Goal: Information Seeking & Learning: Learn about a topic

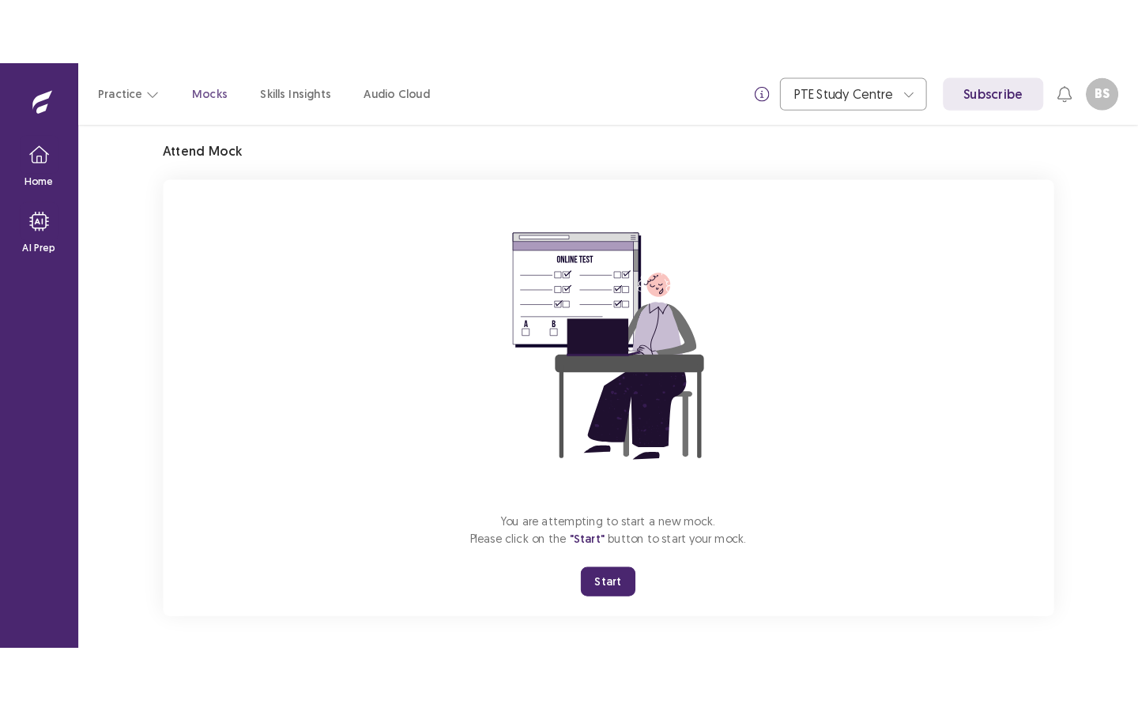
scroll to position [58, 0]
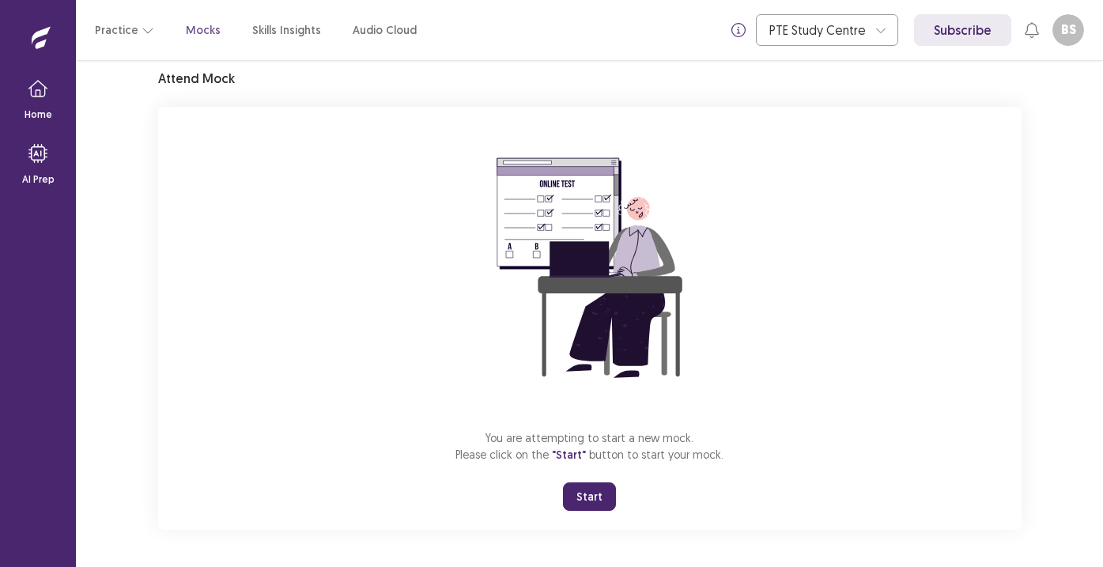
click at [584, 481] on div "You are attempting to start a new mock. Please click on the "Start" button to s…" at bounding box center [589, 318] width 863 height 423
click at [583, 482] on button "Start" at bounding box center [589, 496] width 53 height 28
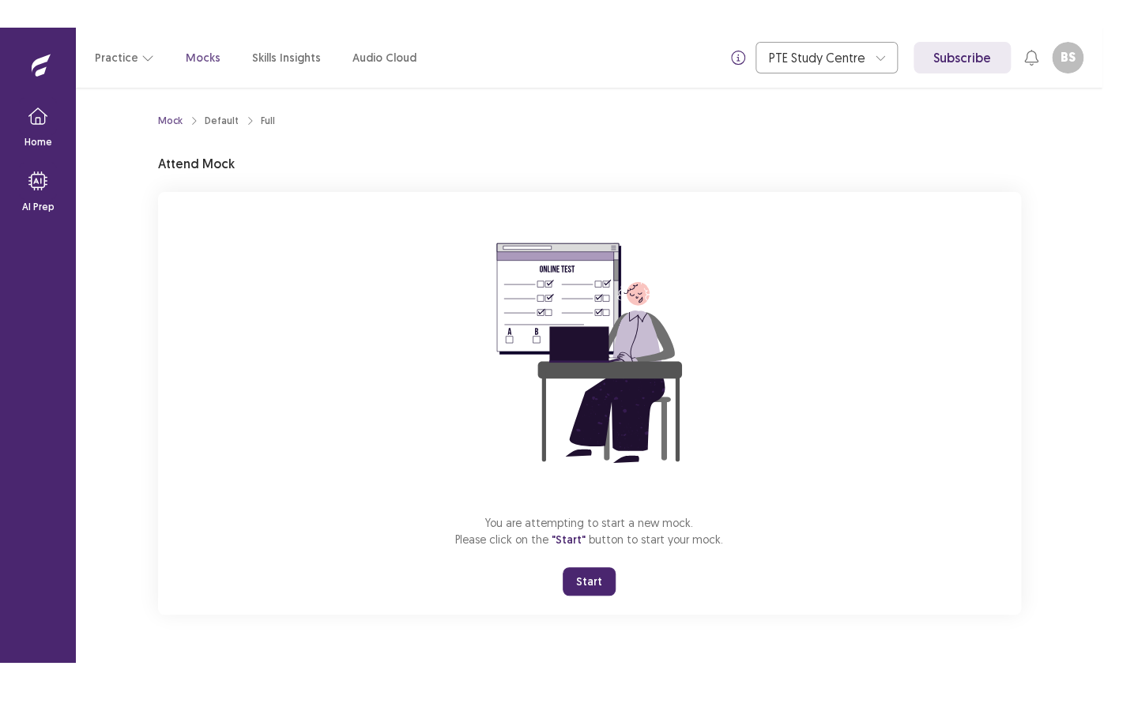
scroll to position [0, 0]
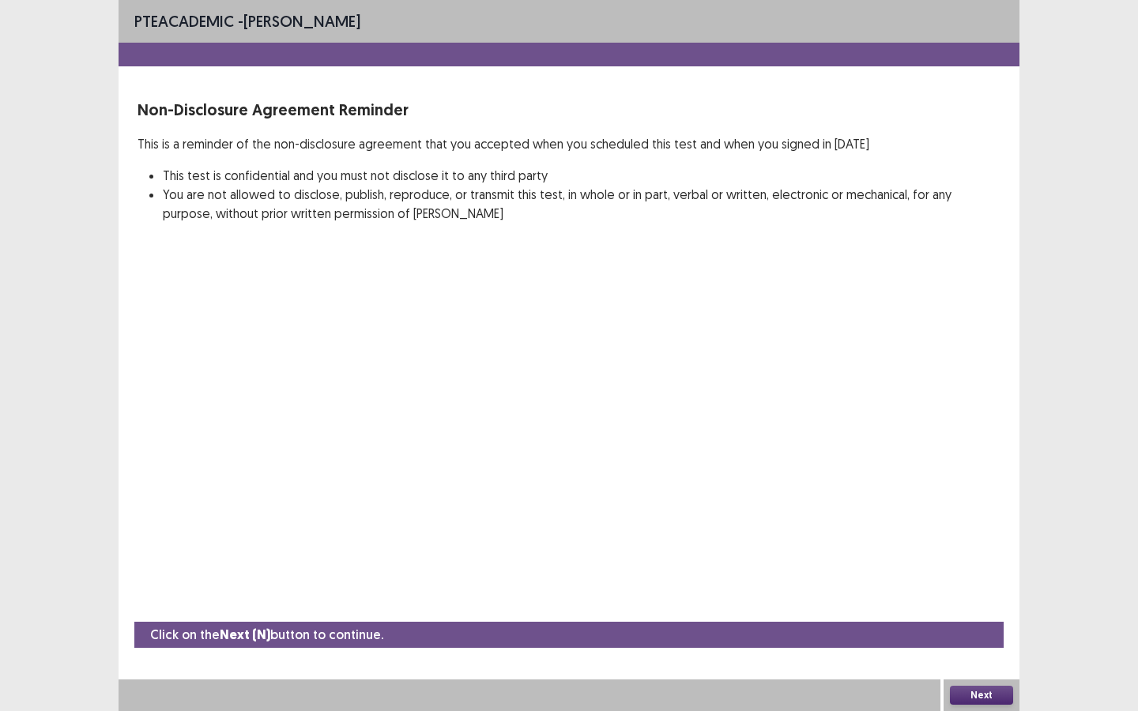
click at [994, 566] on button "Next" at bounding box center [981, 695] width 63 height 19
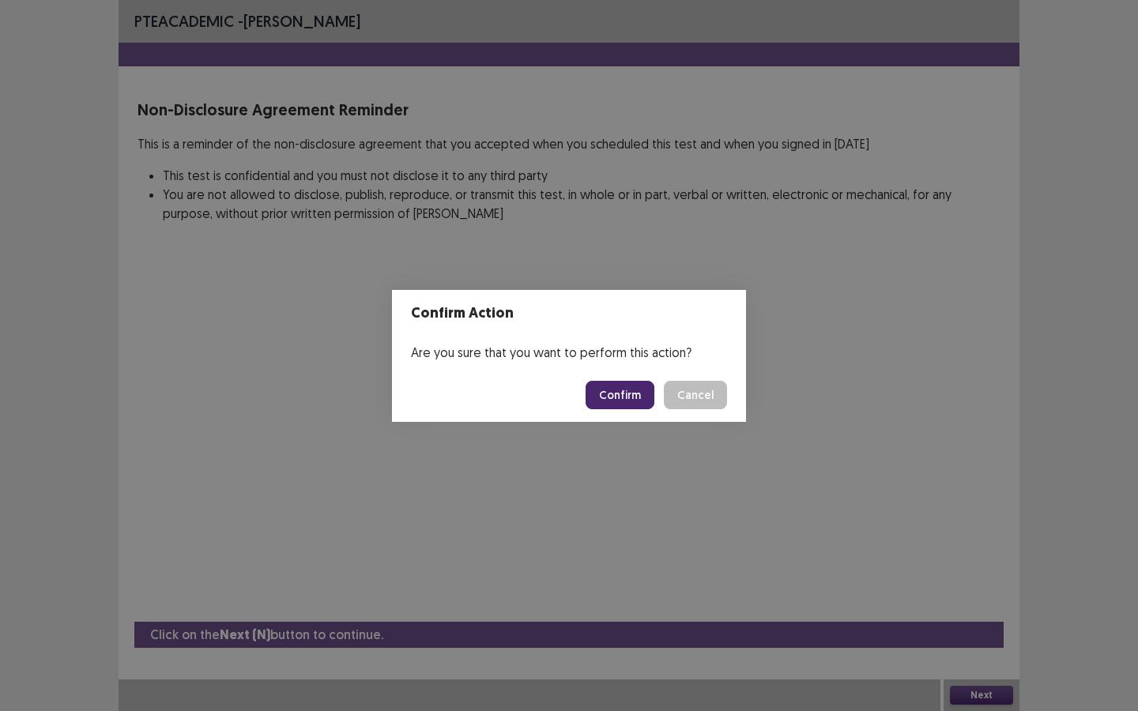
click at [634, 401] on button "Confirm" at bounding box center [620, 395] width 69 height 28
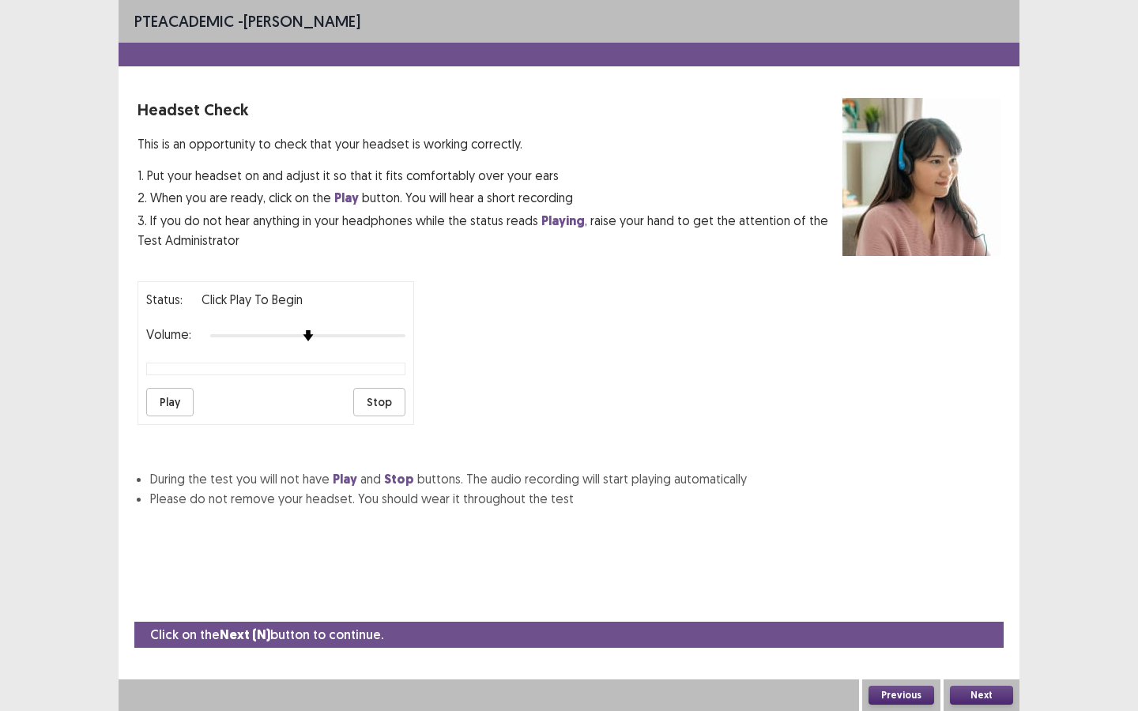
click at [184, 391] on button "Play" at bounding box center [169, 402] width 47 height 28
click at [971, 566] on button "Next" at bounding box center [981, 695] width 63 height 19
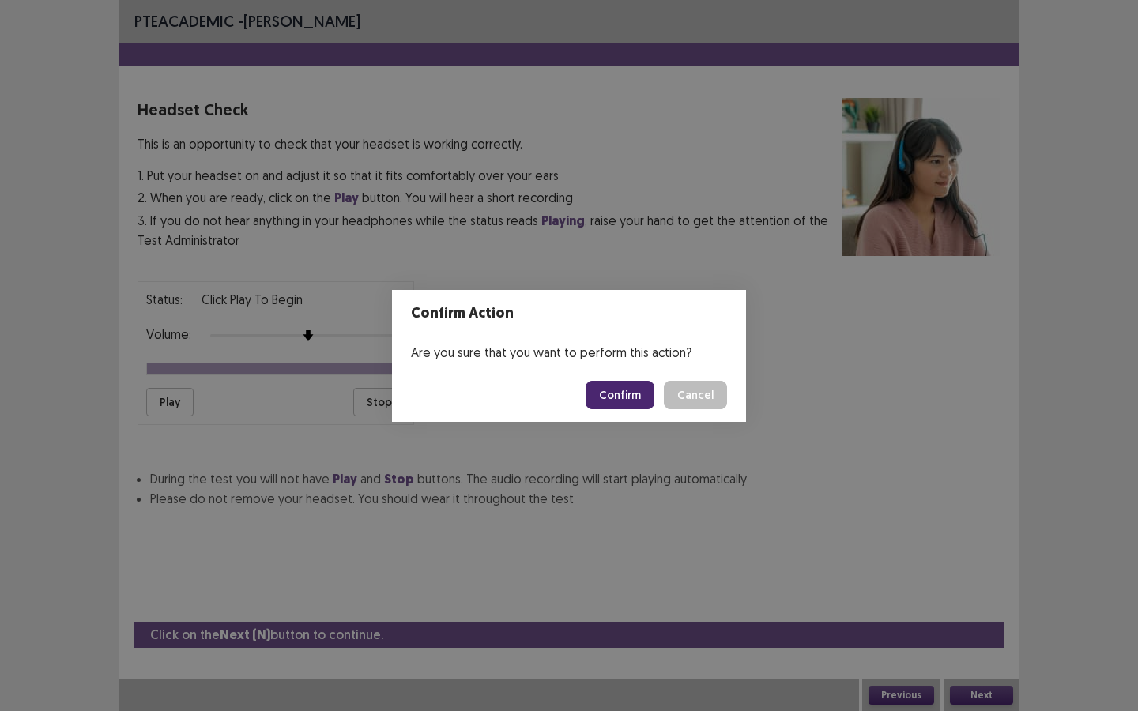
click at [628, 400] on button "Confirm" at bounding box center [620, 395] width 69 height 28
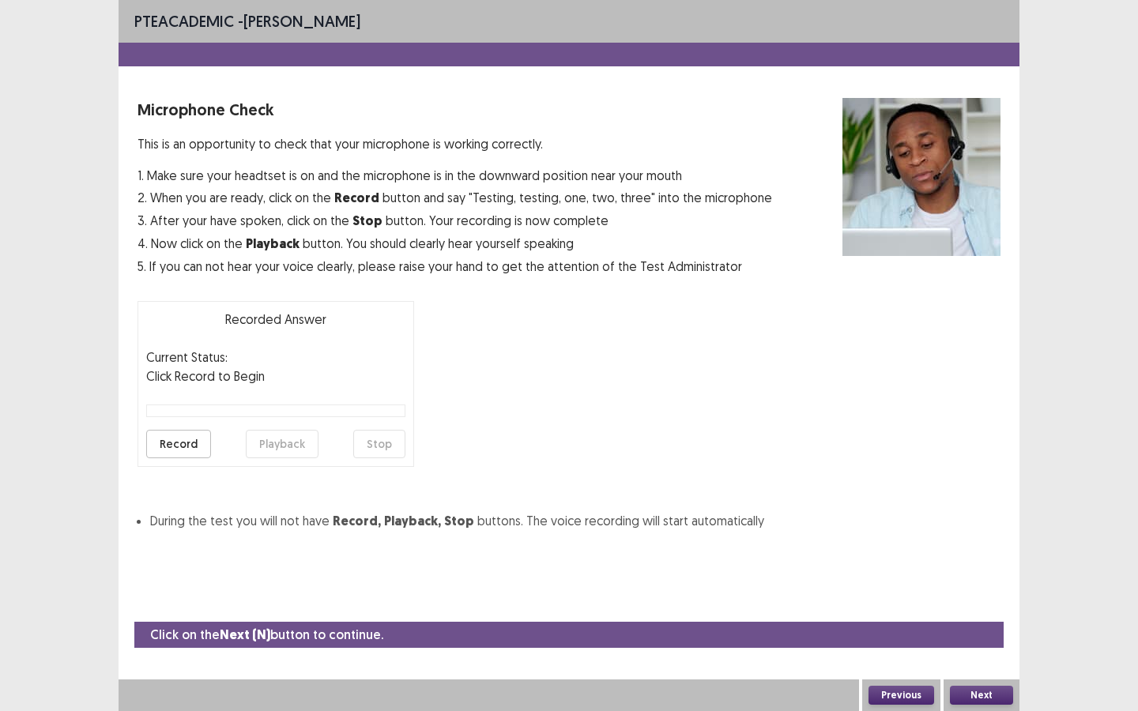
click at [175, 443] on button "Record" at bounding box center [178, 444] width 65 height 28
click at [375, 438] on button "Stop" at bounding box center [379, 444] width 52 height 28
click at [289, 444] on button "Playback" at bounding box center [282, 444] width 73 height 28
click at [972, 566] on button "Next" at bounding box center [981, 695] width 63 height 19
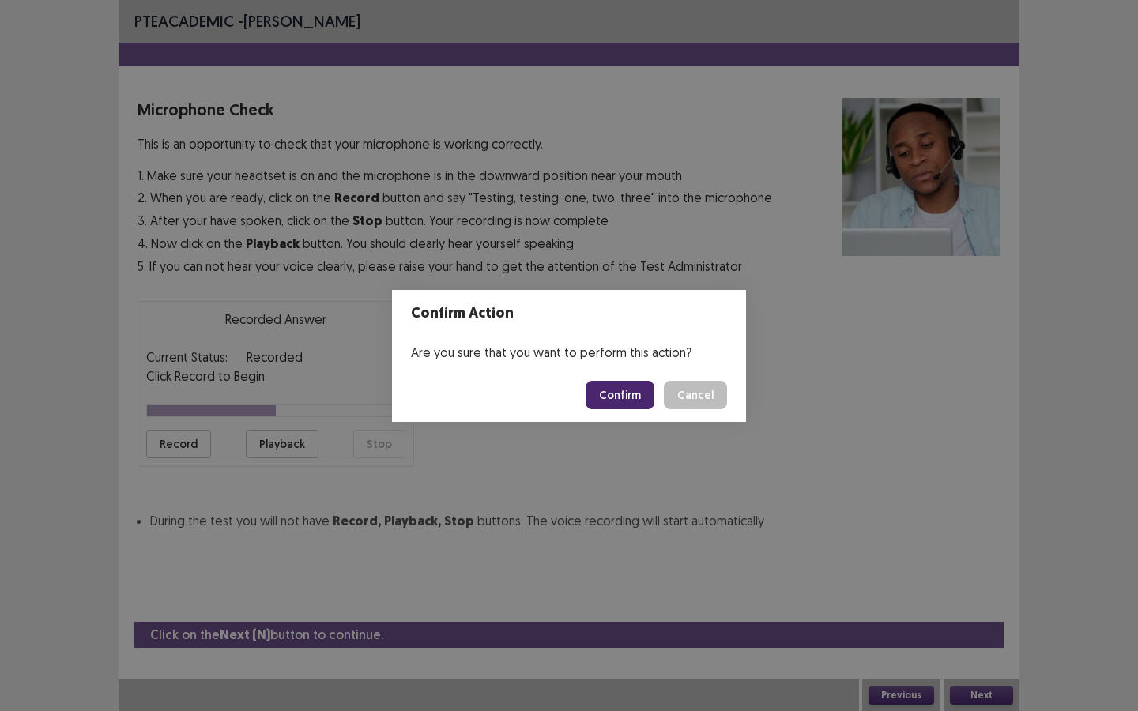
click at [636, 395] on button "Confirm" at bounding box center [620, 395] width 69 height 28
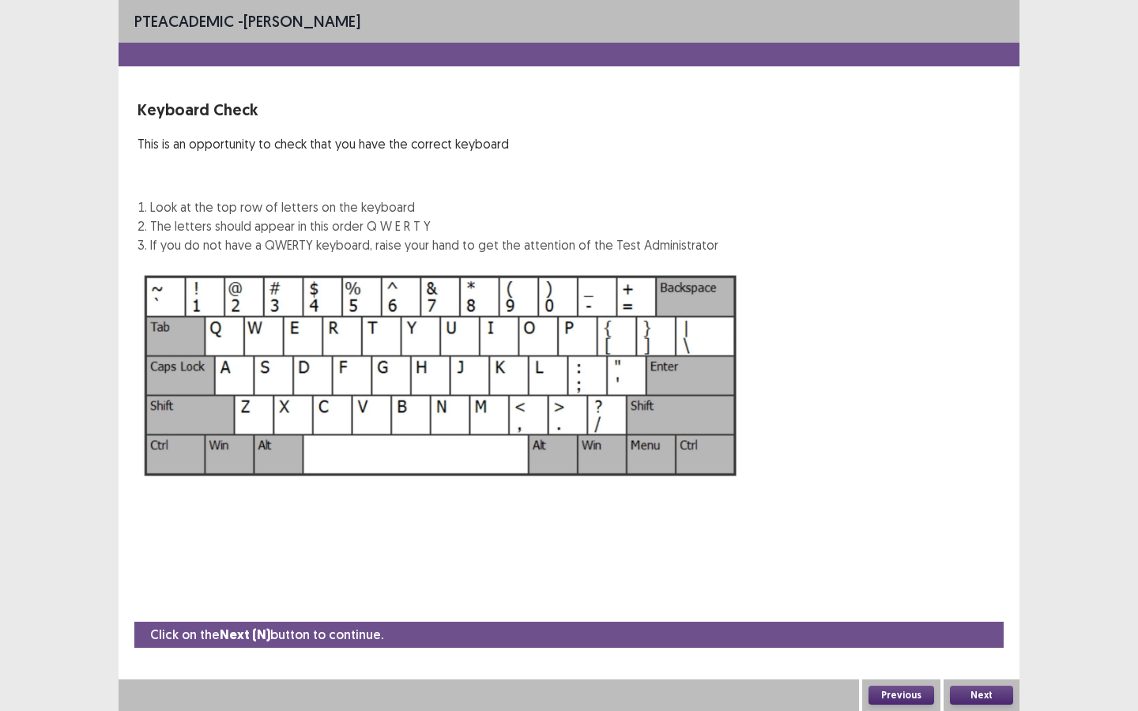
click at [979, 566] on button "Next" at bounding box center [981, 695] width 63 height 19
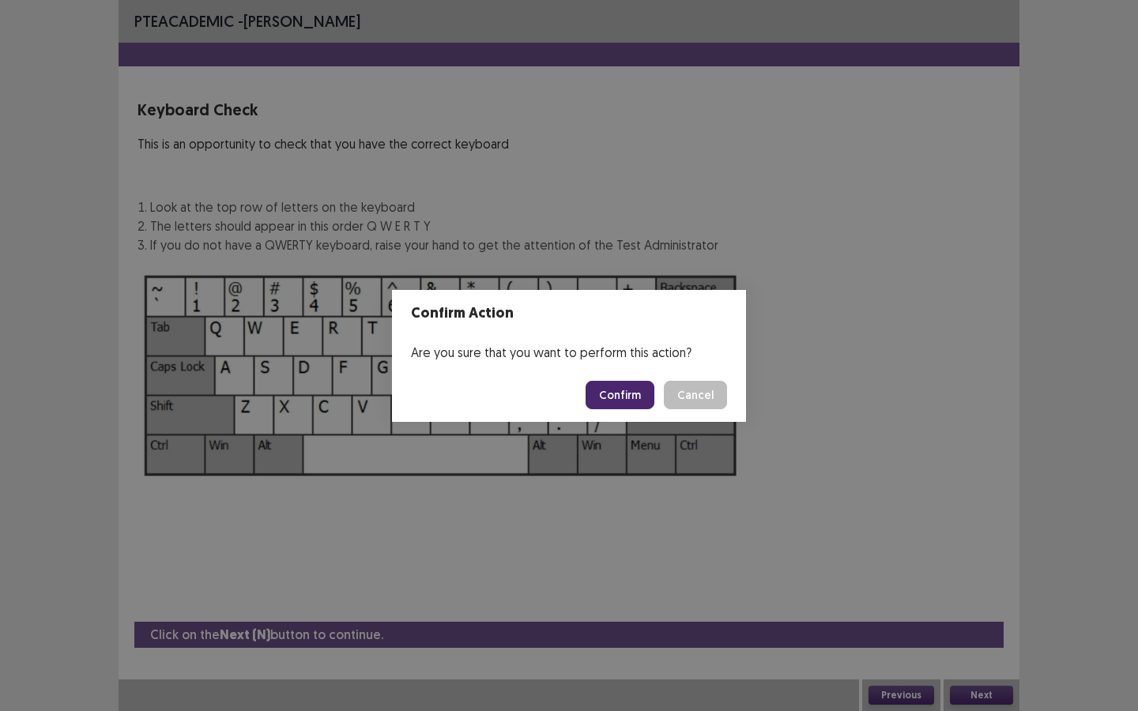
click at [615, 385] on button "Confirm" at bounding box center [620, 395] width 69 height 28
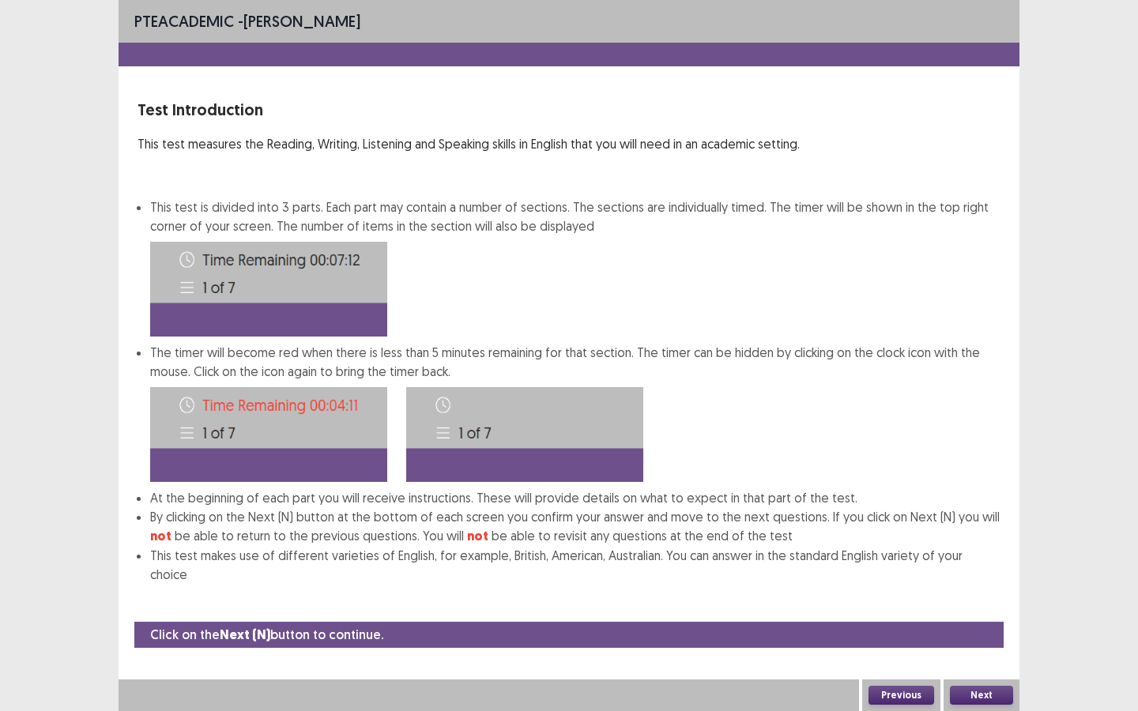
click at [992, 566] on button "Next" at bounding box center [981, 695] width 63 height 19
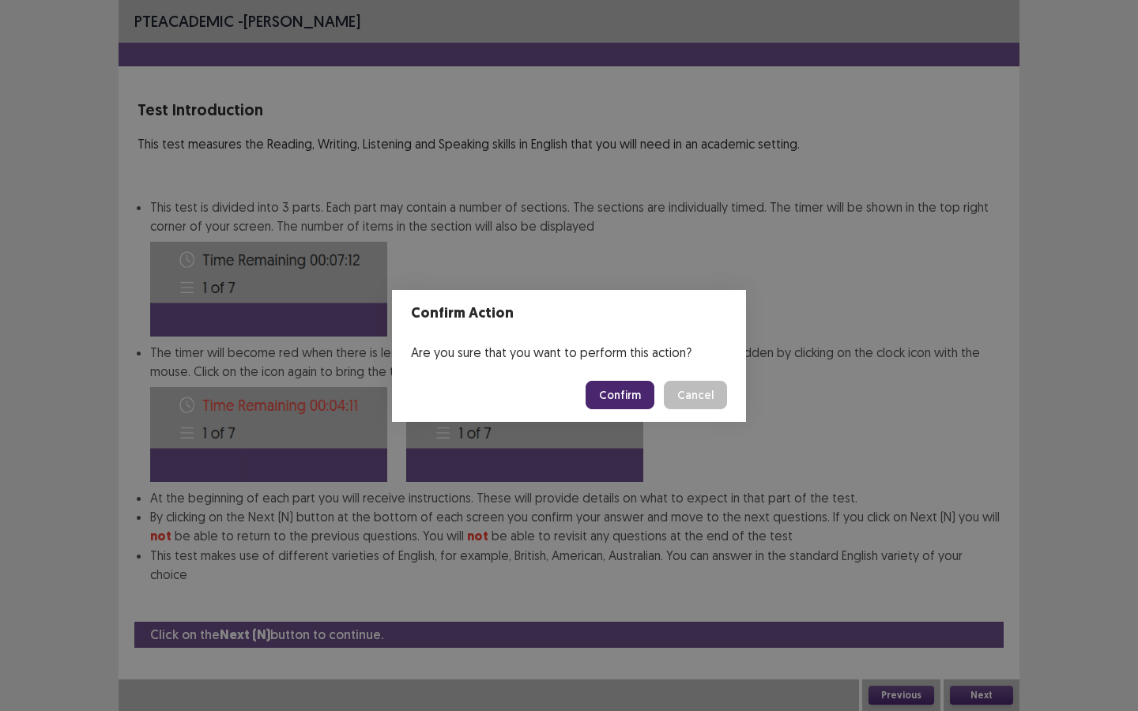
click at [644, 397] on button "Confirm" at bounding box center [620, 395] width 69 height 28
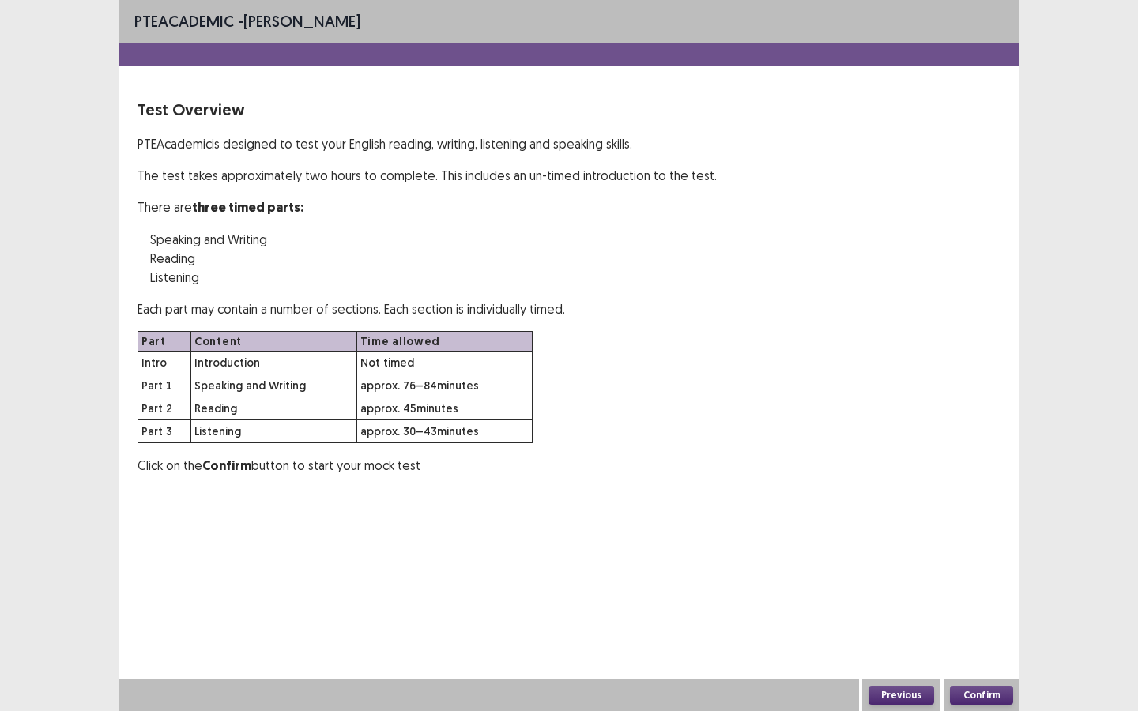
click at [996, 566] on button "Confirm" at bounding box center [981, 695] width 63 height 19
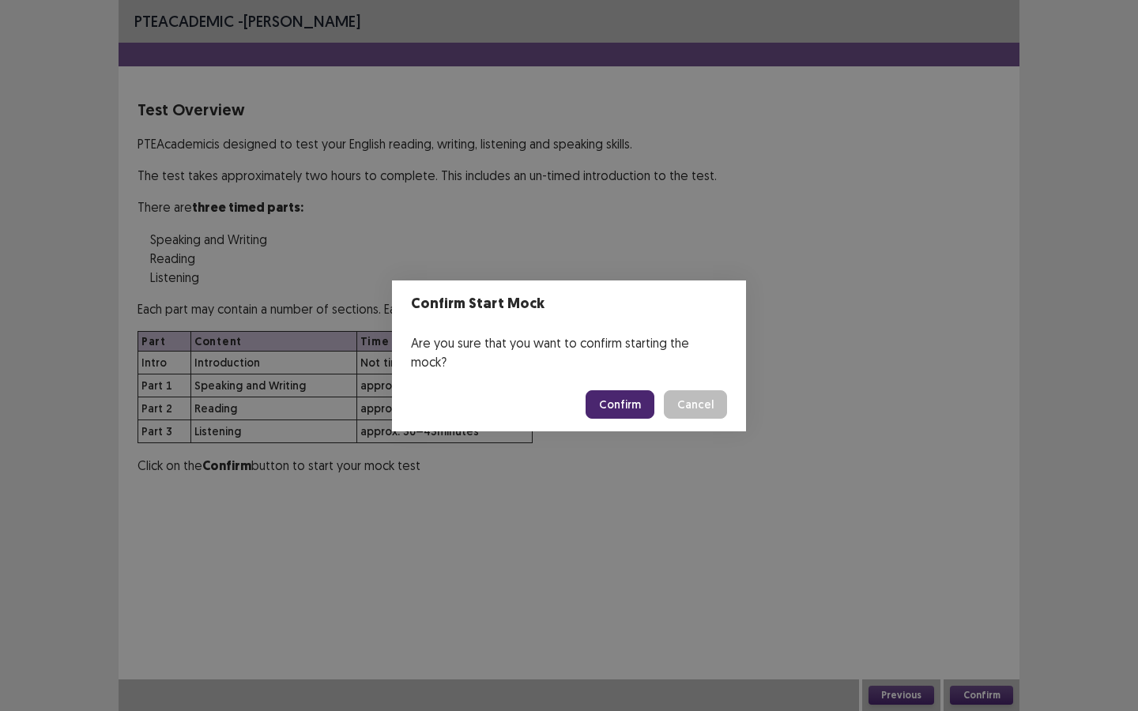
click at [617, 395] on button "Confirm" at bounding box center [620, 405] width 69 height 28
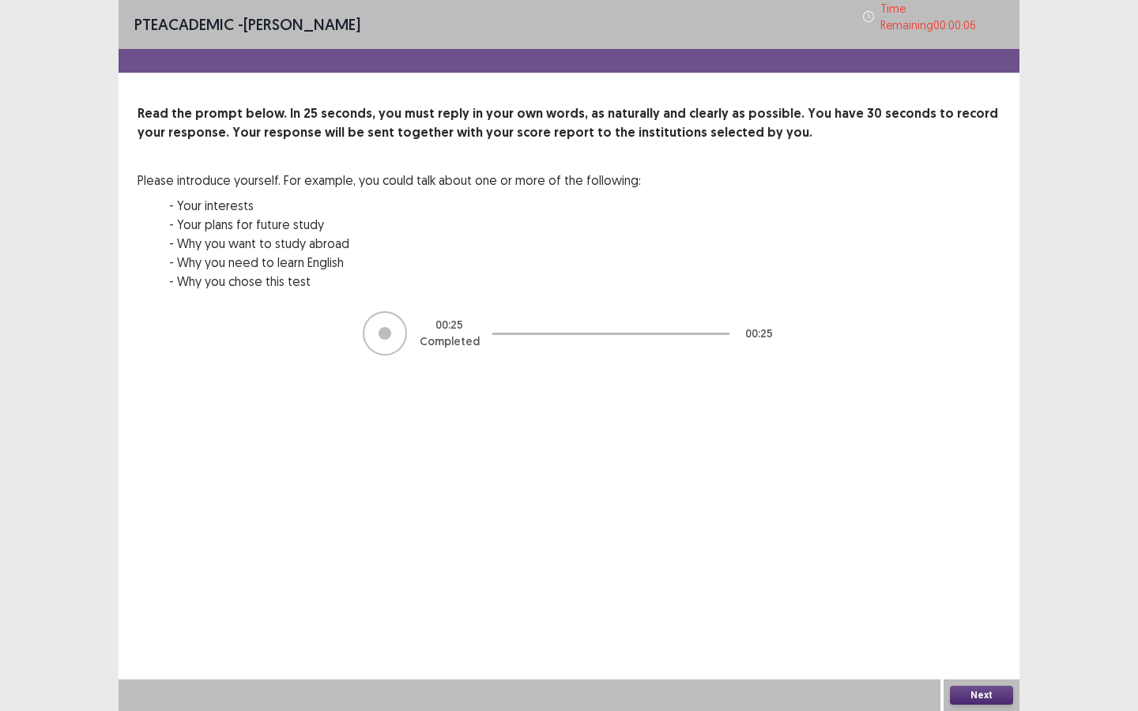
click at [976, 566] on button "Next" at bounding box center [981, 695] width 63 height 19
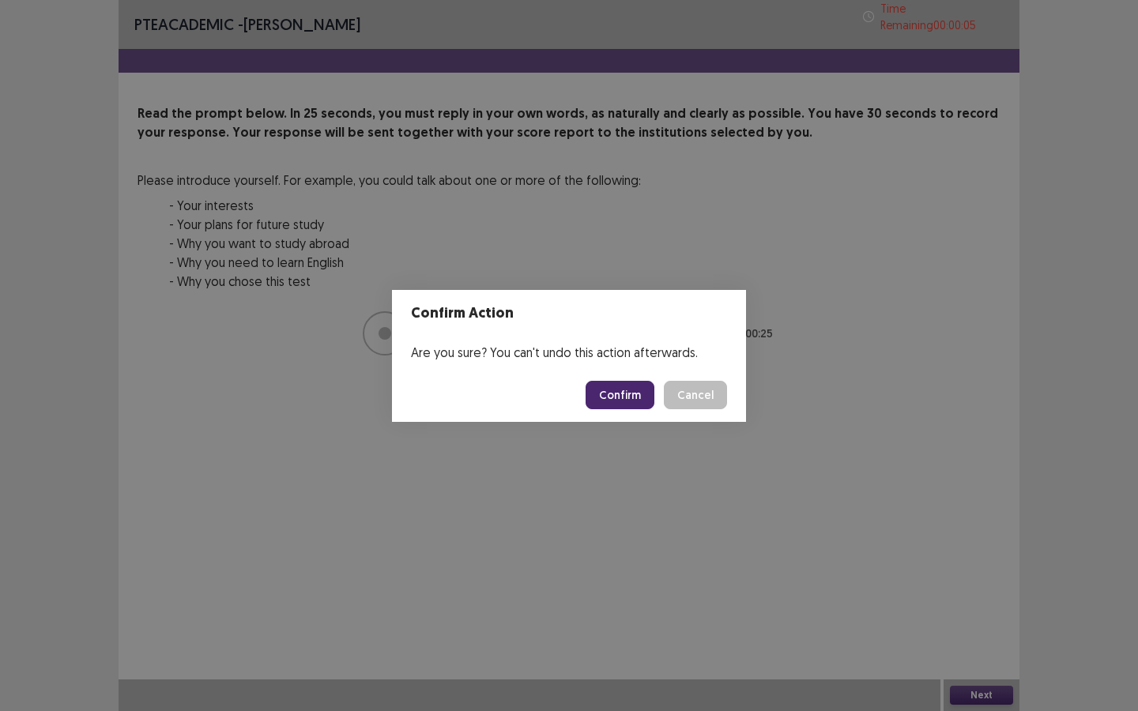
click at [634, 398] on button "Confirm" at bounding box center [620, 395] width 69 height 28
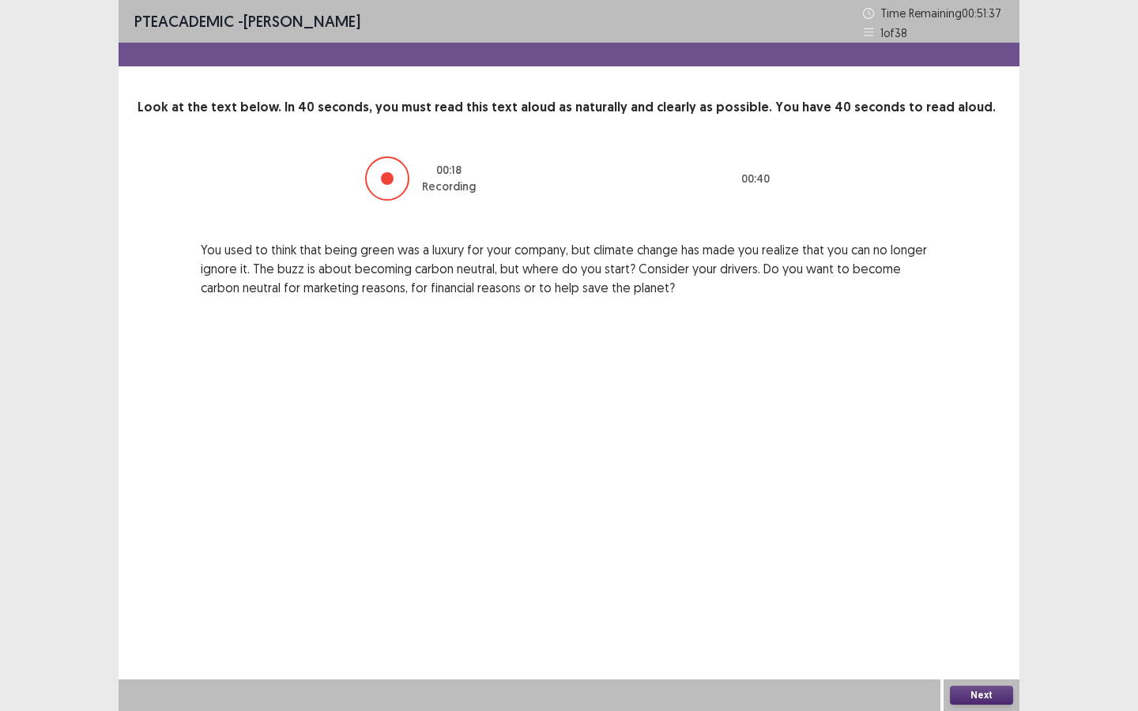
click at [982, 566] on div "Next" at bounding box center [982, 696] width 76 height 32
click at [976, 566] on button "Next" at bounding box center [981, 695] width 63 height 19
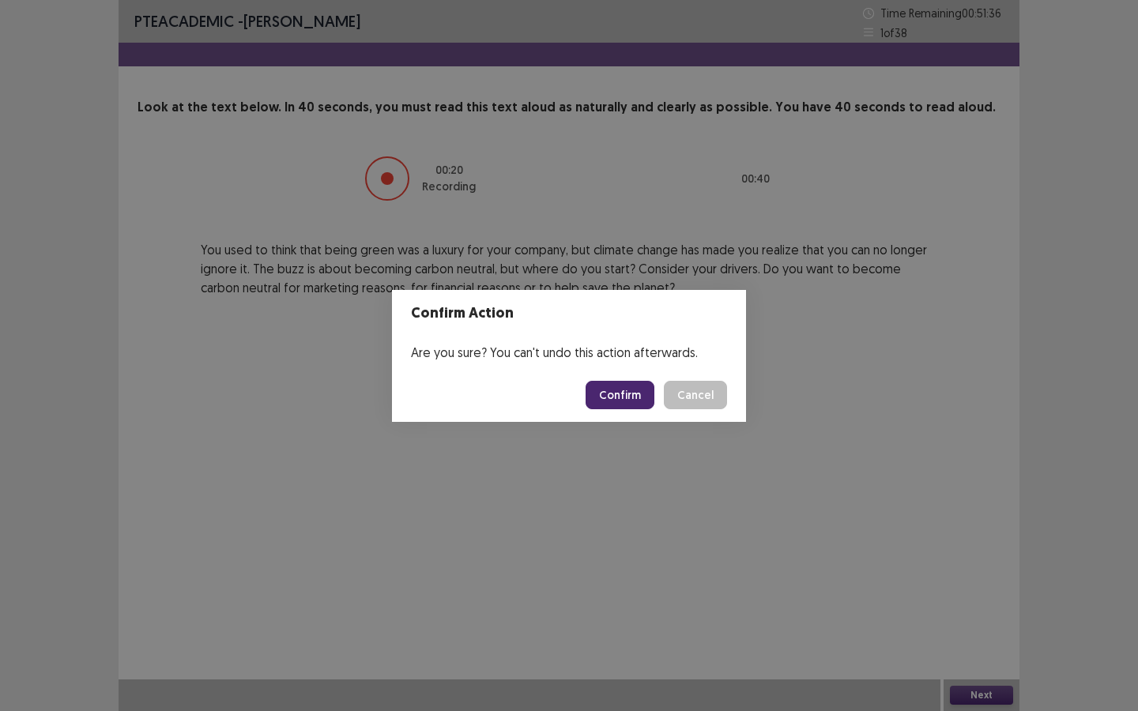
click at [632, 394] on button "Confirm" at bounding box center [620, 395] width 69 height 28
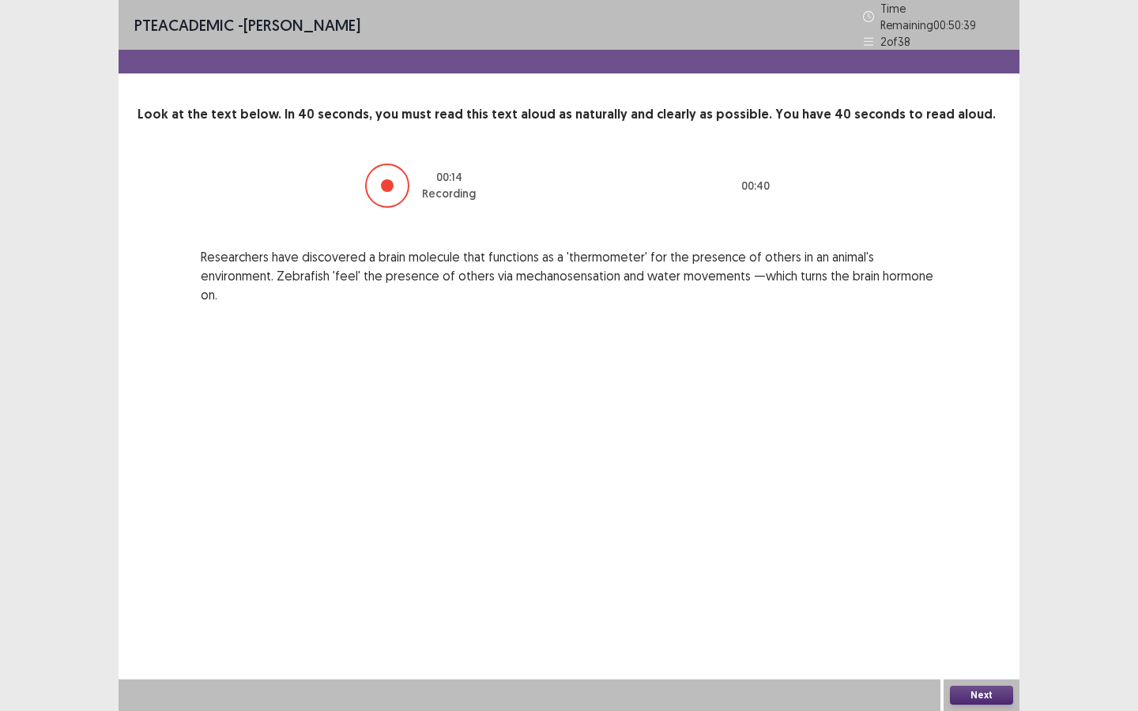
click at [991, 566] on button "Next" at bounding box center [981, 695] width 63 height 19
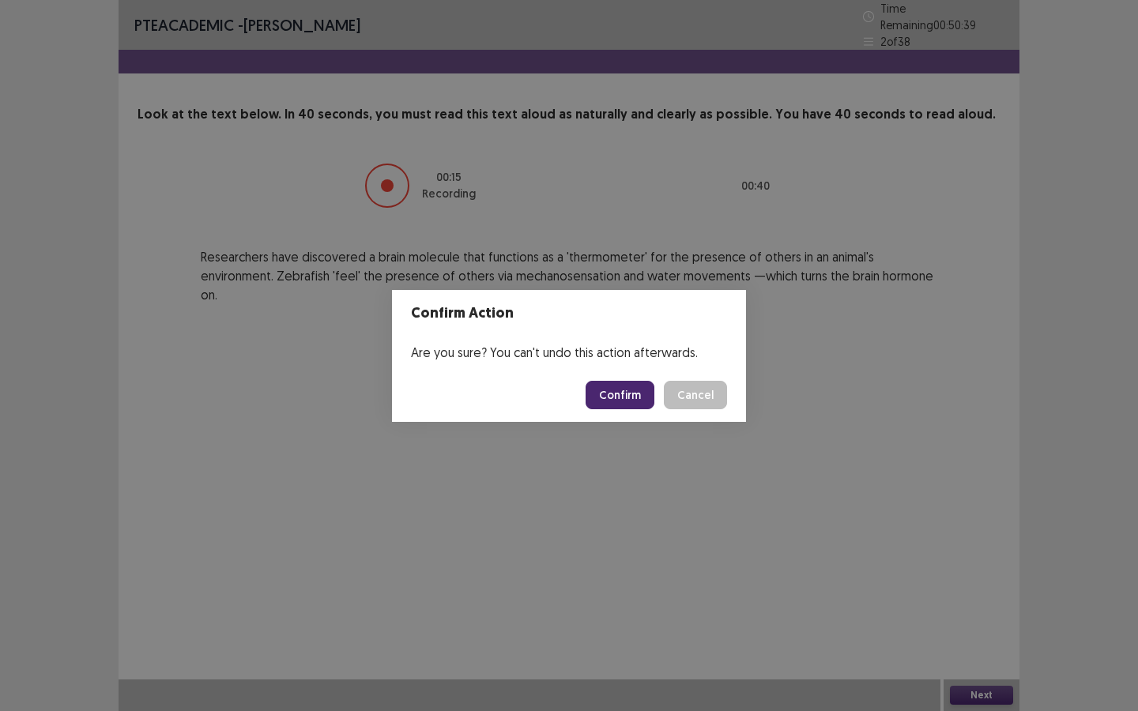
click at [625, 394] on button "Confirm" at bounding box center [620, 395] width 69 height 28
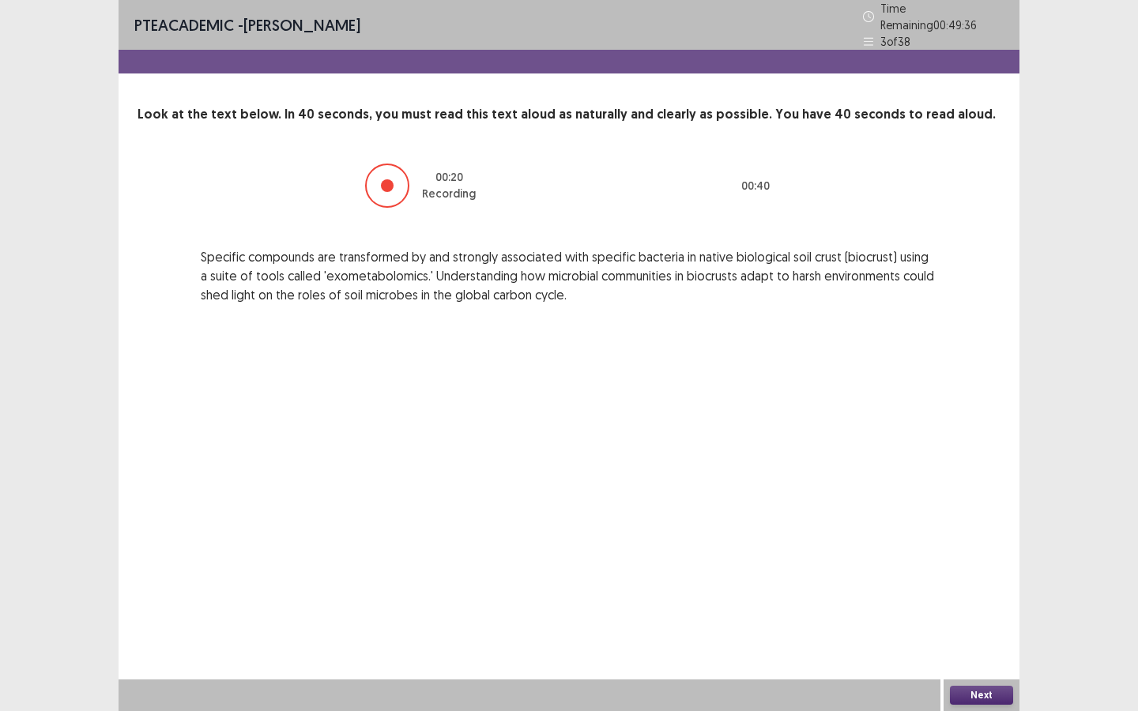
click at [983, 566] on button "Next" at bounding box center [981, 695] width 63 height 19
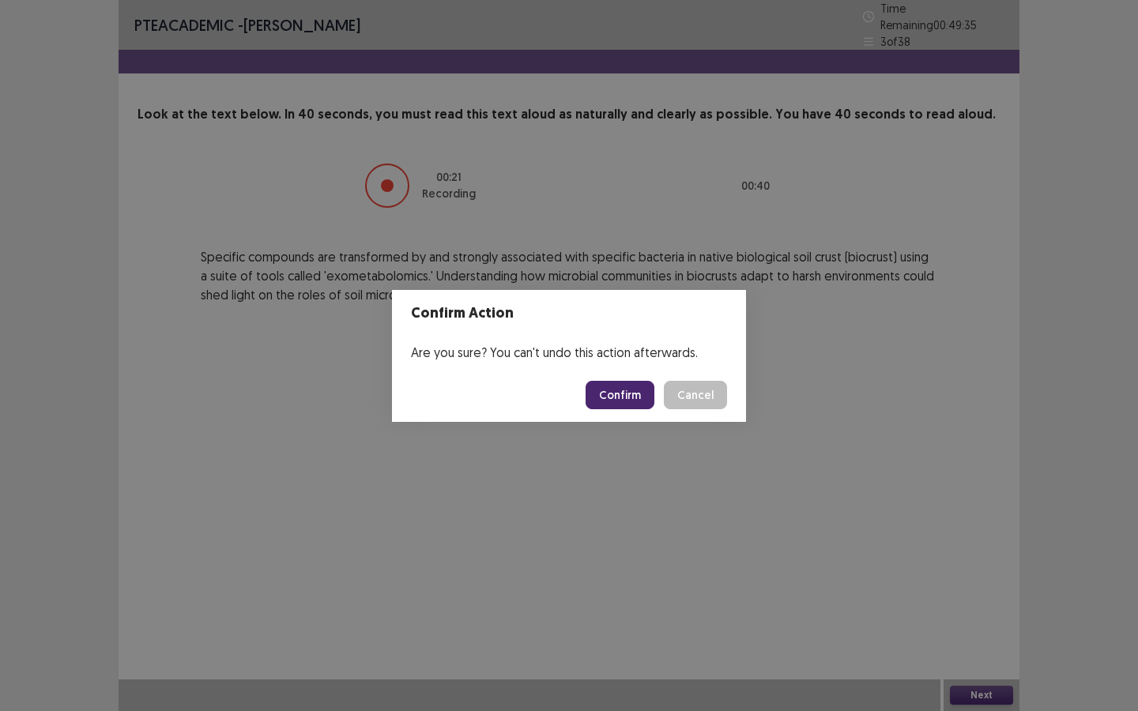
click at [633, 401] on button "Confirm" at bounding box center [620, 395] width 69 height 28
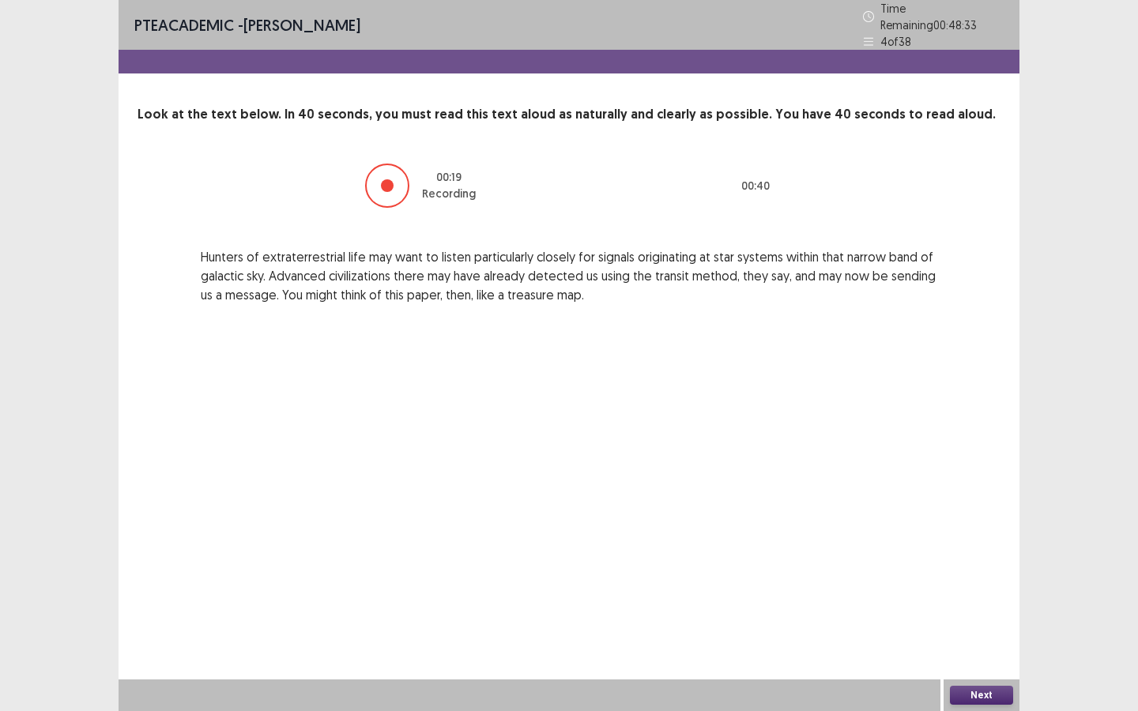
click at [993, 566] on div "Next" at bounding box center [982, 696] width 76 height 32
click at [990, 566] on button "Next" at bounding box center [981, 695] width 63 height 19
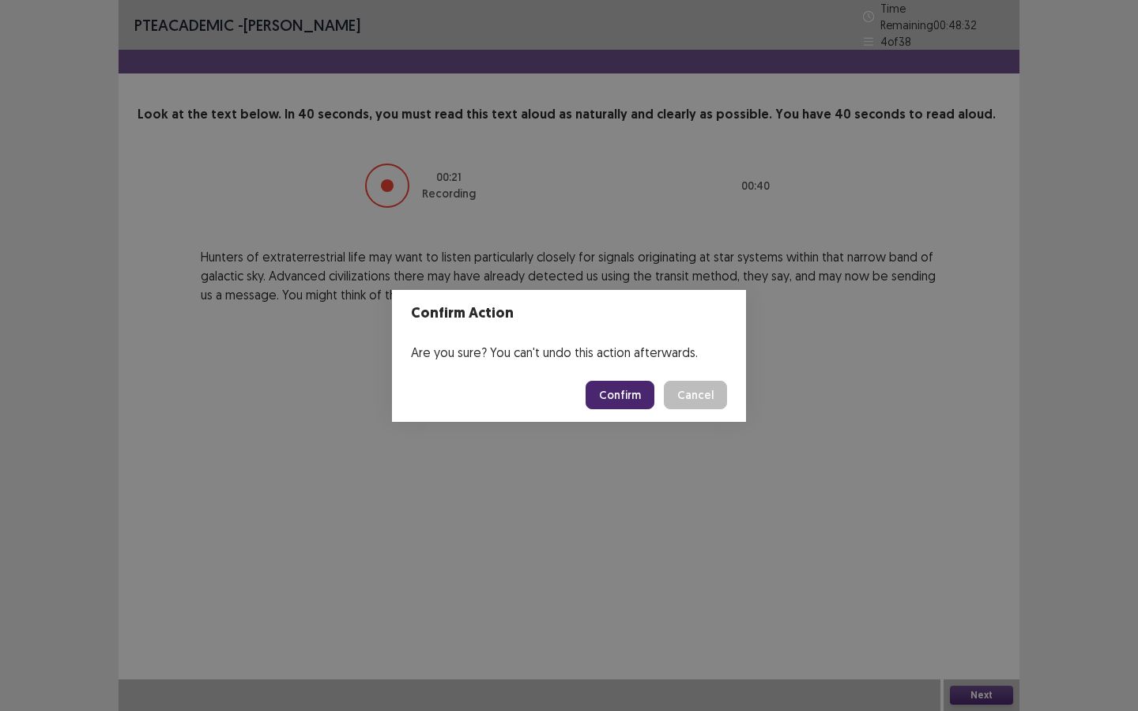
click at [641, 385] on button "Confirm" at bounding box center [620, 395] width 69 height 28
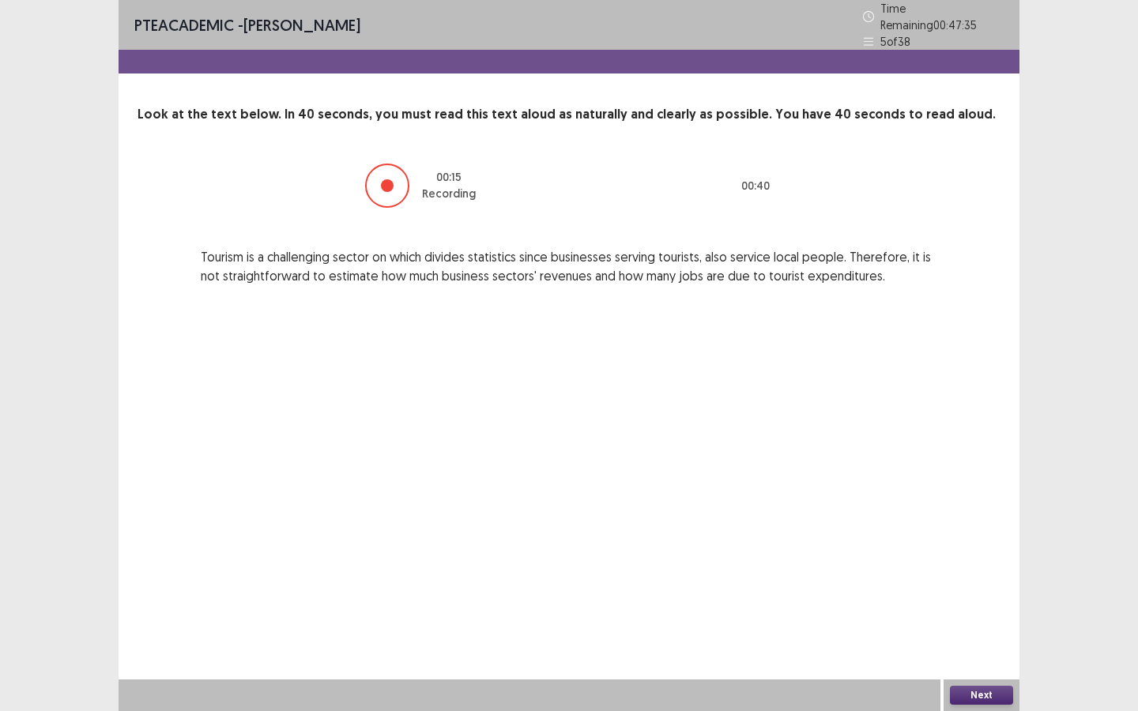
click at [988, 566] on button "Next" at bounding box center [981, 695] width 63 height 19
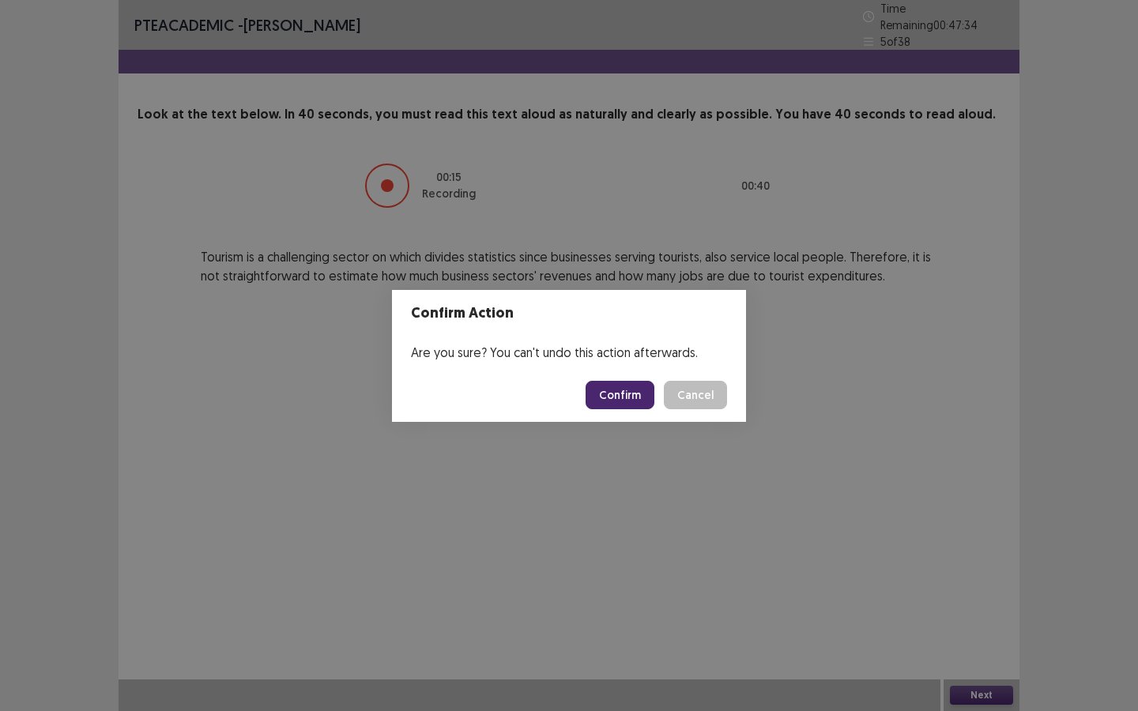
click at [617, 400] on button "Confirm" at bounding box center [620, 395] width 69 height 28
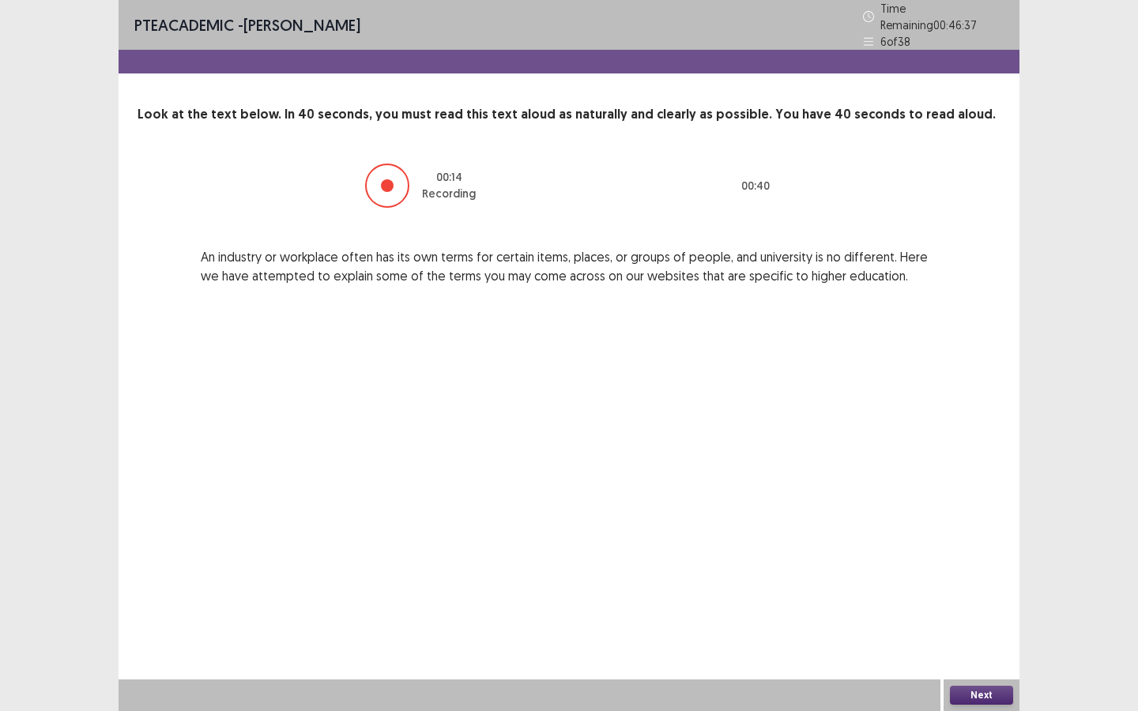
click at [983, 566] on button "Next" at bounding box center [981, 695] width 63 height 19
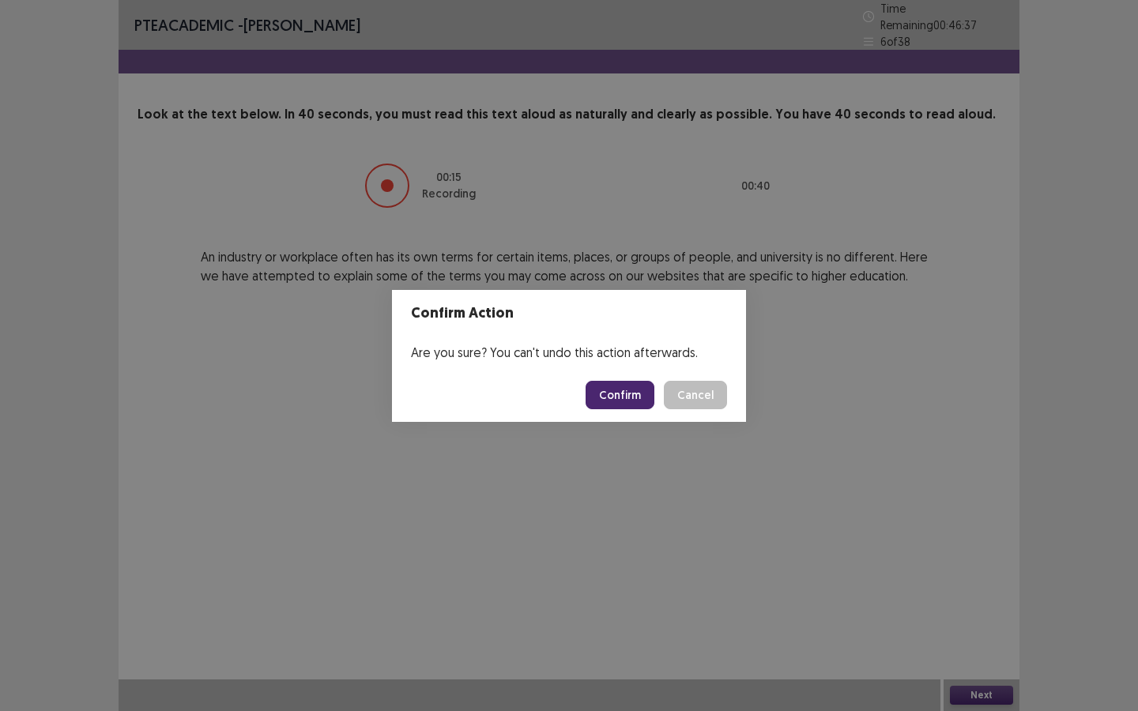
click at [646, 386] on button "Confirm" at bounding box center [620, 395] width 69 height 28
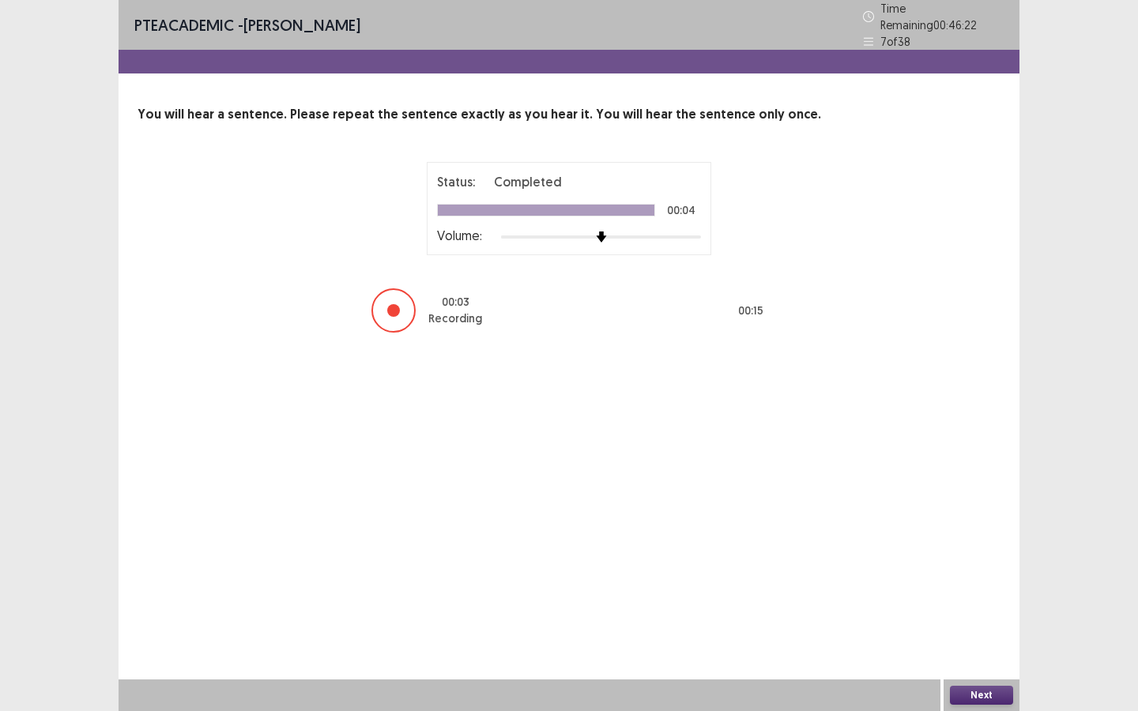
click at [980, 566] on button "Next" at bounding box center [981, 695] width 63 height 19
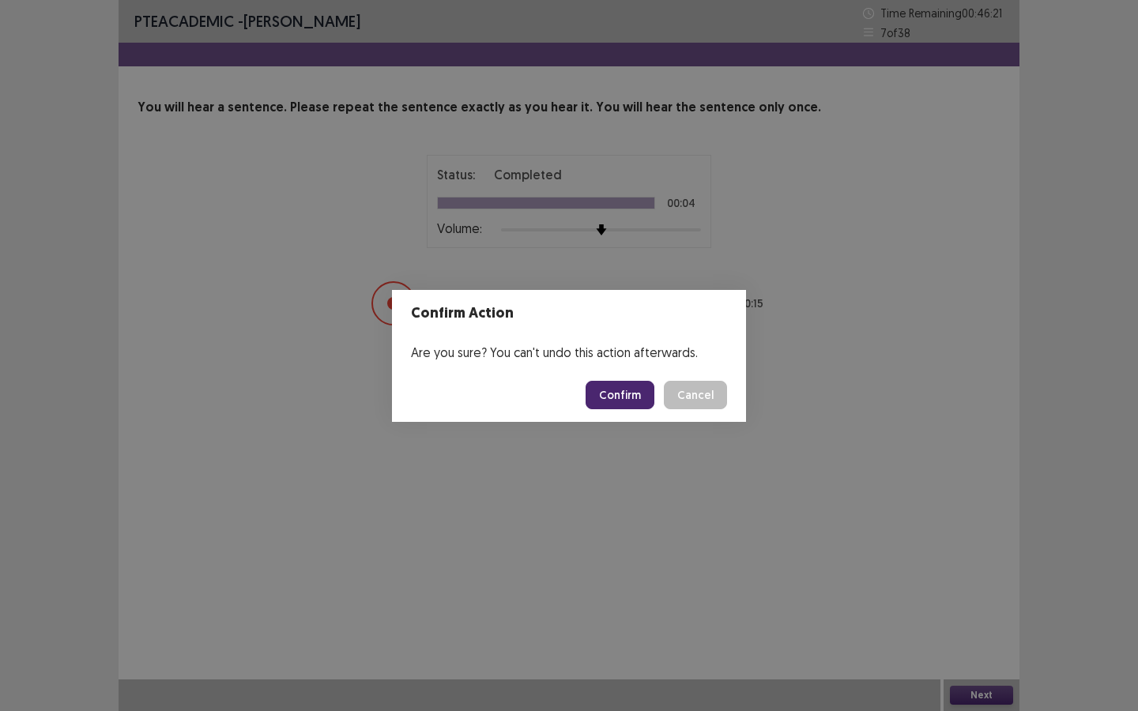
click at [638, 387] on button "Confirm" at bounding box center [620, 395] width 69 height 28
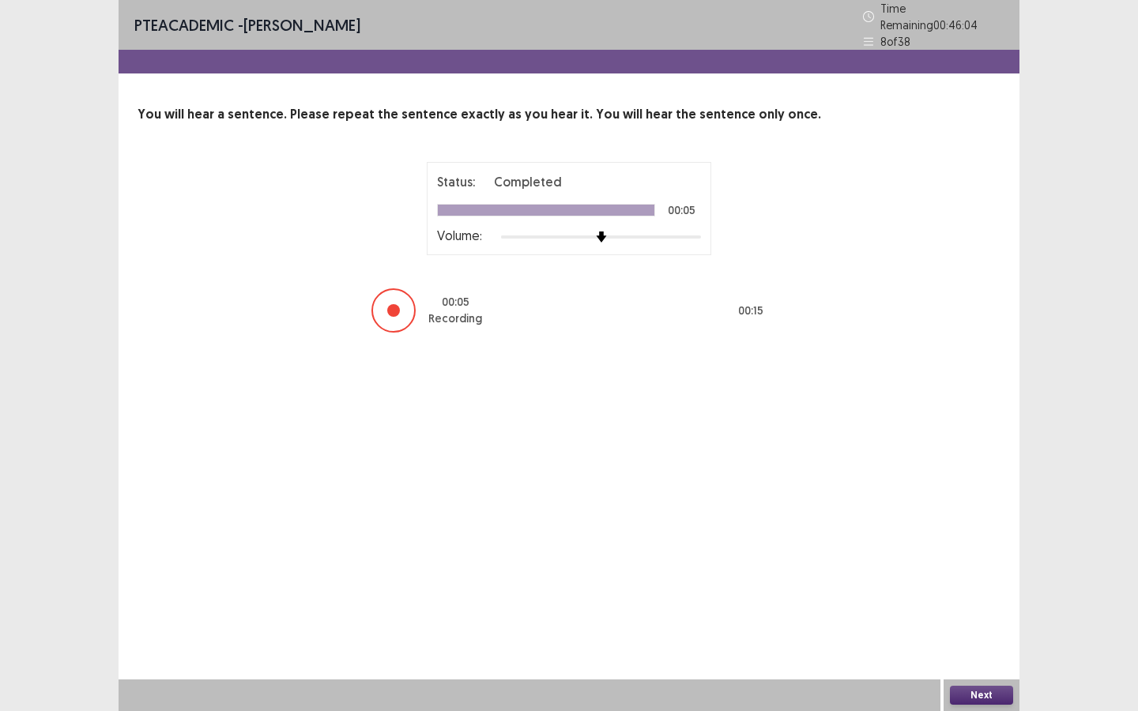
click at [939, 566] on div at bounding box center [530, 696] width 822 height 32
click at [961, 566] on button "Next" at bounding box center [981, 695] width 63 height 19
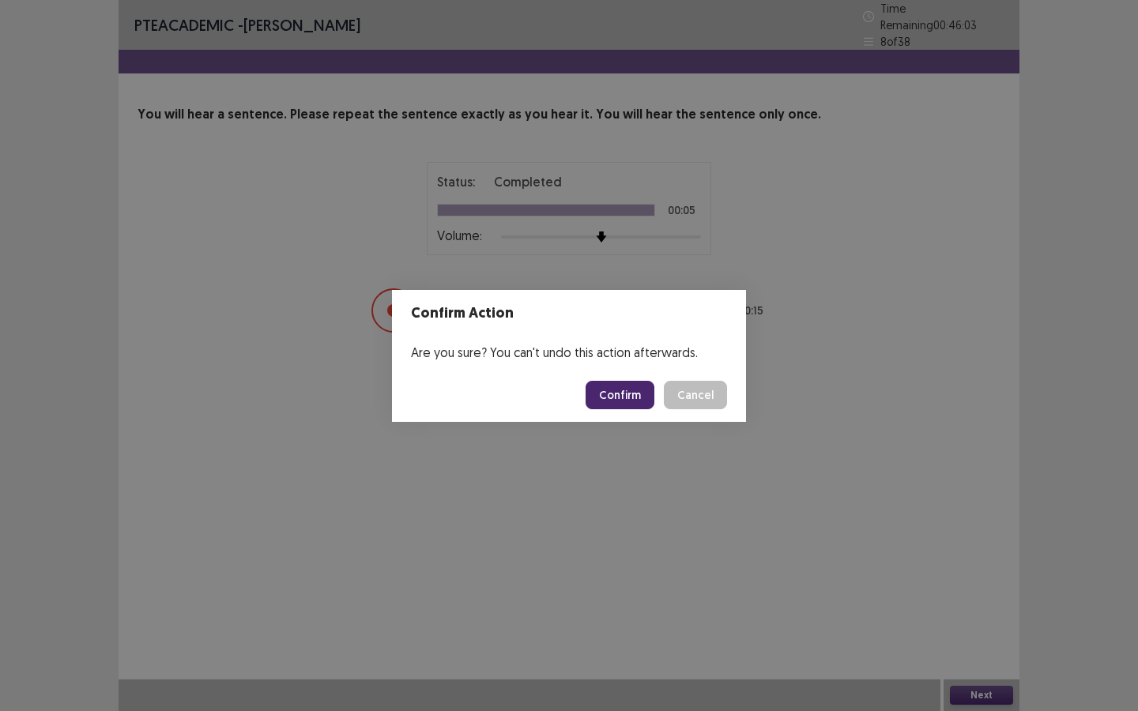
click at [635, 378] on footer "Confirm Cancel" at bounding box center [569, 395] width 354 height 54
click at [626, 390] on button "Confirm" at bounding box center [620, 395] width 69 height 28
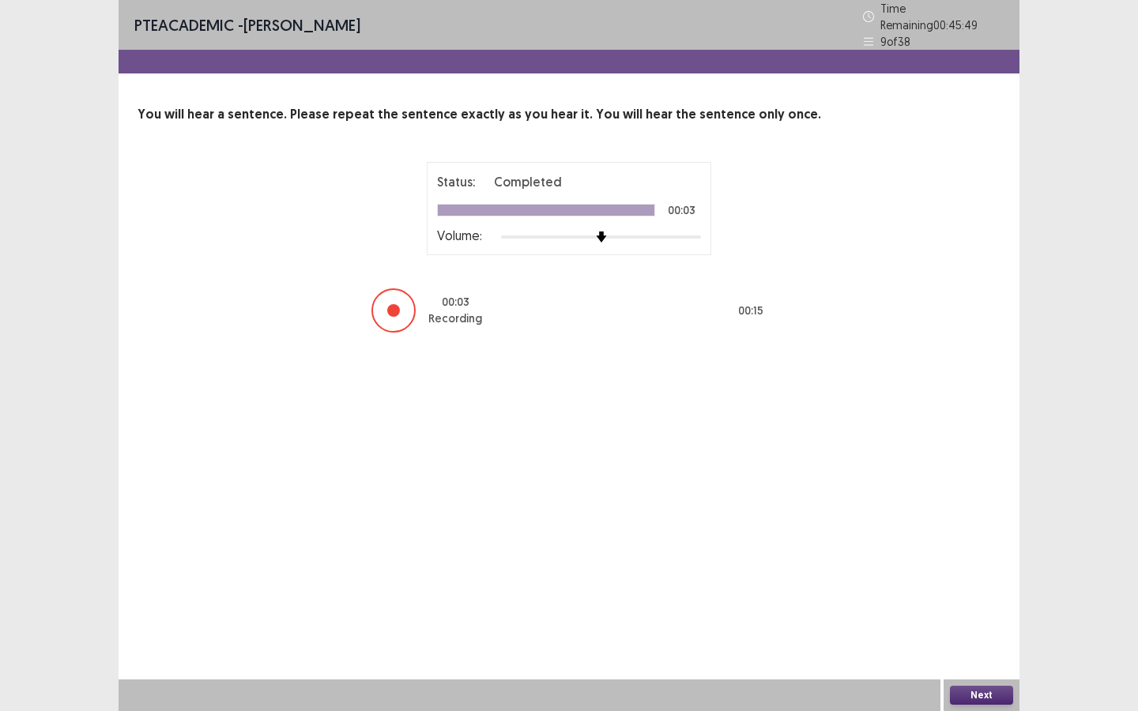
click at [972, 566] on button "Next" at bounding box center [981, 695] width 63 height 19
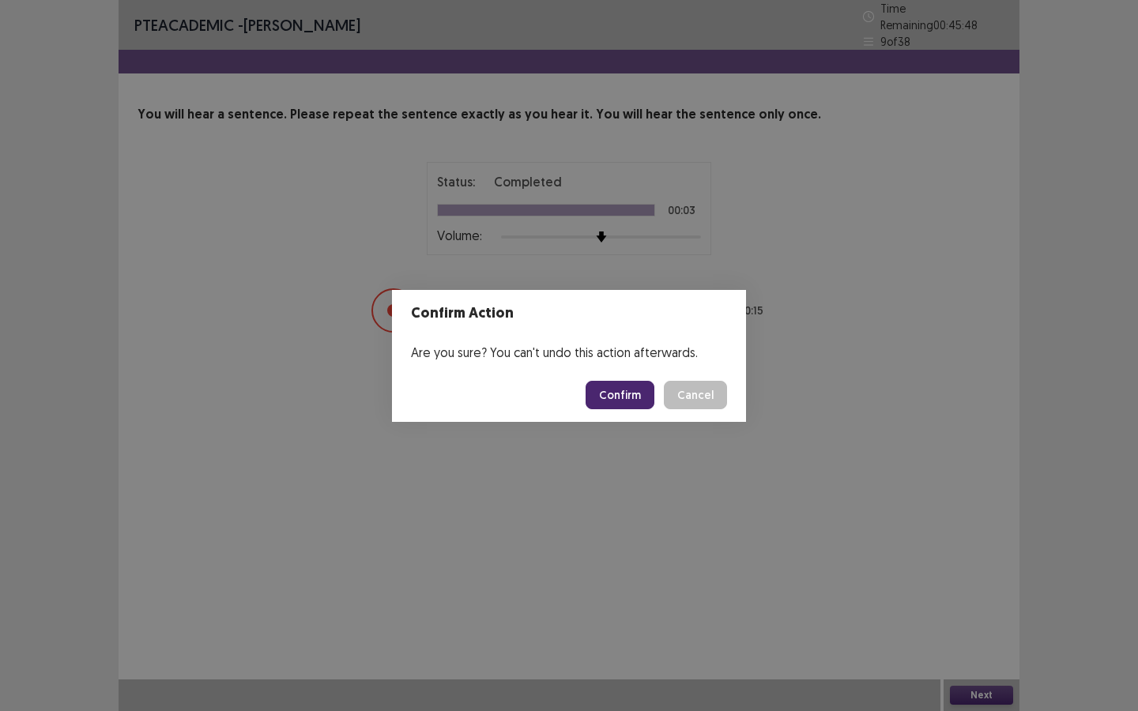
click at [624, 394] on button "Confirm" at bounding box center [620, 395] width 69 height 28
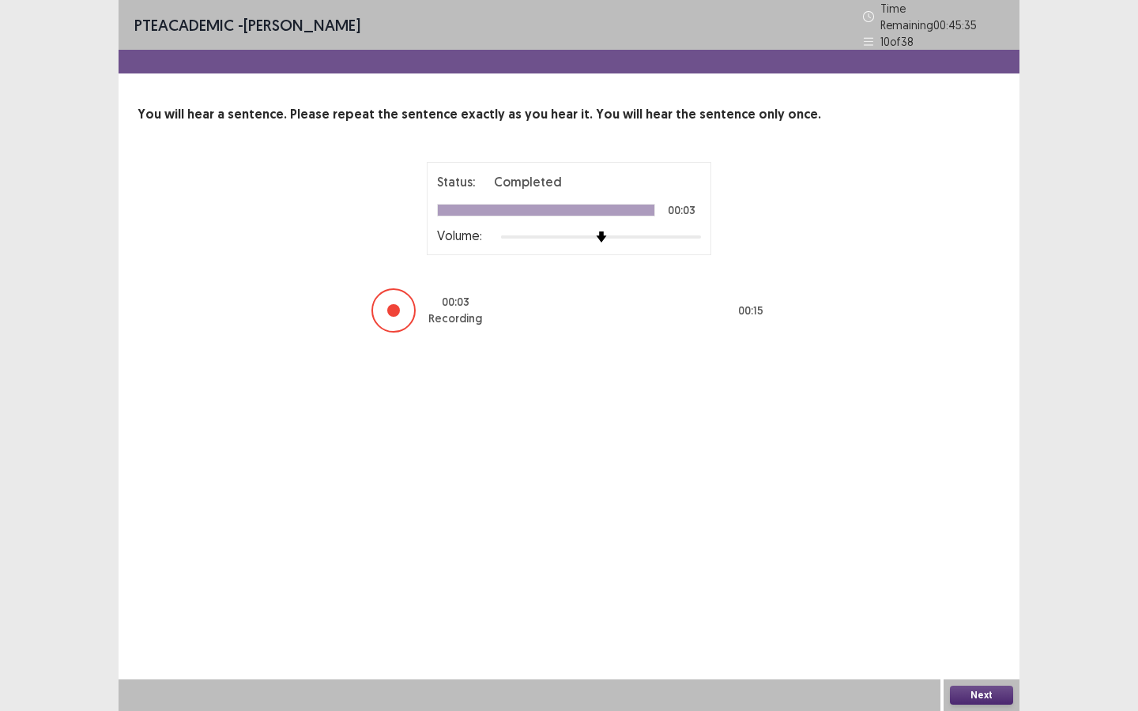
click at [996, 566] on button "Next" at bounding box center [981, 695] width 63 height 19
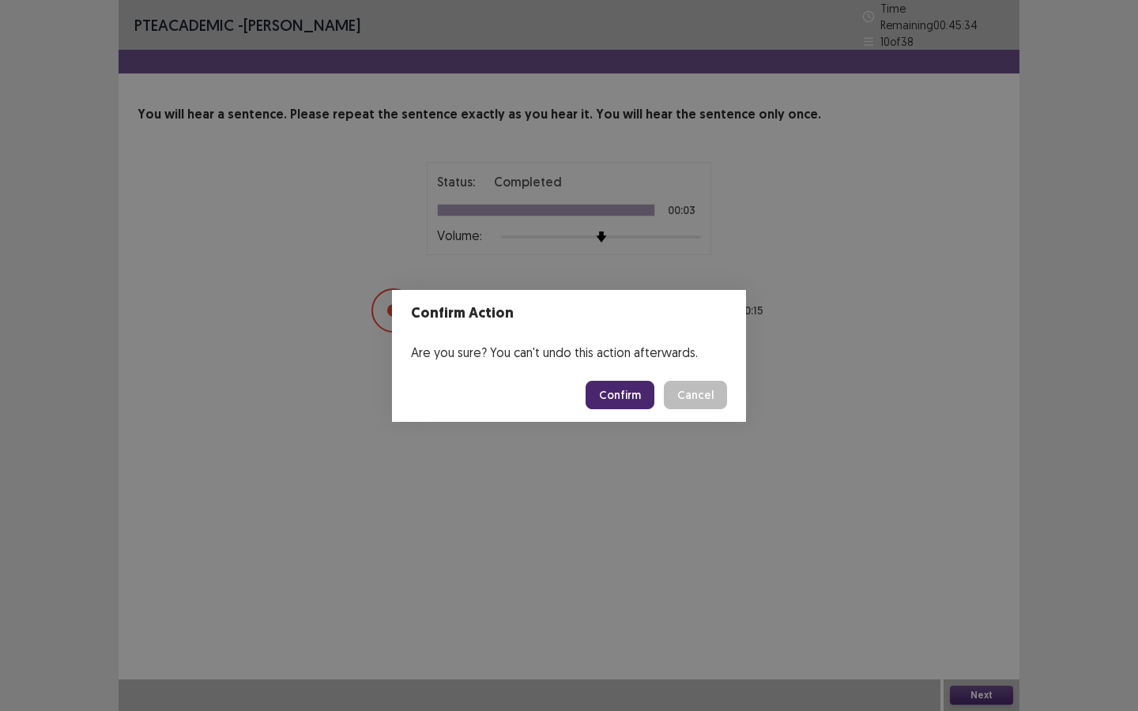
click at [614, 391] on button "Confirm" at bounding box center [620, 395] width 69 height 28
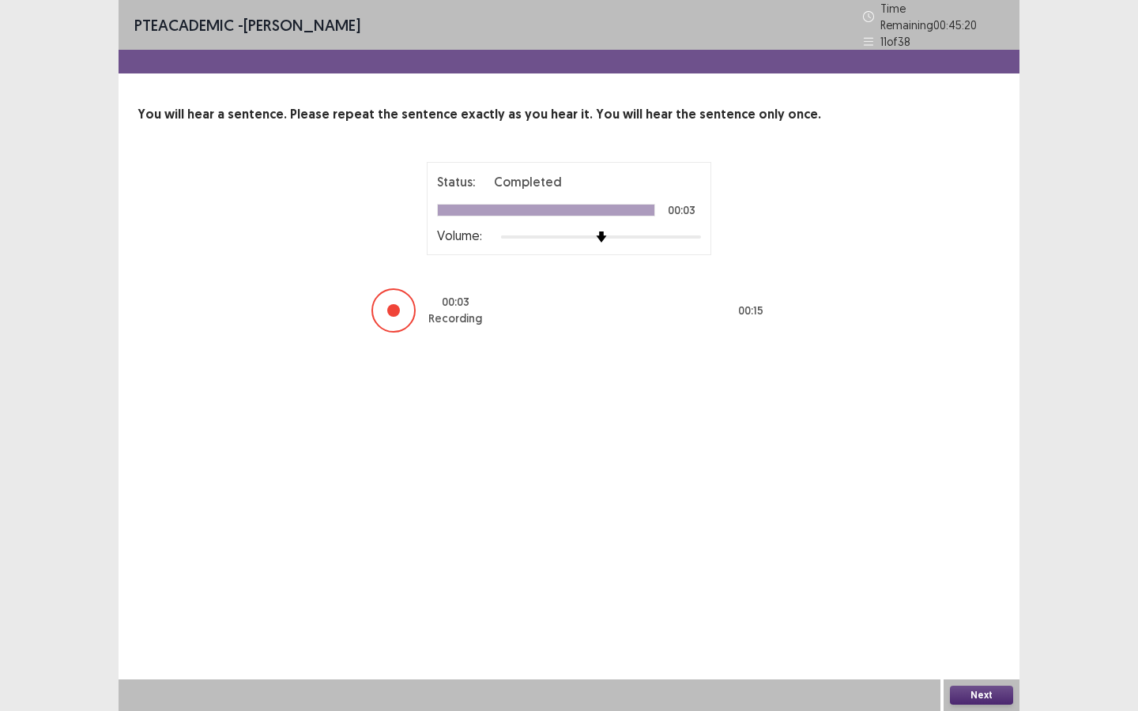
click at [979, 566] on button "Next" at bounding box center [981, 695] width 63 height 19
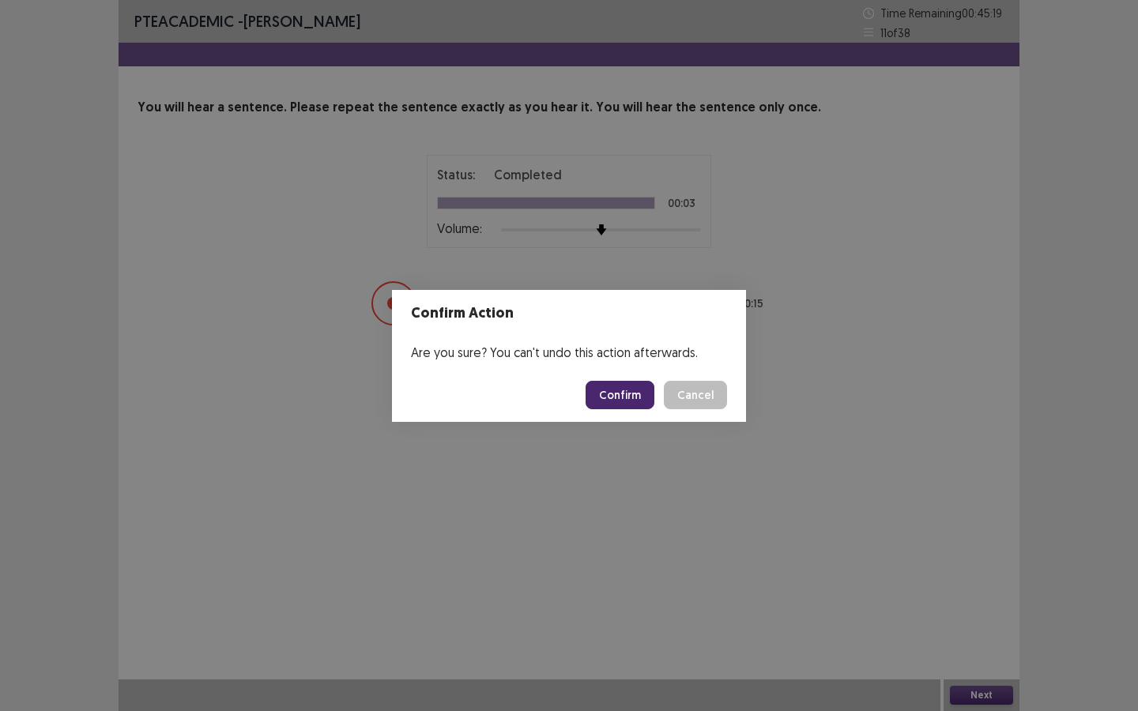
click at [639, 396] on button "Confirm" at bounding box center [620, 395] width 69 height 28
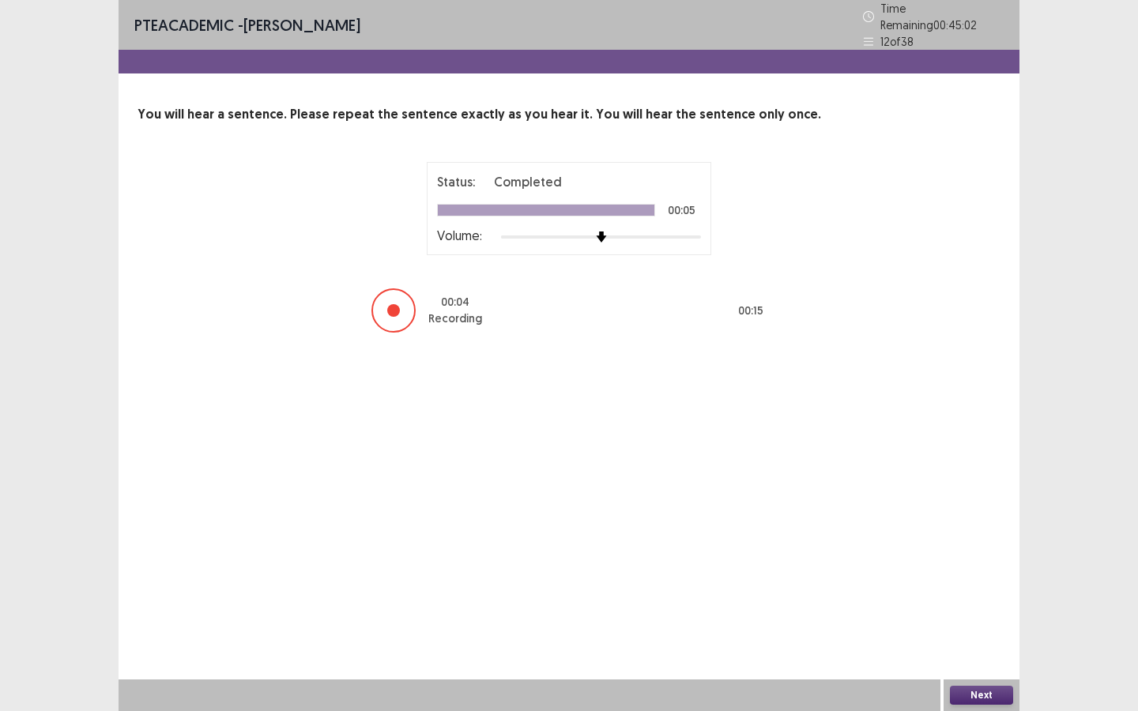
click at [995, 566] on button "Next" at bounding box center [981, 695] width 63 height 19
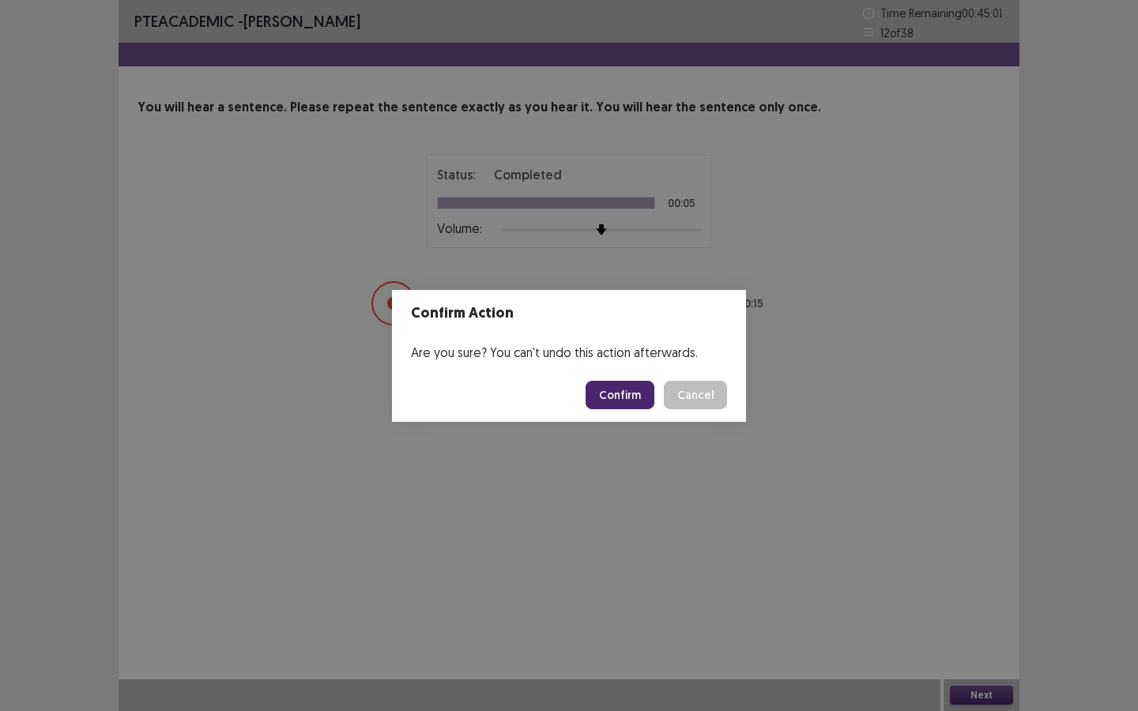
click at [627, 406] on button "Confirm" at bounding box center [620, 395] width 69 height 28
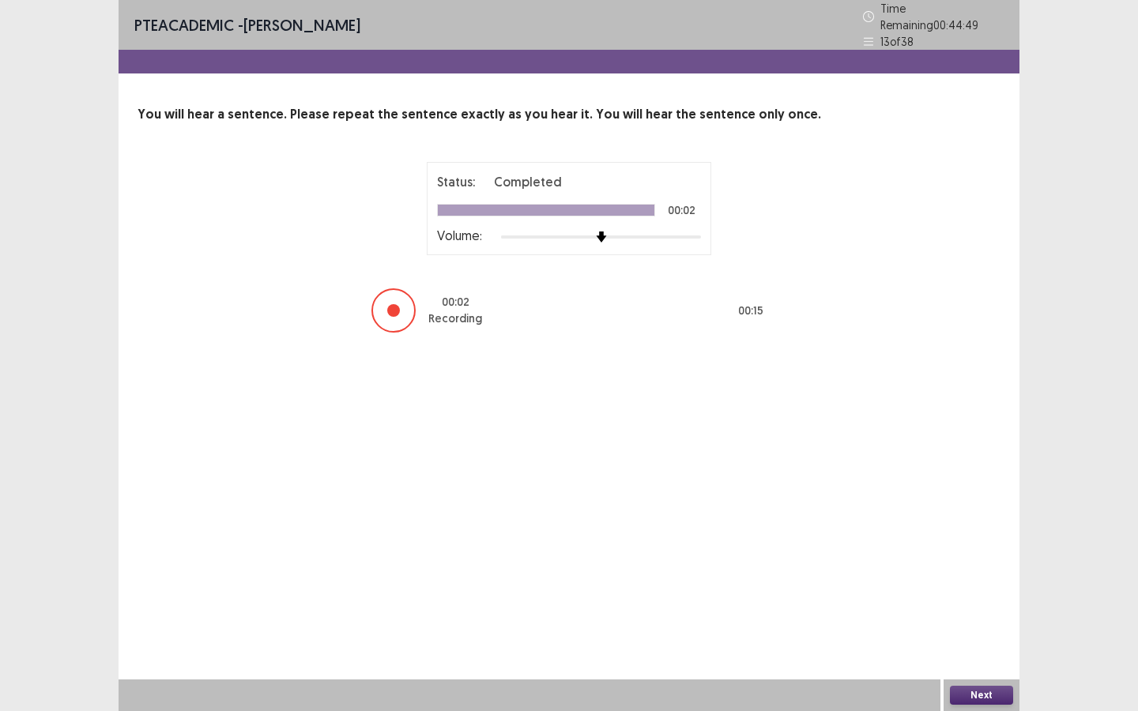
click at [976, 566] on div "Next" at bounding box center [982, 696] width 76 height 32
click at [967, 566] on button "Next" at bounding box center [981, 695] width 63 height 19
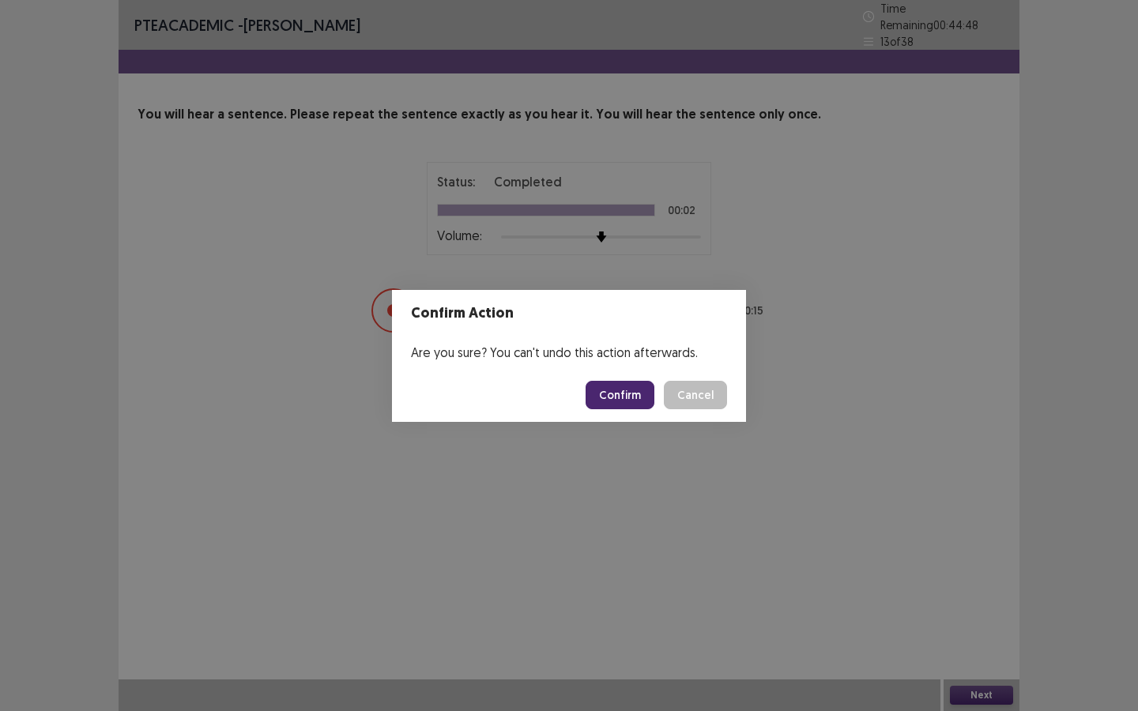
click at [609, 386] on button "Confirm" at bounding box center [620, 395] width 69 height 28
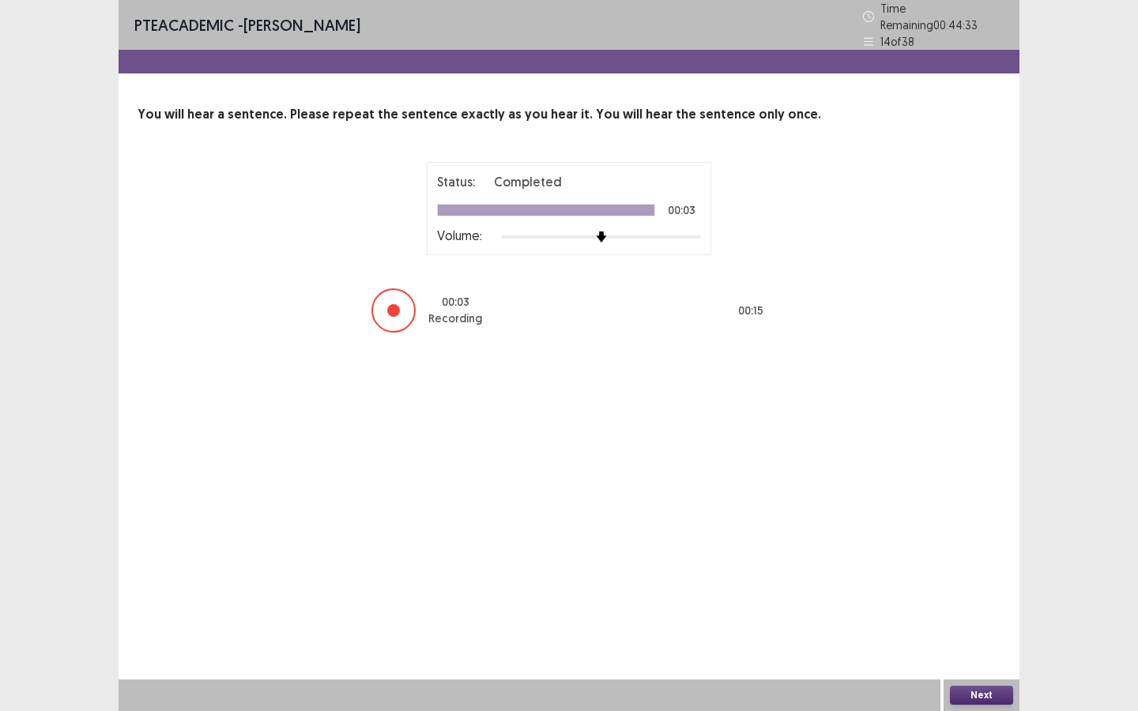
click at [955, 566] on button "Next" at bounding box center [981, 695] width 63 height 19
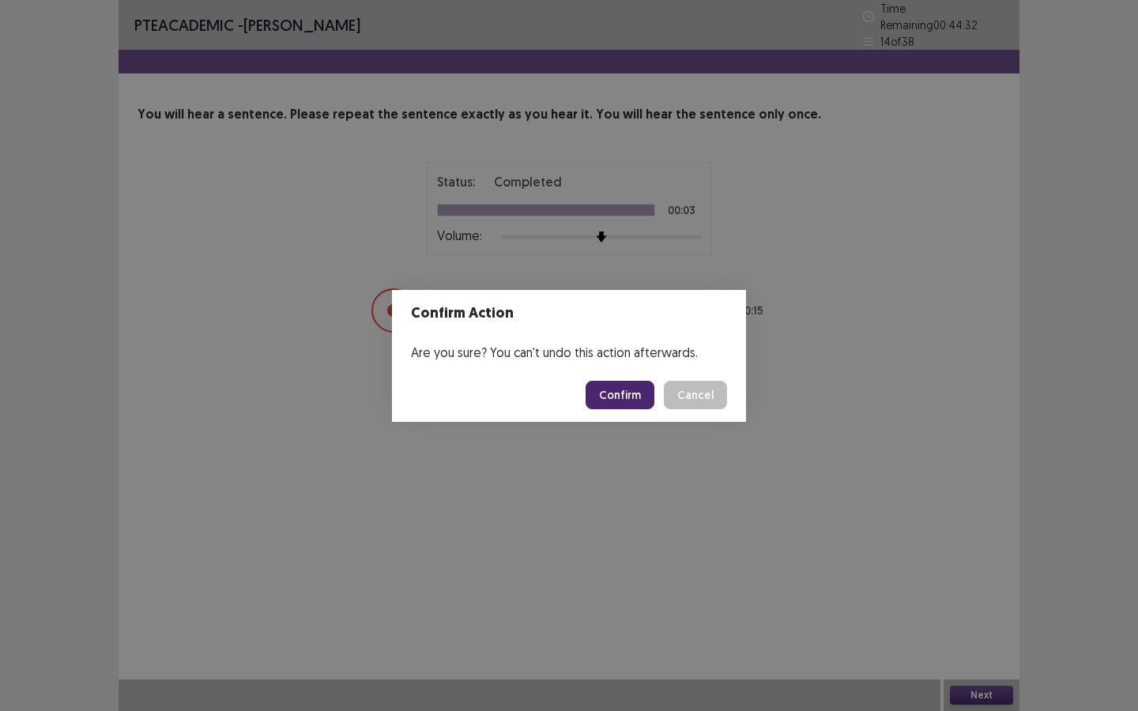
click at [628, 406] on button "Confirm" at bounding box center [620, 395] width 69 height 28
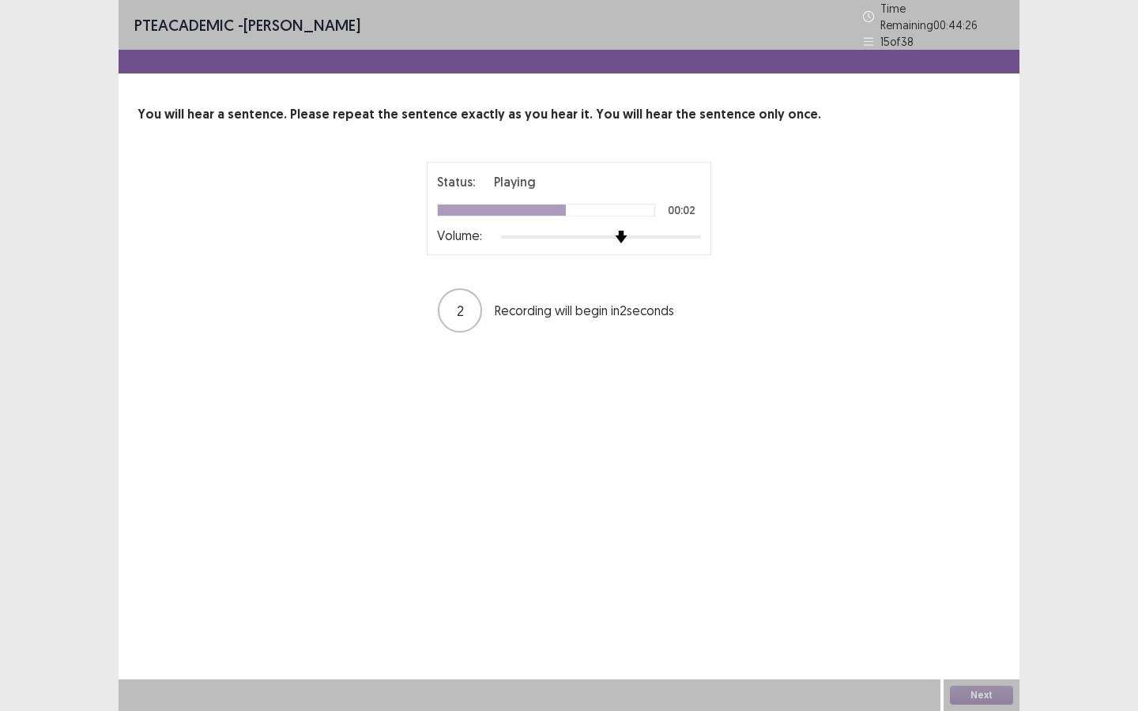
click at [627, 234] on img at bounding box center [621, 237] width 13 height 13
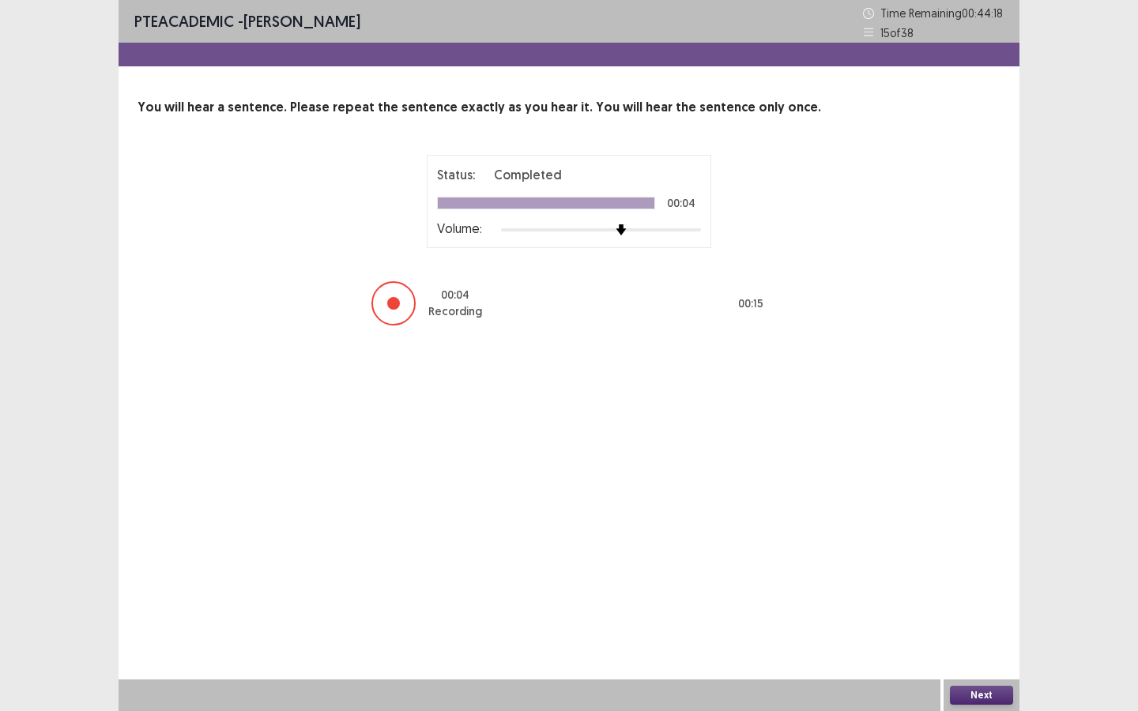
click at [990, 566] on button "Next" at bounding box center [981, 695] width 63 height 19
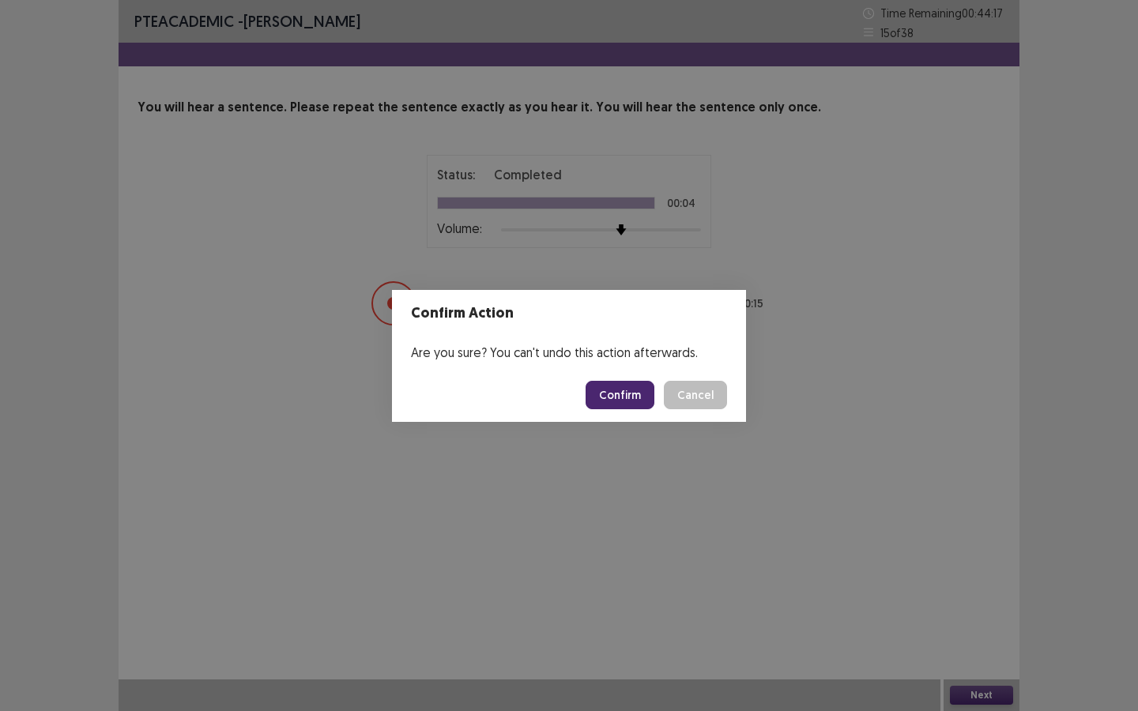
click at [636, 393] on button "Confirm" at bounding box center [620, 395] width 69 height 28
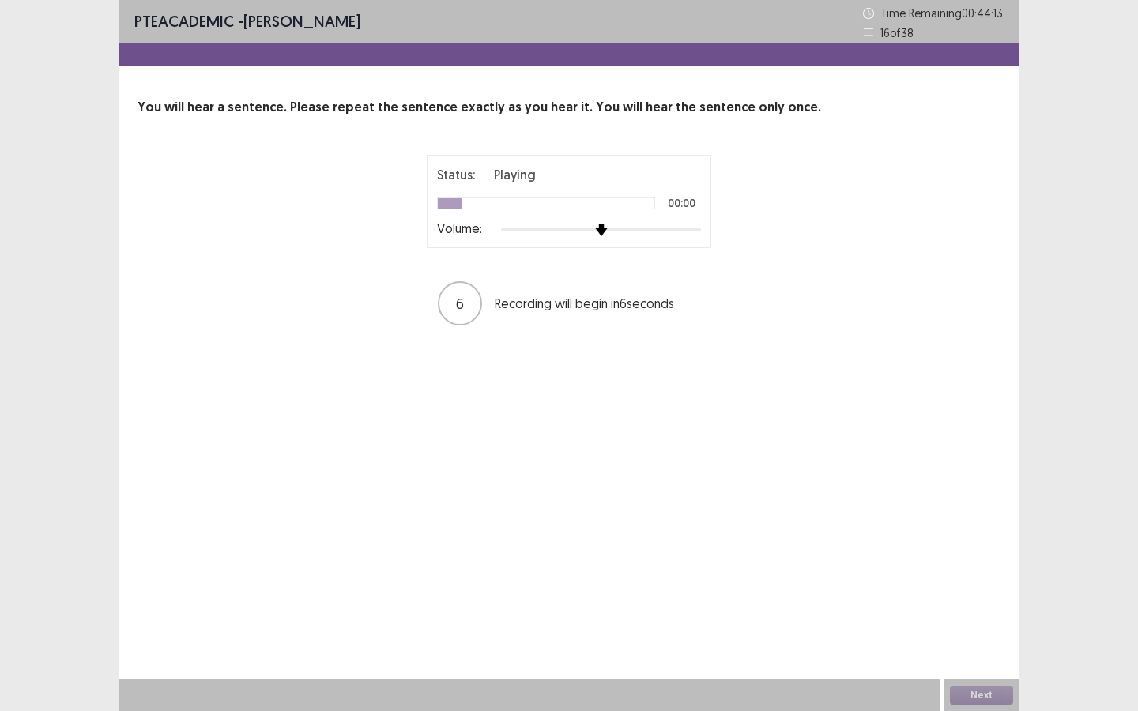
click at [596, 232] on img at bounding box center [600, 230] width 13 height 13
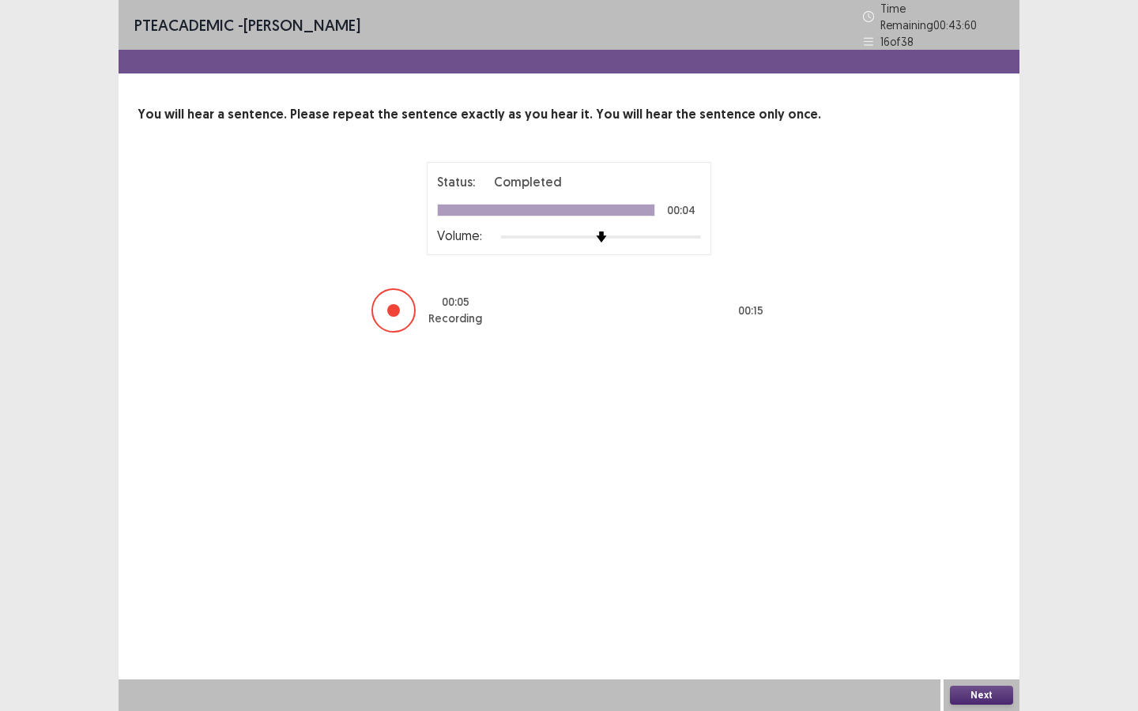
click at [980, 566] on button "Next" at bounding box center [981, 695] width 63 height 19
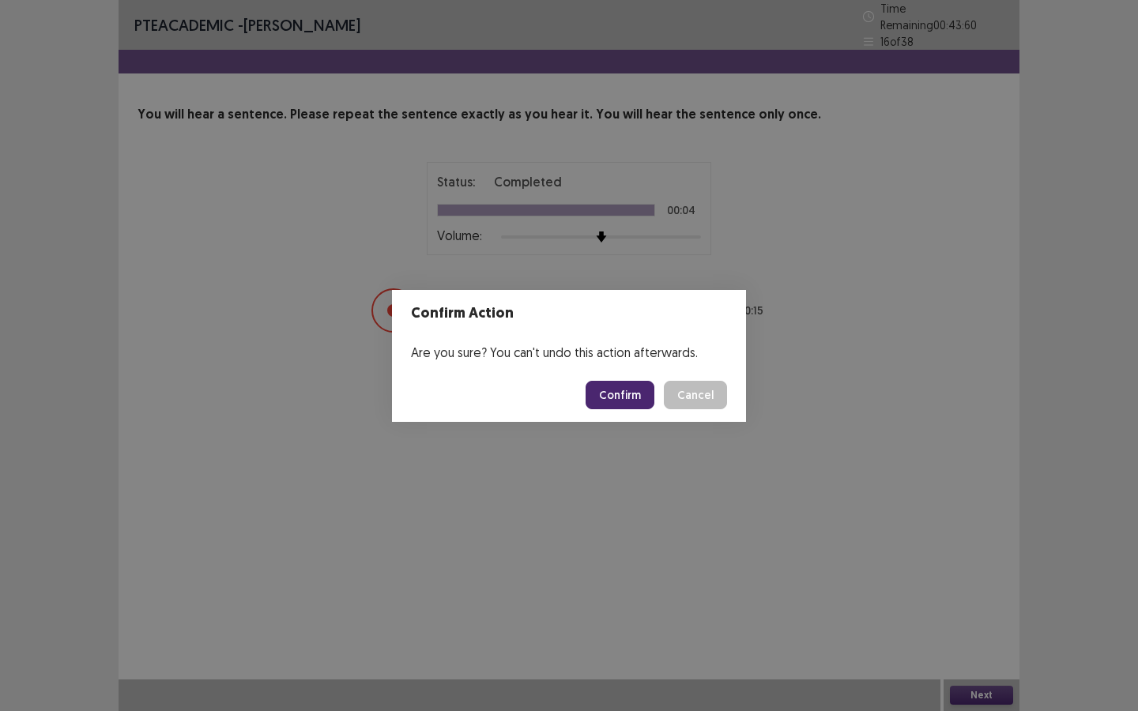
click at [602, 391] on button "Confirm" at bounding box center [620, 395] width 69 height 28
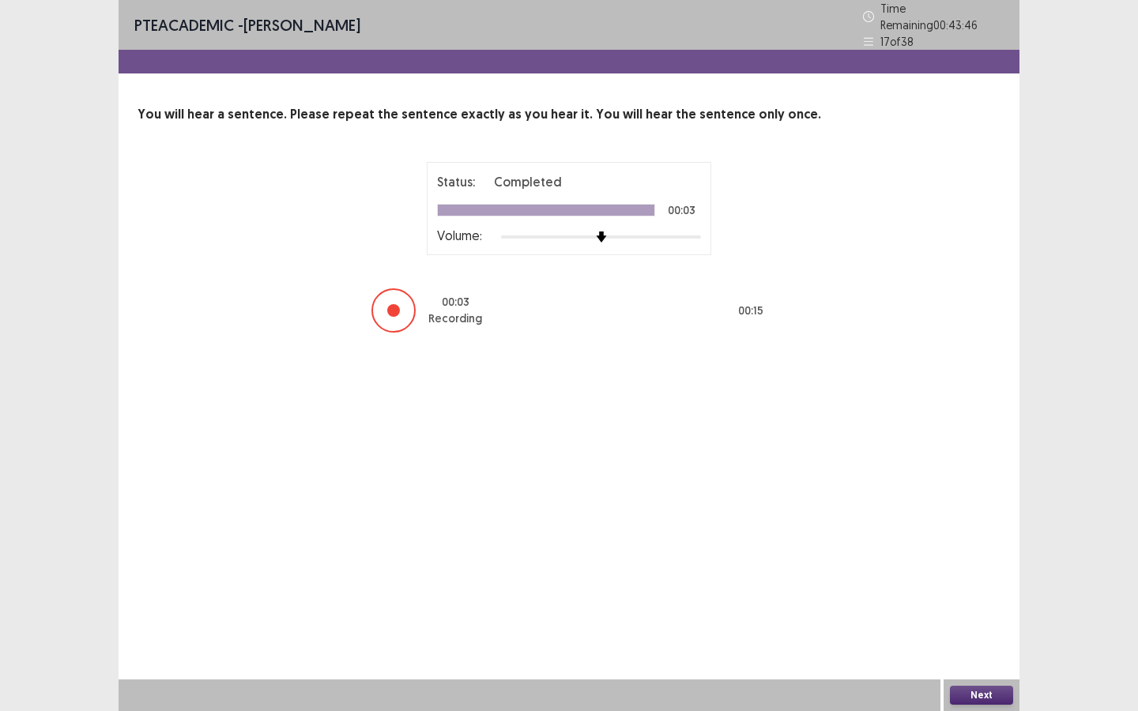
click at [974, 566] on button "Next" at bounding box center [981, 695] width 63 height 19
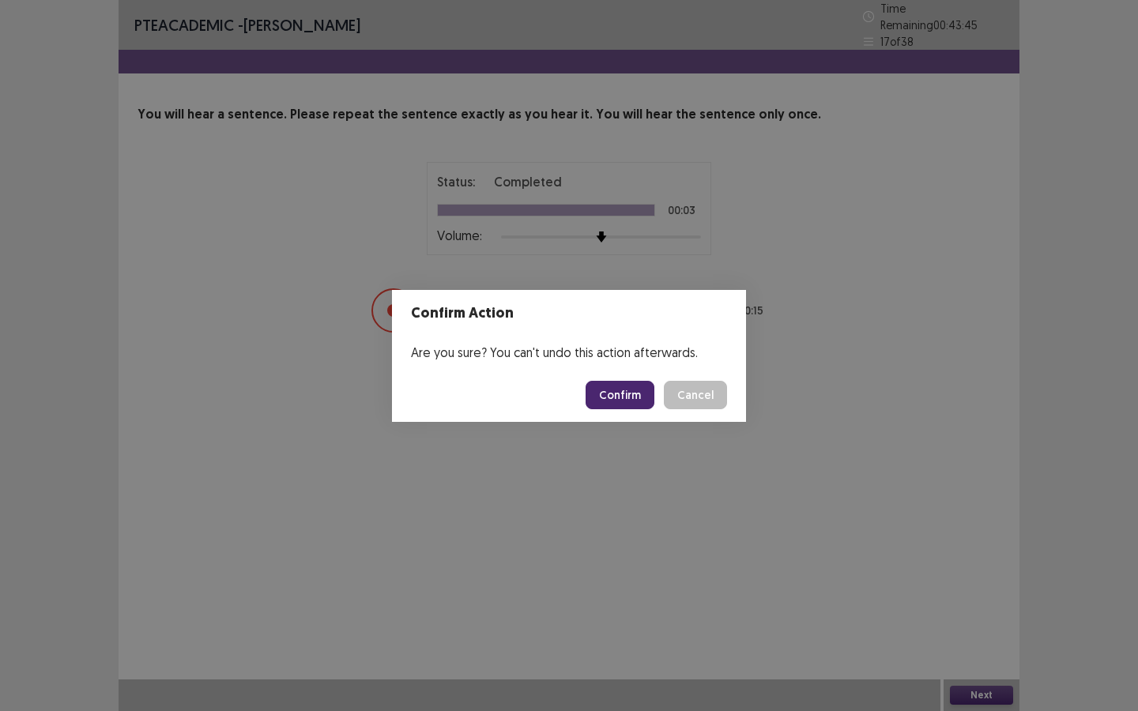
click at [616, 398] on button "Confirm" at bounding box center [620, 395] width 69 height 28
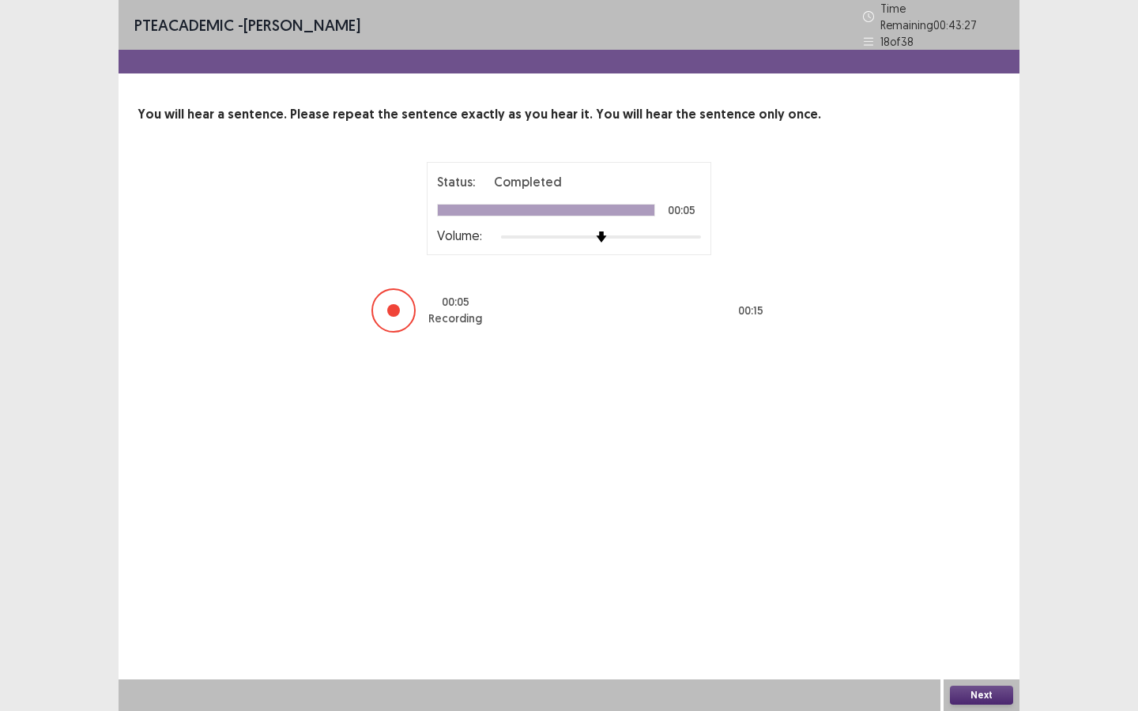
click at [987, 566] on button "Next" at bounding box center [981, 695] width 63 height 19
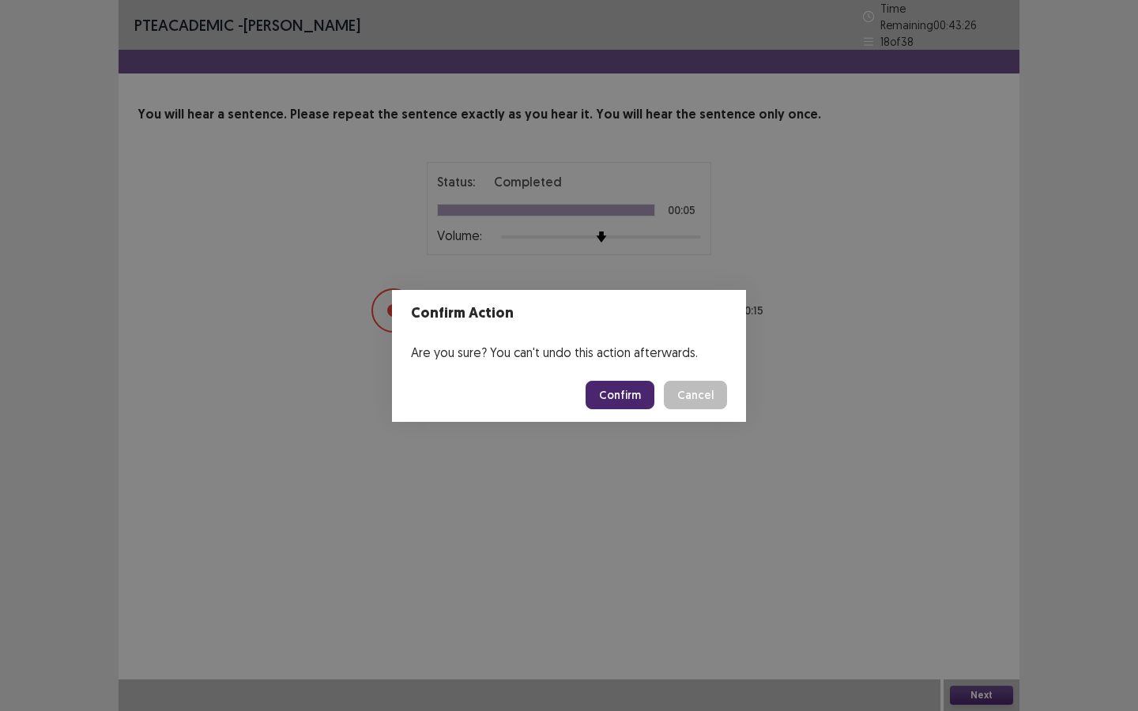
click at [629, 387] on button "Confirm" at bounding box center [620, 395] width 69 height 28
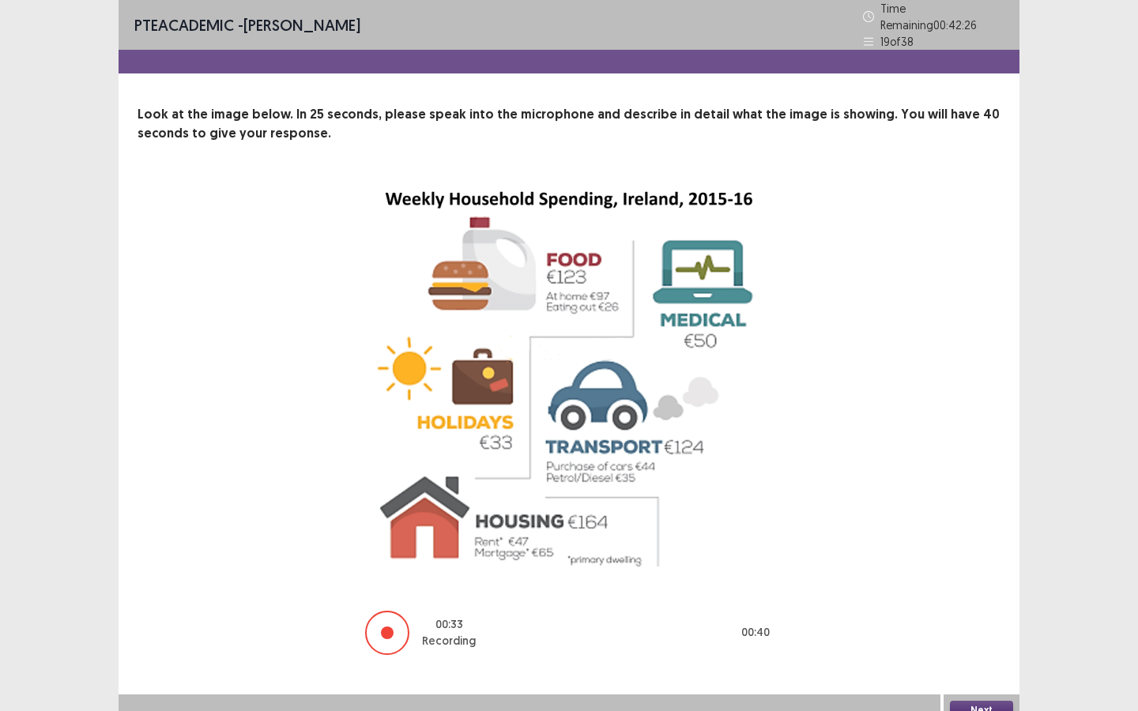
click at [987, 566] on button "Next" at bounding box center [981, 710] width 63 height 19
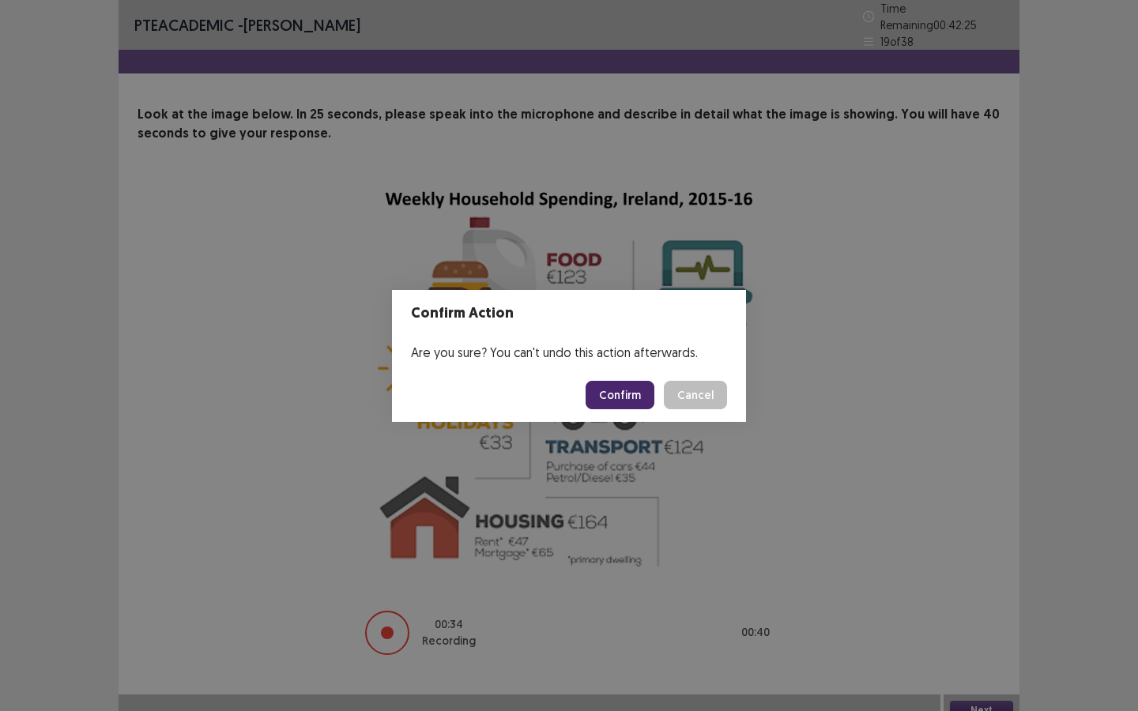
click at [636, 398] on button "Confirm" at bounding box center [620, 395] width 69 height 28
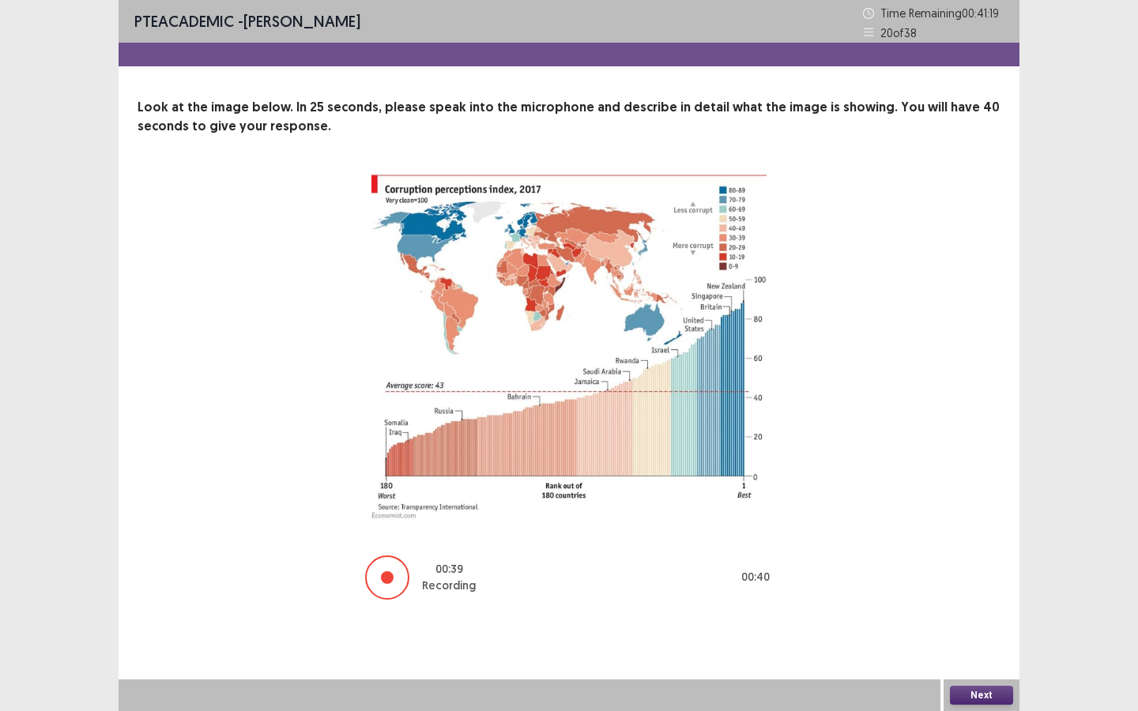
click at [999, 566] on div "Next" at bounding box center [982, 696] width 76 height 32
click at [997, 566] on button "Next" at bounding box center [981, 695] width 63 height 19
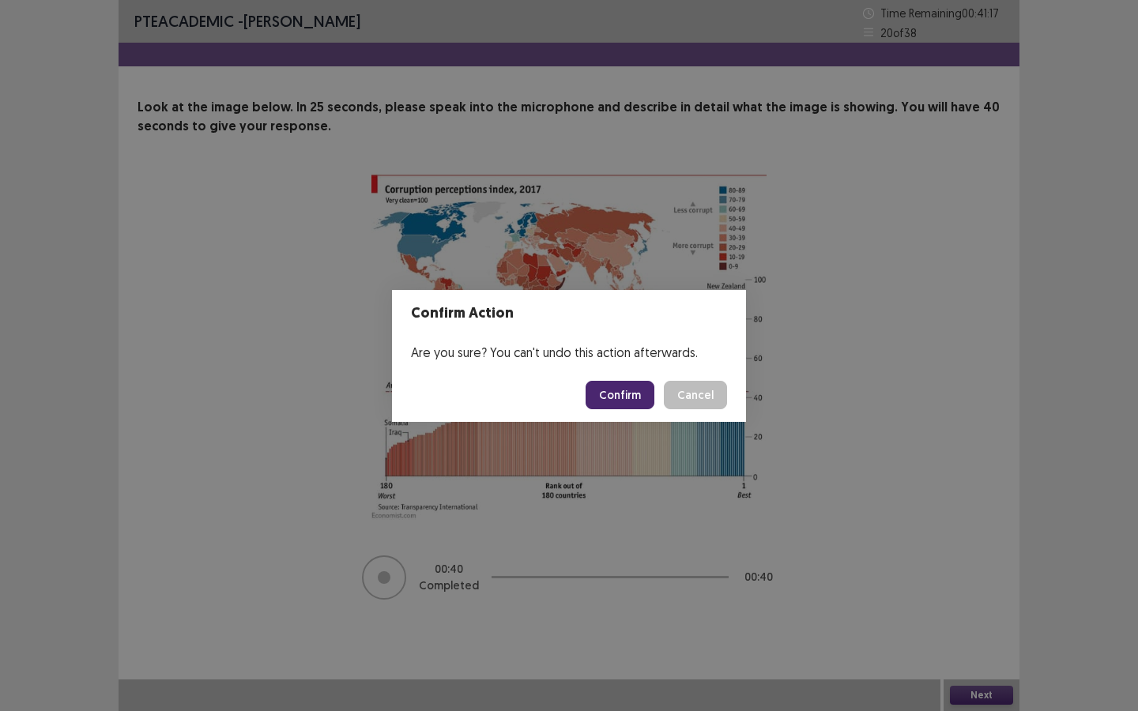
click at [631, 398] on button "Confirm" at bounding box center [620, 395] width 69 height 28
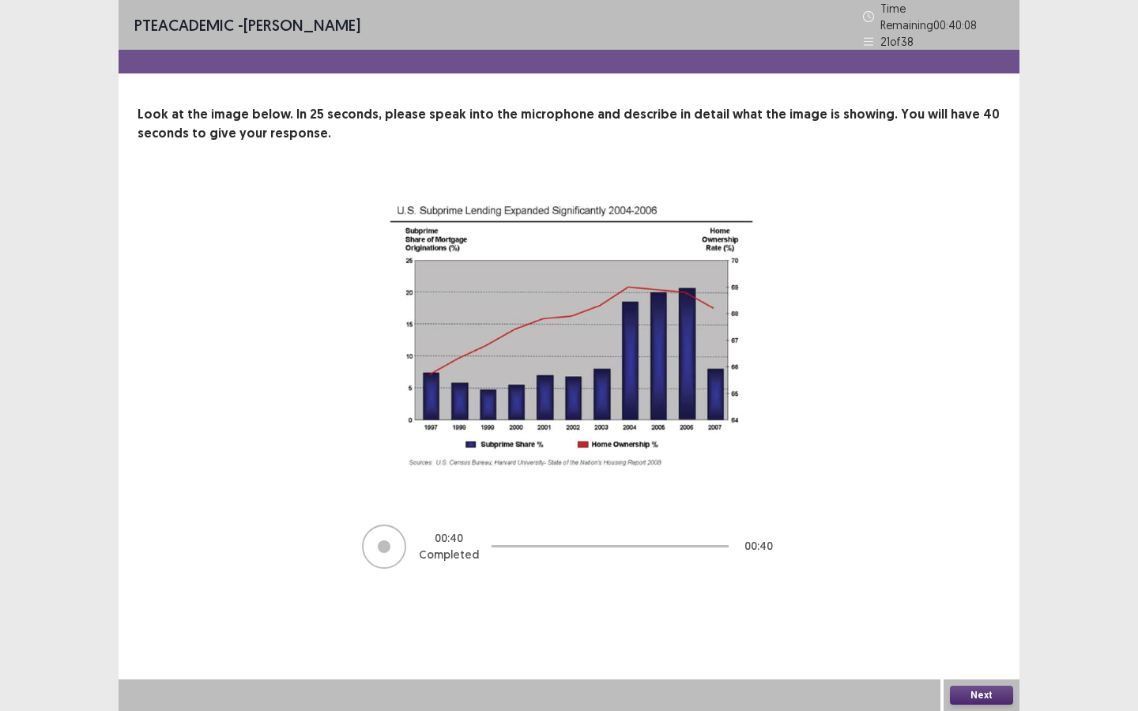
click at [970, 566] on button "Next" at bounding box center [981, 695] width 63 height 19
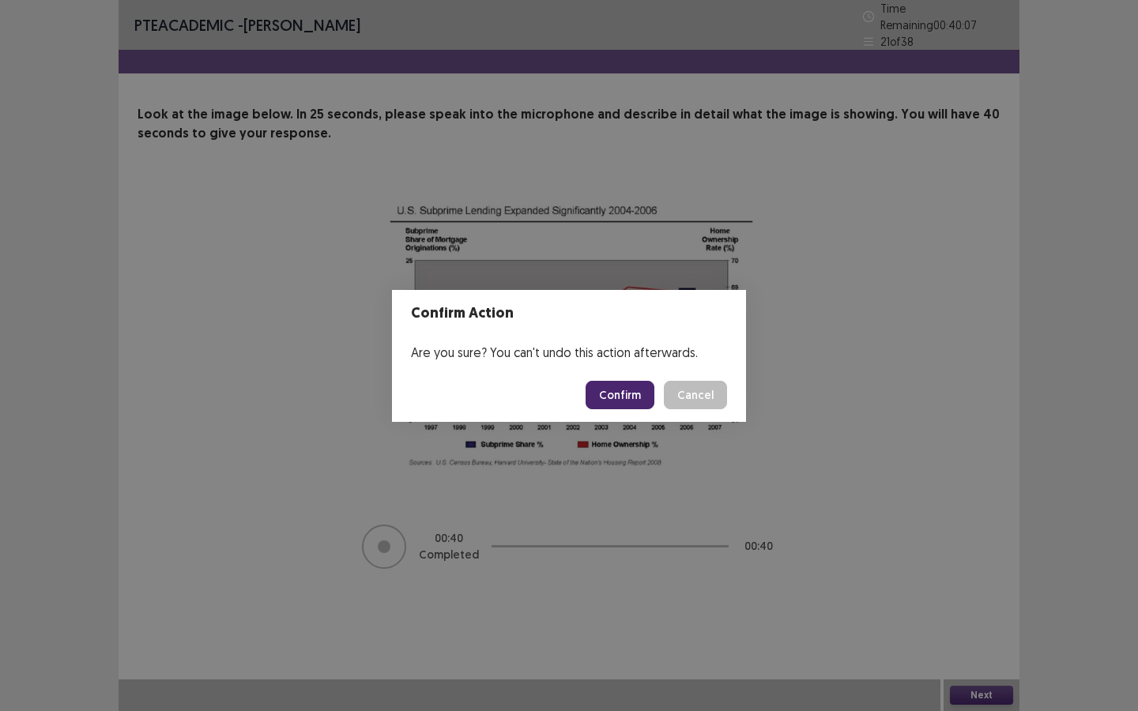
click at [605, 384] on button "Confirm" at bounding box center [620, 395] width 69 height 28
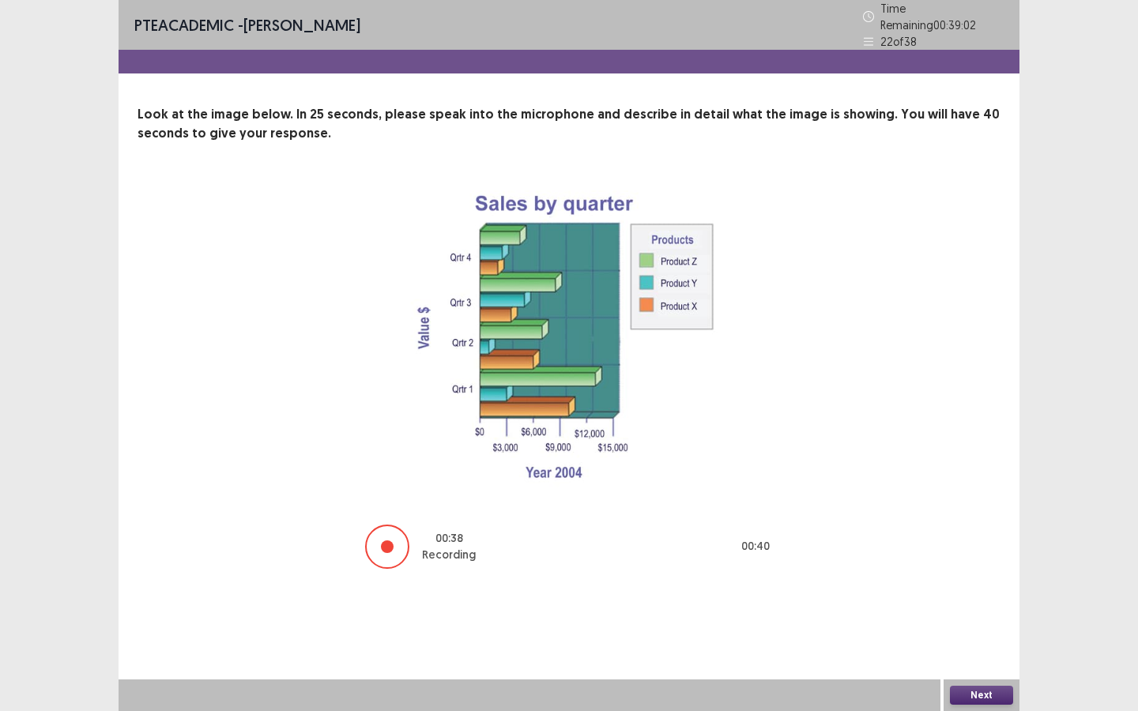
click at [962, 566] on button "Next" at bounding box center [981, 695] width 63 height 19
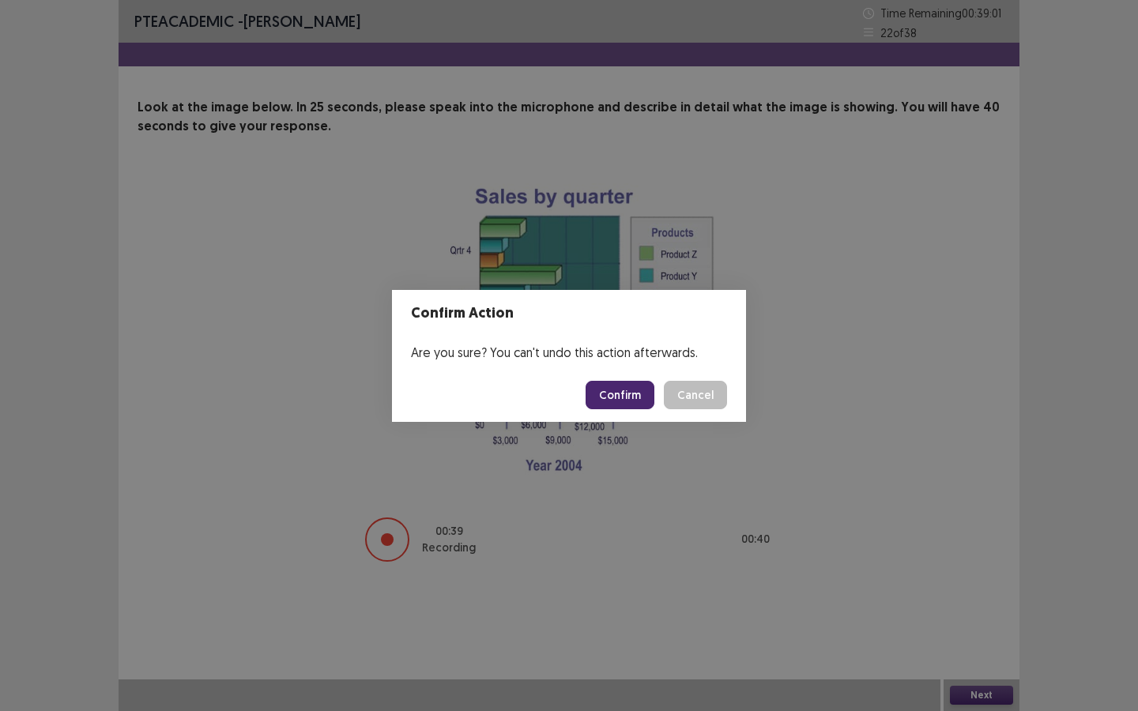
click at [630, 402] on button "Confirm" at bounding box center [620, 395] width 69 height 28
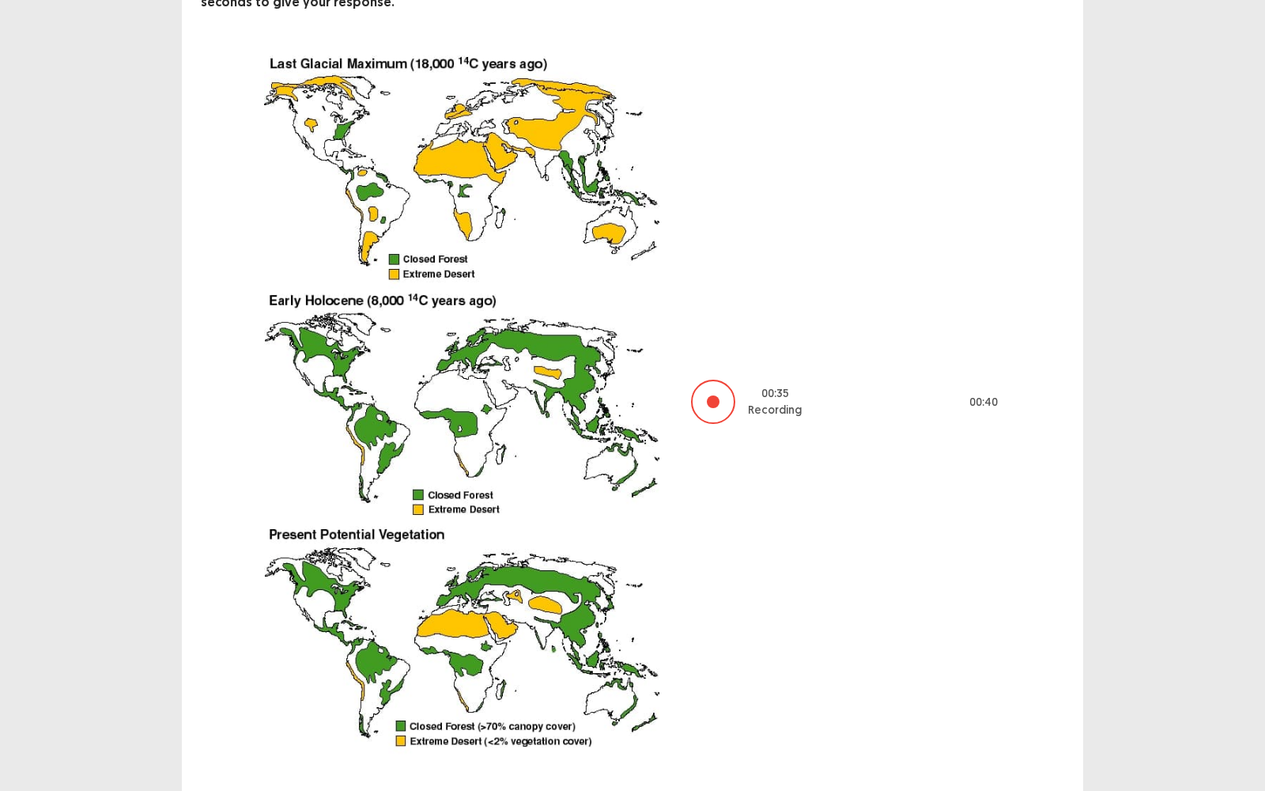
scroll to position [157, 0]
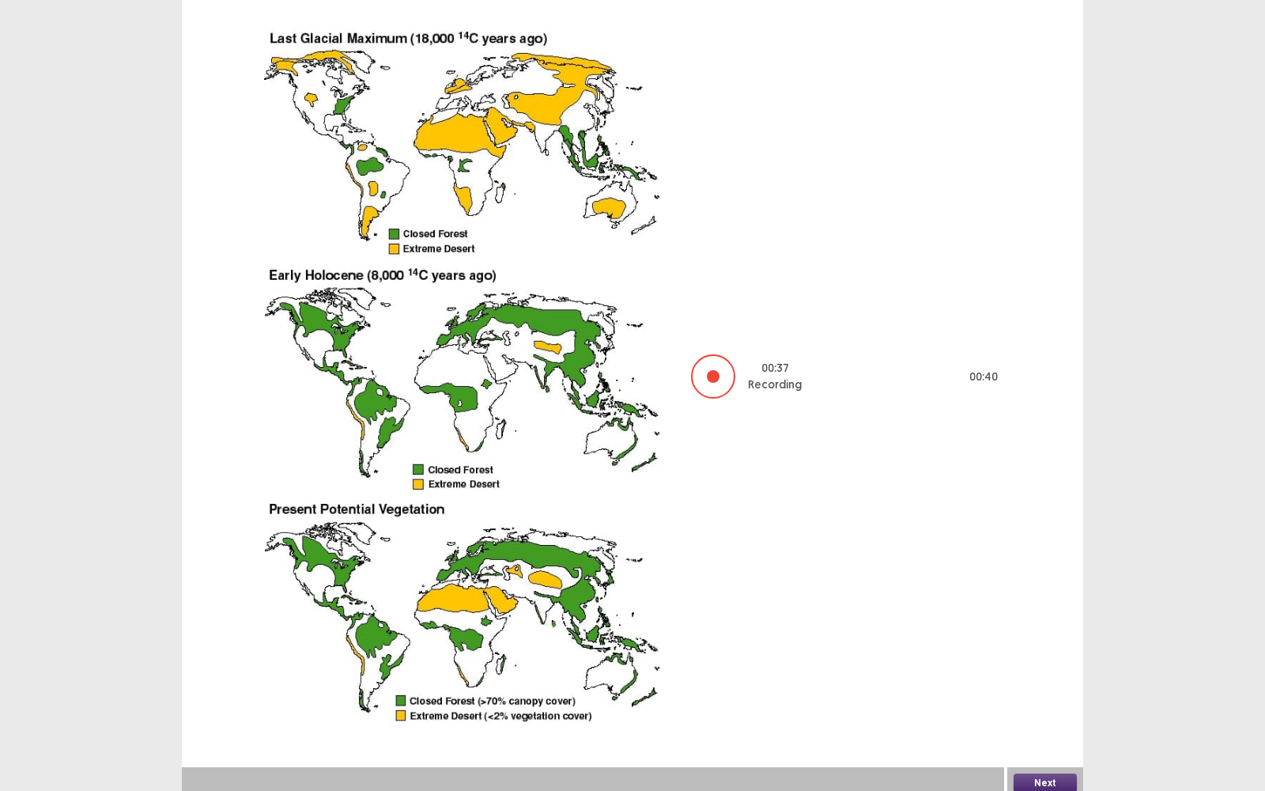
click at [1040, 566] on button "Next" at bounding box center [1044, 782] width 63 height 19
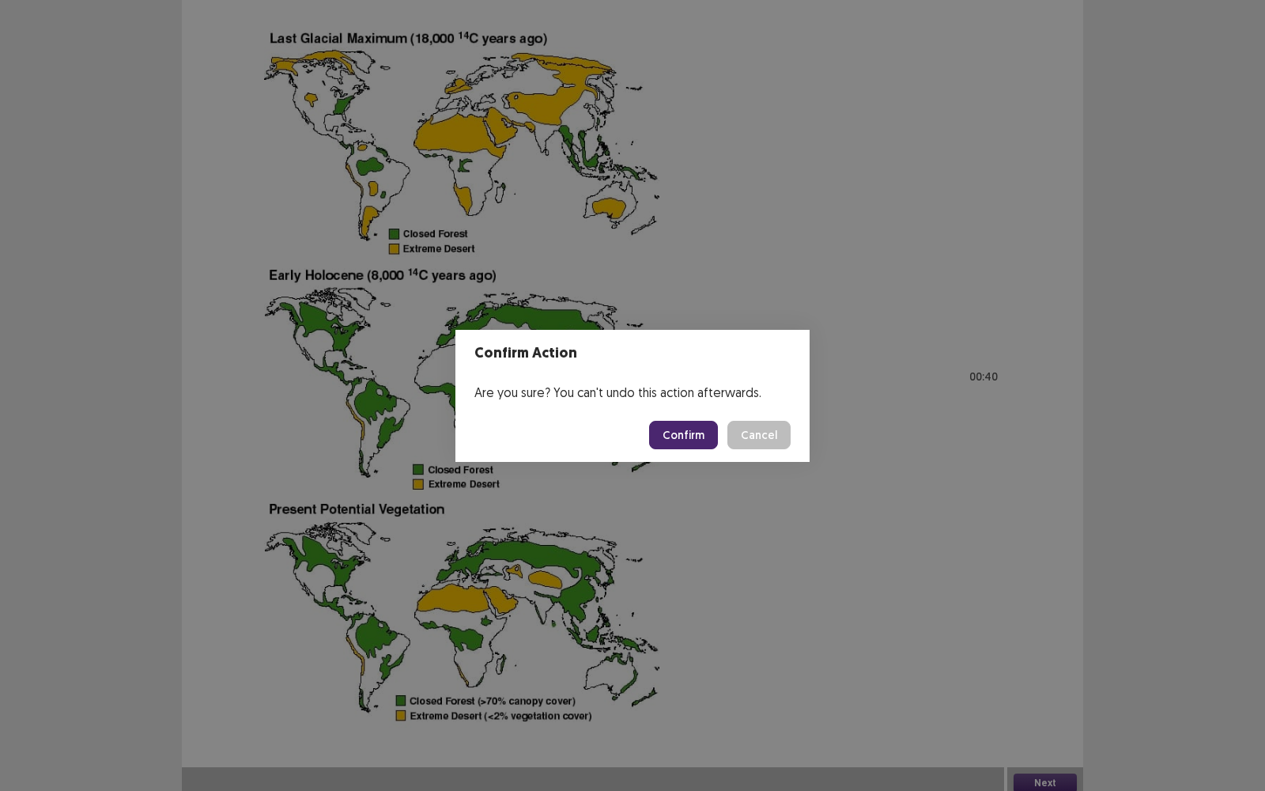
click at [707, 441] on button "Confirm" at bounding box center [683, 435] width 69 height 28
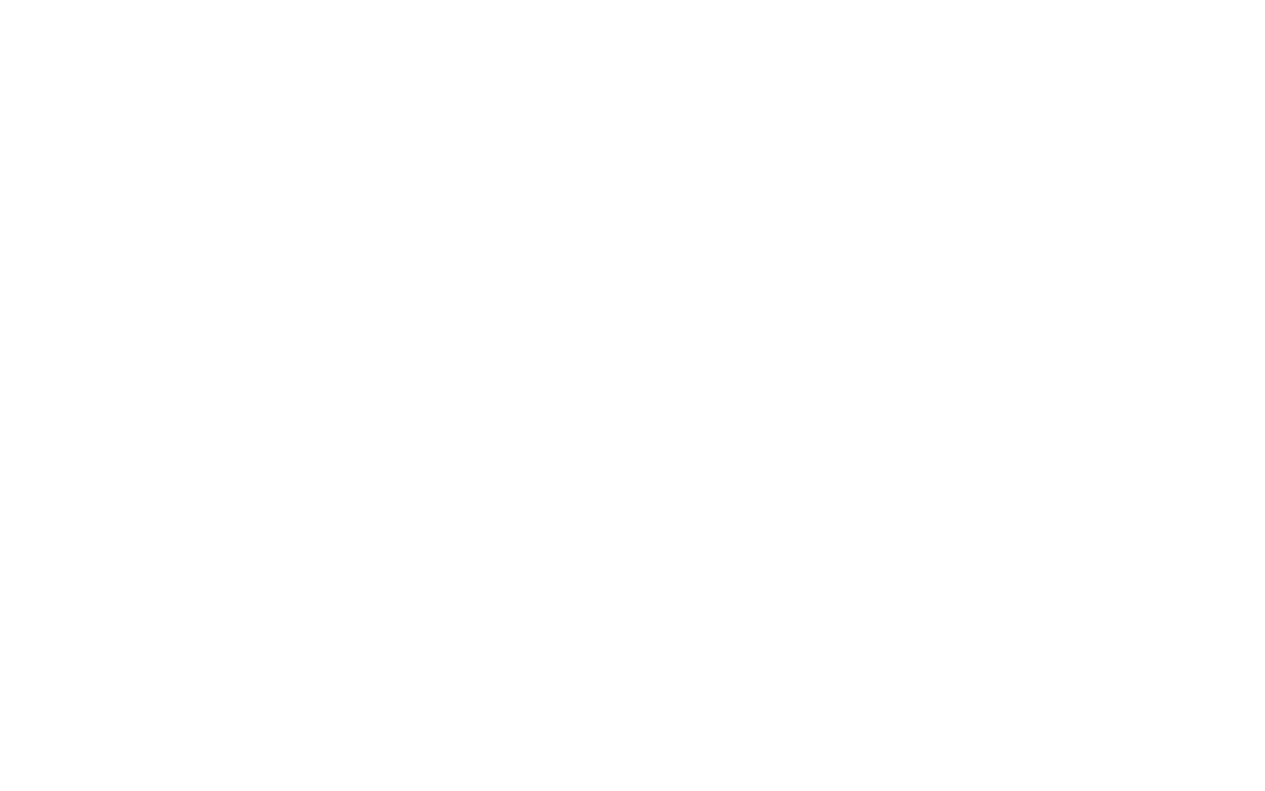
scroll to position [0, 0]
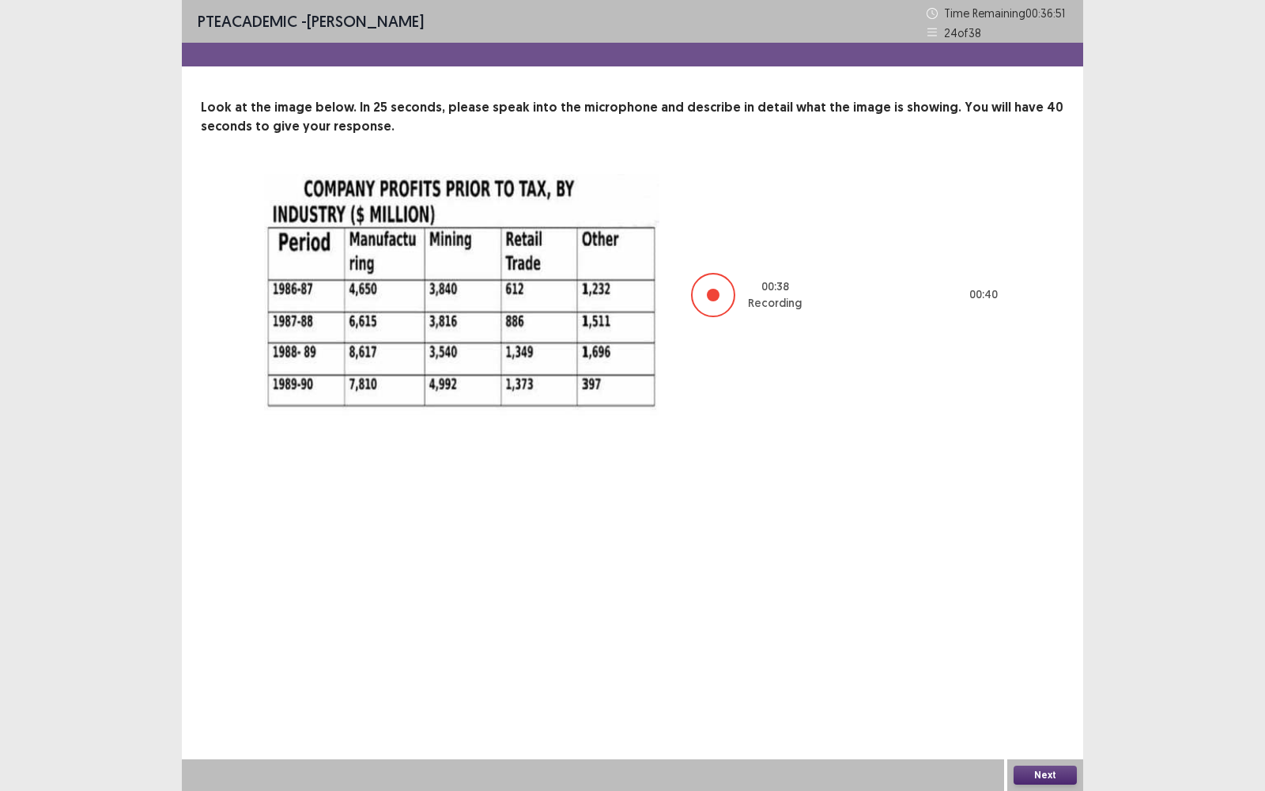
click at [1022, 566] on button "Next" at bounding box center [1044, 774] width 63 height 19
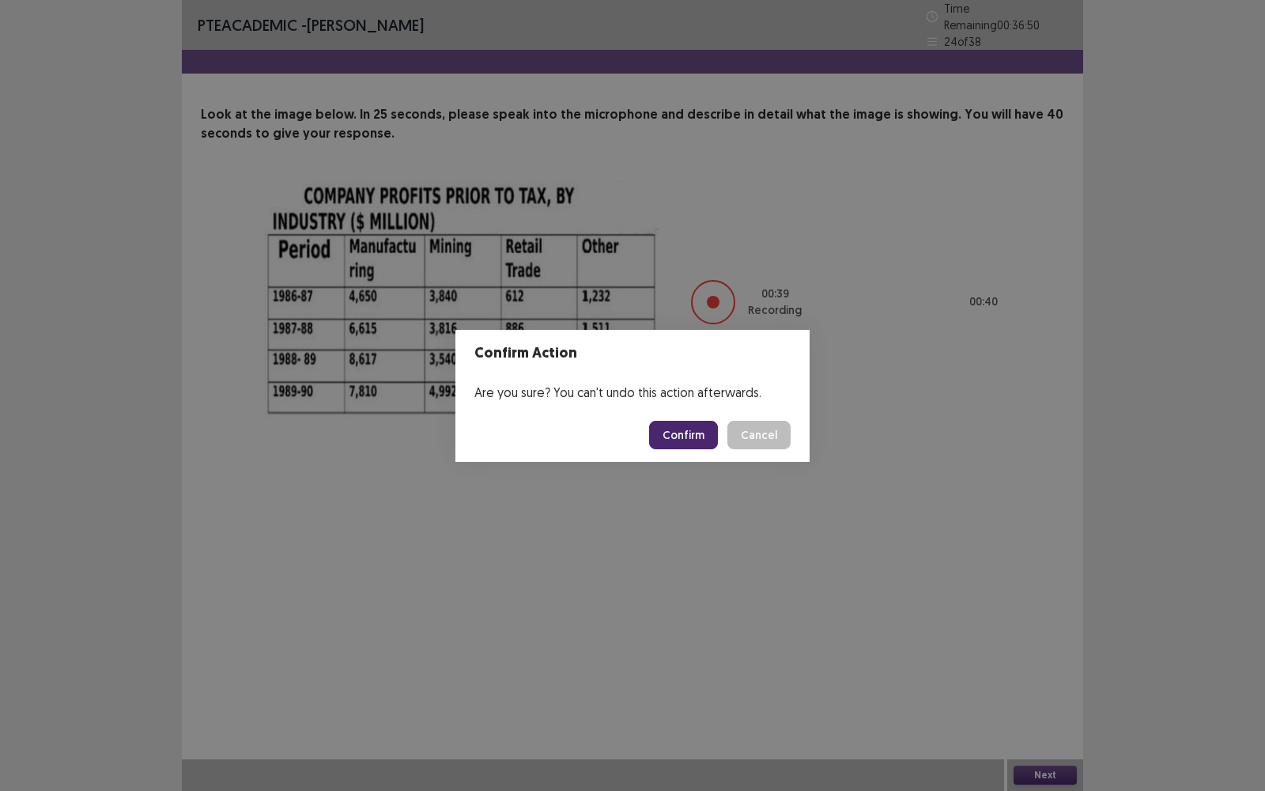
click at [672, 447] on button "Confirm" at bounding box center [683, 435] width 69 height 28
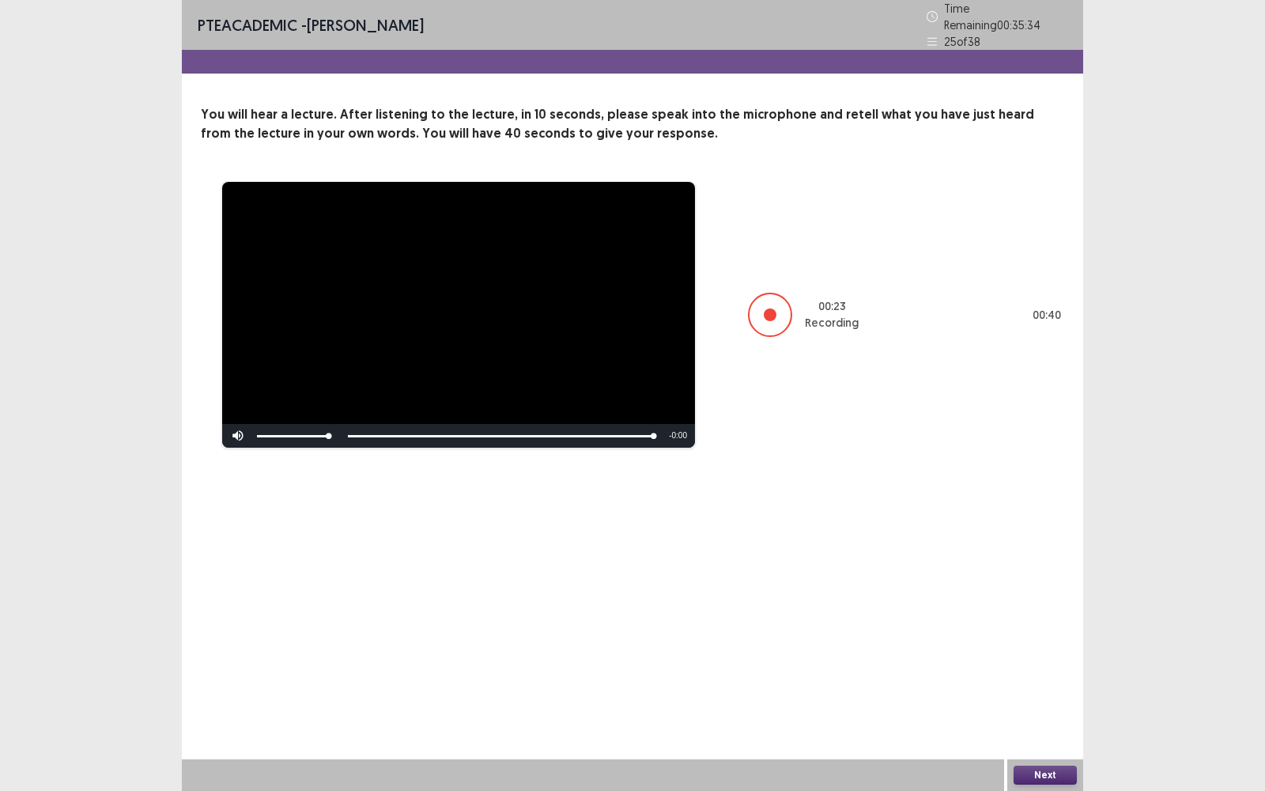
click at [1033, 566] on button "Next" at bounding box center [1044, 774] width 63 height 19
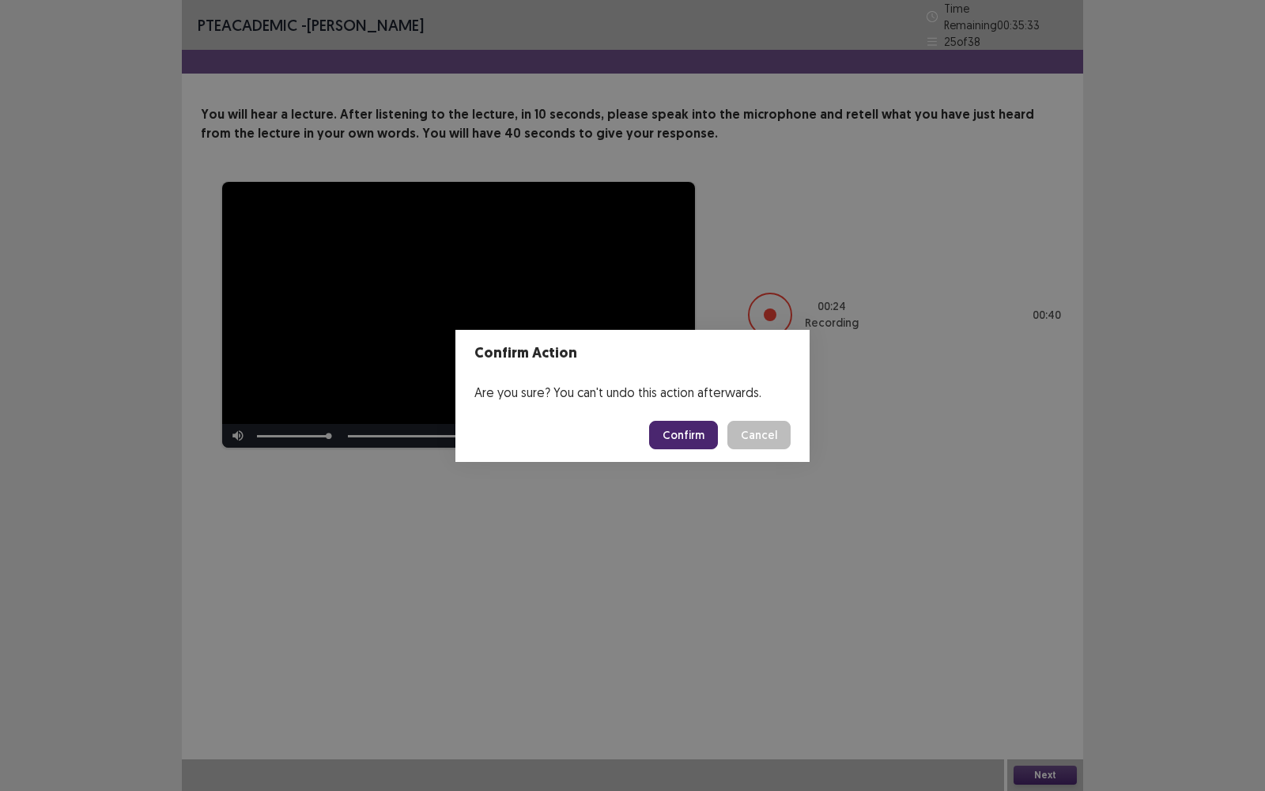
click at [712, 429] on button "Confirm" at bounding box center [683, 435] width 69 height 28
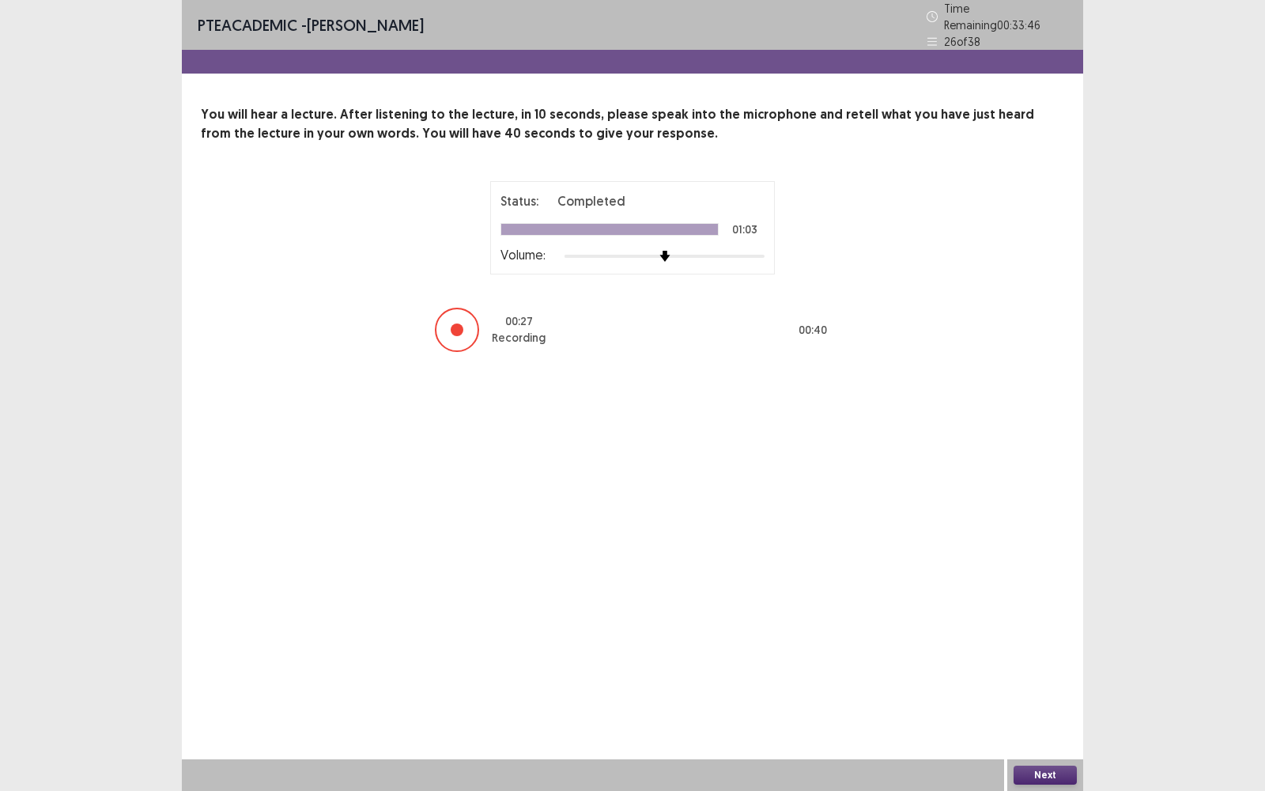
click at [1030, 566] on button "Next" at bounding box center [1044, 774] width 63 height 19
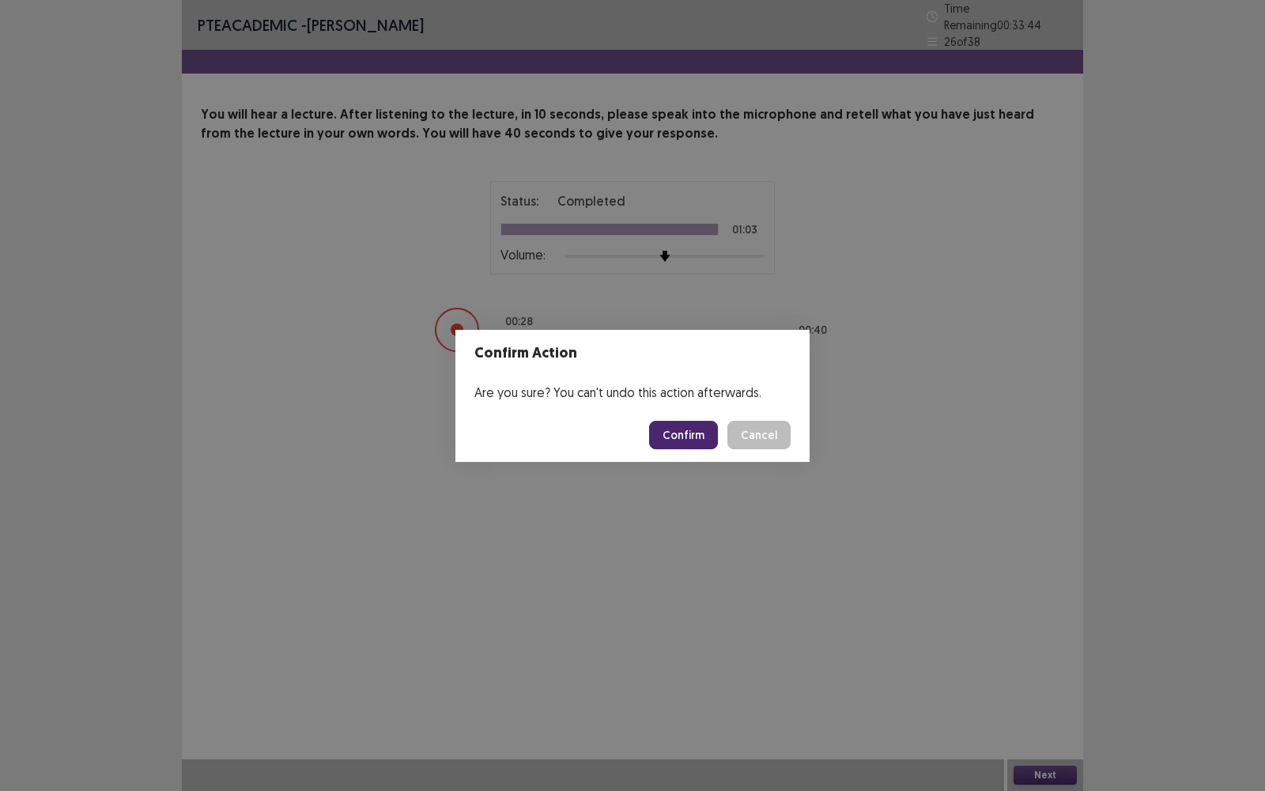
click at [715, 422] on button "Confirm" at bounding box center [683, 435] width 69 height 28
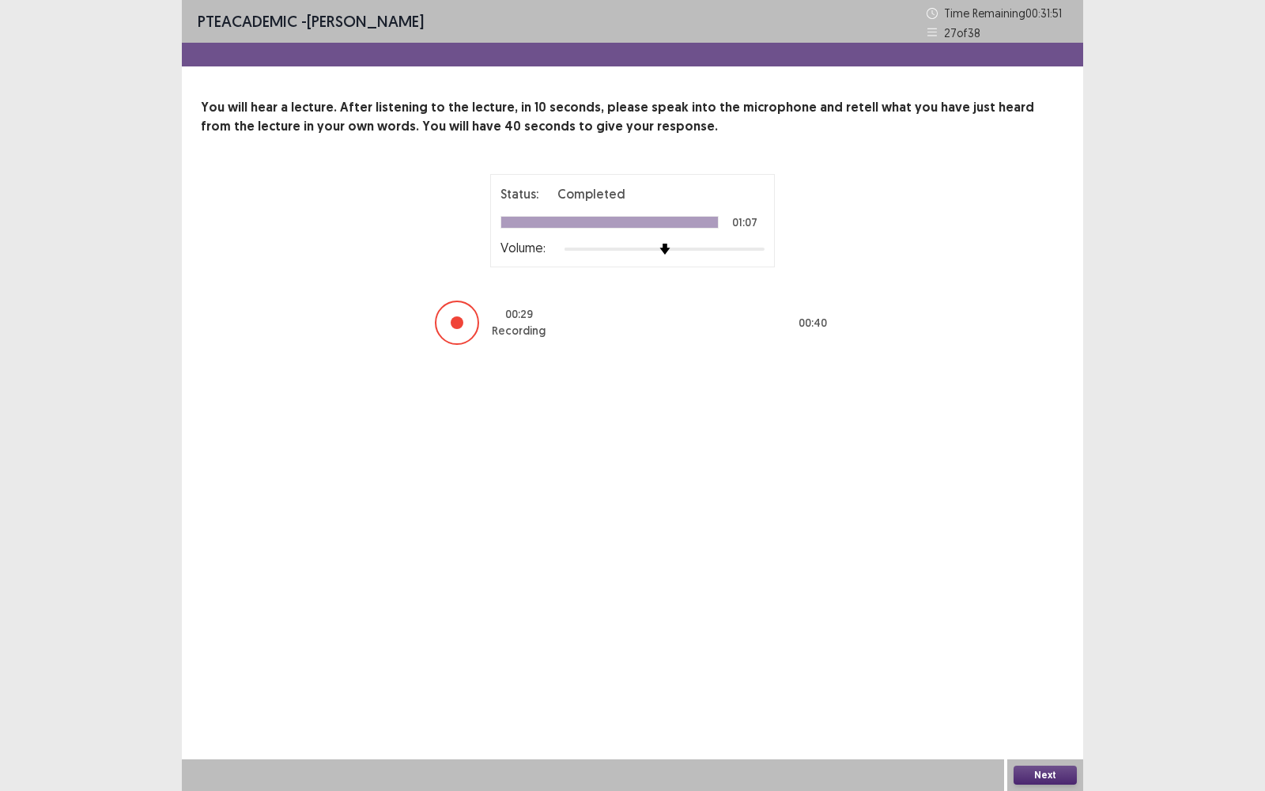
click at [1042, 566] on button "Next" at bounding box center [1044, 774] width 63 height 19
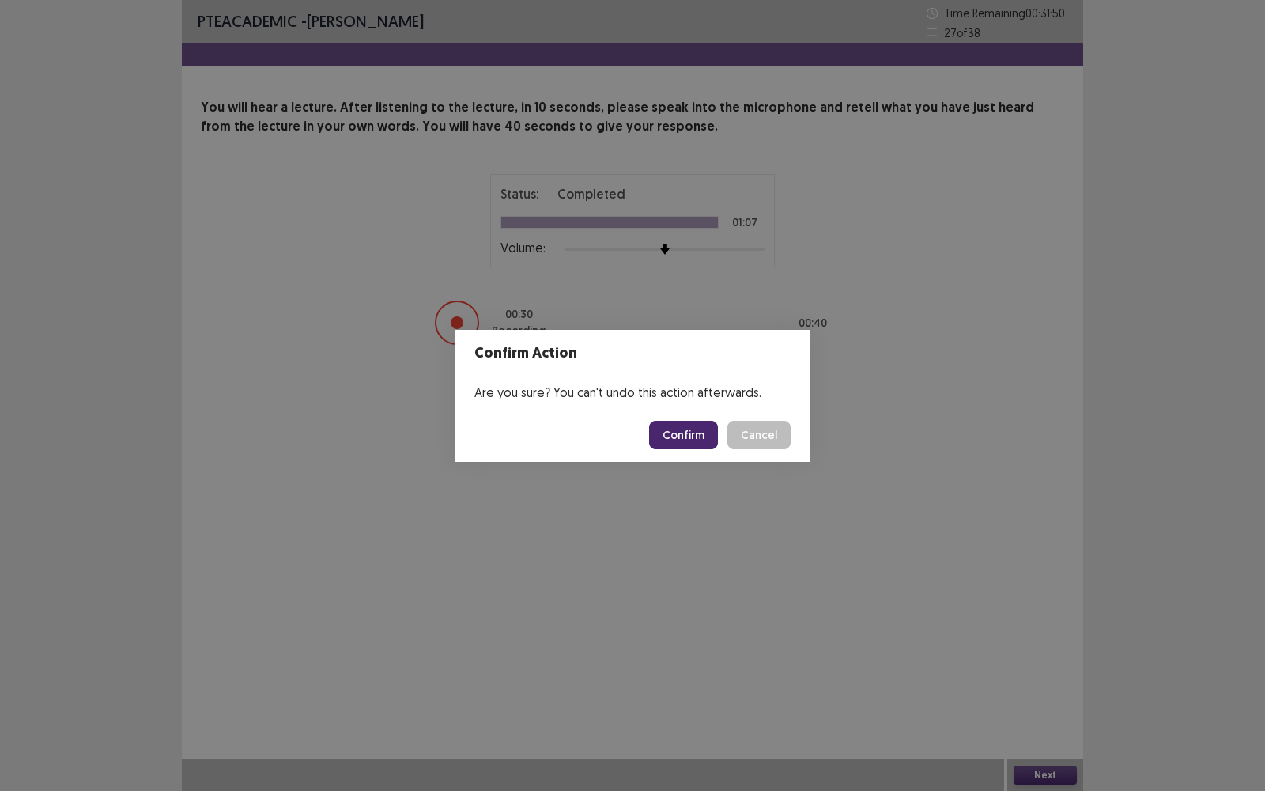
click at [670, 422] on button "Confirm" at bounding box center [683, 435] width 69 height 28
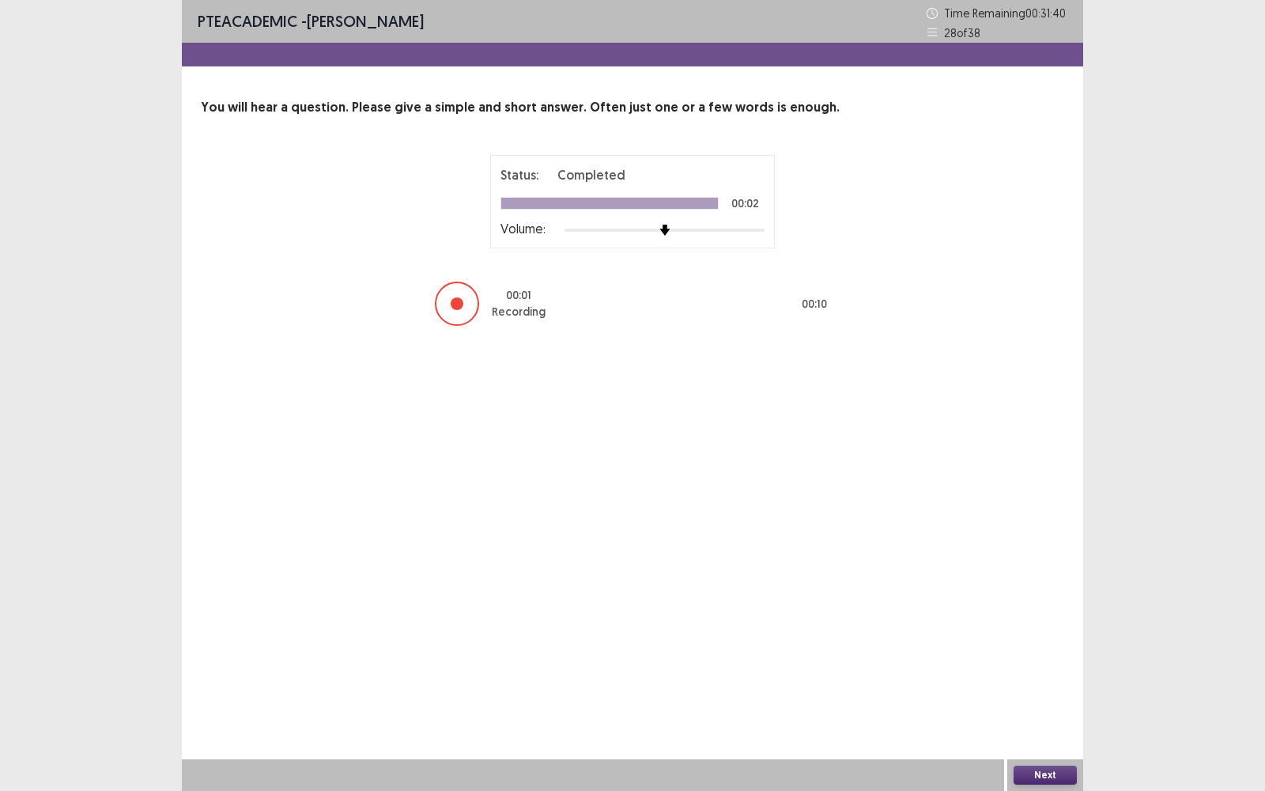
click at [1024, 566] on button "Next" at bounding box center [1044, 774] width 63 height 19
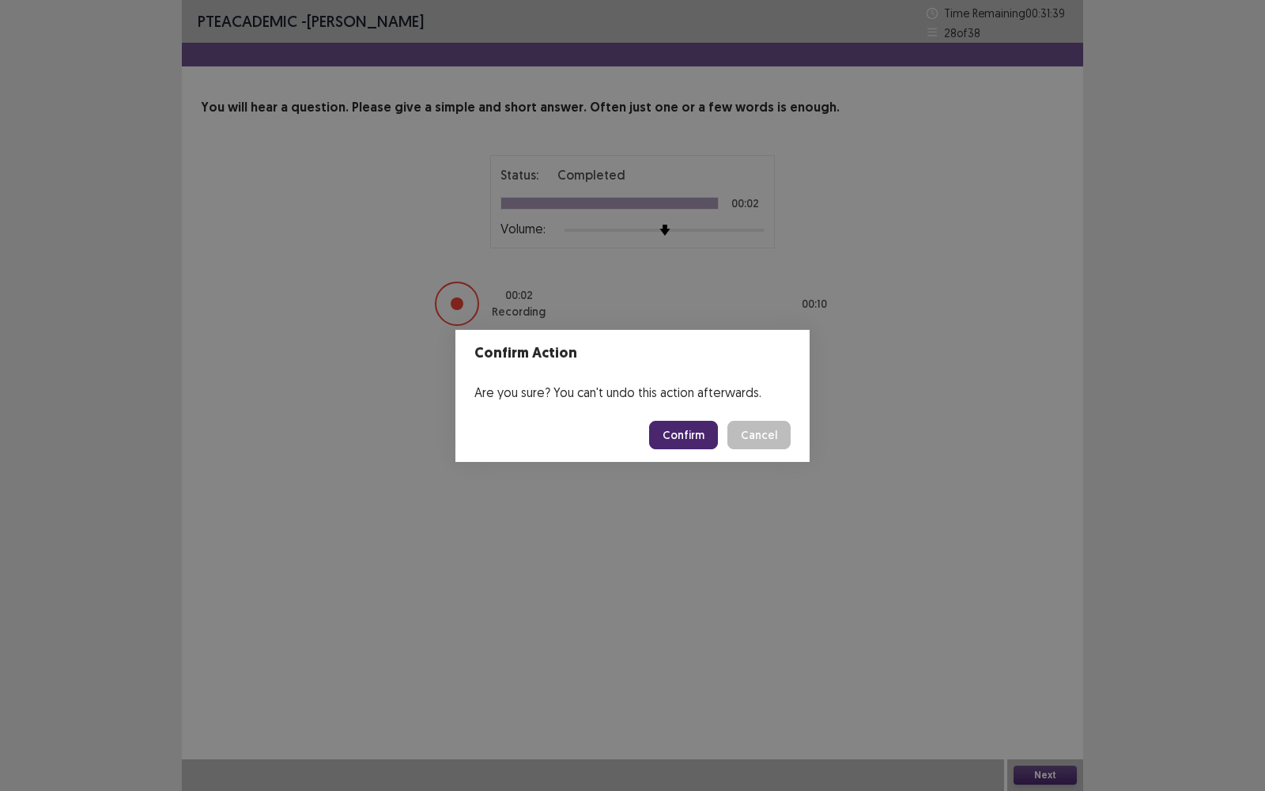
click at [677, 437] on button "Confirm" at bounding box center [683, 435] width 69 height 28
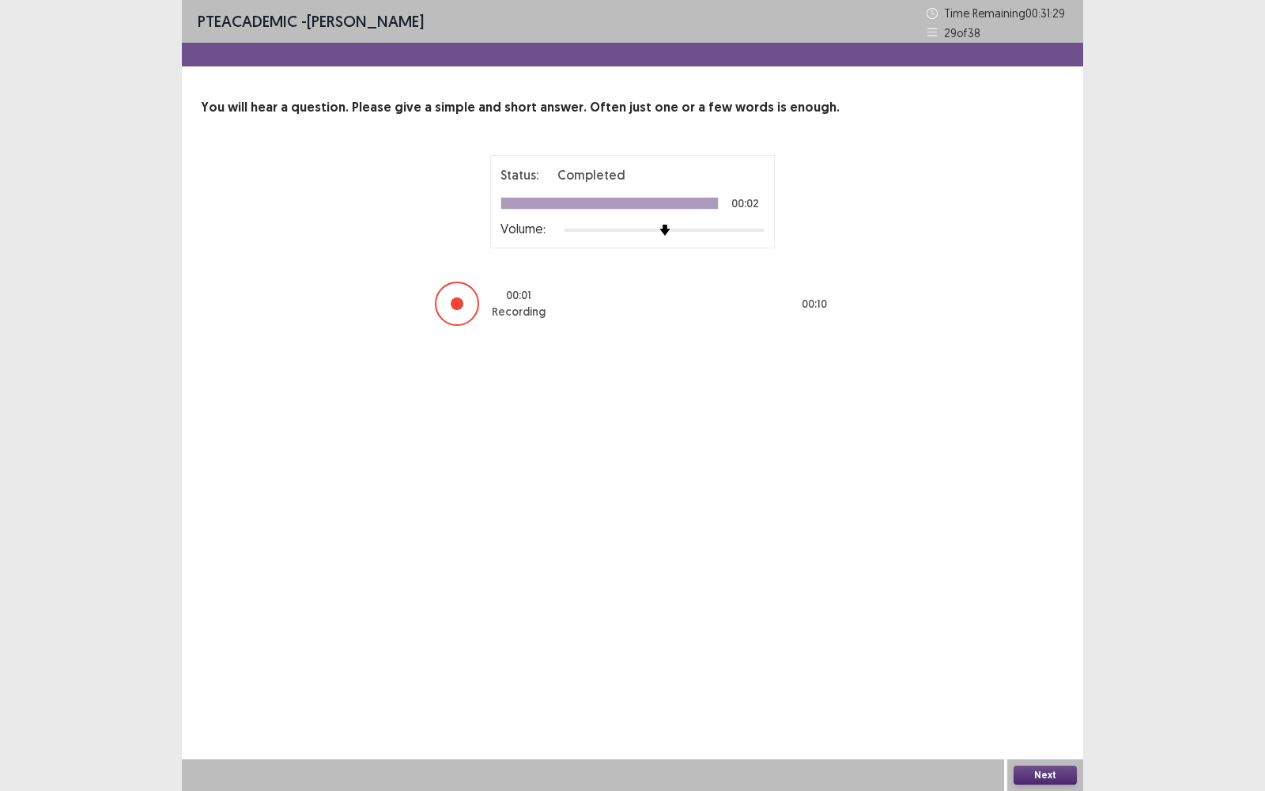
click at [1042, 566] on button "Next" at bounding box center [1044, 774] width 63 height 19
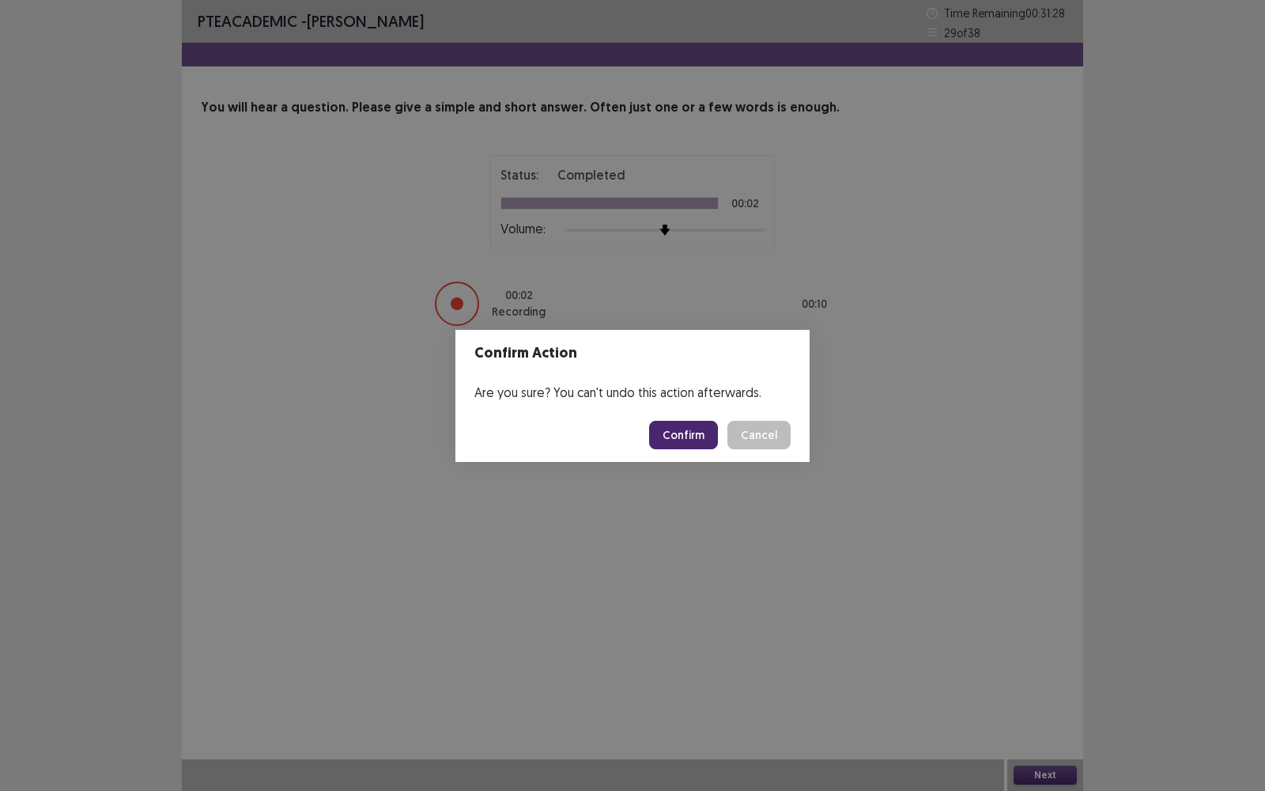
click at [703, 425] on button "Confirm" at bounding box center [683, 435] width 69 height 28
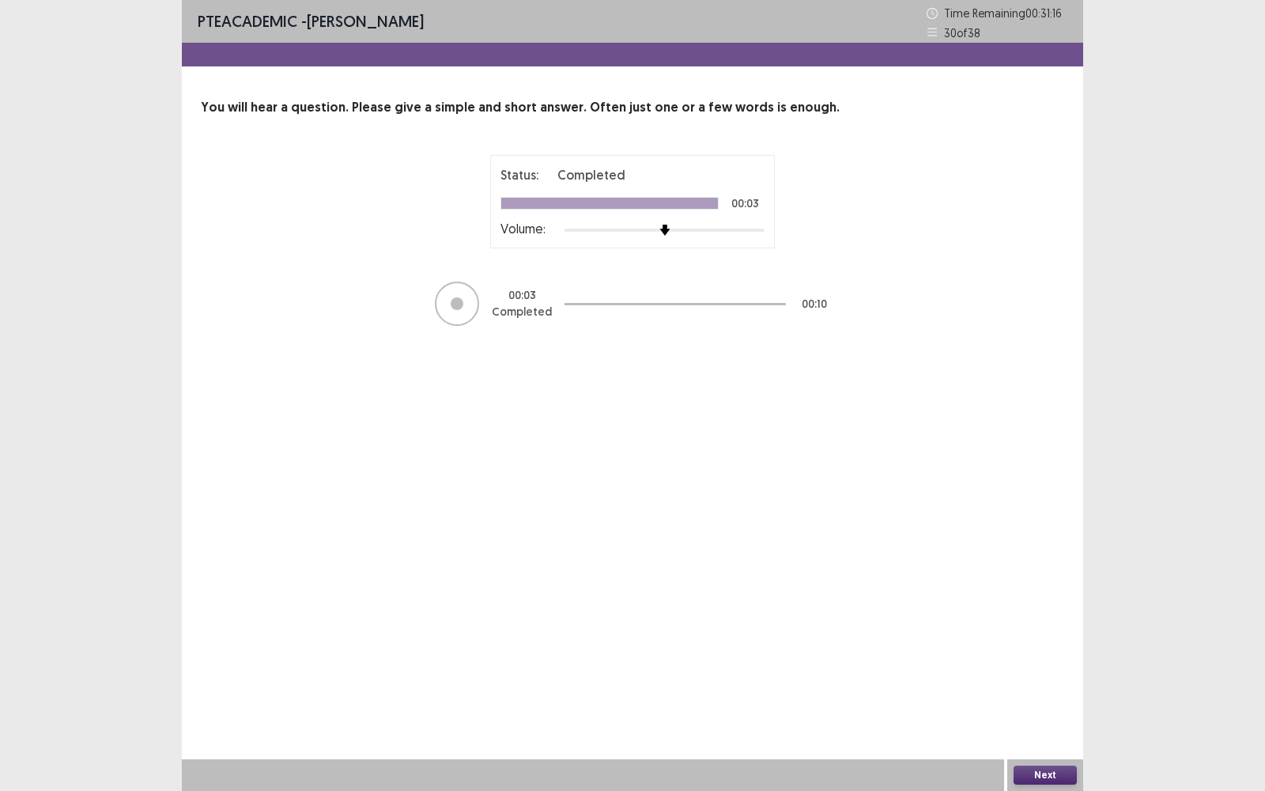
click at [1051, 566] on button "Next" at bounding box center [1044, 774] width 63 height 19
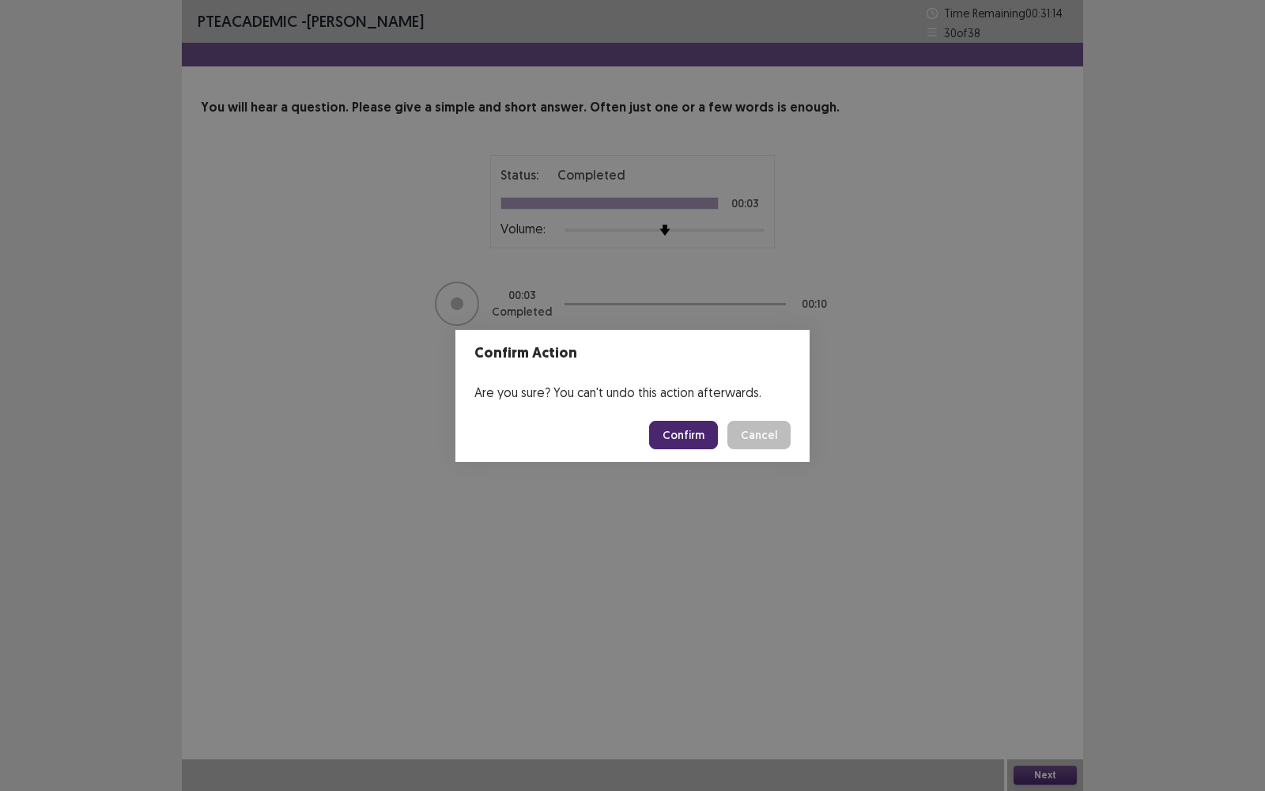
click at [696, 422] on button "Confirm" at bounding box center [683, 435] width 69 height 28
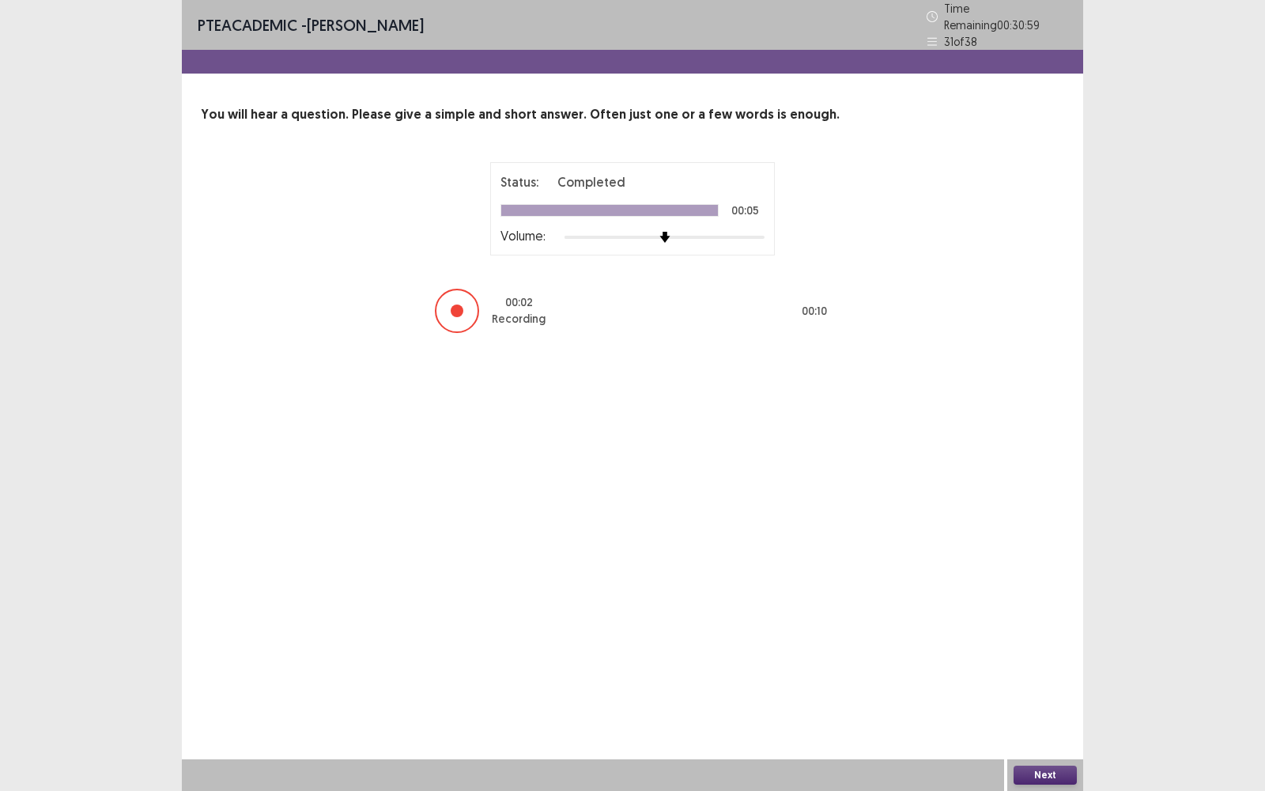
click at [1048, 566] on div "Next" at bounding box center [1045, 775] width 76 height 32
click at [1033, 566] on button "Next" at bounding box center [1044, 774] width 63 height 19
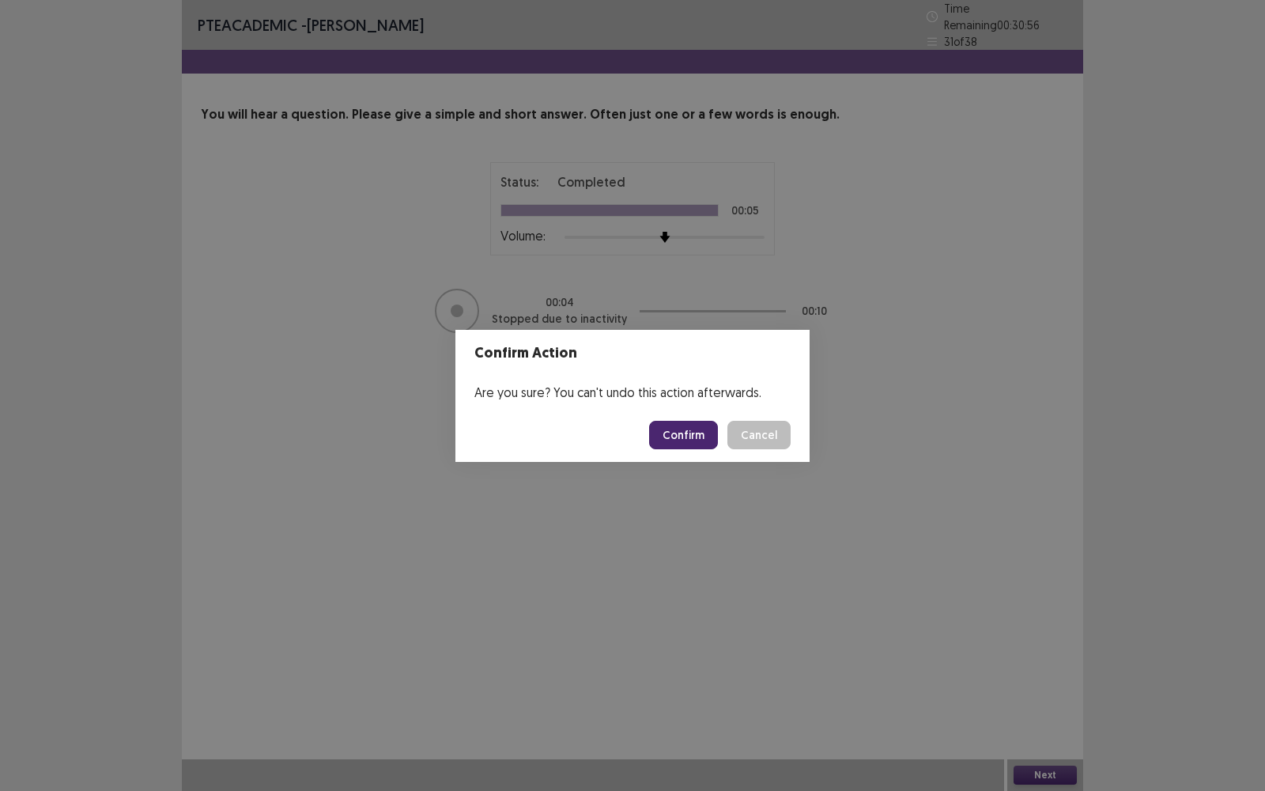
click at [688, 429] on button "Confirm" at bounding box center [683, 435] width 69 height 28
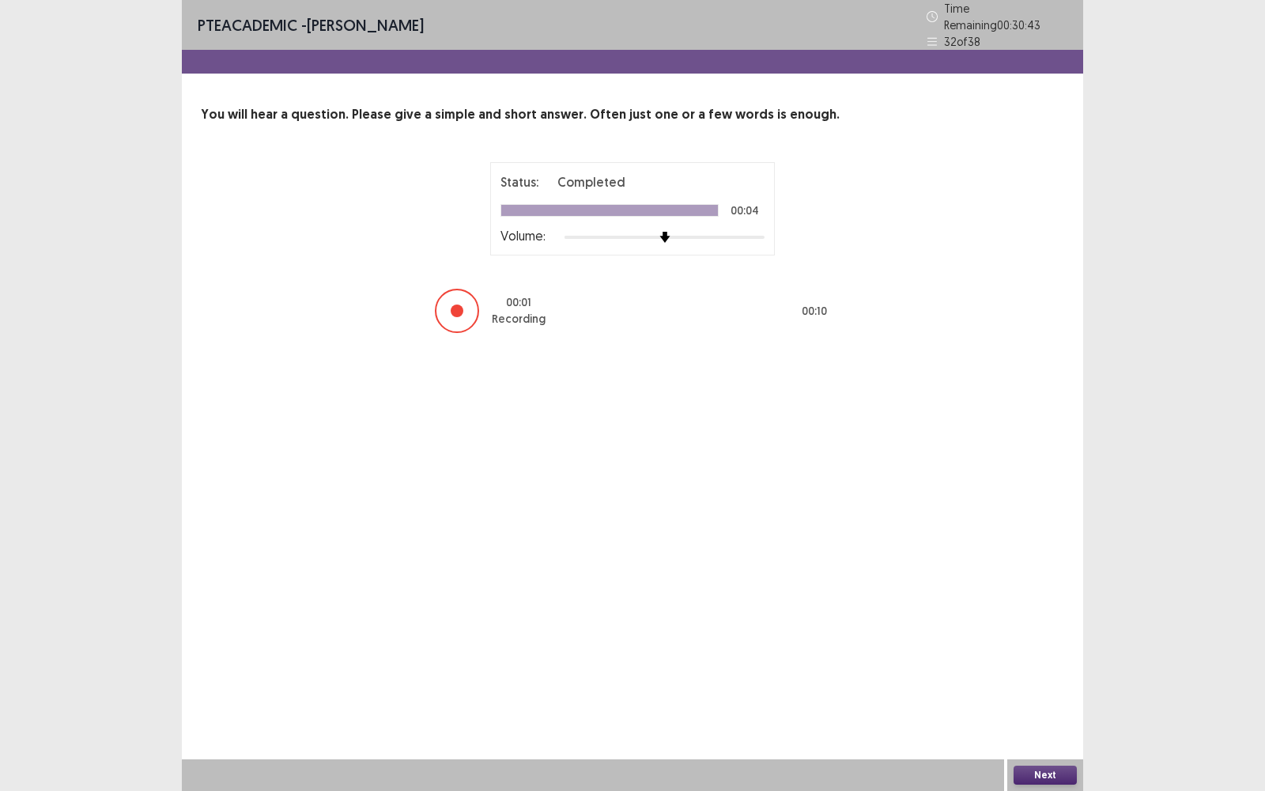
click at [1049, 566] on button "Next" at bounding box center [1044, 774] width 63 height 19
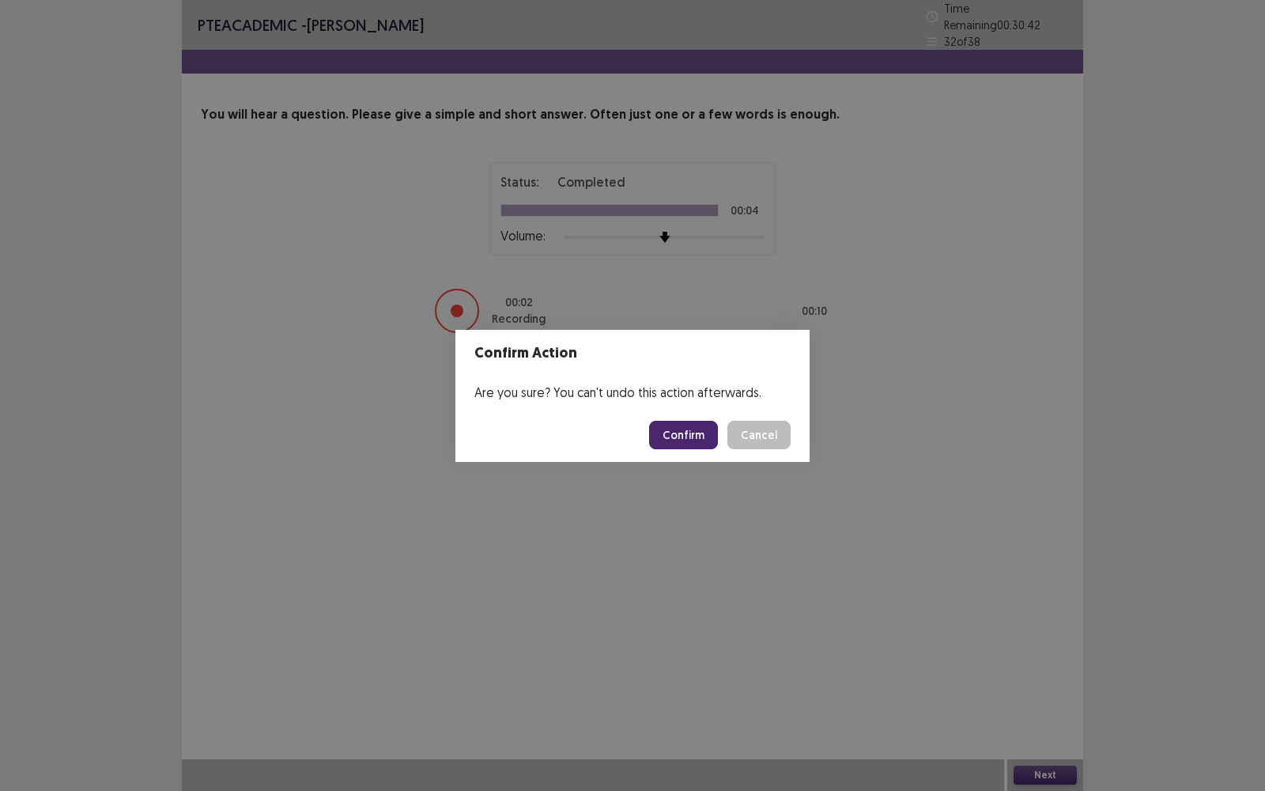
click at [693, 435] on button "Confirm" at bounding box center [683, 435] width 69 height 28
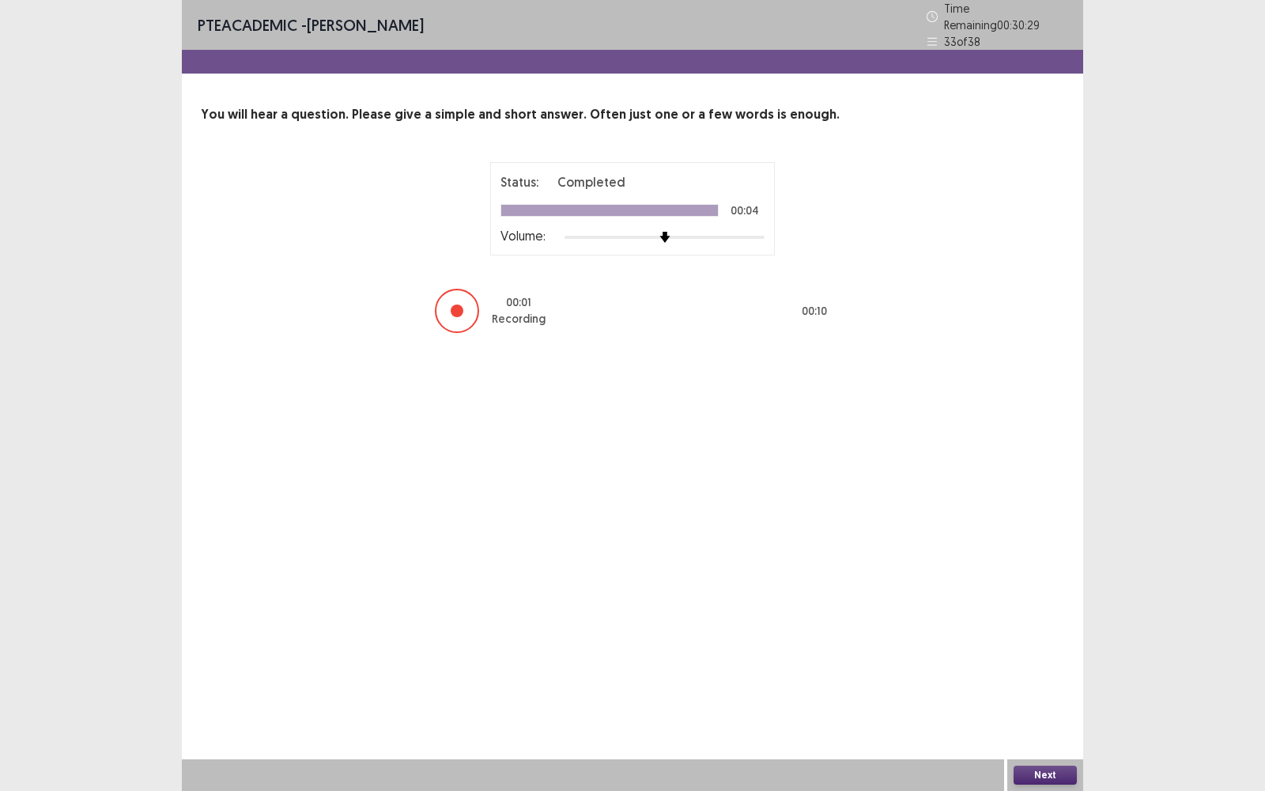
click at [1033, 566] on button "Next" at bounding box center [1044, 774] width 63 height 19
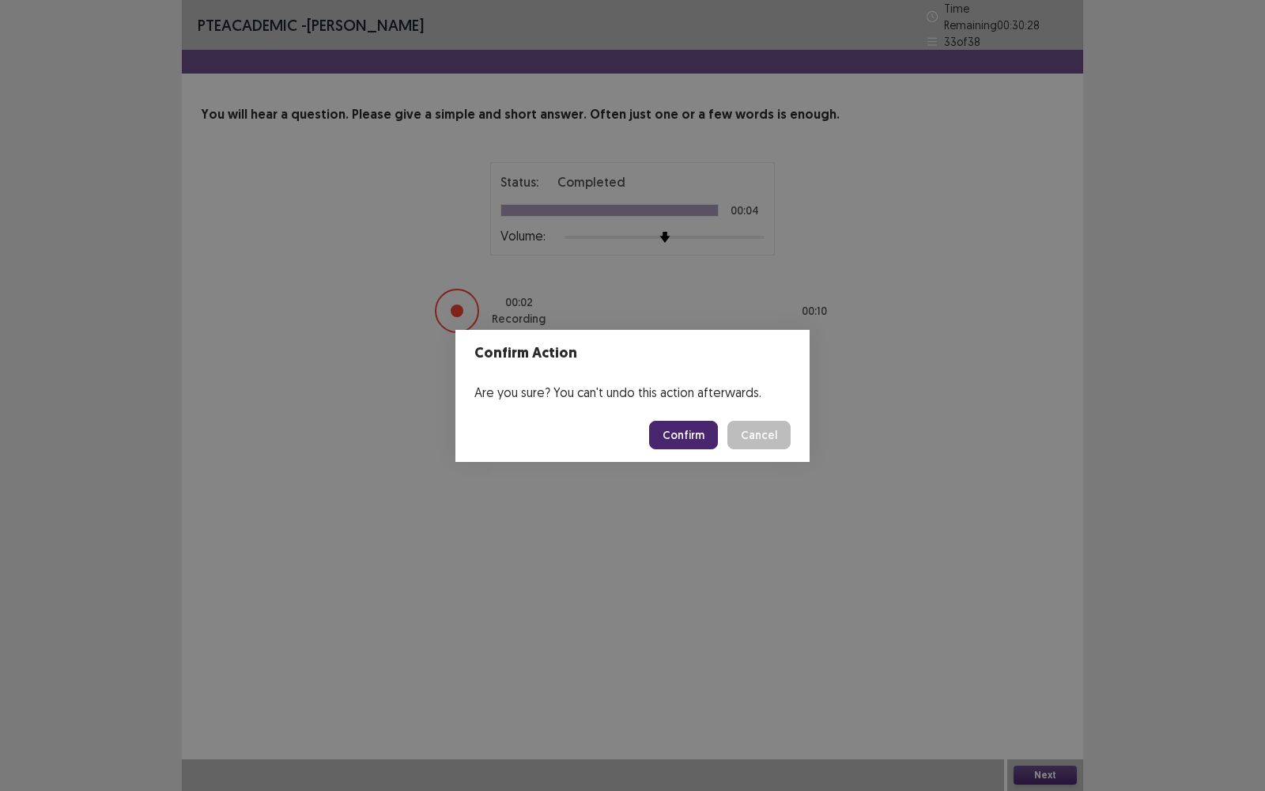
click at [671, 424] on button "Confirm" at bounding box center [683, 435] width 69 height 28
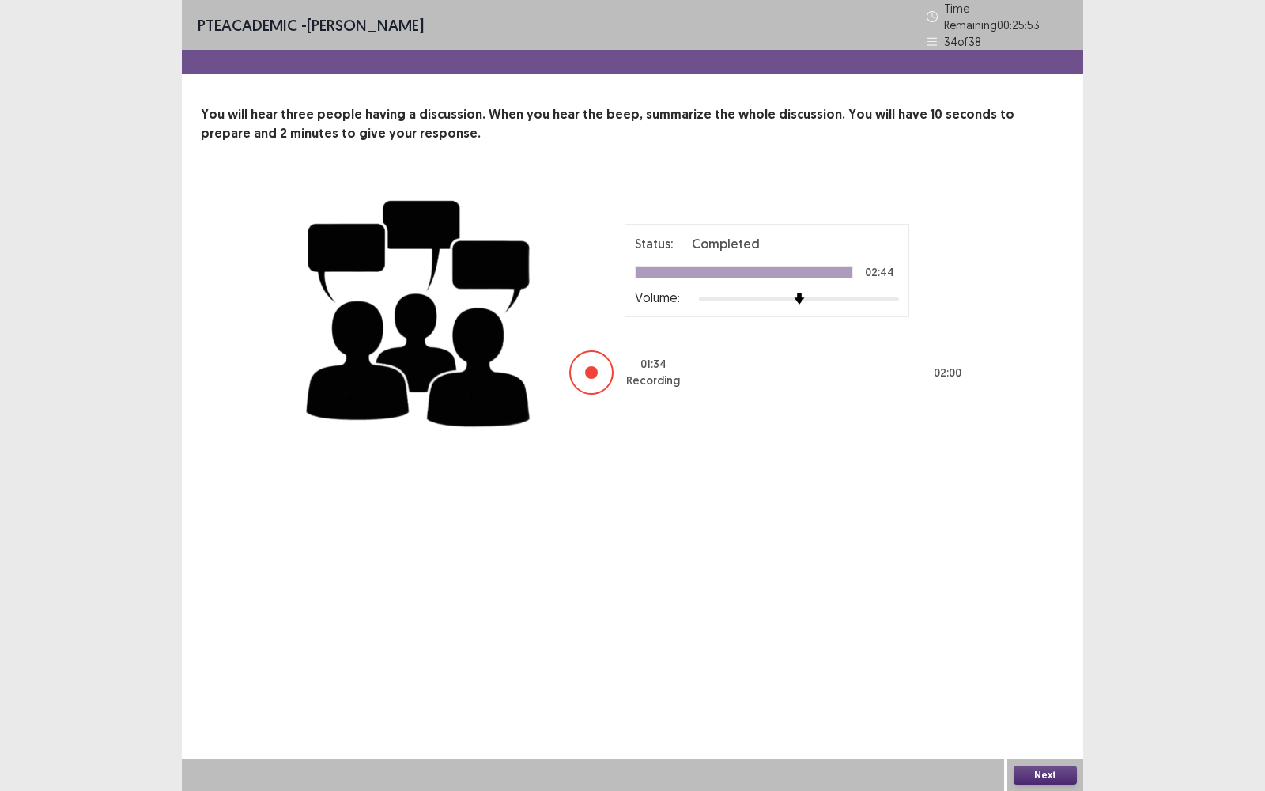
click at [1062, 566] on button "Next" at bounding box center [1044, 774] width 63 height 19
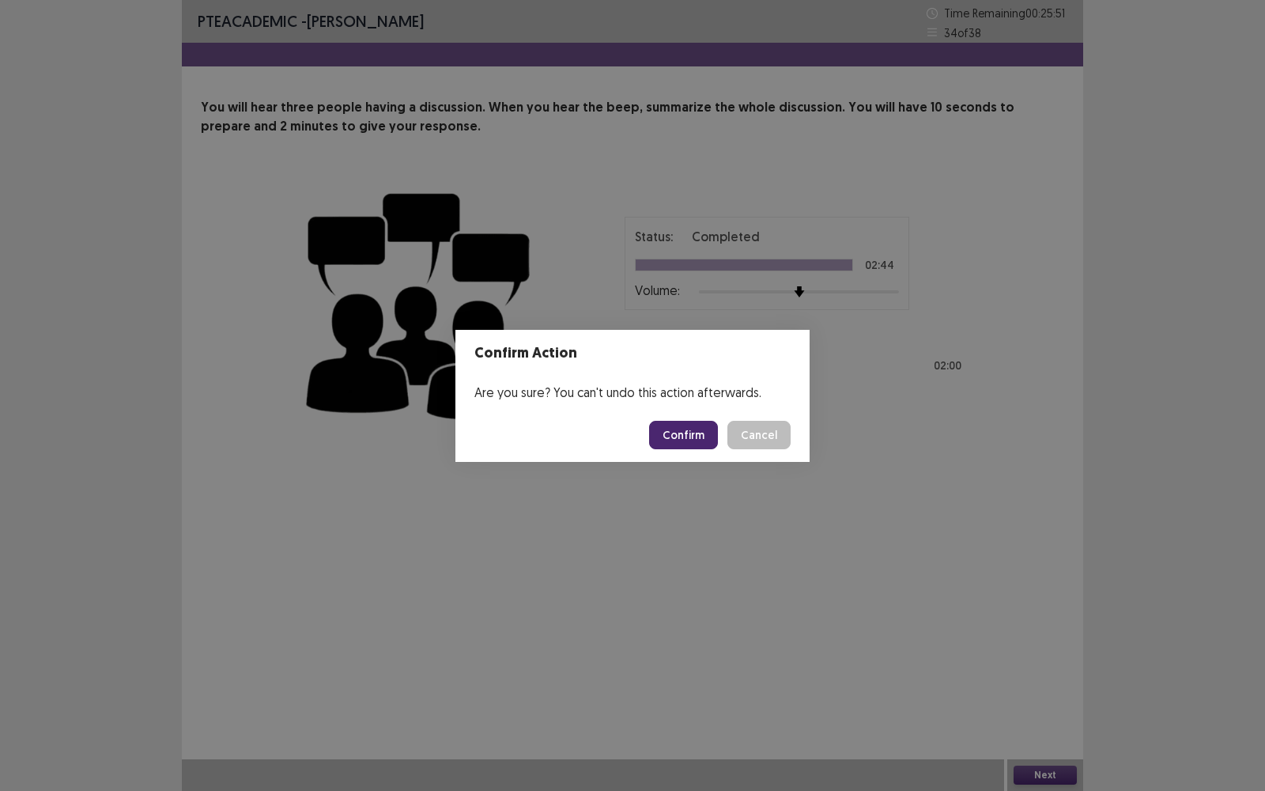
click at [665, 434] on button "Confirm" at bounding box center [683, 435] width 69 height 28
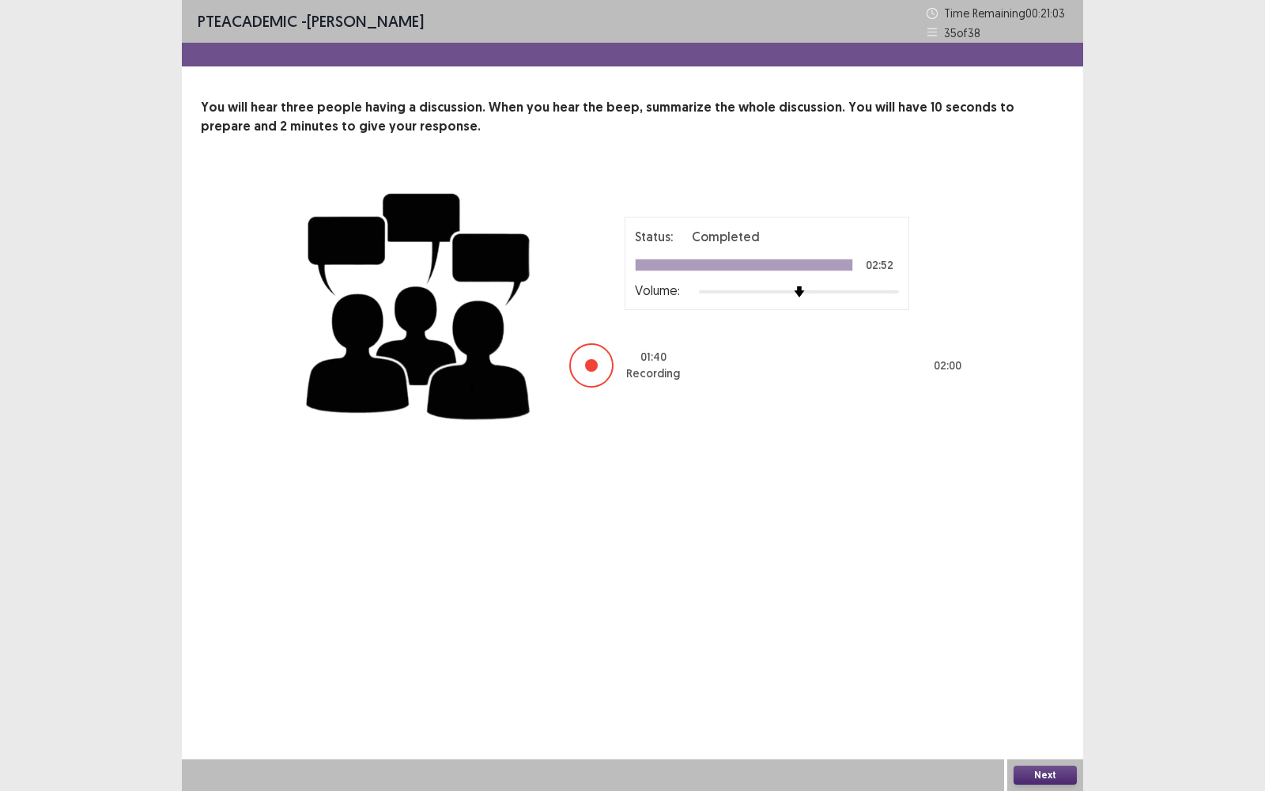
click at [1043, 566] on button "Next" at bounding box center [1044, 774] width 63 height 19
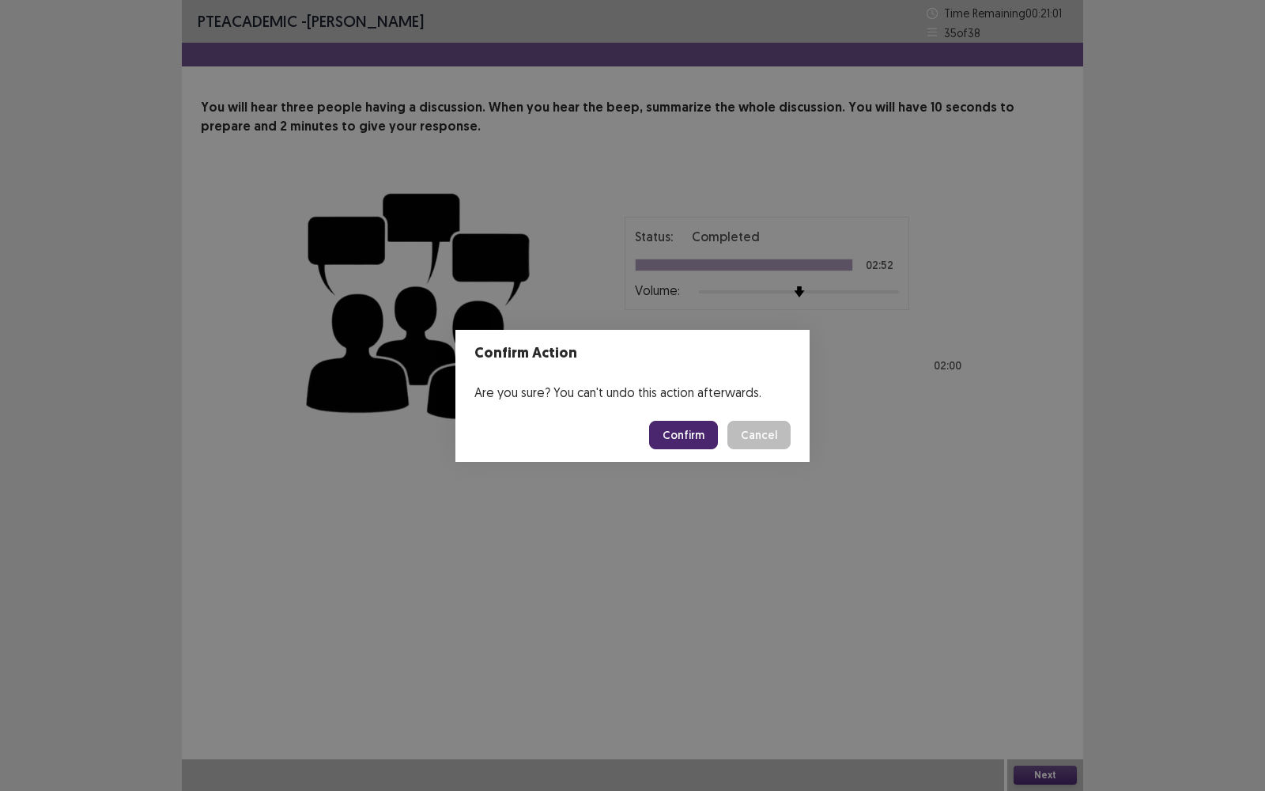
click at [709, 443] on button "Confirm" at bounding box center [683, 435] width 69 height 28
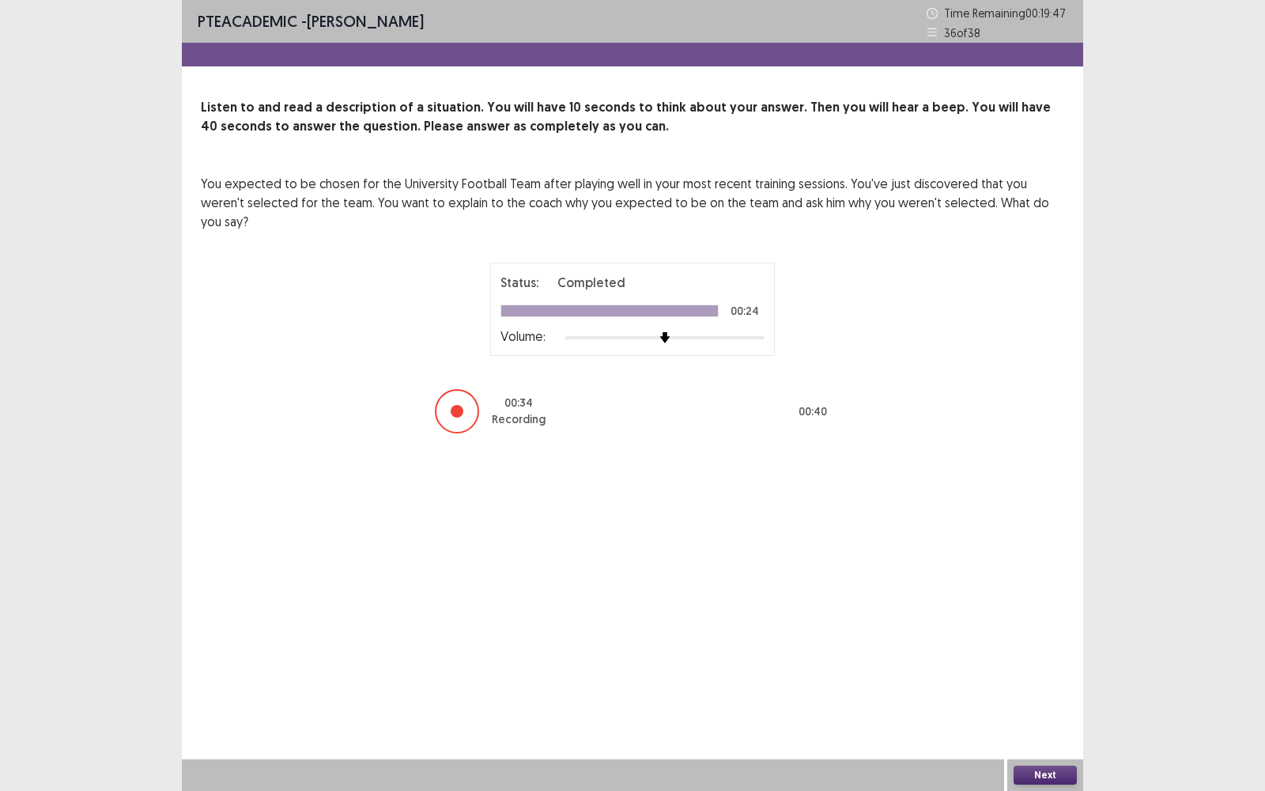
click at [1044, 566] on button "Next" at bounding box center [1044, 774] width 63 height 19
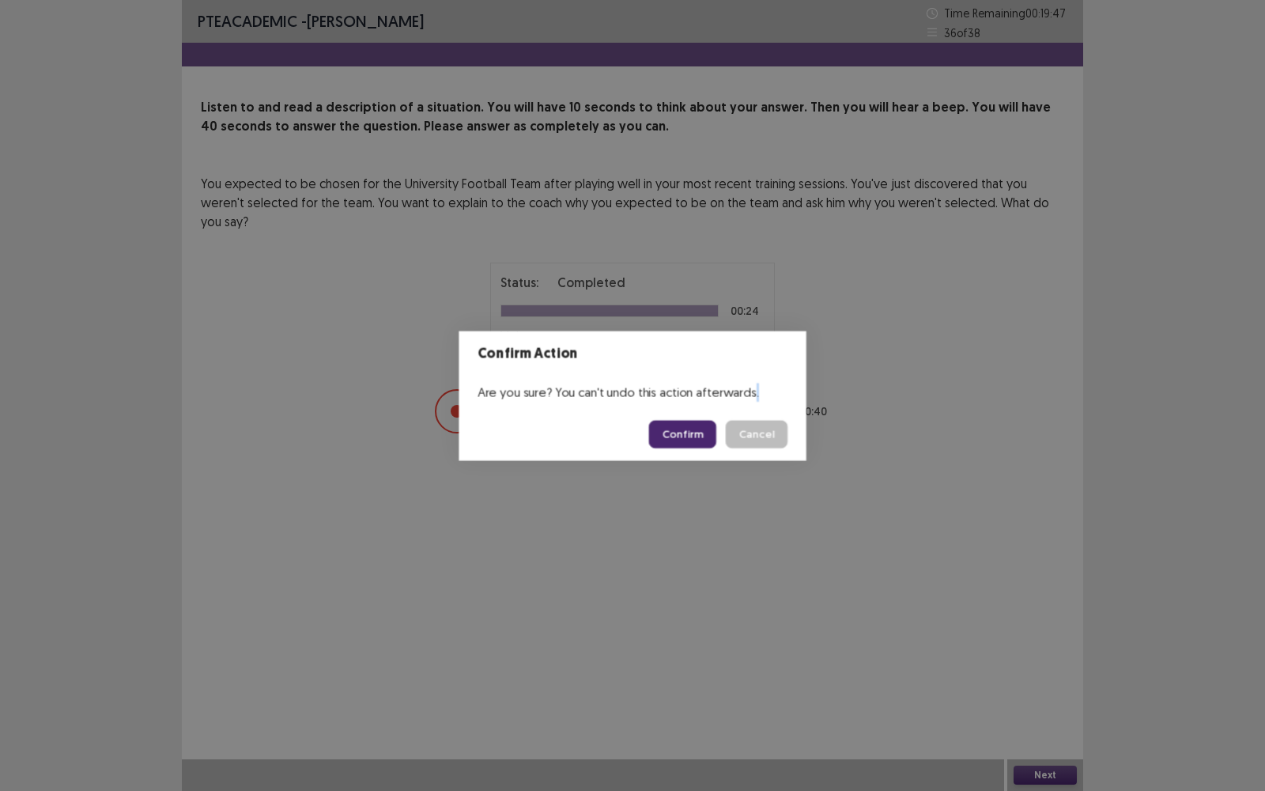
click at [1044, 566] on div "Confirm Action Are you sure? You can't undo this action afterwards. Confirm Can…" at bounding box center [632, 395] width 1265 height 791
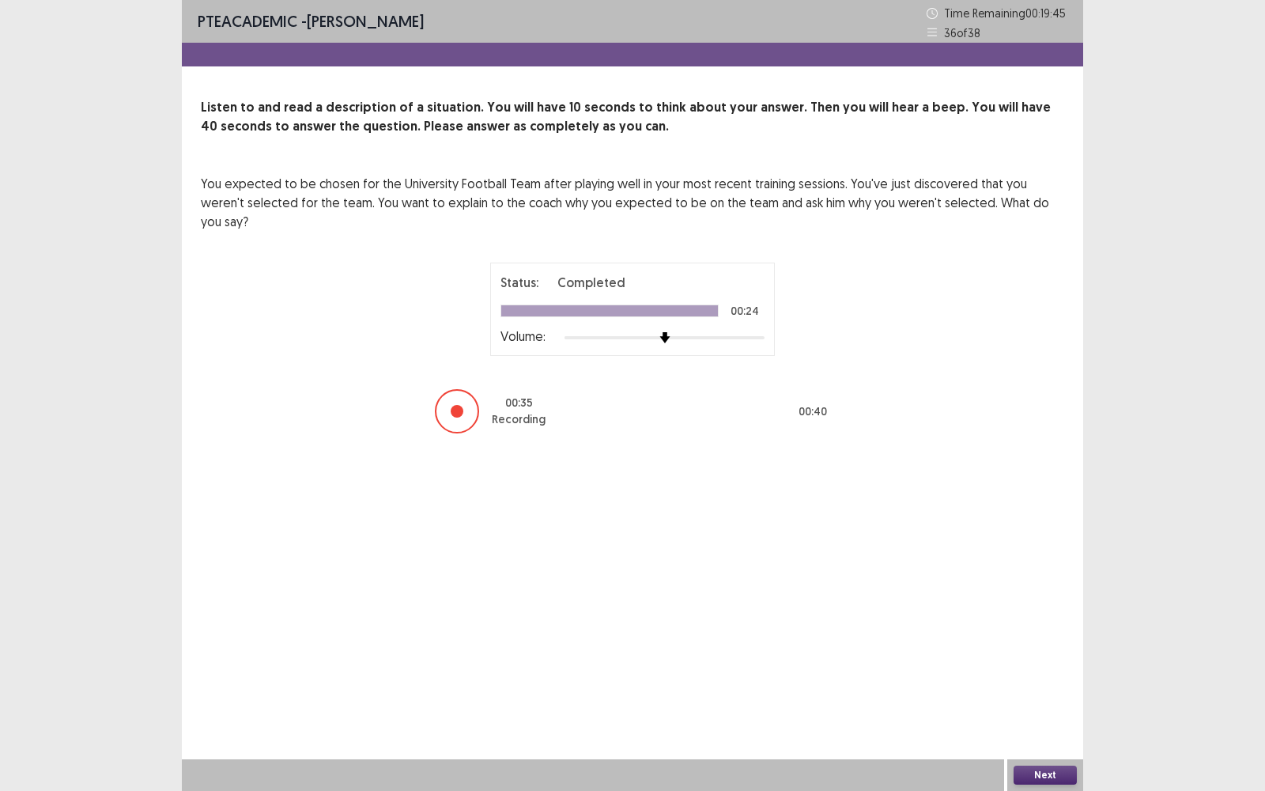
click at [1054, 566] on button "Next" at bounding box center [1044, 774] width 63 height 19
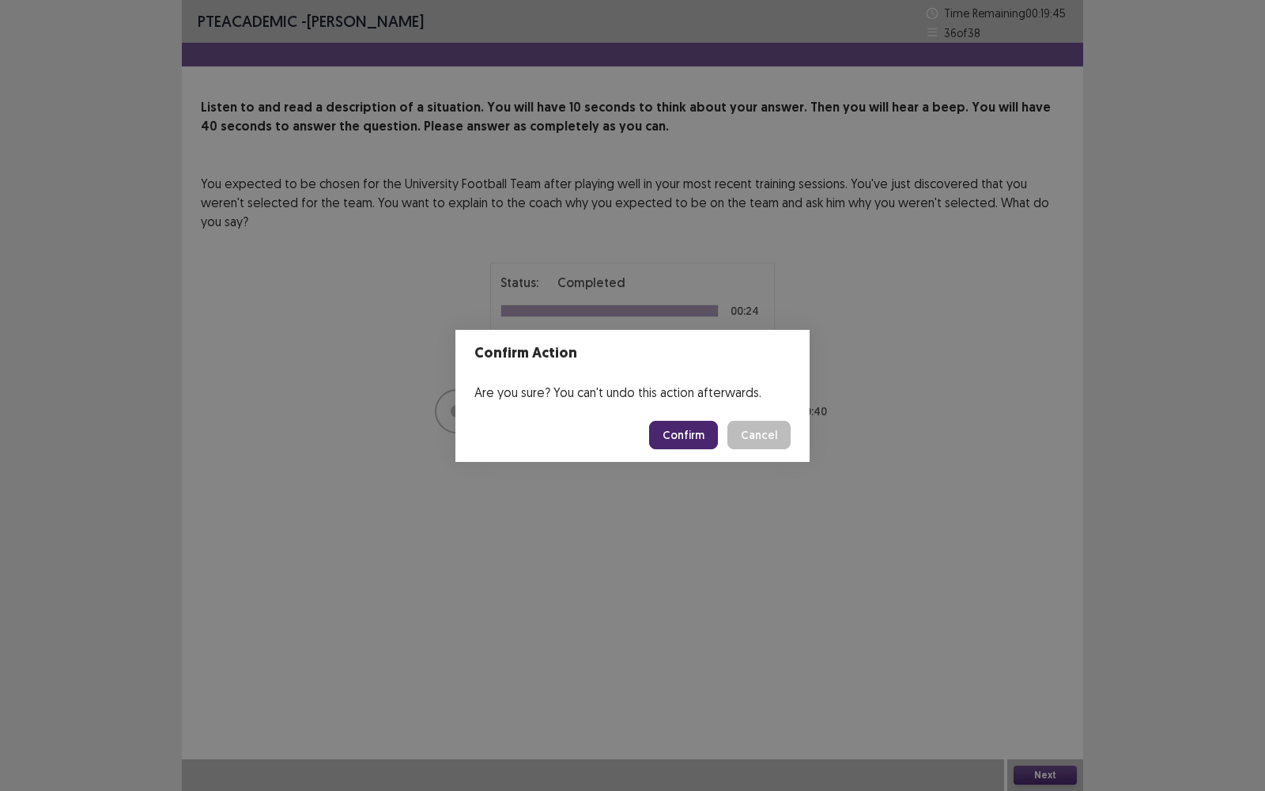
click at [708, 447] on button "Confirm" at bounding box center [683, 435] width 69 height 28
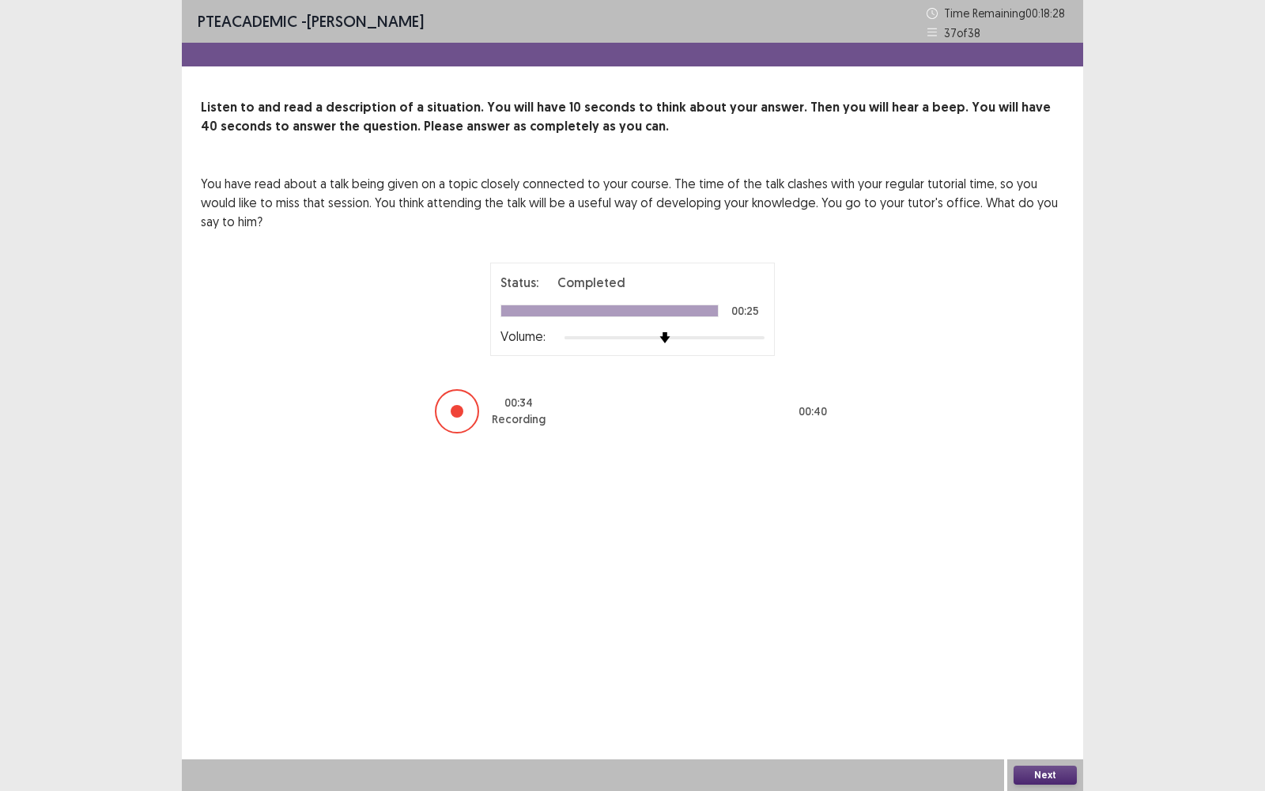
click at [1038, 566] on button "Next" at bounding box center [1044, 774] width 63 height 19
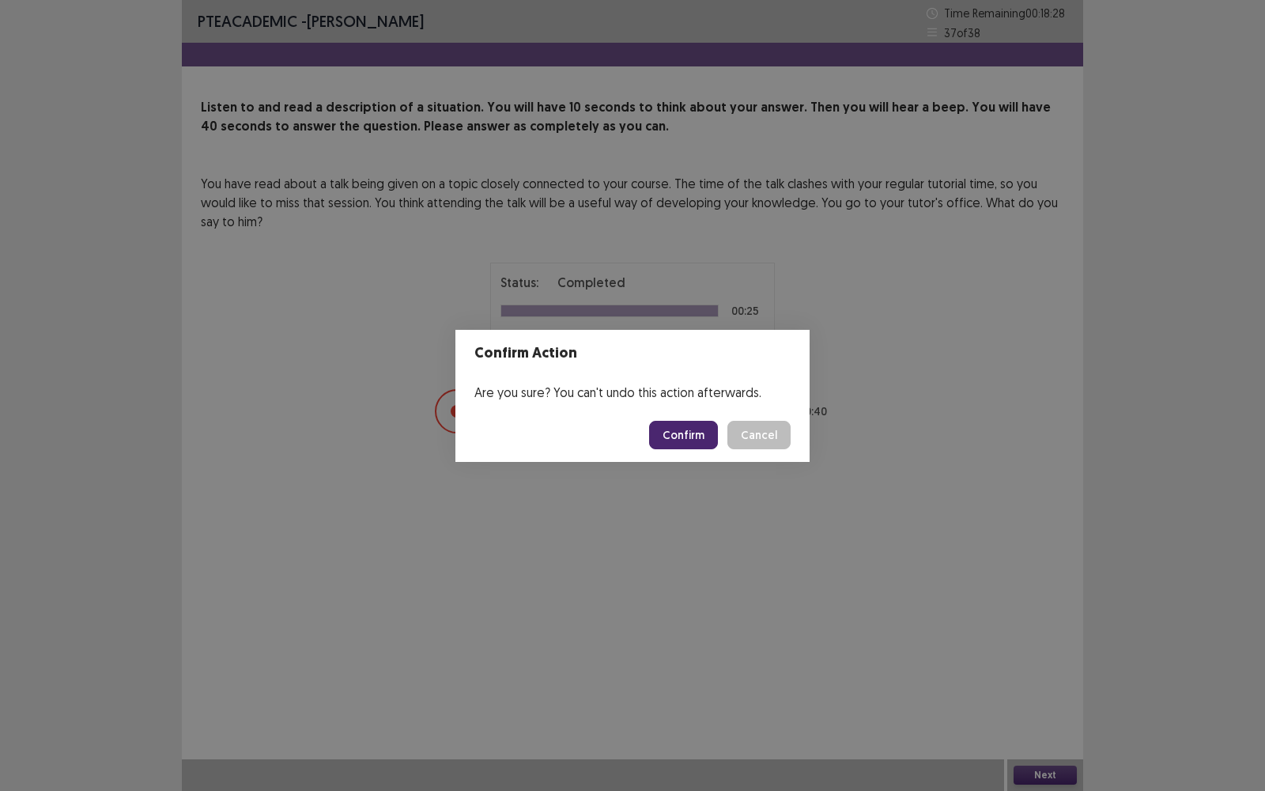
click at [704, 425] on button "Confirm" at bounding box center [683, 435] width 69 height 28
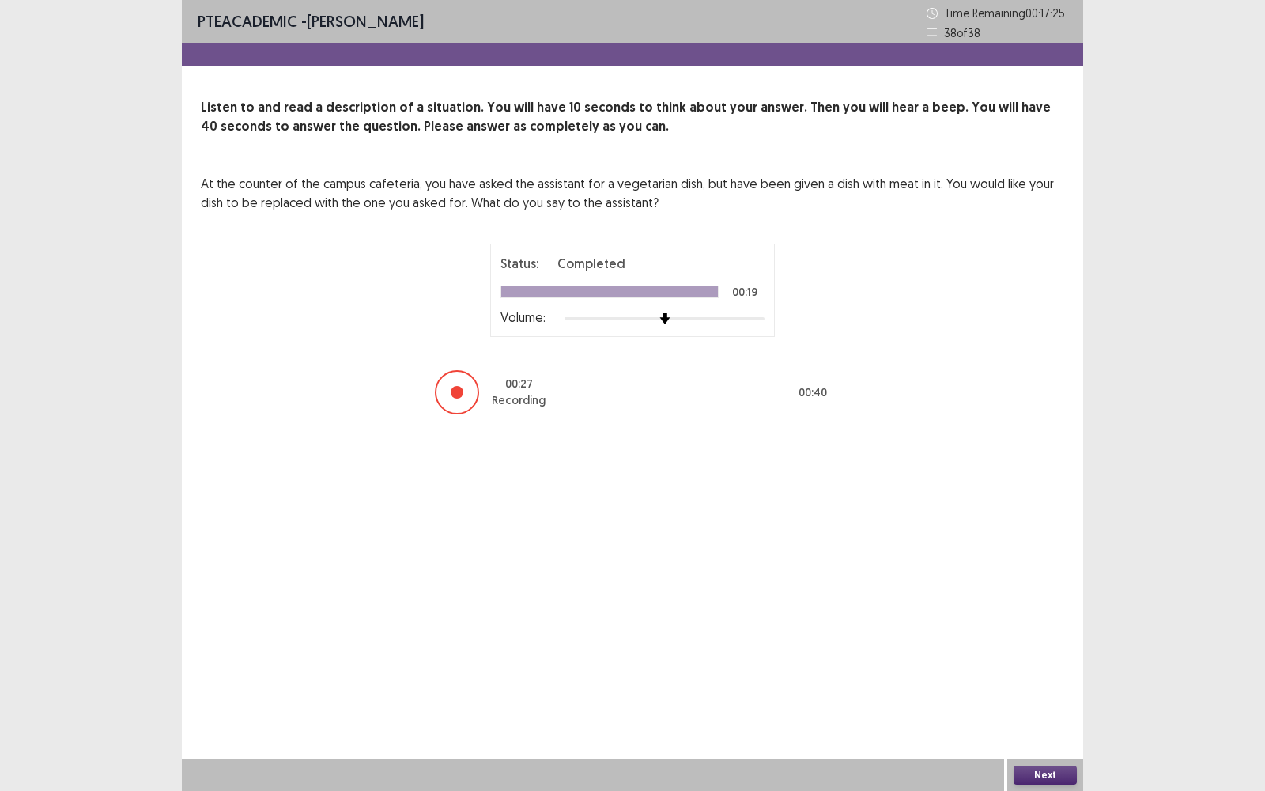
click at [1030, 566] on button "Next" at bounding box center [1044, 774] width 63 height 19
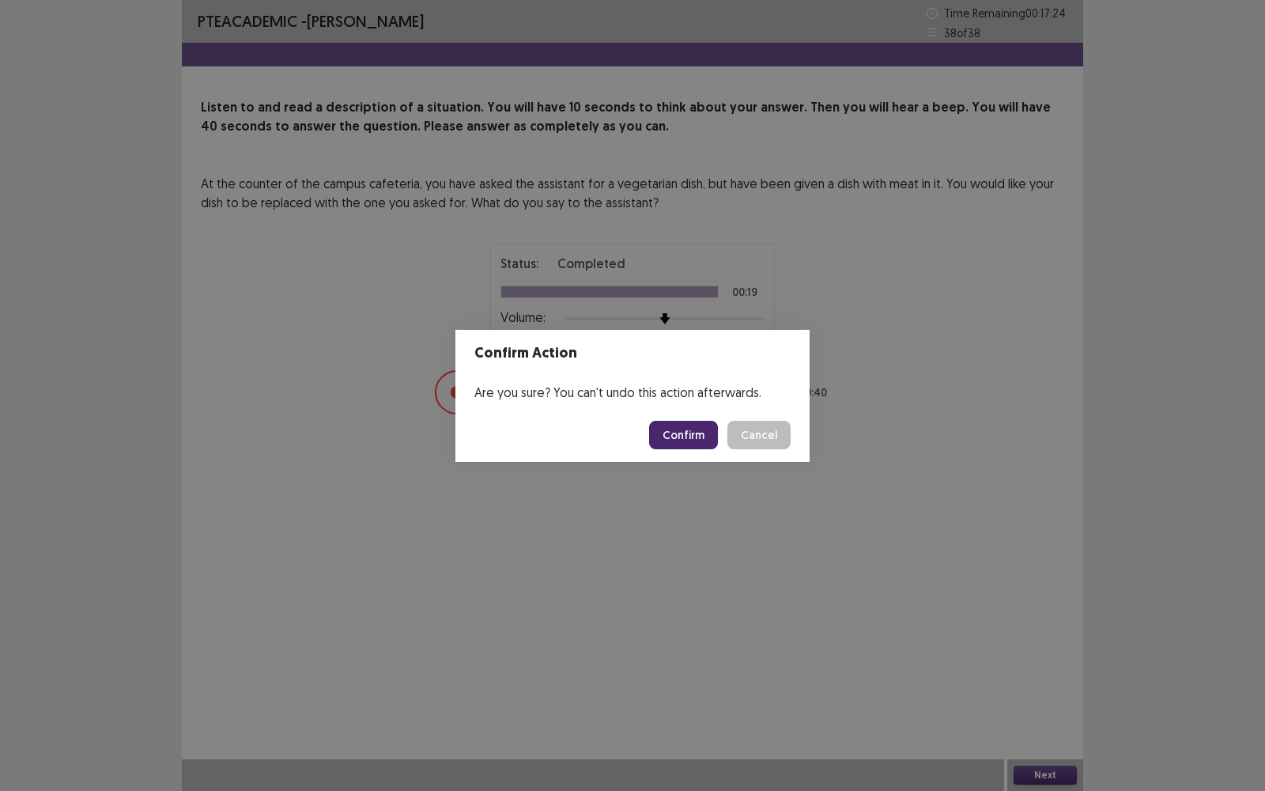
click at [690, 441] on button "Confirm" at bounding box center [683, 435] width 69 height 28
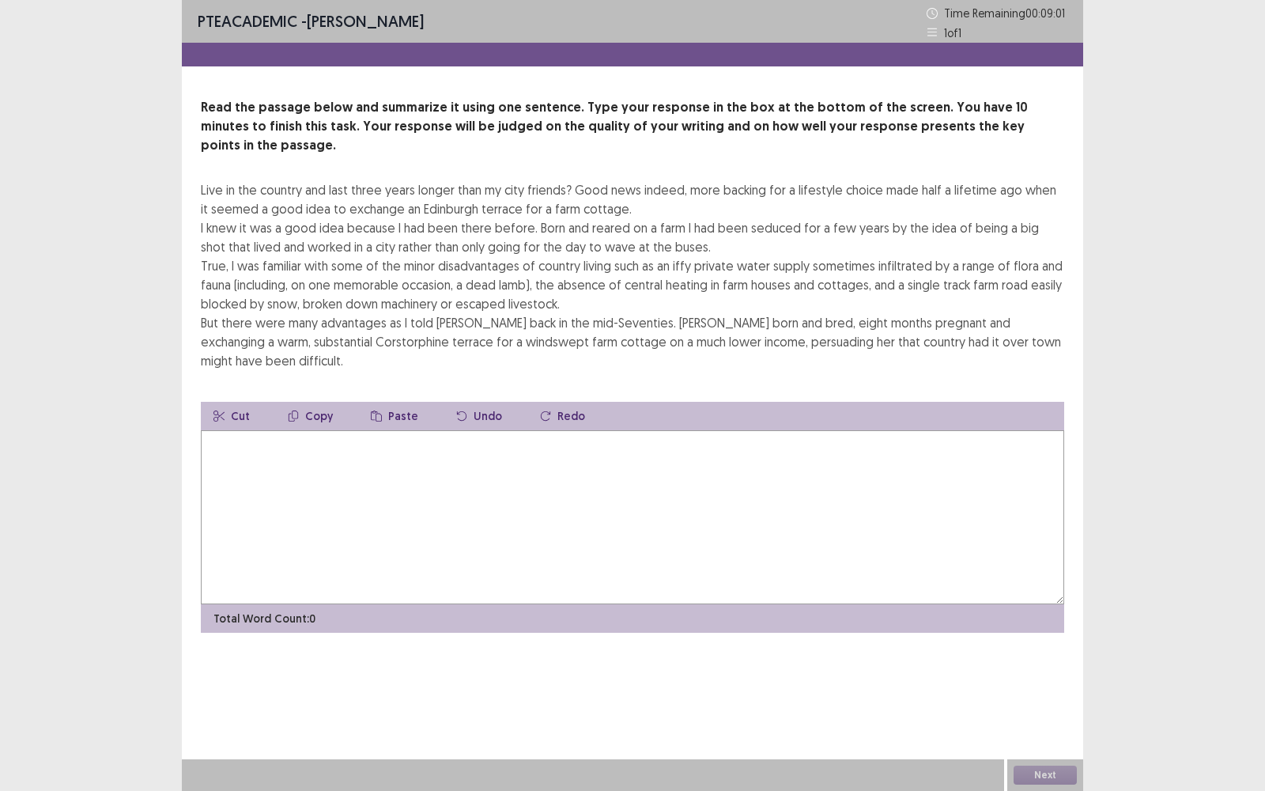
click at [530, 471] on textarea at bounding box center [632, 517] width 863 height 174
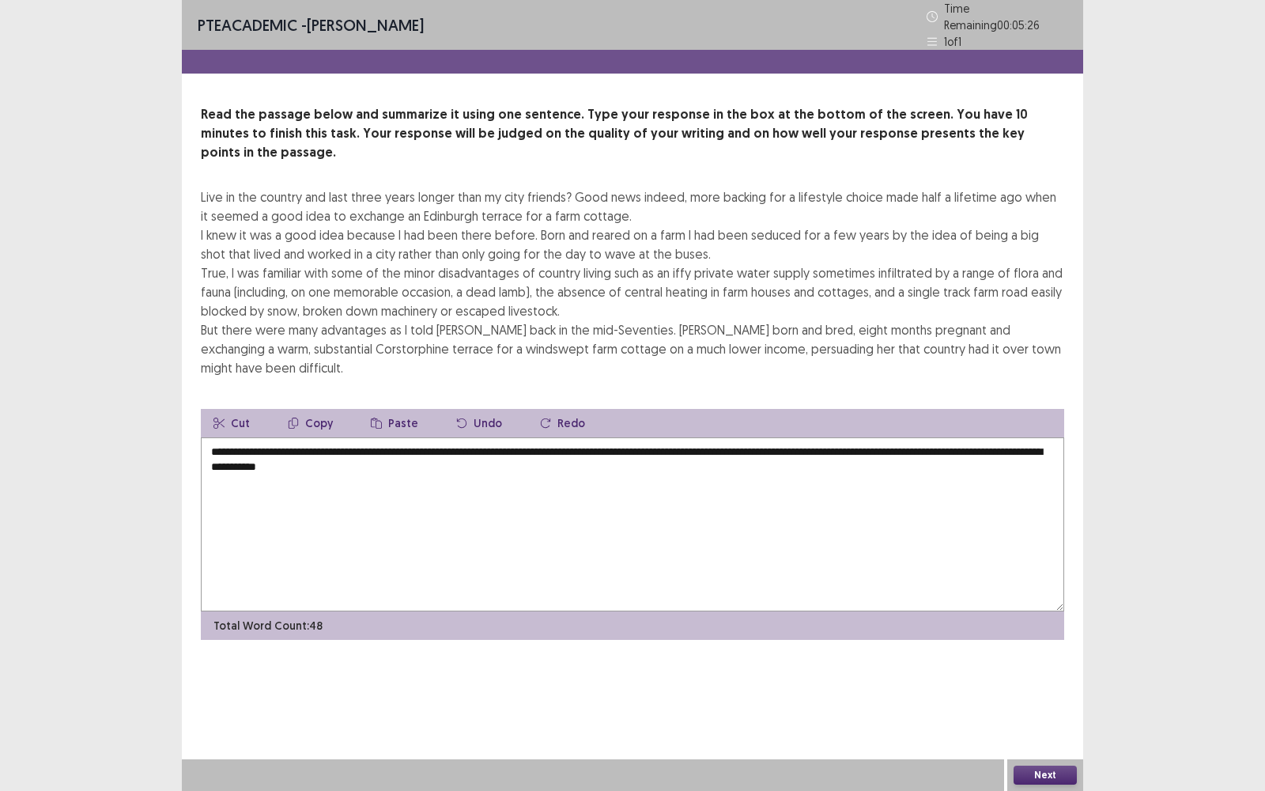
click at [683, 437] on textarea "**********" at bounding box center [632, 524] width 863 height 174
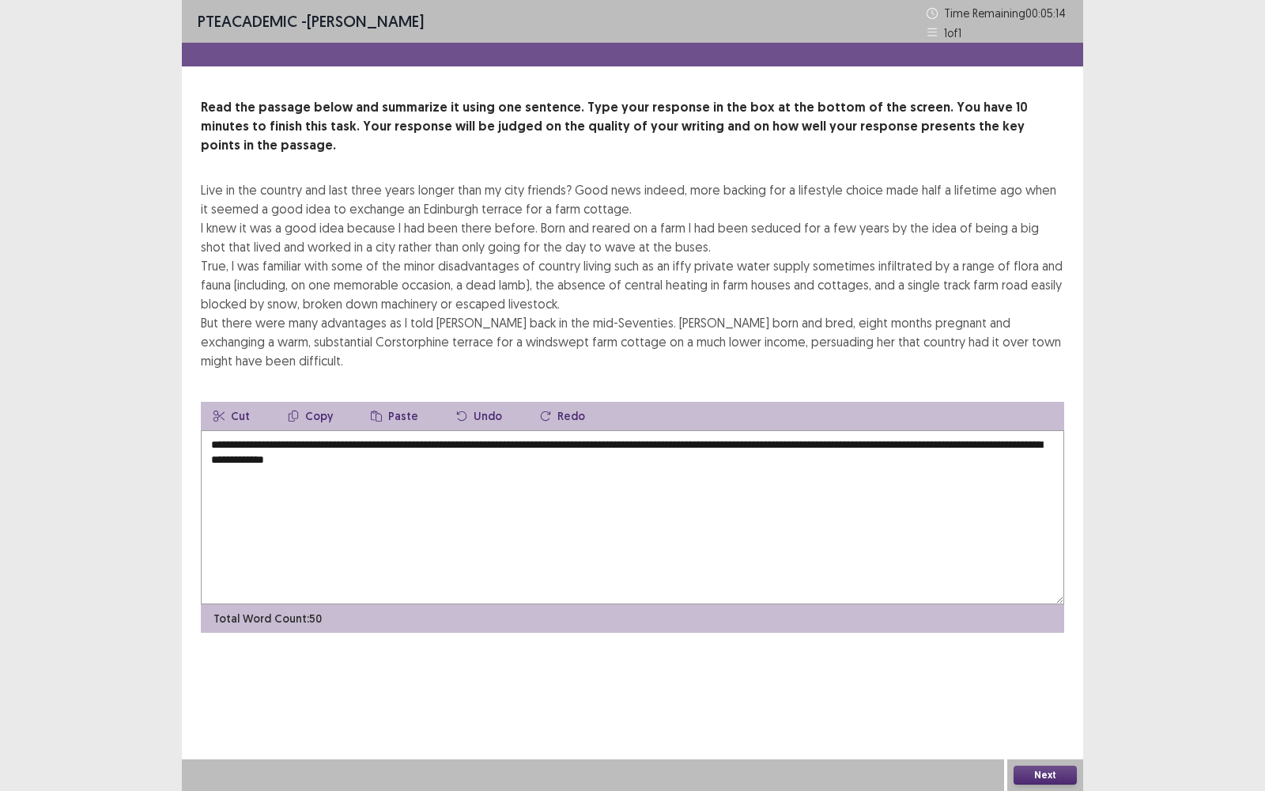
click at [544, 433] on textarea "**********" at bounding box center [632, 517] width 863 height 174
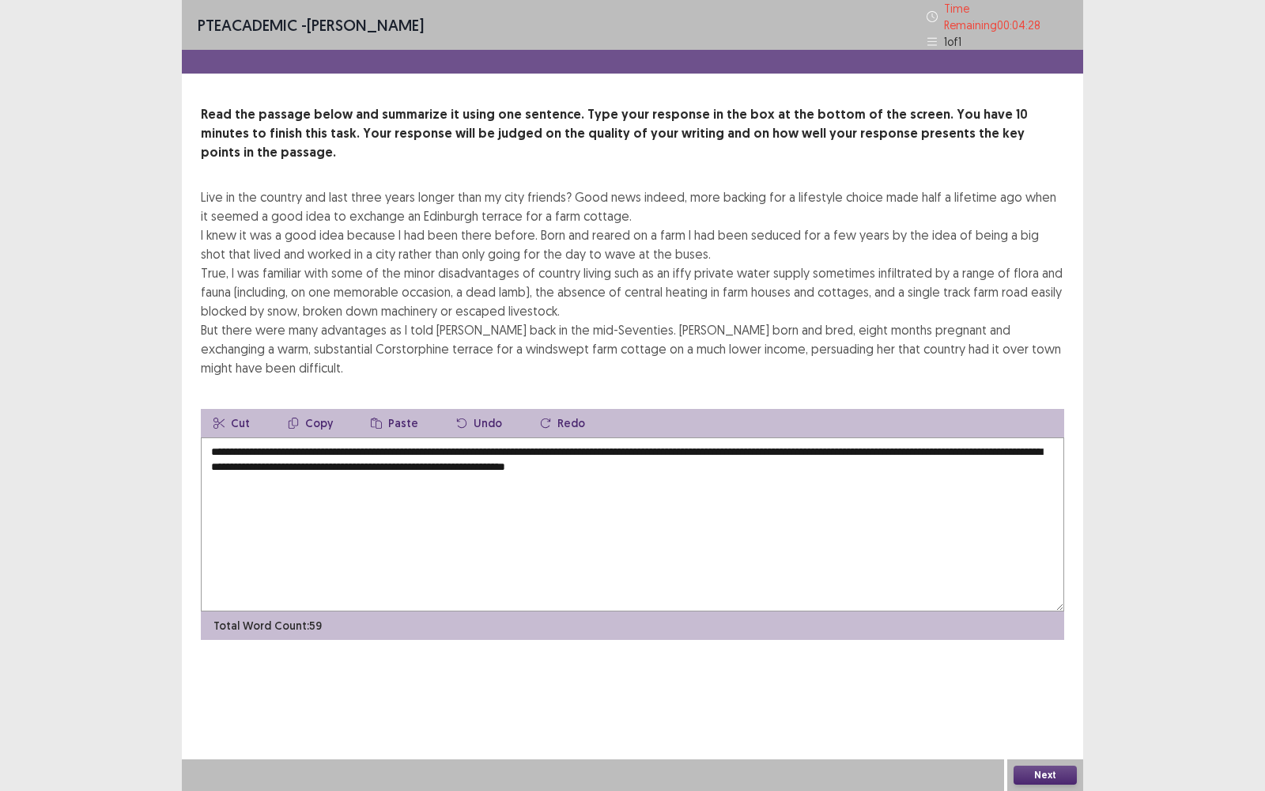
click at [690, 437] on textarea "**********" at bounding box center [632, 524] width 863 height 174
click at [774, 437] on textarea "**********" at bounding box center [632, 524] width 863 height 174
click at [696, 450] on textarea "**********" at bounding box center [632, 524] width 863 height 174
click at [681, 437] on textarea "**********" at bounding box center [632, 524] width 863 height 174
click at [727, 474] on textarea "**********" at bounding box center [632, 524] width 863 height 174
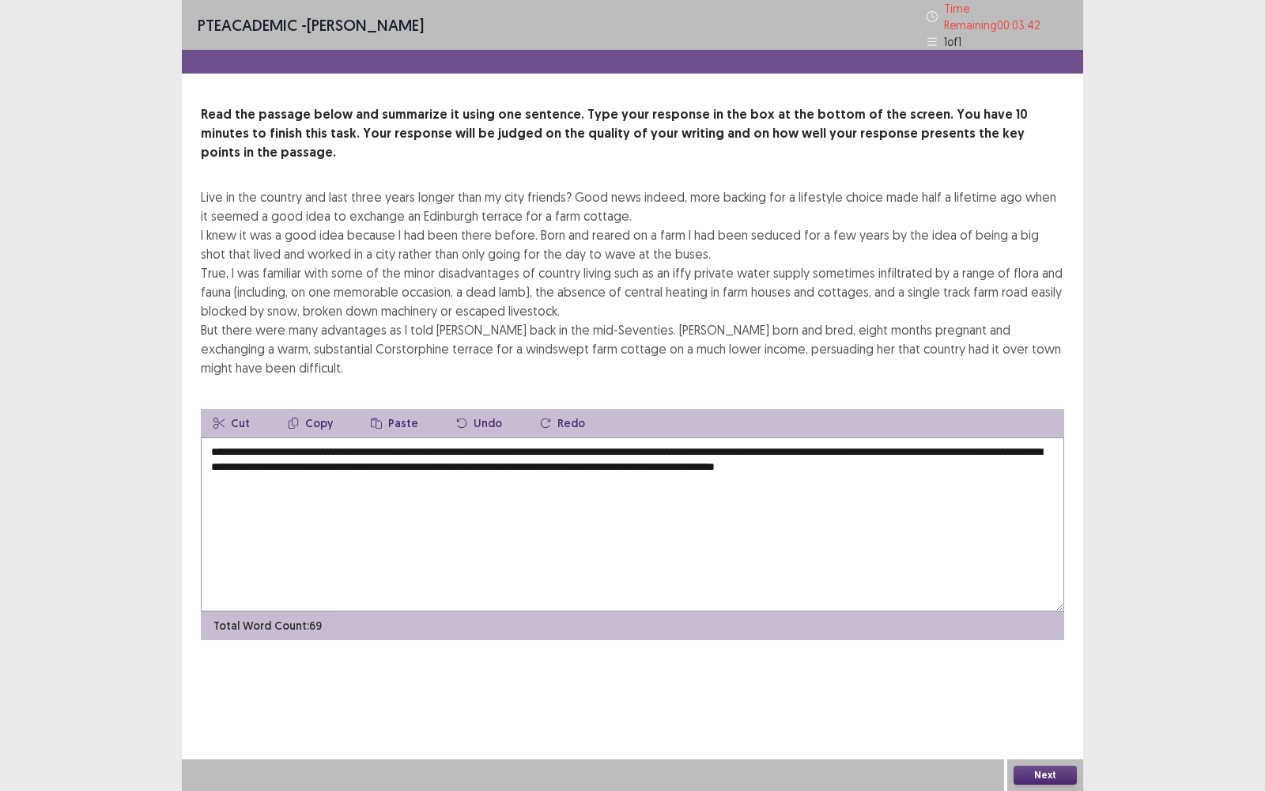
click at [825, 437] on textarea "**********" at bounding box center [632, 524] width 863 height 174
click at [900, 534] on textarea "**********" at bounding box center [632, 524] width 863 height 174
click at [787, 437] on textarea "**********" at bounding box center [632, 524] width 863 height 174
click at [778, 437] on textarea "**********" at bounding box center [632, 524] width 863 height 174
click at [784, 437] on textarea "**********" at bounding box center [632, 524] width 863 height 174
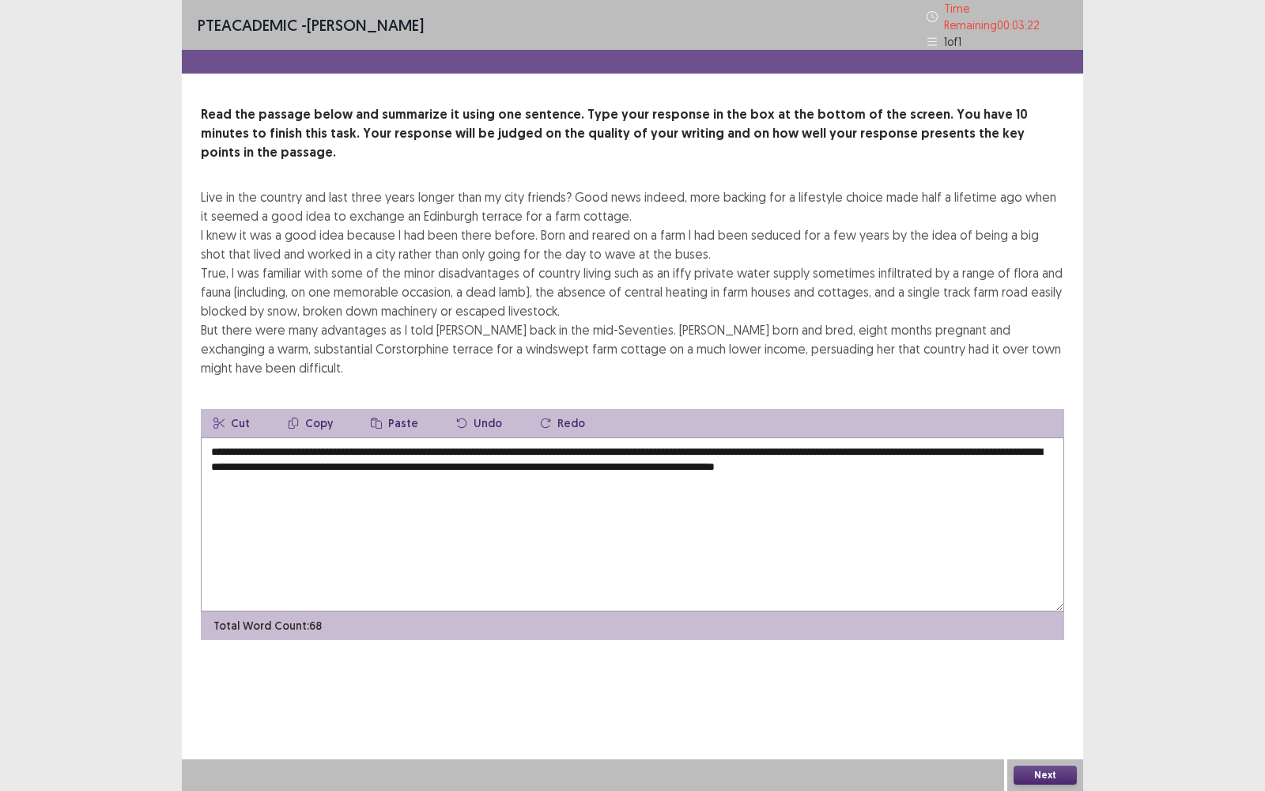
click at [807, 452] on textarea "**********" at bounding box center [632, 524] width 863 height 174
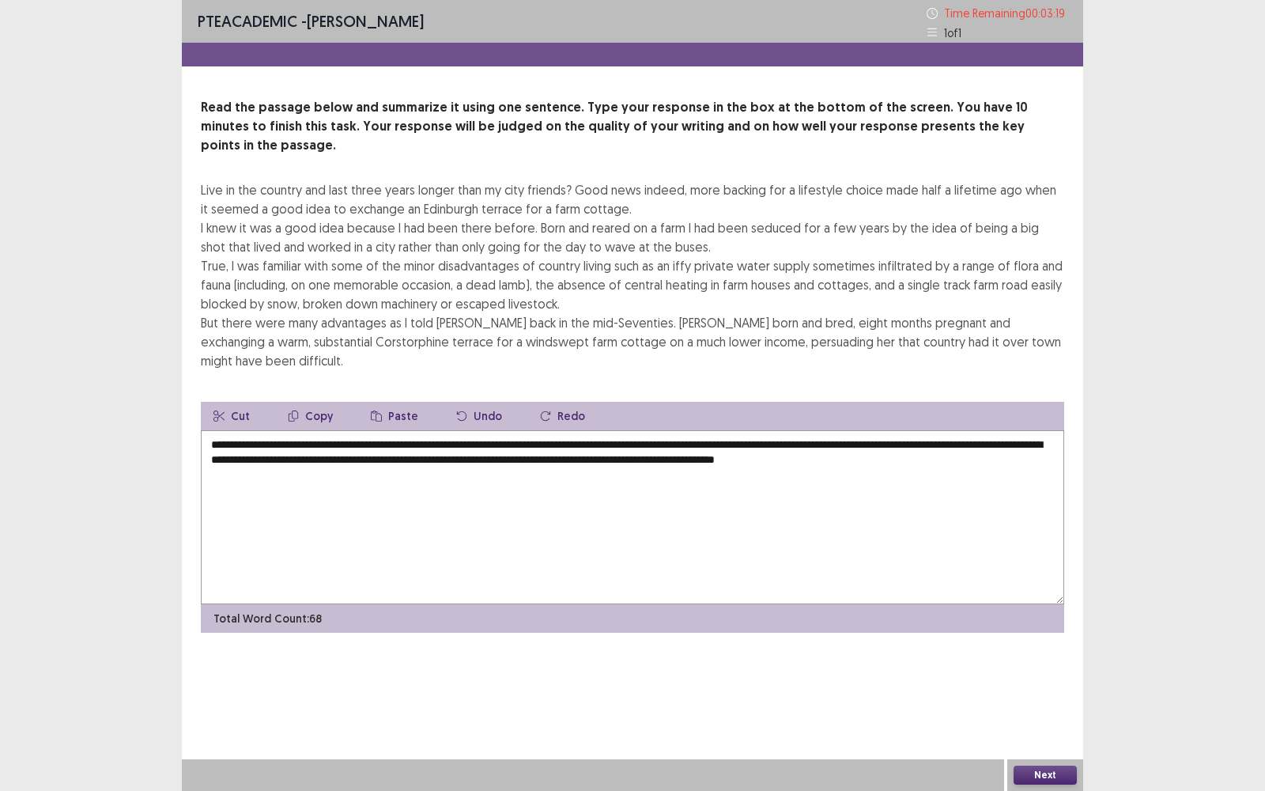
type textarea "**********"
click at [1032, 566] on button "Next" at bounding box center [1044, 774] width 63 height 19
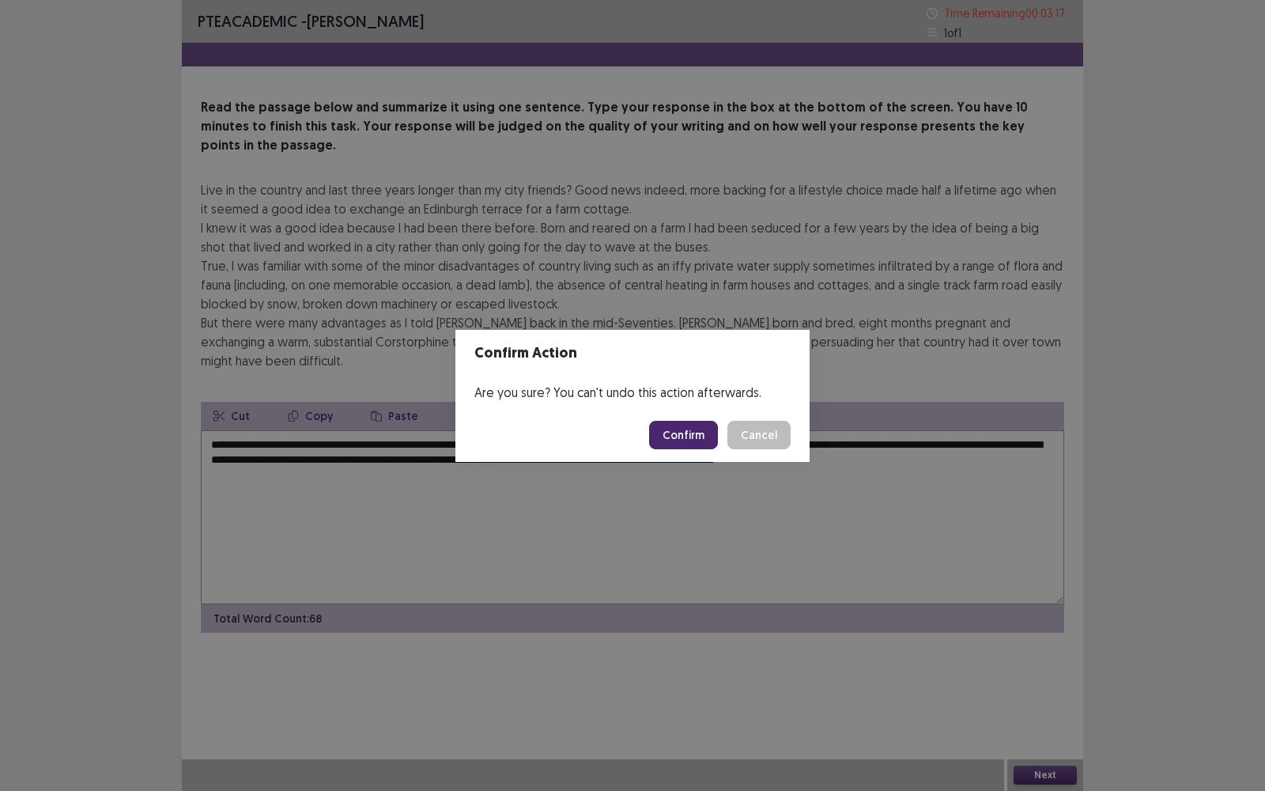
click at [685, 440] on button "Confirm" at bounding box center [683, 435] width 69 height 28
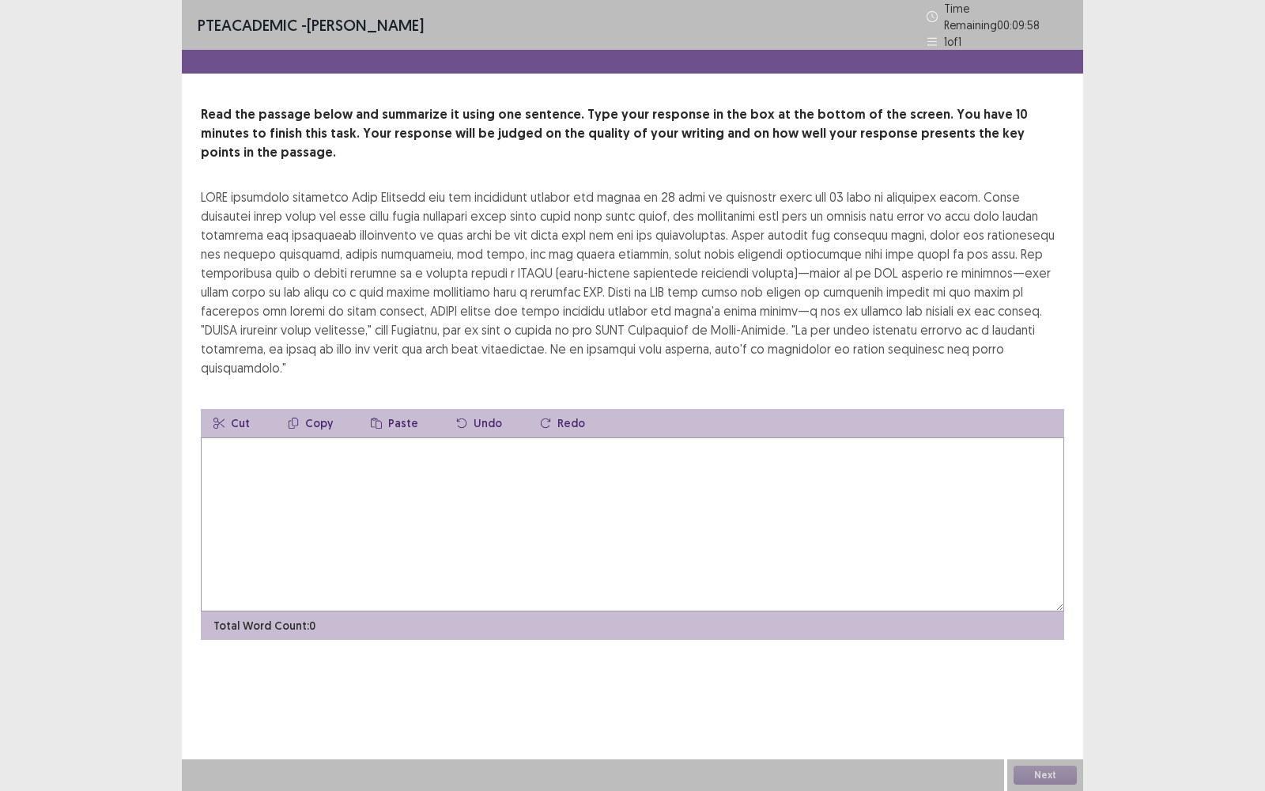
click at [681, 439] on textarea at bounding box center [632, 524] width 863 height 174
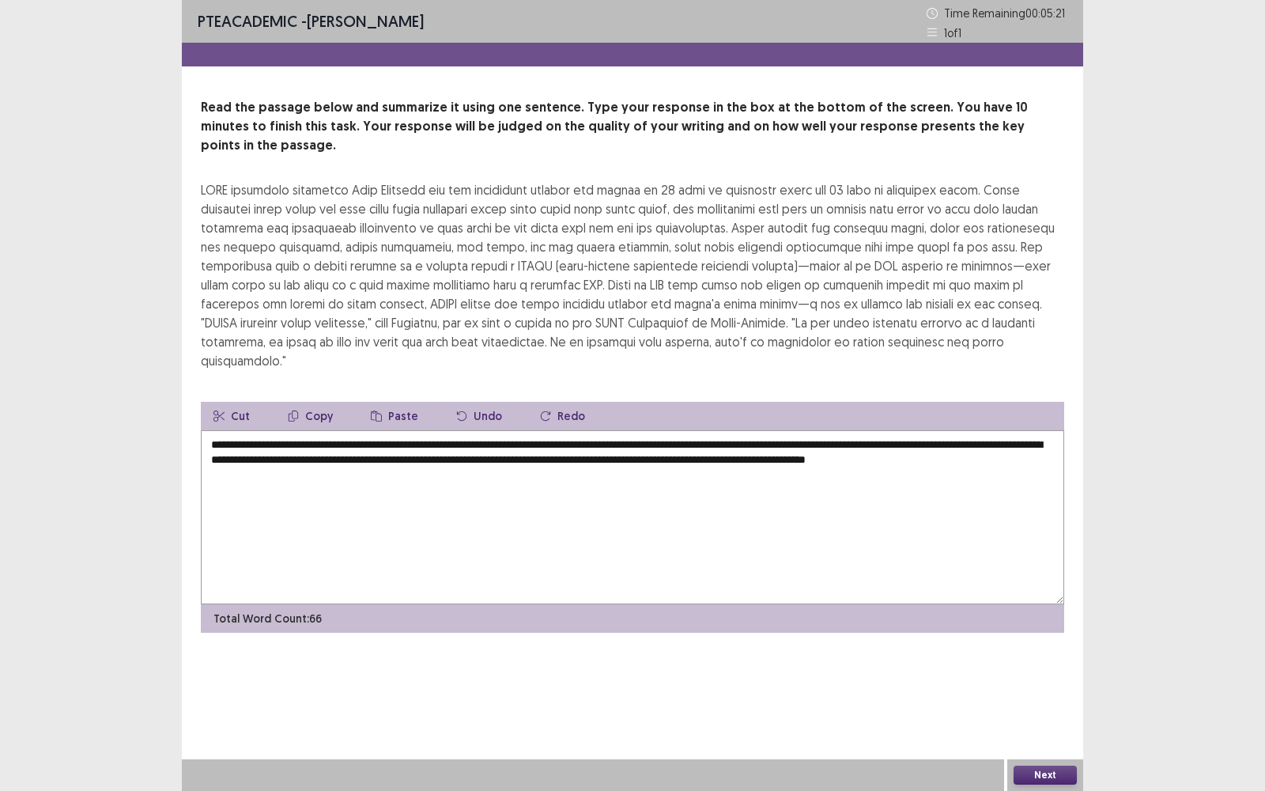
drag, startPoint x: 264, startPoint y: 450, endPoint x: 792, endPoint y: 420, distance: 528.9
click at [792, 430] on textarea "**********" at bounding box center [632, 517] width 863 height 174
click at [768, 444] on textarea "**********" at bounding box center [632, 517] width 863 height 174
click at [783, 437] on textarea "**********" at bounding box center [632, 517] width 863 height 174
type textarea "**********"
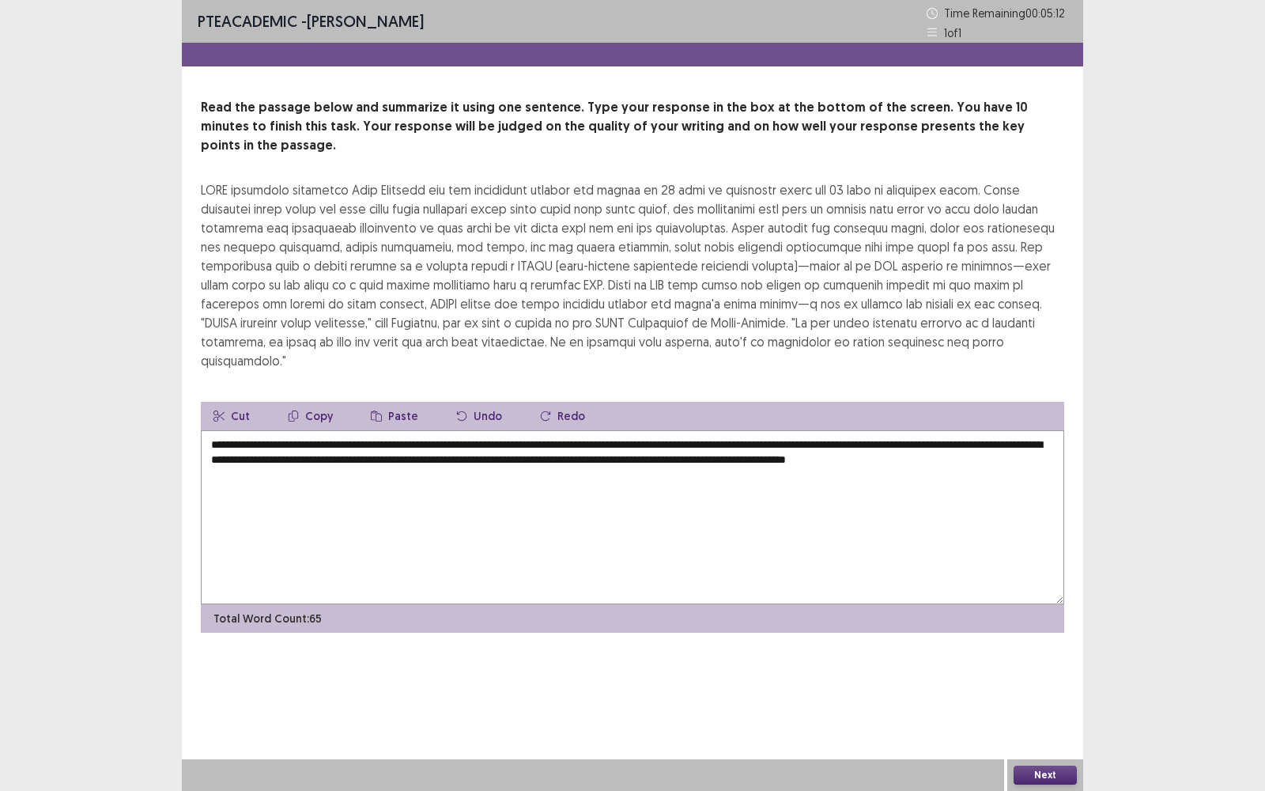
click at [1026, 566] on button "Next" at bounding box center [1044, 774] width 63 height 19
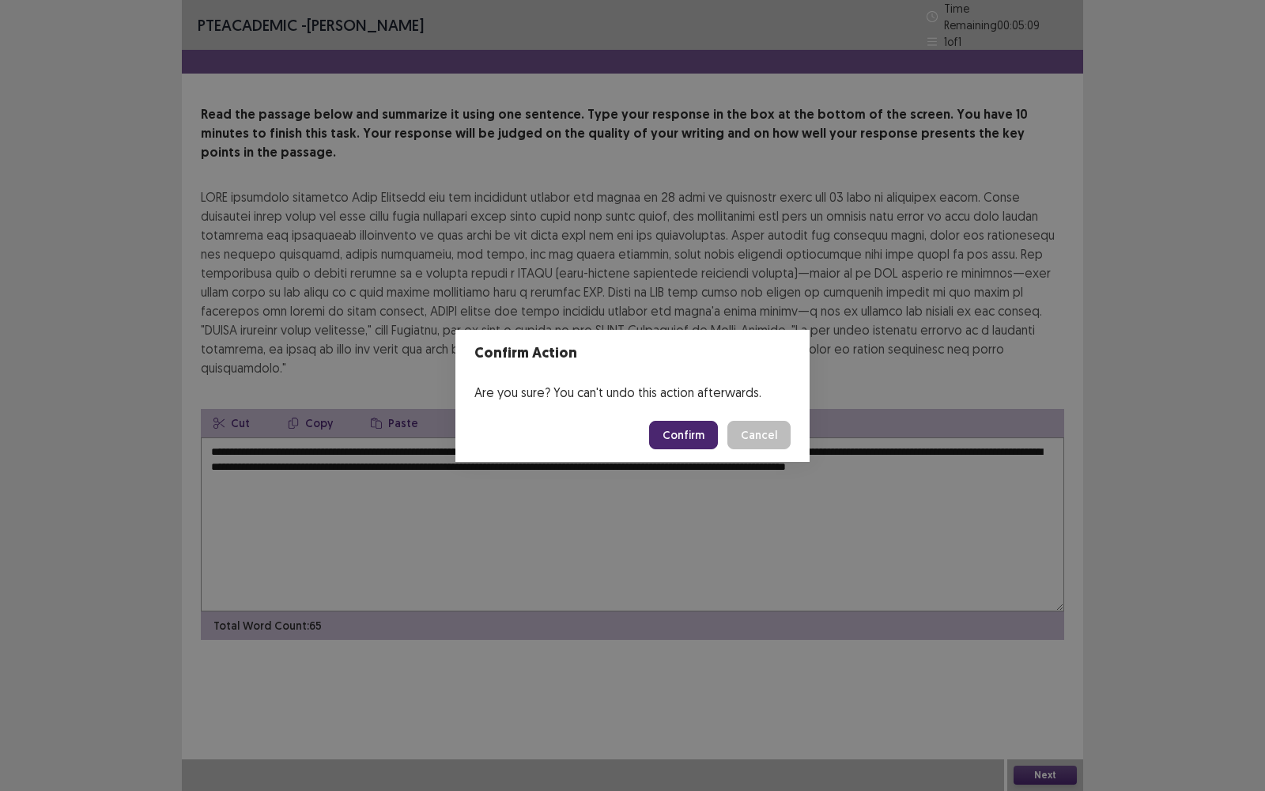
click at [677, 442] on button "Confirm" at bounding box center [683, 435] width 69 height 28
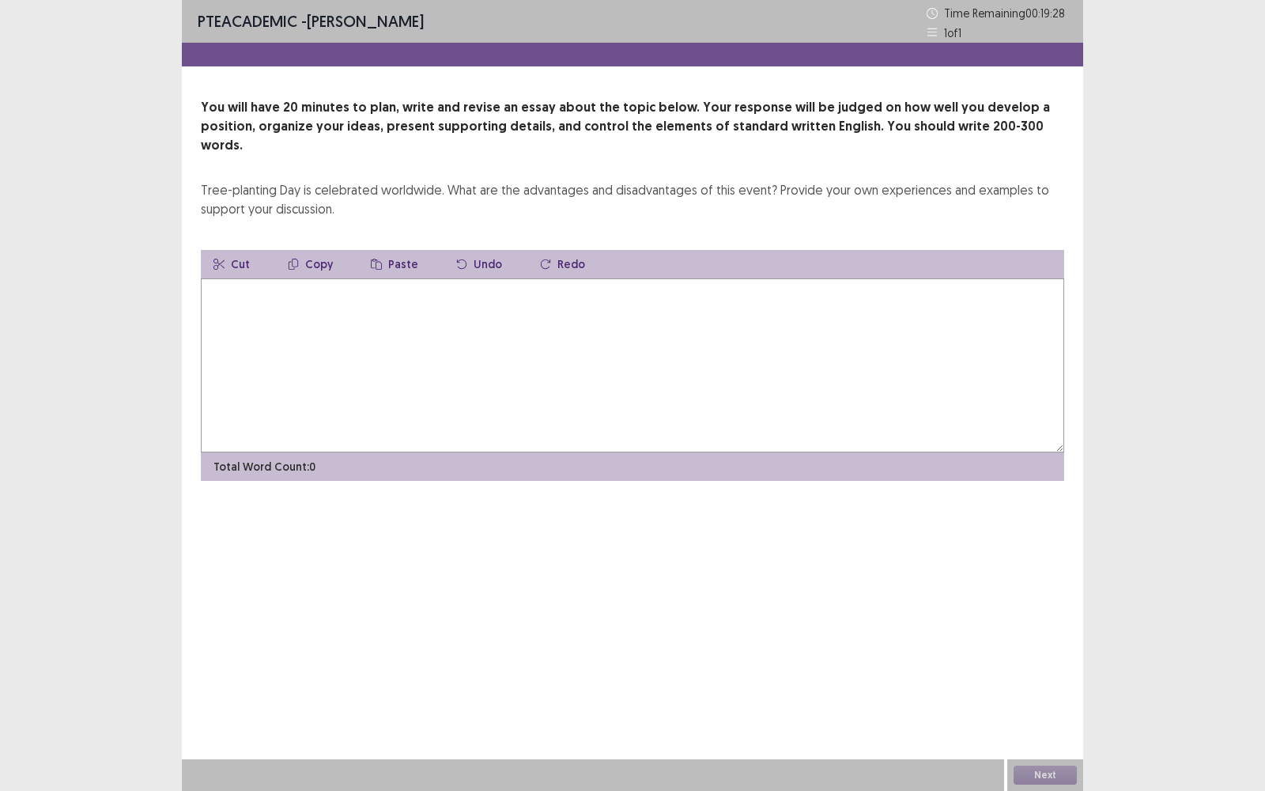
click at [577, 320] on textarea at bounding box center [632, 365] width 863 height 174
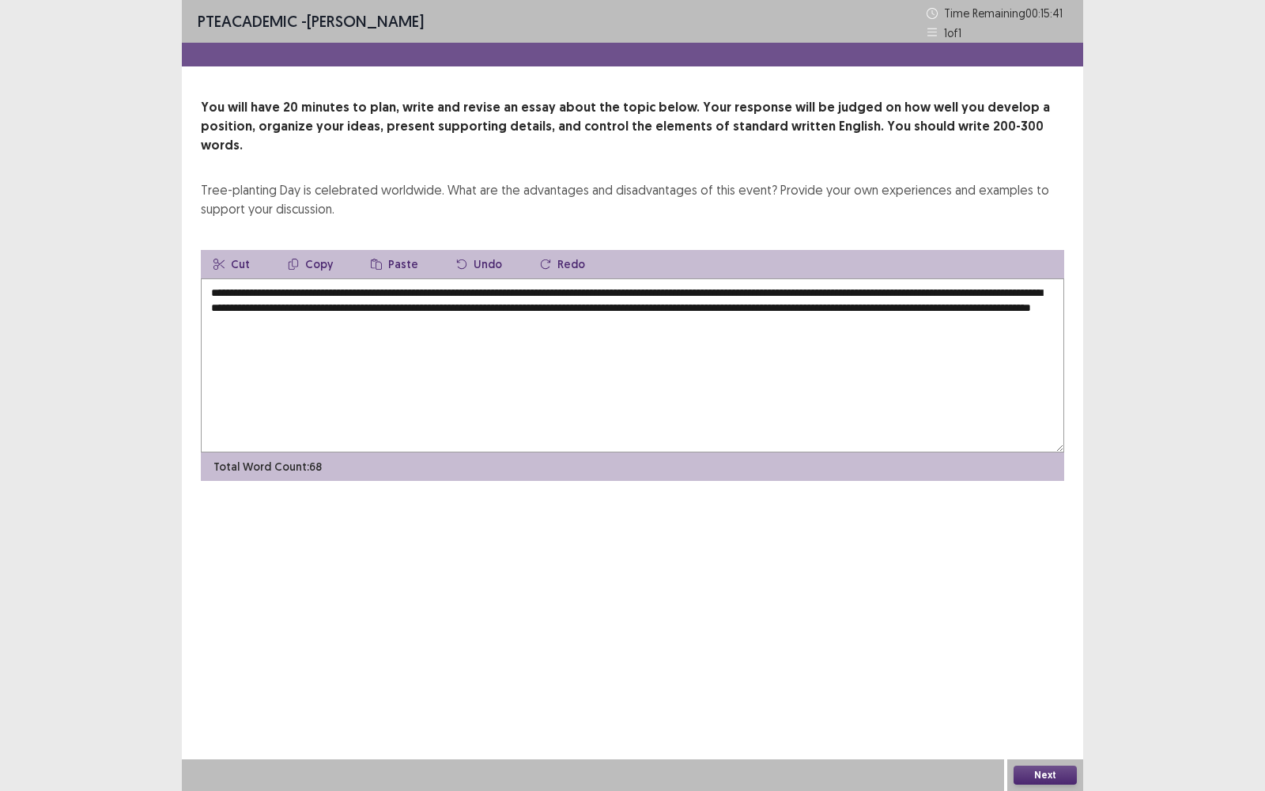
click at [513, 301] on textarea "**********" at bounding box center [632, 365] width 863 height 174
click at [603, 304] on textarea "**********" at bounding box center [632, 365] width 863 height 174
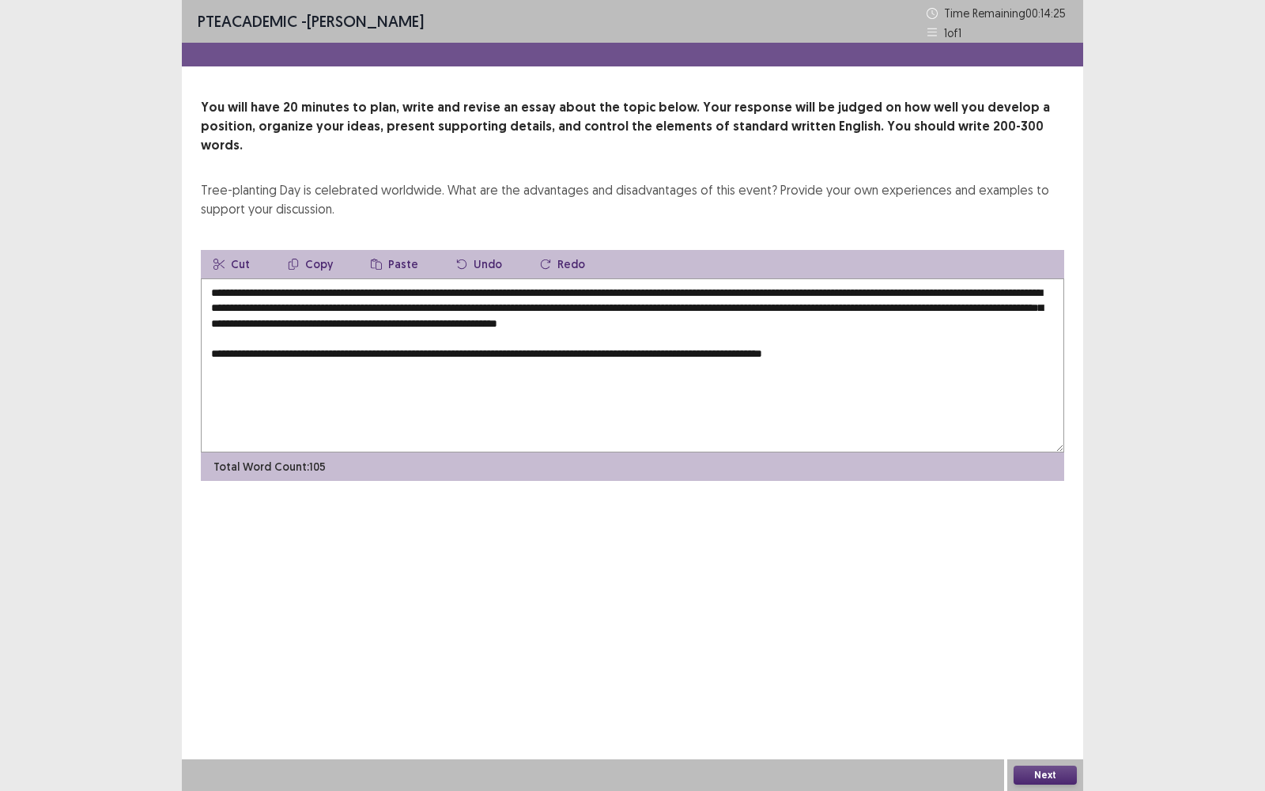
click at [695, 281] on textarea "**********" at bounding box center [632, 365] width 863 height 174
drag, startPoint x: 695, startPoint y: 281, endPoint x: 360, endPoint y: 309, distance: 336.3
click at [360, 309] on textarea "**********" at bounding box center [632, 365] width 863 height 174
click at [917, 339] on textarea "**********" at bounding box center [632, 365] width 863 height 174
paste textarea "**********"
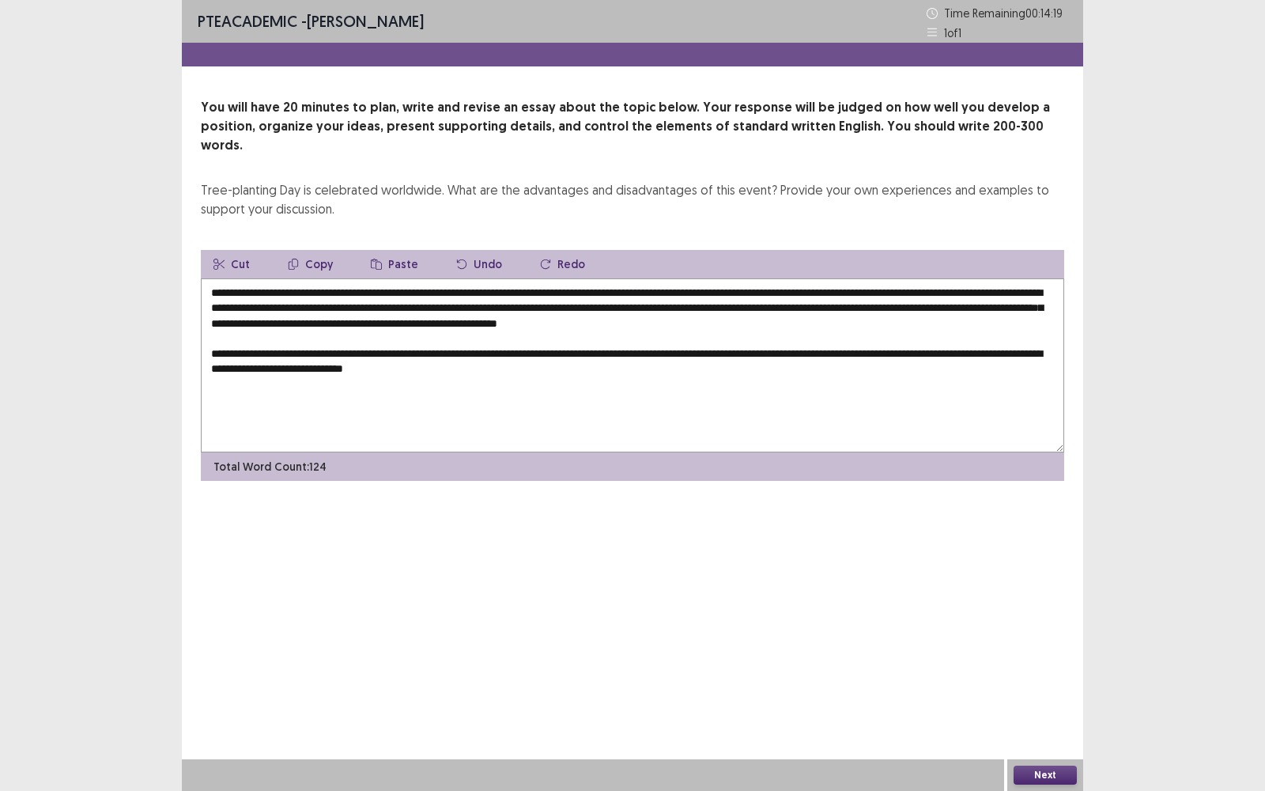
click at [886, 335] on textarea "**********" at bounding box center [632, 365] width 863 height 174
click at [1007, 338] on textarea "**********" at bounding box center [632, 365] width 863 height 174
click at [1005, 338] on textarea "**********" at bounding box center [632, 365] width 863 height 174
click at [821, 289] on textarea "**********" at bounding box center [632, 365] width 863 height 174
click at [828, 288] on textarea "**********" at bounding box center [632, 365] width 863 height 174
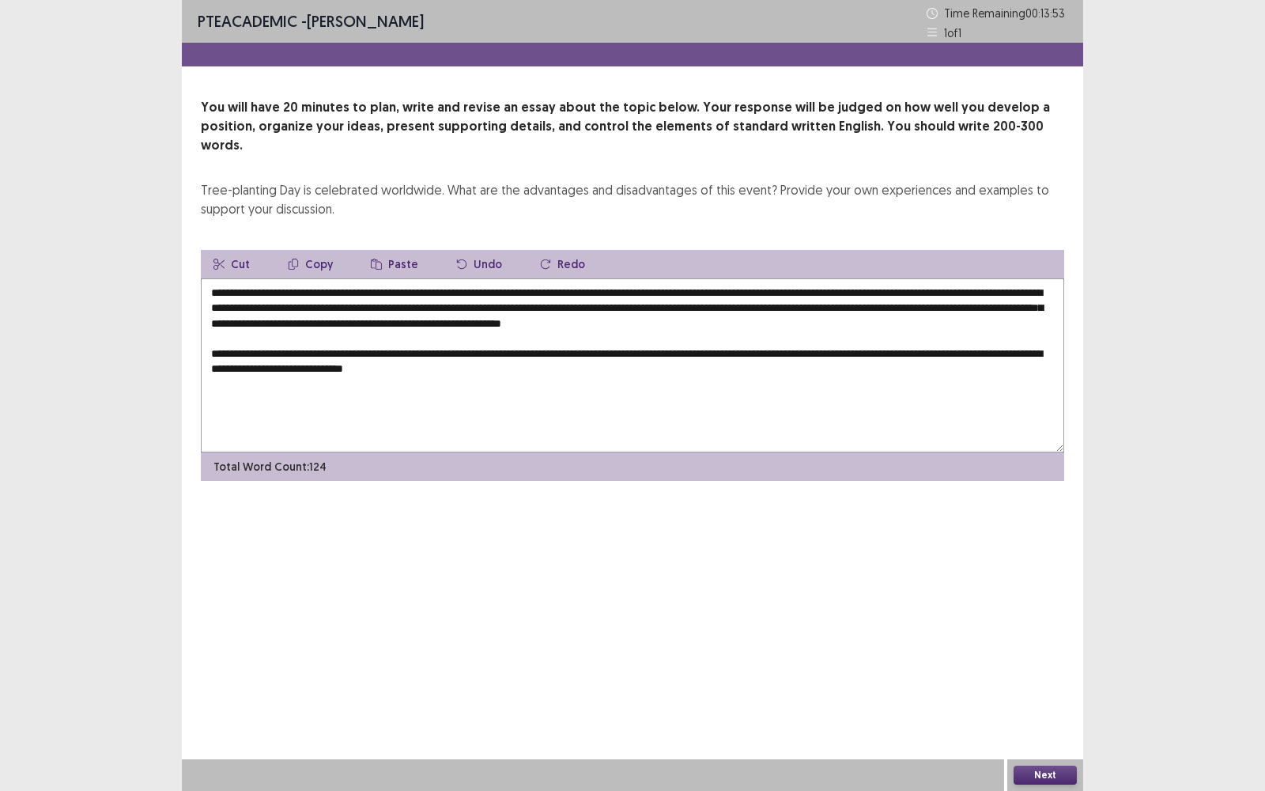
click at [599, 351] on textarea "**********" at bounding box center [632, 365] width 863 height 174
click at [813, 355] on textarea "**********" at bounding box center [632, 365] width 863 height 174
click at [943, 353] on textarea "**********" at bounding box center [632, 365] width 863 height 174
click at [873, 349] on textarea "**********" at bounding box center [632, 365] width 863 height 174
click at [998, 354] on textarea "**********" at bounding box center [632, 365] width 863 height 174
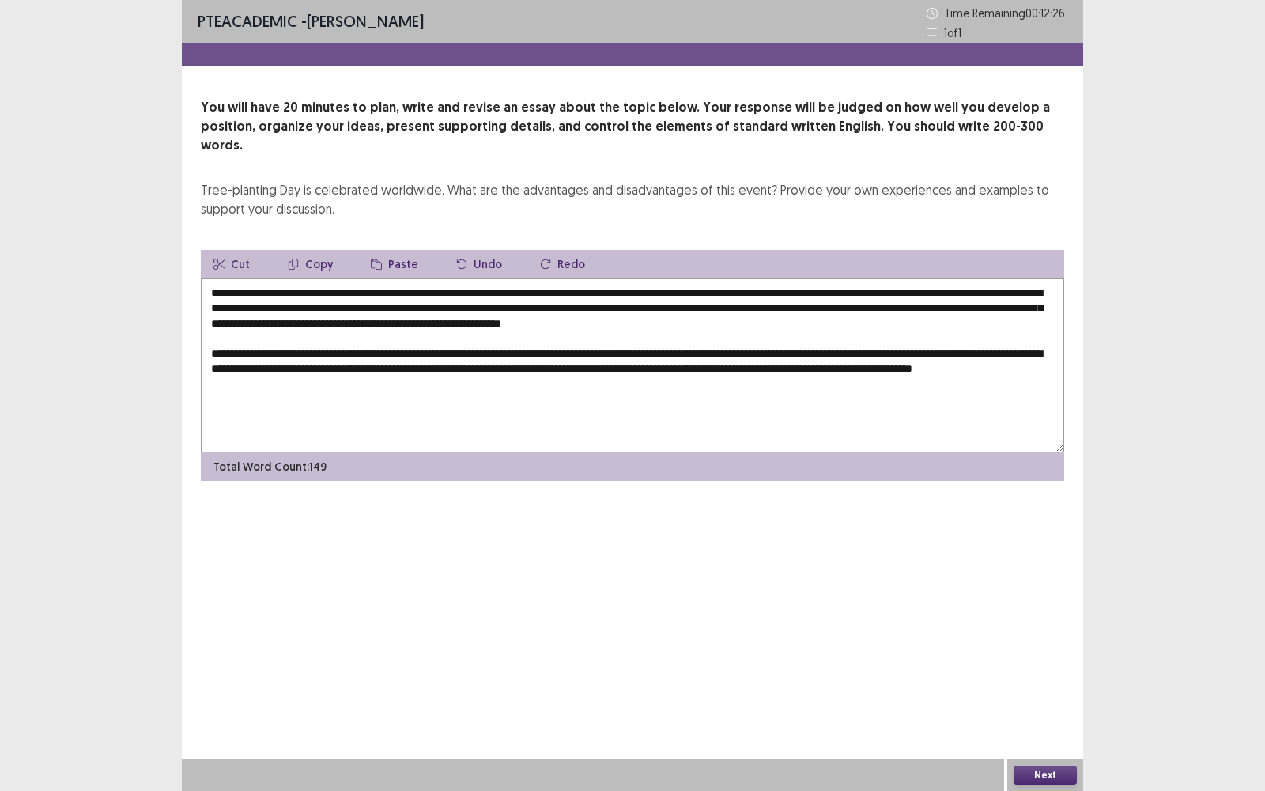
click at [998, 350] on textarea "**********" at bounding box center [632, 365] width 863 height 174
click at [842, 383] on textarea "**********" at bounding box center [632, 365] width 863 height 174
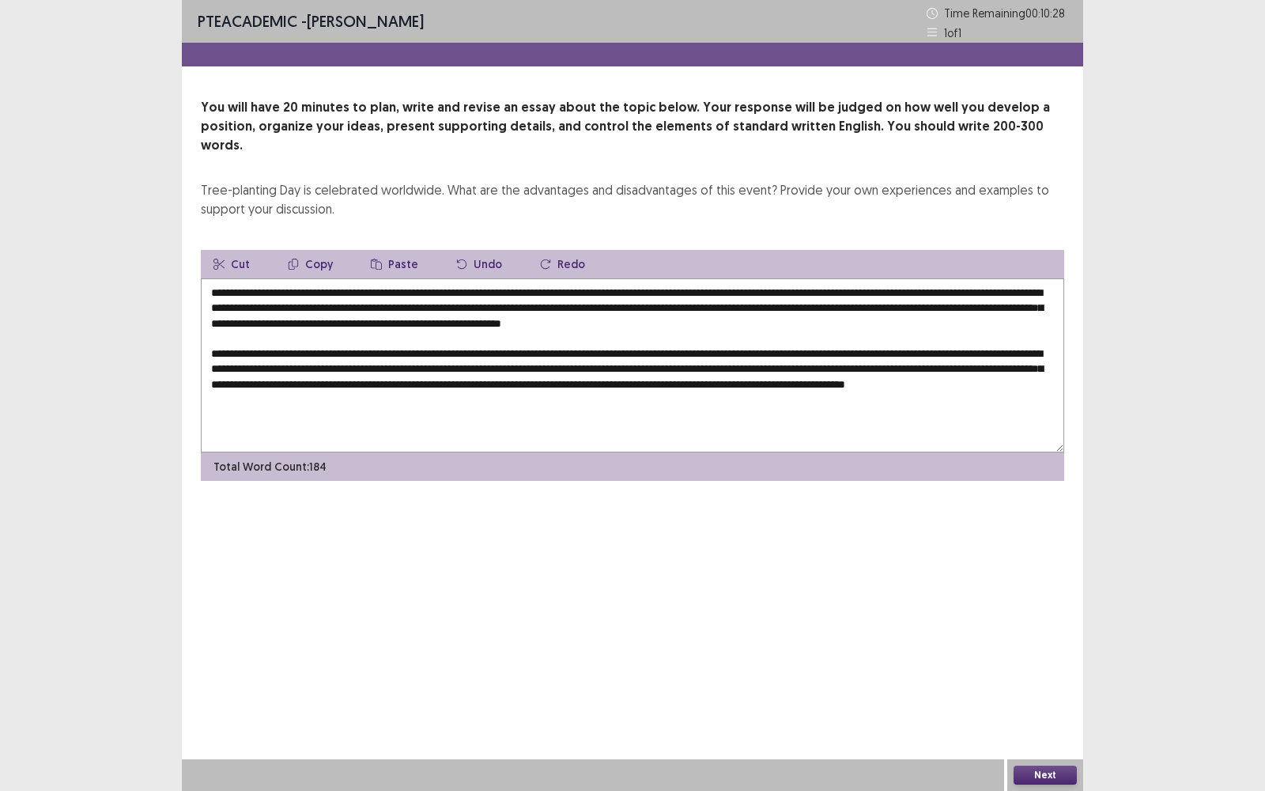
drag, startPoint x: 398, startPoint y: 270, endPoint x: 479, endPoint y: 273, distance: 81.5
click at [479, 278] on textarea at bounding box center [632, 365] width 863 height 174
click at [558, 389] on textarea at bounding box center [632, 365] width 863 height 174
paste textarea "**********"
drag, startPoint x: 514, startPoint y: 380, endPoint x: 596, endPoint y: 383, distance: 82.2
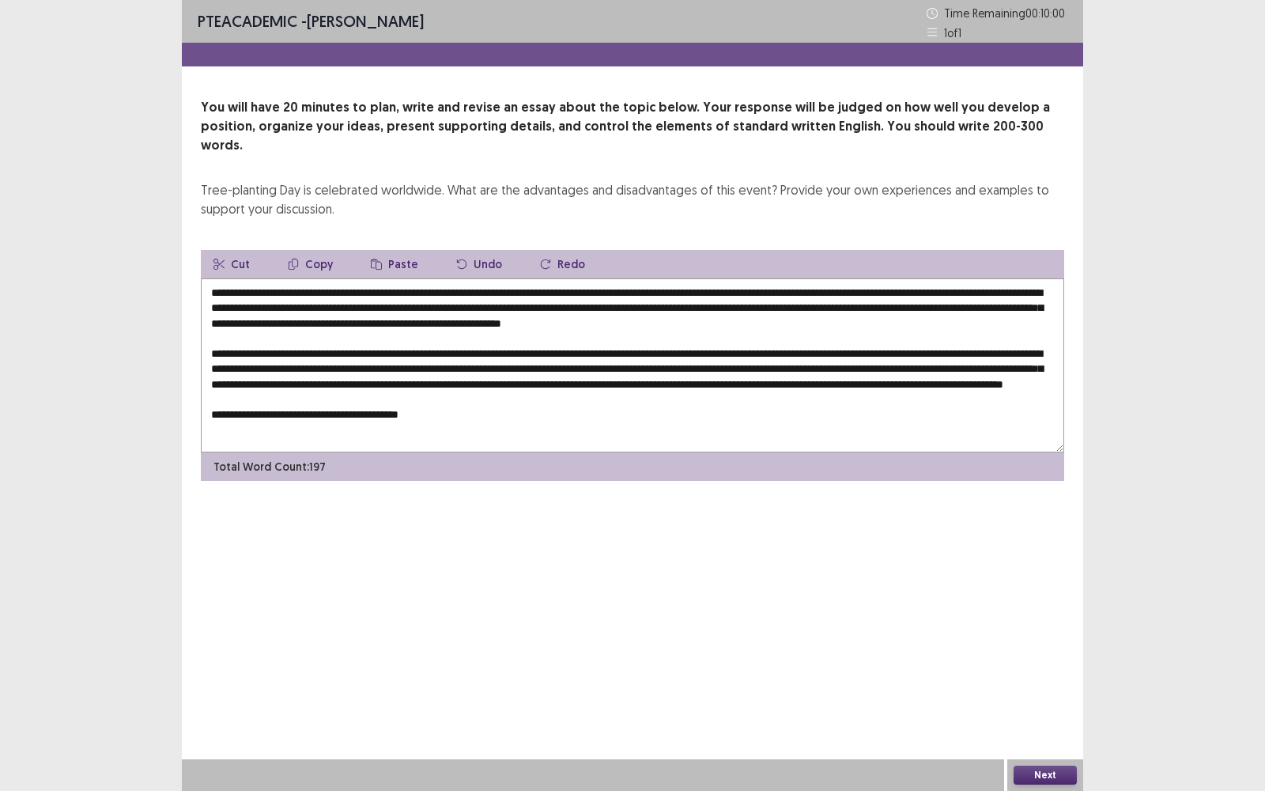
click at [596, 383] on textarea at bounding box center [632, 365] width 863 height 174
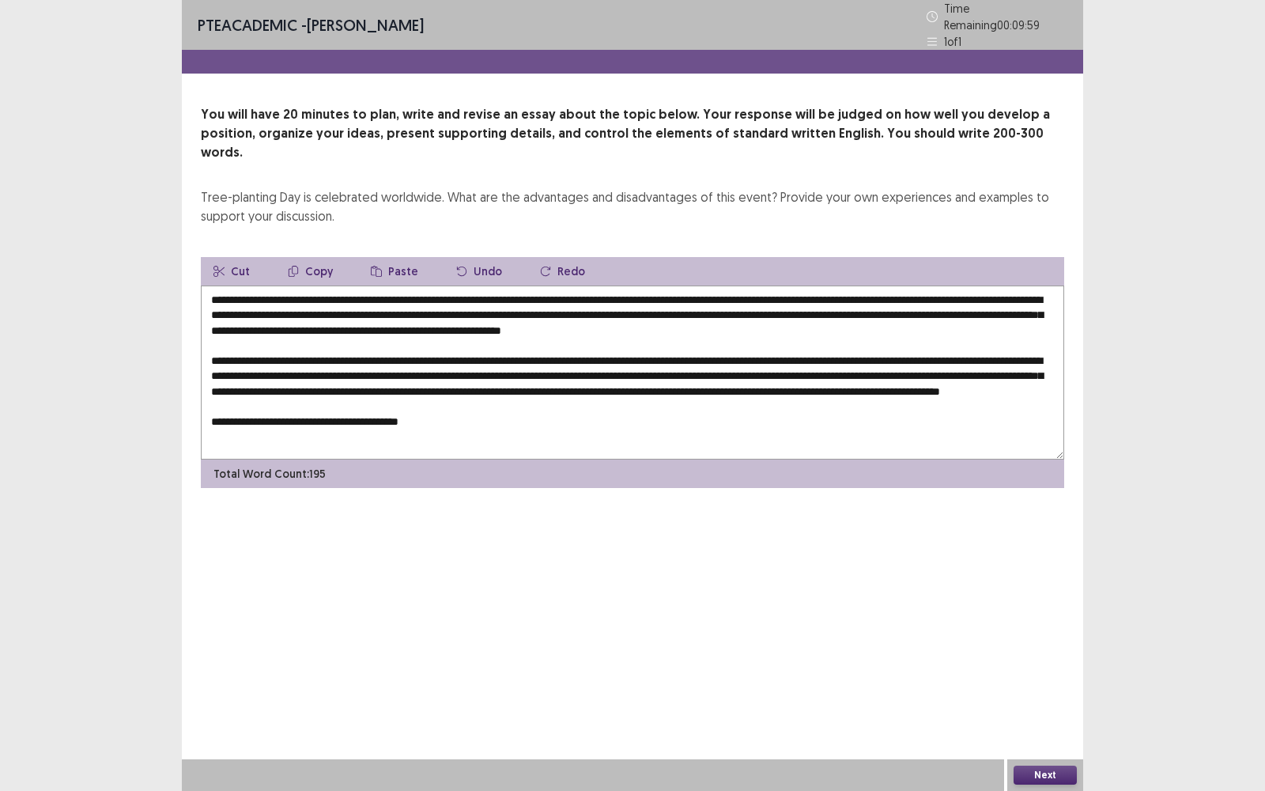
click at [516, 407] on textarea at bounding box center [632, 372] width 863 height 174
paste textarea "**********"
click at [523, 389] on textarea at bounding box center [632, 372] width 863 height 174
click at [499, 402] on textarea at bounding box center [632, 372] width 863 height 174
click at [478, 408] on textarea at bounding box center [632, 372] width 863 height 174
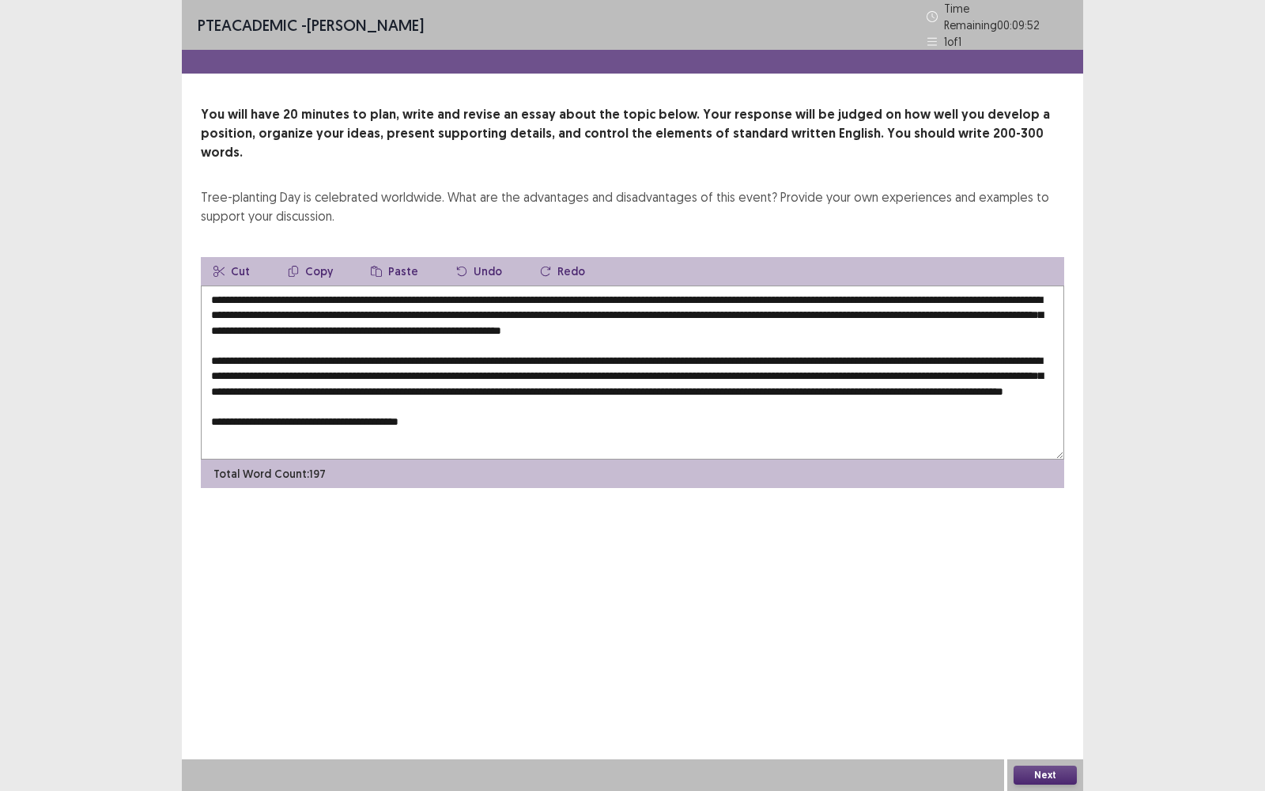
paste textarea "**********"
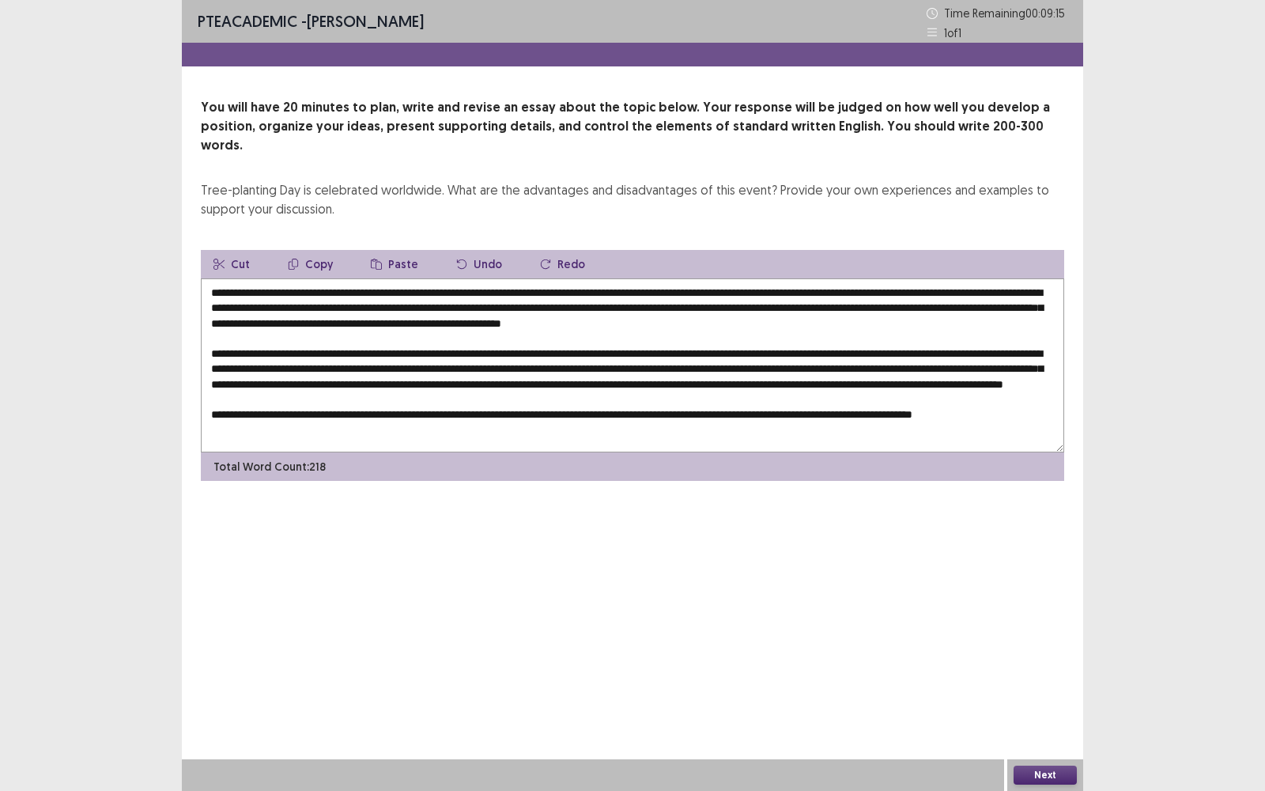
click at [601, 333] on textarea at bounding box center [632, 365] width 863 height 174
drag, startPoint x: 409, startPoint y: 303, endPoint x: 719, endPoint y: 307, distance: 309.9
click at [720, 307] on textarea at bounding box center [632, 365] width 863 height 174
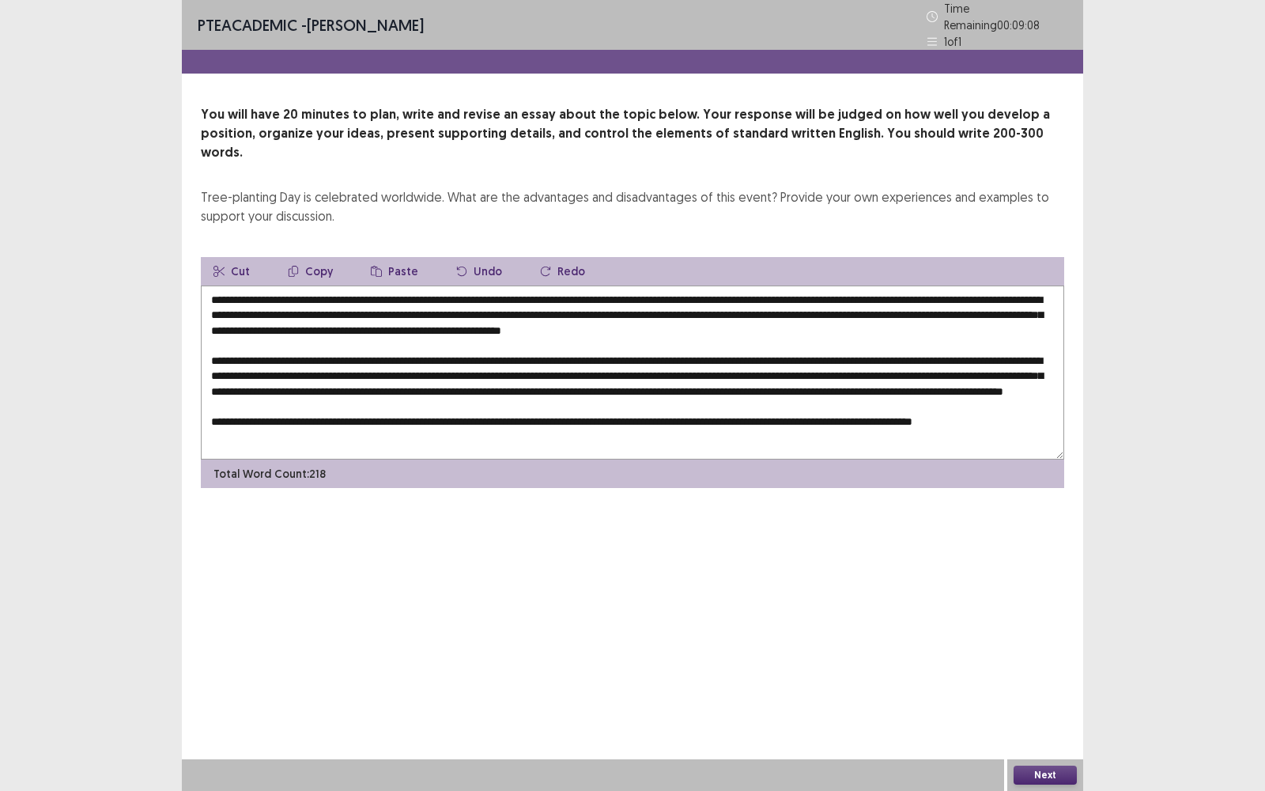
click at [440, 421] on textarea at bounding box center [632, 372] width 863 height 174
paste textarea "**********"
click at [258, 427] on textarea at bounding box center [632, 372] width 863 height 174
click at [616, 429] on textarea at bounding box center [632, 372] width 863 height 174
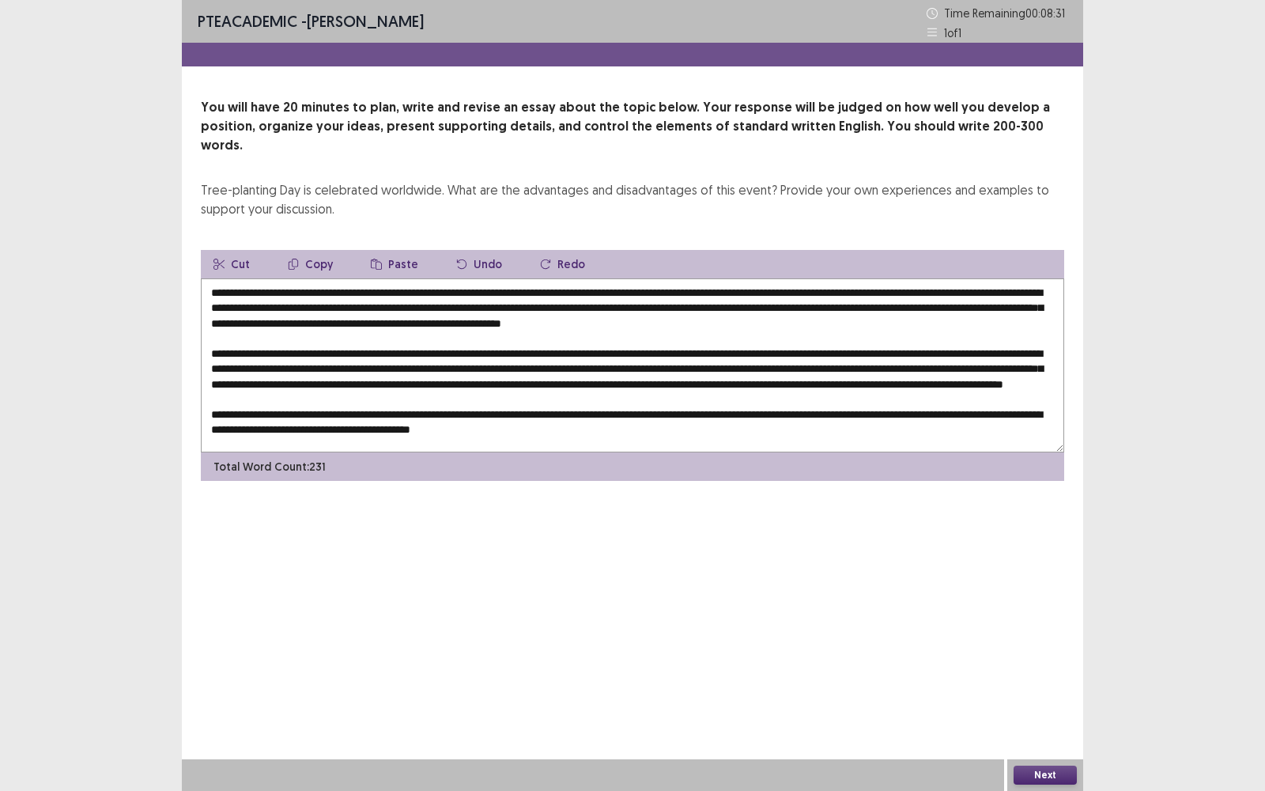
click at [693, 304] on textarea at bounding box center [632, 365] width 863 height 174
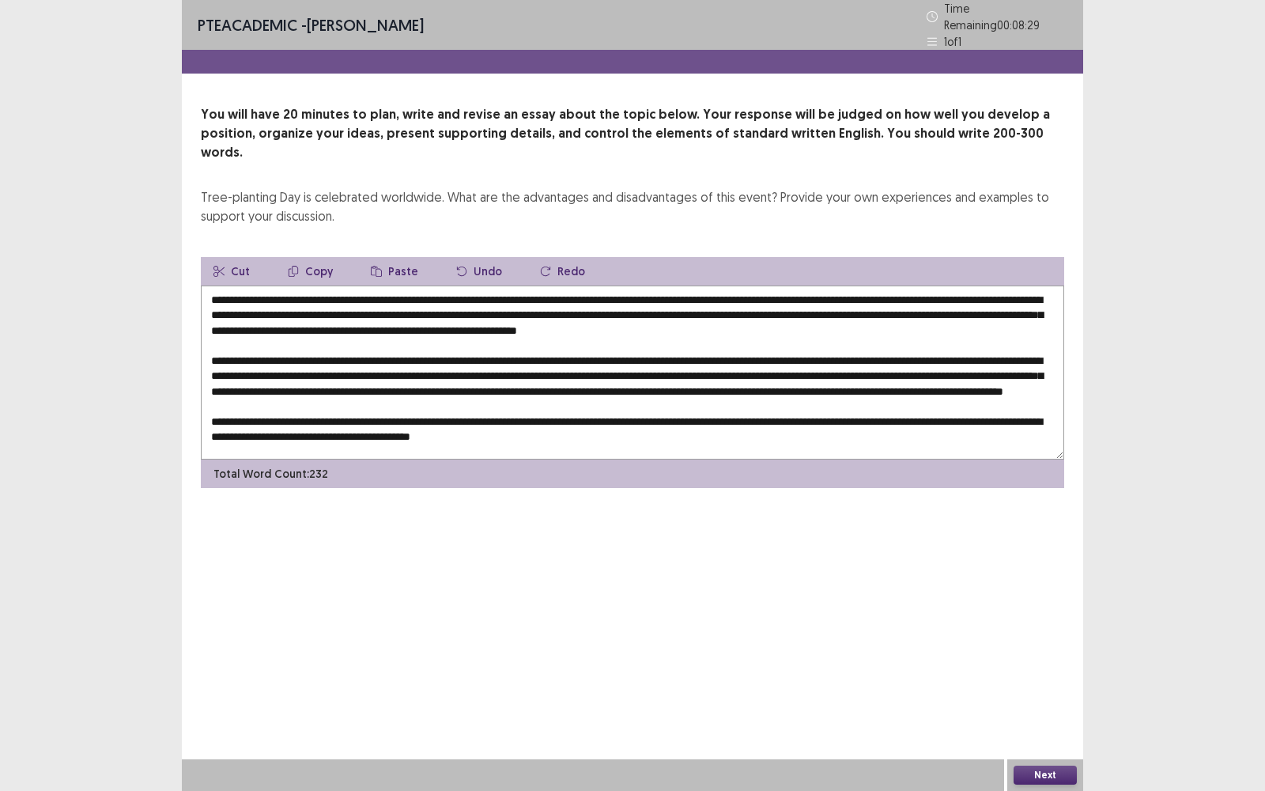
click at [685, 431] on textarea at bounding box center [632, 372] width 863 height 174
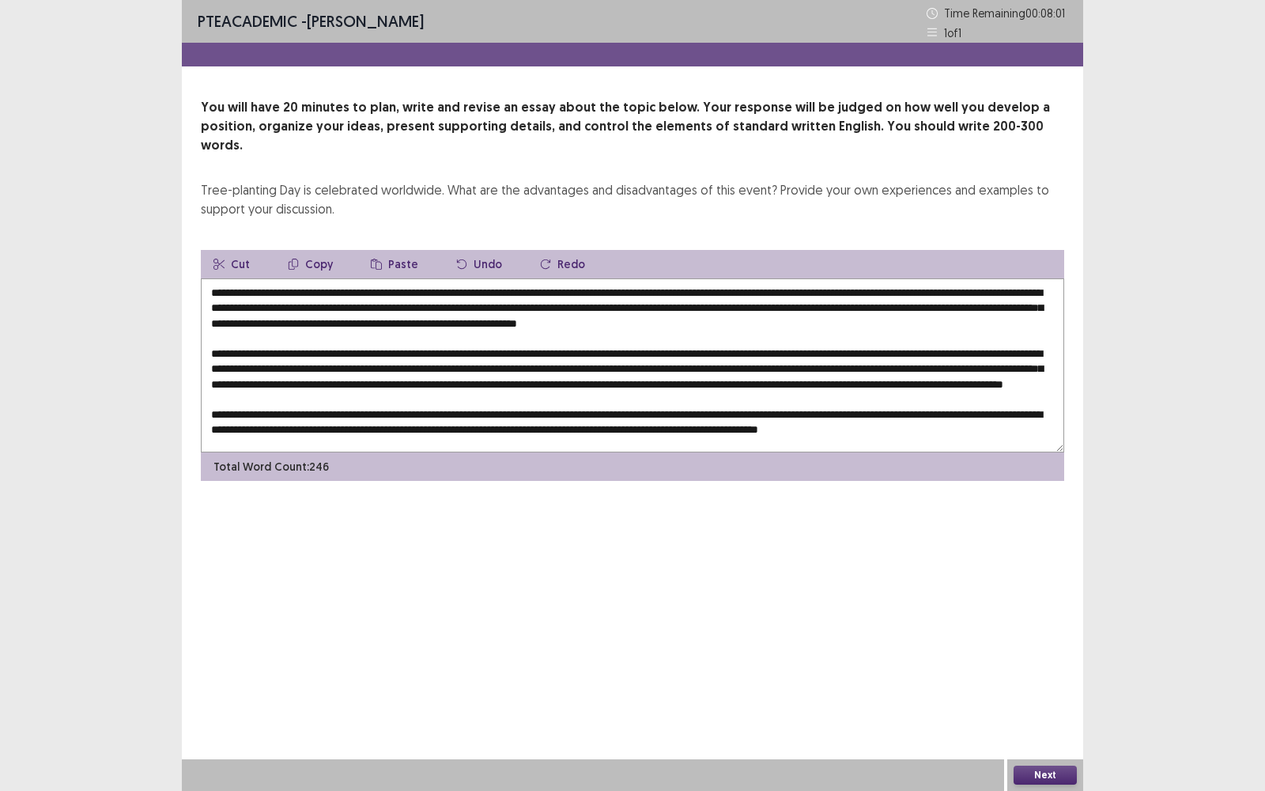
scroll to position [14, 0]
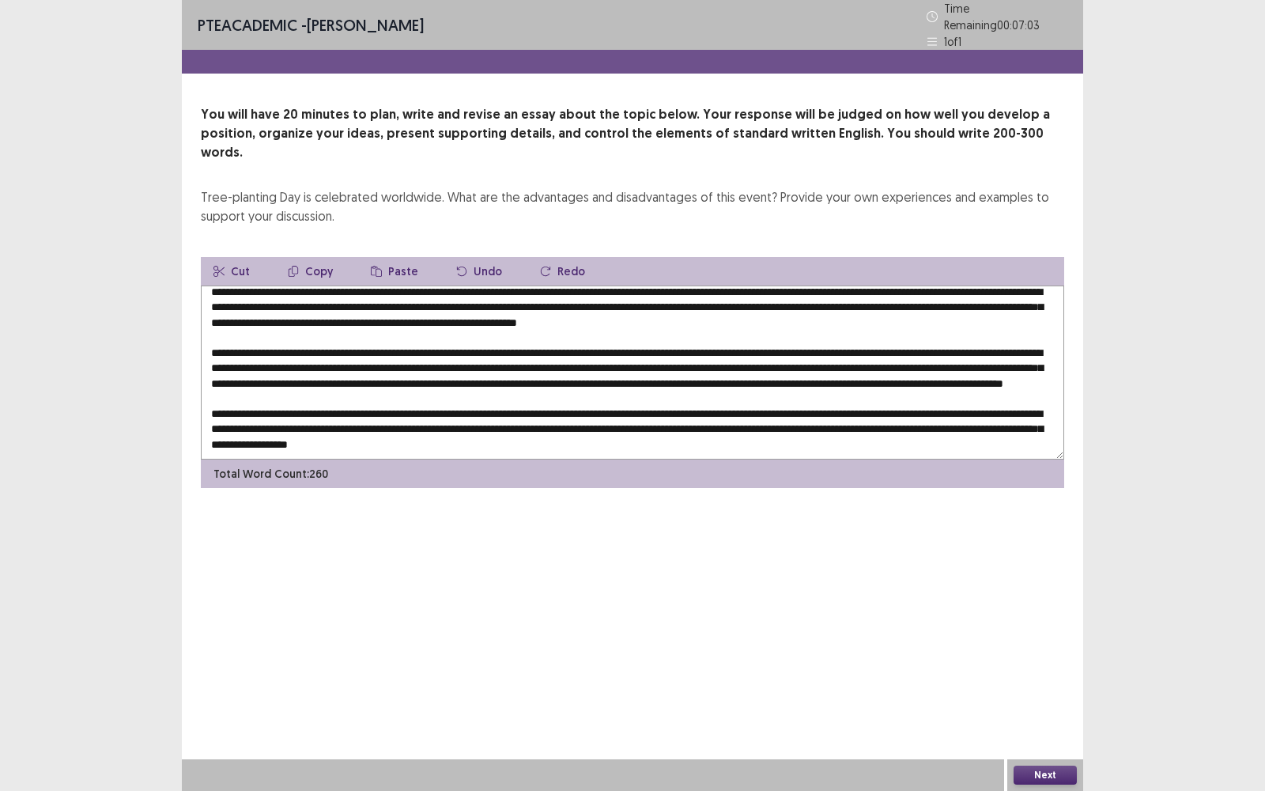
click at [685, 431] on textarea at bounding box center [632, 372] width 863 height 174
click at [895, 425] on textarea at bounding box center [632, 372] width 863 height 174
click at [933, 423] on textarea at bounding box center [632, 372] width 863 height 174
click at [977, 425] on textarea at bounding box center [632, 372] width 863 height 174
click at [968, 423] on textarea at bounding box center [632, 372] width 863 height 174
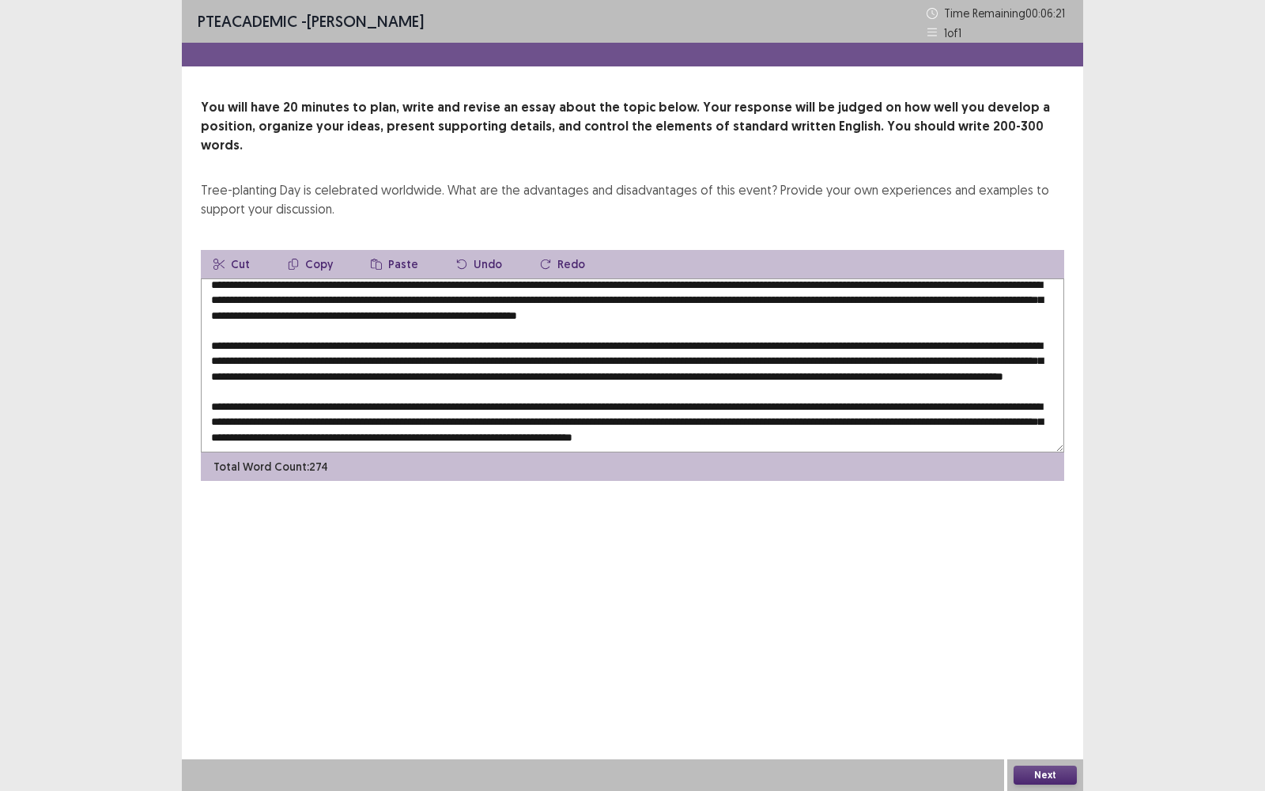
click at [1045, 426] on textarea at bounding box center [632, 365] width 863 height 174
click at [1015, 421] on textarea at bounding box center [632, 365] width 863 height 174
click at [1047, 420] on textarea at bounding box center [632, 365] width 863 height 174
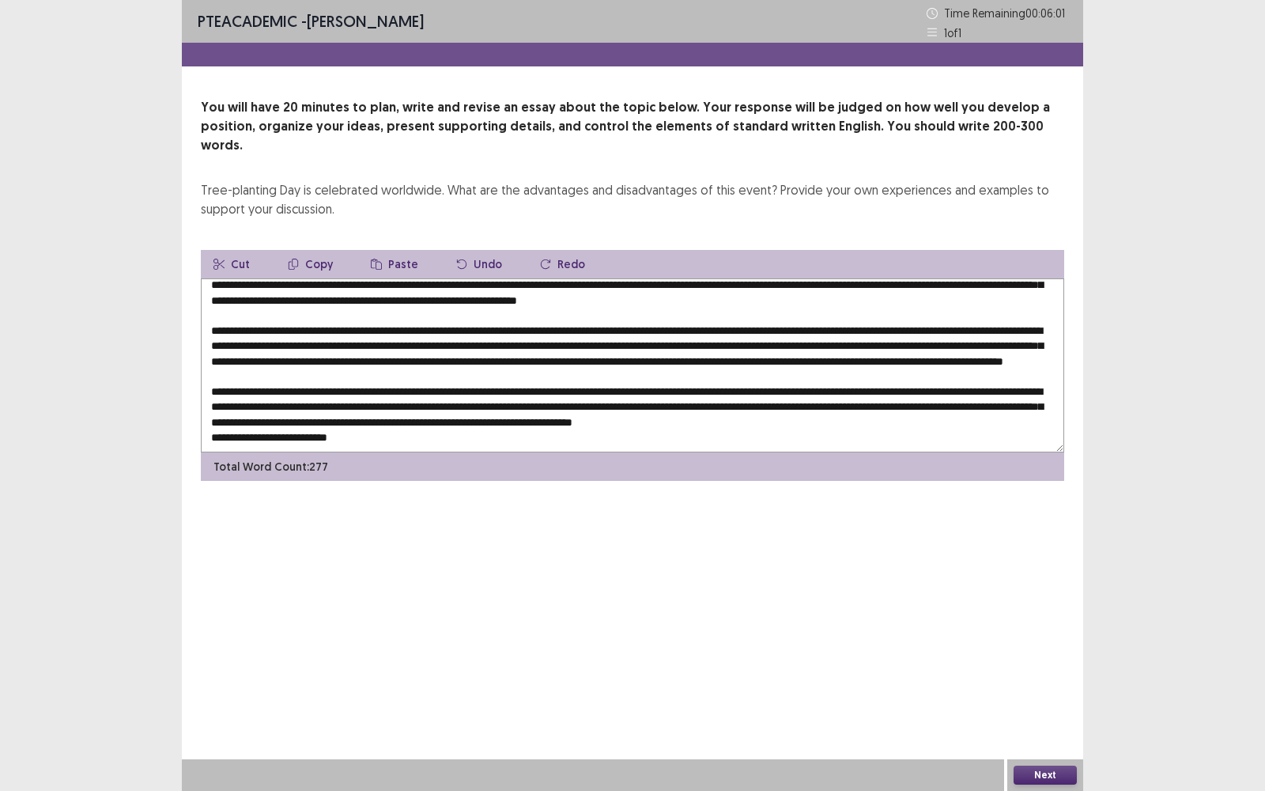
scroll to position [0, 0]
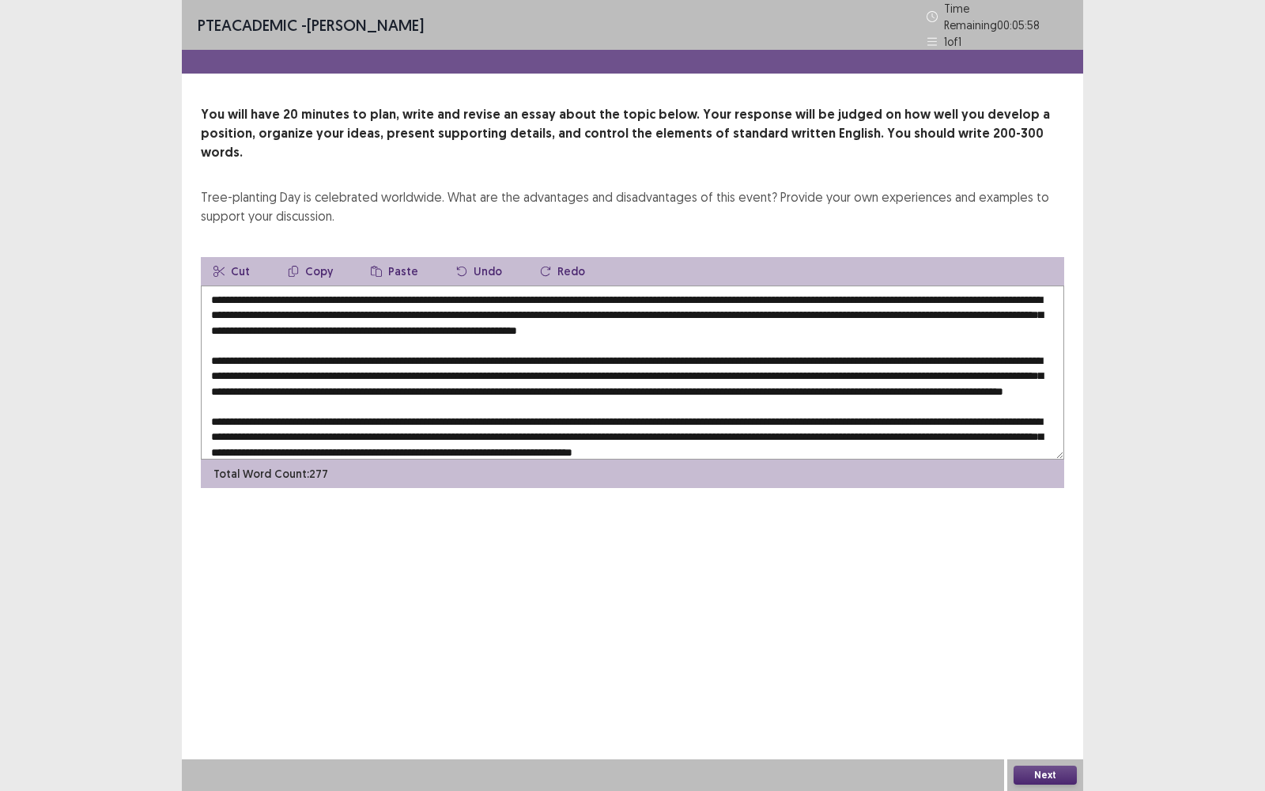
drag, startPoint x: 398, startPoint y: 270, endPoint x: 477, endPoint y: 271, distance: 79.9
click at [478, 285] on textarea at bounding box center [632, 372] width 863 height 174
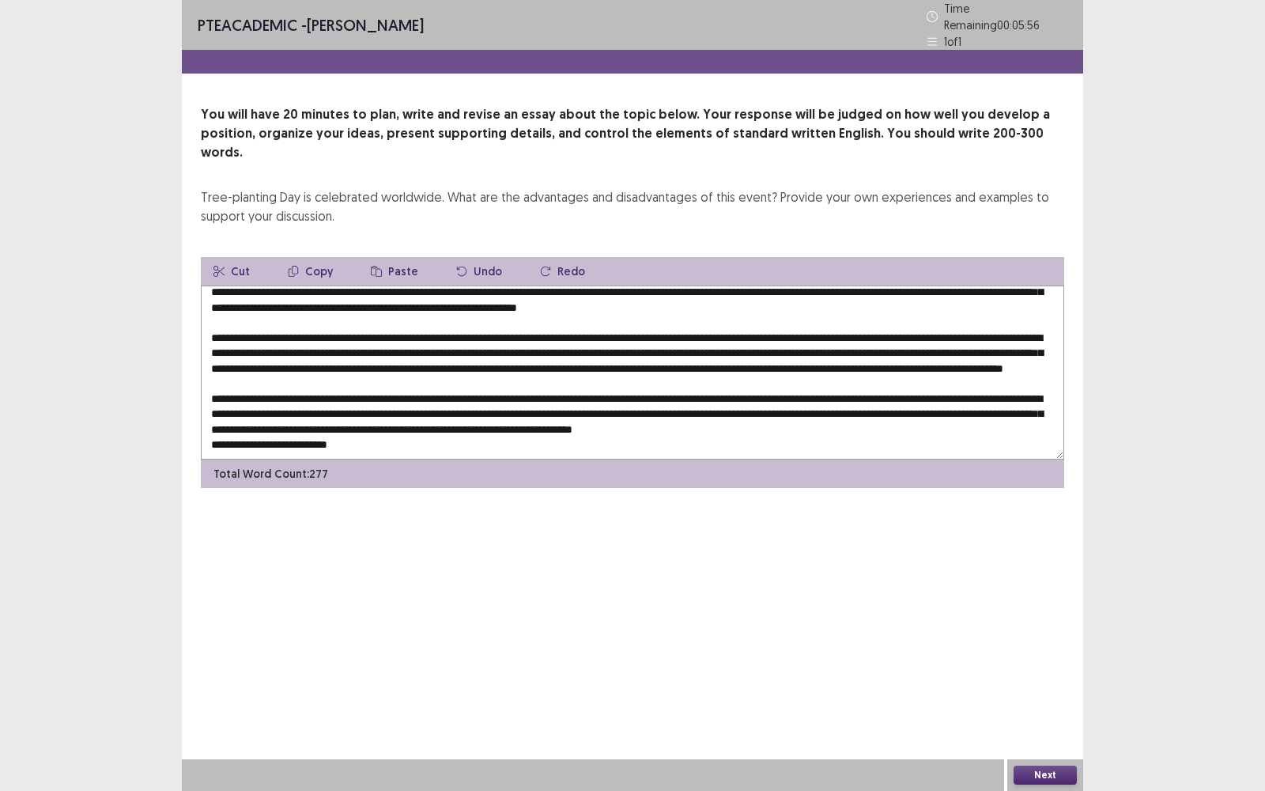
scroll to position [37, 0]
click at [403, 425] on textarea at bounding box center [632, 372] width 863 height 174
paste textarea "**********"
click at [341, 417] on textarea at bounding box center [632, 372] width 863 height 174
click at [438, 416] on textarea at bounding box center [632, 372] width 863 height 174
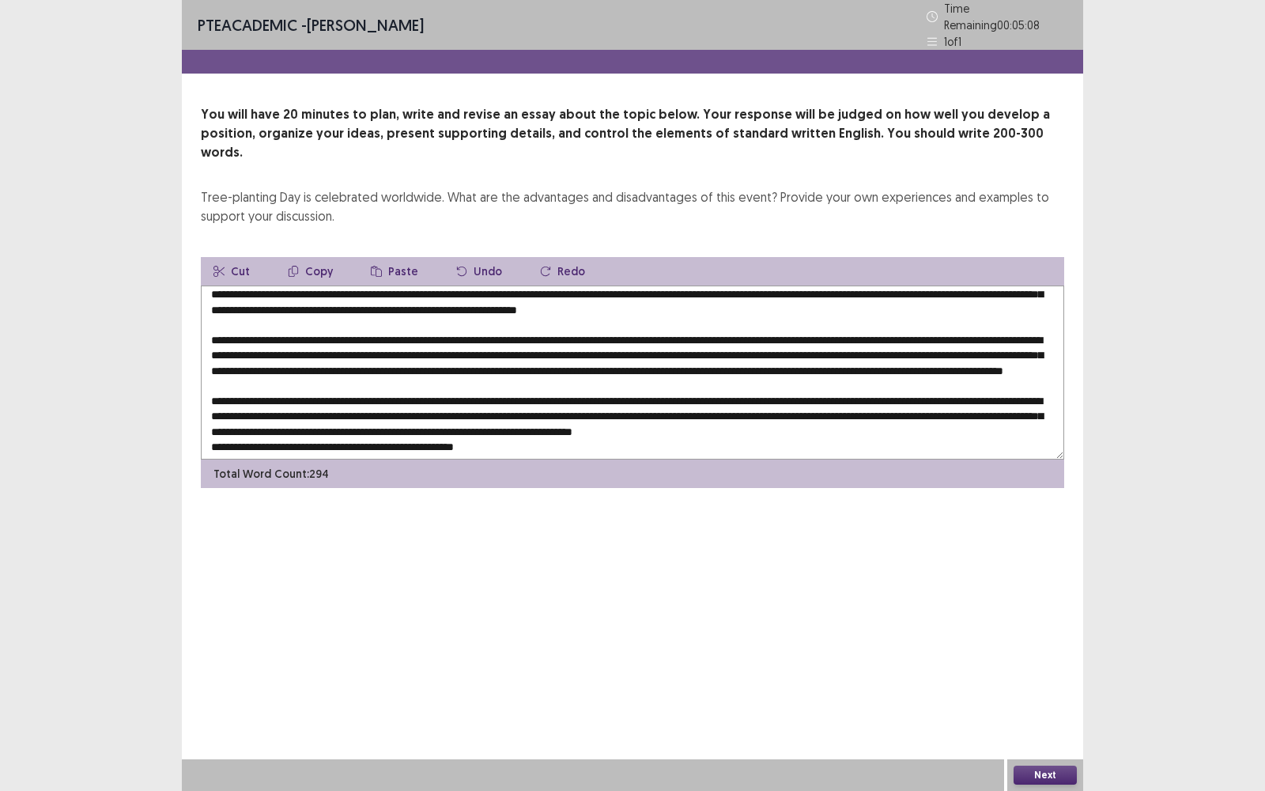
scroll to position [0, 0]
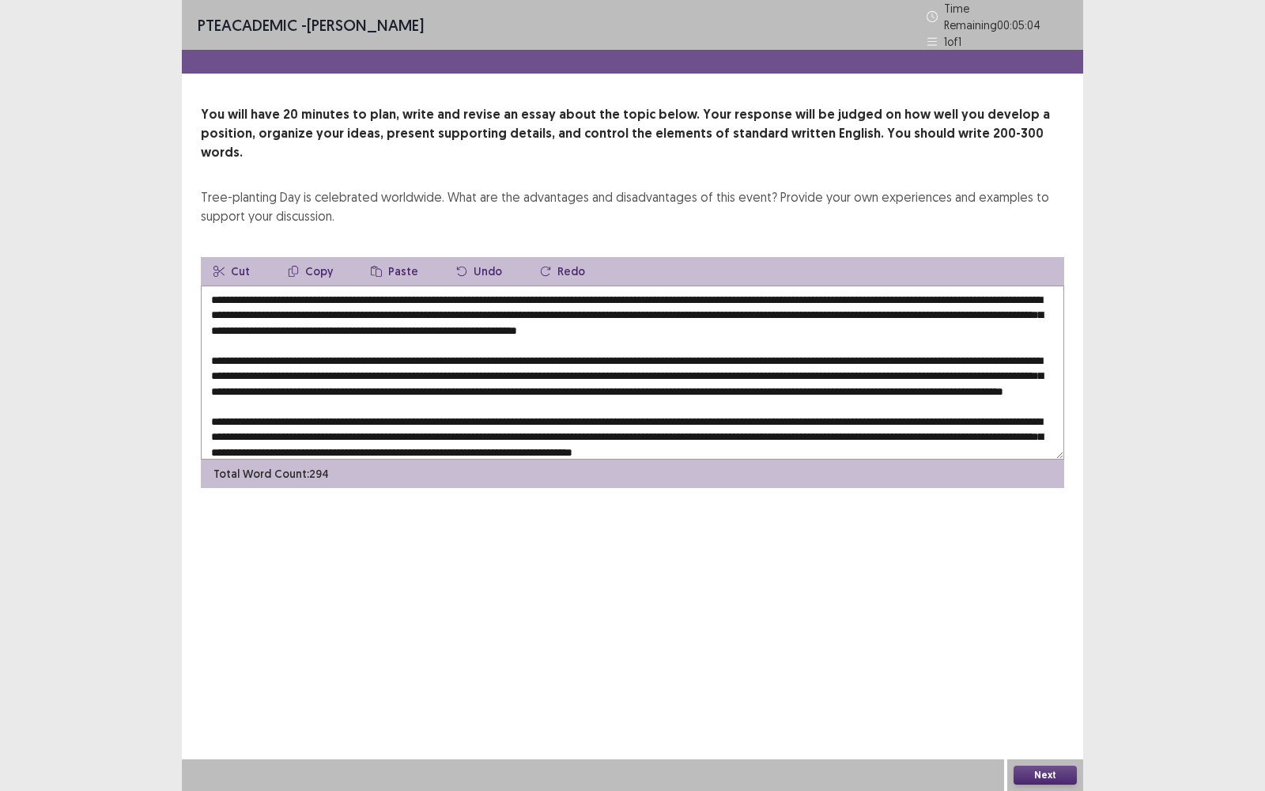
drag, startPoint x: 394, startPoint y: 274, endPoint x: 475, endPoint y: 274, distance: 80.6
click at [475, 285] on textarea at bounding box center [632, 372] width 863 height 174
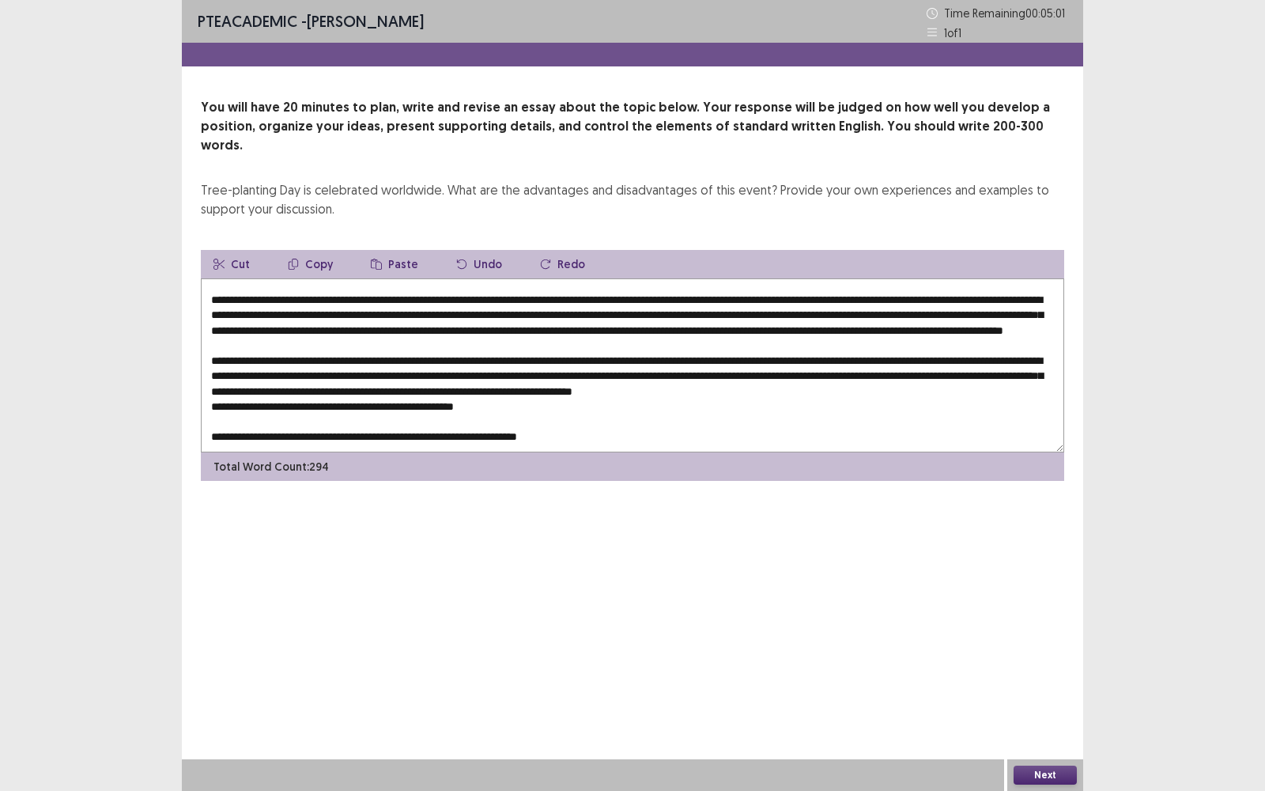
click at [609, 423] on textarea at bounding box center [632, 365] width 863 height 174
paste textarea "**********"
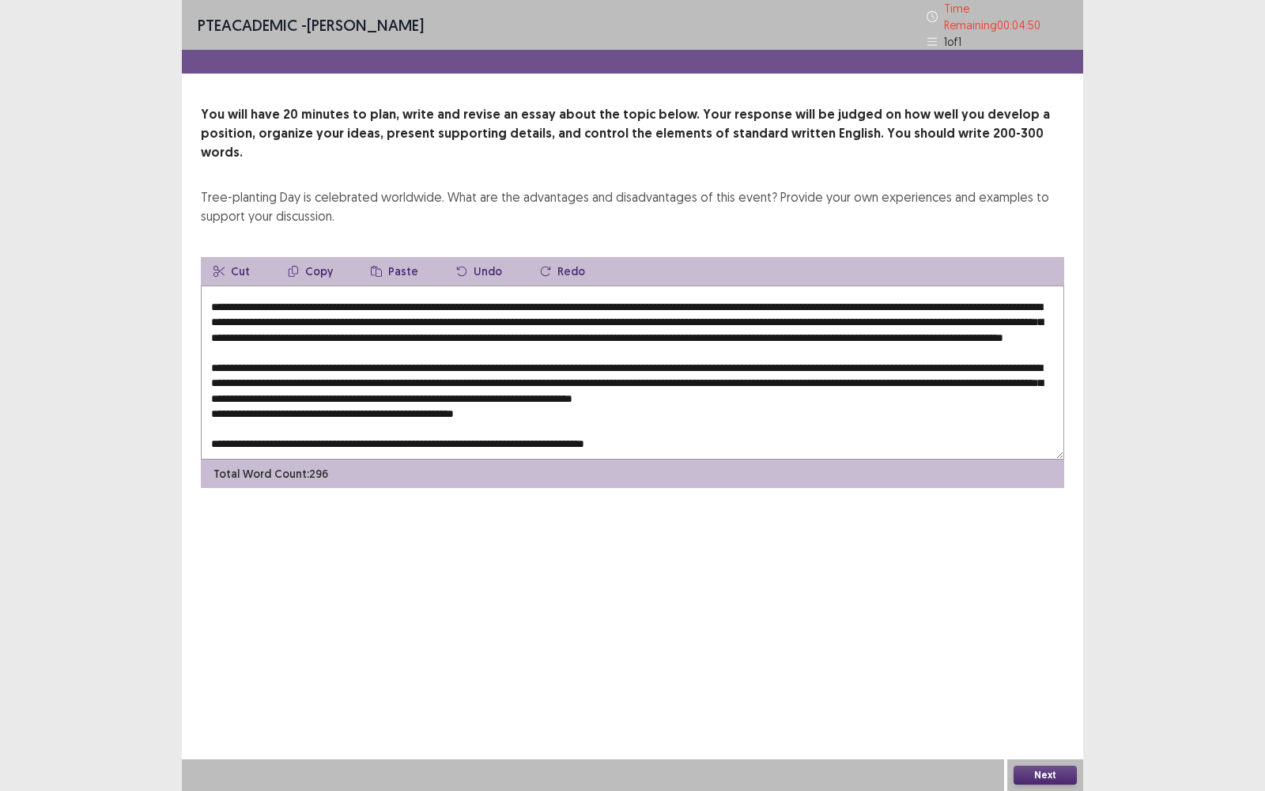
click at [582, 420] on textarea at bounding box center [632, 372] width 863 height 174
click at [683, 417] on textarea at bounding box center [632, 372] width 863 height 174
click at [495, 395] on textarea at bounding box center [632, 372] width 863 height 174
click at [493, 395] on textarea at bounding box center [632, 372] width 863 height 174
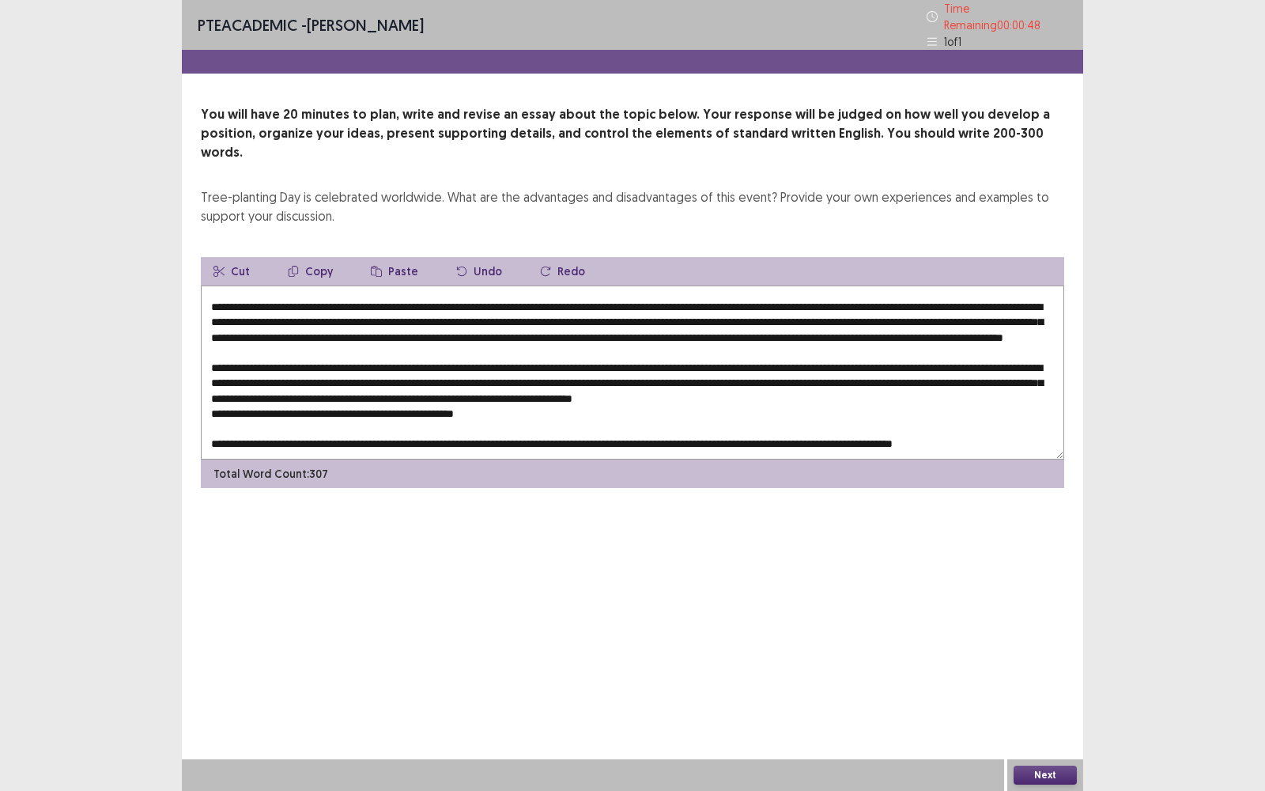
click at [493, 395] on textarea at bounding box center [632, 372] width 863 height 174
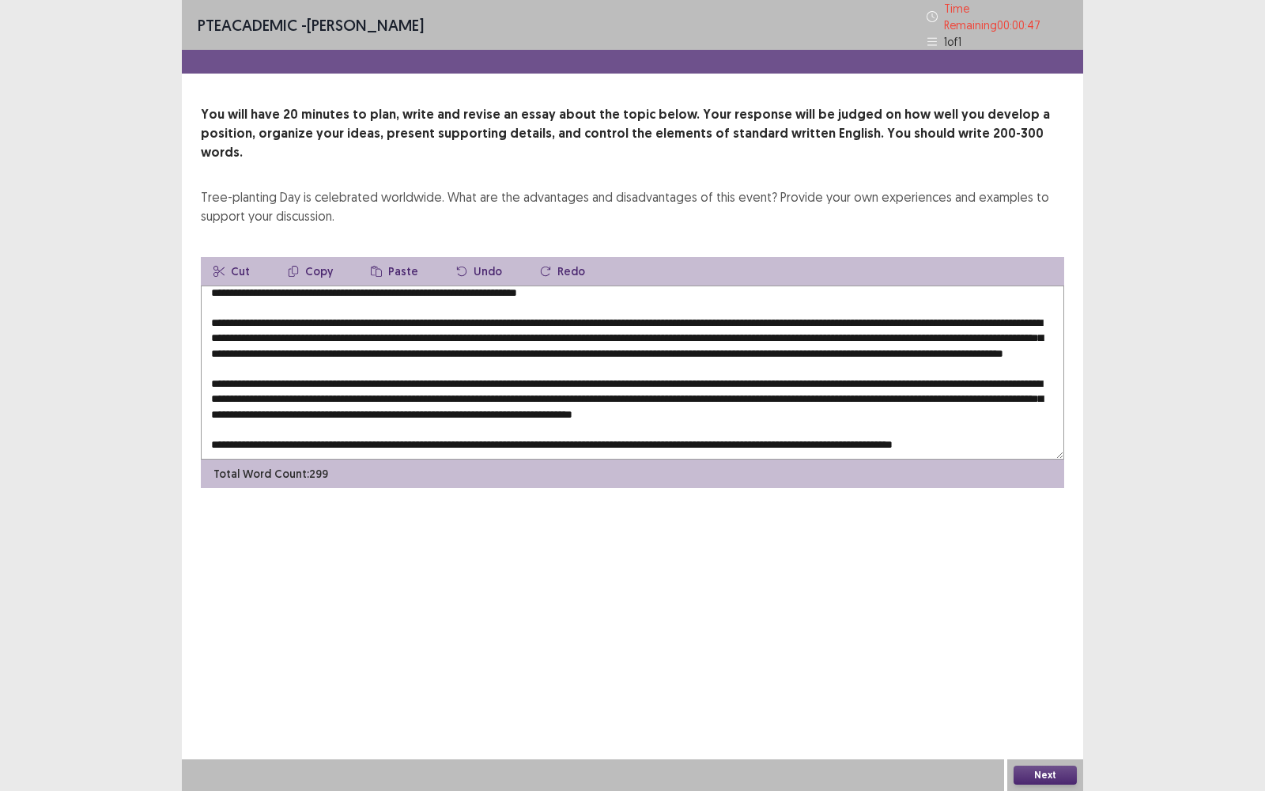
scroll to position [52, 0]
type textarea "**********"
click at [704, 476] on div "PTE academic - [PERSON_NAME] Time Remaining 00 : 00 : 45 1 of 1 You will have 2…" at bounding box center [632, 259] width 901 height 519
click at [1023, 566] on button "Next" at bounding box center [1044, 774] width 63 height 19
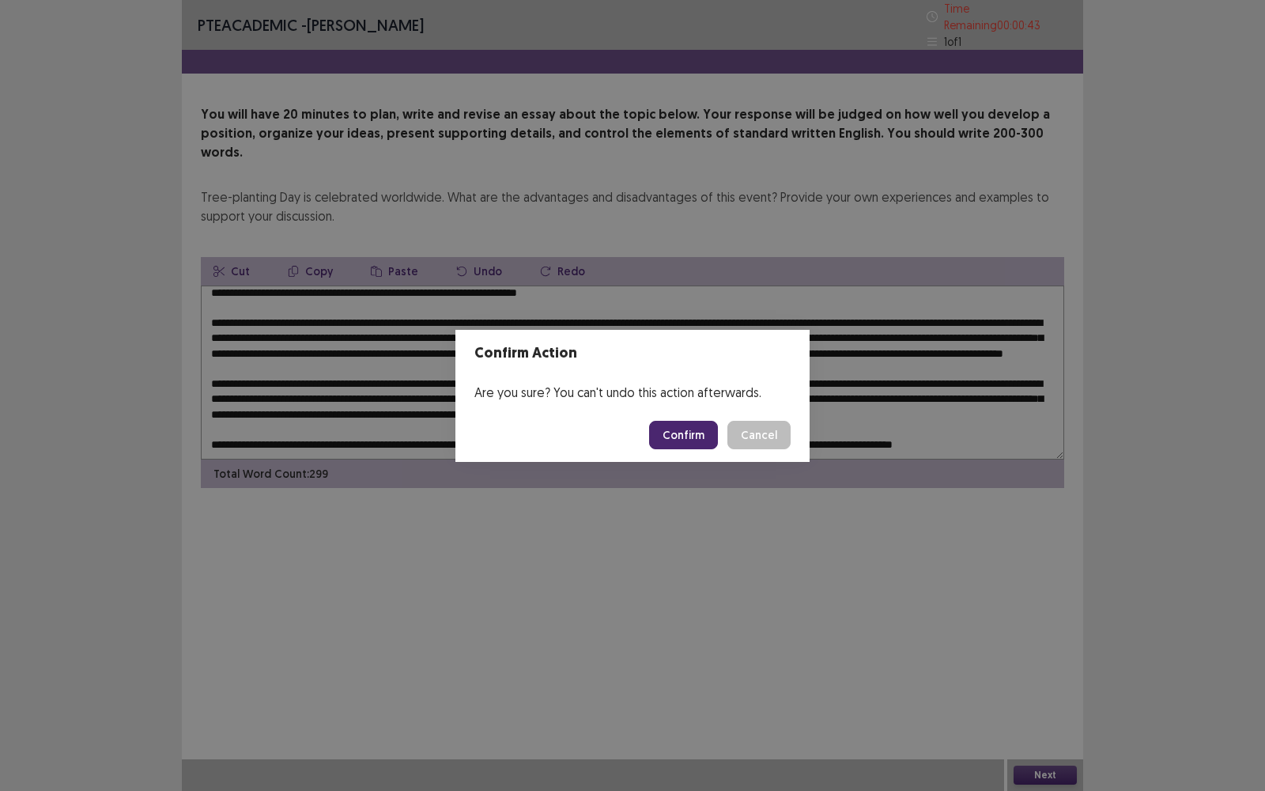
click at [683, 427] on button "Confirm" at bounding box center [683, 435] width 69 height 28
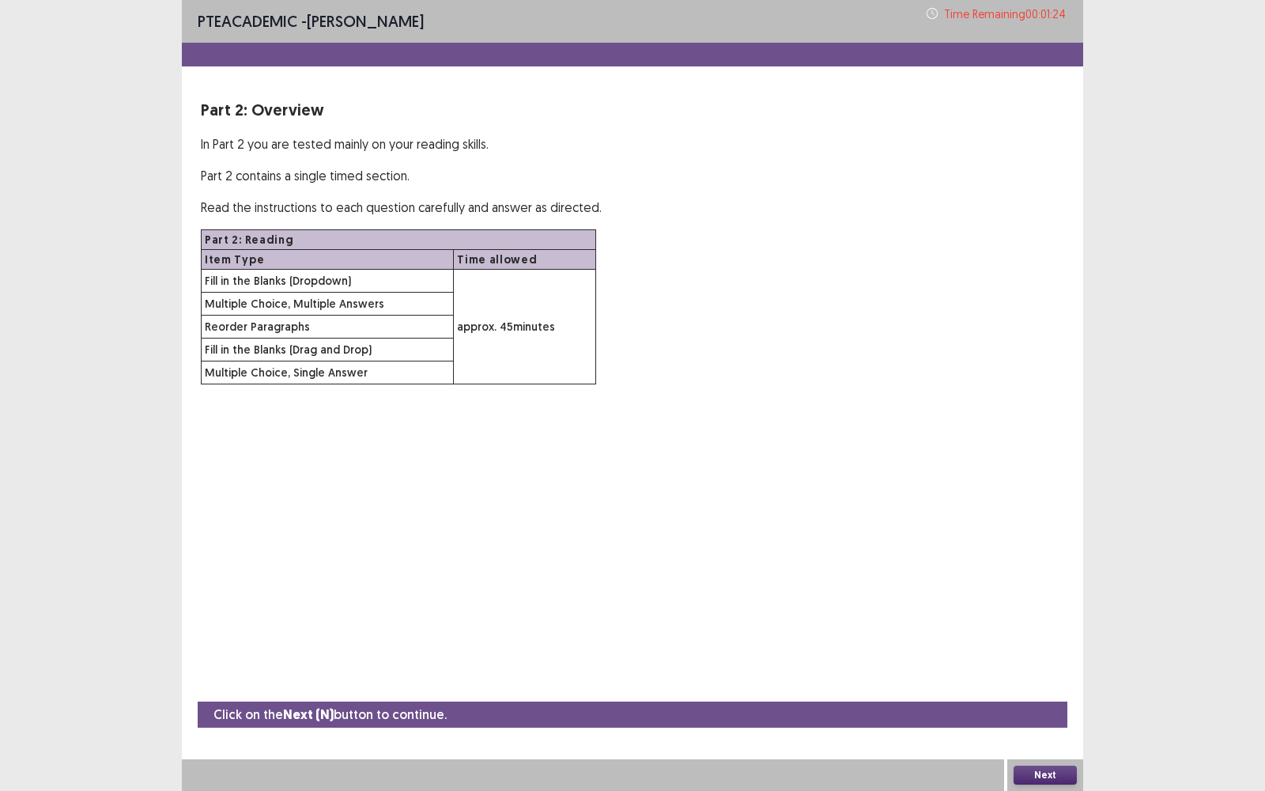
click at [1032, 566] on button "Next" at bounding box center [1044, 774] width 63 height 19
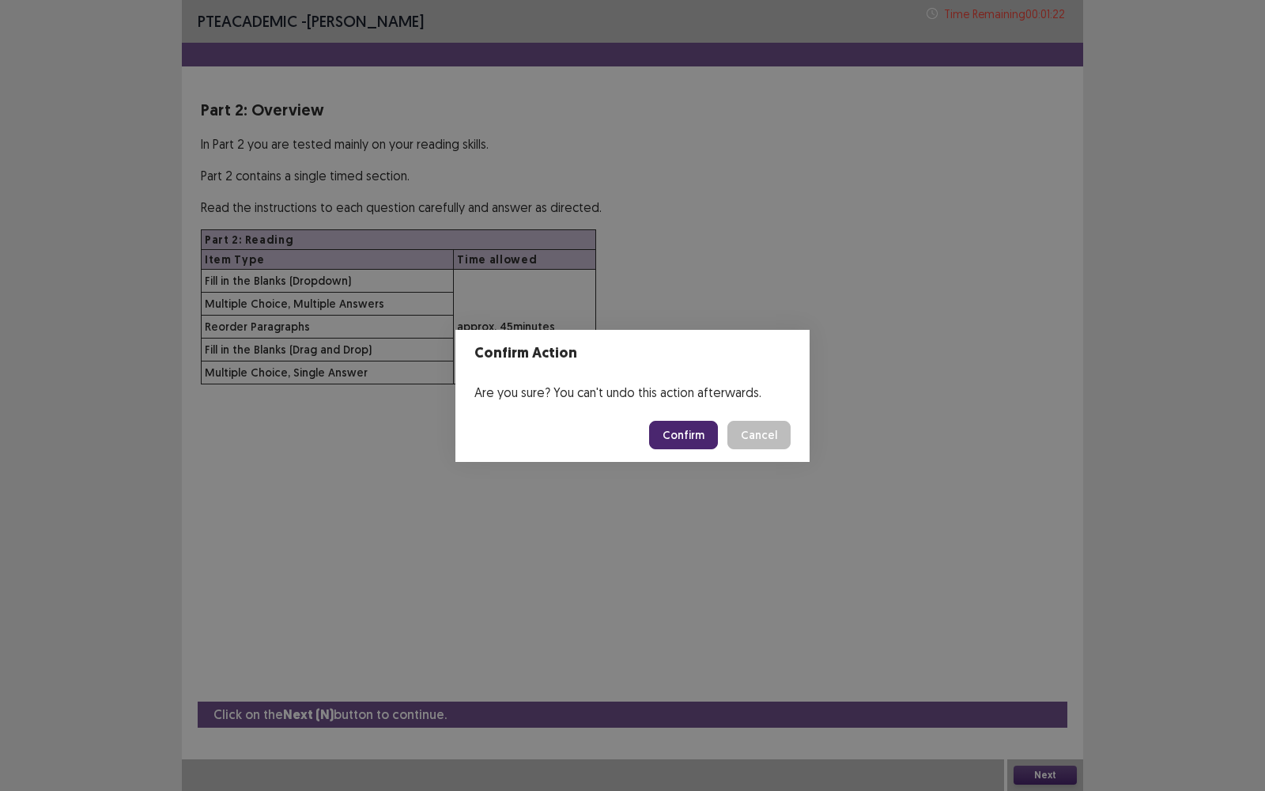
click at [700, 440] on button "Confirm" at bounding box center [683, 435] width 69 height 28
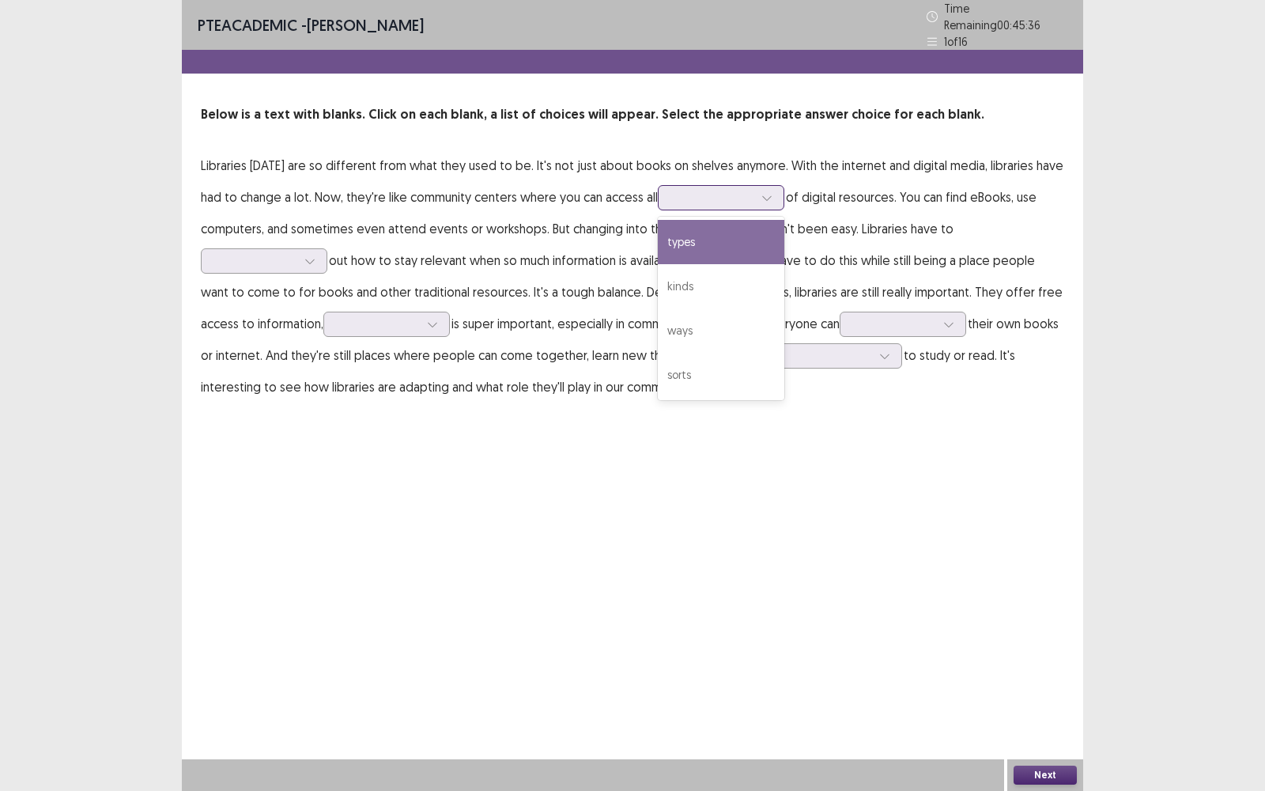
click at [742, 190] on div at bounding box center [712, 197] width 82 height 15
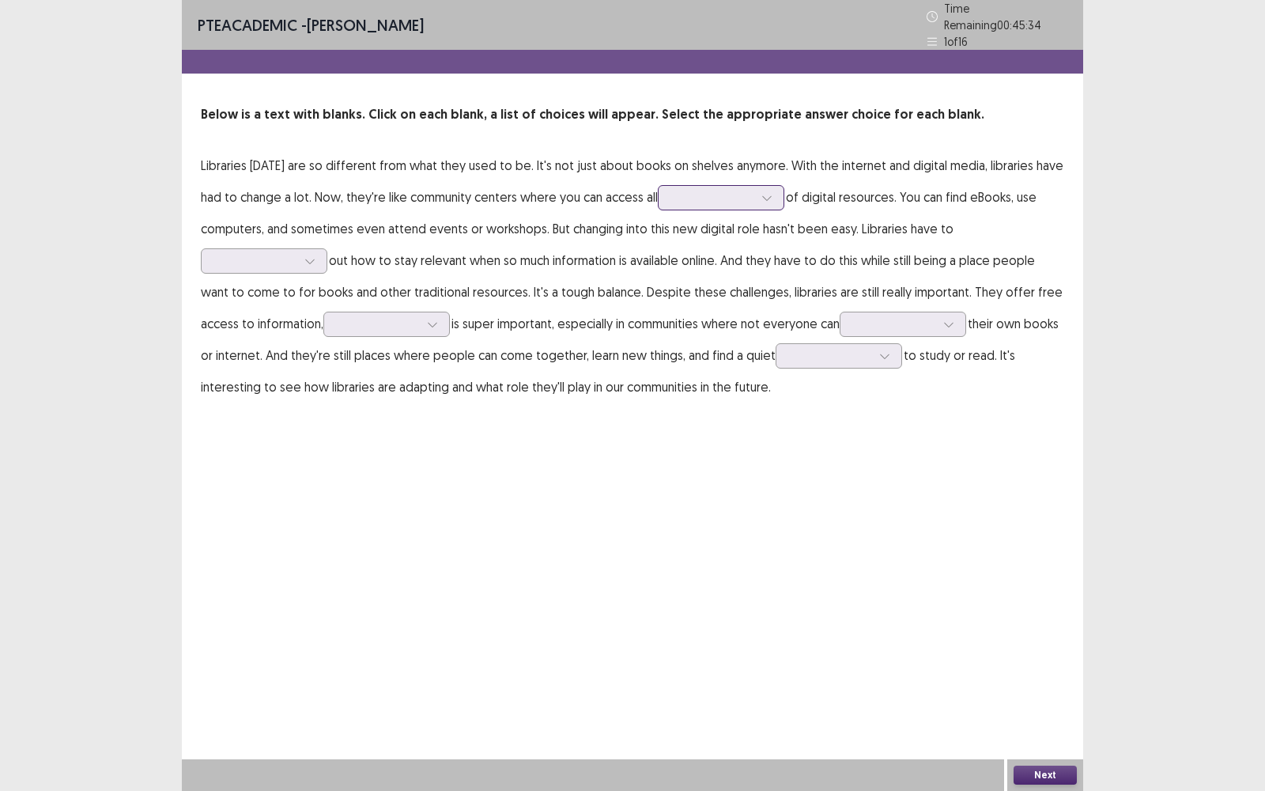
click at [742, 190] on div at bounding box center [712, 197] width 82 height 15
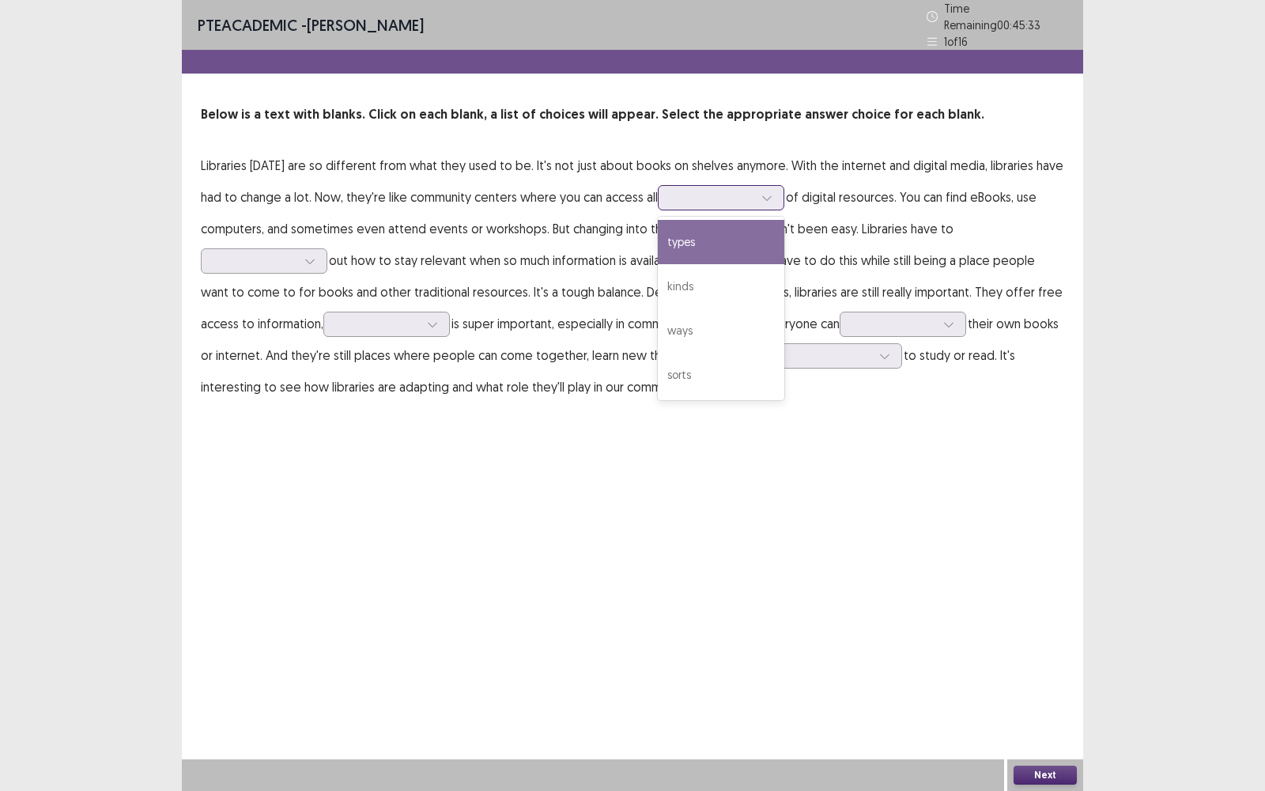
click at [742, 190] on div at bounding box center [712, 197] width 82 height 15
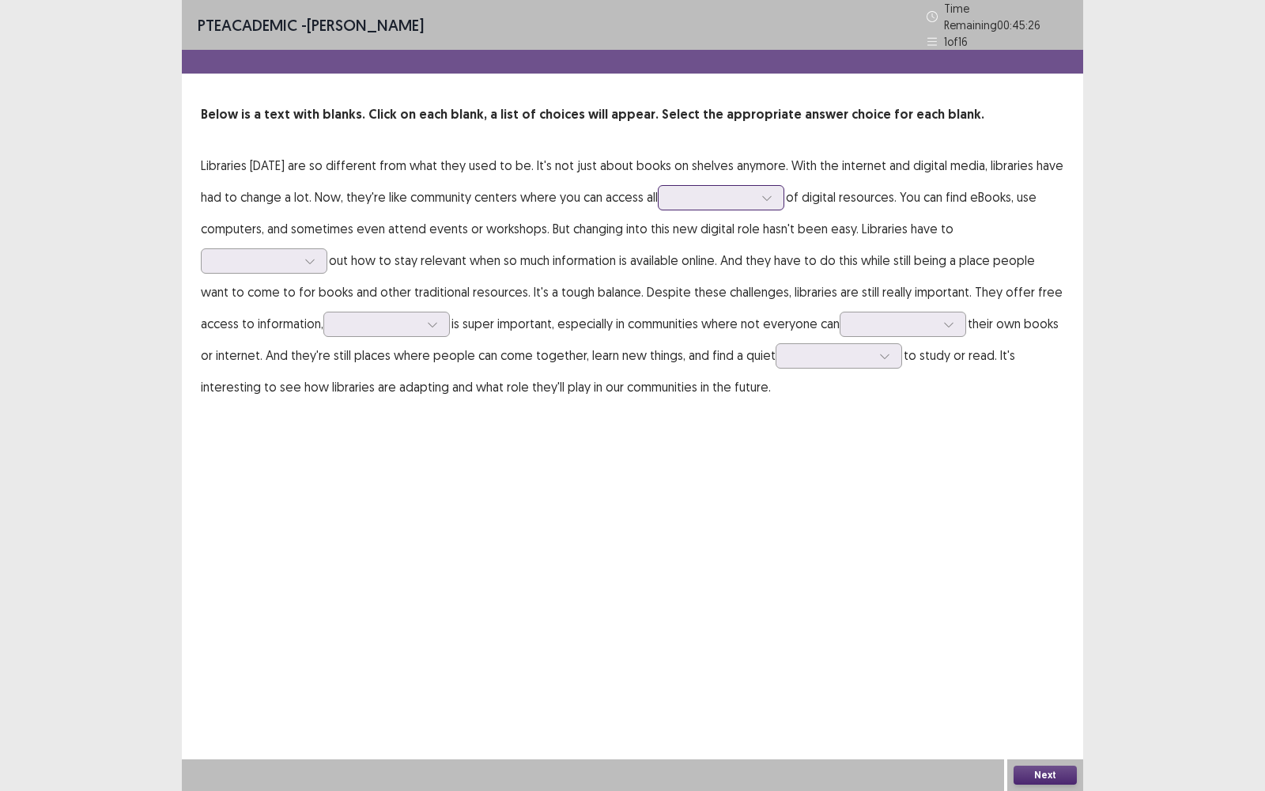
click at [742, 190] on div at bounding box center [712, 197] width 82 height 15
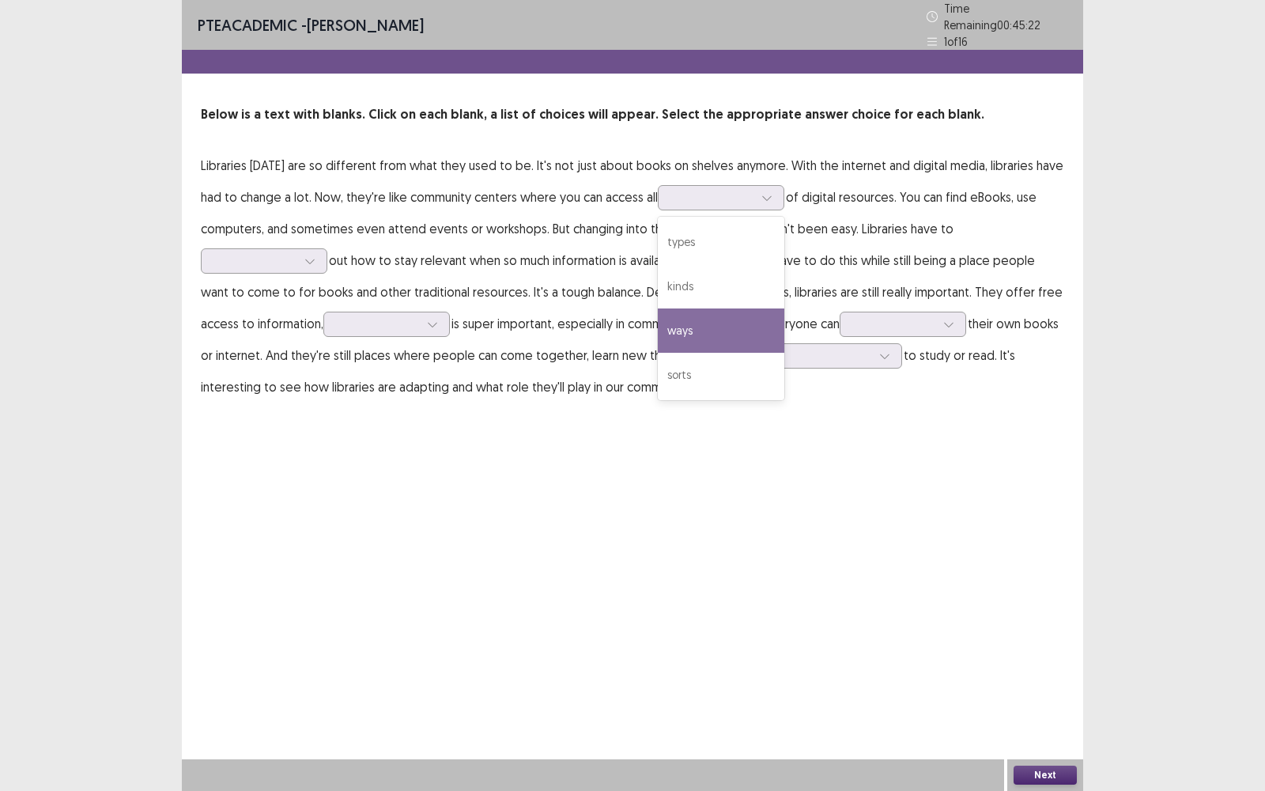
click at [581, 426] on div "PTE academic - [PERSON_NAME] Time Remaining 00 : 45 : 22 1 of 16 Below is a tex…" at bounding box center [632, 217] width 901 height 434
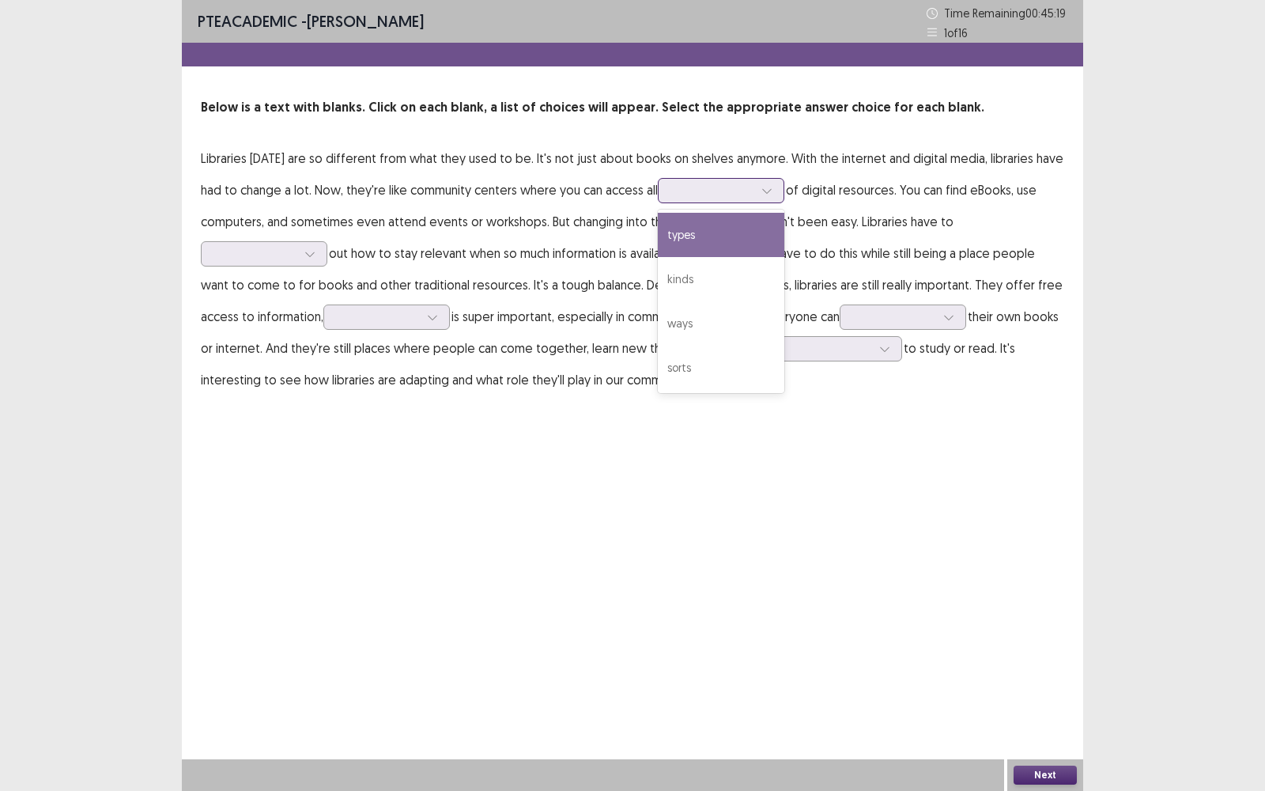
click at [734, 184] on div at bounding box center [712, 190] width 82 height 15
click at [738, 245] on div "types" at bounding box center [721, 235] width 126 height 44
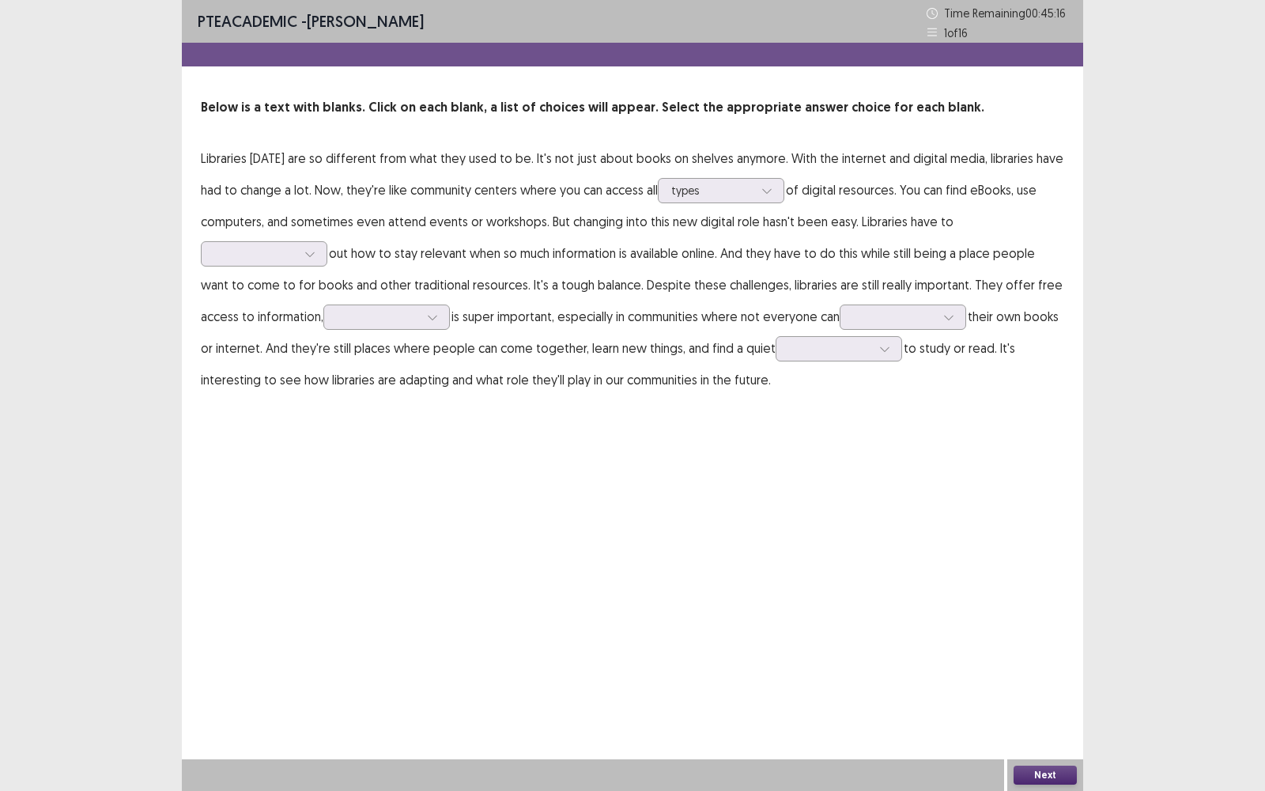
click at [727, 440] on div "PTE academic - [PERSON_NAME] Time Remaining 00 : 45 : 16 1 of 16 Below is a tex…" at bounding box center [632, 395] width 901 height 791
click at [759, 193] on div at bounding box center [767, 191] width 24 height 24
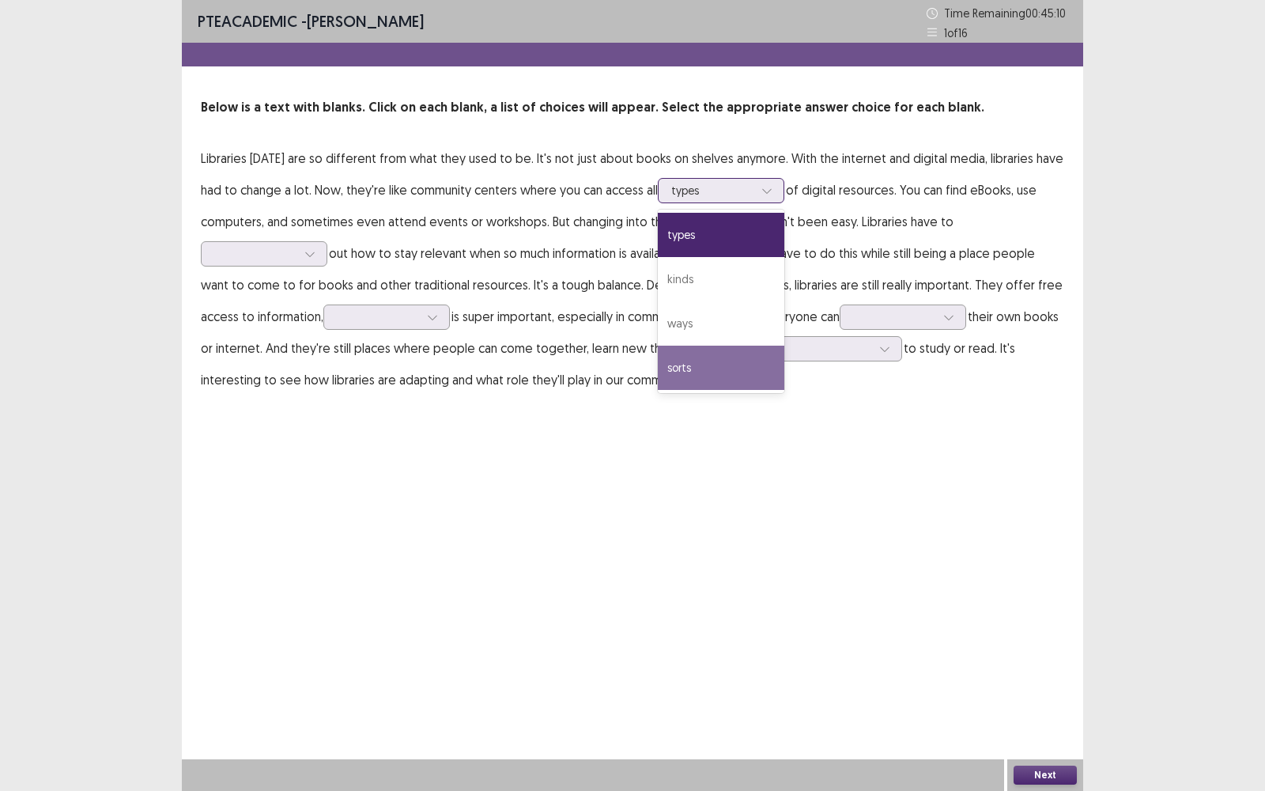
click at [736, 373] on div "sorts" at bounding box center [721, 367] width 126 height 44
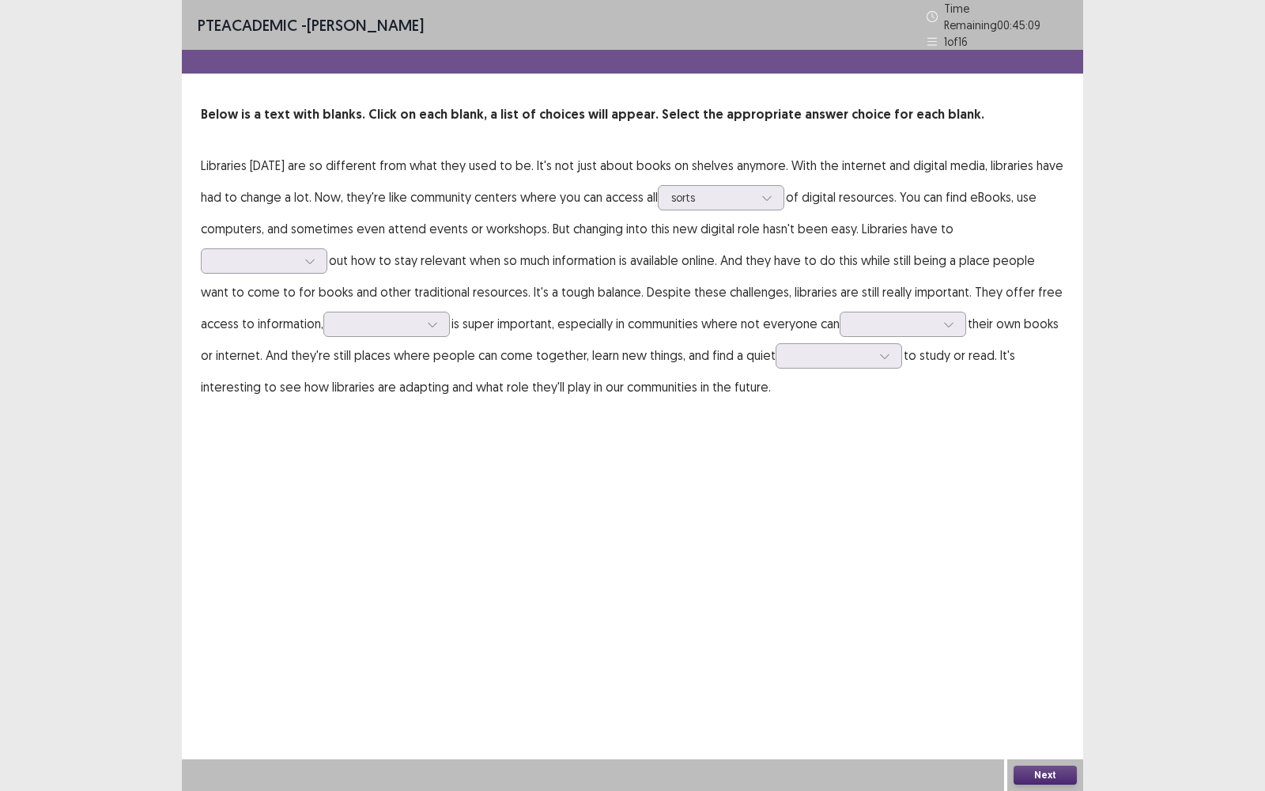
click at [720, 429] on div "PTE academic - [PERSON_NAME] Time Remaining 00 : 45 : 09 1 of 16 Below is a tex…" at bounding box center [632, 395] width 901 height 791
click at [720, 166] on p "Libraries [DATE] are so different from what they used to be. It's not just abou…" at bounding box center [632, 275] width 863 height 253
click at [713, 177] on p "Libraries [DATE] are so different from what they used to be. It's not just abou…" at bounding box center [632, 275] width 863 height 253
click at [726, 172] on p "Libraries [DATE] are so different from what they used to be. It's not just abou…" at bounding box center [632, 275] width 863 height 253
click at [711, 192] on div at bounding box center [712, 197] width 82 height 15
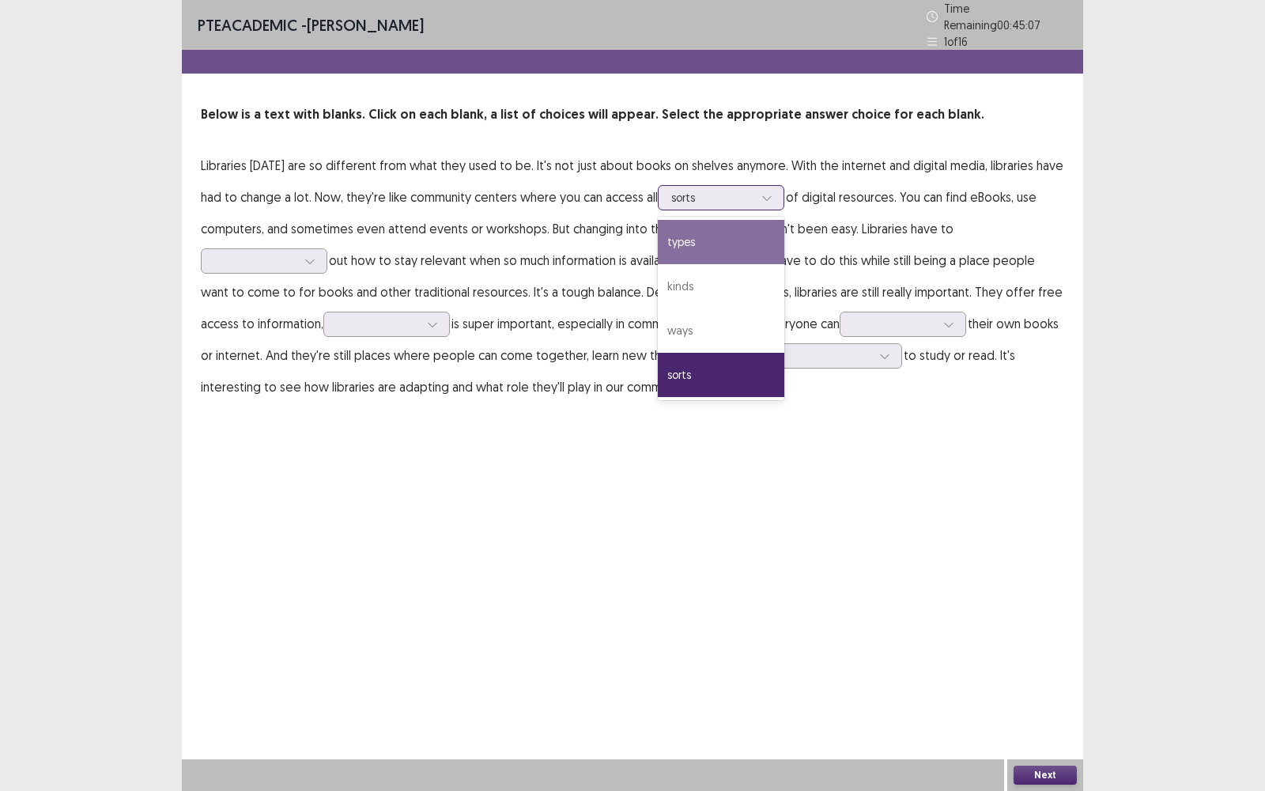
click at [693, 236] on div "types" at bounding box center [721, 242] width 126 height 44
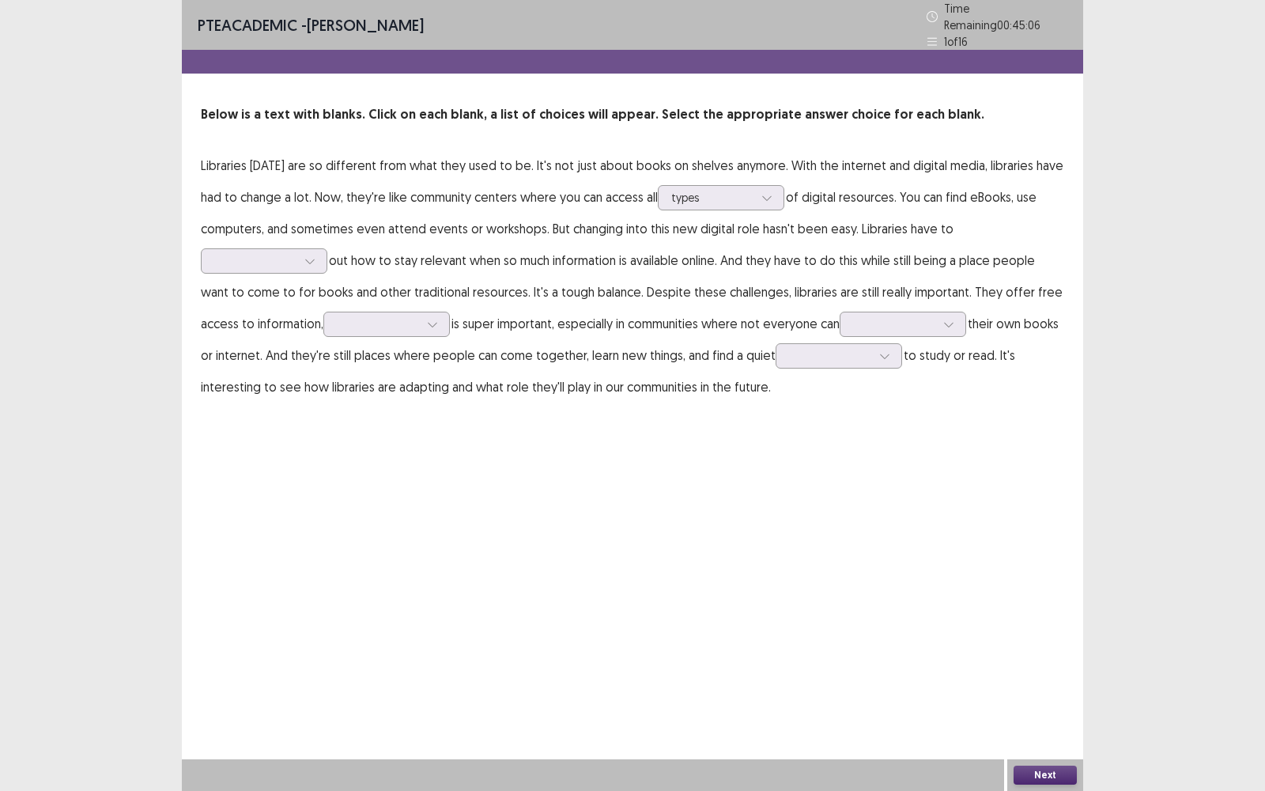
click at [696, 406] on div "PTE academic - [PERSON_NAME] Time Remaining 00 : 45 : 06 1 of 16 Below is a tex…" at bounding box center [632, 217] width 901 height 434
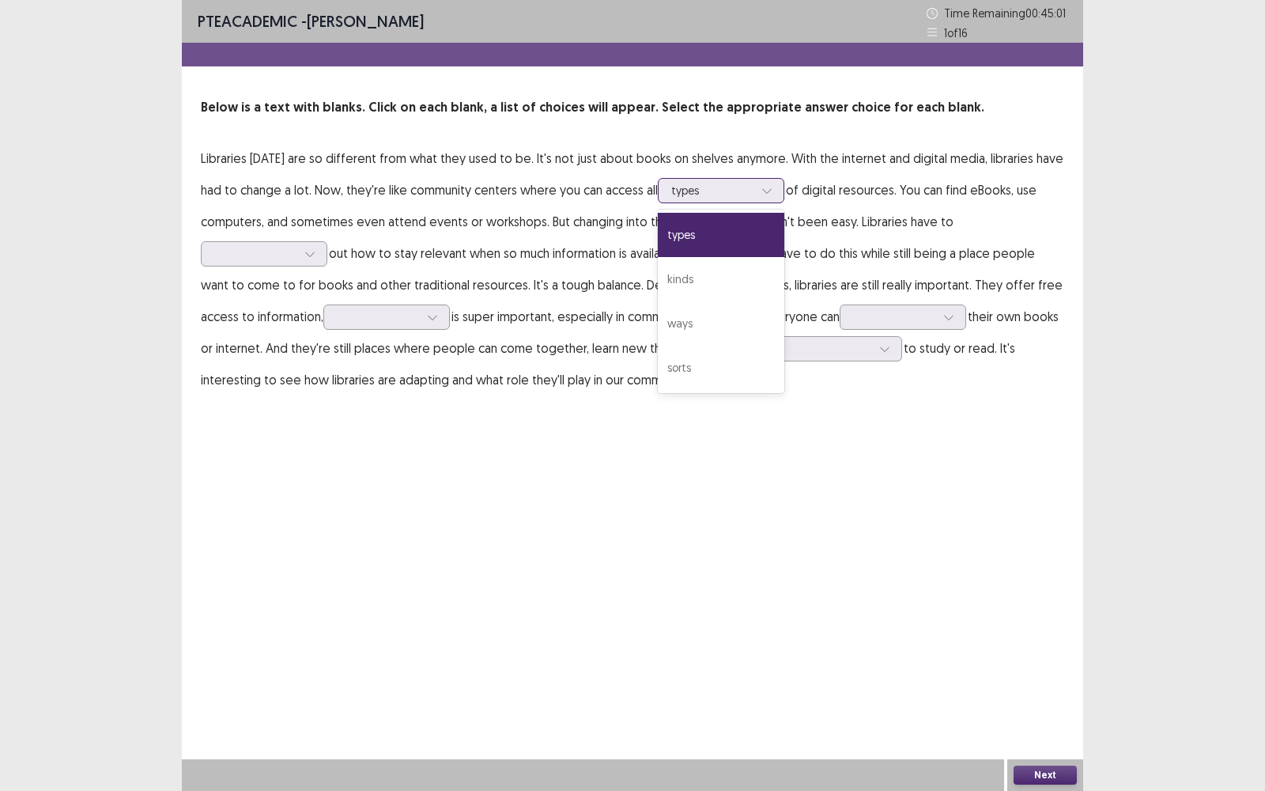
click at [712, 191] on div at bounding box center [712, 190] width 82 height 15
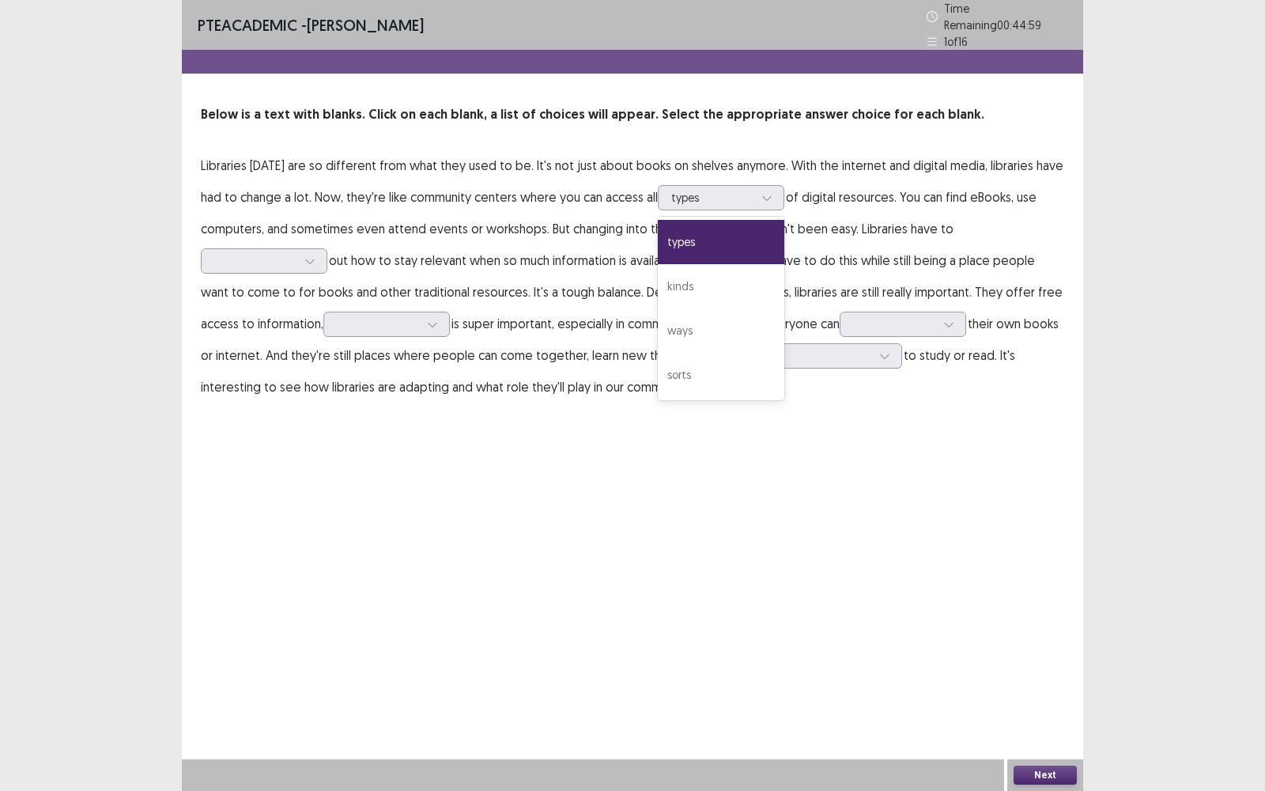
click at [598, 434] on div "PTE academic - [PERSON_NAME] Time Remaining 00 : 44 : 59 1 of 16 Below is a tex…" at bounding box center [632, 395] width 901 height 791
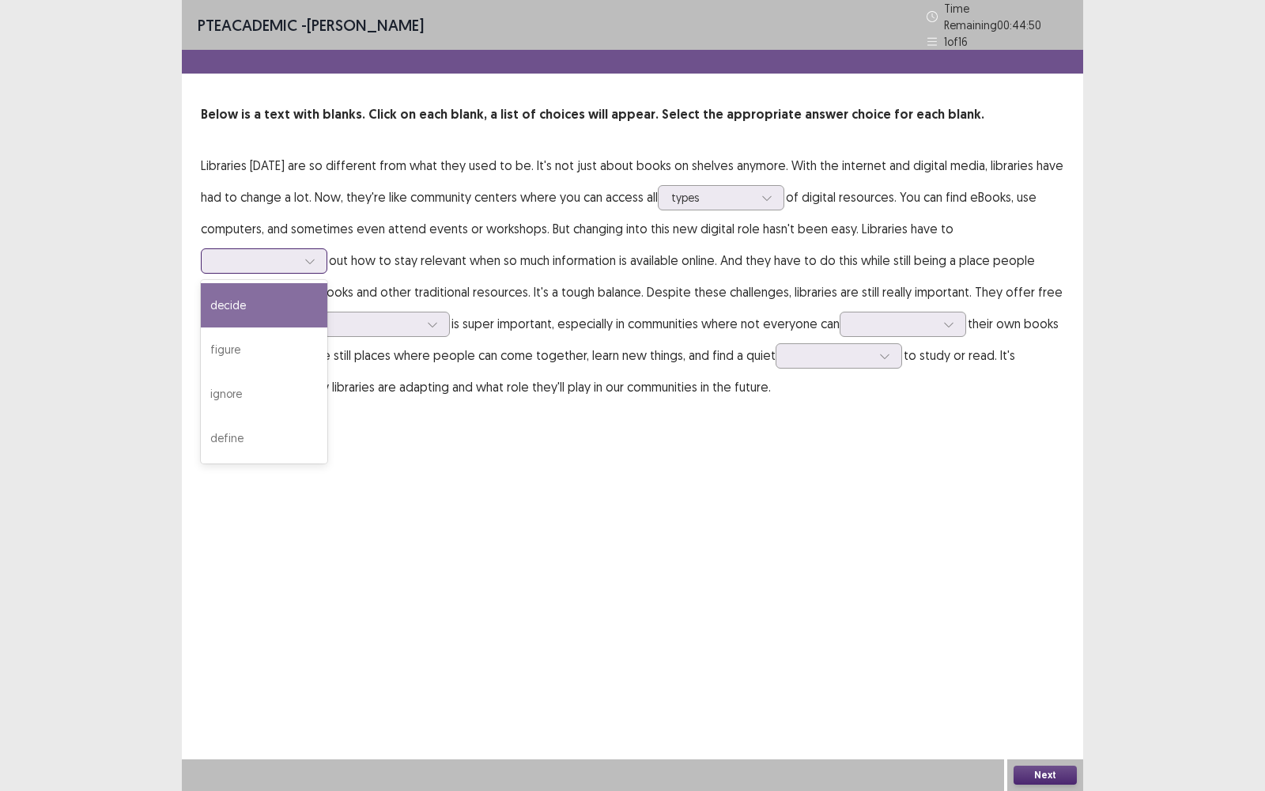
click at [267, 253] on div at bounding box center [255, 260] width 82 height 15
click at [254, 335] on div "figure" at bounding box center [264, 349] width 126 height 44
click at [247, 259] on div at bounding box center [255, 260] width 82 height 15
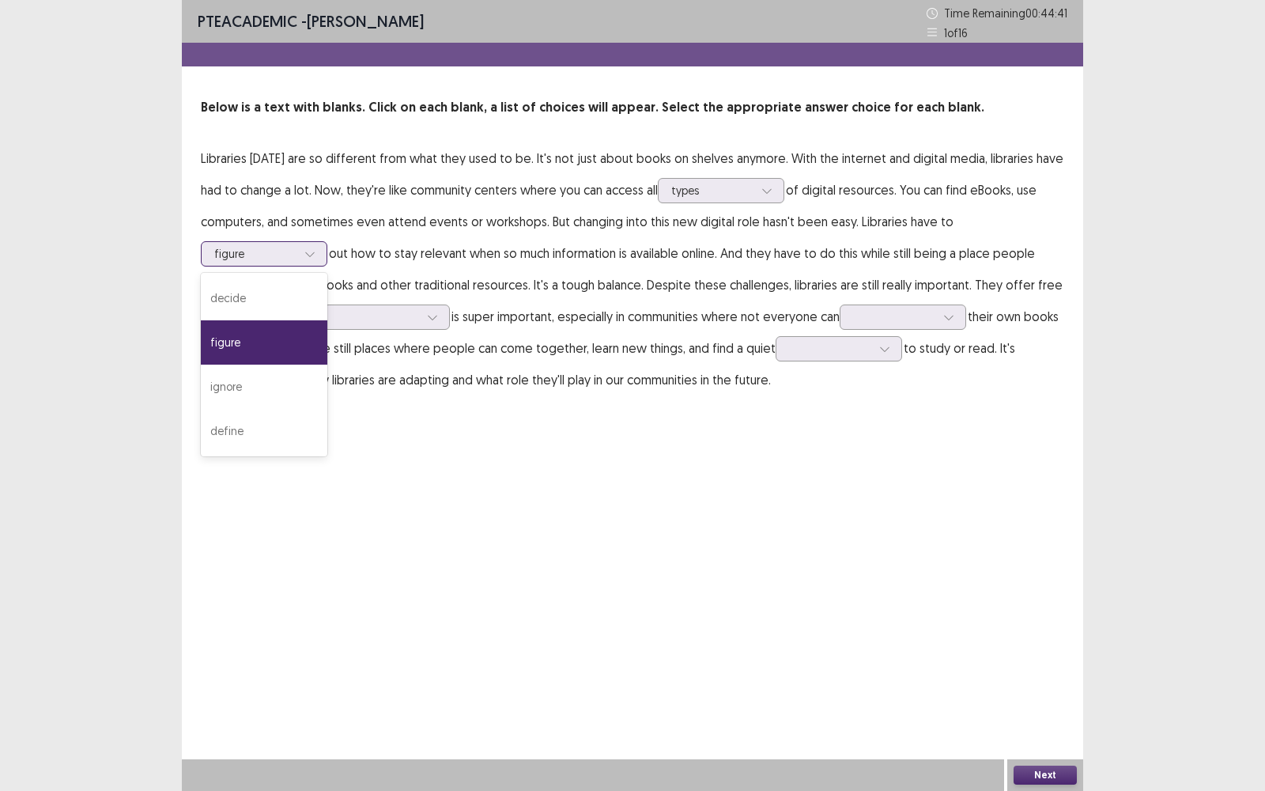
click at [267, 348] on div "figure" at bounding box center [264, 342] width 126 height 44
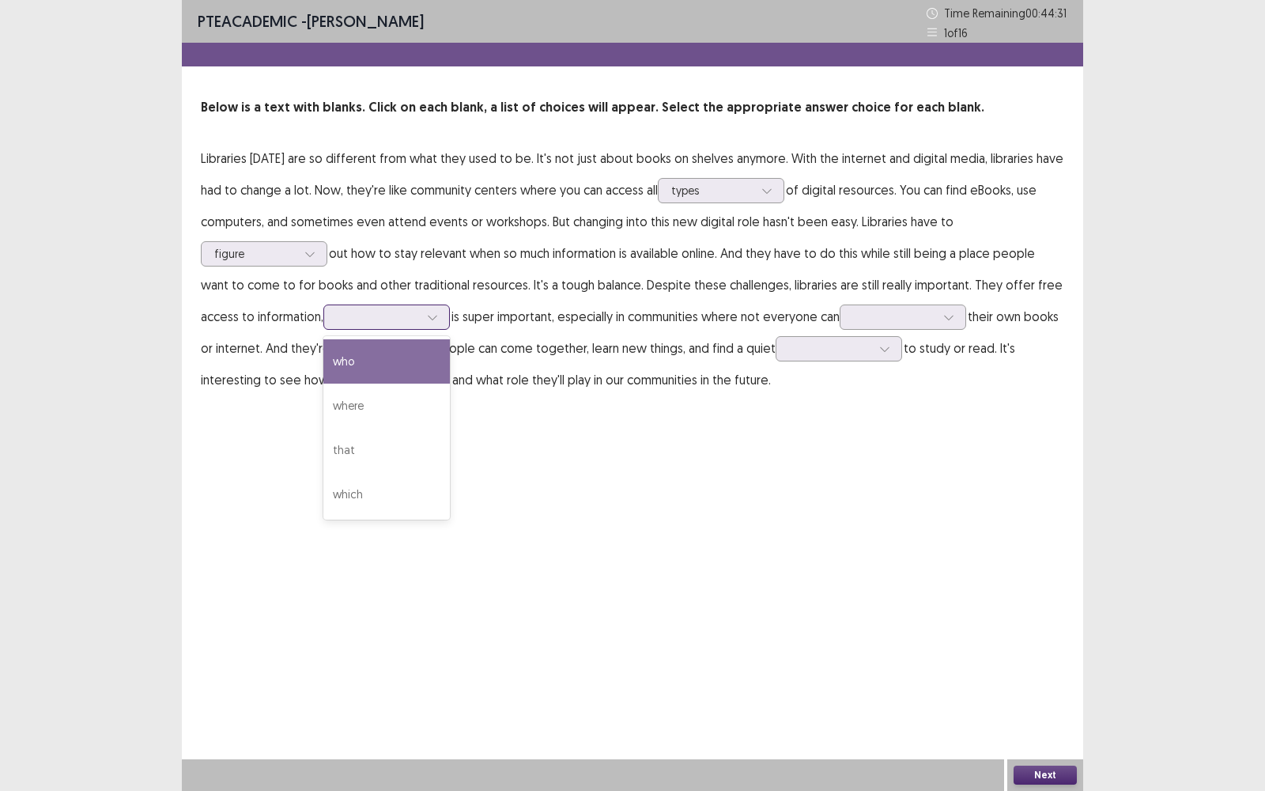
click at [432, 323] on div at bounding box center [433, 317] width 24 height 24
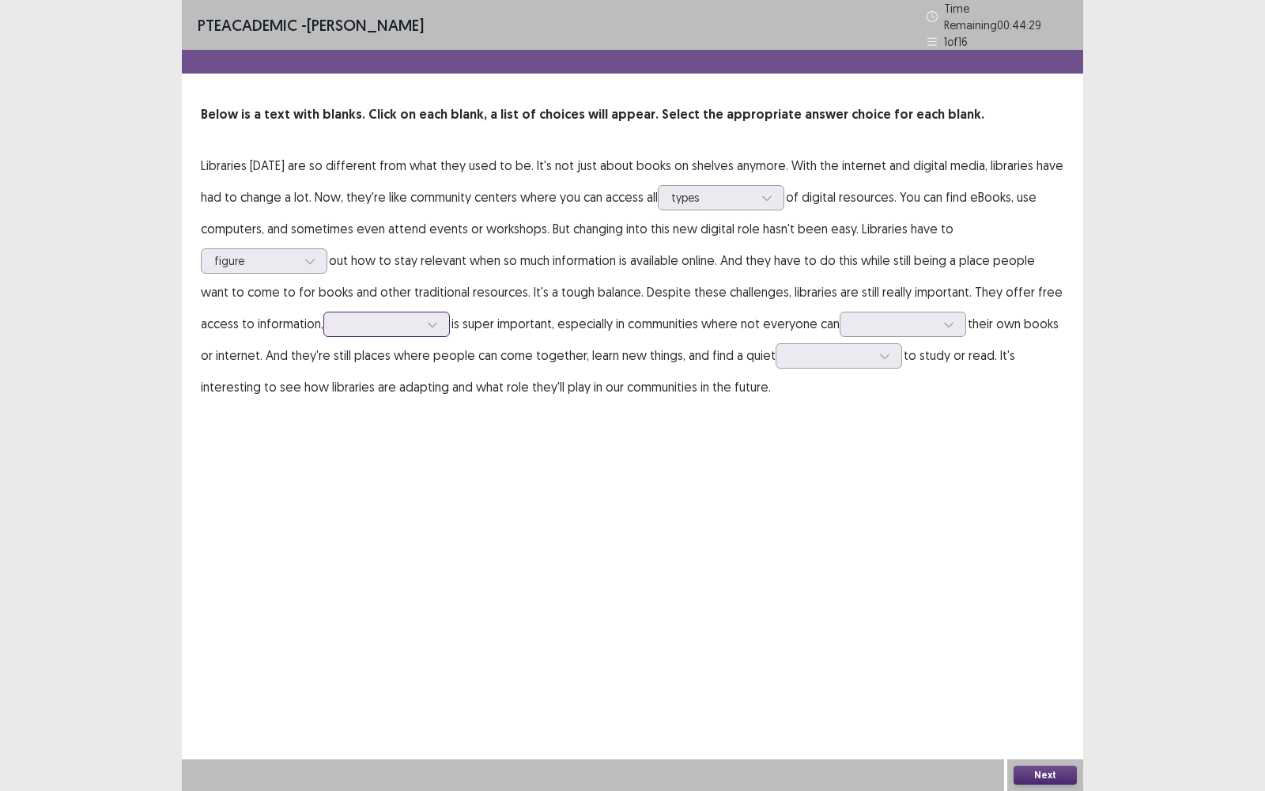
click at [432, 323] on div at bounding box center [433, 324] width 24 height 24
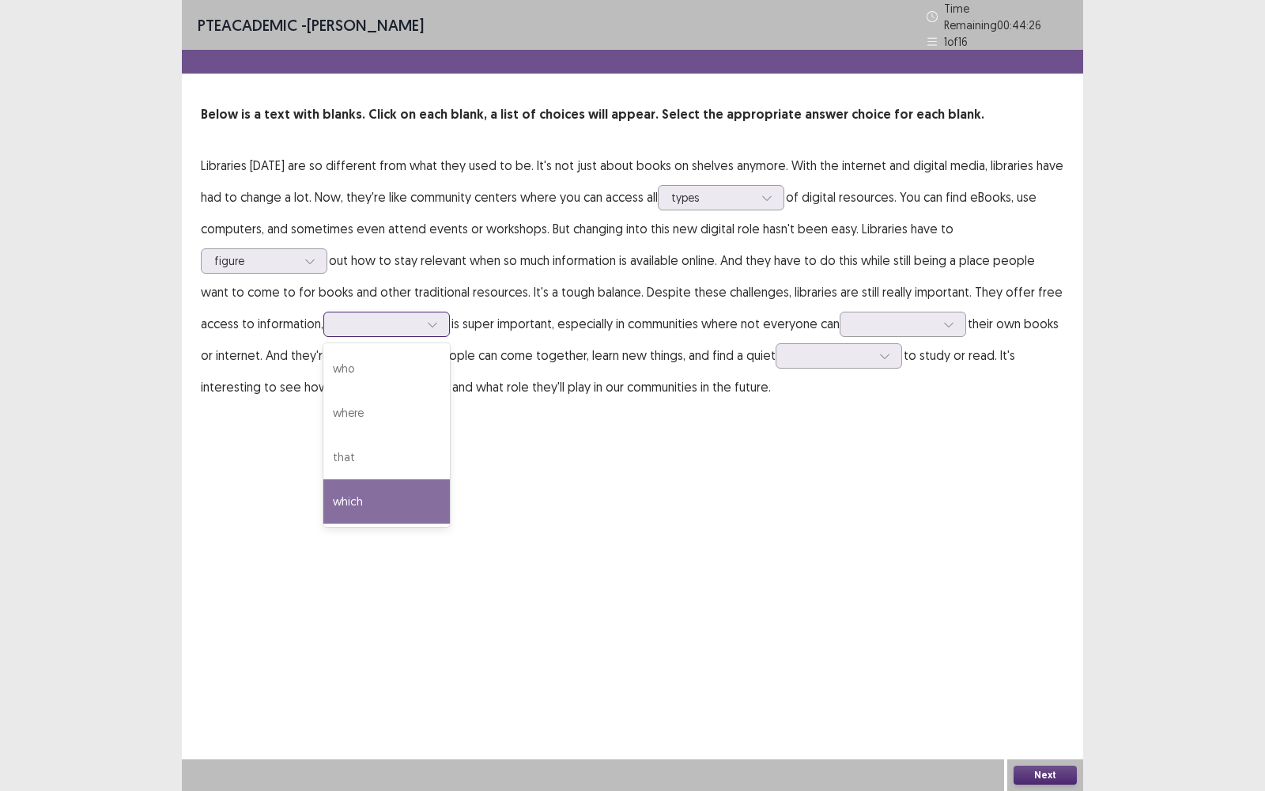
click at [392, 487] on div "which" at bounding box center [386, 501] width 126 height 44
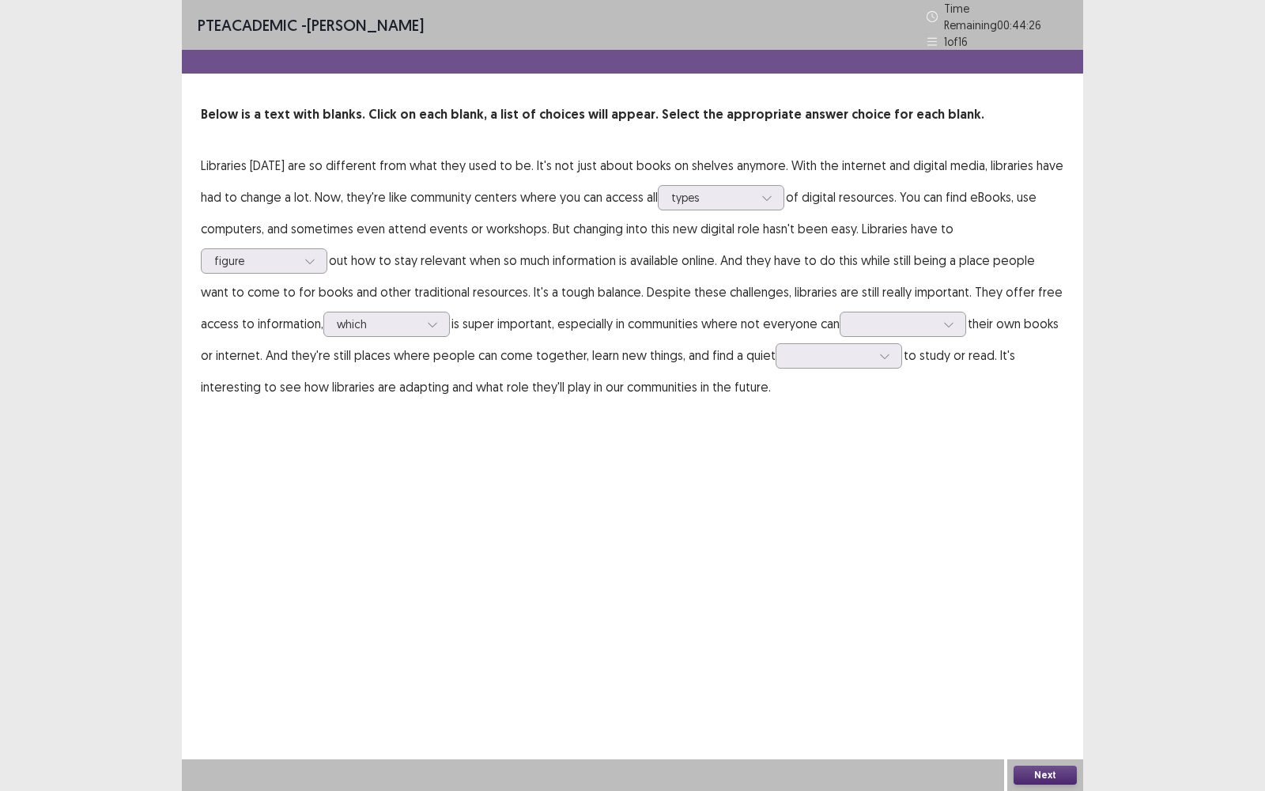
click at [467, 445] on div "PTE academic - [PERSON_NAME] Time Remaining 00 : 44 : 26 1 of 16 Below is a tex…" at bounding box center [632, 395] width 901 height 791
click at [428, 319] on icon at bounding box center [432, 324] width 11 height 11
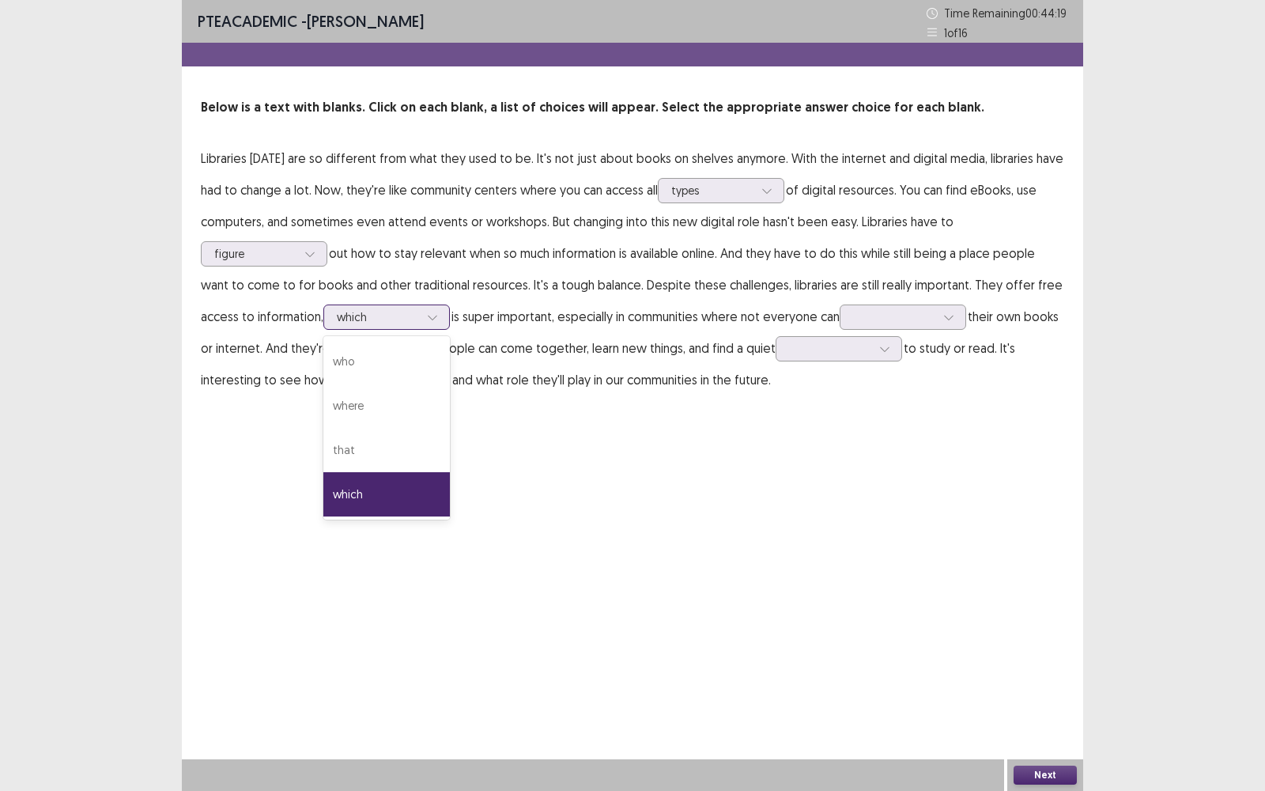
click at [421, 502] on div "which" at bounding box center [386, 494] width 126 height 44
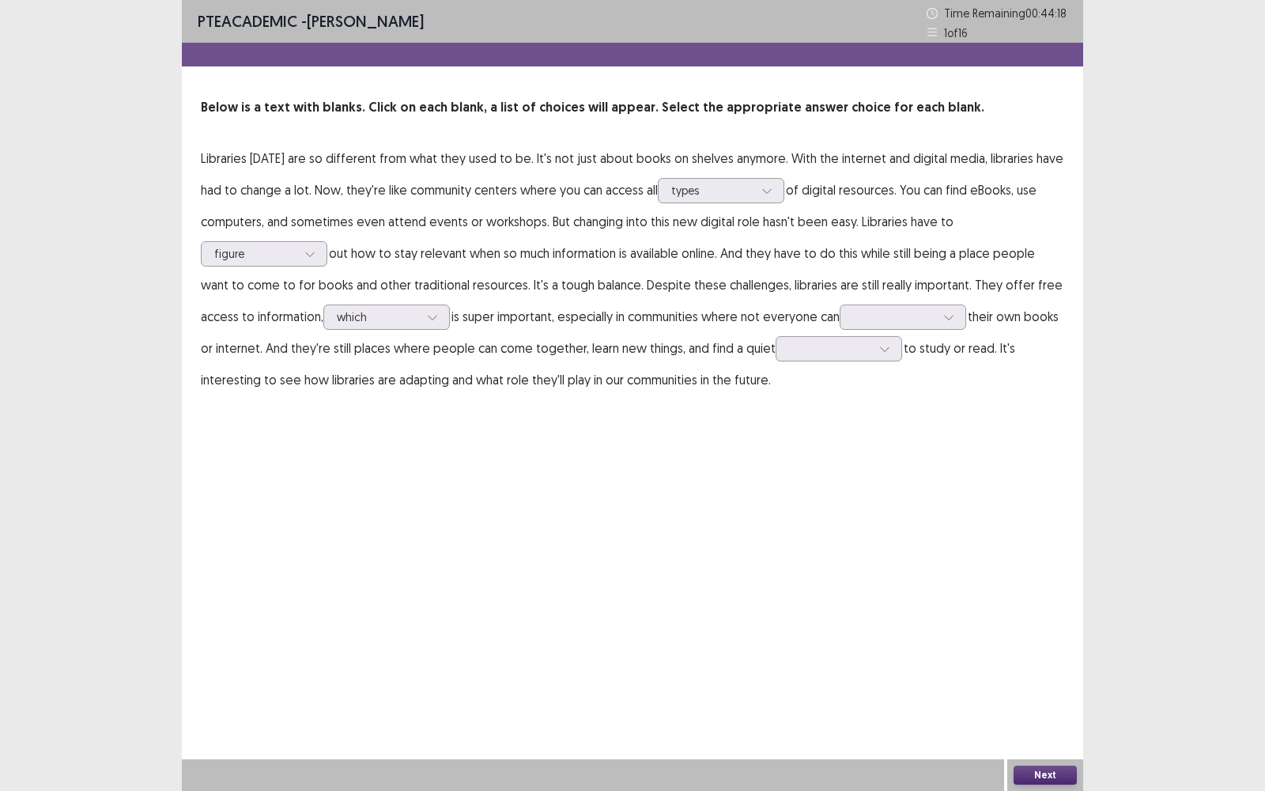
click at [613, 421] on div "PTE academic - [PERSON_NAME] Time Remaining 00 : 44 : 18 1 of 16 Below is a tex…" at bounding box center [632, 213] width 901 height 427
click at [896, 311] on div at bounding box center [894, 316] width 82 height 15
click at [919, 448] on div "afford" at bounding box center [903, 450] width 126 height 44
click at [844, 455] on div "PTE academic - [PERSON_NAME] Time Remaining 00 : 44 : 10 1 of 16 Below is a tex…" at bounding box center [632, 395] width 901 height 791
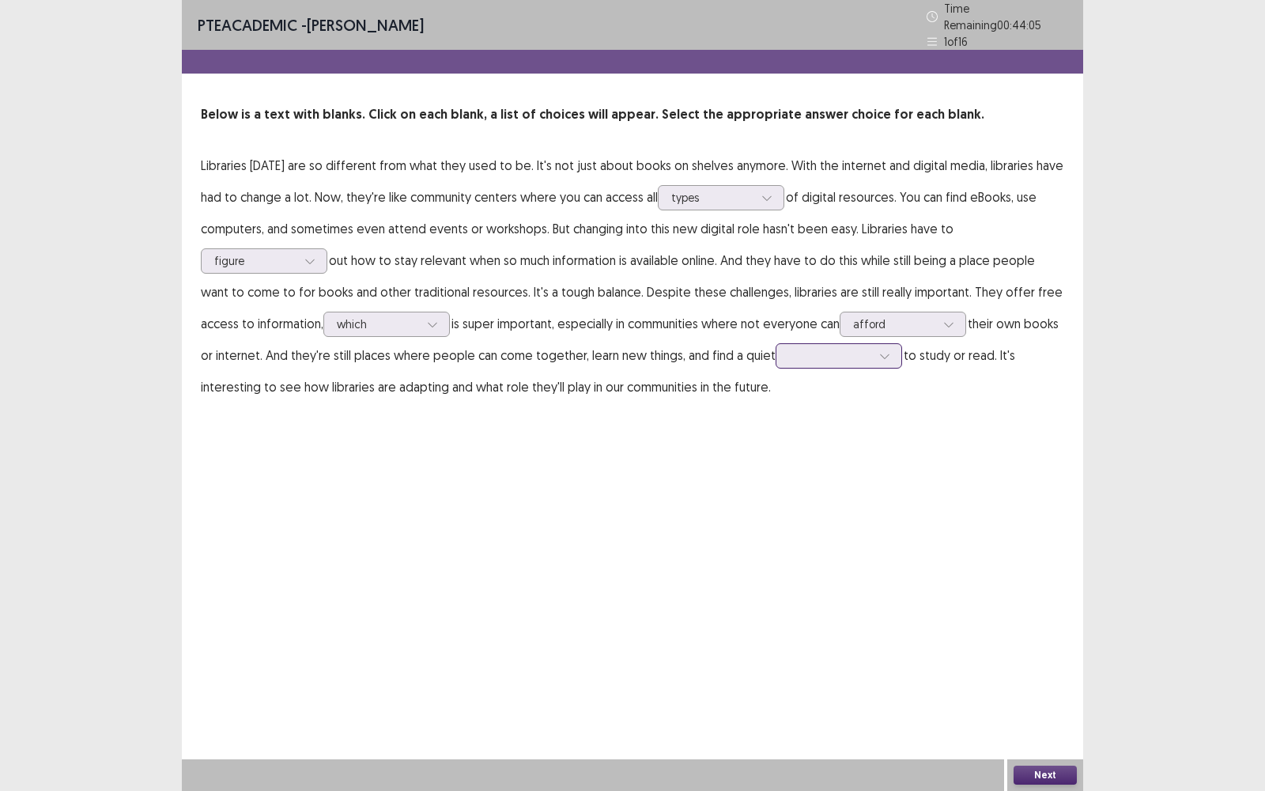
click at [861, 353] on div at bounding box center [830, 355] width 82 height 15
click at [862, 349] on div at bounding box center [830, 355] width 82 height 15
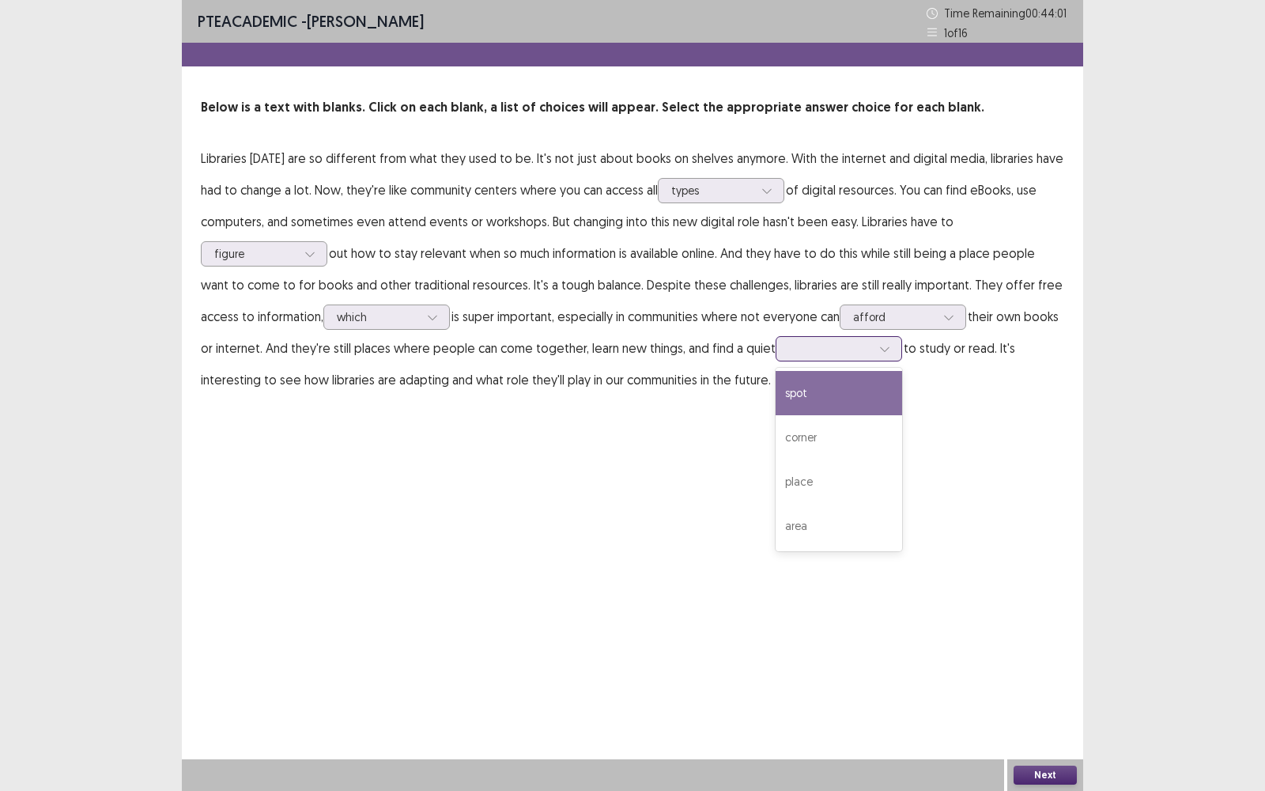
click at [862, 349] on div at bounding box center [830, 348] width 82 height 15
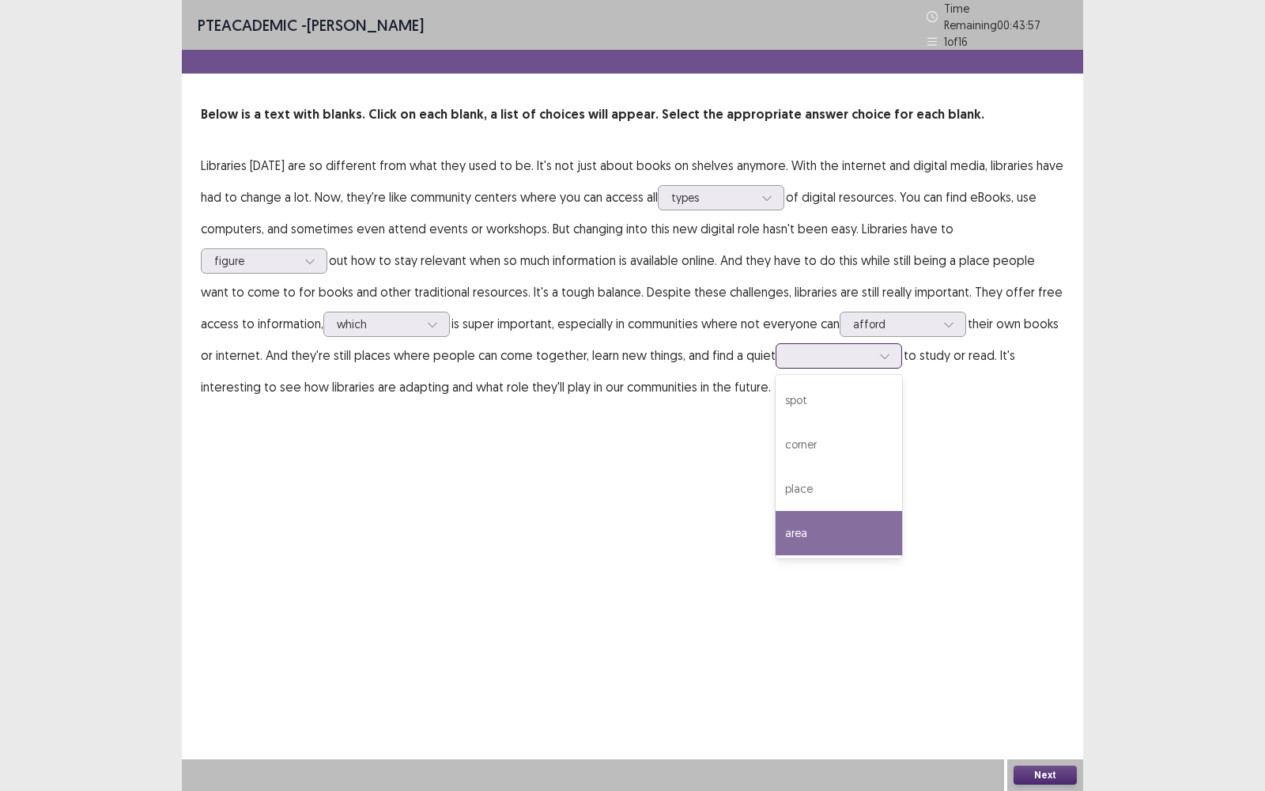
click at [852, 535] on div "area" at bounding box center [839, 533] width 126 height 44
click at [896, 353] on div at bounding box center [885, 356] width 24 height 24
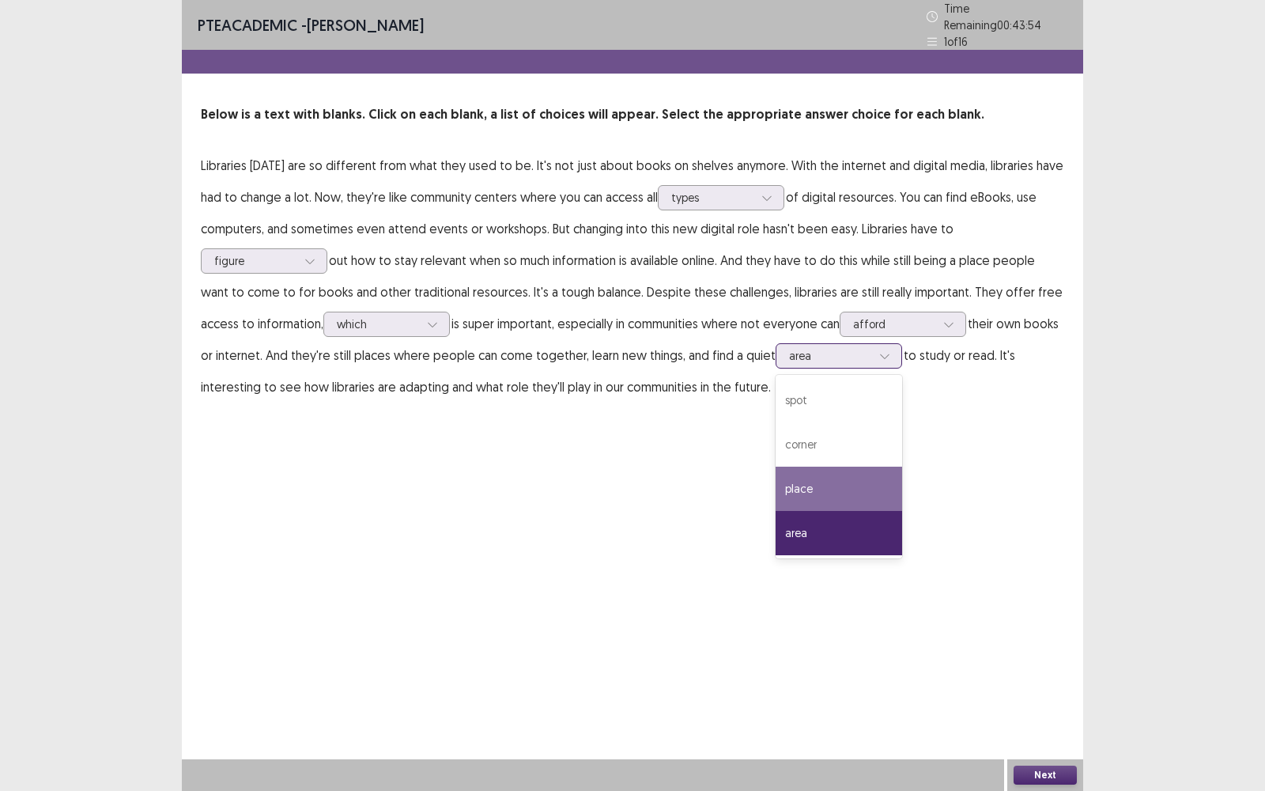
click at [865, 467] on div "place" at bounding box center [839, 488] width 126 height 44
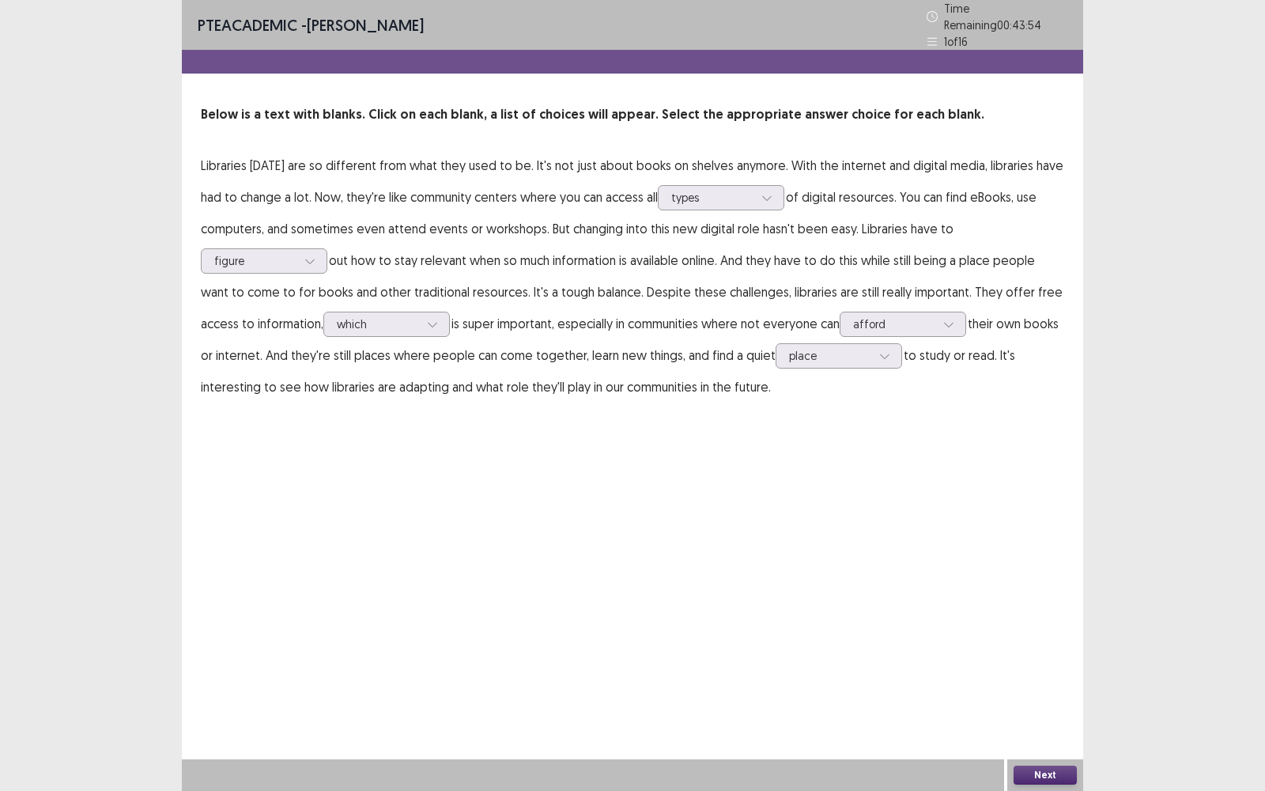
click at [865, 467] on div "PTE academic - [PERSON_NAME] Time Remaining 00 : 43 : 54 1 of 16 Below is a tex…" at bounding box center [632, 395] width 901 height 791
click at [871, 349] on div at bounding box center [830, 355] width 82 height 15
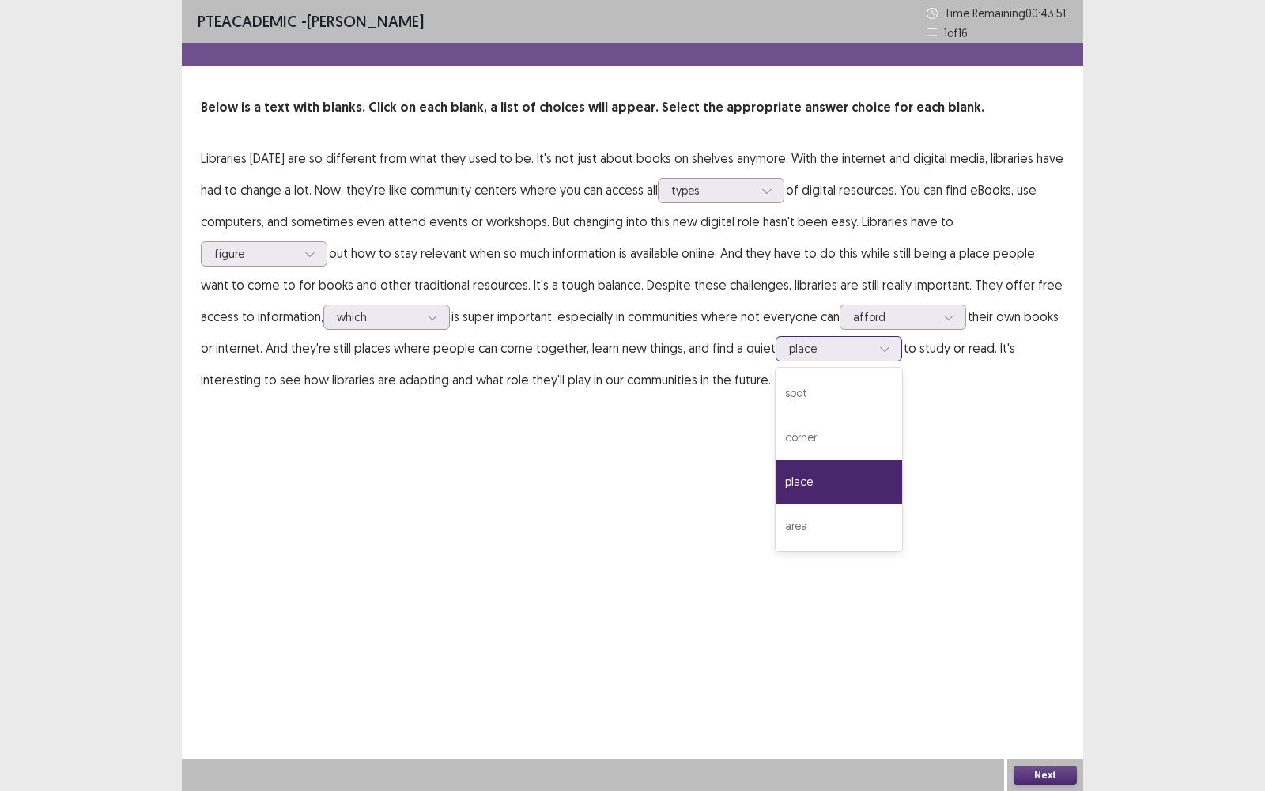
click at [885, 477] on div "place" at bounding box center [839, 481] width 126 height 44
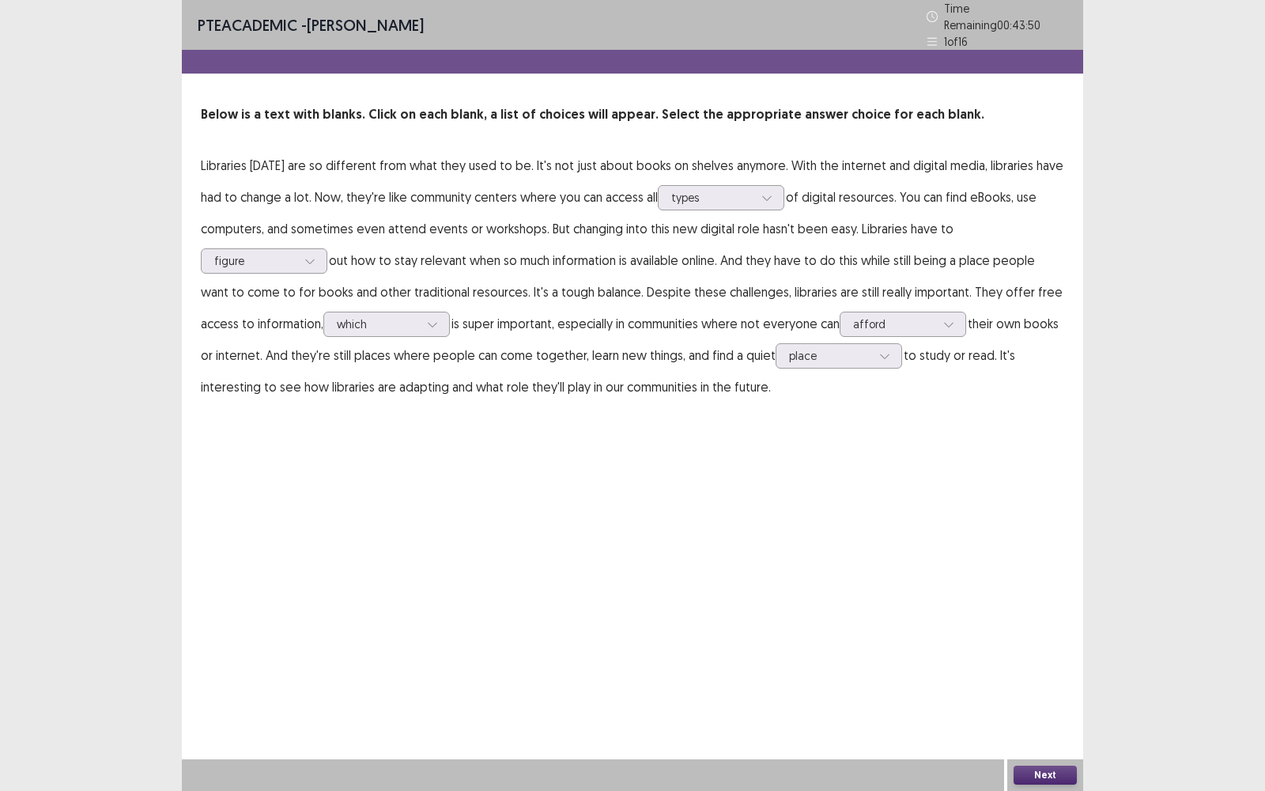
click at [1046, 566] on button "Next" at bounding box center [1044, 774] width 63 height 19
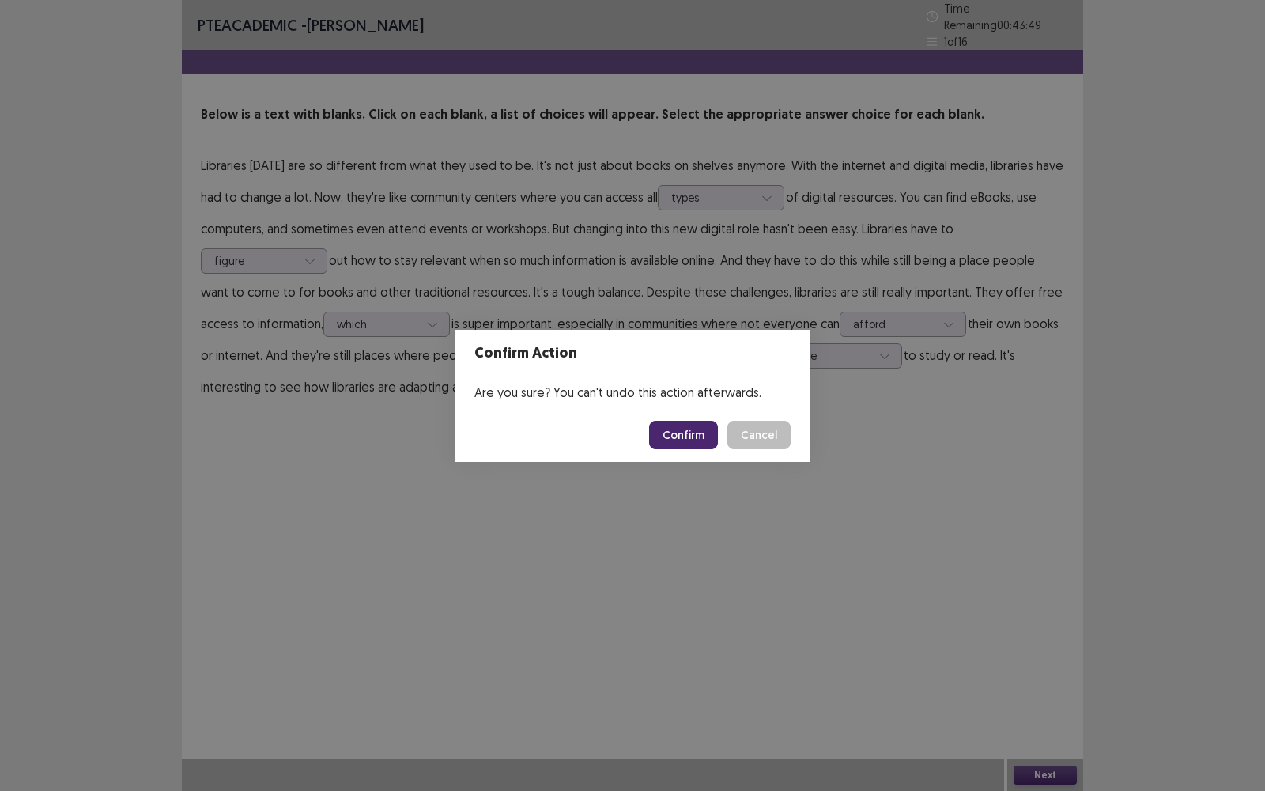
click at [681, 424] on button "Confirm" at bounding box center [683, 435] width 69 height 28
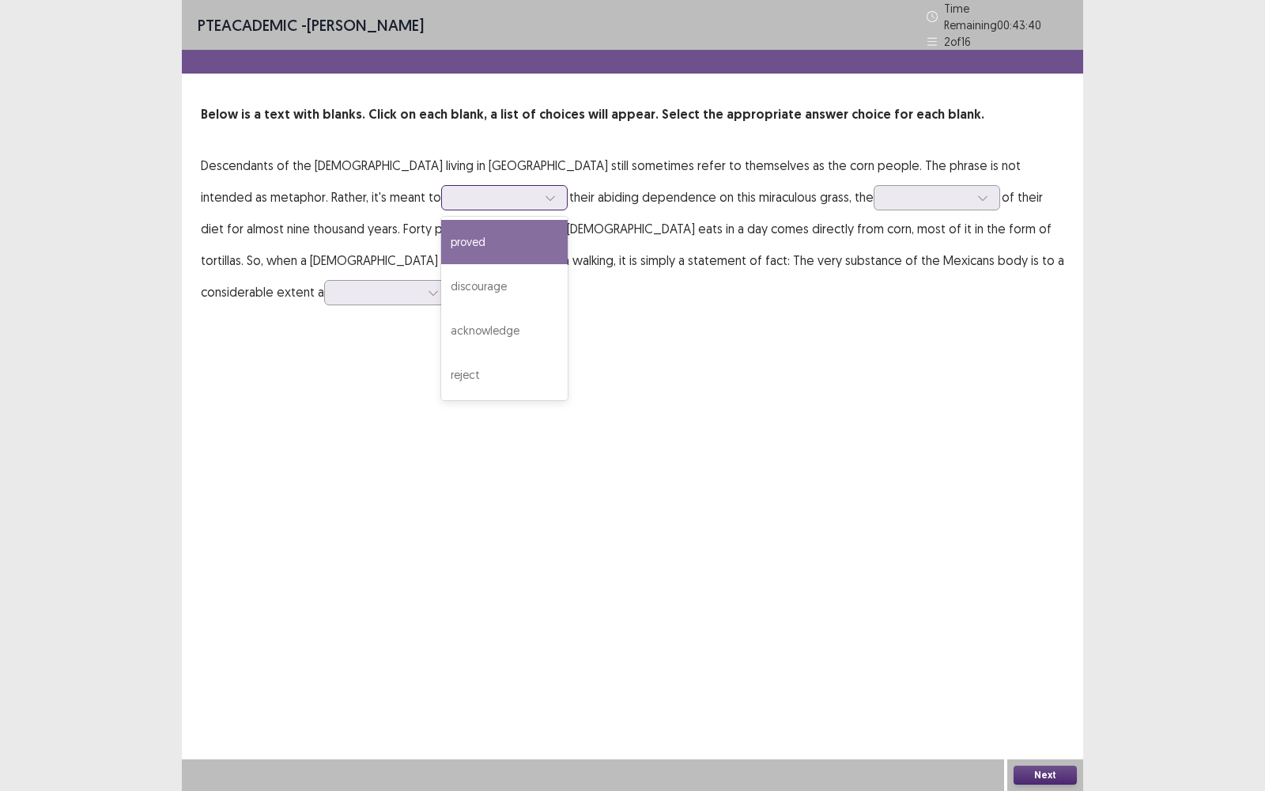
click at [538, 198] on div at bounding box center [550, 198] width 24 height 24
click at [538, 196] on div at bounding box center [550, 198] width 24 height 24
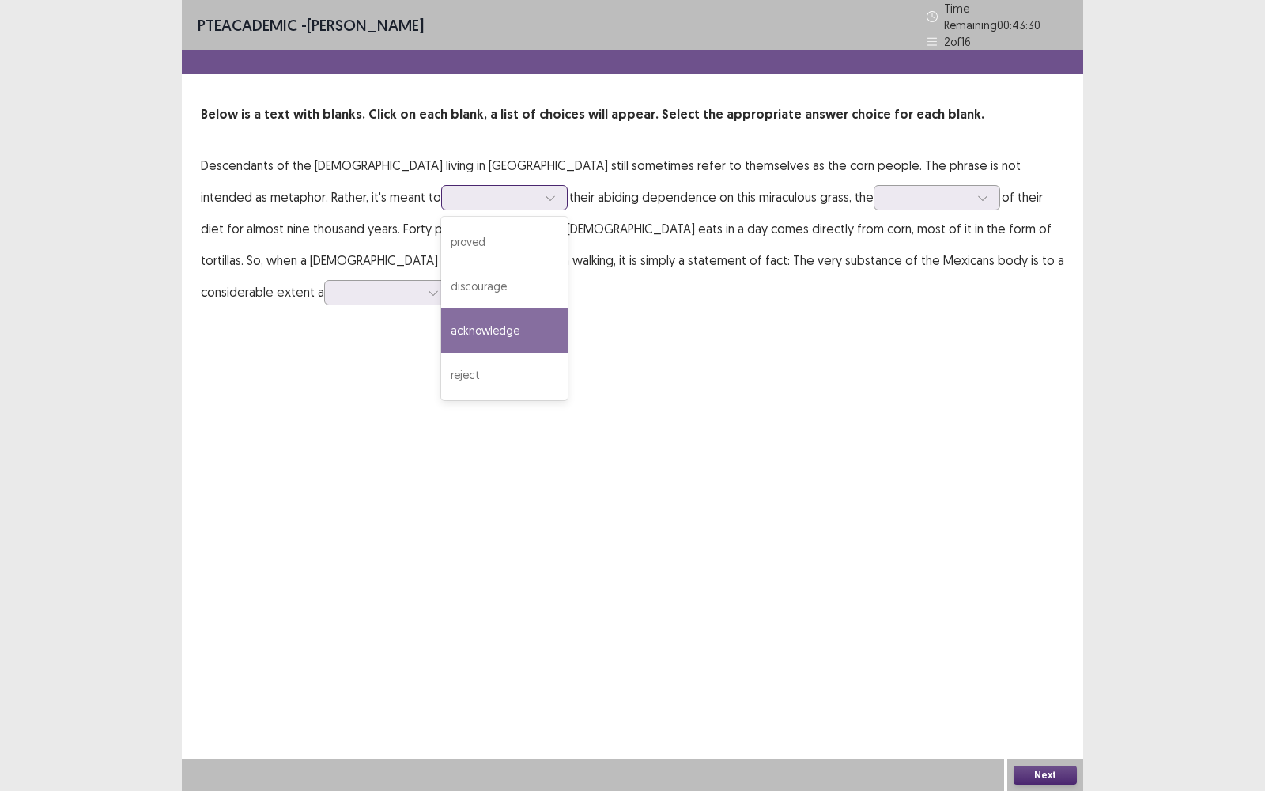
click at [441, 330] on div "acknowledge" at bounding box center [504, 330] width 126 height 44
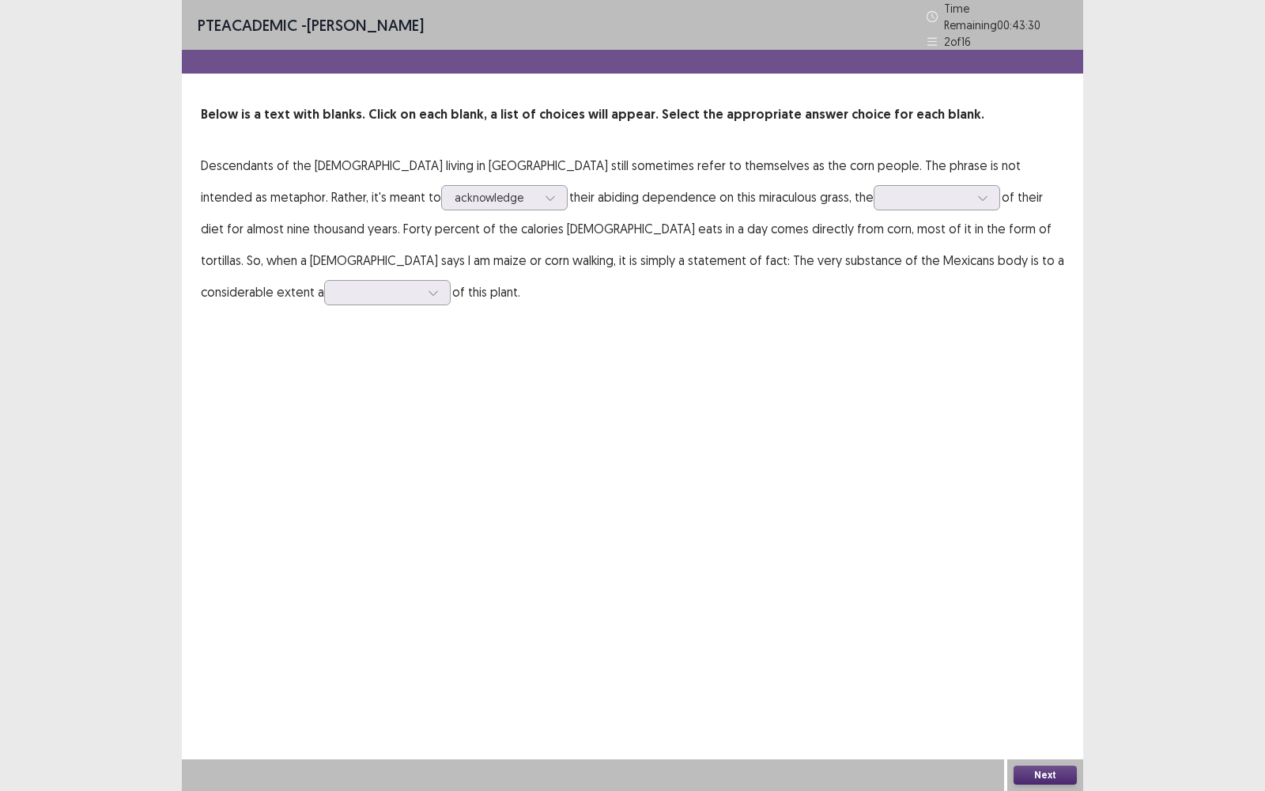
click at [363, 338] on div "PTE academic - [PERSON_NAME] Time Remaining 00 : 43 : 30 2 of 16 Below is a tex…" at bounding box center [632, 395] width 901 height 791
click at [887, 190] on div at bounding box center [928, 197] width 82 height 15
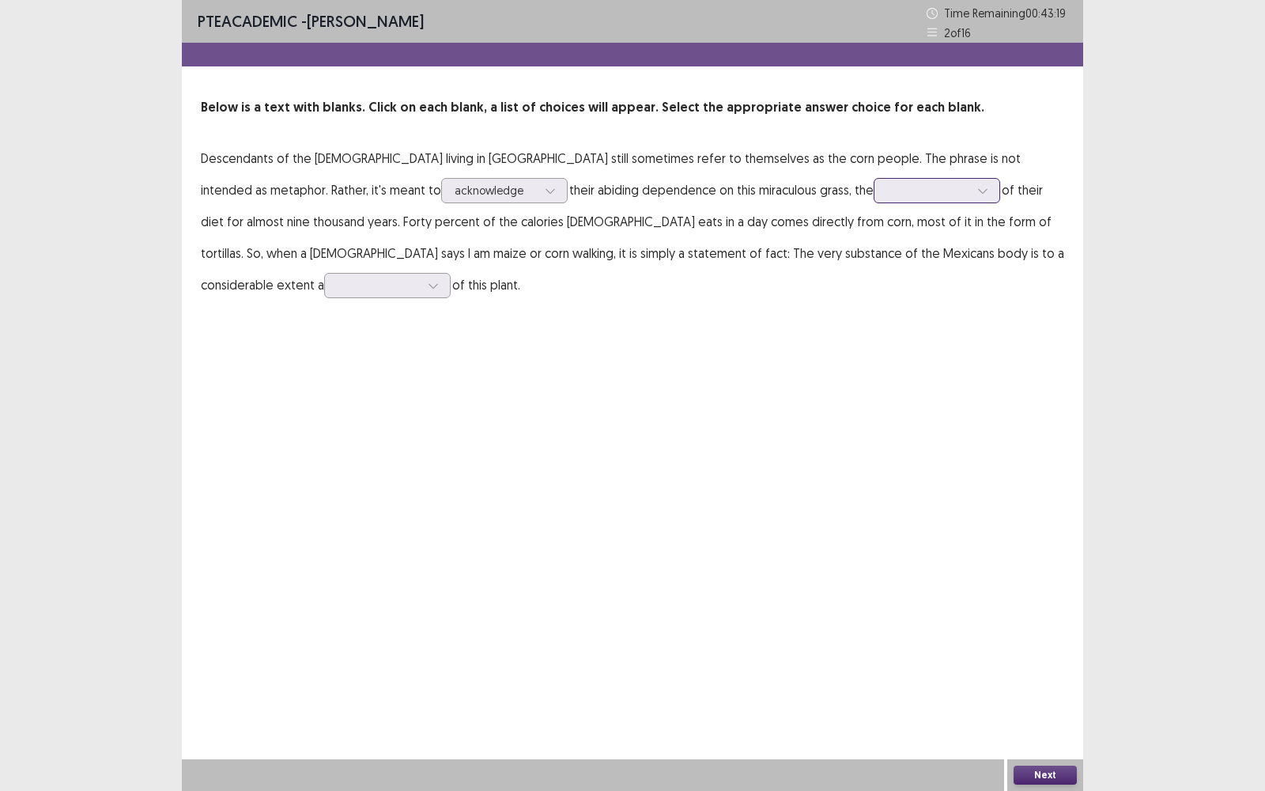
click at [887, 184] on div at bounding box center [928, 190] width 82 height 15
click at [874, 287] on div "habit" at bounding box center [937, 279] width 126 height 44
click at [722, 320] on div "PTE academic - [PERSON_NAME] Time Remaining 00 : 43 : 16 2 of 16 Below is a tex…" at bounding box center [632, 395] width 901 height 791
click at [887, 190] on div at bounding box center [928, 190] width 82 height 15
click at [874, 281] on div "habit" at bounding box center [937, 279] width 126 height 44
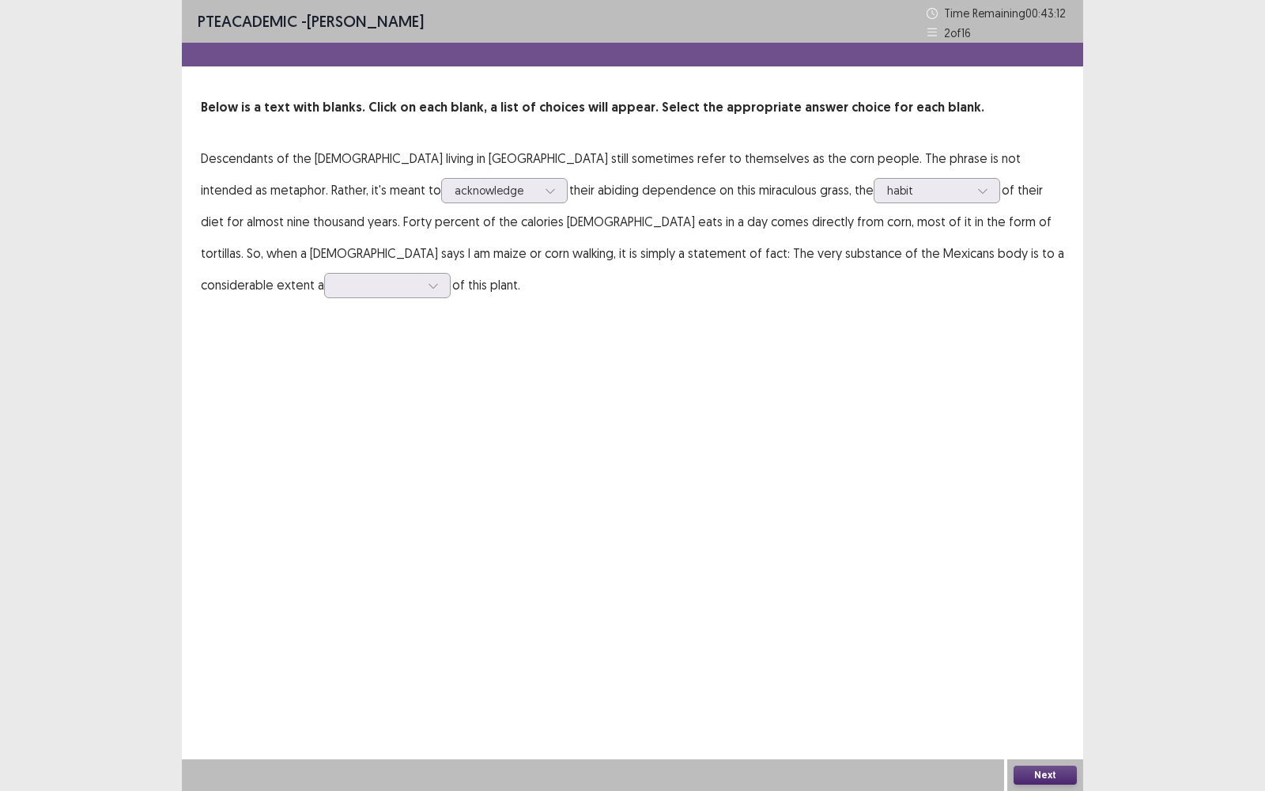
click at [747, 298] on div "PTE academic - [PERSON_NAME] Time Remaining 00 : 43 : 12 2 of 16 Below is a tex…" at bounding box center [632, 166] width 901 height 332
click at [420, 277] on div at bounding box center [379, 284] width 82 height 15
click at [451, 402] on div "corn" at bounding box center [387, 418] width 126 height 44
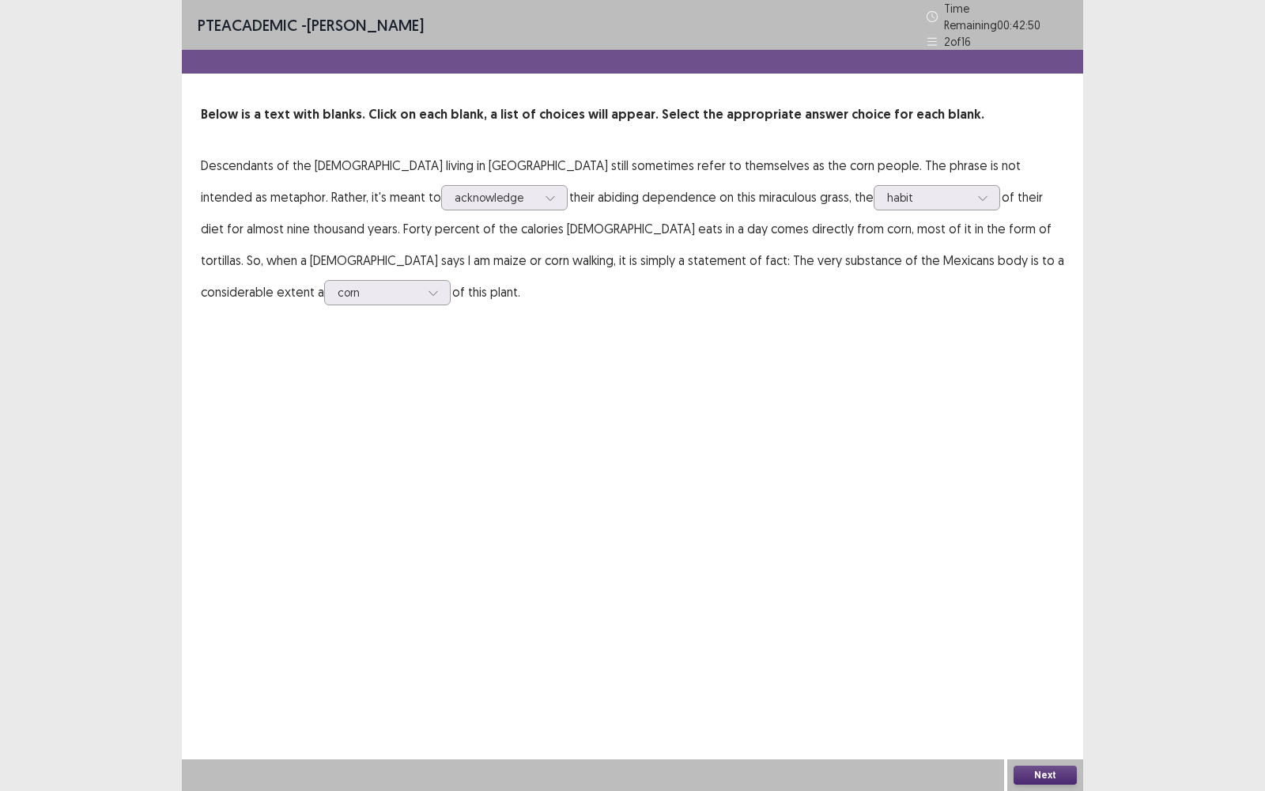
click at [877, 398] on div "PTE academic - [PERSON_NAME] Time Remaining 00 : 42 : 50 2 of 16 Below is a tex…" at bounding box center [632, 395] width 901 height 791
click at [420, 281] on div "corn" at bounding box center [379, 293] width 82 height 24
click at [451, 403] on div "corn" at bounding box center [387, 425] width 126 height 44
click at [1046, 566] on div "PTE academic - [PERSON_NAME] Time Remaining 00 : 42 : 44 2 of 16 Below is a tex…" at bounding box center [632, 395] width 901 height 791
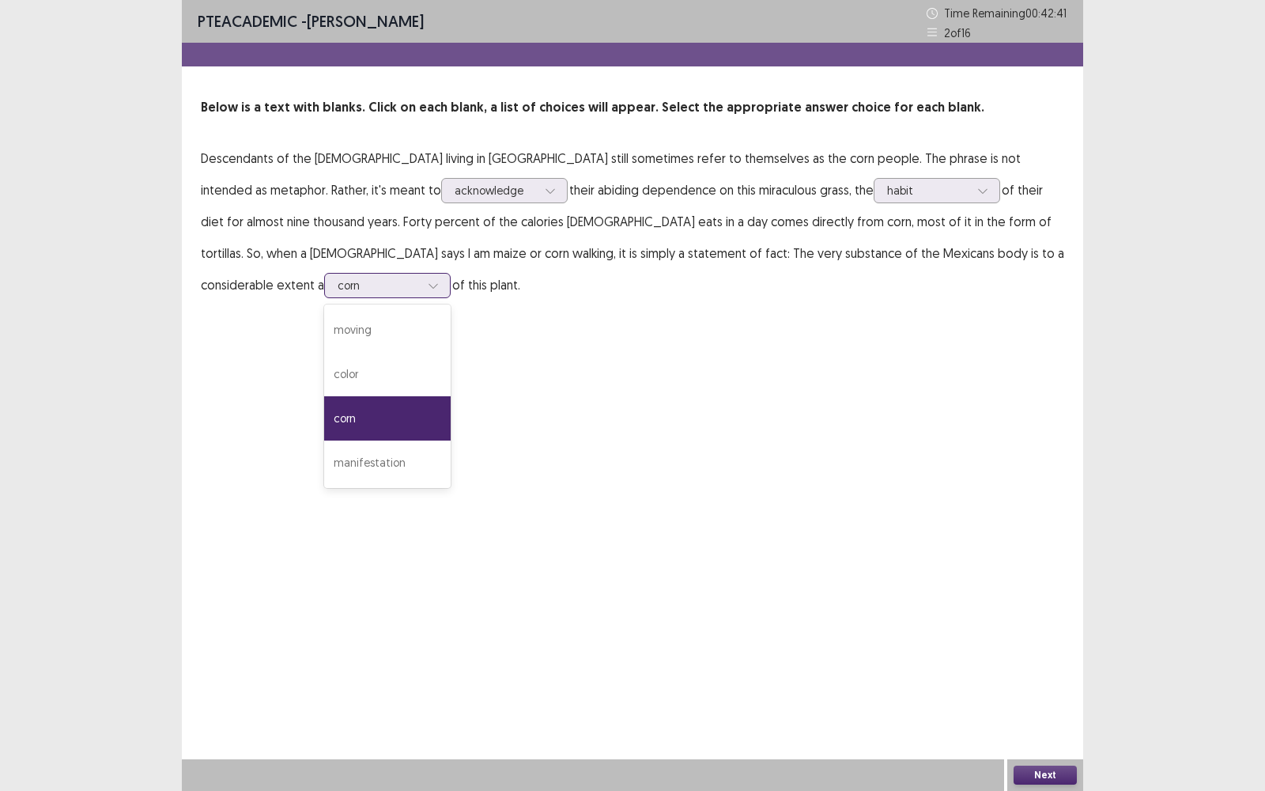
click at [439, 280] on icon at bounding box center [433, 285] width 11 height 11
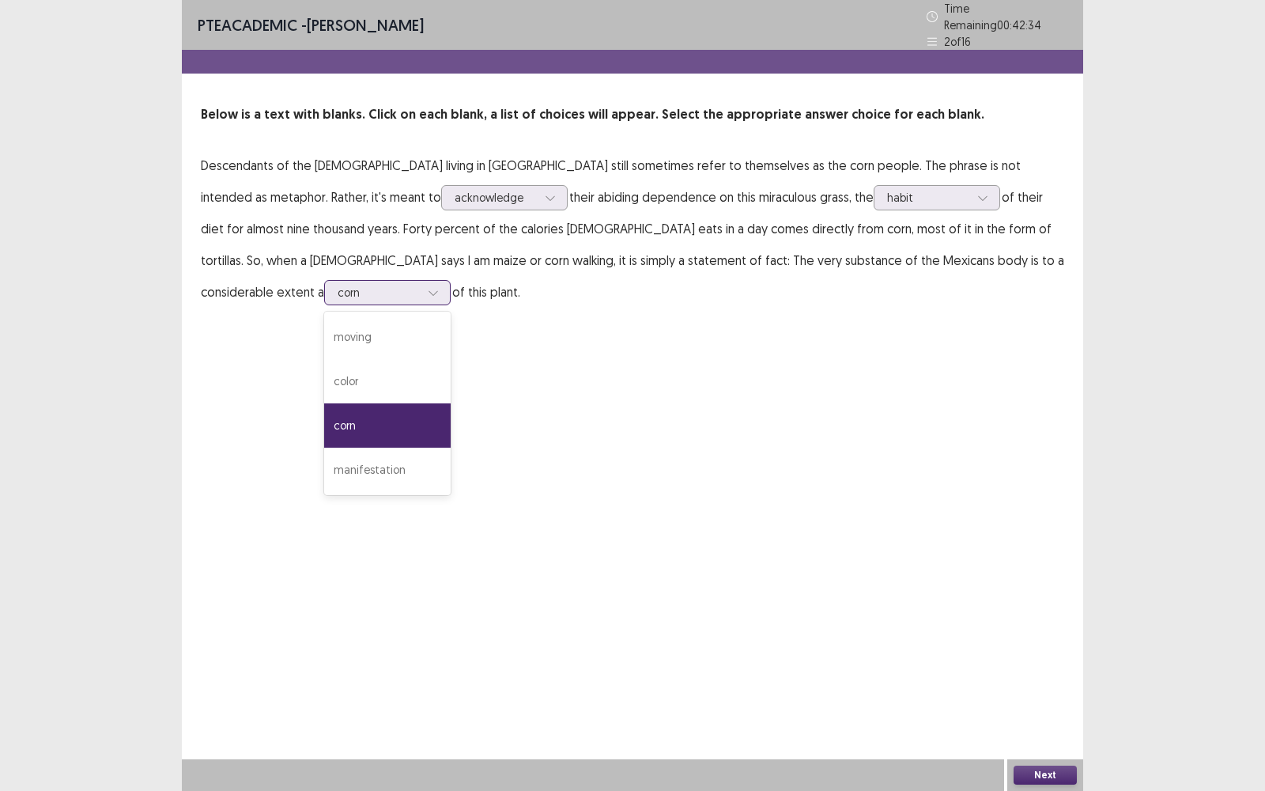
click at [451, 403] on div "corn" at bounding box center [387, 425] width 126 height 44
click at [1039, 566] on button "Next" at bounding box center [1044, 774] width 63 height 19
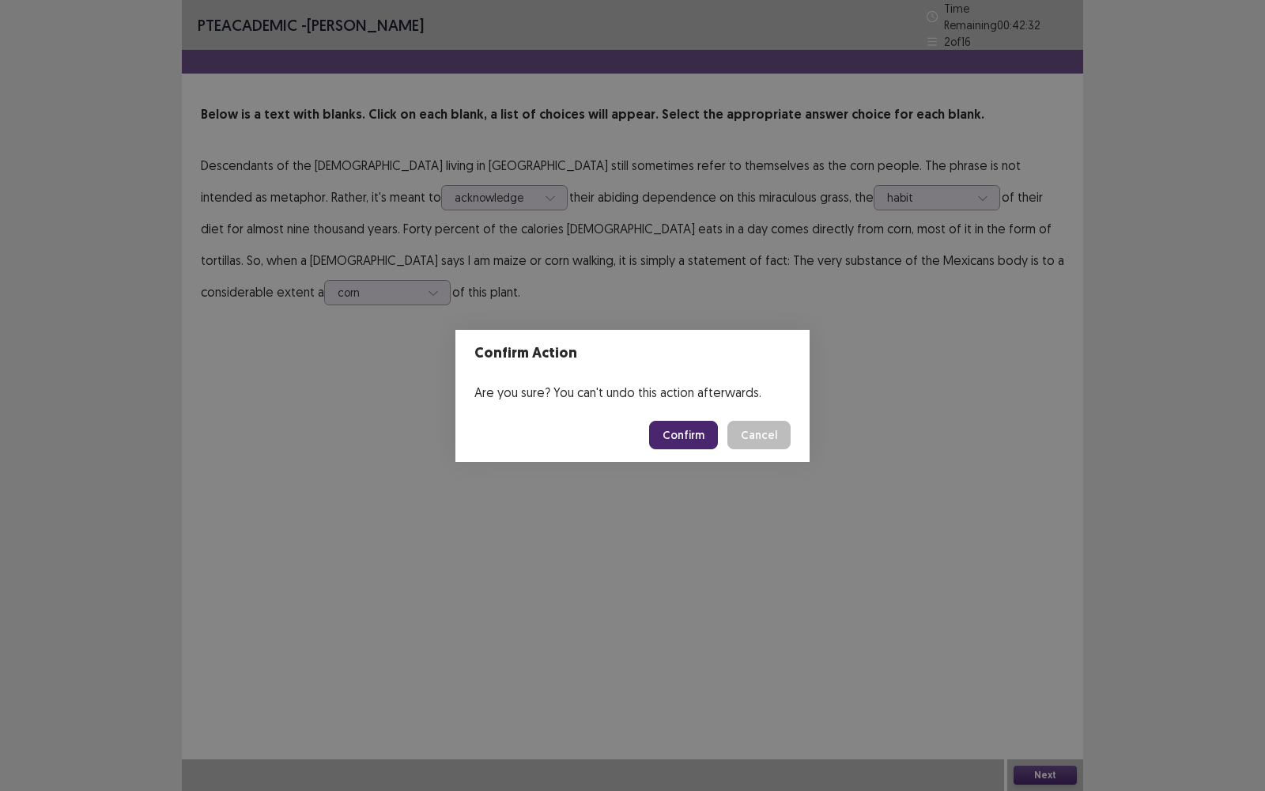
click at [688, 456] on footer "Confirm Cancel" at bounding box center [632, 435] width 354 height 54
click at [688, 446] on button "Confirm" at bounding box center [683, 435] width 69 height 28
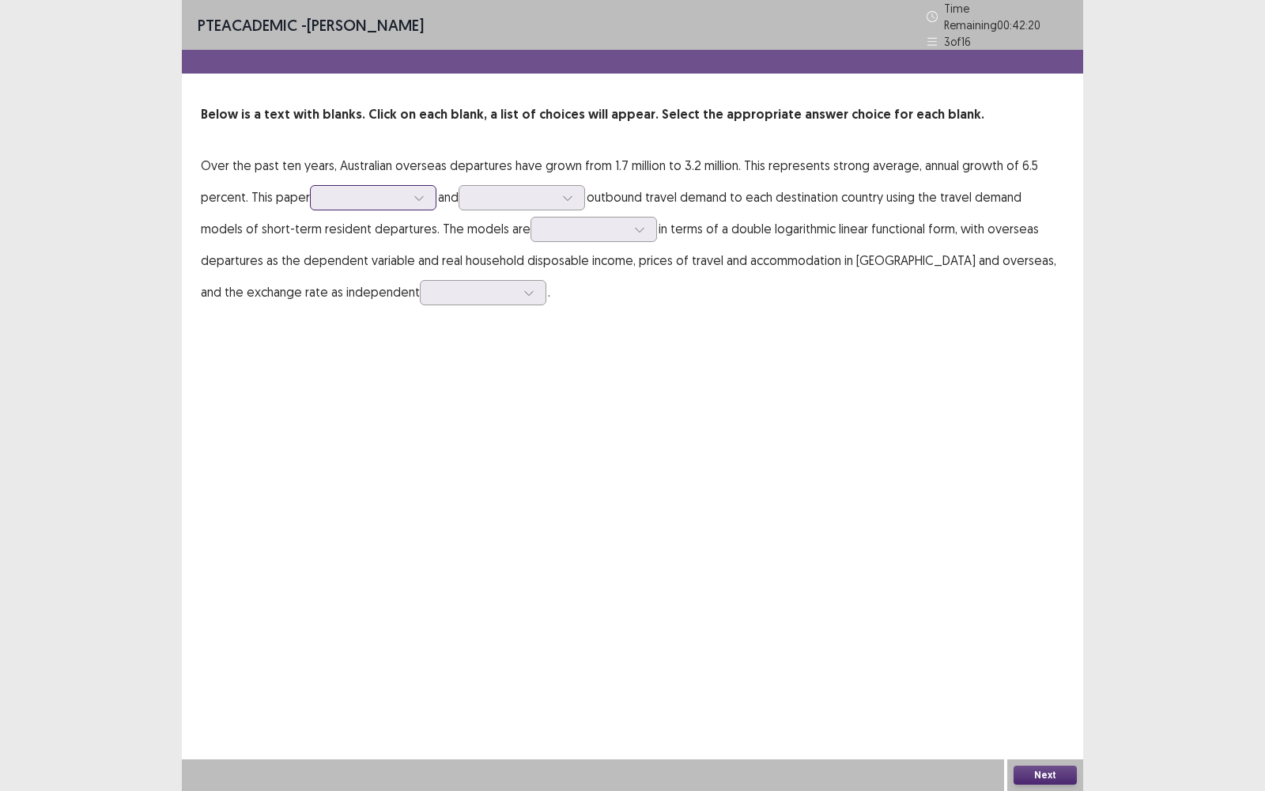
click at [416, 196] on icon at bounding box center [418, 198] width 9 height 5
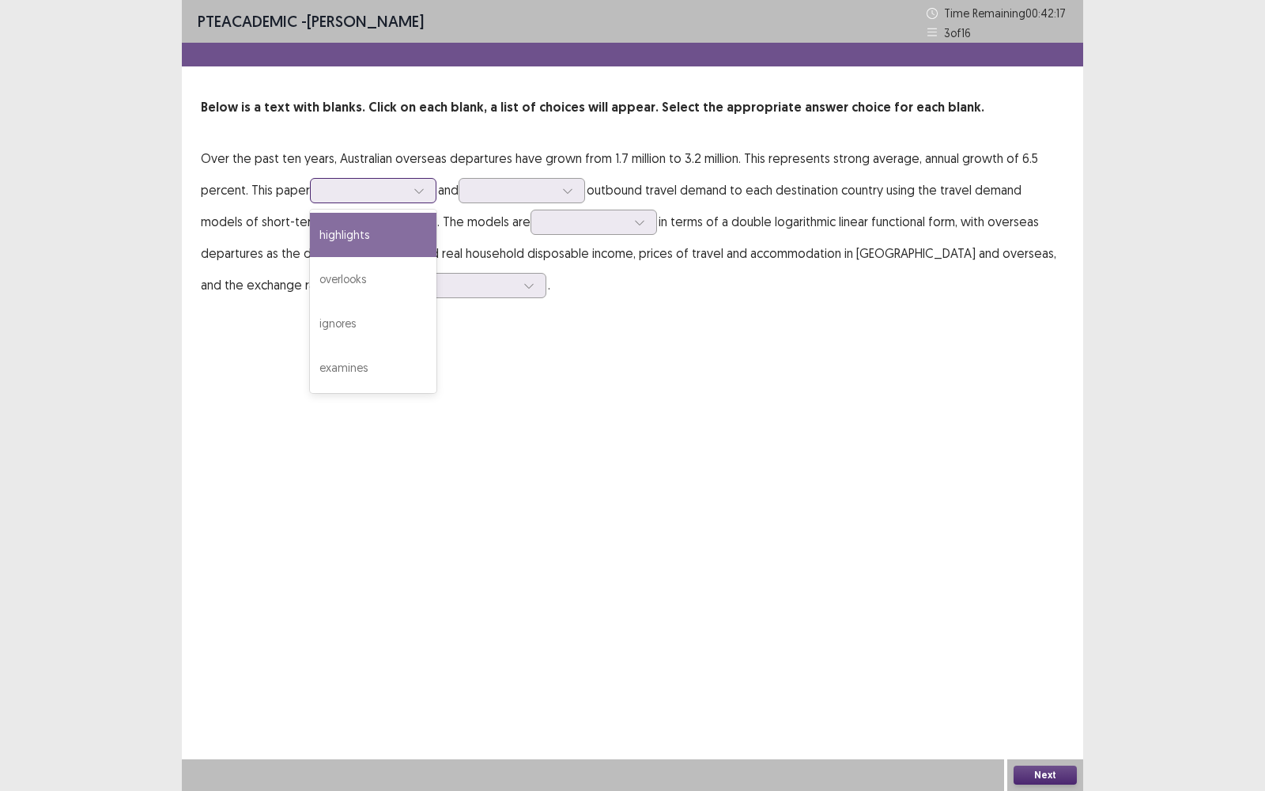
click at [398, 237] on div "highlights" at bounding box center [373, 235] width 126 height 44
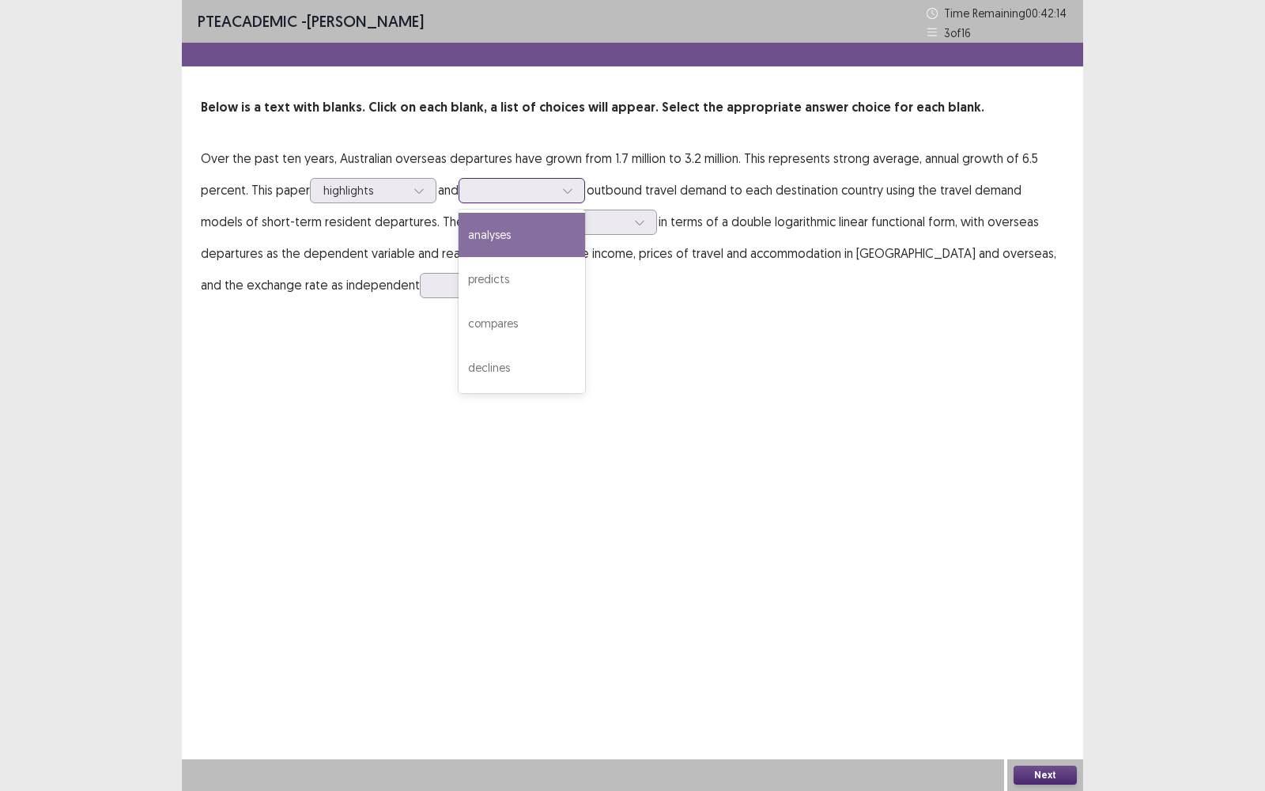
click at [554, 191] on div at bounding box center [513, 190] width 82 height 15
click at [554, 189] on div at bounding box center [513, 190] width 82 height 15
click at [554, 185] on div at bounding box center [513, 190] width 82 height 15
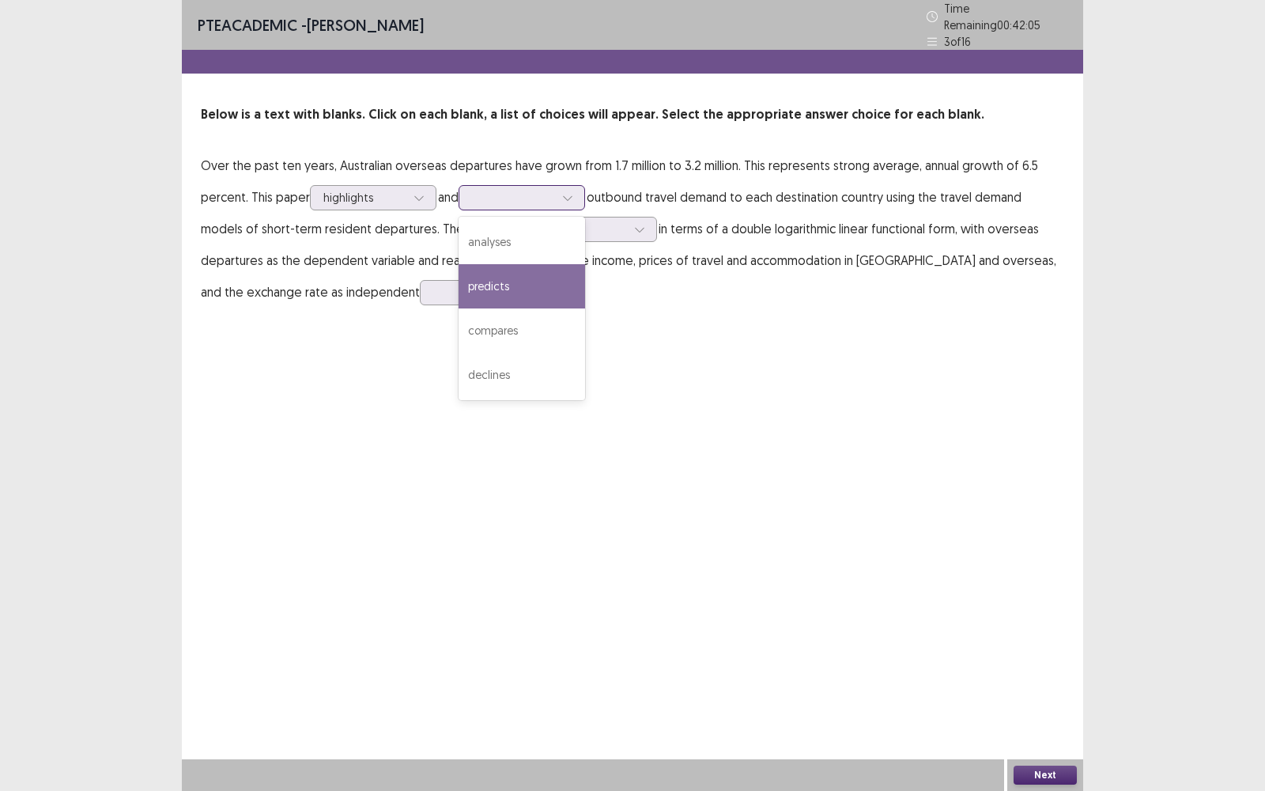
click at [542, 290] on div "predicts" at bounding box center [522, 286] width 126 height 44
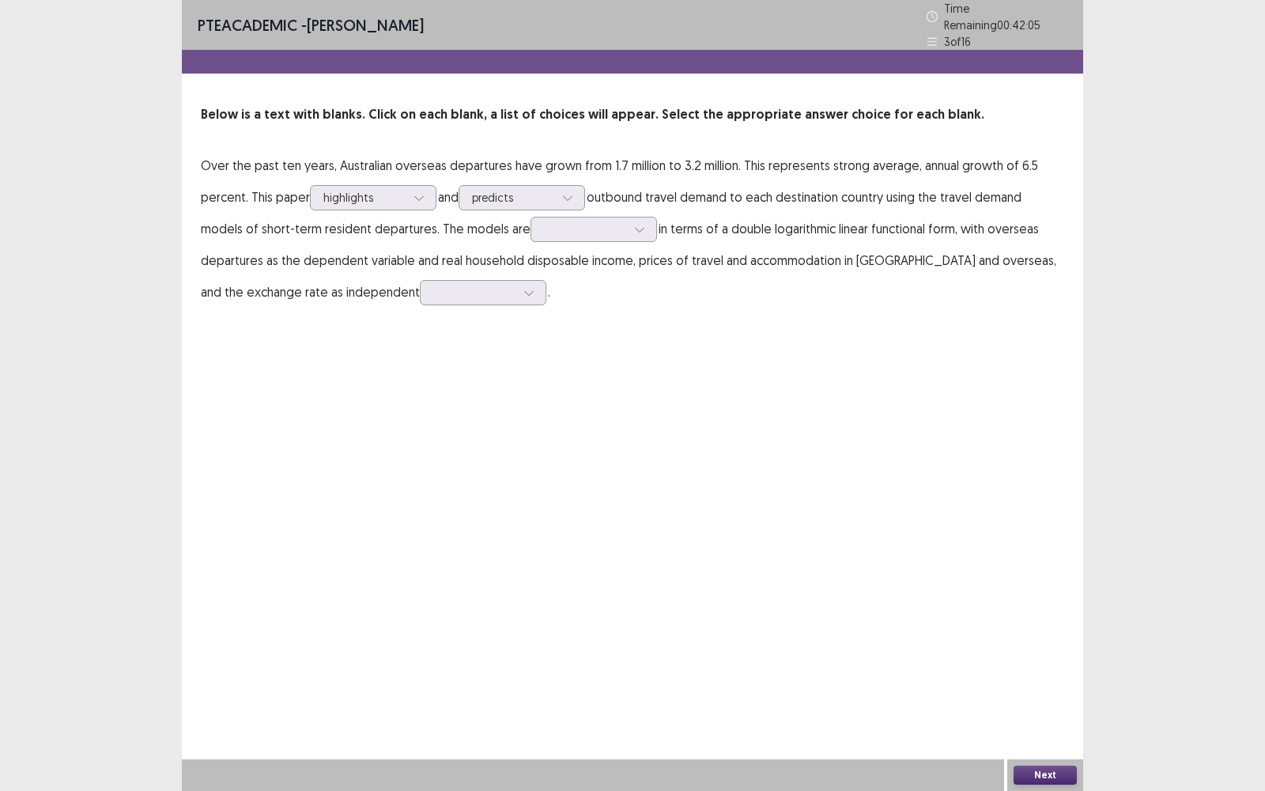
click at [632, 337] on div "PTE academic - [PERSON_NAME] Time Remaining 00 : 42 : 05 3 of 16 Below is a tex…" at bounding box center [632, 395] width 901 height 791
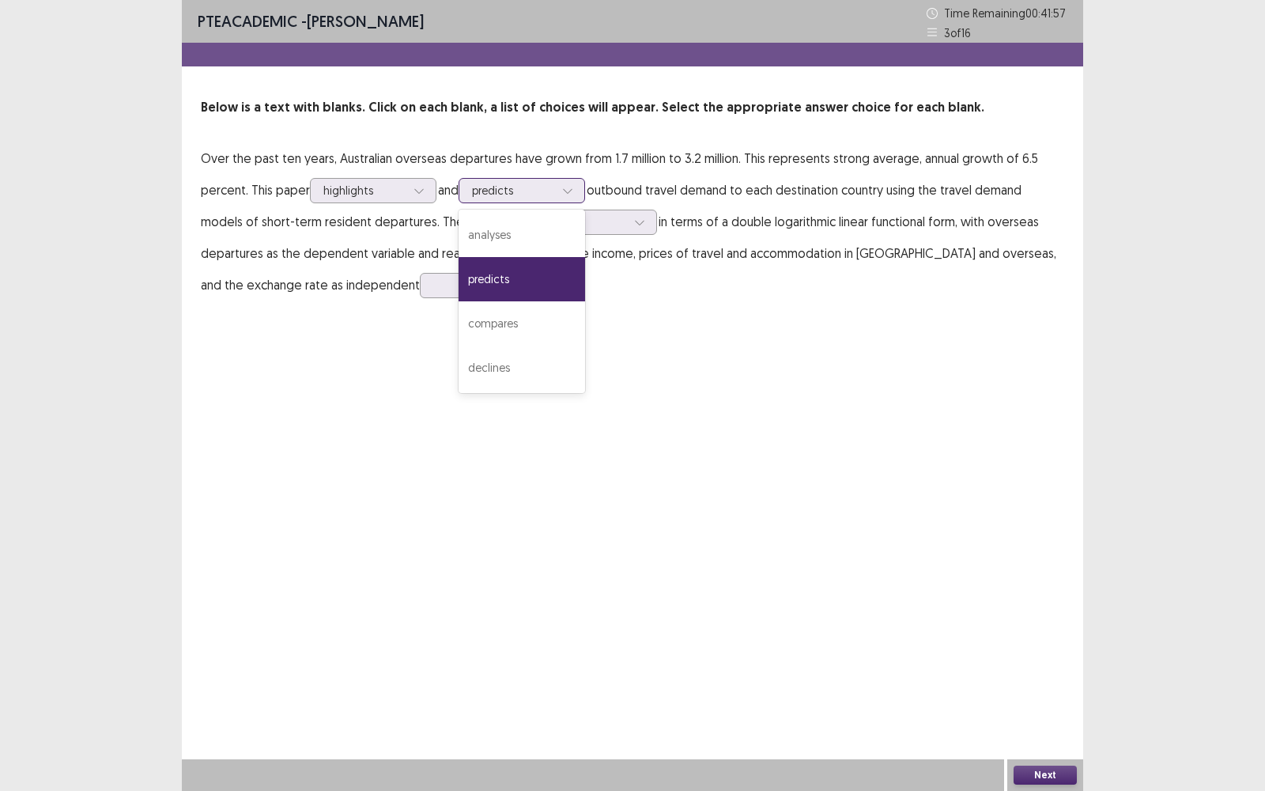
click at [554, 193] on div at bounding box center [513, 190] width 82 height 15
click at [552, 289] on div "predicts" at bounding box center [522, 279] width 126 height 44
click at [599, 306] on div "PTE academic - [PERSON_NAME] Time Remaining 00 : 41 : 55 3 of 16 Below is a tex…" at bounding box center [632, 166] width 901 height 332
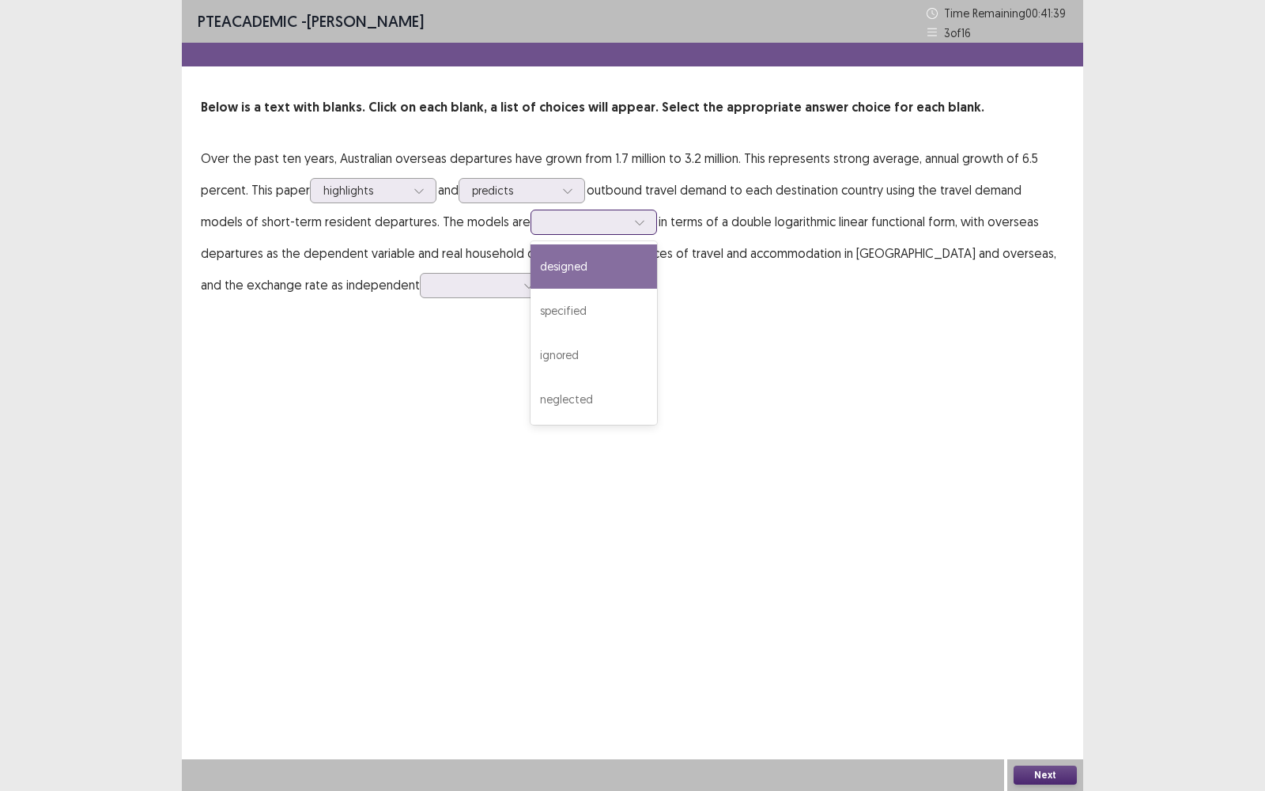
click at [593, 232] on div at bounding box center [593, 221] width 126 height 25
click at [586, 264] on div "designed" at bounding box center [593, 266] width 126 height 44
click at [696, 289] on p "Over the past ten years, Australian overseas departures have grown from 1.7 mil…" at bounding box center [632, 221] width 863 height 158
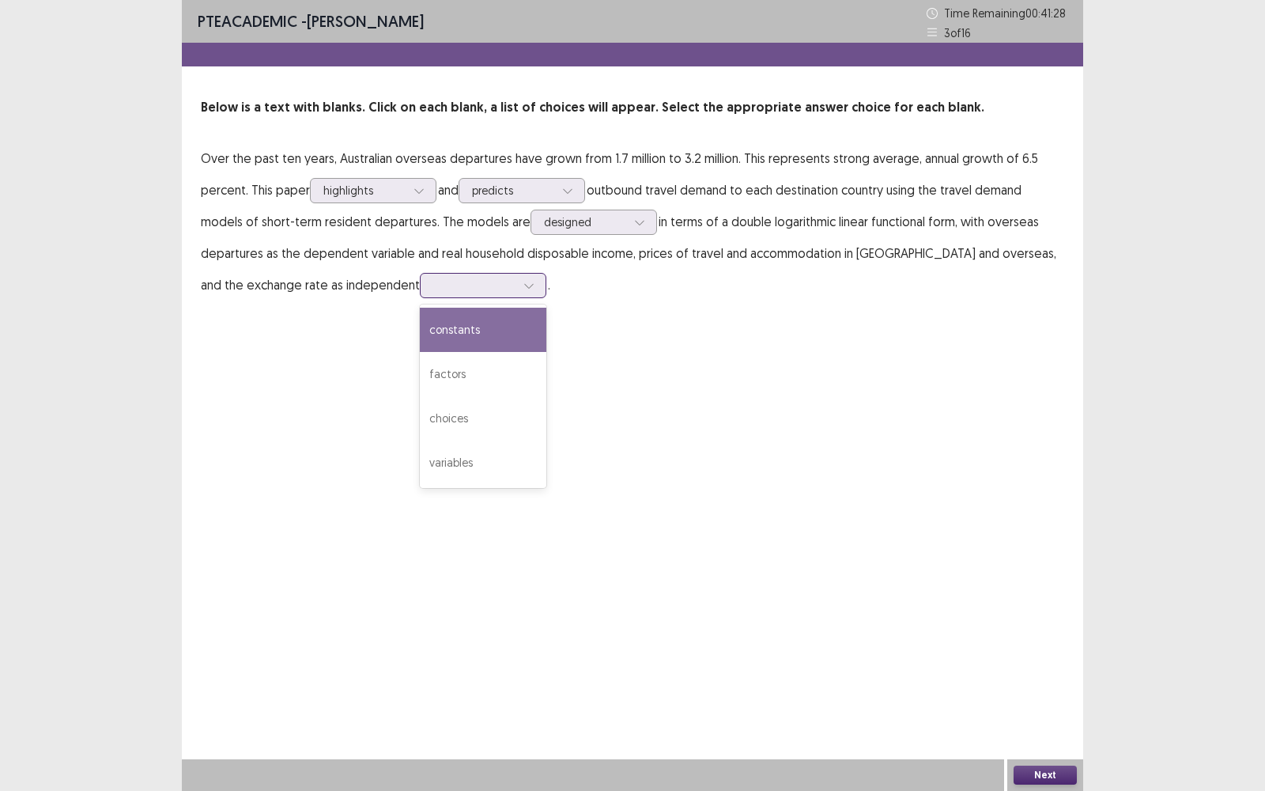
click at [517, 292] on div at bounding box center [529, 286] width 24 height 24
click at [589, 274] on p "Over the past ten years, Australian overseas departures have grown from 1.7 mil…" at bounding box center [632, 221] width 863 height 158
click at [443, 292] on div at bounding box center [474, 284] width 82 height 15
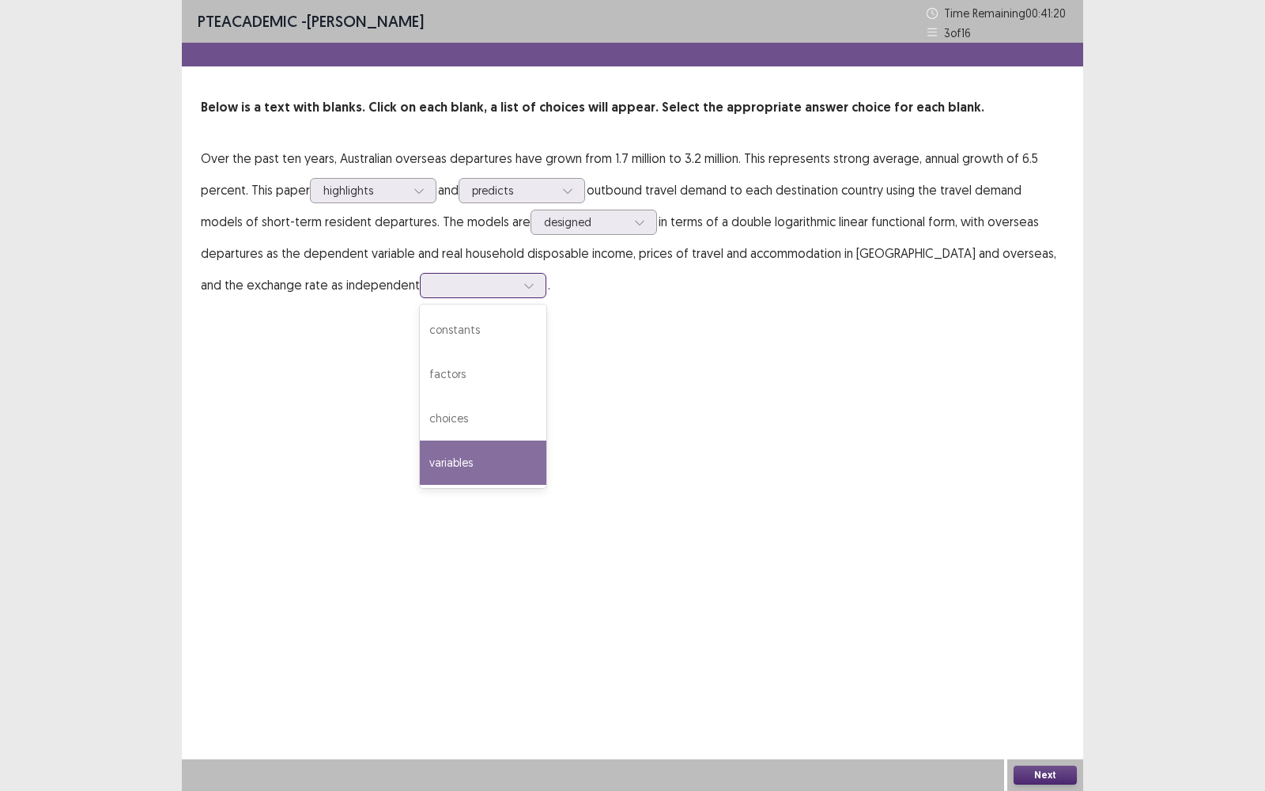
click at [443, 458] on div "variables" at bounding box center [483, 462] width 126 height 44
click at [1056, 566] on div "Next" at bounding box center [1045, 775] width 76 height 32
click at [1032, 566] on button "Next" at bounding box center [1044, 774] width 63 height 19
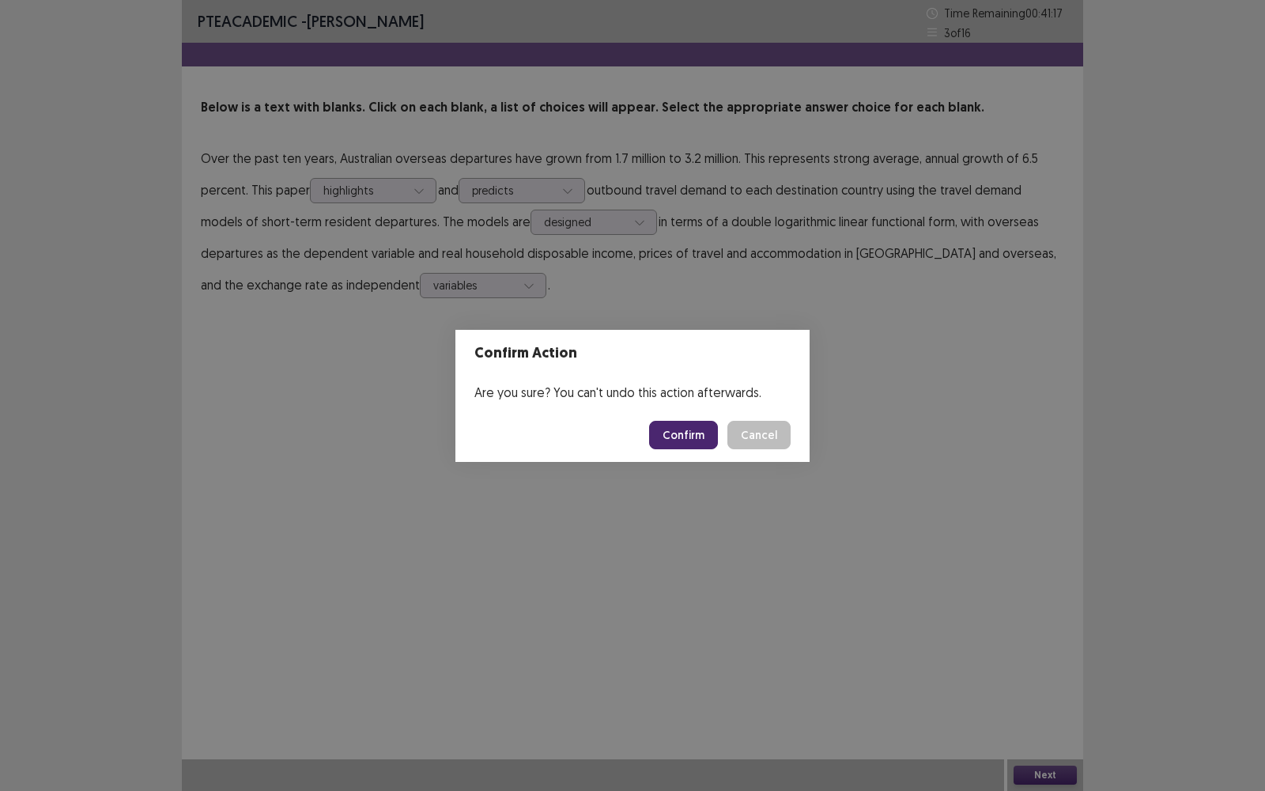
click at [670, 417] on footer "Confirm Cancel" at bounding box center [632, 435] width 354 height 54
click at [670, 428] on button "Confirm" at bounding box center [683, 435] width 69 height 28
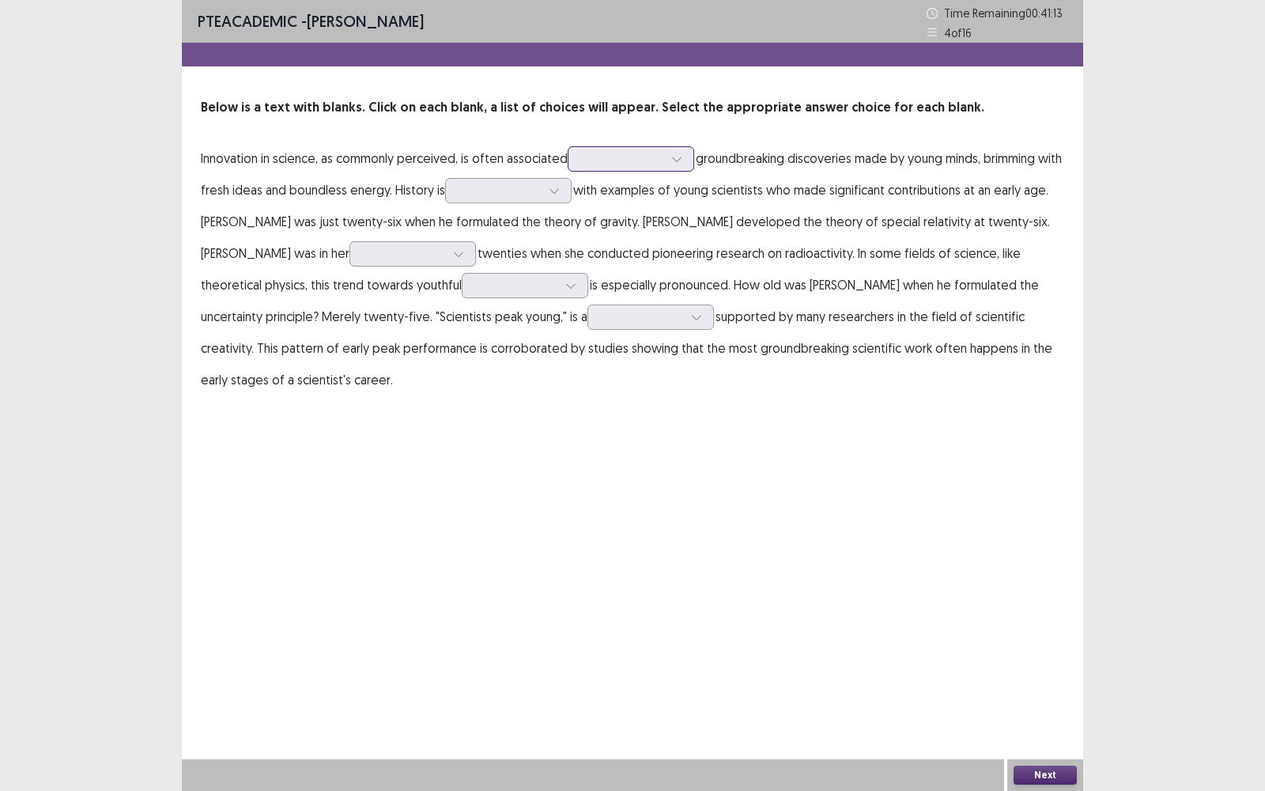
click at [641, 162] on div at bounding box center [622, 158] width 82 height 15
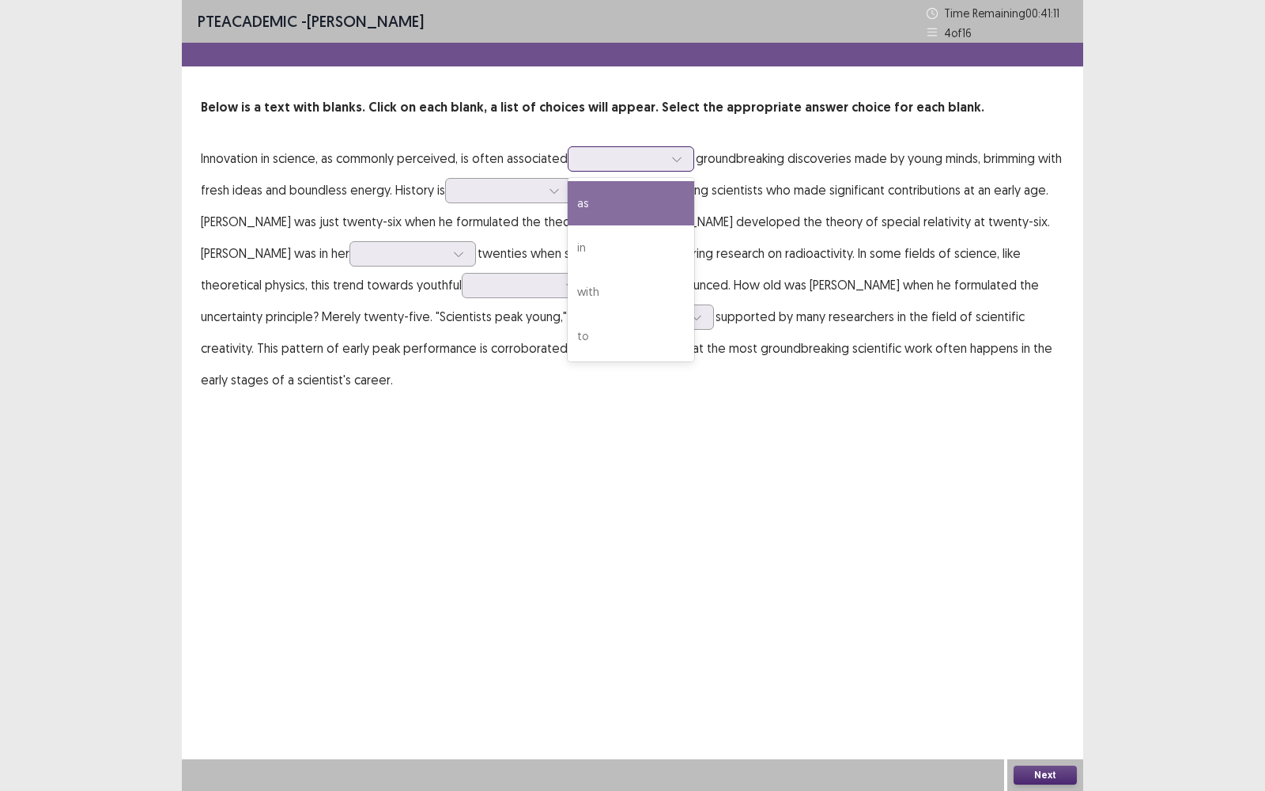
click at [641, 162] on div at bounding box center [622, 158] width 82 height 15
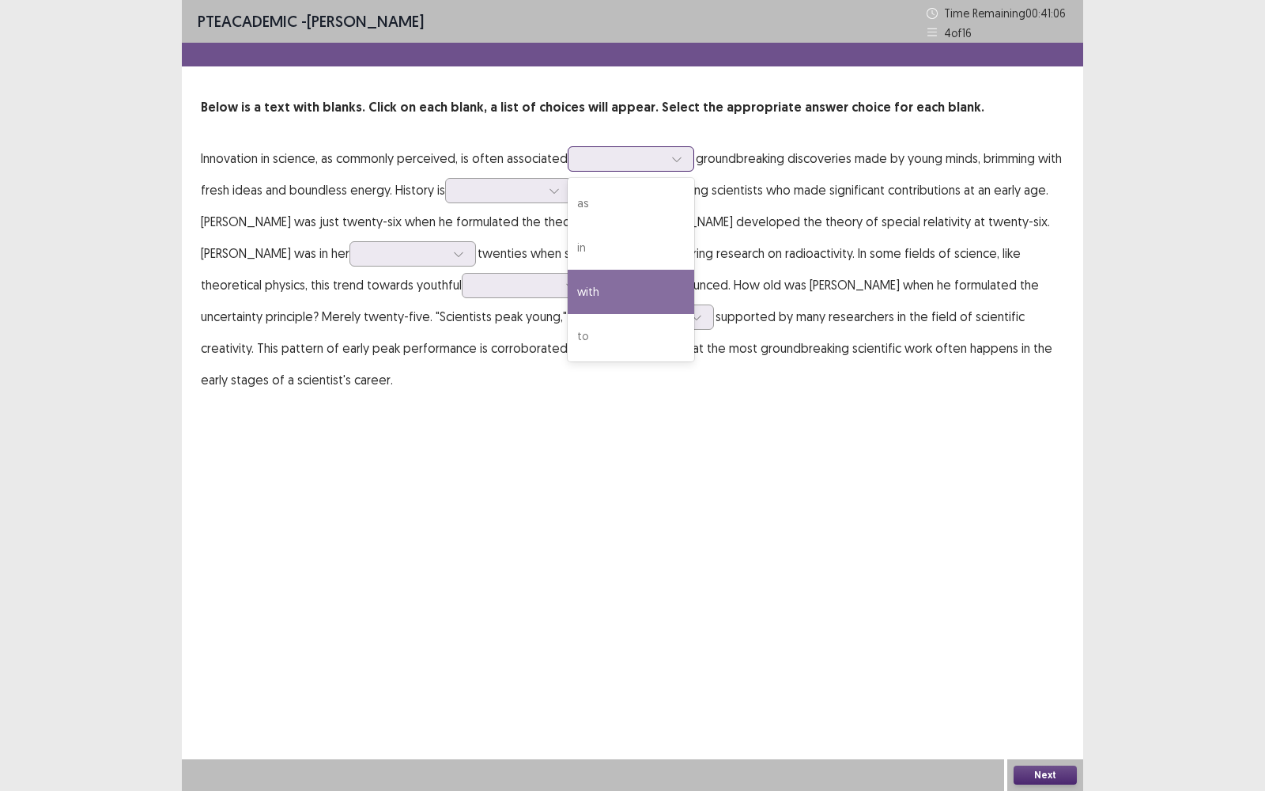
click at [639, 292] on div "with" at bounding box center [631, 292] width 126 height 44
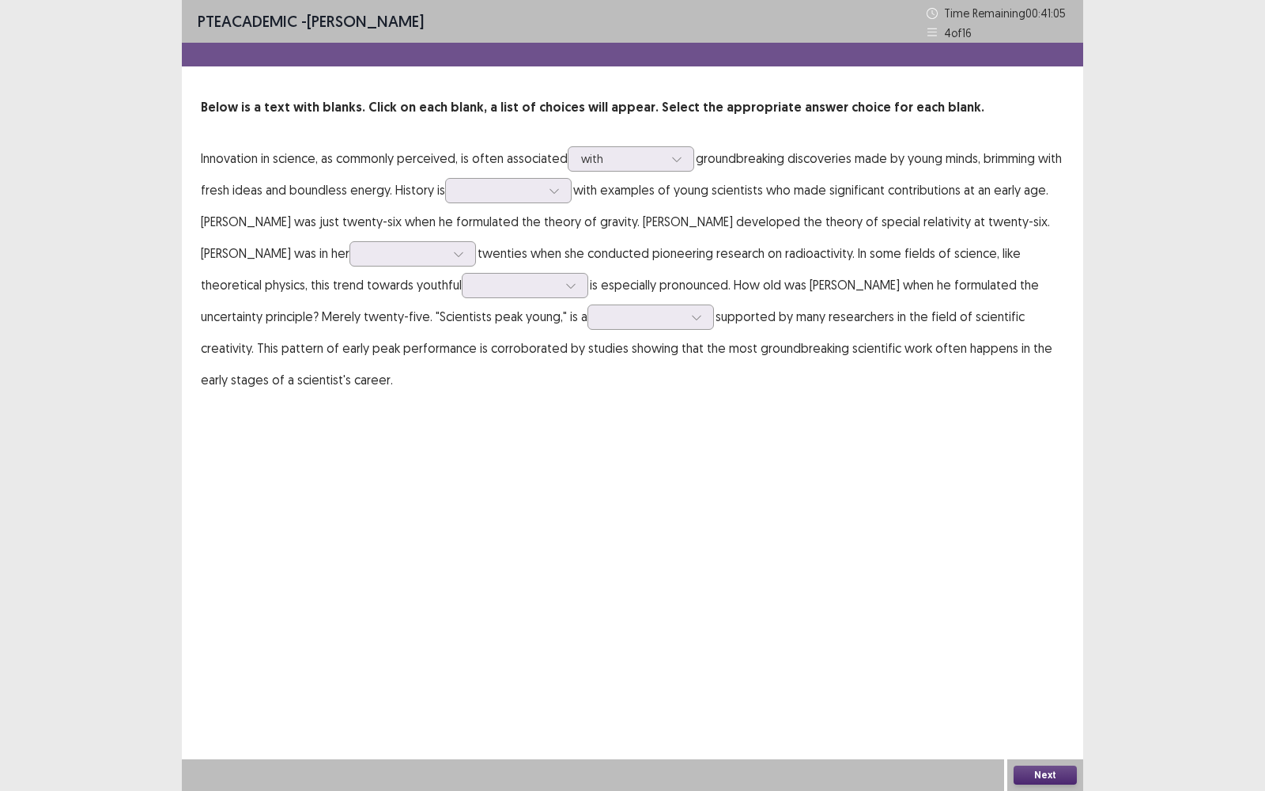
click at [768, 412] on div "PTE academic - [PERSON_NAME] Time Remaining 00 : 41 : 05 4 of 16 Below is a tex…" at bounding box center [632, 213] width 901 height 427
click at [566, 200] on div at bounding box center [554, 191] width 24 height 24
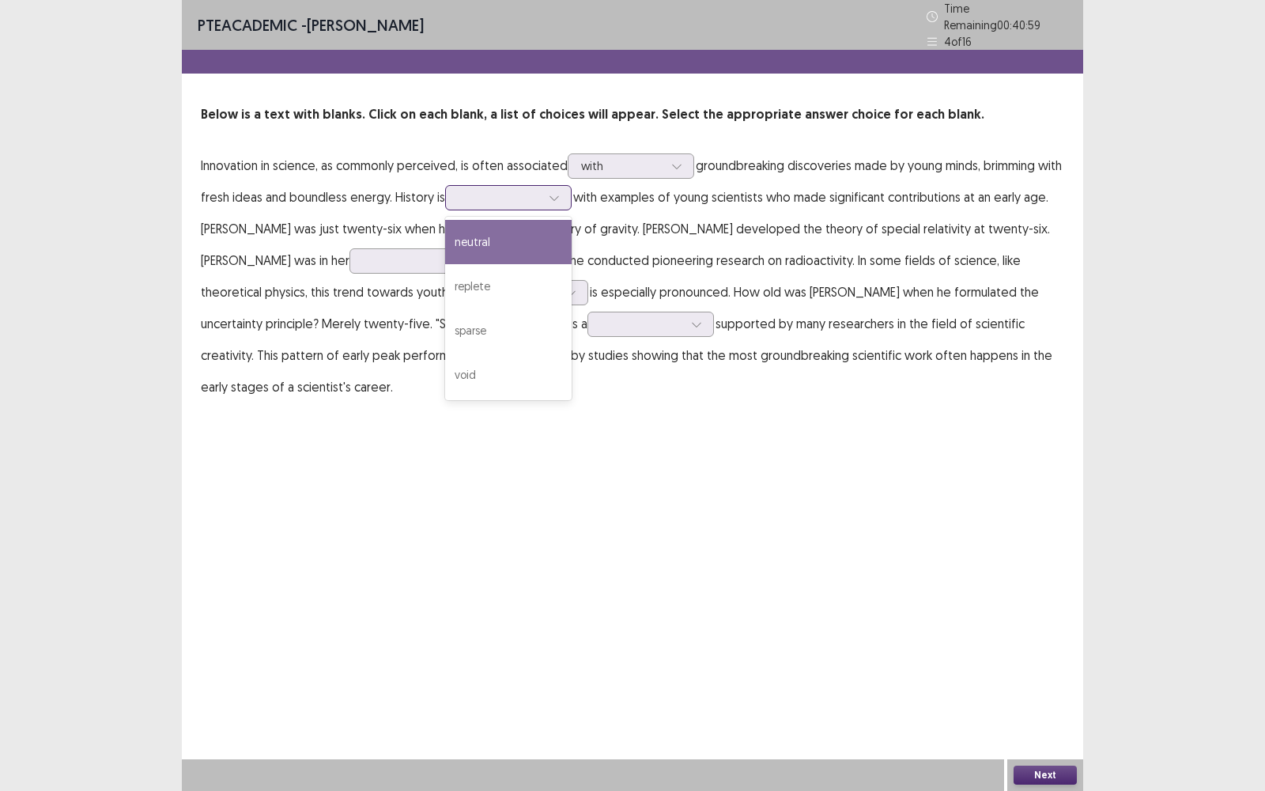
click at [566, 196] on div at bounding box center [554, 198] width 24 height 24
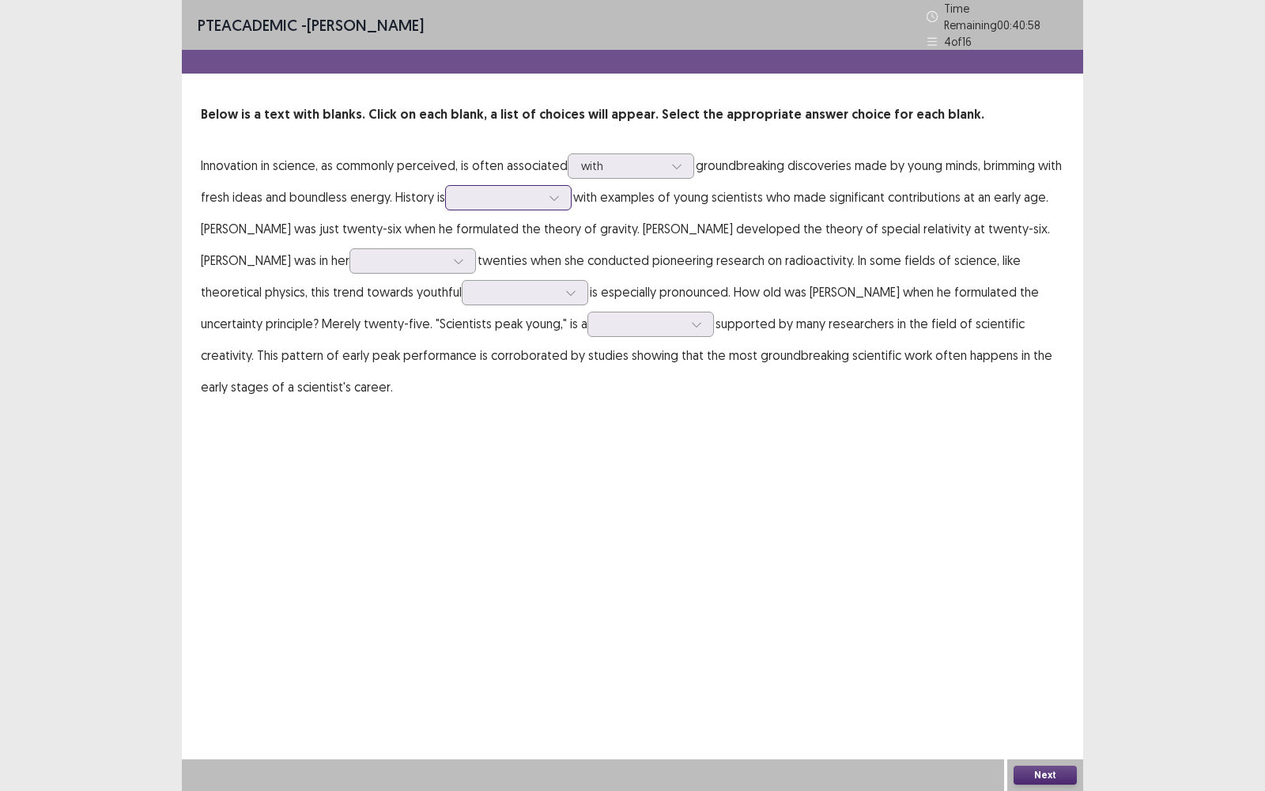
click at [566, 196] on div at bounding box center [554, 198] width 24 height 24
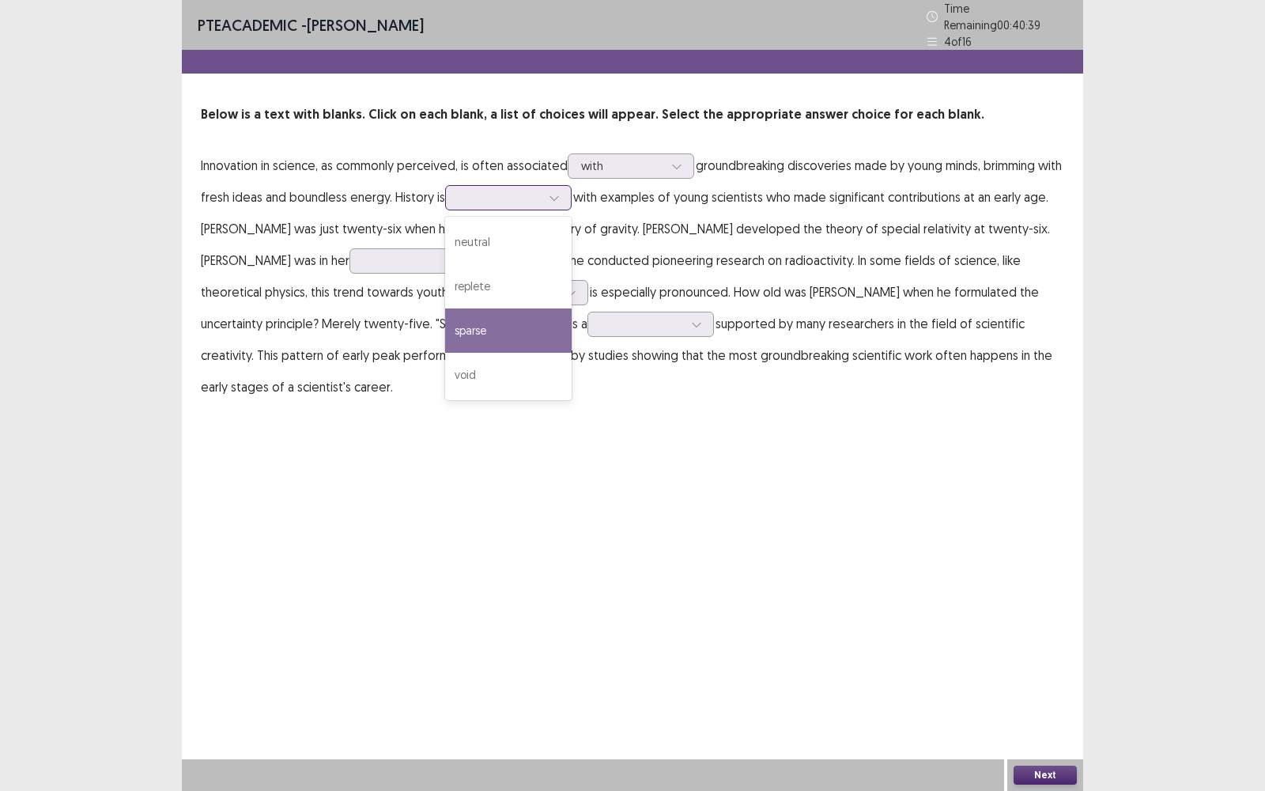
click at [531, 331] on div "sparse" at bounding box center [508, 330] width 126 height 44
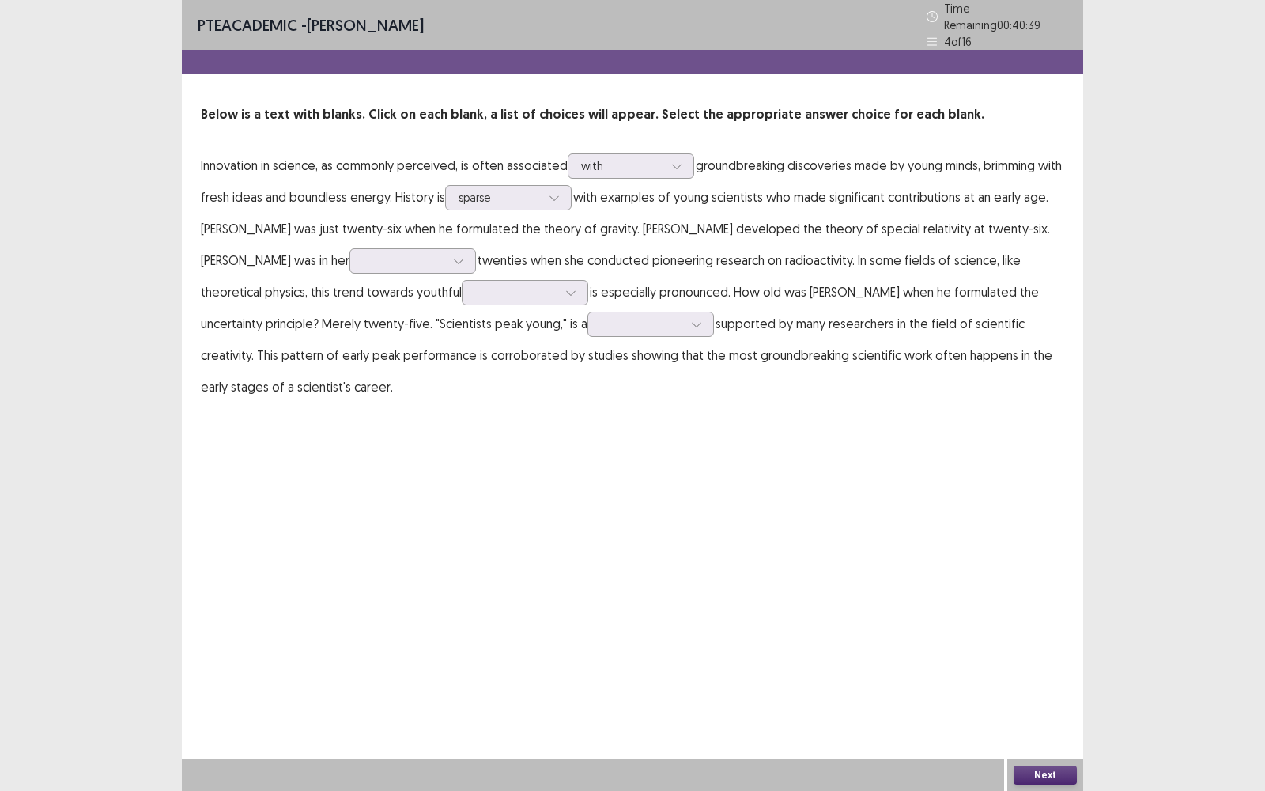
click at [617, 441] on div "PTE academic - [PERSON_NAME] Time Remaining 00 : 40 : 39 4 of 16 Below is a tex…" at bounding box center [632, 395] width 901 height 791
click at [453, 256] on icon at bounding box center [458, 260] width 11 height 11
click at [540, 416] on div "PTE academic - [PERSON_NAME] Time Remaining 00 : 40 : 24 4 of 16 Below is a tex…" at bounding box center [632, 217] width 901 height 434
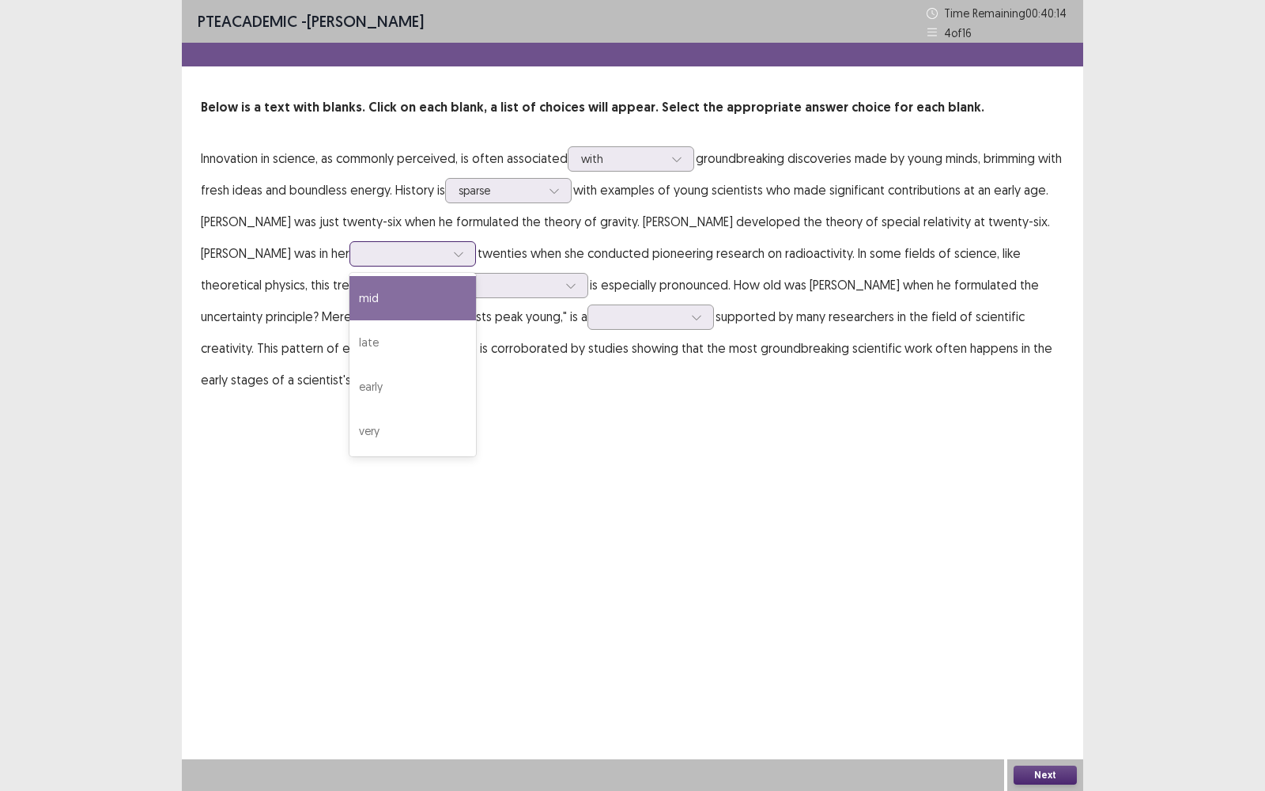
click at [424, 255] on div at bounding box center [403, 253] width 85 height 18
click at [499, 406] on div "PTE academic - [PERSON_NAME] Time Remaining 00 : 40 : 11 4 of 16 Below is a tex…" at bounding box center [632, 213] width 901 height 427
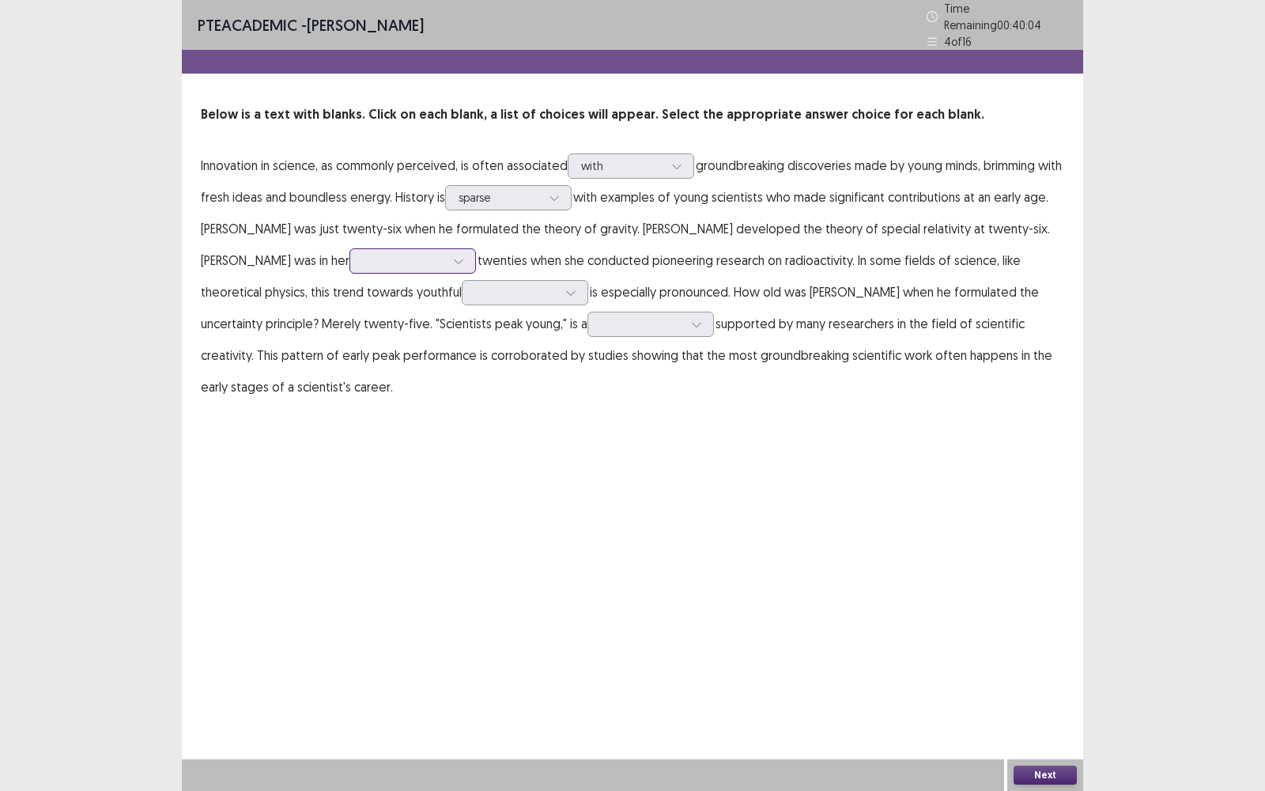
click at [453, 255] on icon at bounding box center [458, 260] width 11 height 11
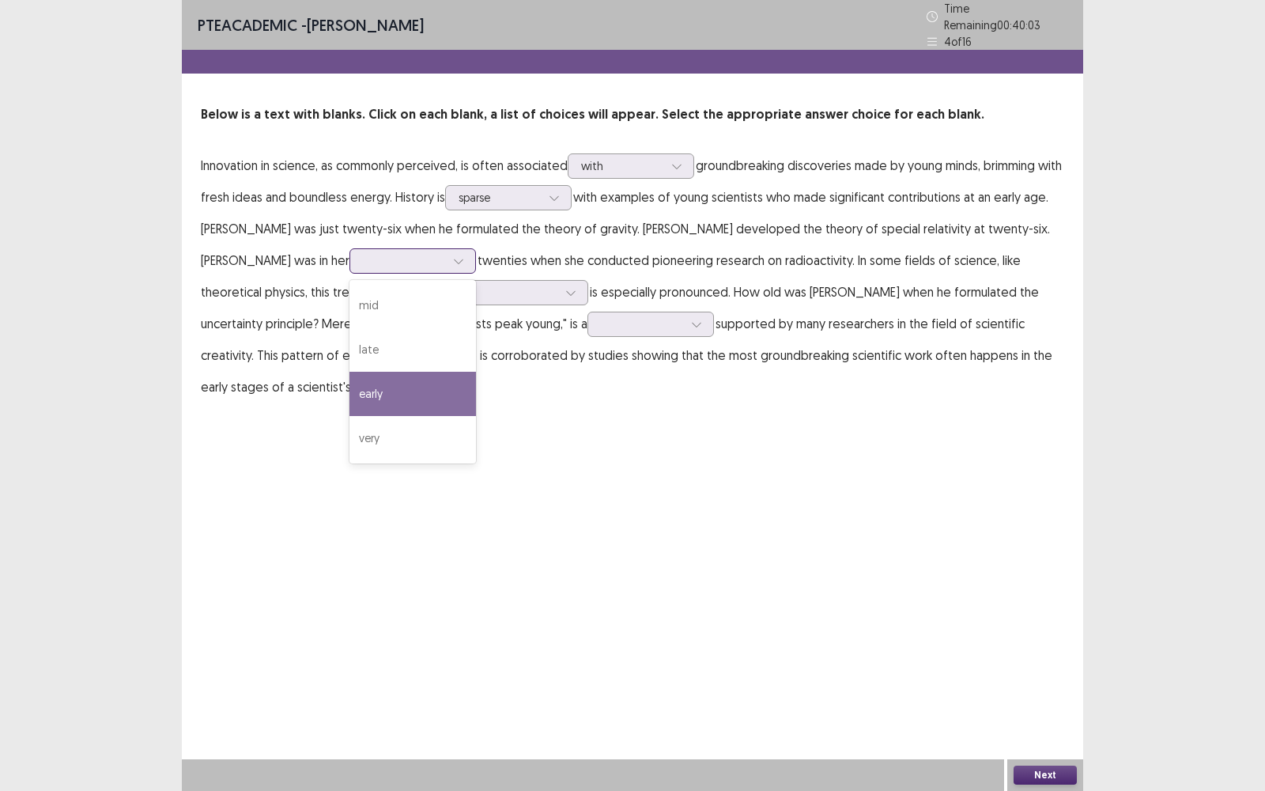
click at [397, 391] on div "early" at bounding box center [412, 394] width 126 height 44
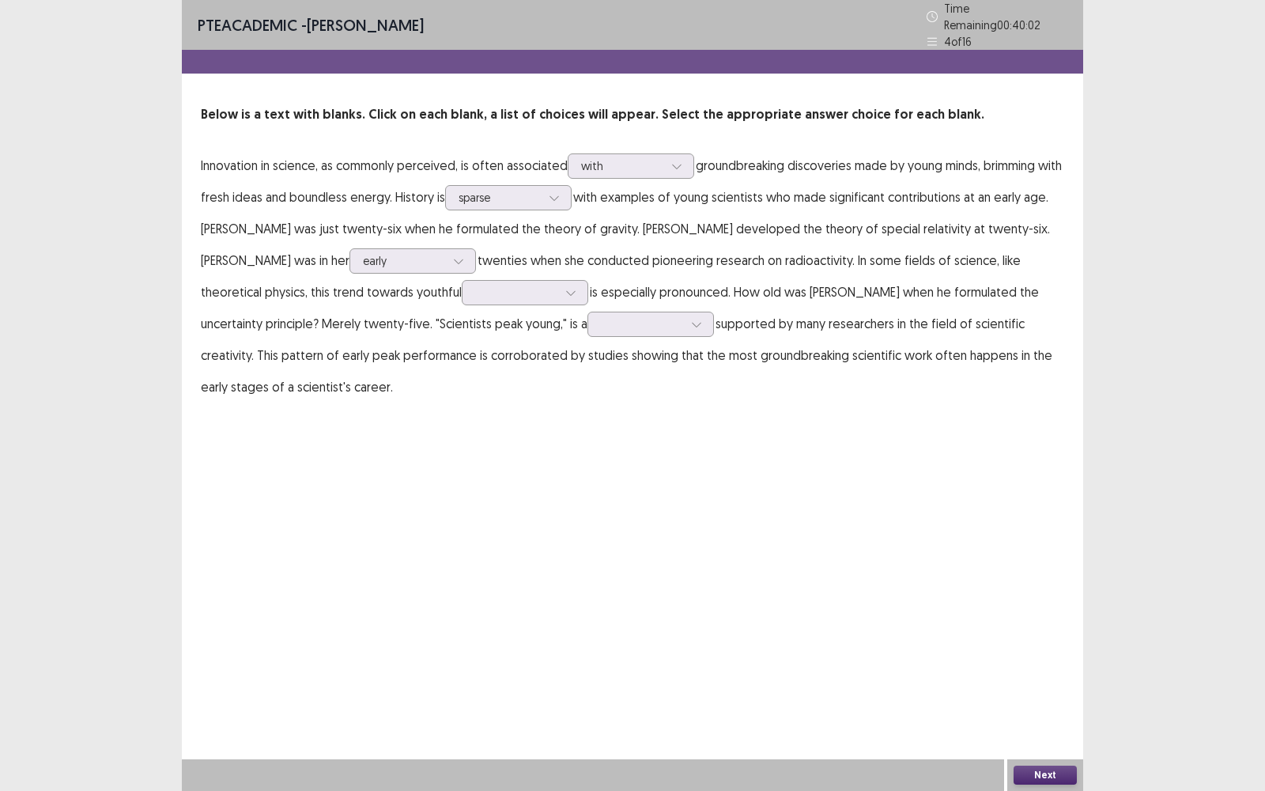
click at [471, 410] on div "PTE academic - [PERSON_NAME] Time Remaining 00 : 40 : 02 4 of 16 Below is a tex…" at bounding box center [632, 217] width 901 height 434
click at [474, 294] on div at bounding box center [516, 292] width 85 height 18
click at [475, 289] on div at bounding box center [516, 292] width 82 height 15
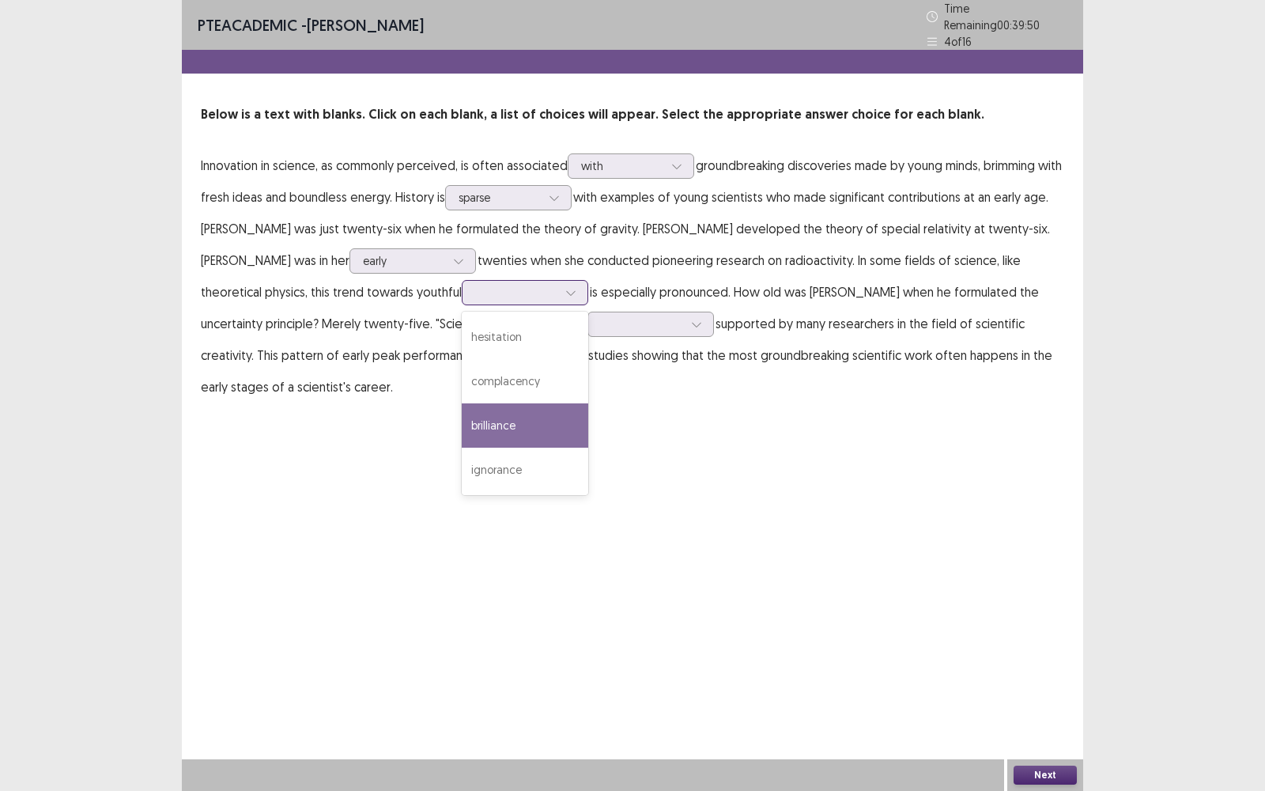
click at [467, 413] on div "brilliance" at bounding box center [525, 425] width 126 height 44
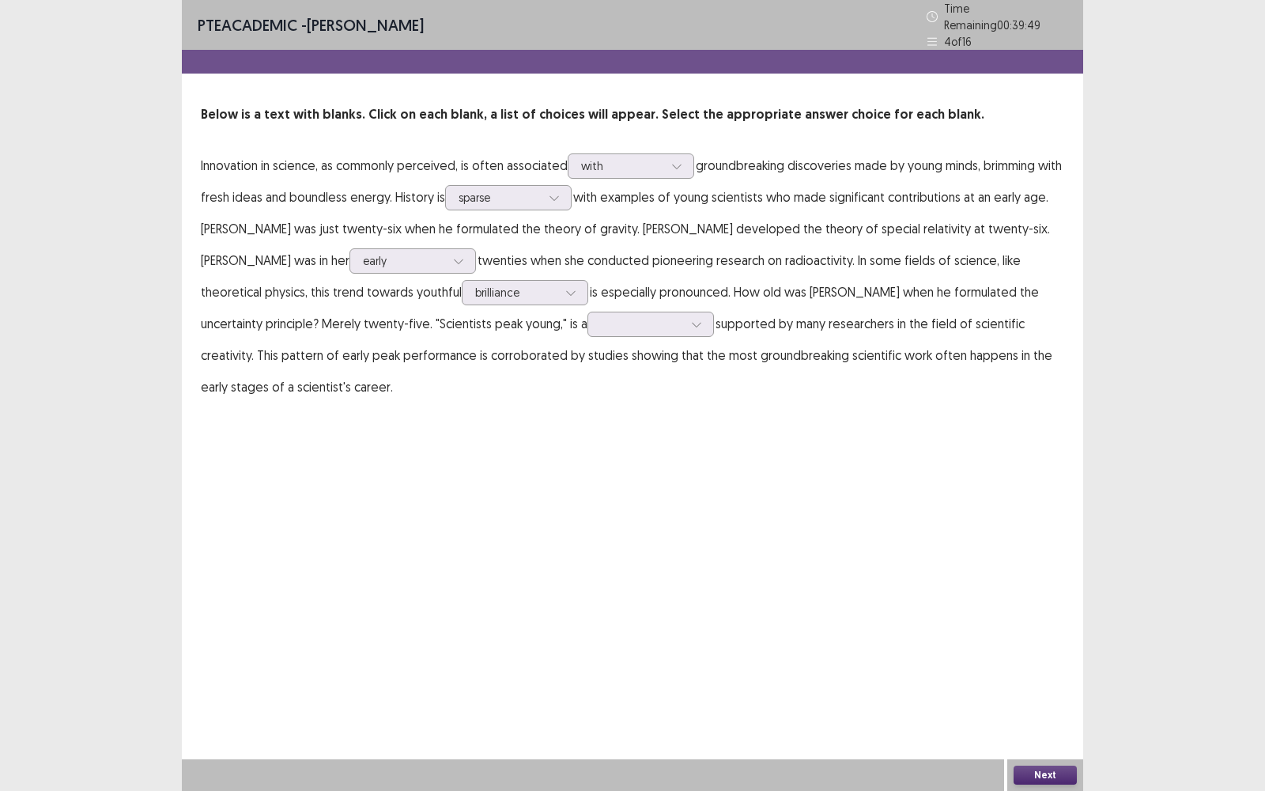
click at [535, 412] on div "PTE academic - [PERSON_NAME] Time Remaining 00 : 39 : 49 4 of 16 Below is a tex…" at bounding box center [632, 217] width 901 height 434
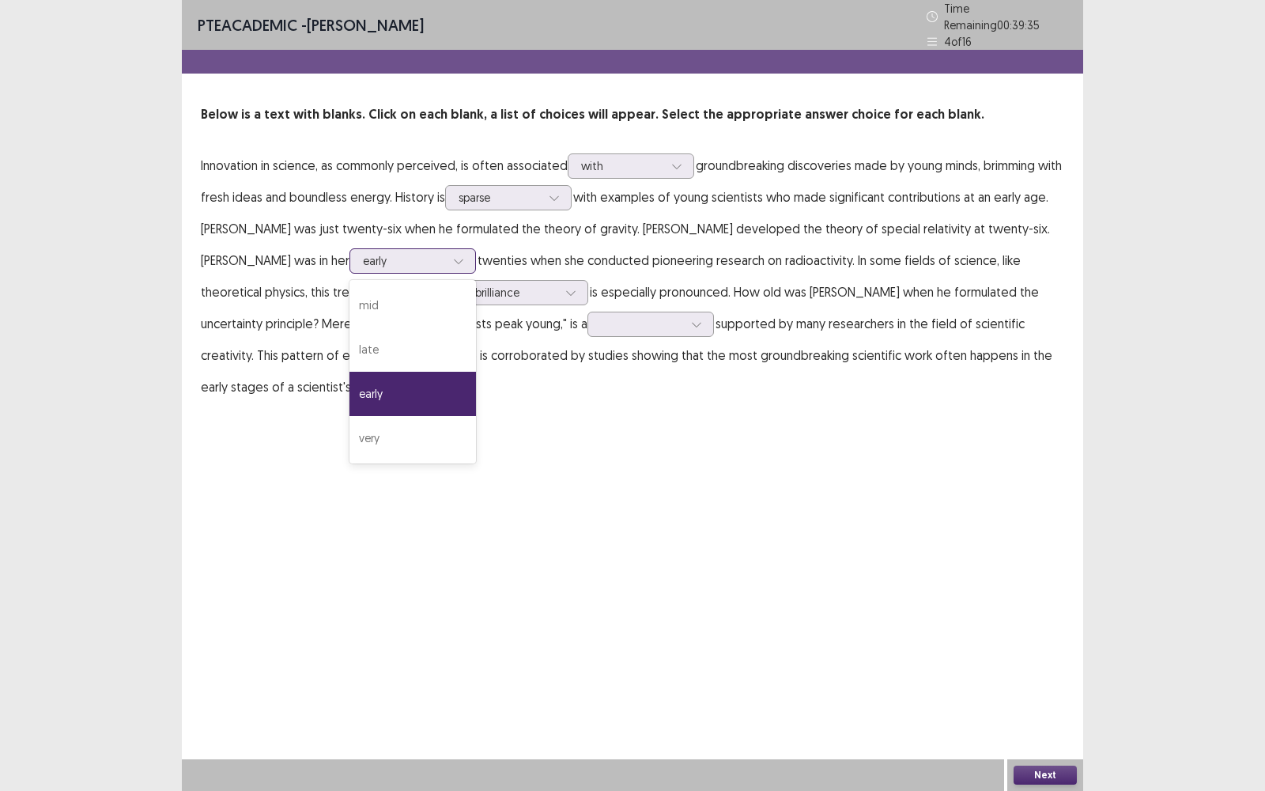
click at [379, 263] on div "early" at bounding box center [404, 261] width 82 height 24
click at [387, 372] on div "early" at bounding box center [412, 394] width 126 height 44
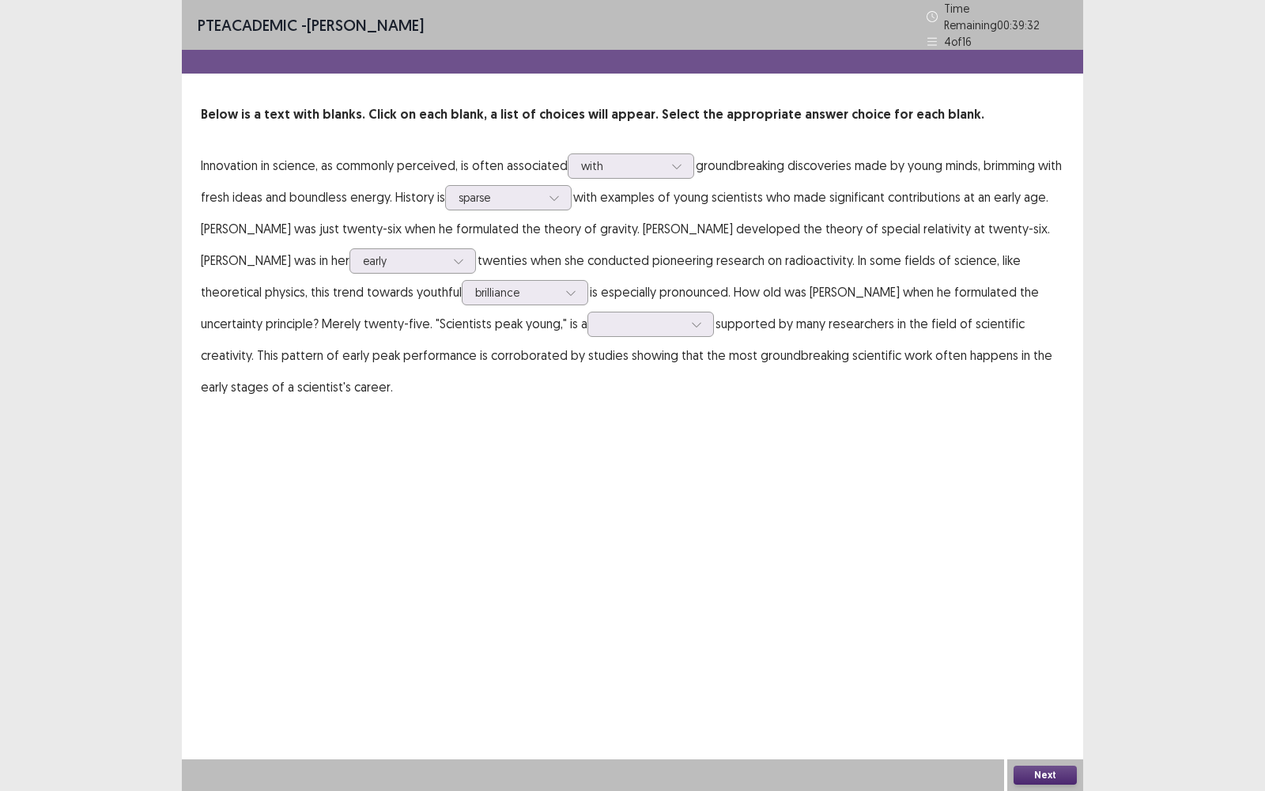
click at [421, 385] on p "Innovation in science, as commonly perceived, is often associated with groundbr…" at bounding box center [632, 275] width 863 height 253
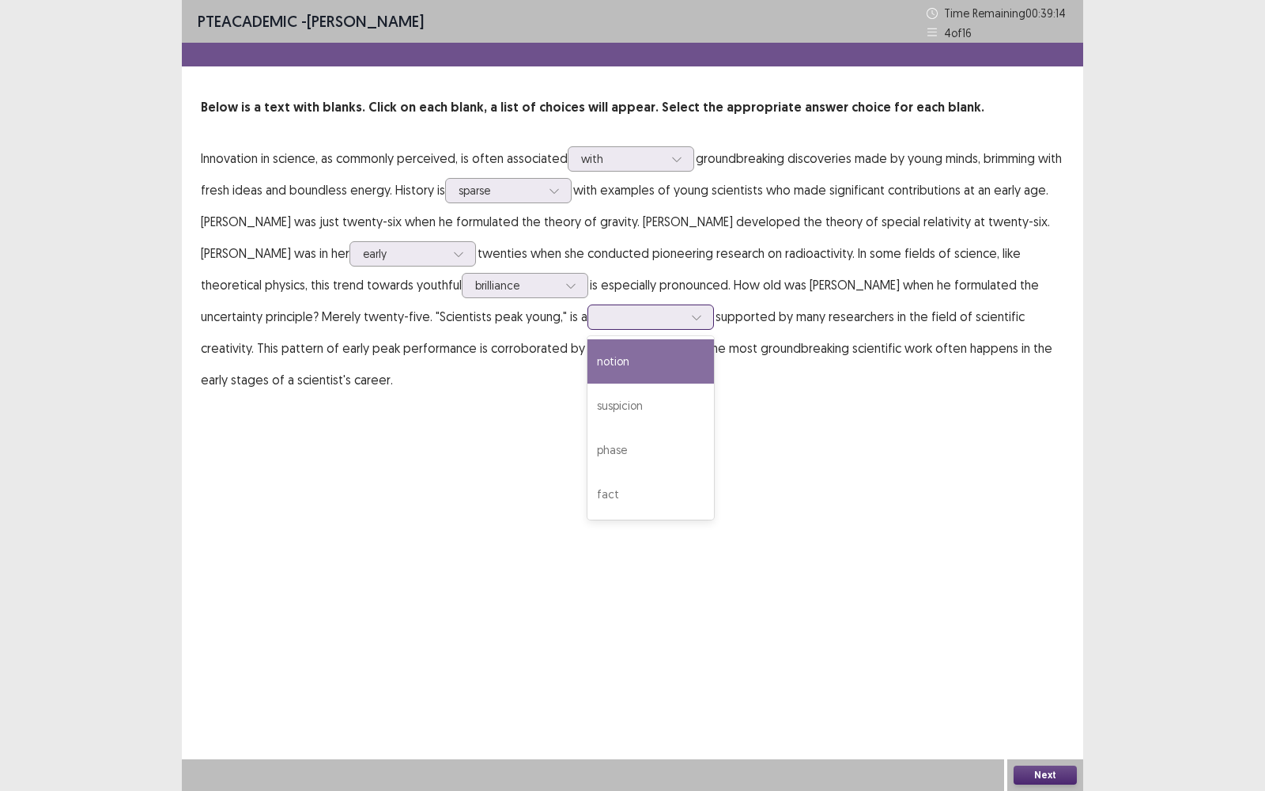
click at [601, 322] on div at bounding box center [642, 316] width 82 height 15
click at [601, 317] on div at bounding box center [642, 316] width 82 height 15
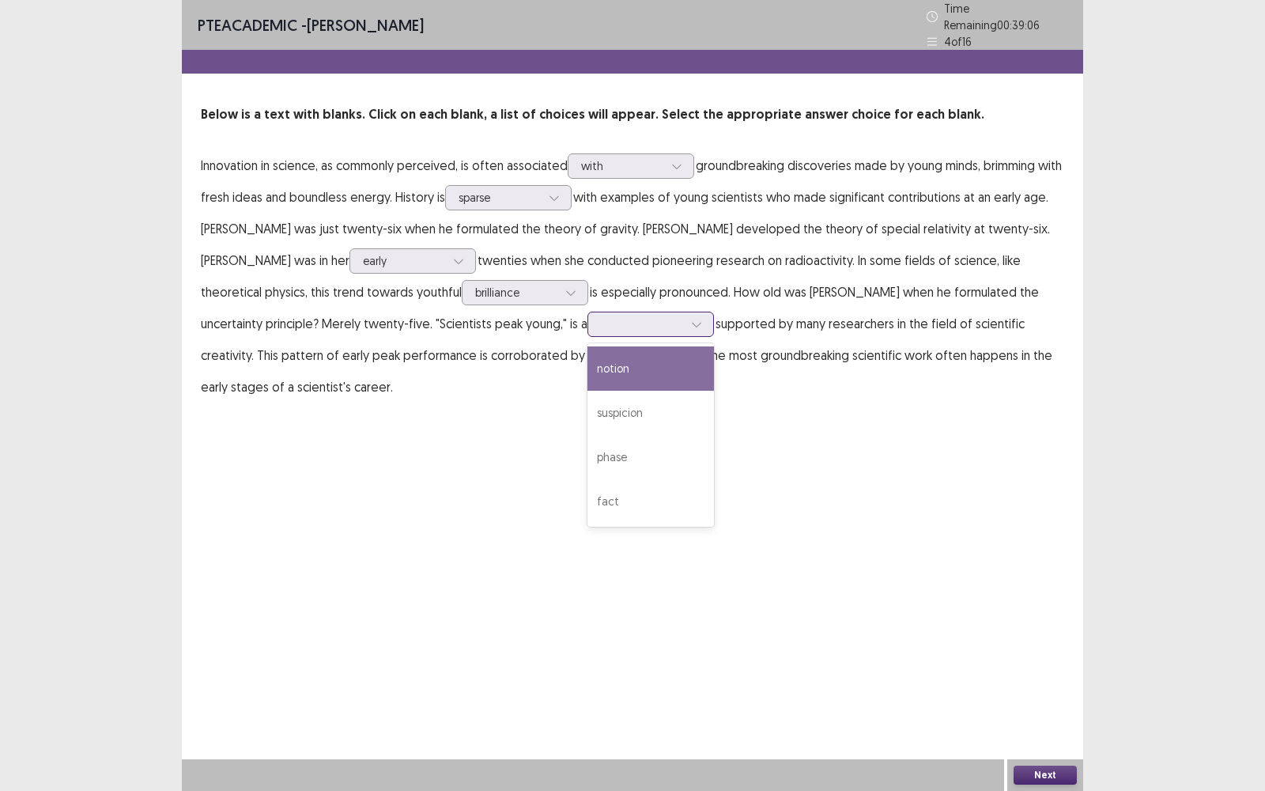
click at [601, 317] on div at bounding box center [642, 323] width 82 height 15
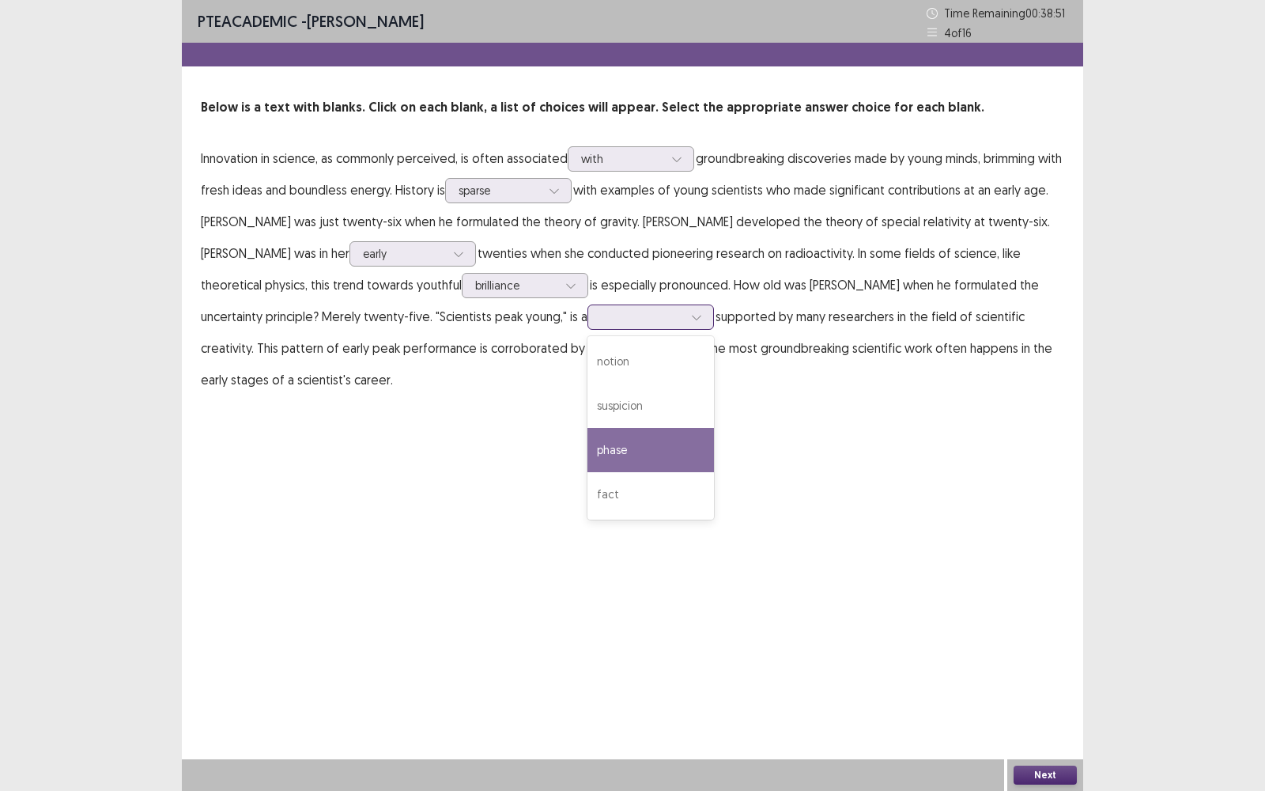
click at [595, 458] on div "phase" at bounding box center [650, 450] width 126 height 44
click at [1059, 566] on button "Next" at bounding box center [1044, 774] width 63 height 19
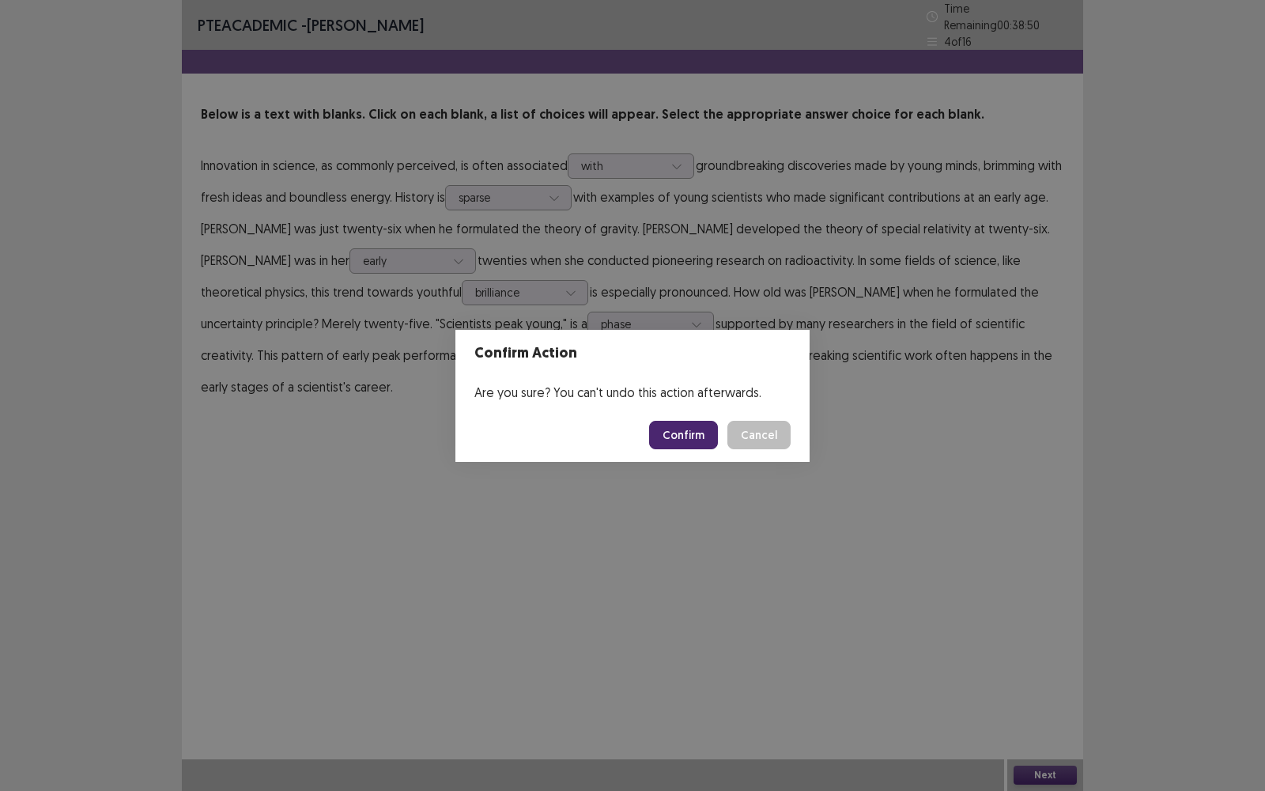
click at [696, 432] on button "Confirm" at bounding box center [683, 435] width 69 height 28
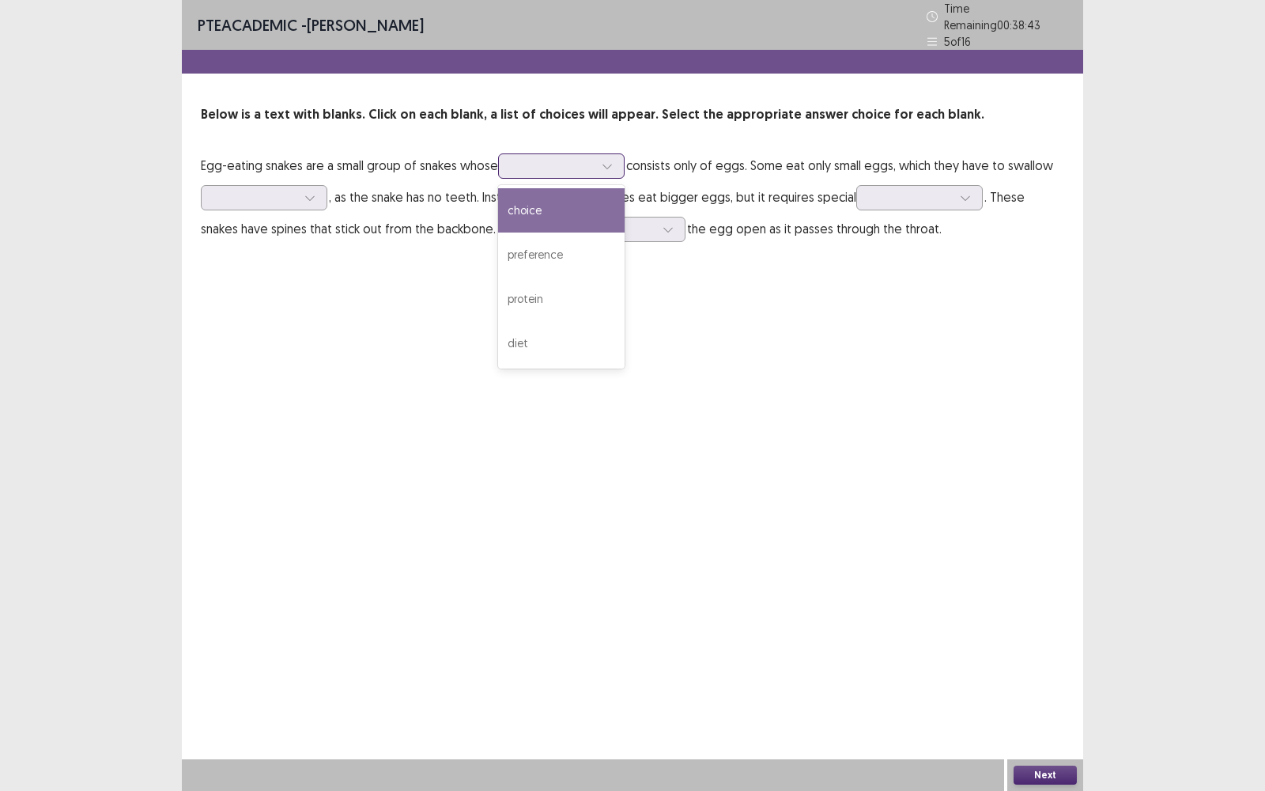
click at [549, 161] on div at bounding box center [552, 165] width 82 height 15
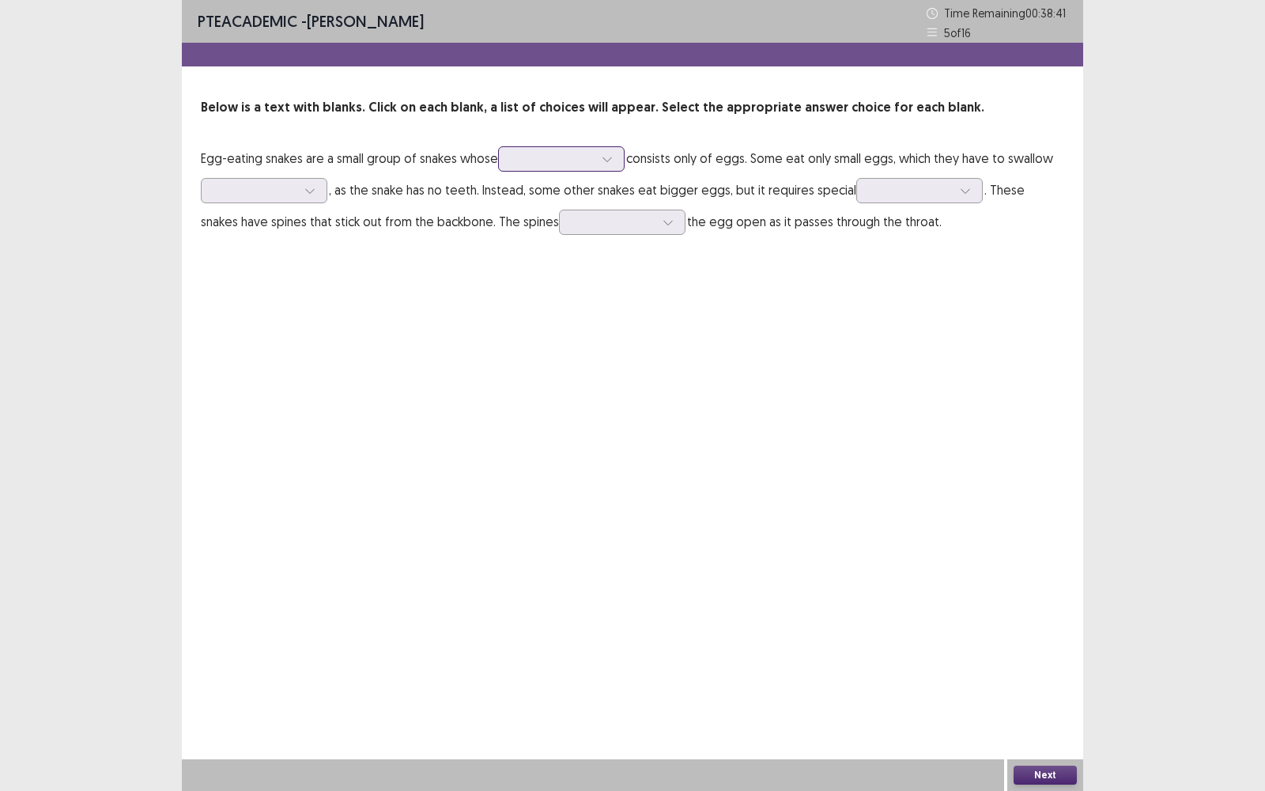
click at [549, 161] on div at bounding box center [552, 158] width 82 height 15
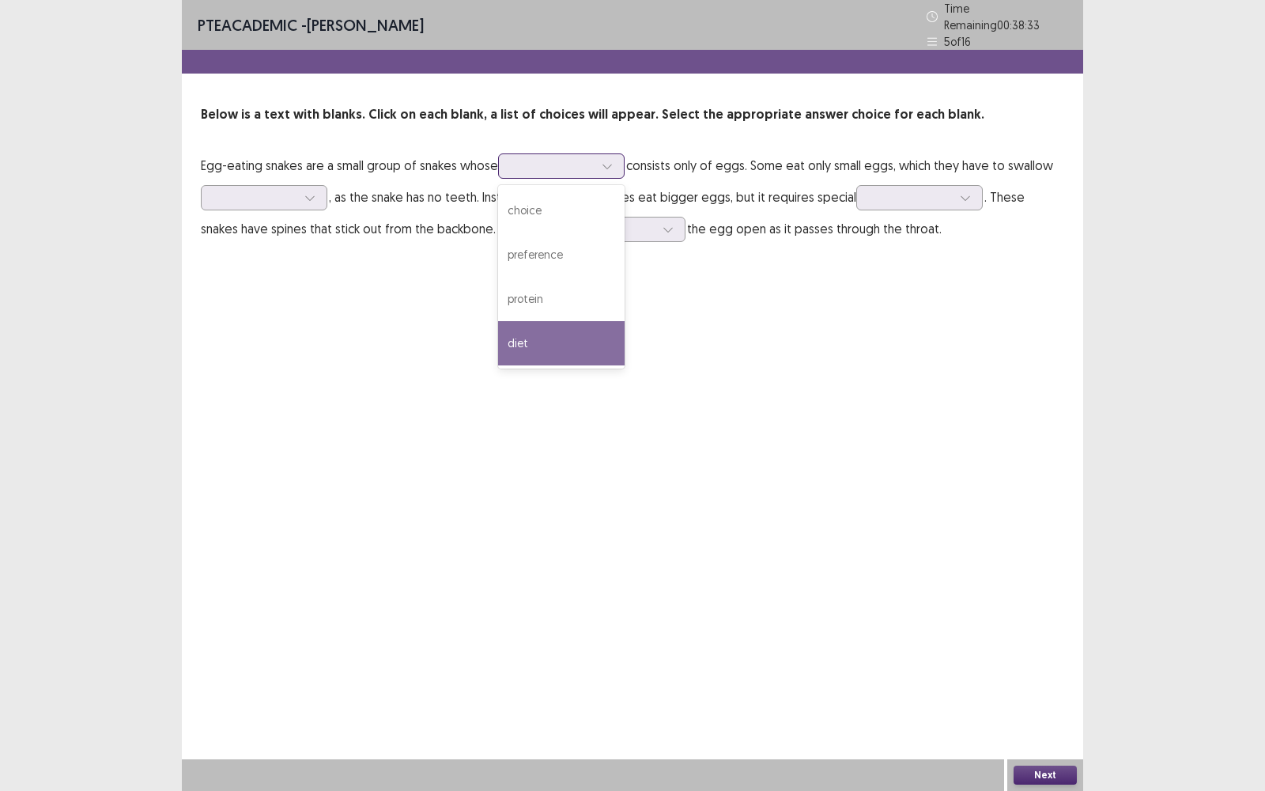
click at [550, 331] on div "diet" at bounding box center [561, 343] width 126 height 44
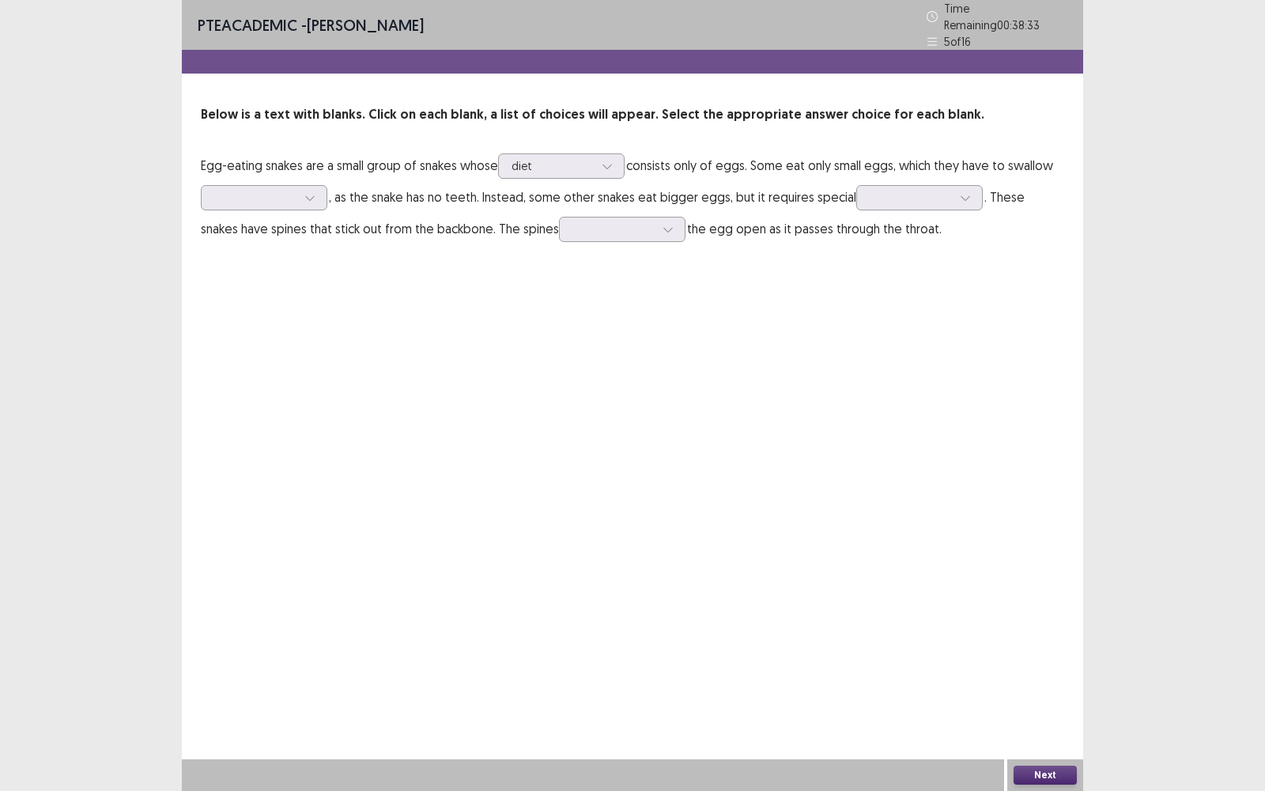
click at [550, 331] on div "PTE academic - [PERSON_NAME] Time Remaining 00 : 38 : 33 5 of 16 Below is a tex…" at bounding box center [632, 395] width 901 height 791
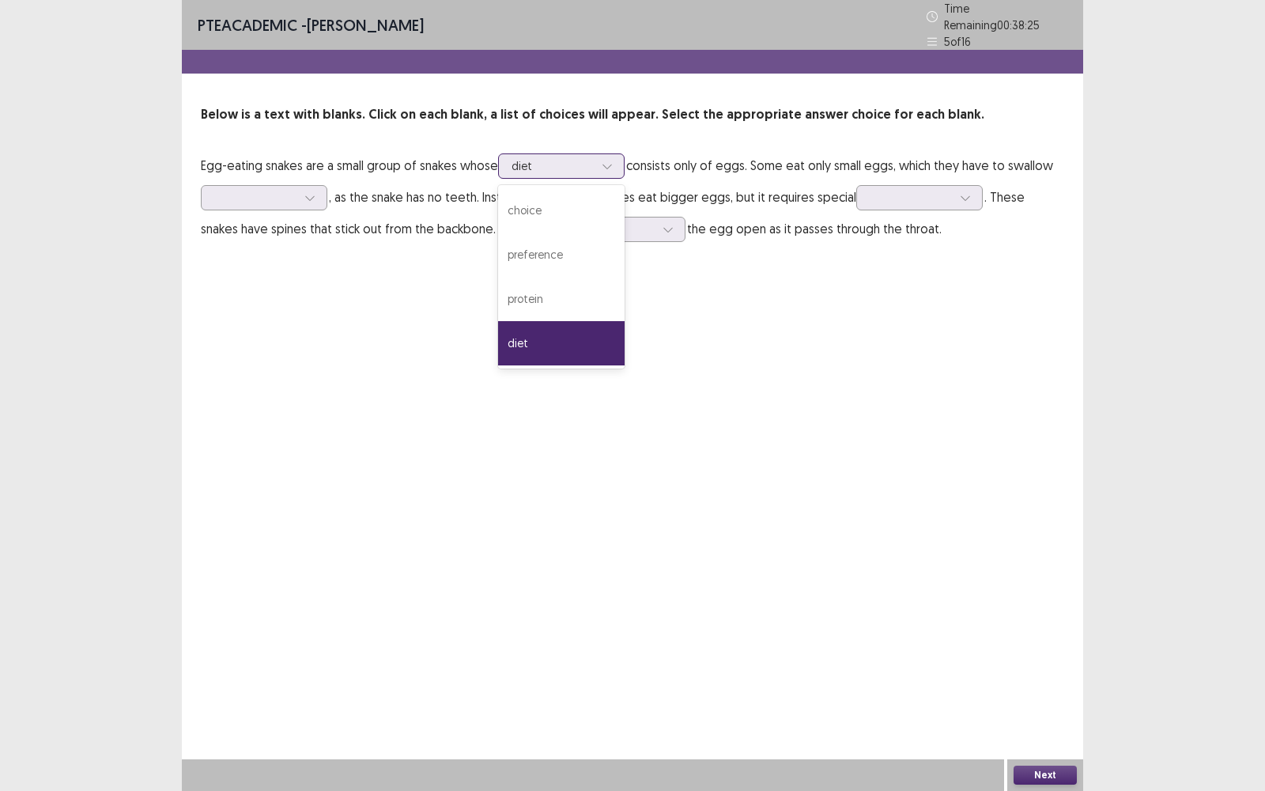
click at [590, 164] on div at bounding box center [552, 165] width 82 height 15
click at [765, 349] on div "PTE academic - [PERSON_NAME] Time Remaining 00 : 38 : 23 5 of 16 Below is a tex…" at bounding box center [632, 395] width 901 height 791
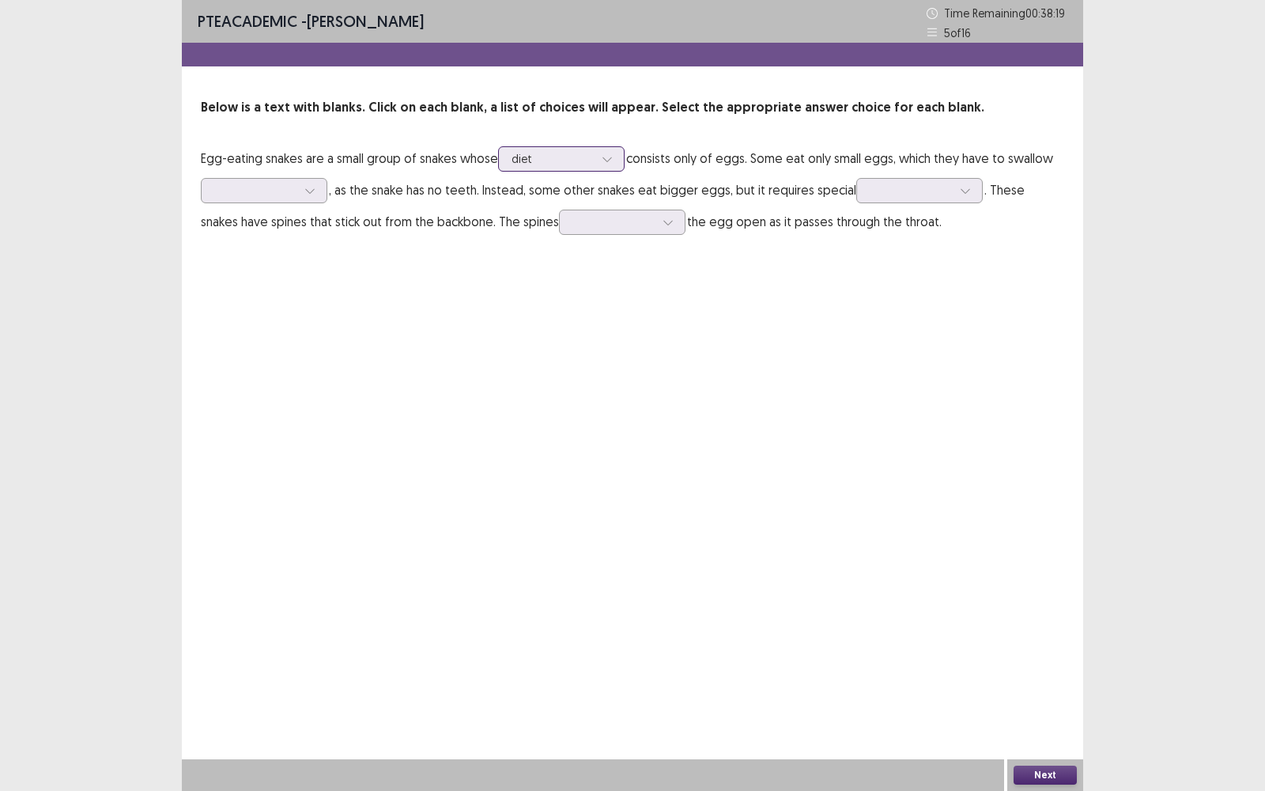
click at [607, 155] on icon at bounding box center [607, 158] width 11 height 11
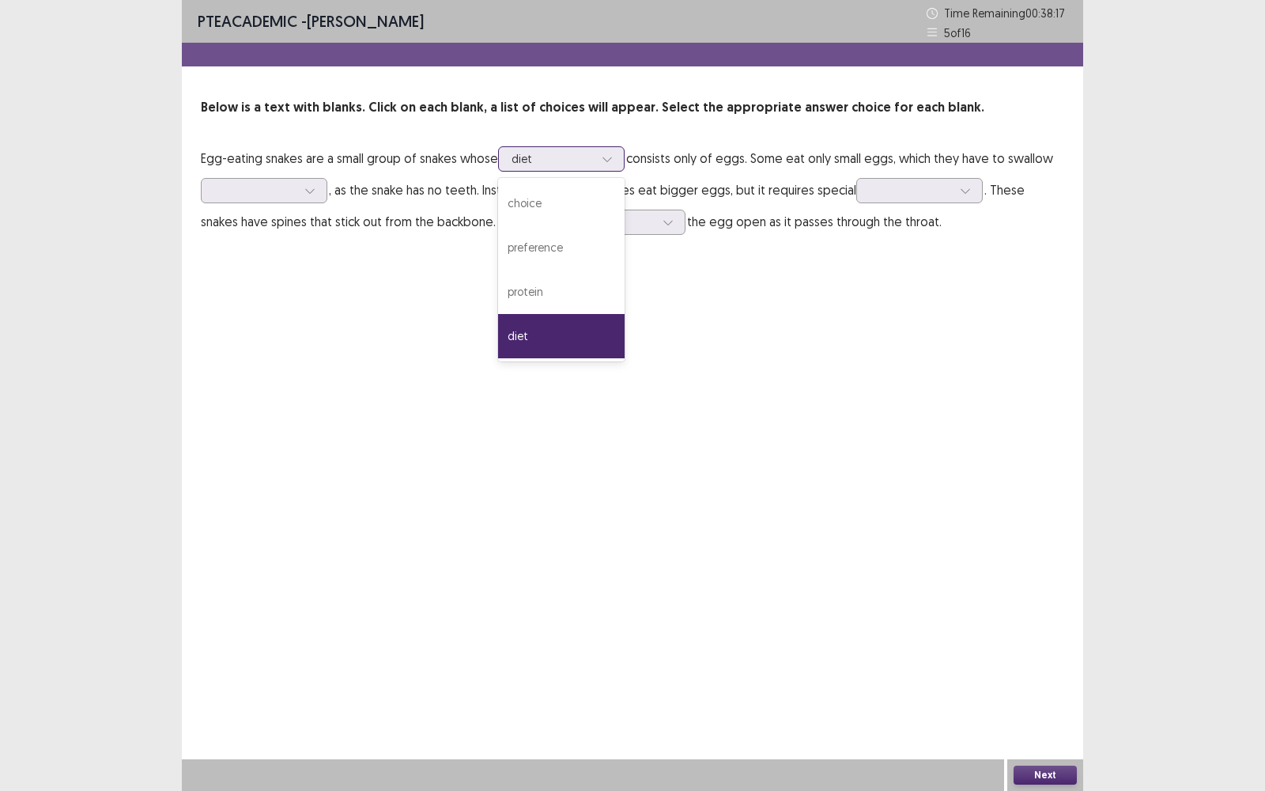
click at [601, 157] on div at bounding box center [607, 159] width 24 height 24
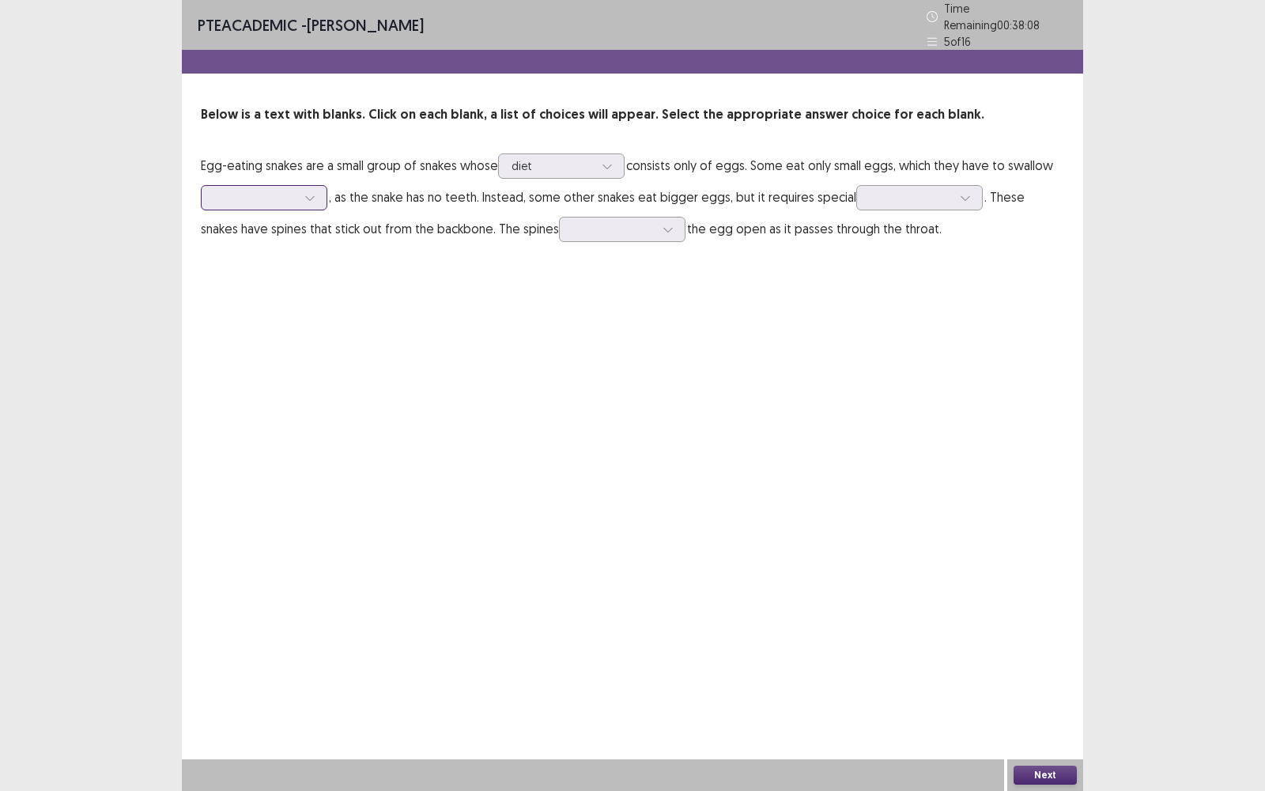
click at [263, 195] on div at bounding box center [255, 197] width 82 height 15
click at [255, 328] on div "perfectly" at bounding box center [264, 330] width 126 height 44
click at [348, 326] on div "PTE academic - [PERSON_NAME] Time Remaining 00 : 37 : 56 5 of 16 Below is a tex…" at bounding box center [632, 395] width 901 height 791
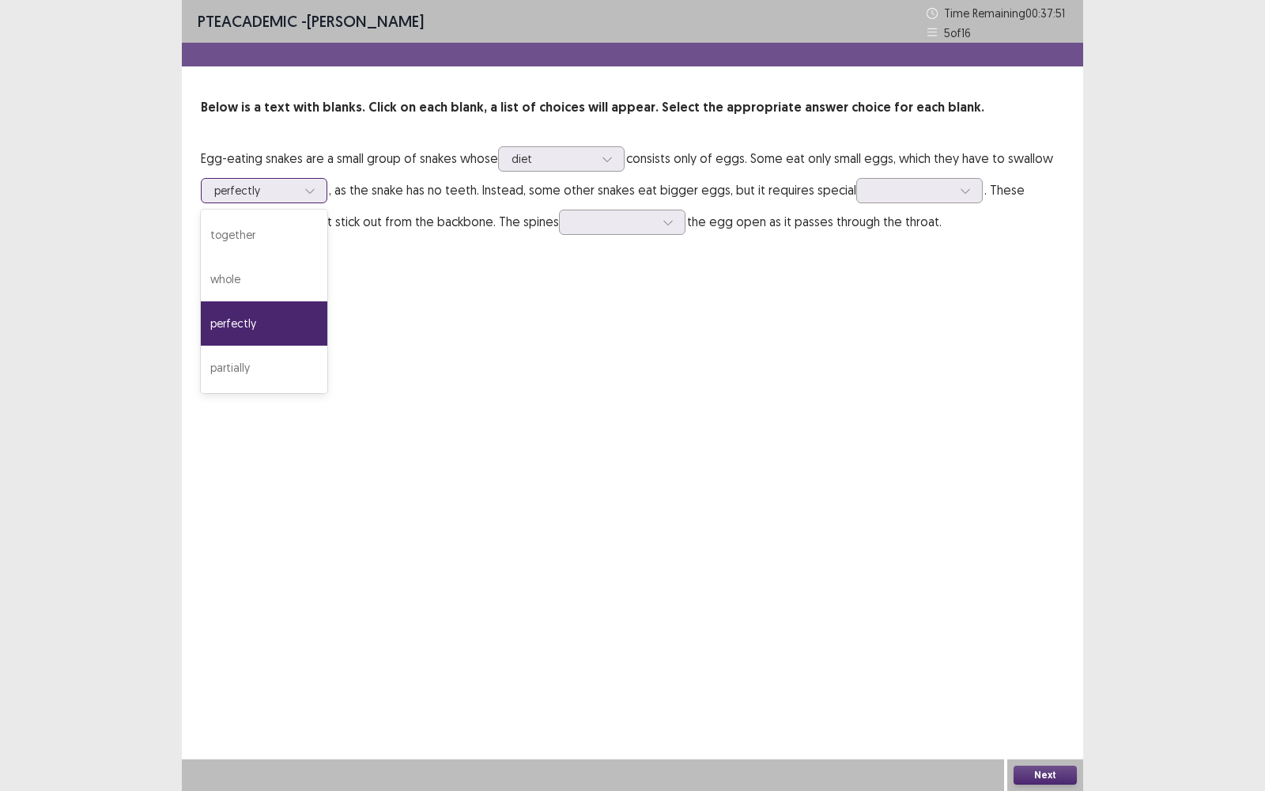
click at [263, 200] on div "perfectly" at bounding box center [255, 191] width 82 height 24
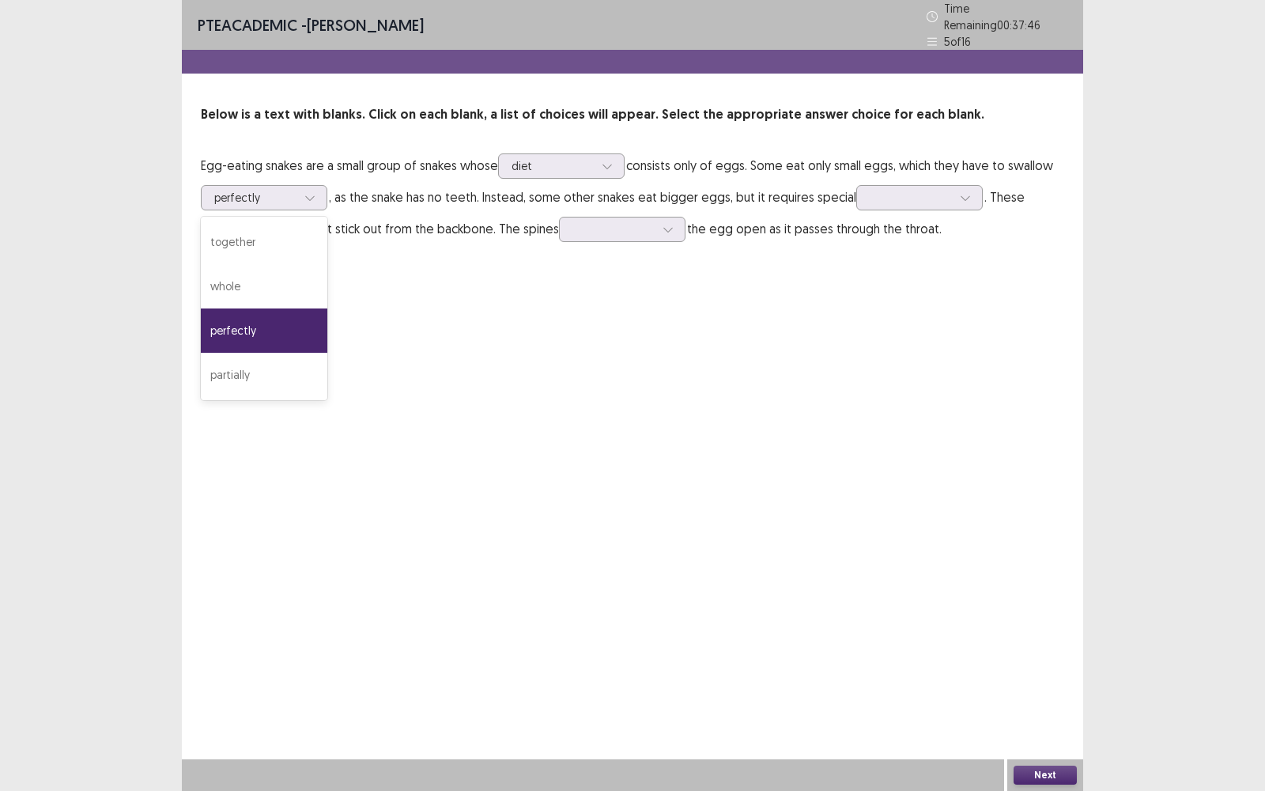
click at [373, 357] on div "PTE academic - [PERSON_NAME] Time Remaining 00 : 37 : 46 5 of 16 Below is a tex…" at bounding box center [632, 395] width 901 height 791
click at [908, 194] on div at bounding box center [911, 197] width 82 height 15
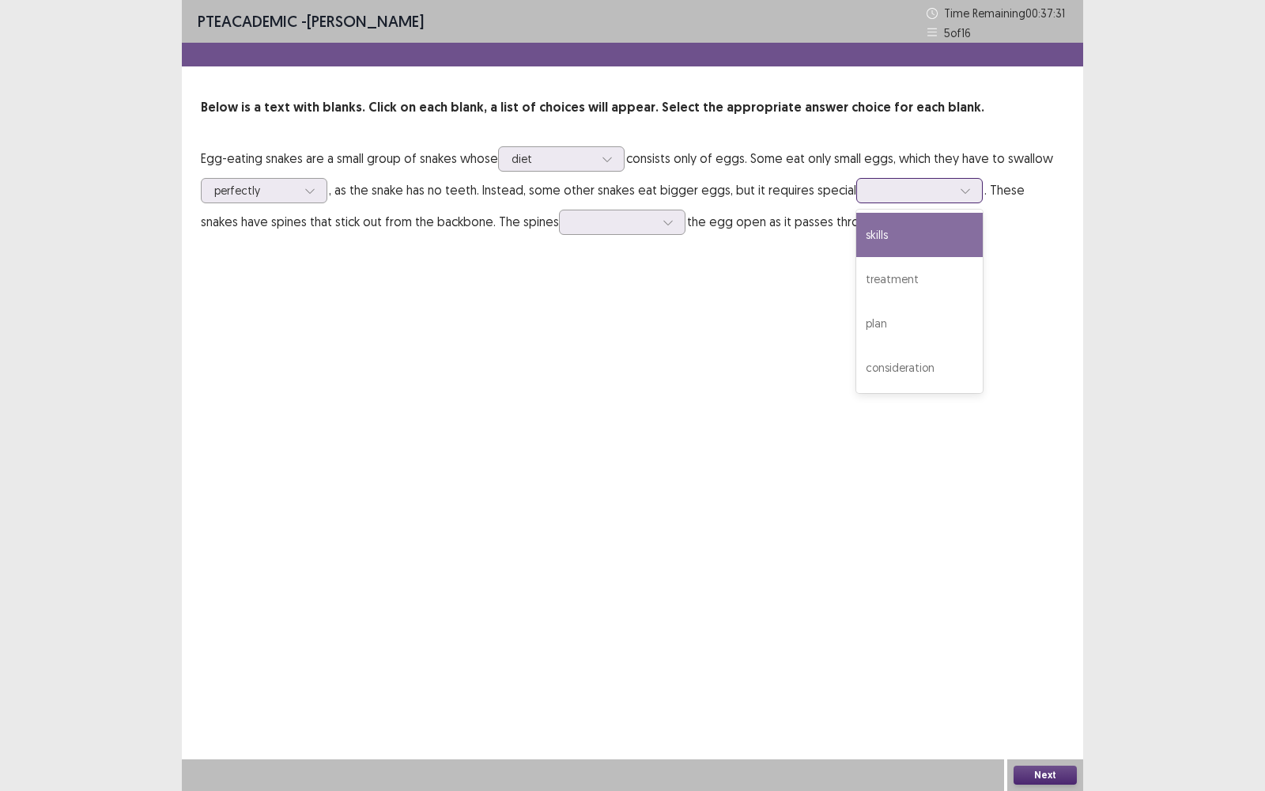
click at [909, 221] on div "skills" at bounding box center [919, 235] width 126 height 44
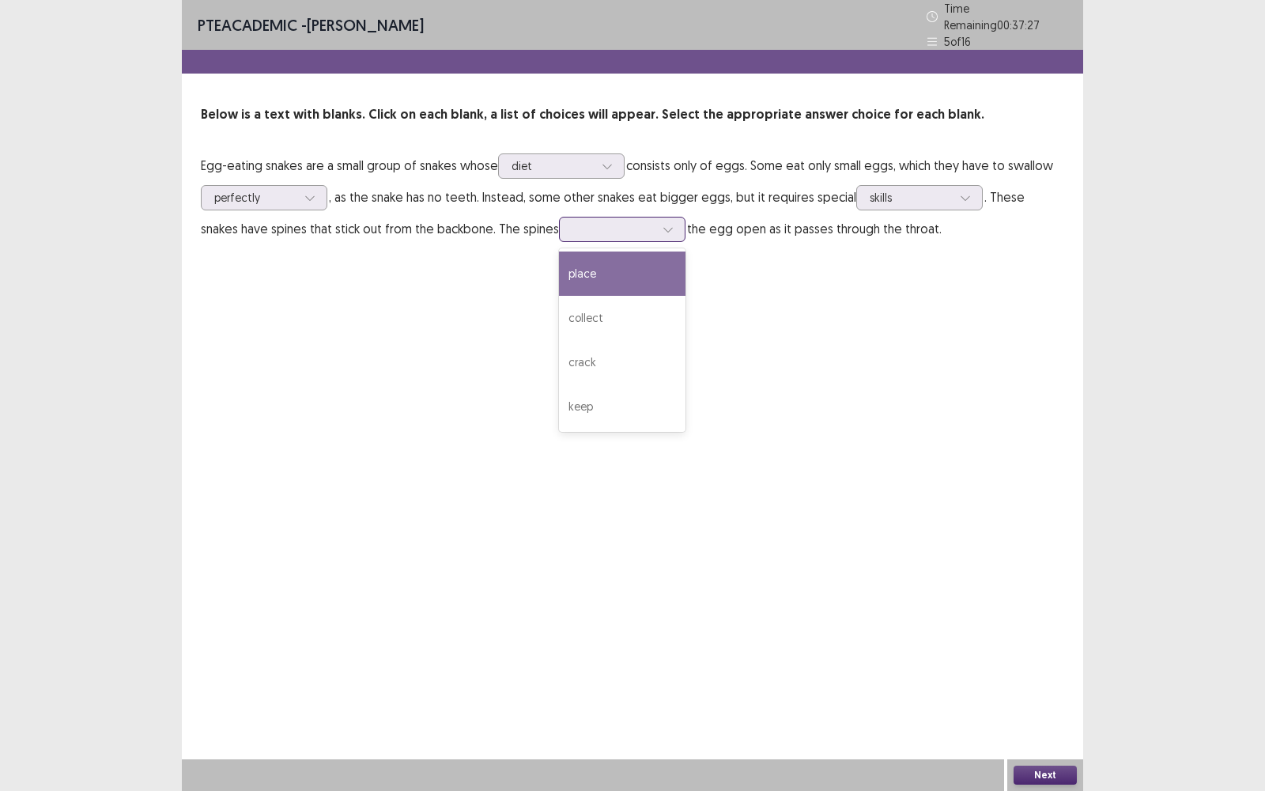
click at [580, 221] on div at bounding box center [613, 228] width 82 height 15
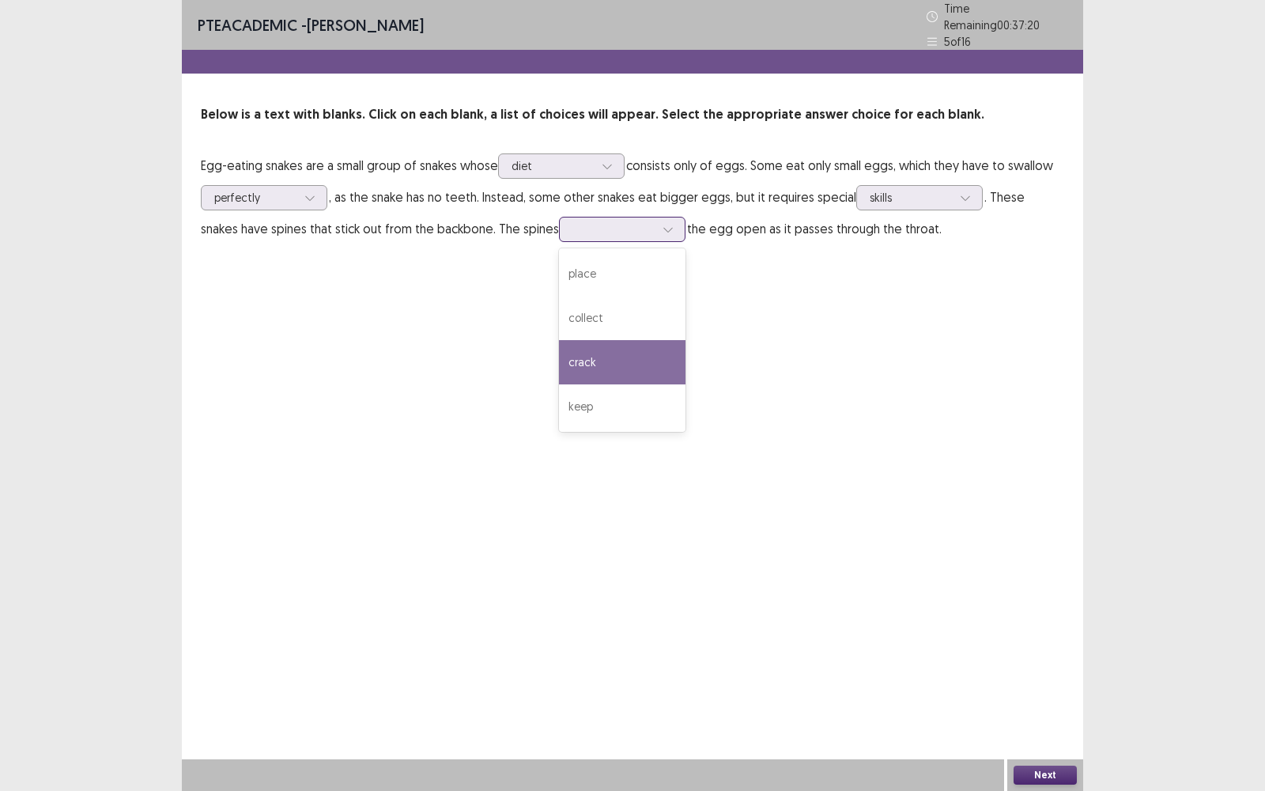
click at [583, 350] on div "crack" at bounding box center [622, 362] width 126 height 44
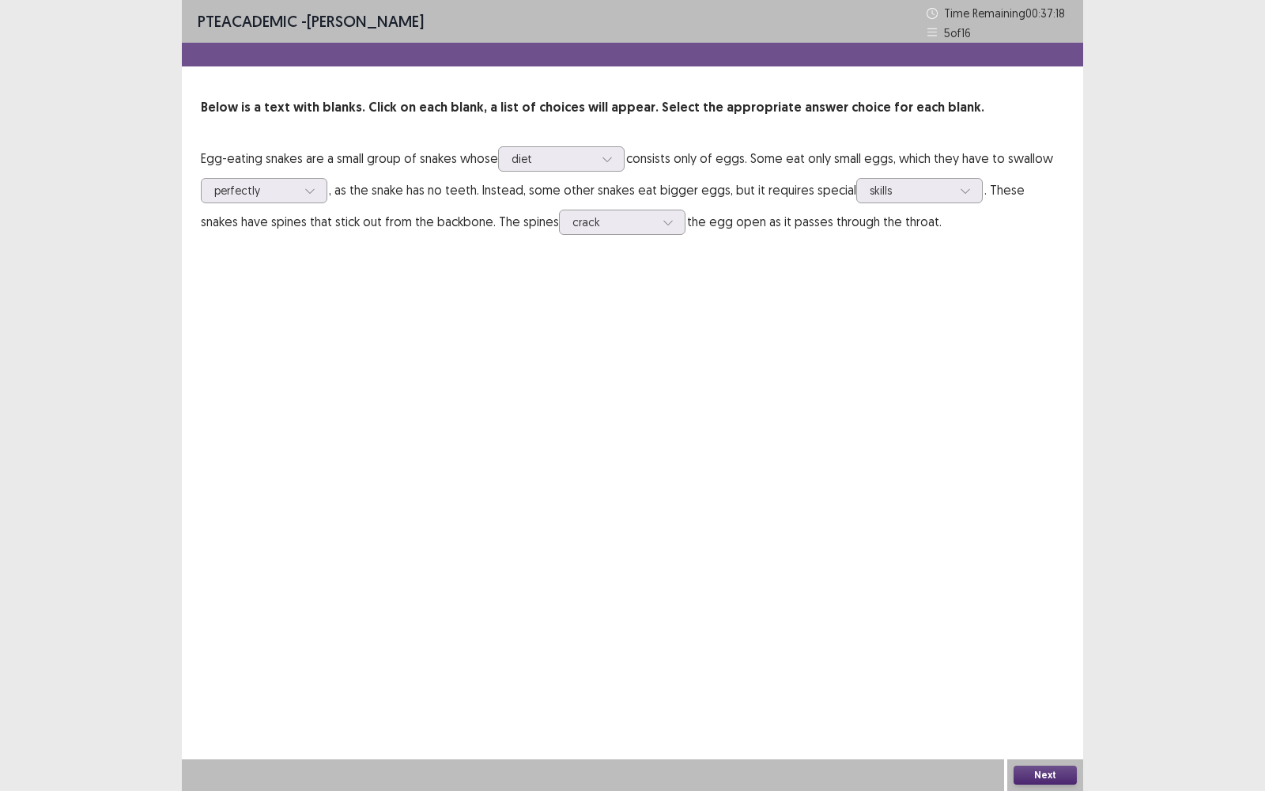
click at [1035, 566] on div "Next" at bounding box center [1045, 775] width 76 height 32
click at [1032, 566] on div "Next" at bounding box center [1045, 775] width 76 height 32
click at [1068, 566] on button "Next" at bounding box center [1044, 774] width 63 height 19
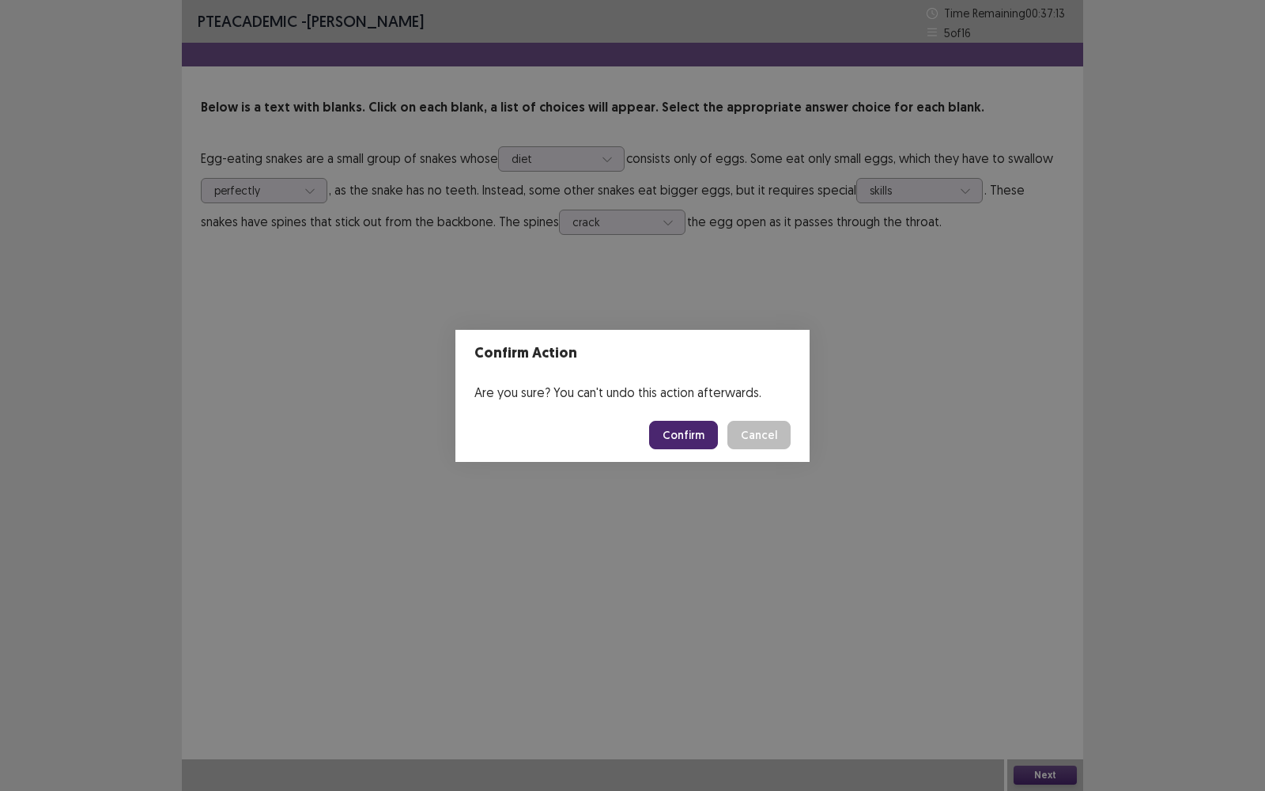
click at [708, 430] on button "Confirm" at bounding box center [683, 435] width 69 height 28
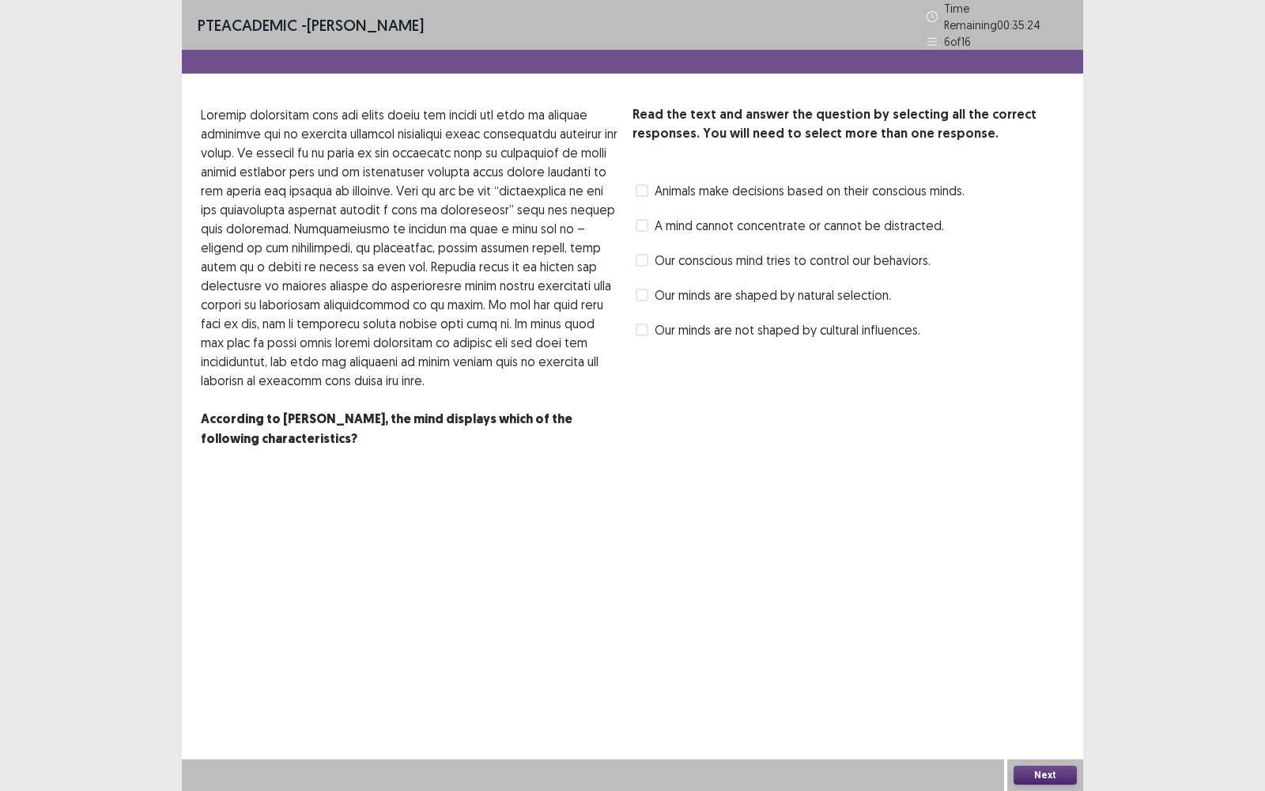
click at [778, 182] on span "Animals make decisions based on their conscious minds." at bounding box center [810, 190] width 310 height 19
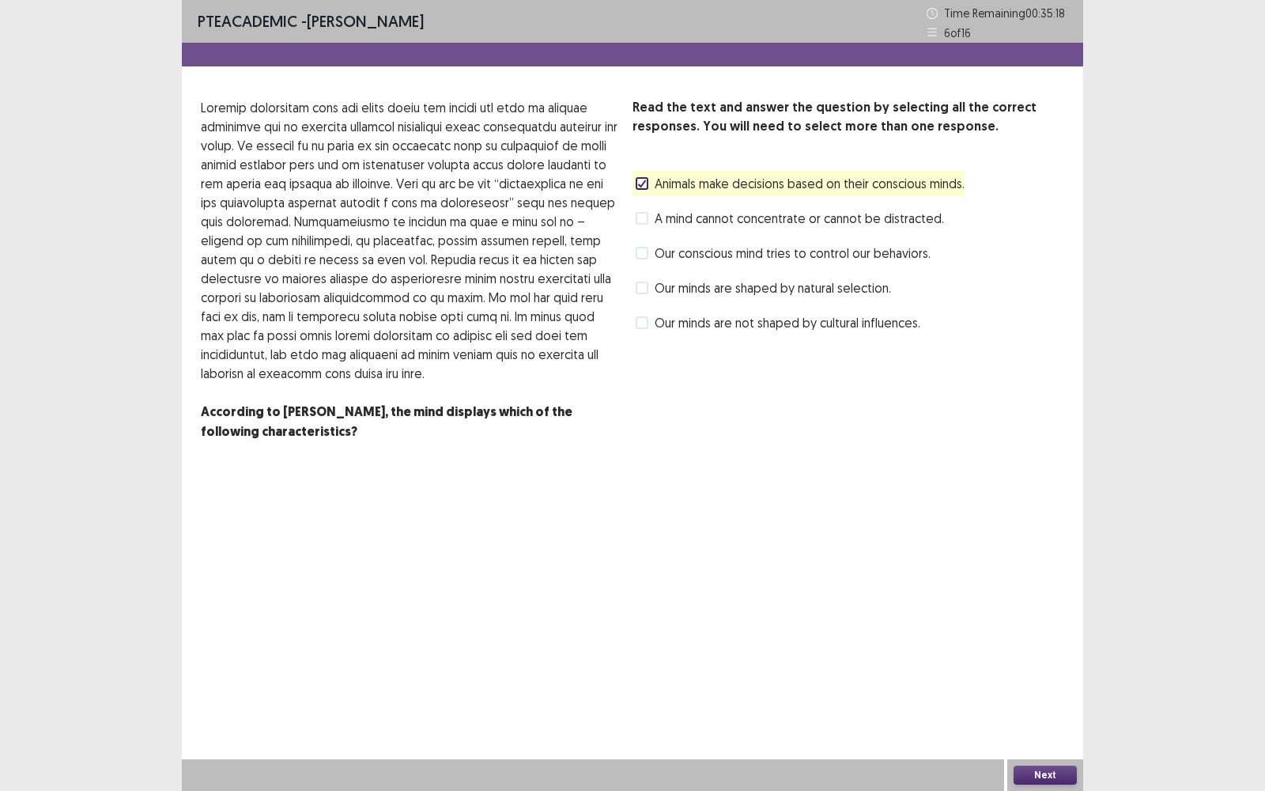
click at [764, 265] on div "Our conscious mind tries to control our behaviors." at bounding box center [781, 252] width 298 height 25
click at [763, 251] on span "Our conscious mind tries to control our behaviors." at bounding box center [793, 252] width 276 height 19
click at [1033, 566] on div "Next" at bounding box center [1045, 775] width 76 height 32
click at [1026, 566] on div "Next" at bounding box center [1045, 775] width 76 height 32
click at [1026, 566] on button "Next" at bounding box center [1044, 774] width 63 height 19
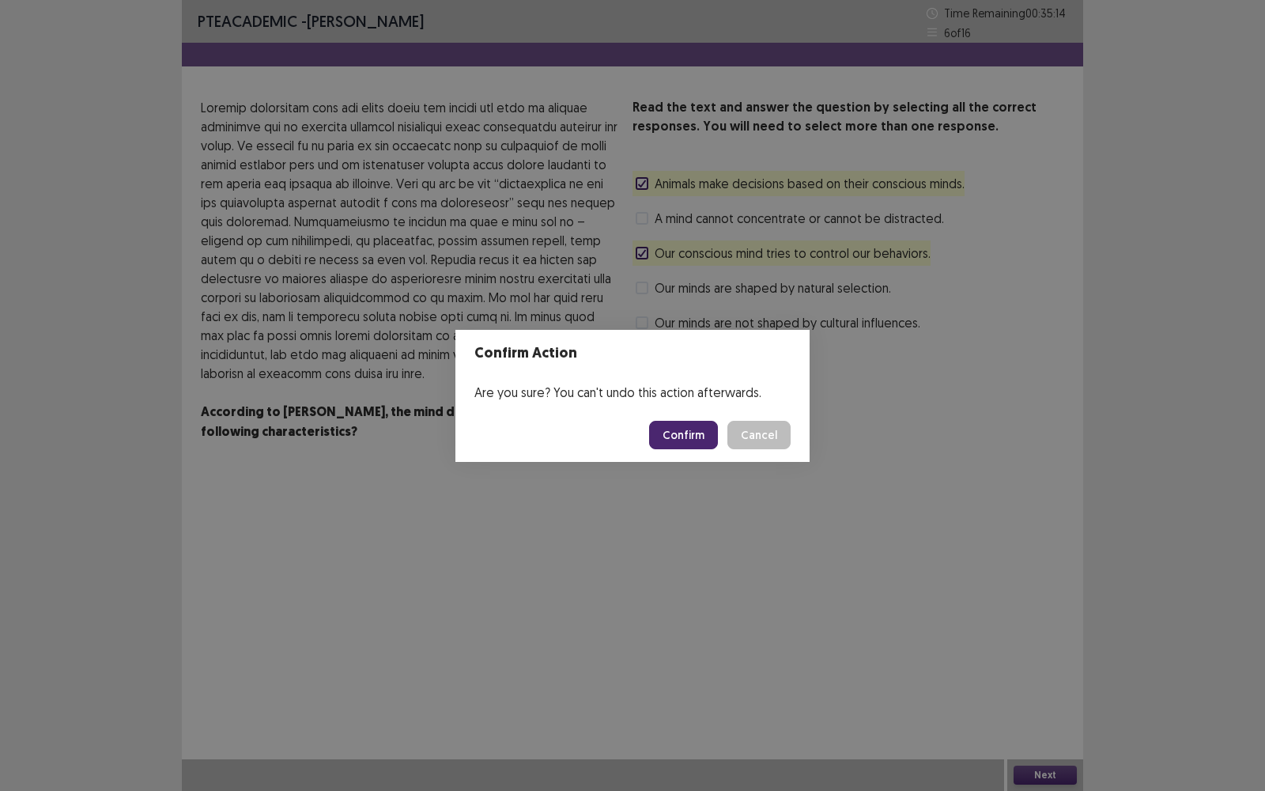
click at [704, 438] on button "Confirm" at bounding box center [683, 435] width 69 height 28
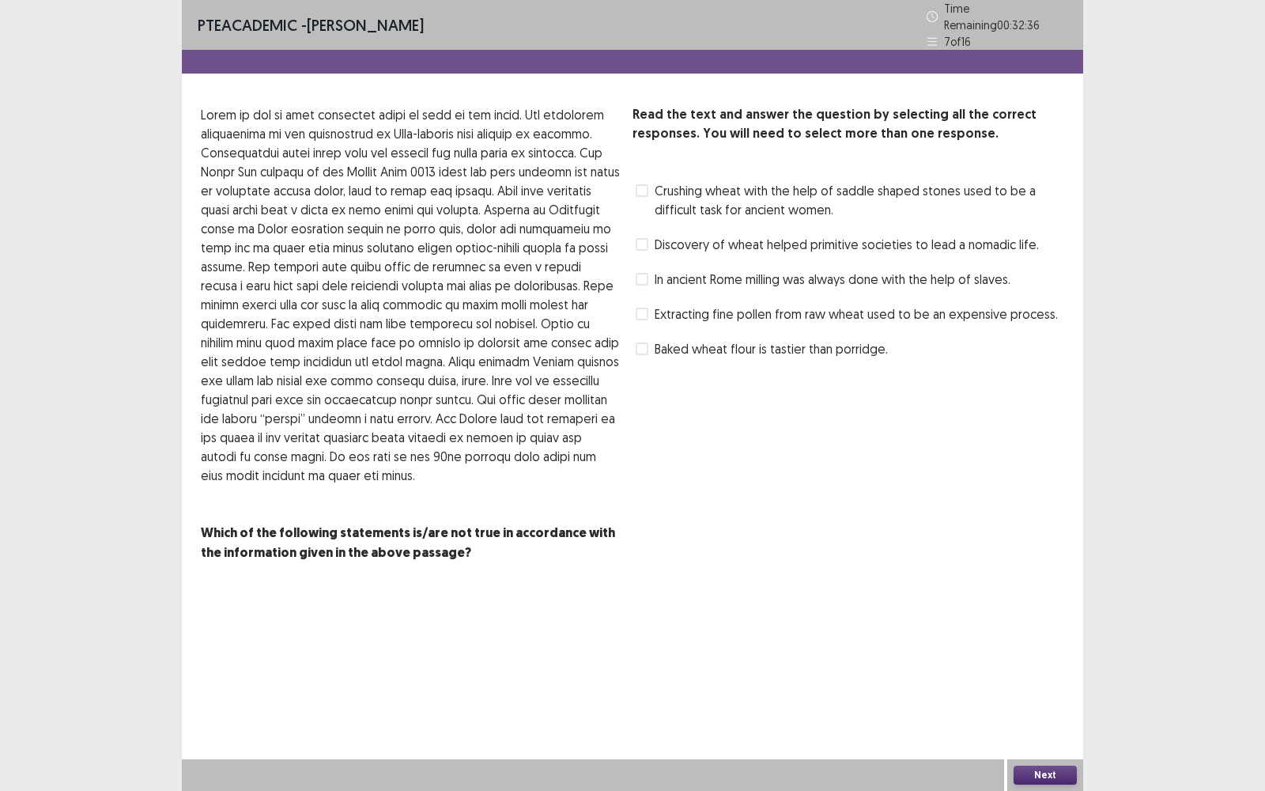
click at [790, 240] on span "Discovery of wheat helped primitive societies to lead a nomadic life." at bounding box center [847, 244] width 384 height 19
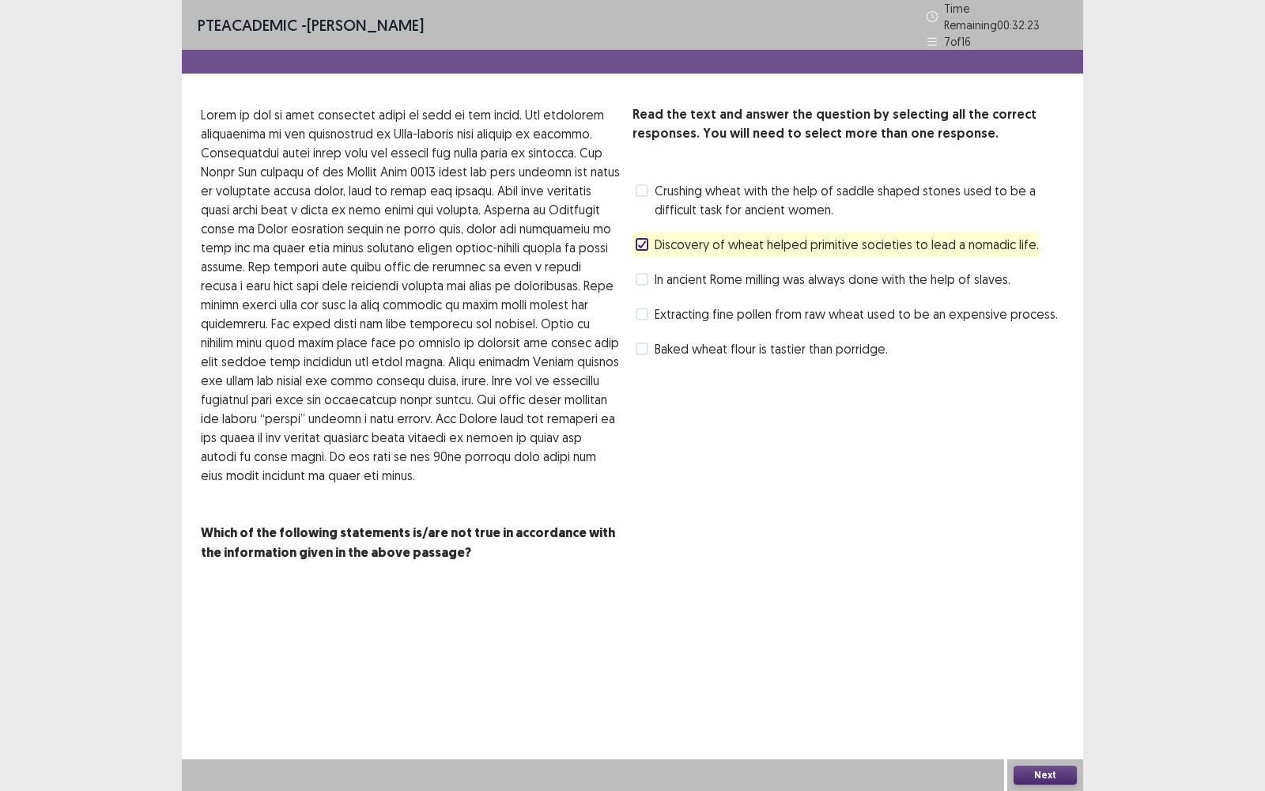
click at [828, 307] on span "Extracting fine pollen from raw wheat used to be an expensive process." at bounding box center [856, 313] width 403 height 19
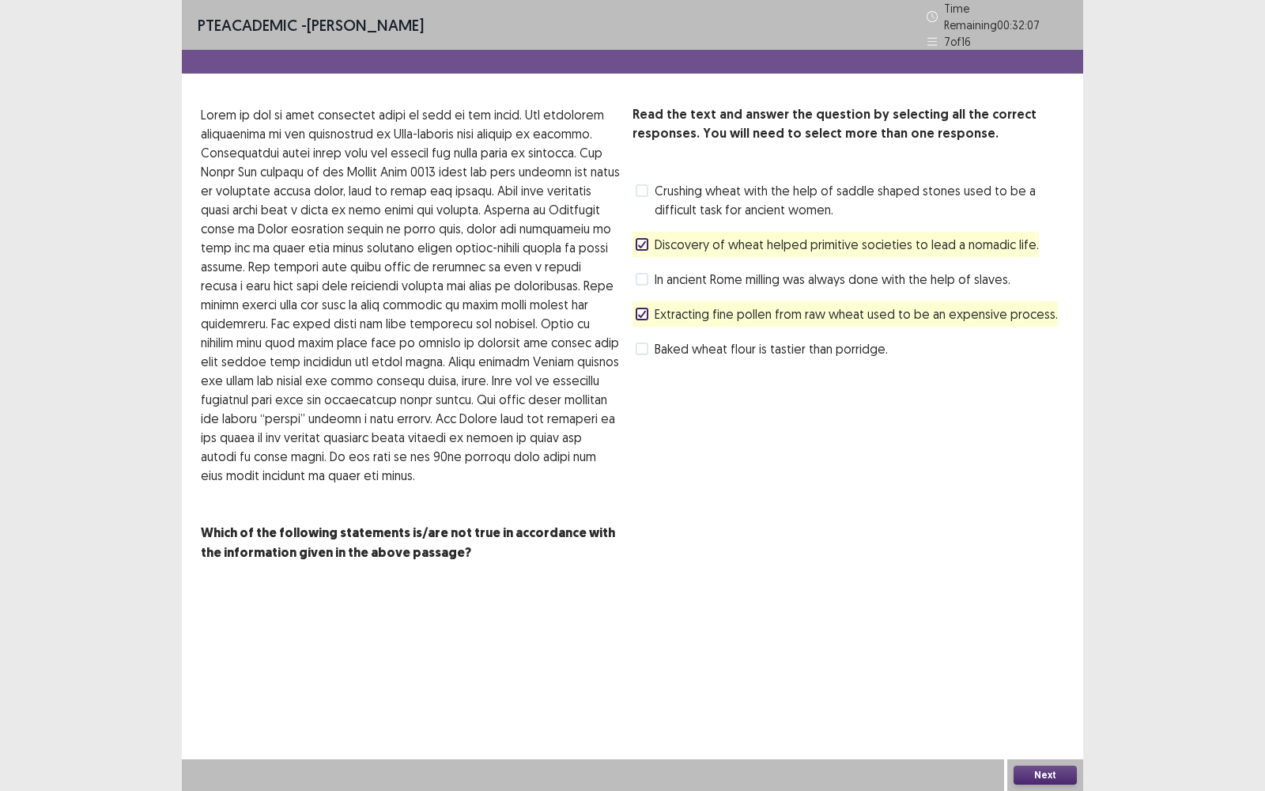
click at [796, 345] on span "Baked wheat flour is tastier than porridge." at bounding box center [771, 348] width 233 height 19
click at [801, 247] on div "Discovery of wheat helped primitive societies to lead a nomadic life." at bounding box center [835, 244] width 406 height 25
click at [663, 240] on span "Discovery of wheat helped primitive societies to lead a nomadic life." at bounding box center [847, 244] width 384 height 19
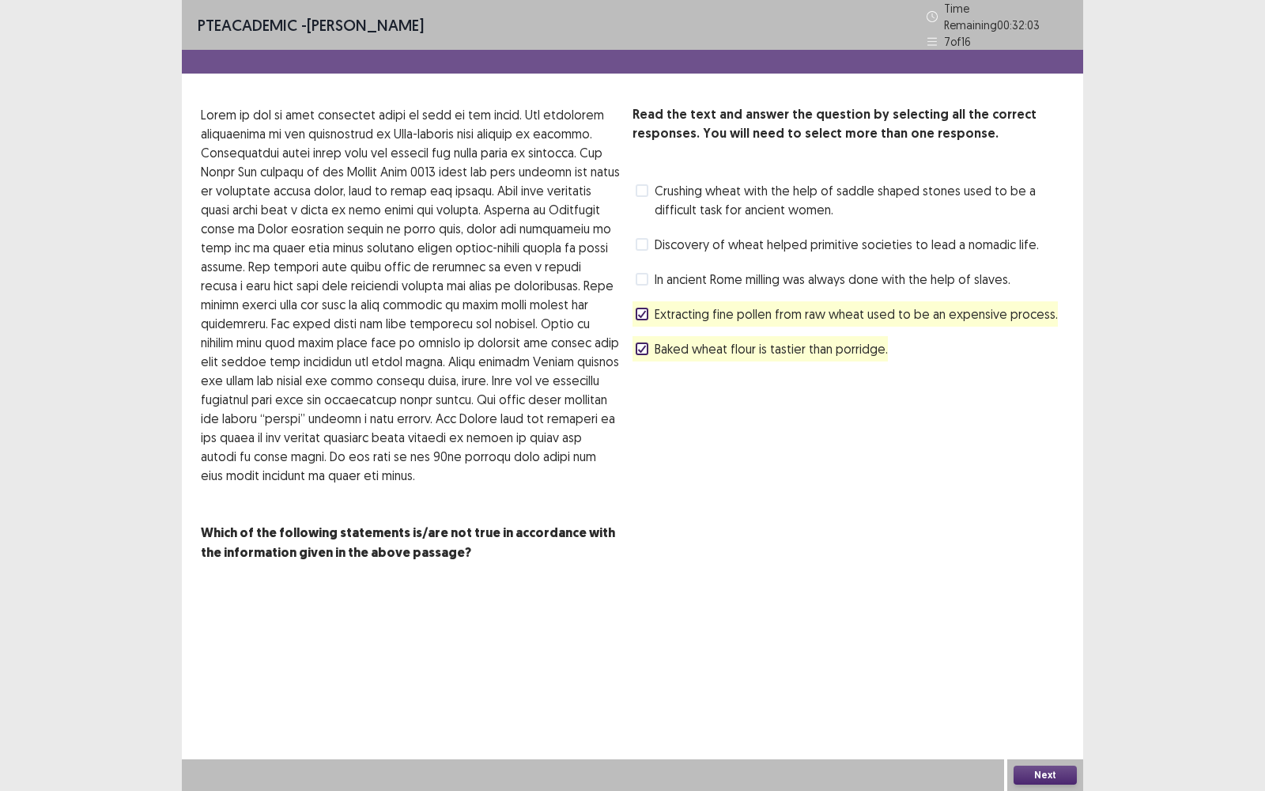
click at [1026, 566] on div "Next" at bounding box center [1045, 775] width 76 height 32
click at [1062, 566] on div "Next" at bounding box center [1045, 775] width 76 height 32
click at [1055, 566] on button "Next" at bounding box center [1044, 774] width 63 height 19
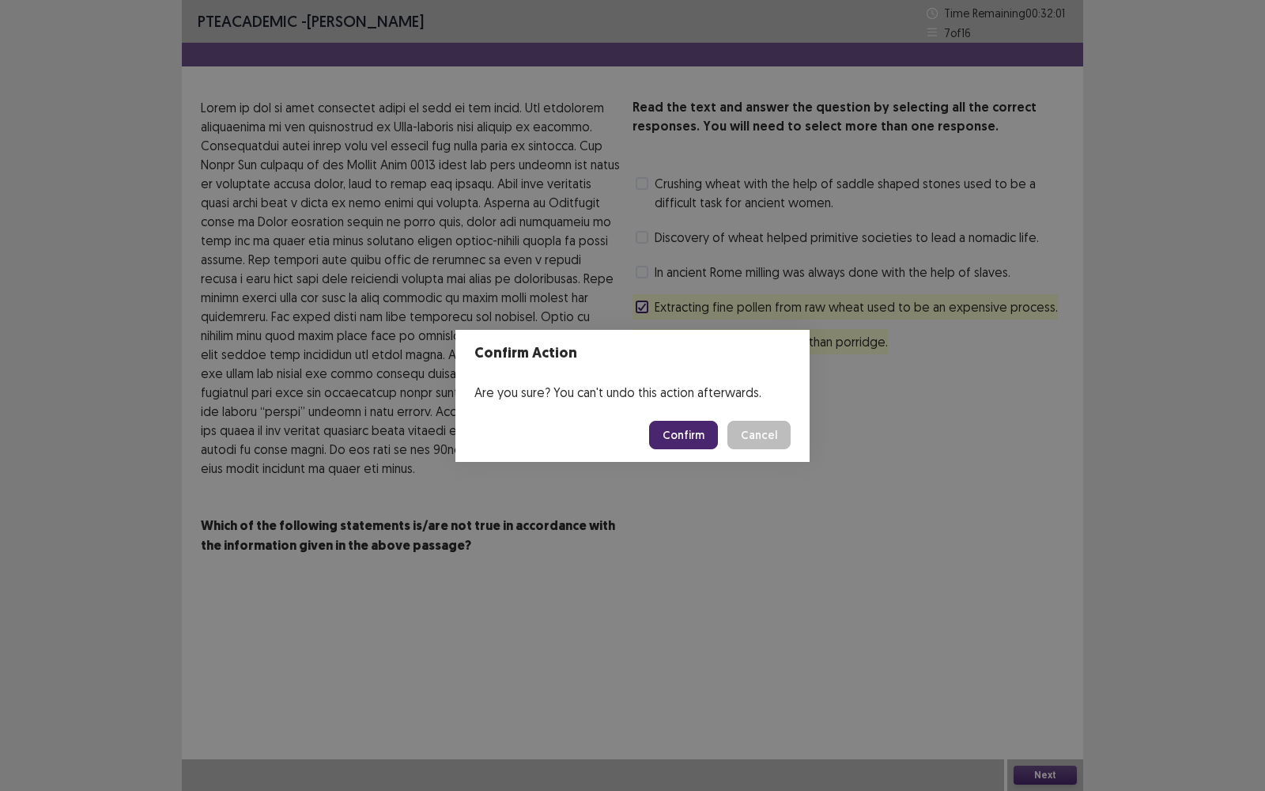
click at [708, 435] on button "Confirm" at bounding box center [683, 435] width 69 height 28
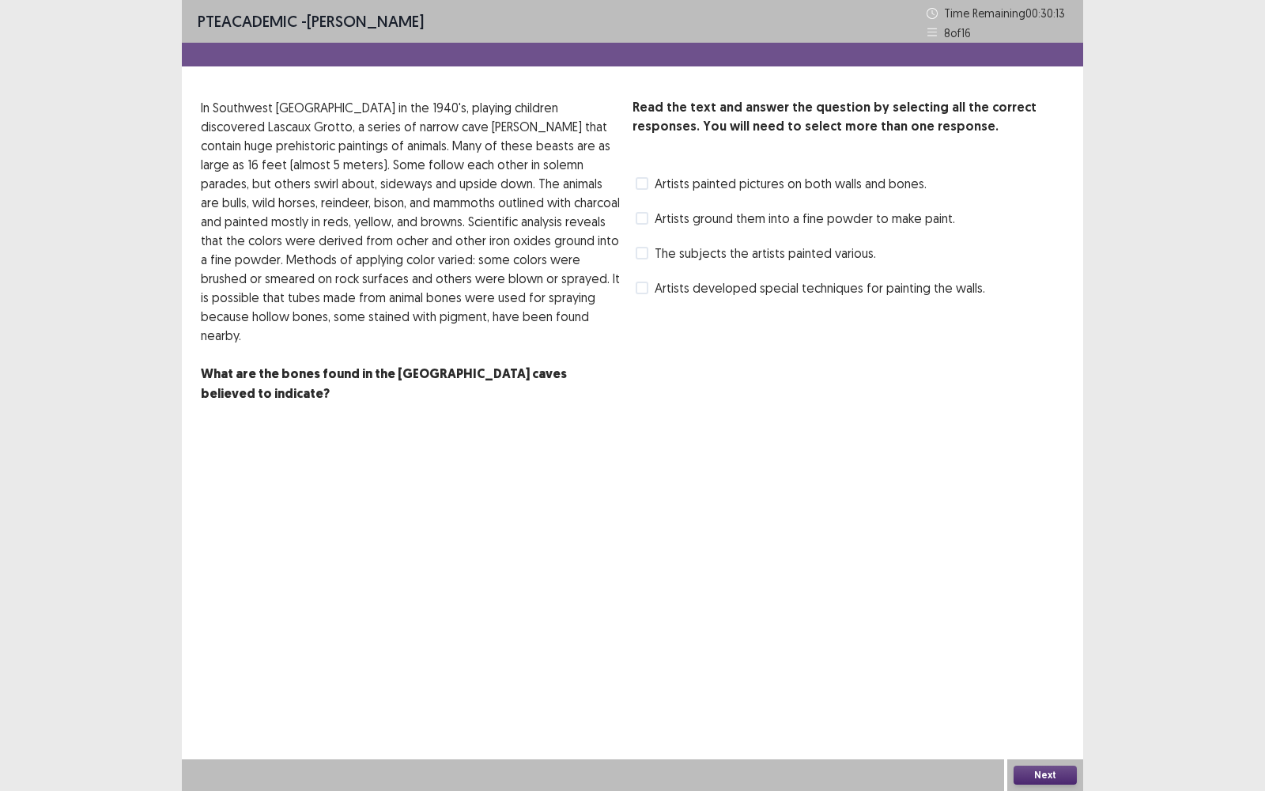
click at [719, 222] on span "Artists ground them into a fine powder to make paint." at bounding box center [805, 218] width 300 height 19
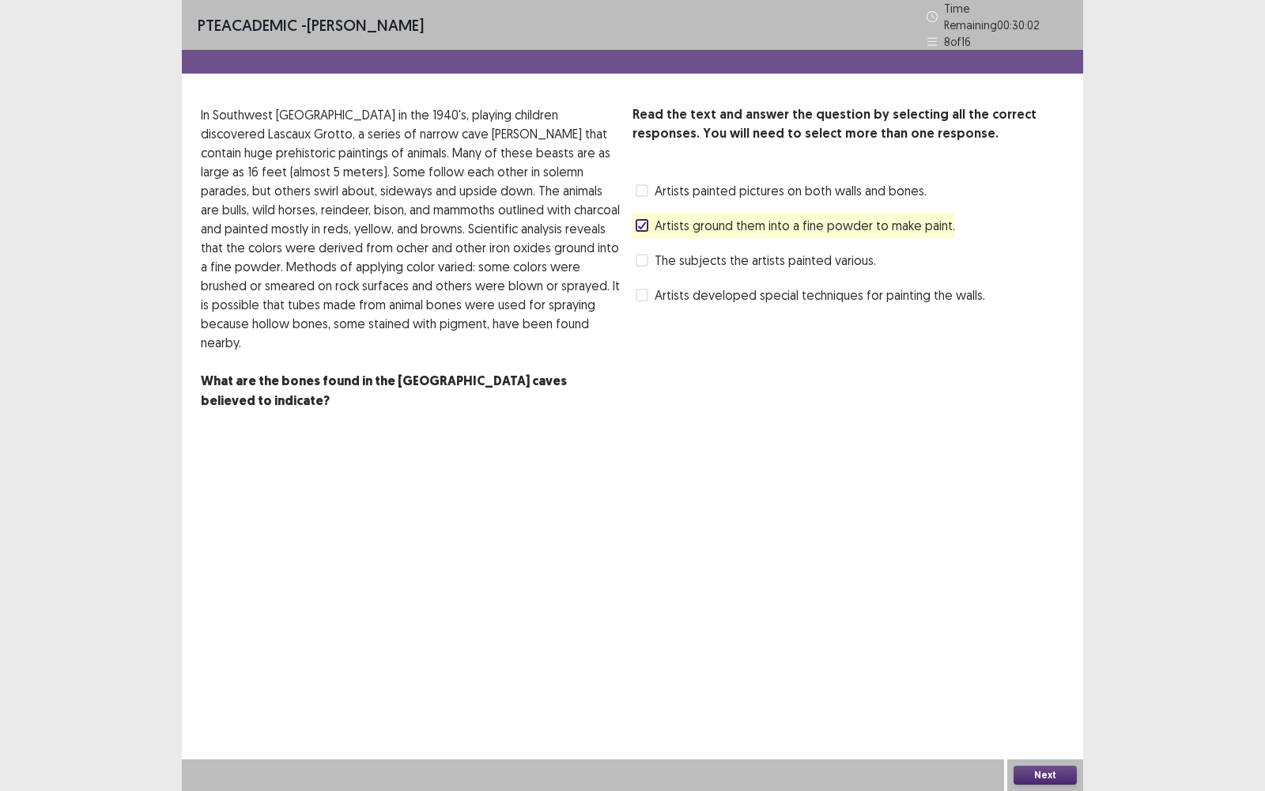
click at [791, 296] on span "Artists developed special techniques for painting the walls." at bounding box center [820, 294] width 330 height 19
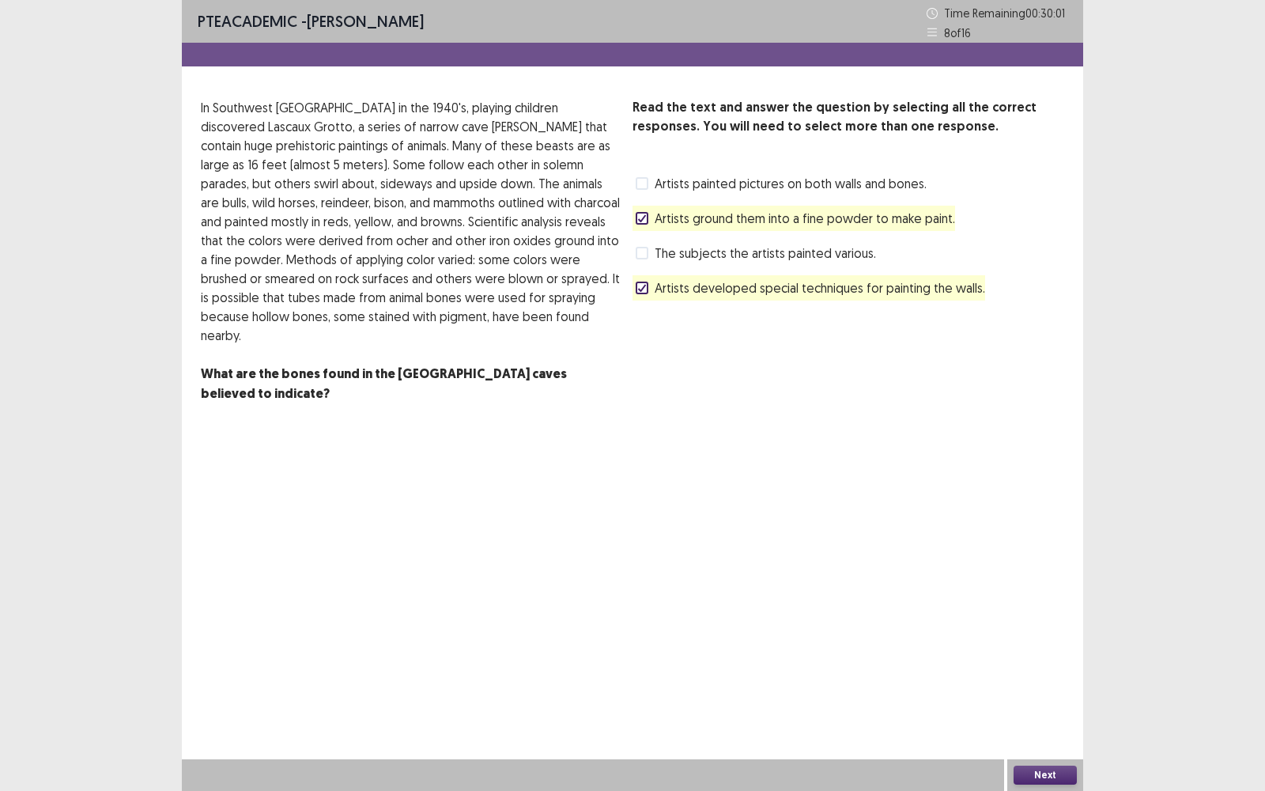
click at [1050, 566] on button "Next" at bounding box center [1044, 774] width 63 height 19
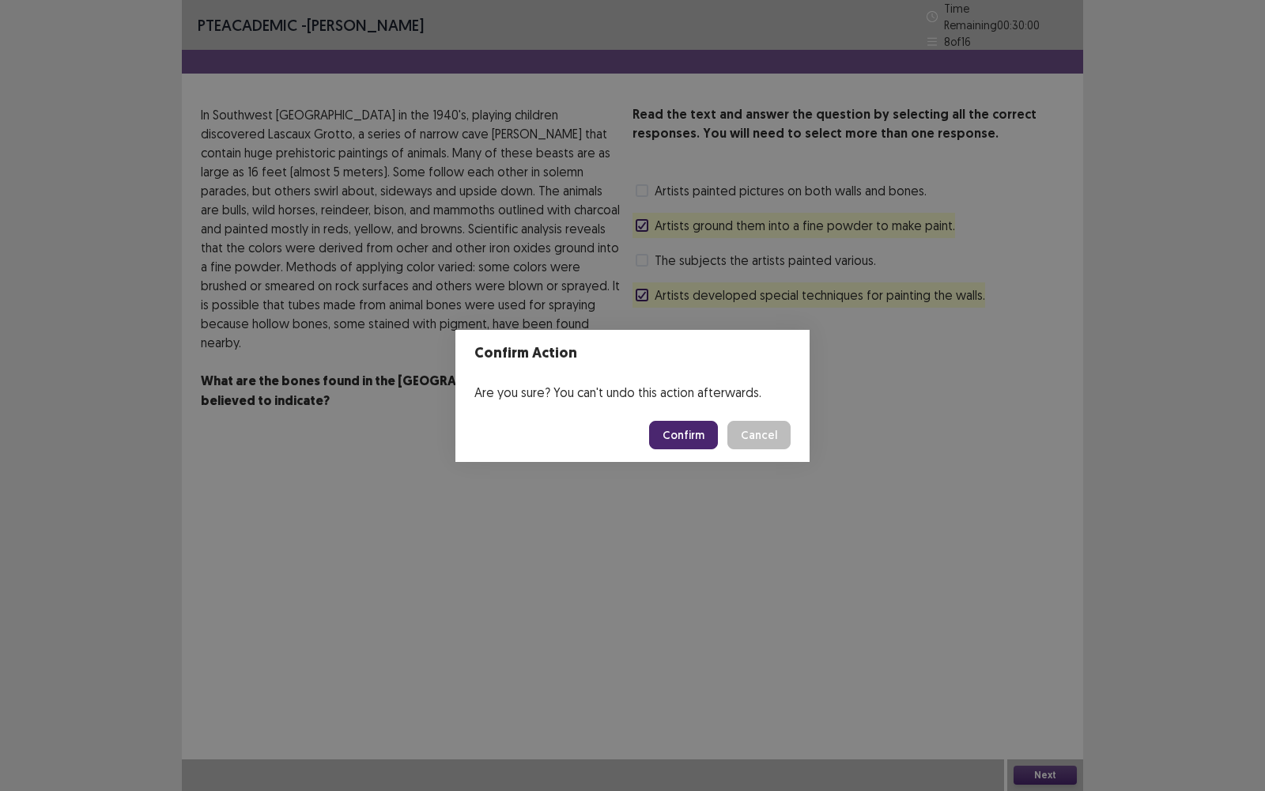
click at [708, 435] on button "Confirm" at bounding box center [683, 435] width 69 height 28
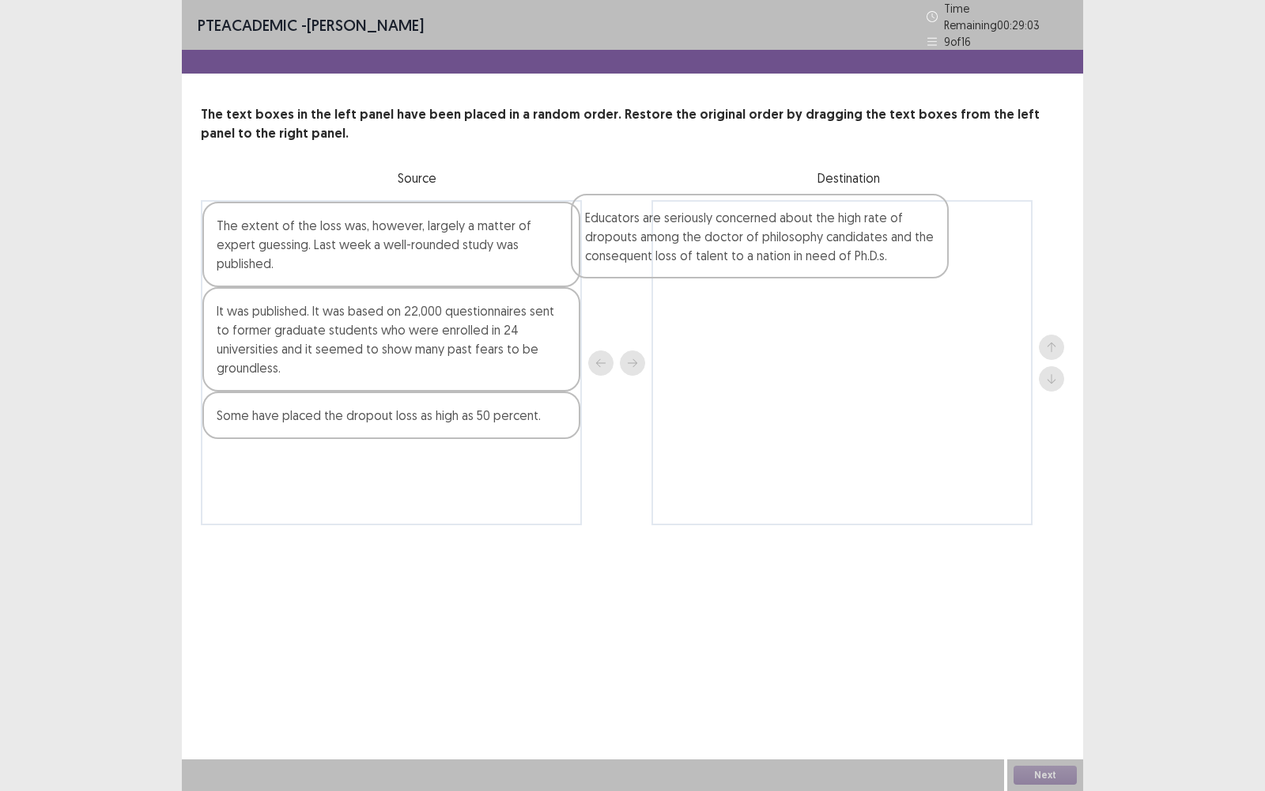
drag, startPoint x: 488, startPoint y: 265, endPoint x: 874, endPoint y: 262, distance: 386.6
click at [874, 262] on div "Educators are seriously concerned about the high rate of dropouts among the doc…" at bounding box center [632, 362] width 863 height 325
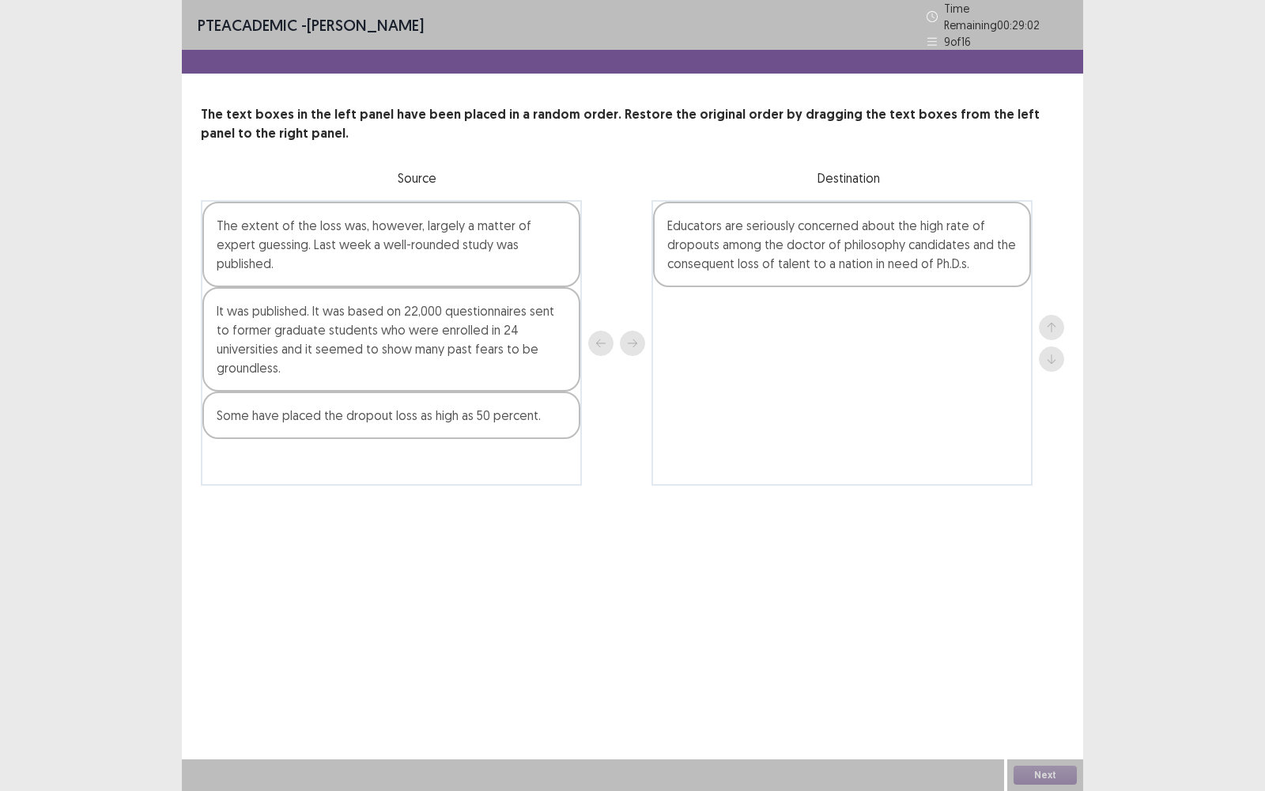
click at [866, 514] on div "PTE academic - [PERSON_NAME] Time Remaining 00 : 29 : 02 9 of 16 The text boxes…" at bounding box center [632, 395] width 901 height 791
drag, startPoint x: 513, startPoint y: 391, endPoint x: 992, endPoint y: 319, distance: 484.6
click at [992, 319] on div "The extent of the loss was, however, largely a matter of expert guessing. Last …" at bounding box center [632, 342] width 863 height 285
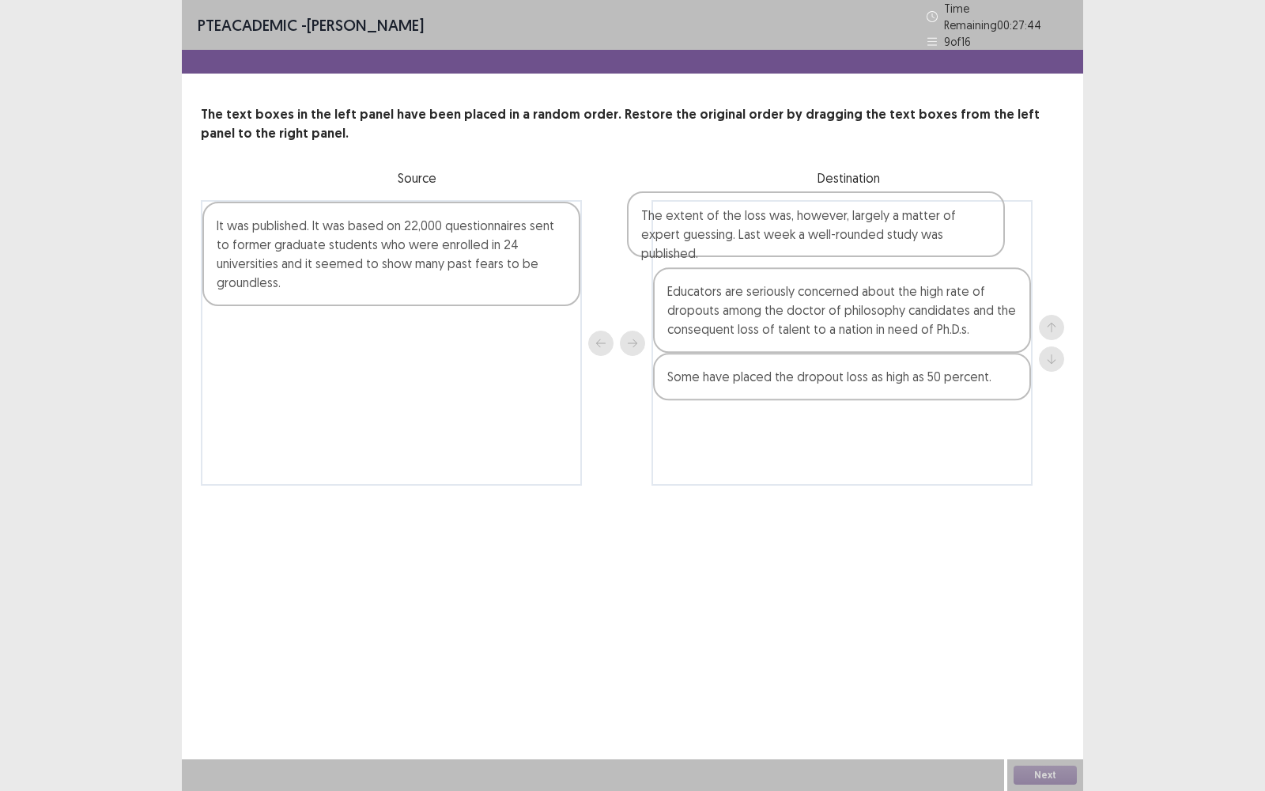
drag, startPoint x: 507, startPoint y: 255, endPoint x: 918, endPoint y: 259, distance: 411.1
click at [918, 260] on div "The extent of the loss was, however, largely a matter of expert guessing. Last …" at bounding box center [632, 342] width 863 height 285
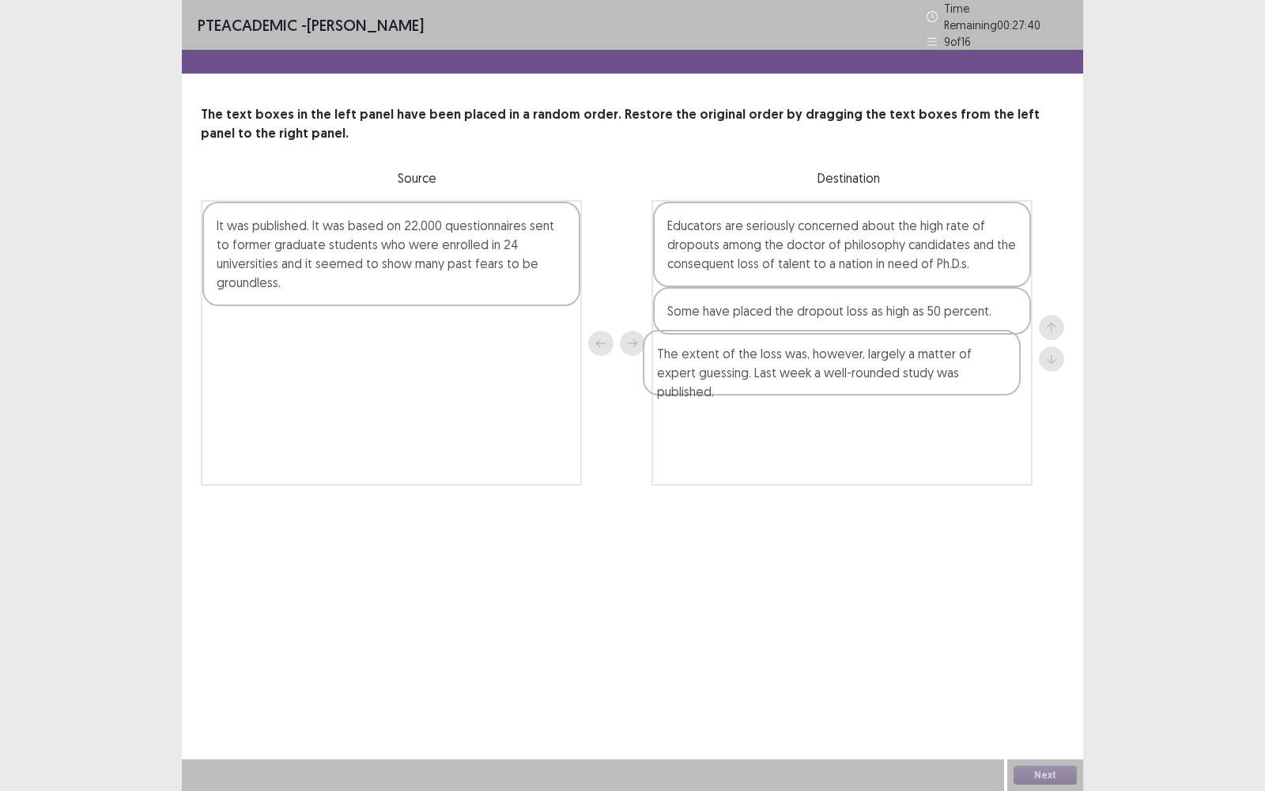
drag, startPoint x: 904, startPoint y: 241, endPoint x: 893, endPoint y: 388, distance: 147.4
click at [893, 389] on div "The extent of the loss was, however, largely a matter of expert guessing. Last …" at bounding box center [841, 342] width 381 height 285
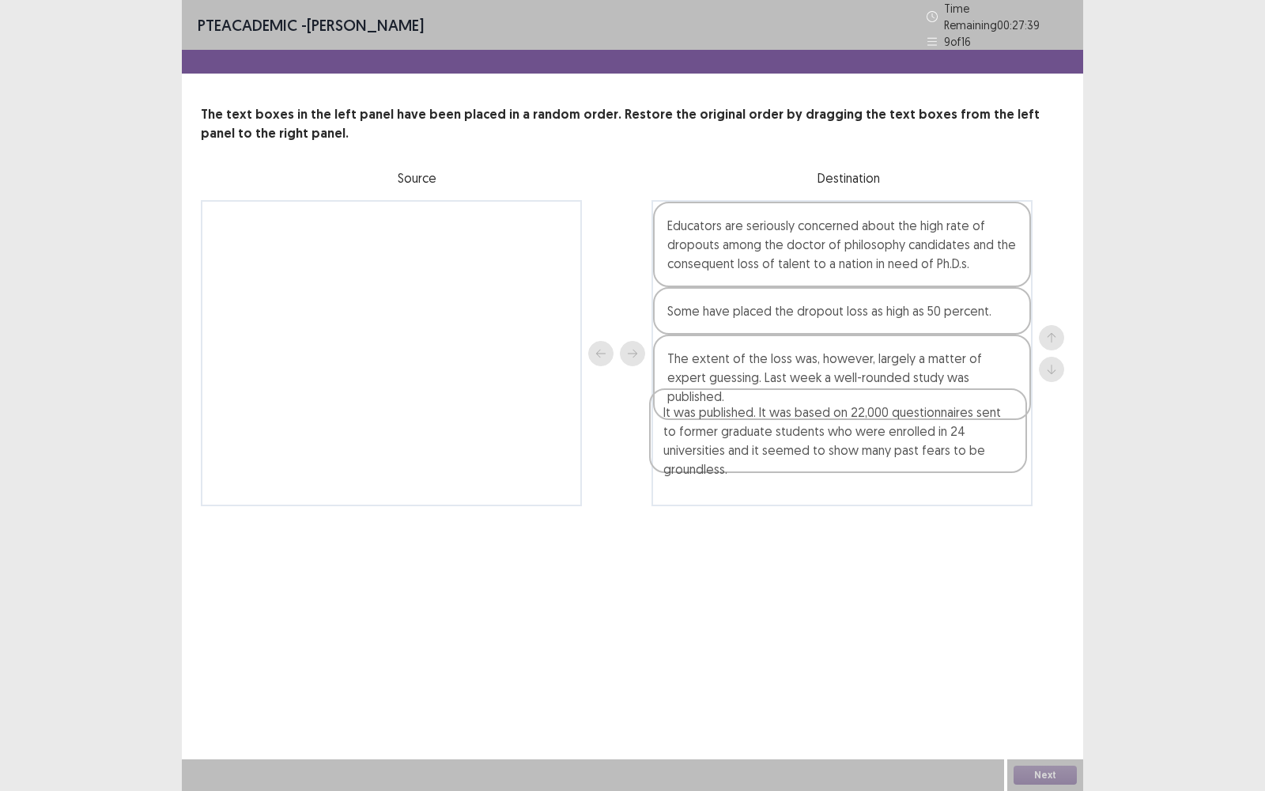
drag, startPoint x: 557, startPoint y: 258, endPoint x: 930, endPoint y: 443, distance: 415.8
click at [929, 443] on div "It was published. It was based on 22,000 questionnaires sent to former graduate…" at bounding box center [632, 353] width 863 height 306
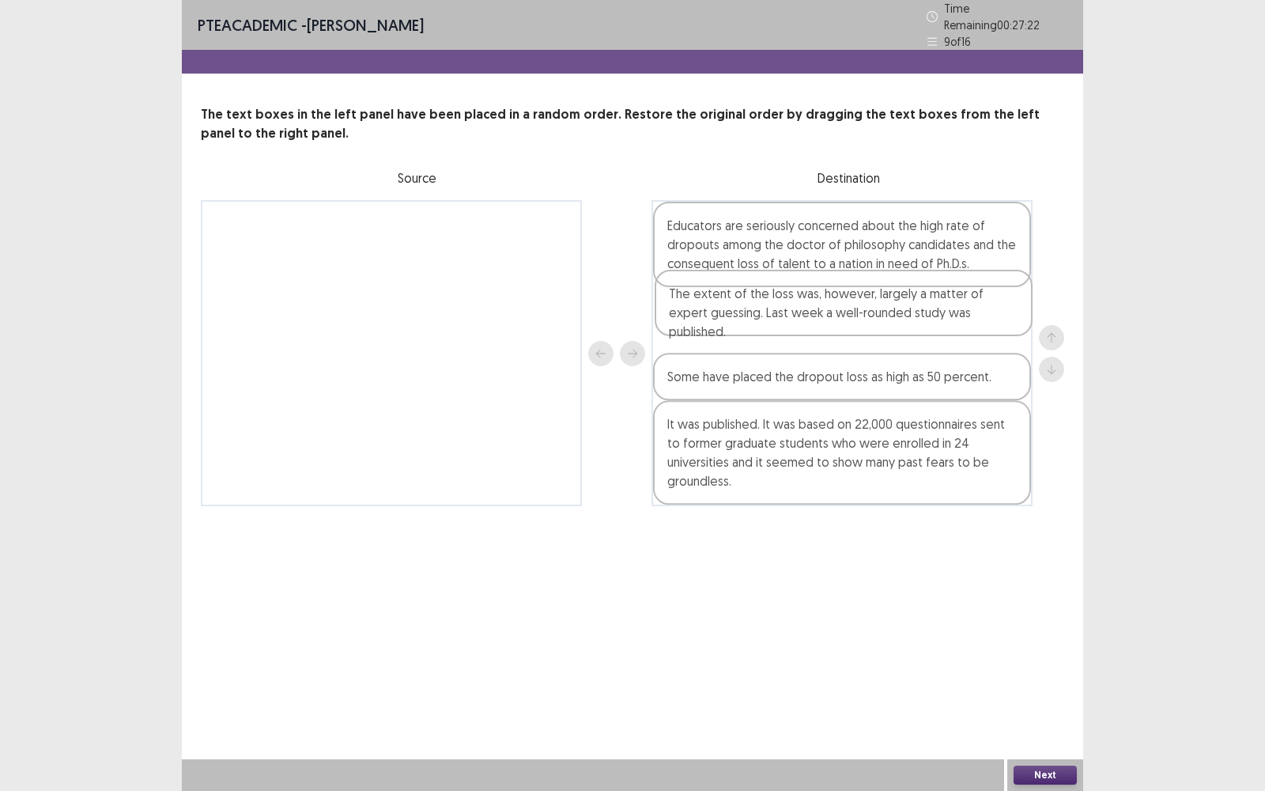
drag, startPoint x: 892, startPoint y: 364, endPoint x: 893, endPoint y: 306, distance: 58.5
click at [893, 305] on div "Educators are seriously concerned about the high rate of dropouts among the doc…" at bounding box center [841, 353] width 381 height 306
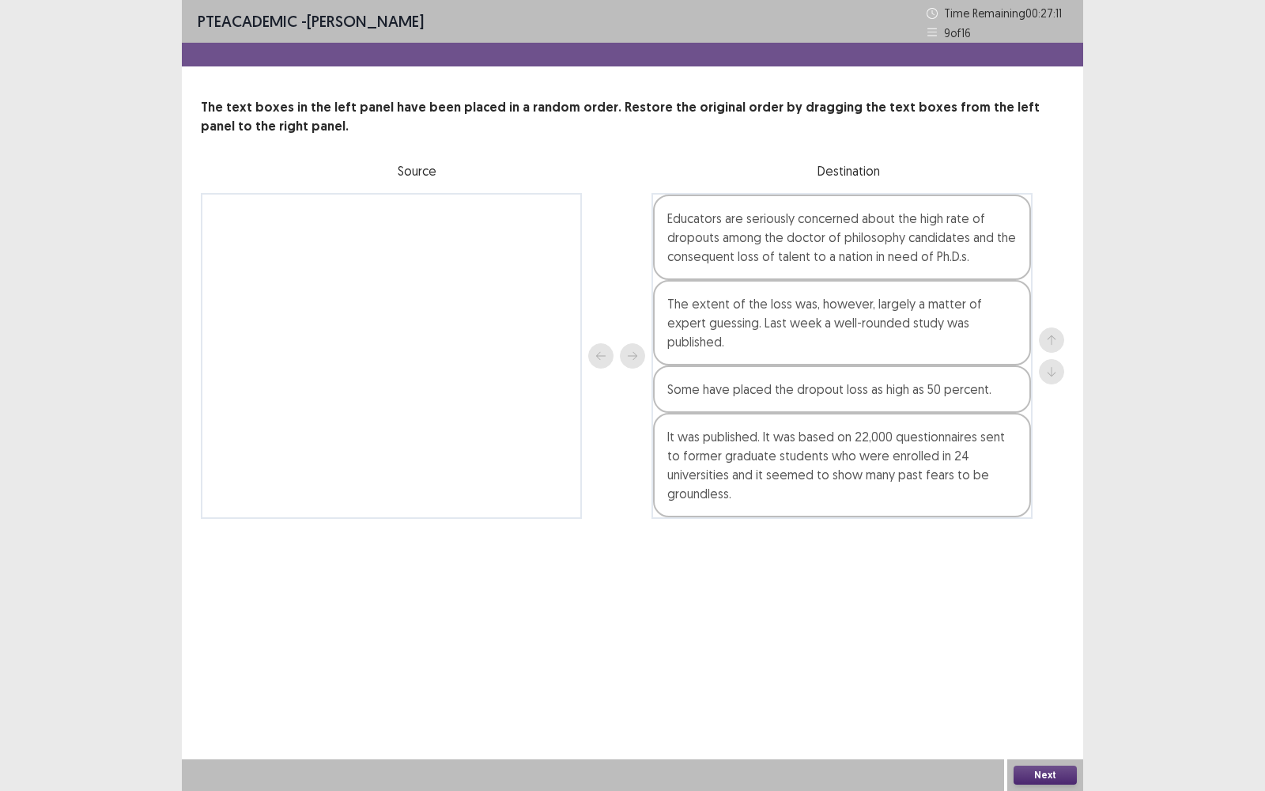
click at [1035, 566] on button "Next" at bounding box center [1044, 774] width 63 height 19
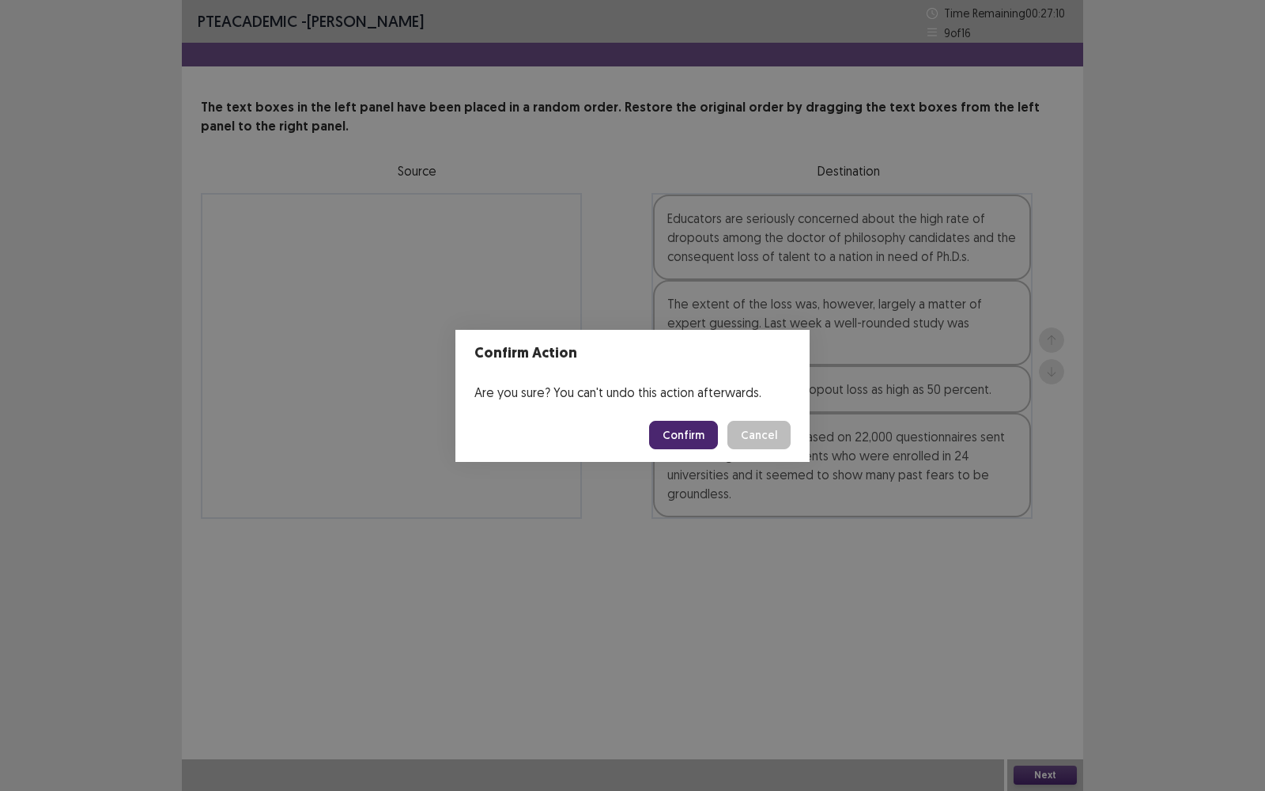
click at [693, 433] on button "Confirm" at bounding box center [683, 435] width 69 height 28
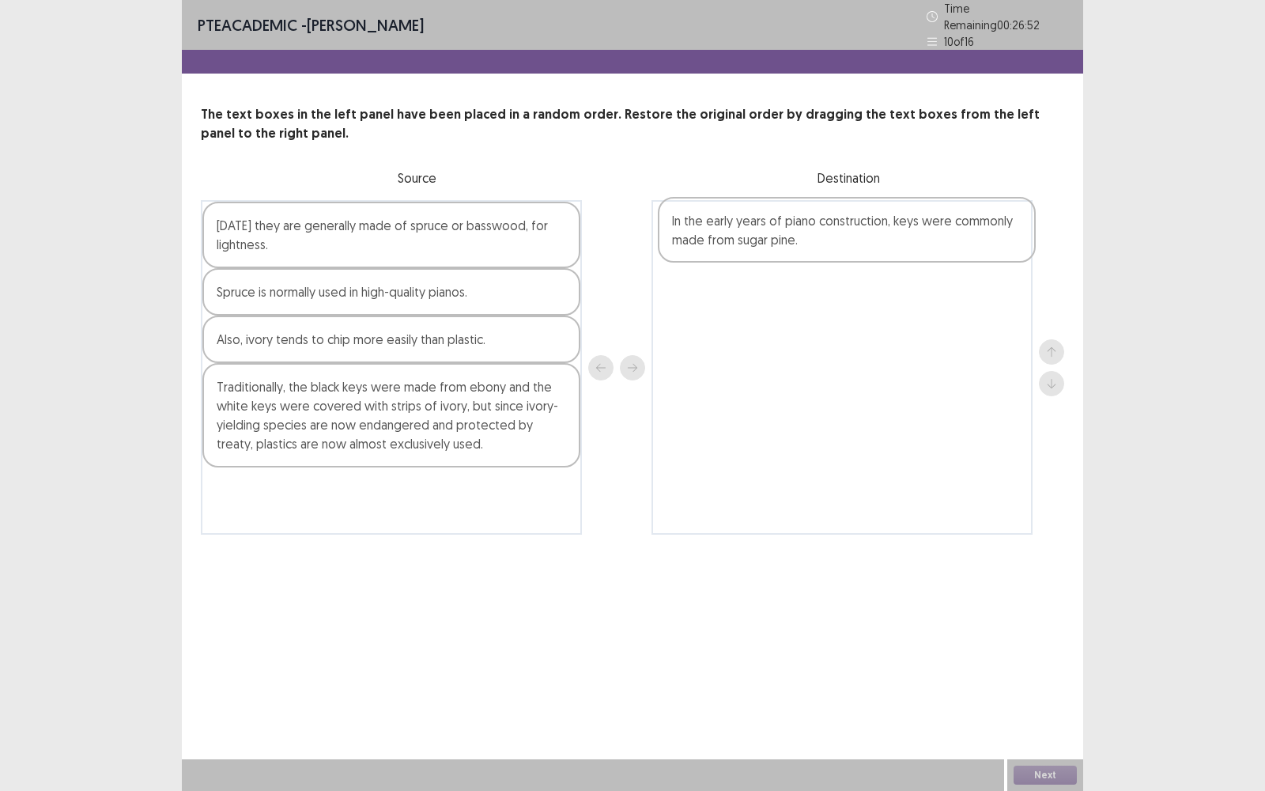
drag, startPoint x: 432, startPoint y: 364, endPoint x: 869, endPoint y: 216, distance: 460.7
click at [869, 216] on div "[DATE] they are generally made of spruce or basswood, for lightness. Spruce is …" at bounding box center [632, 367] width 863 height 334
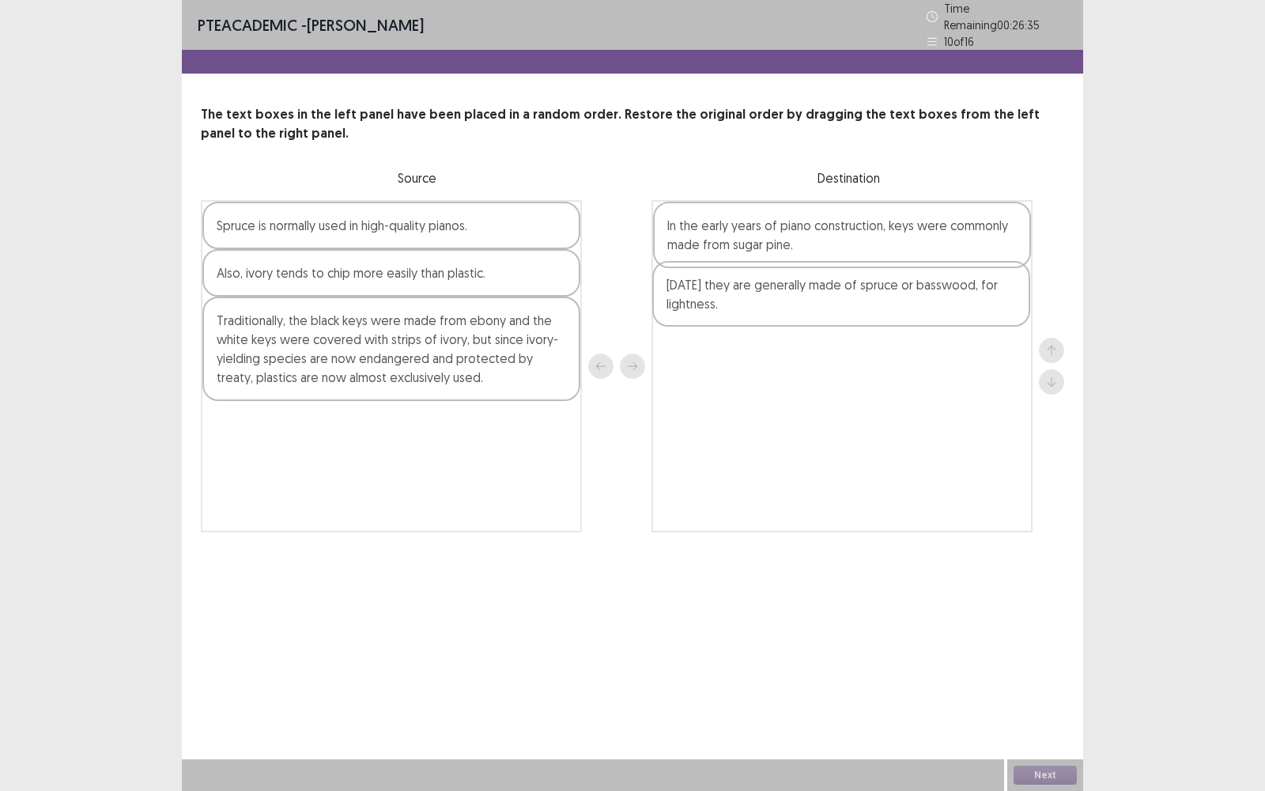
drag, startPoint x: 508, startPoint y: 224, endPoint x: 972, endPoint y: 288, distance: 469.2
click at [972, 288] on div "[DATE] they are generally made of spruce or basswood, for lightness. Spruce is …" at bounding box center [632, 366] width 863 height 332
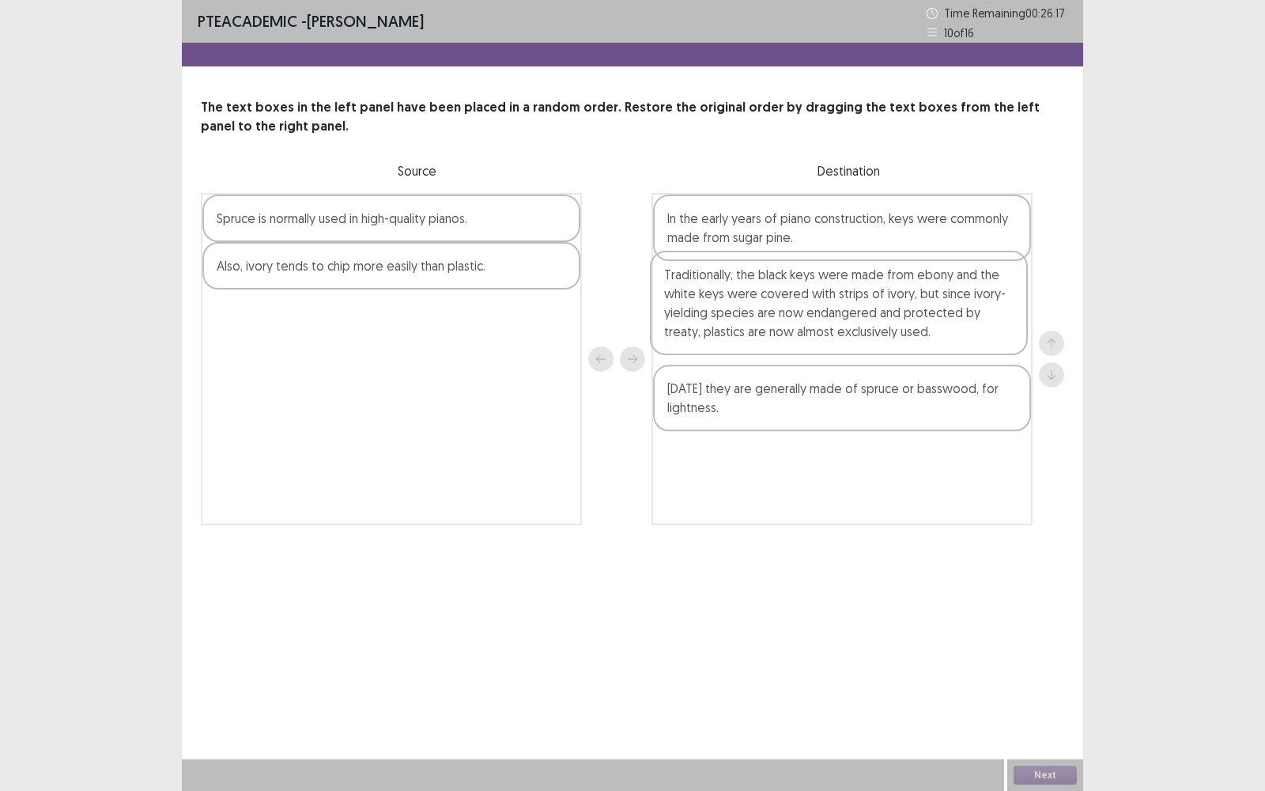
drag, startPoint x: 420, startPoint y: 323, endPoint x: 887, endPoint y: 284, distance: 468.8
click at [887, 284] on div "Spruce is normally used in high-quality pianos. Also, ivory tends to chip more …" at bounding box center [632, 359] width 863 height 332
drag, startPoint x: 469, startPoint y: 274, endPoint x: 514, endPoint y: 274, distance: 45.1
click at [514, 274] on div "Spruce is normally used in high-quality pianos. Also, ivory tends to chip more …" at bounding box center [391, 359] width 381 height 332
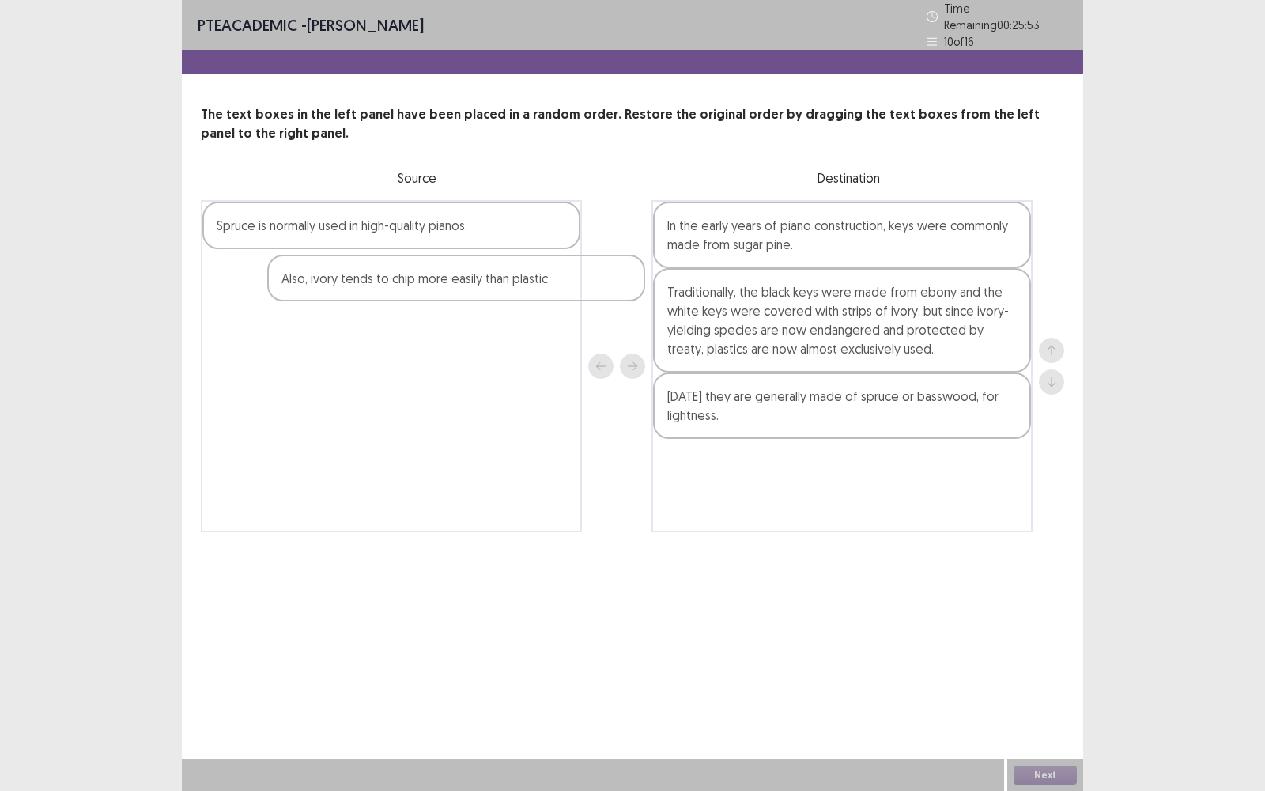
drag, startPoint x: 485, startPoint y: 242, endPoint x: 543, endPoint y: 261, distance: 61.5
click at [543, 261] on div "Spruce is normally used in high-quality pianos. Also, ivory tends to chip more …" at bounding box center [391, 366] width 381 height 332
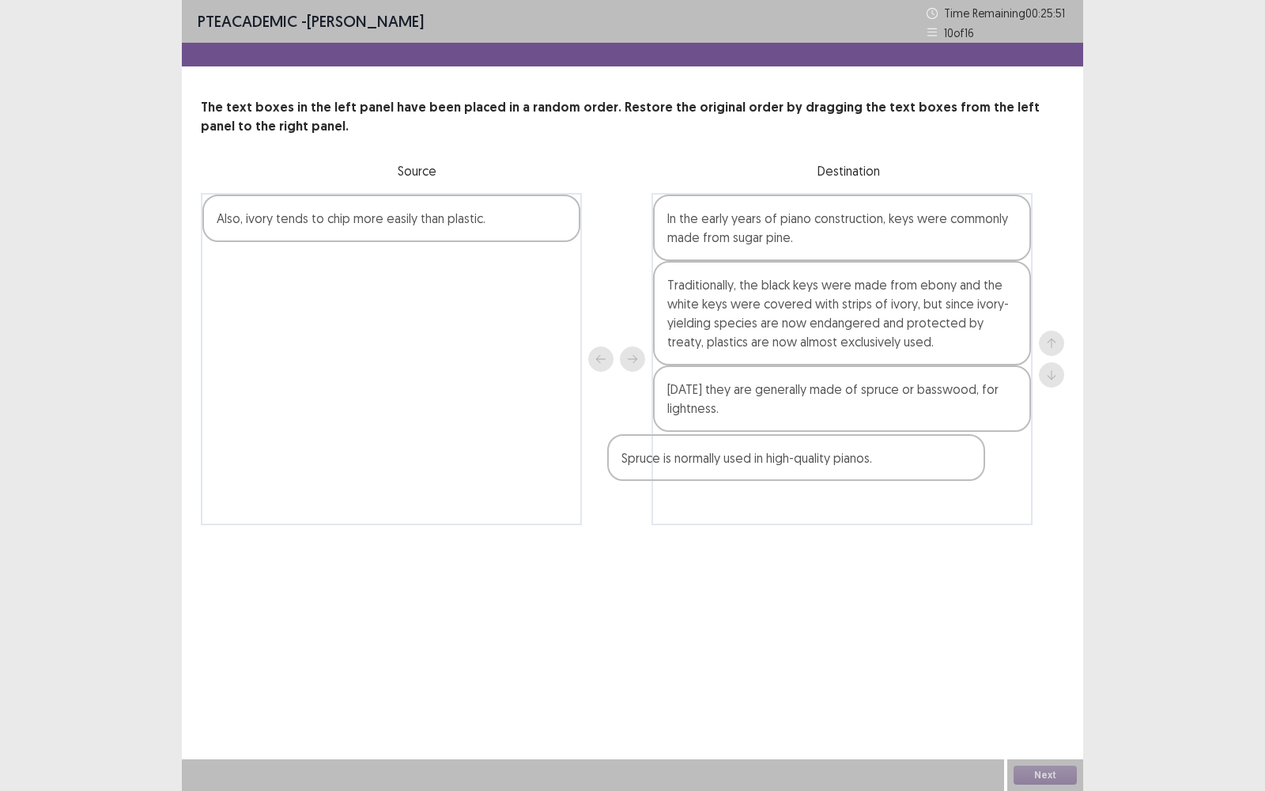
drag, startPoint x: 514, startPoint y: 214, endPoint x: 1005, endPoint y: 448, distance: 543.8
click at [1006, 448] on div "Spruce is normally used in high-quality pianos. Also, ivory tends to chip more …" at bounding box center [632, 359] width 863 height 332
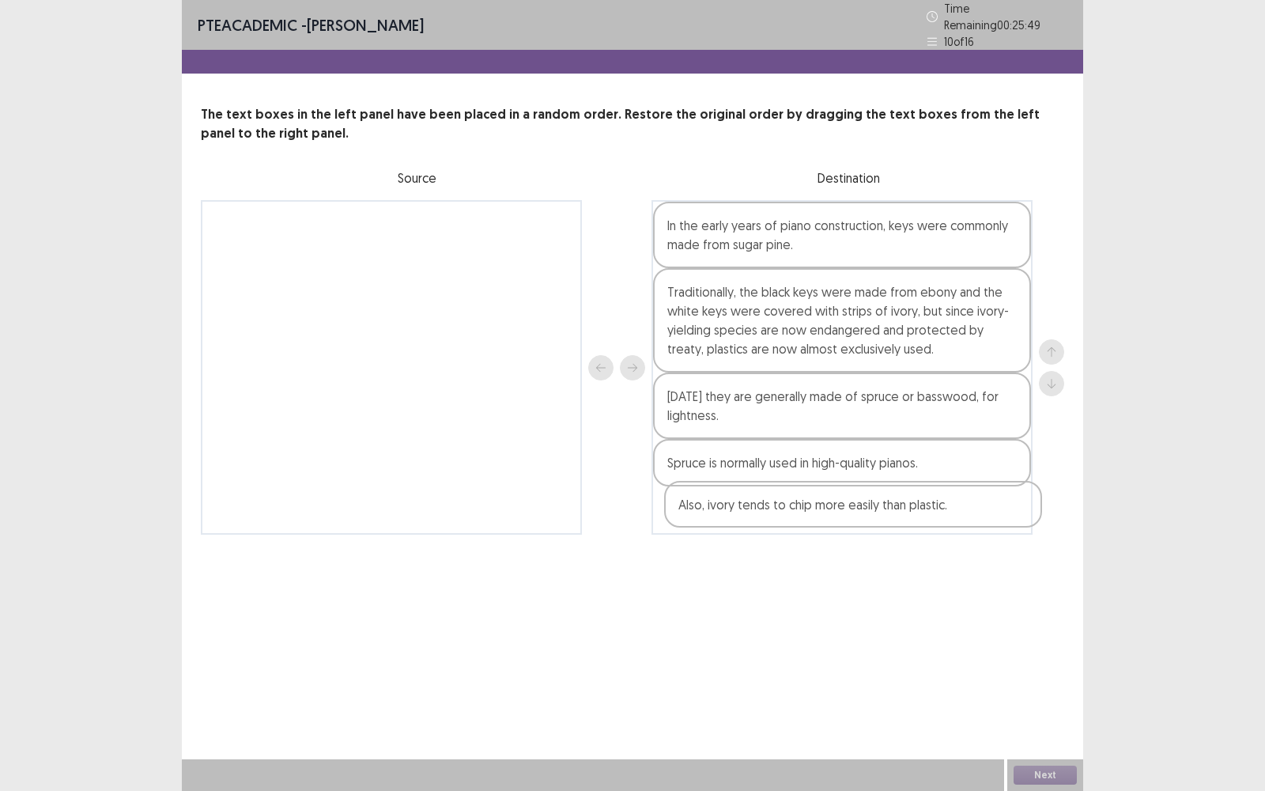
drag, startPoint x: 495, startPoint y: 226, endPoint x: 959, endPoint y: 511, distance: 544.4
click at [959, 511] on div "Also, ivory tends to chip more easily than plastic. In the early years of piano…" at bounding box center [632, 367] width 863 height 334
click at [1058, 566] on button "Next" at bounding box center [1044, 774] width 63 height 19
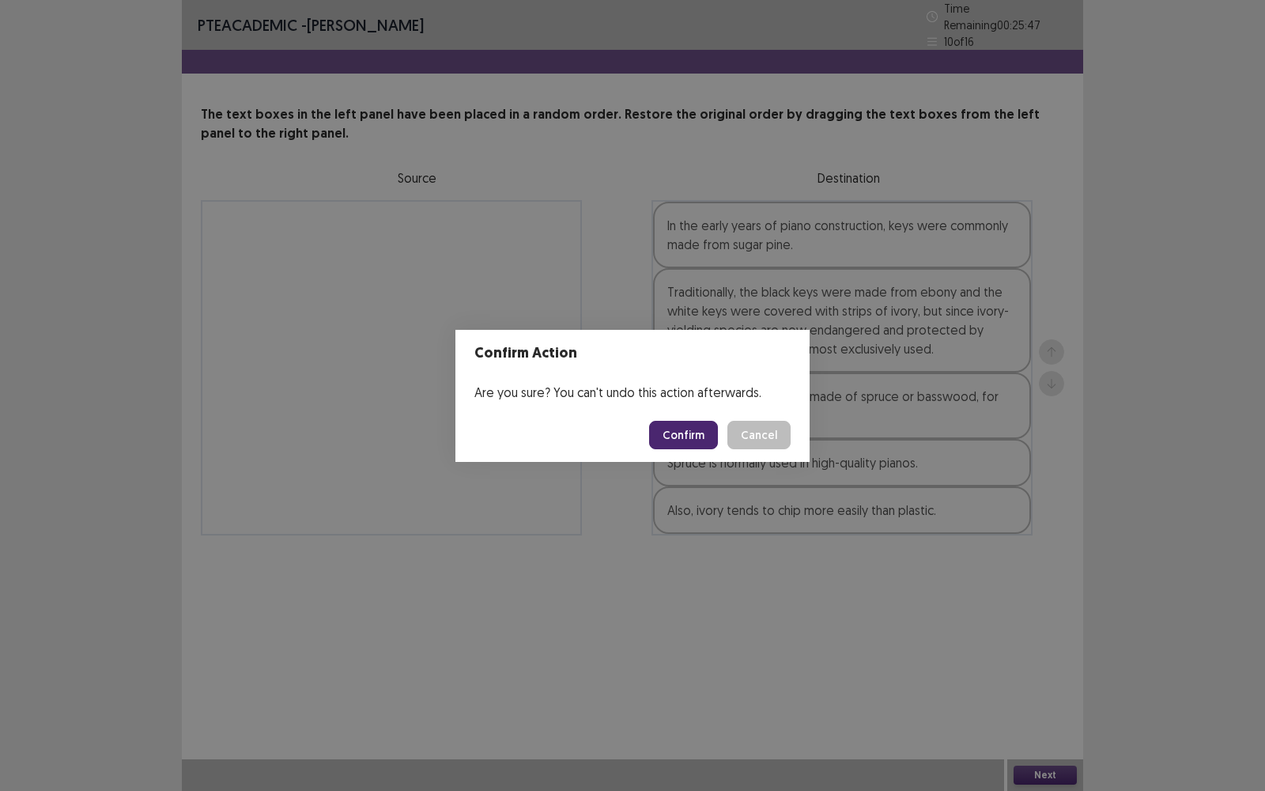
click at [703, 444] on button "Confirm" at bounding box center [683, 435] width 69 height 28
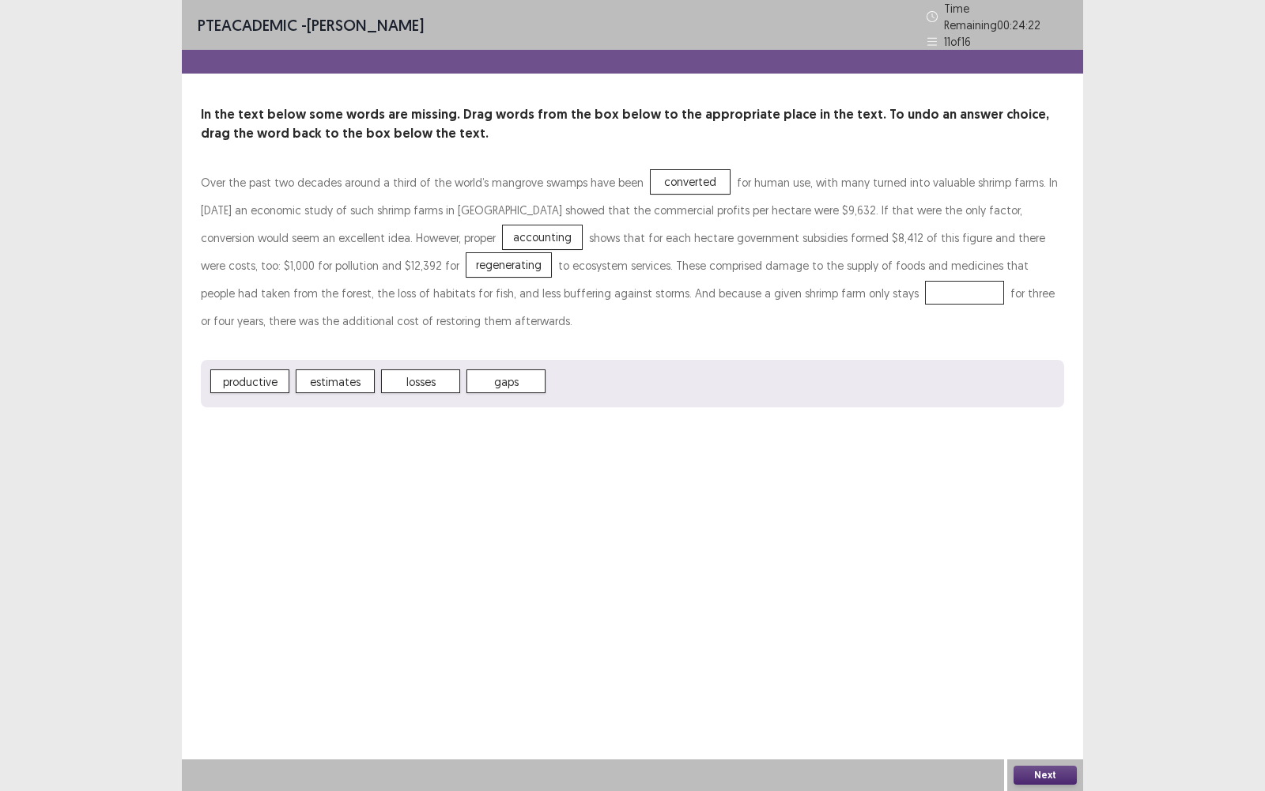
click at [654, 464] on div "PTE academic - [PERSON_NAME] Time Remaining 00 : 24 : 22 11 of 16 In the text b…" at bounding box center [632, 395] width 901 height 791
click at [1047, 566] on button "Next" at bounding box center [1044, 774] width 63 height 19
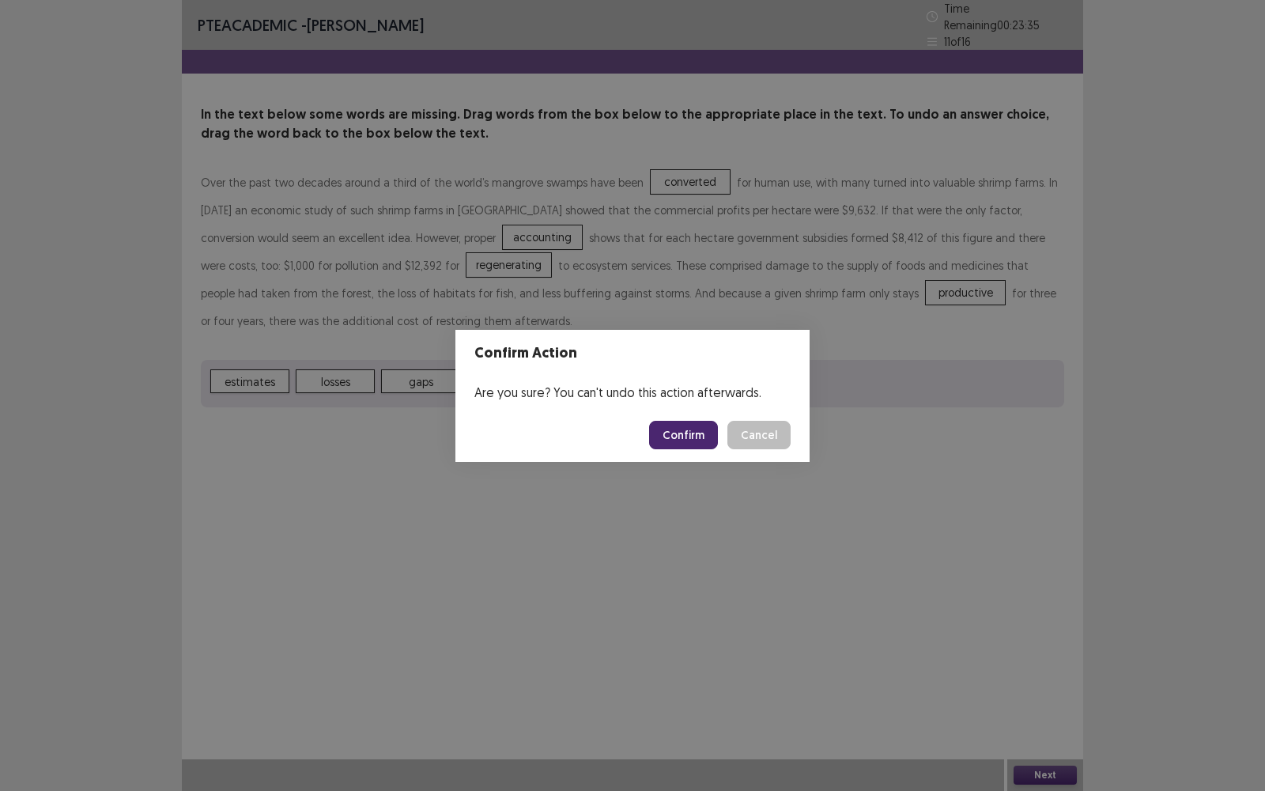
click at [703, 453] on footer "Confirm Cancel" at bounding box center [632, 435] width 354 height 54
click at [699, 444] on button "Confirm" at bounding box center [683, 435] width 69 height 28
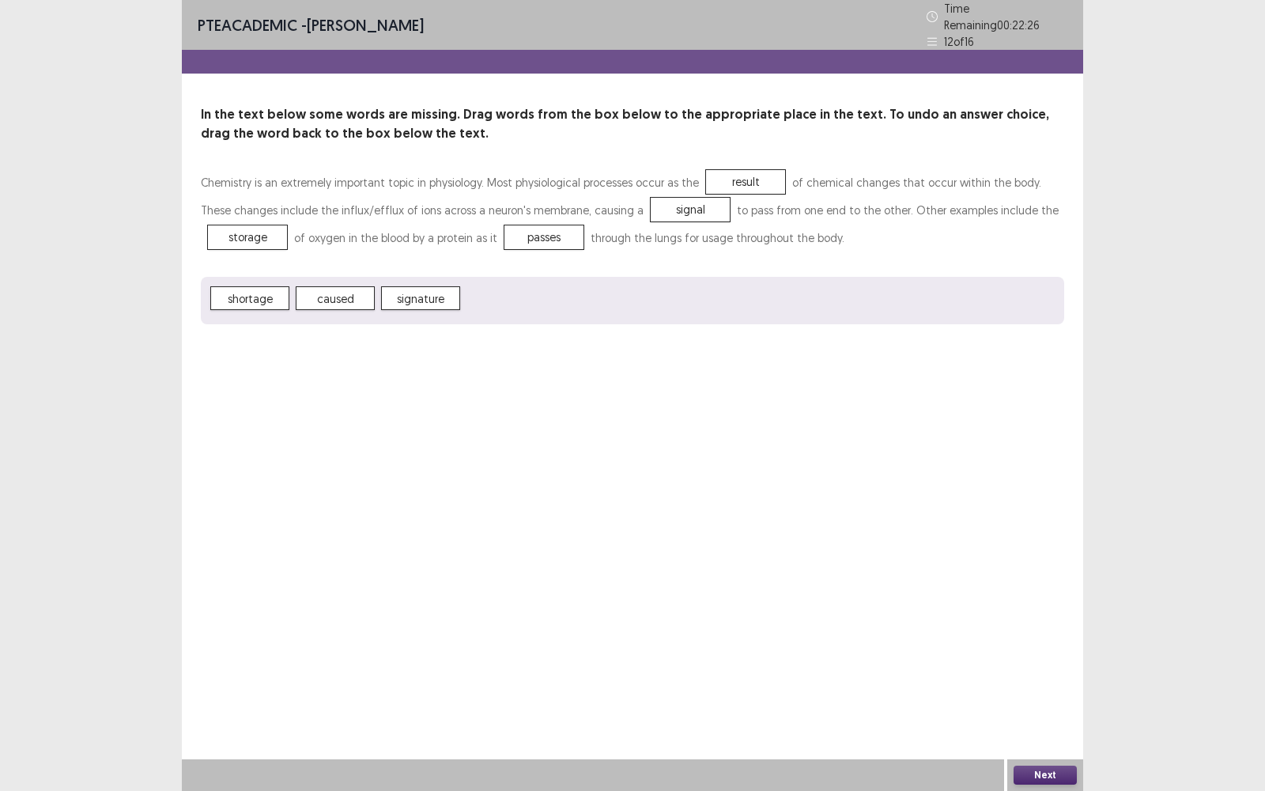
click at [1039, 566] on button "Next" at bounding box center [1044, 774] width 63 height 19
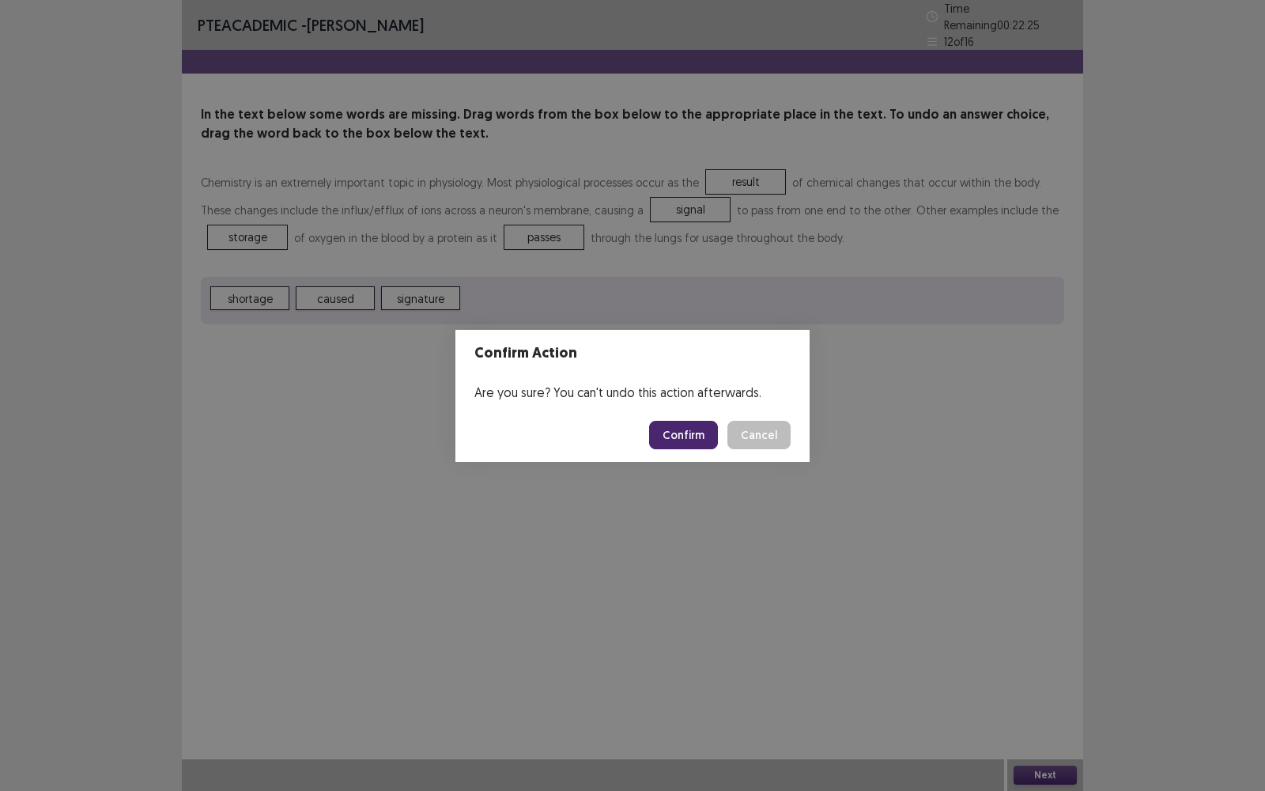
click at [693, 441] on button "Confirm" at bounding box center [683, 435] width 69 height 28
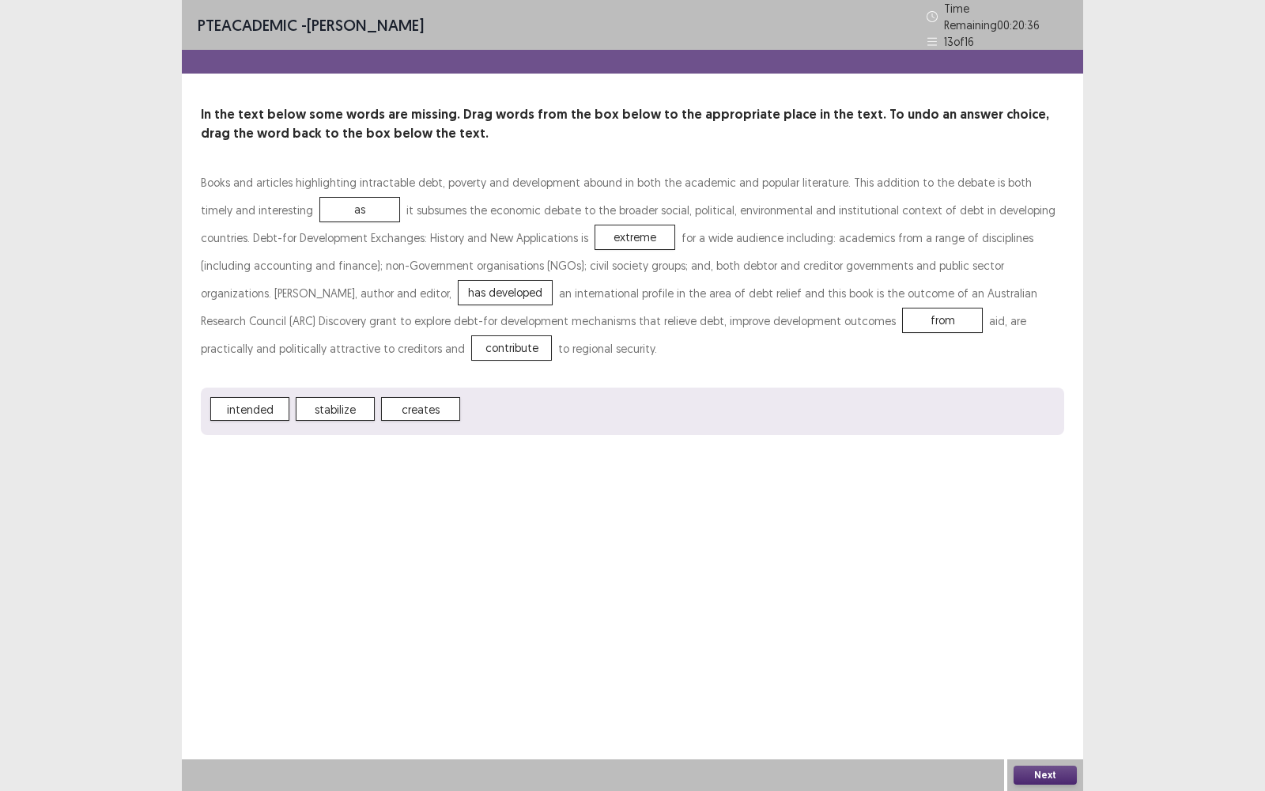
click at [1048, 566] on button "Next" at bounding box center [1044, 774] width 63 height 19
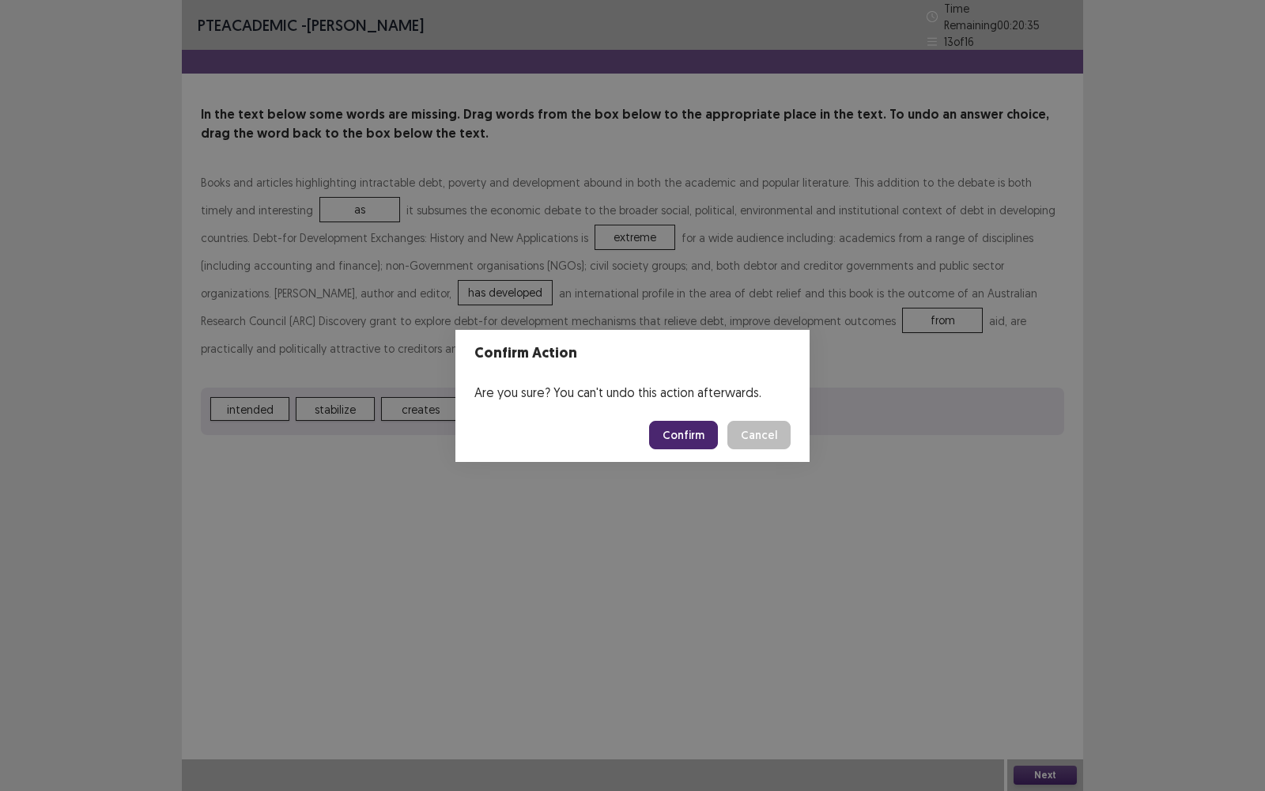
click at [684, 443] on button "Confirm" at bounding box center [683, 435] width 69 height 28
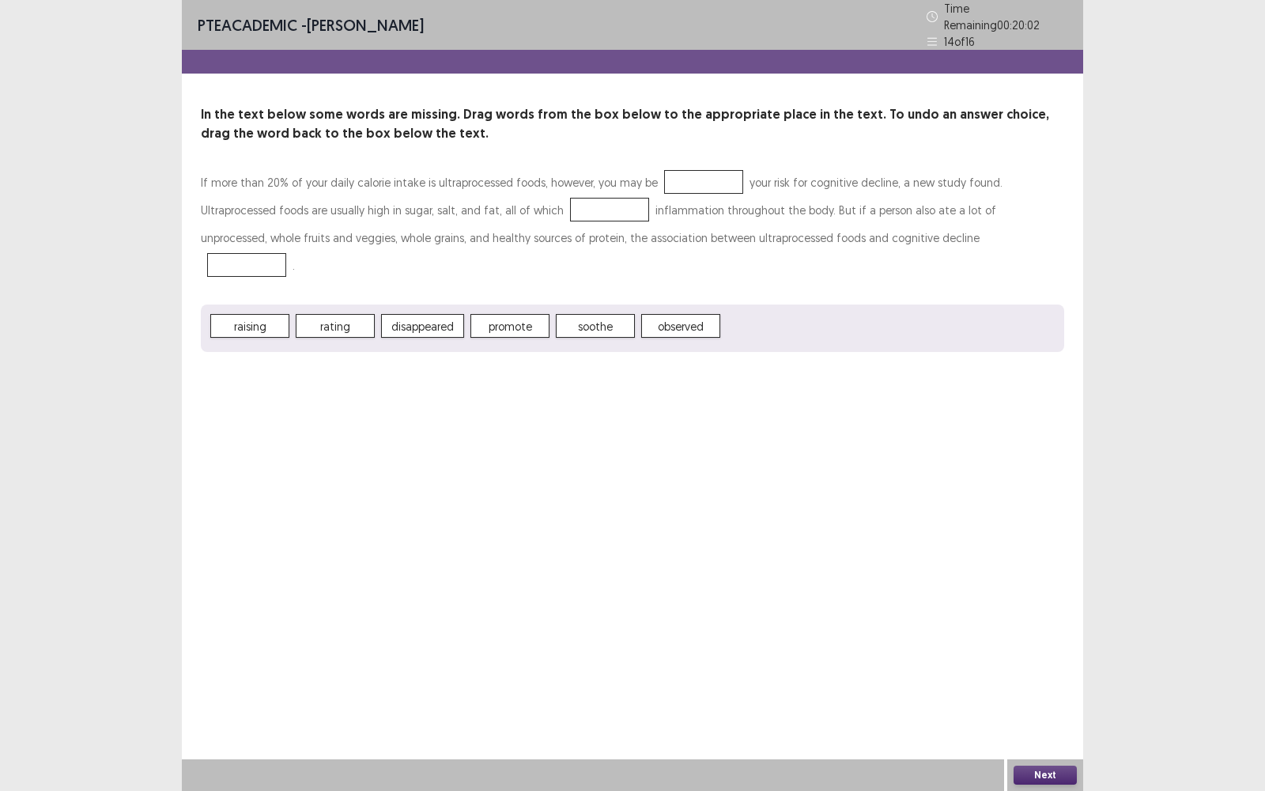
drag, startPoint x: 252, startPoint y: 307, endPoint x: 152, endPoint y: 256, distance: 112.4
click at [153, 256] on div "PTE academic - [PERSON_NAME] Time Remaining 00 : 20 : 02 14 of 16 In the text b…" at bounding box center [632, 395] width 1265 height 791
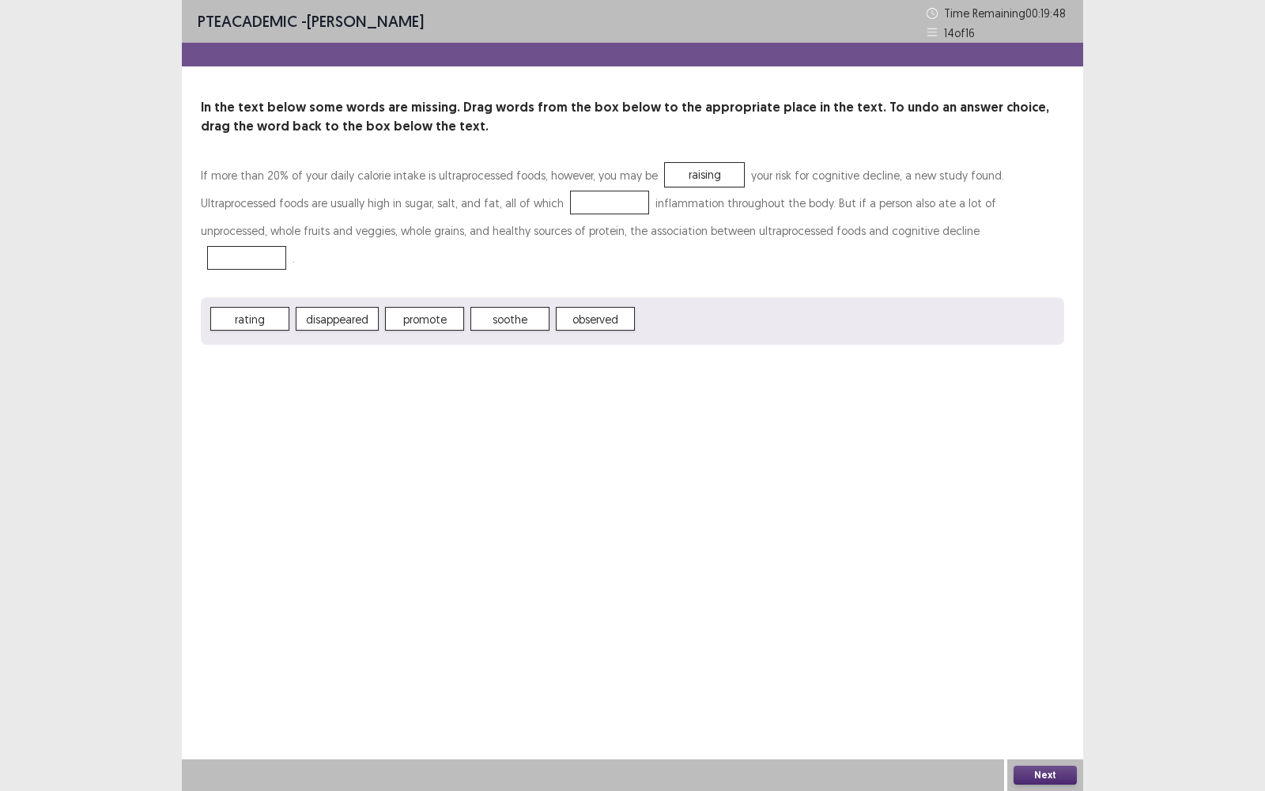
drag, startPoint x: 437, startPoint y: 276, endPoint x: 505, endPoint y: 206, distance: 97.8
click at [505, 206] on div "If more than 20% of your daily calorie intake is ultraprocessed foods, however,…" at bounding box center [632, 252] width 863 height 183
click at [925, 470] on div "PTE academic - [PERSON_NAME] Time Remaining 00 : 19 : 35 14 of 16 In the text b…" at bounding box center [632, 395] width 901 height 791
click at [1033, 566] on div "Next" at bounding box center [1045, 775] width 76 height 32
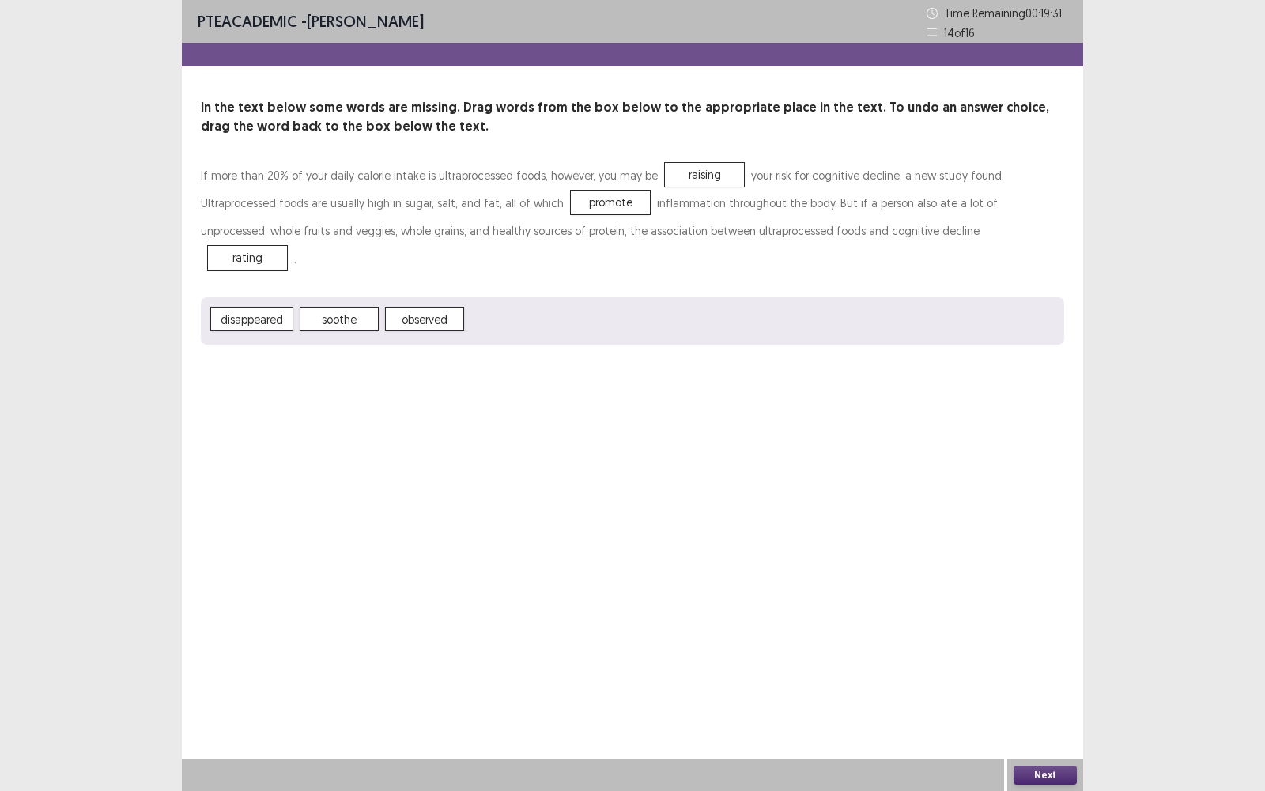
click at [1032, 566] on button "Next" at bounding box center [1044, 774] width 63 height 19
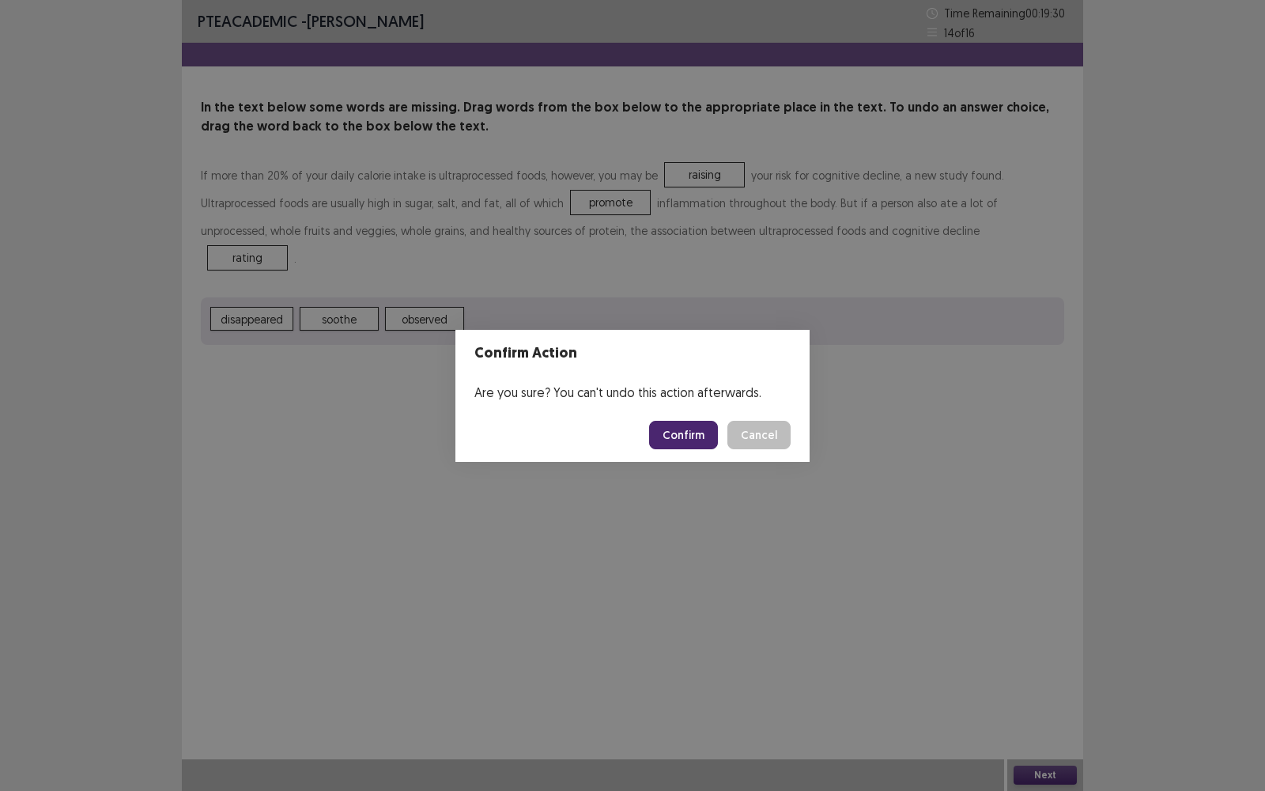
click at [697, 453] on footer "Confirm Cancel" at bounding box center [632, 435] width 354 height 54
click at [697, 441] on button "Confirm" at bounding box center [683, 435] width 69 height 28
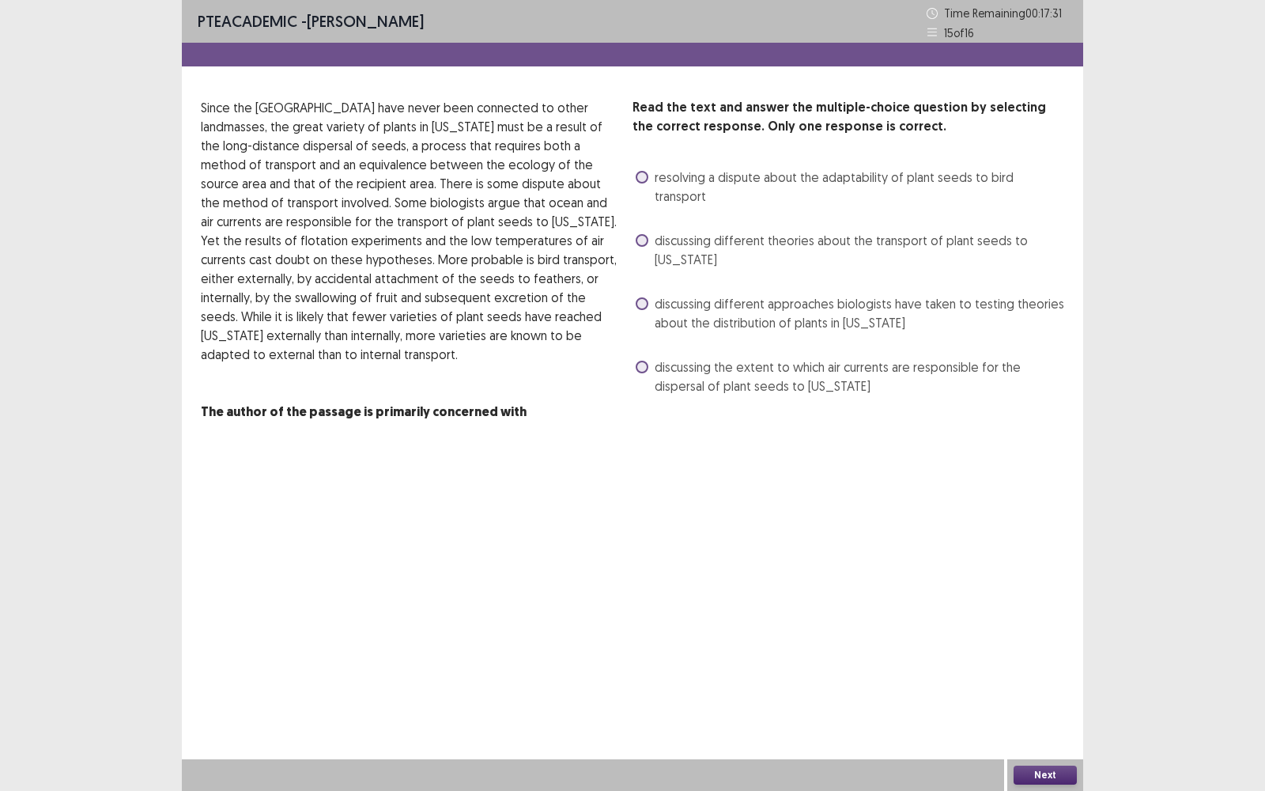
click at [877, 231] on span "discussing different theories about the transport of plant seeds to [US_STATE]" at bounding box center [859, 250] width 409 height 38
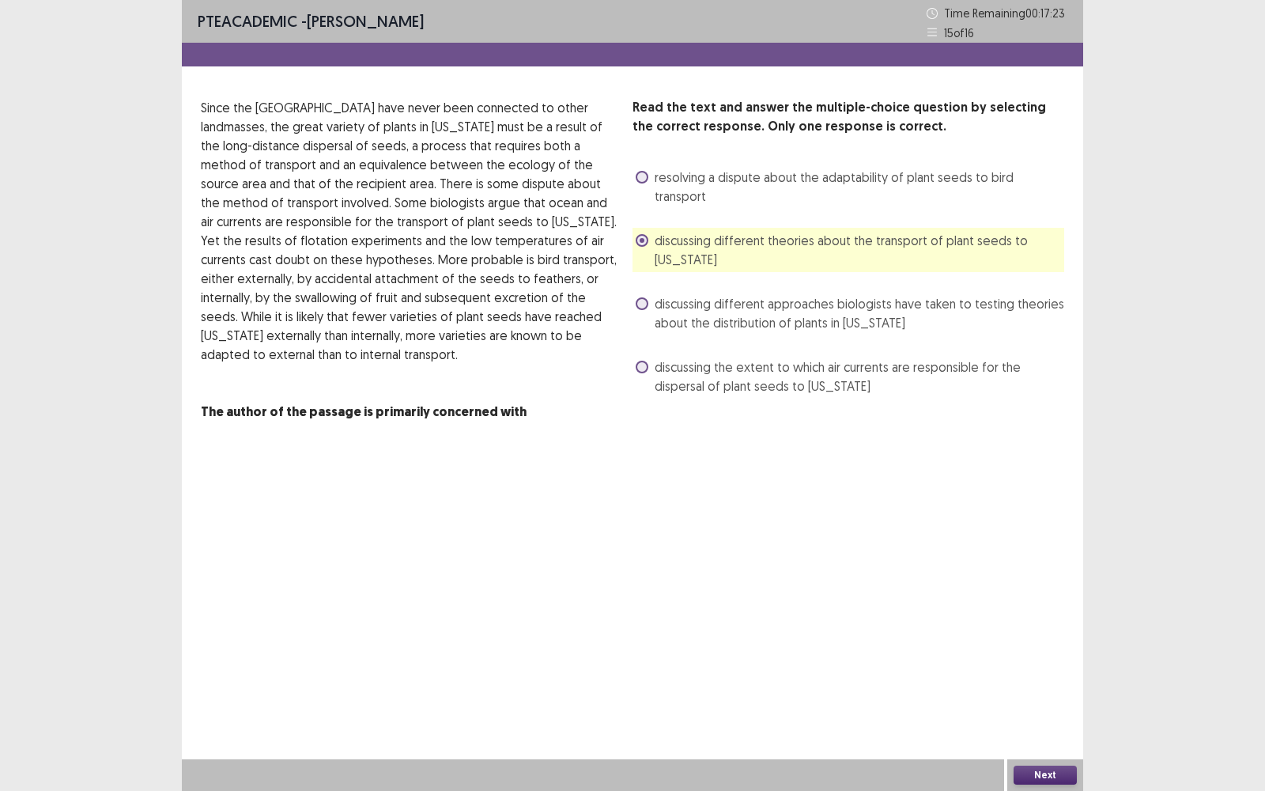
click at [1032, 566] on button "Next" at bounding box center [1044, 774] width 63 height 19
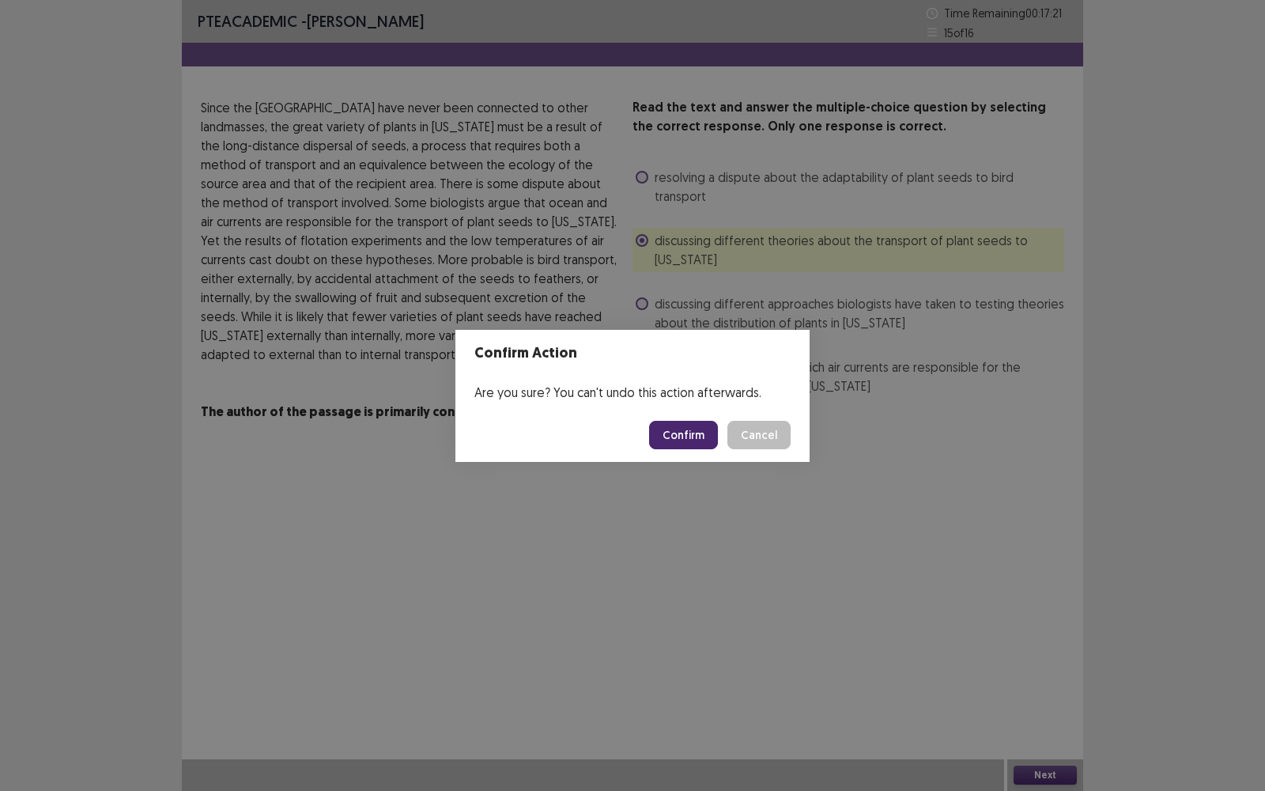
click at [783, 437] on button "Cancel" at bounding box center [758, 435] width 63 height 28
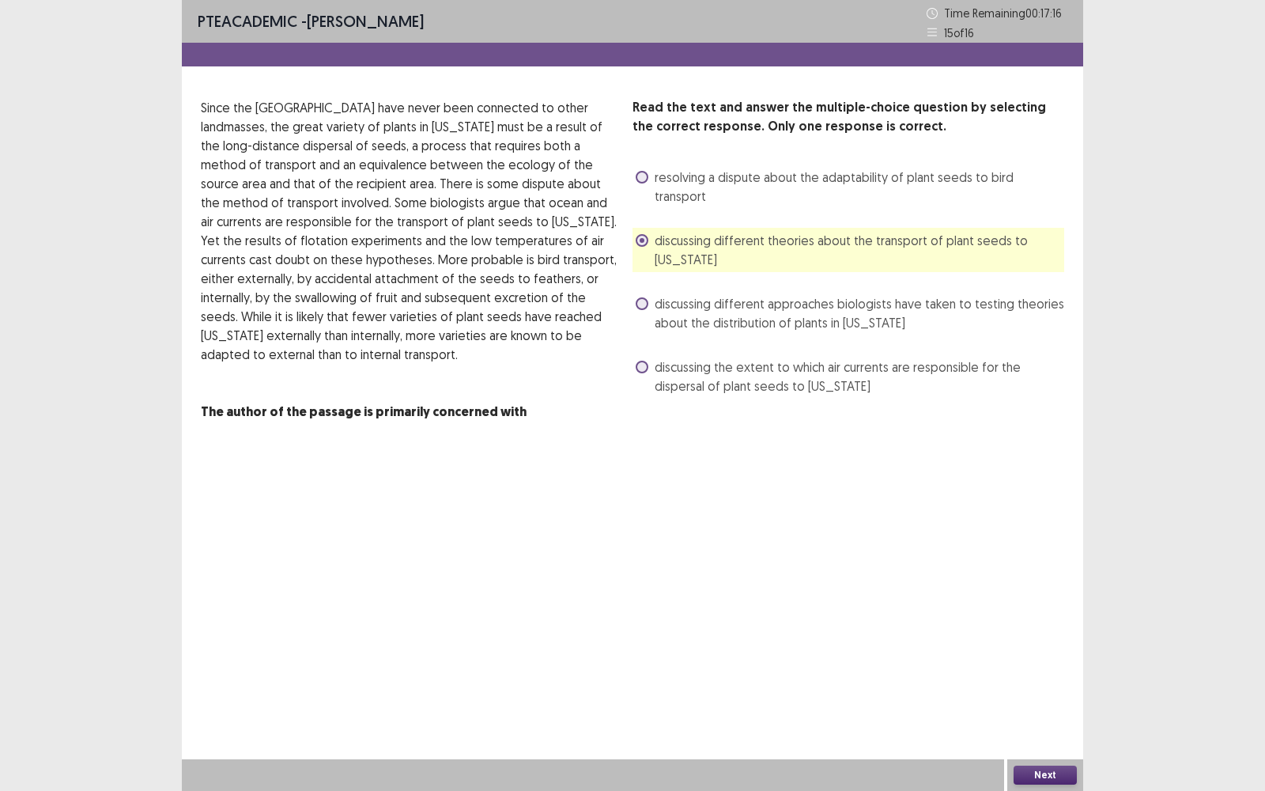
click at [1044, 566] on button "Next" at bounding box center [1044, 774] width 63 height 19
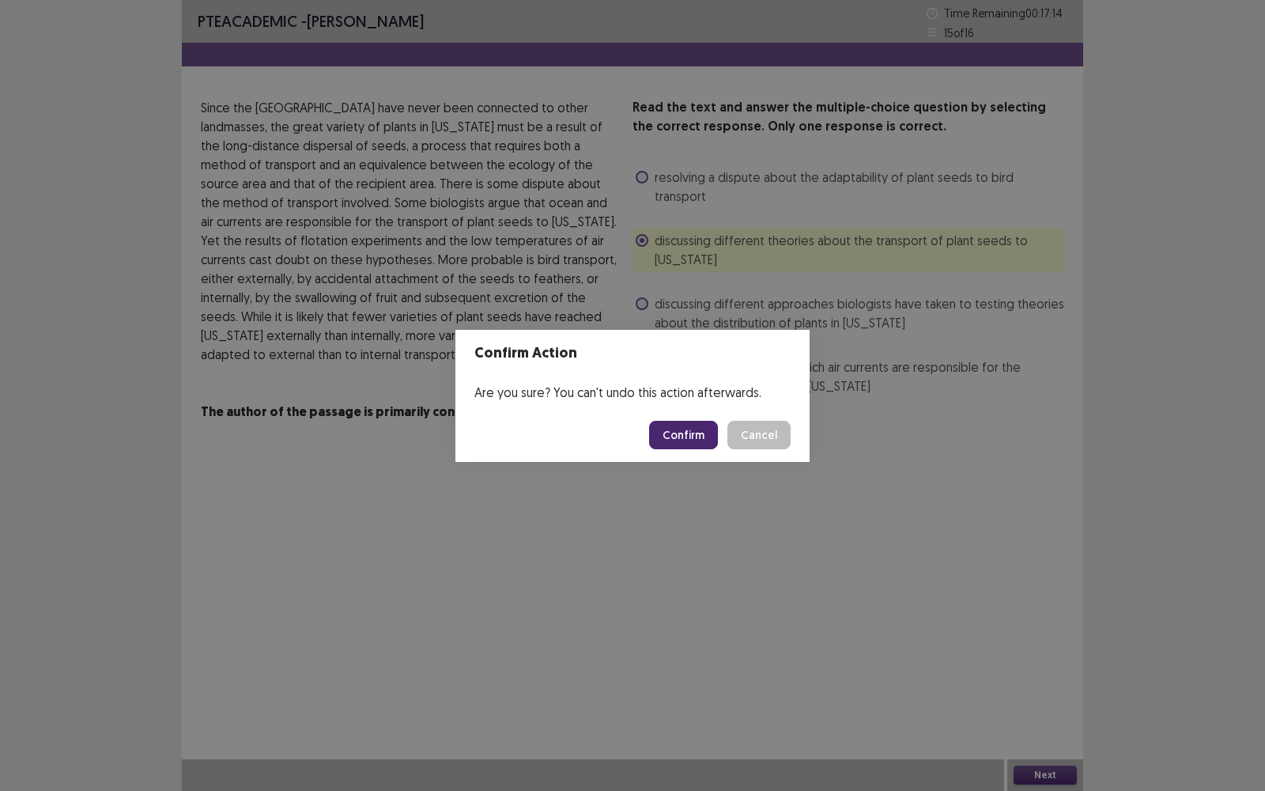
click at [815, 464] on div "Confirm Action Are you sure? You can't undo this action afterwards. Confirm Can…" at bounding box center [632, 395] width 1265 height 791
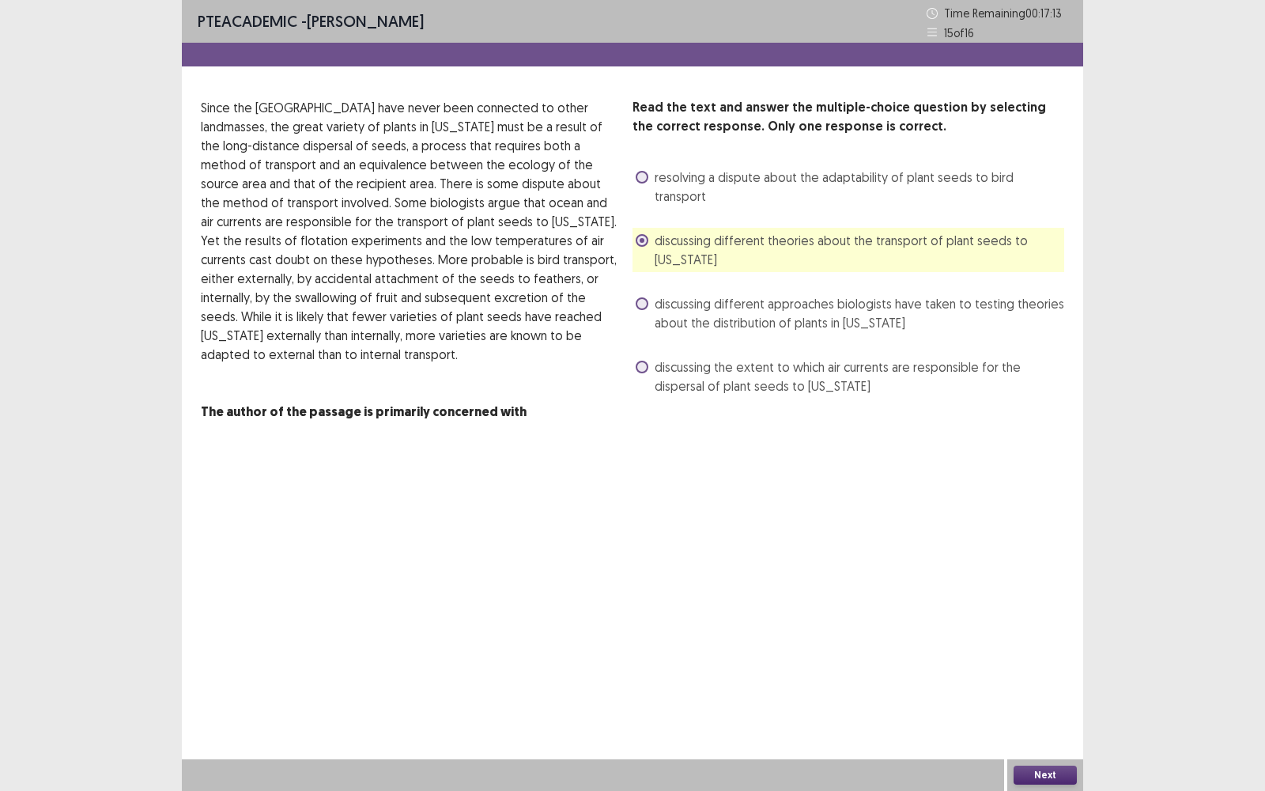
click at [725, 294] on span "discussing different approaches biologists have taken to testing theories about…" at bounding box center [859, 313] width 409 height 38
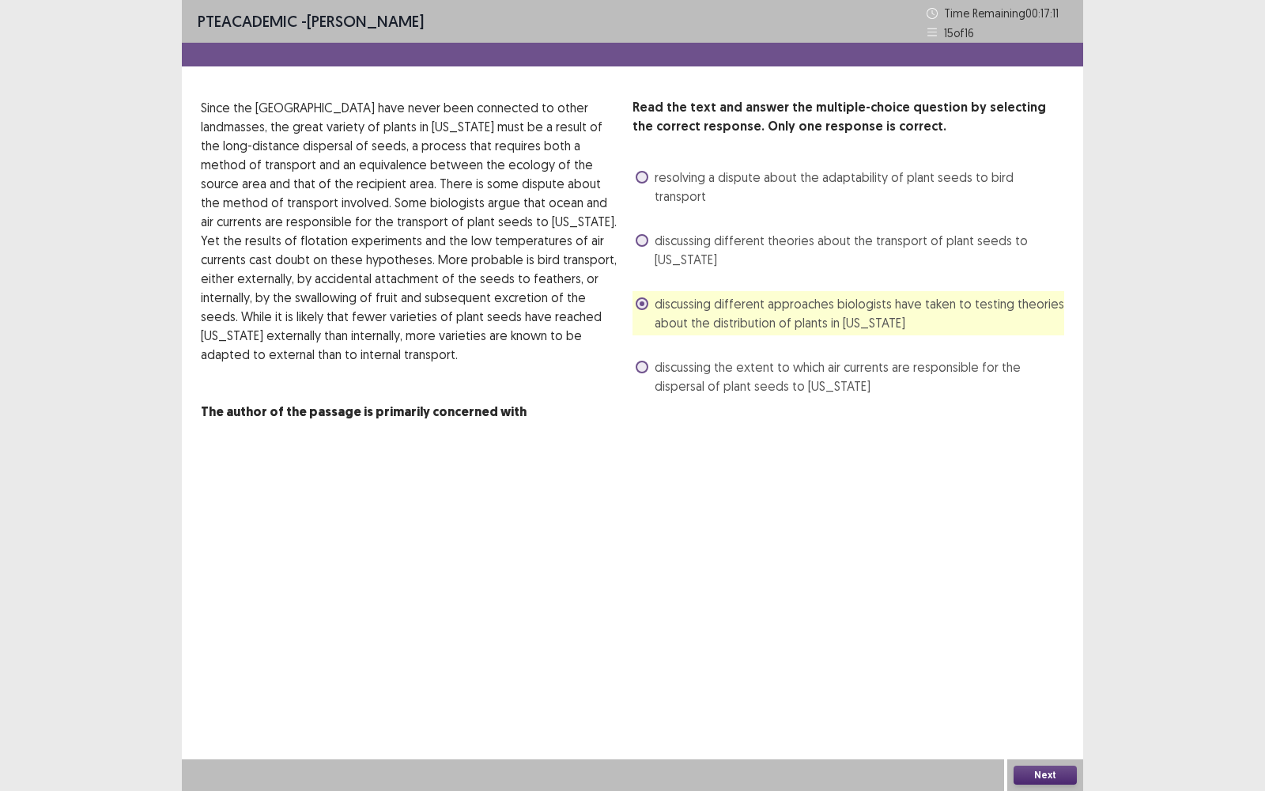
click at [1047, 566] on button "Next" at bounding box center [1044, 774] width 63 height 19
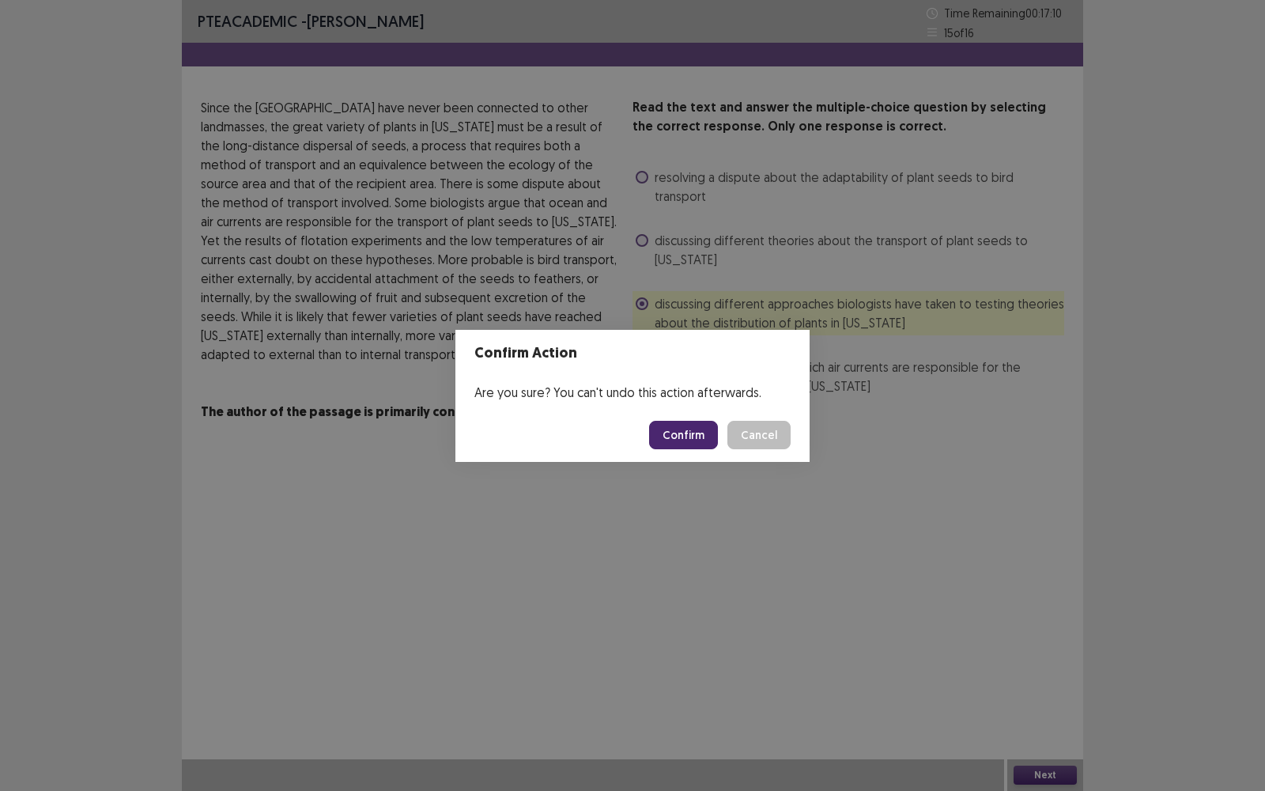
click at [711, 432] on button "Confirm" at bounding box center [683, 435] width 69 height 28
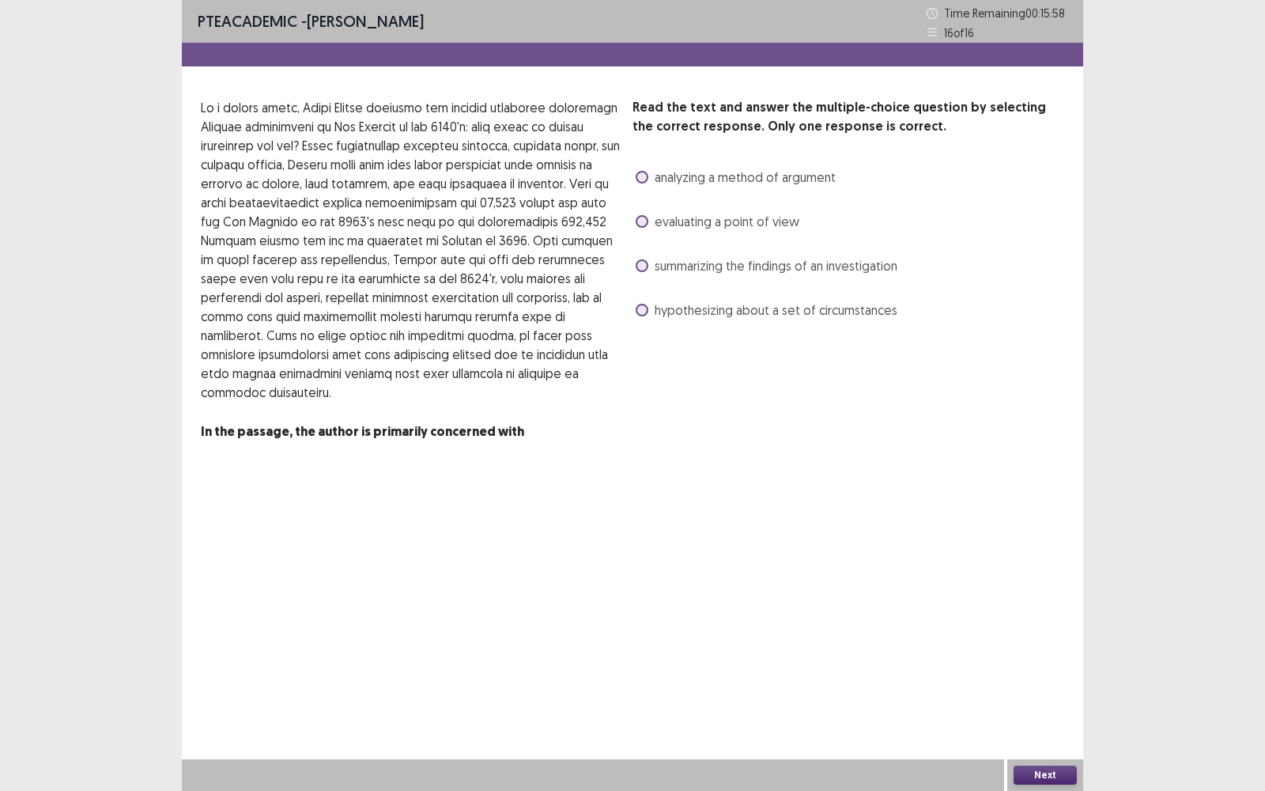
click at [677, 317] on span "hypothesizing about a set of circumstances" at bounding box center [776, 309] width 243 height 19
click at [1069, 566] on button "Next" at bounding box center [1044, 774] width 63 height 19
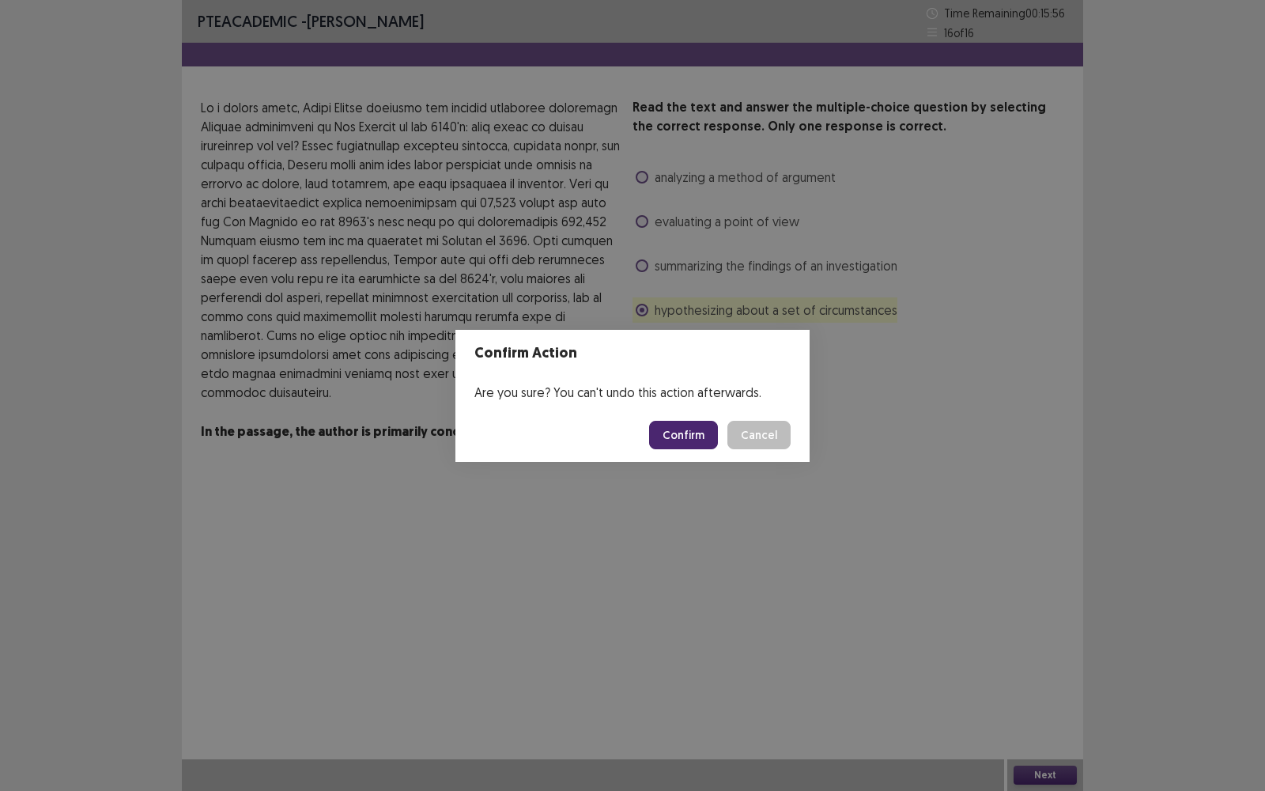
click at [707, 437] on button "Confirm" at bounding box center [683, 435] width 69 height 28
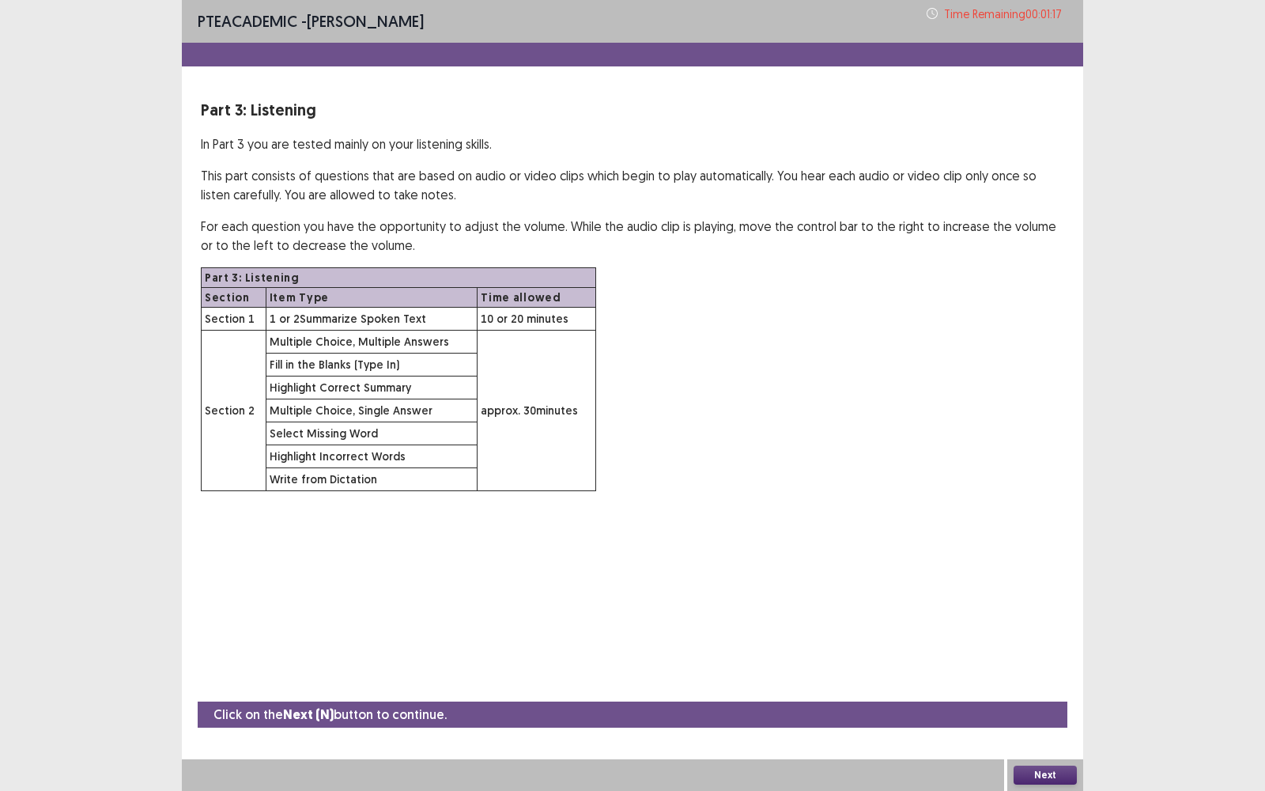
click at [1029, 566] on button "Next" at bounding box center [1044, 774] width 63 height 19
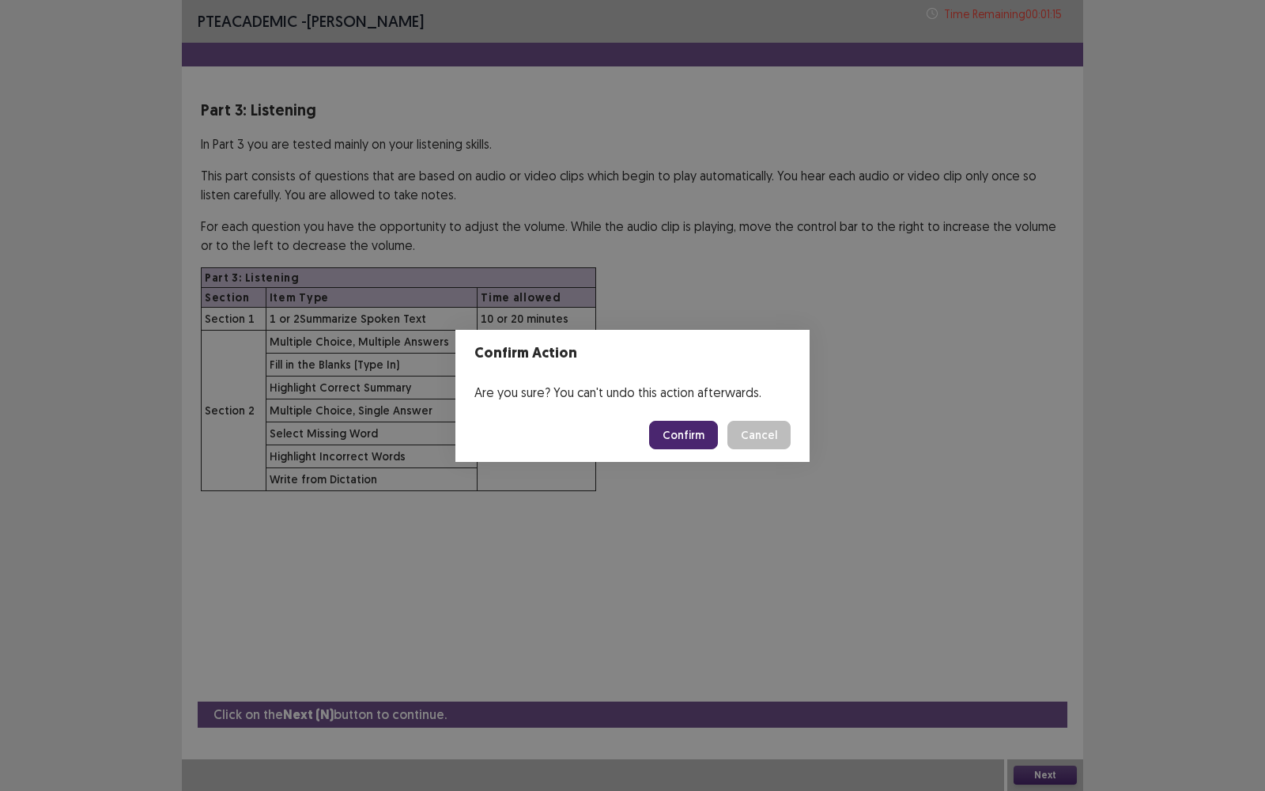
click at [687, 436] on button "Confirm" at bounding box center [683, 435] width 69 height 28
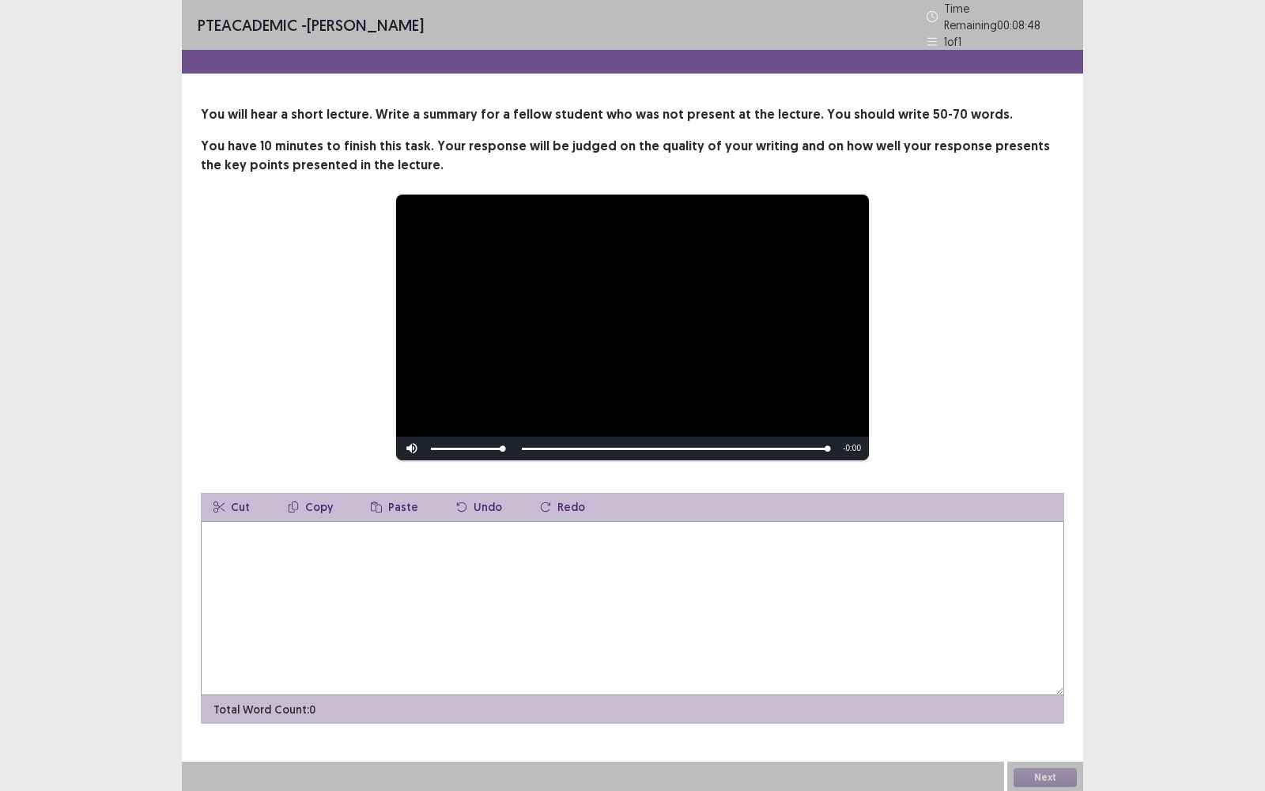
click at [489, 551] on textarea at bounding box center [632, 608] width 863 height 174
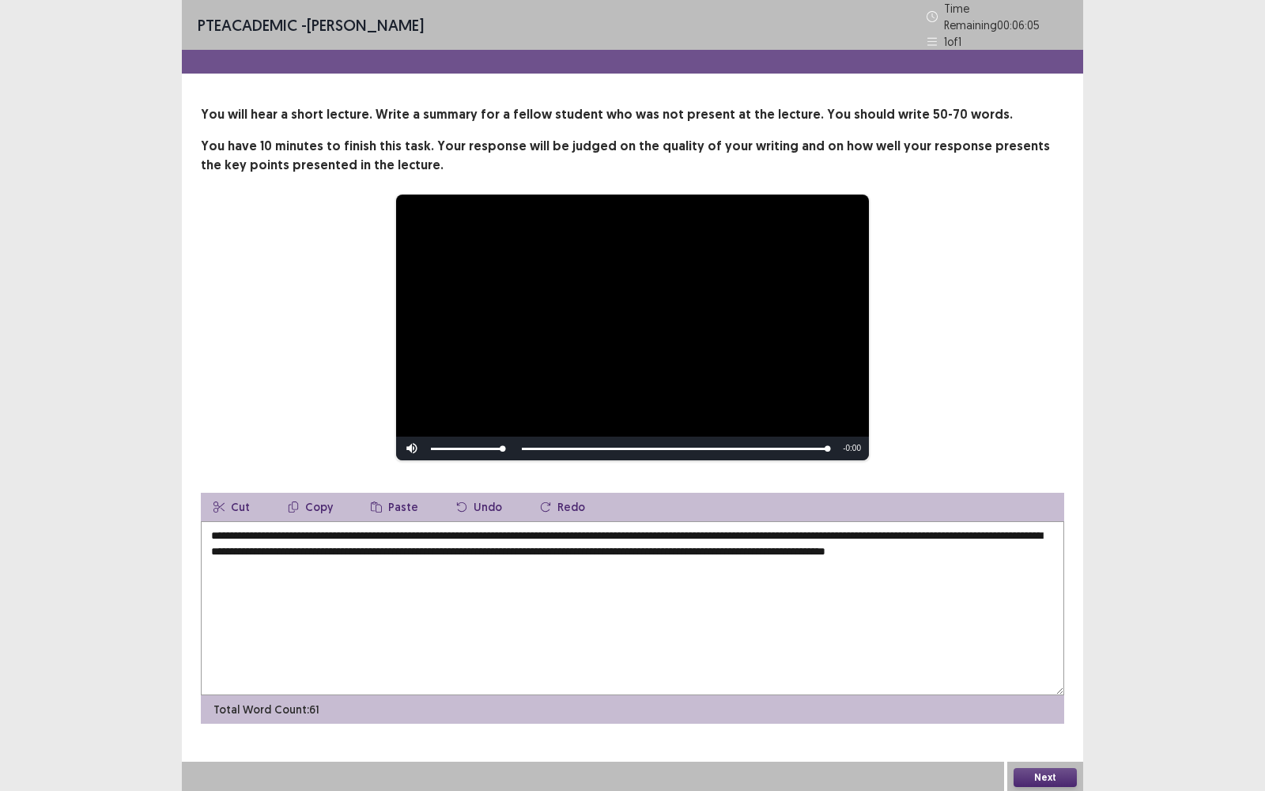
type textarea "**********"
click at [1051, 566] on div "**********" at bounding box center [632, 396] width 901 height 793
click at [1049, 566] on button "Next" at bounding box center [1044, 777] width 63 height 19
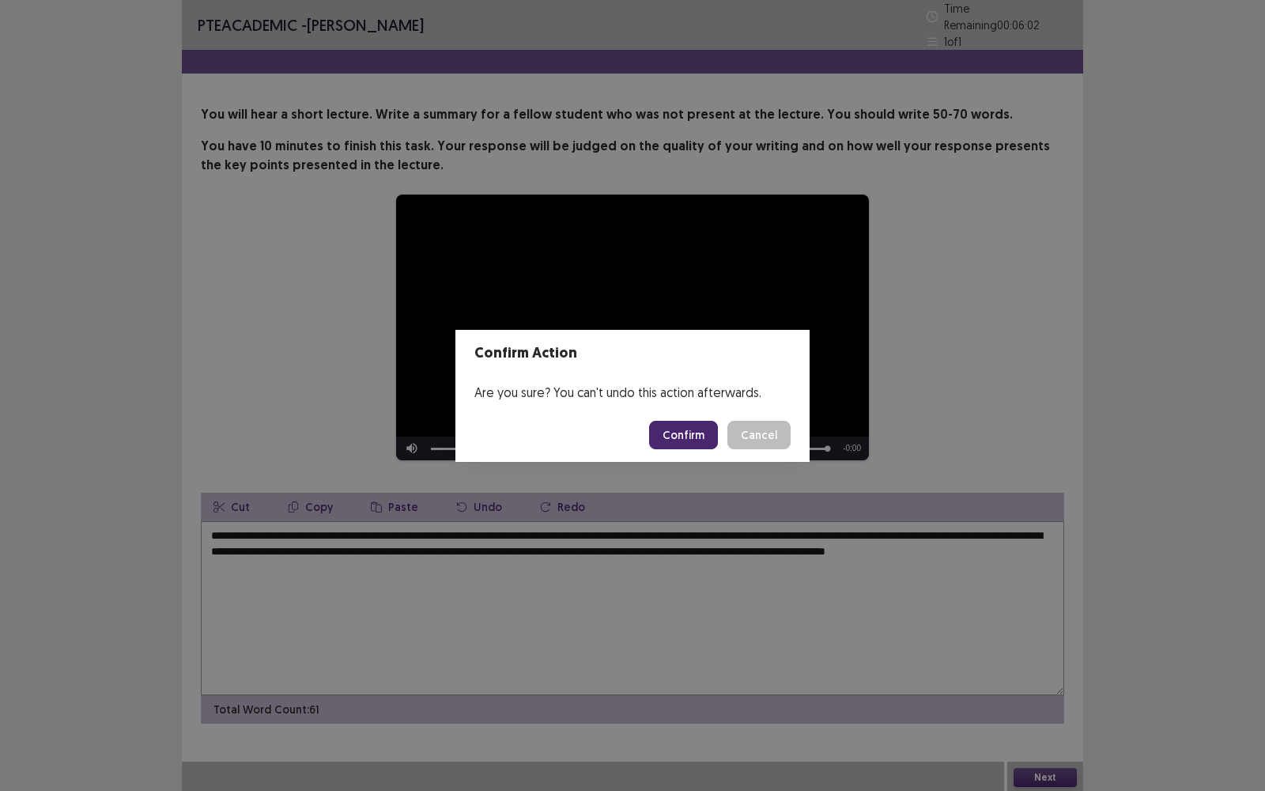
click at [680, 428] on button "Confirm" at bounding box center [683, 435] width 69 height 28
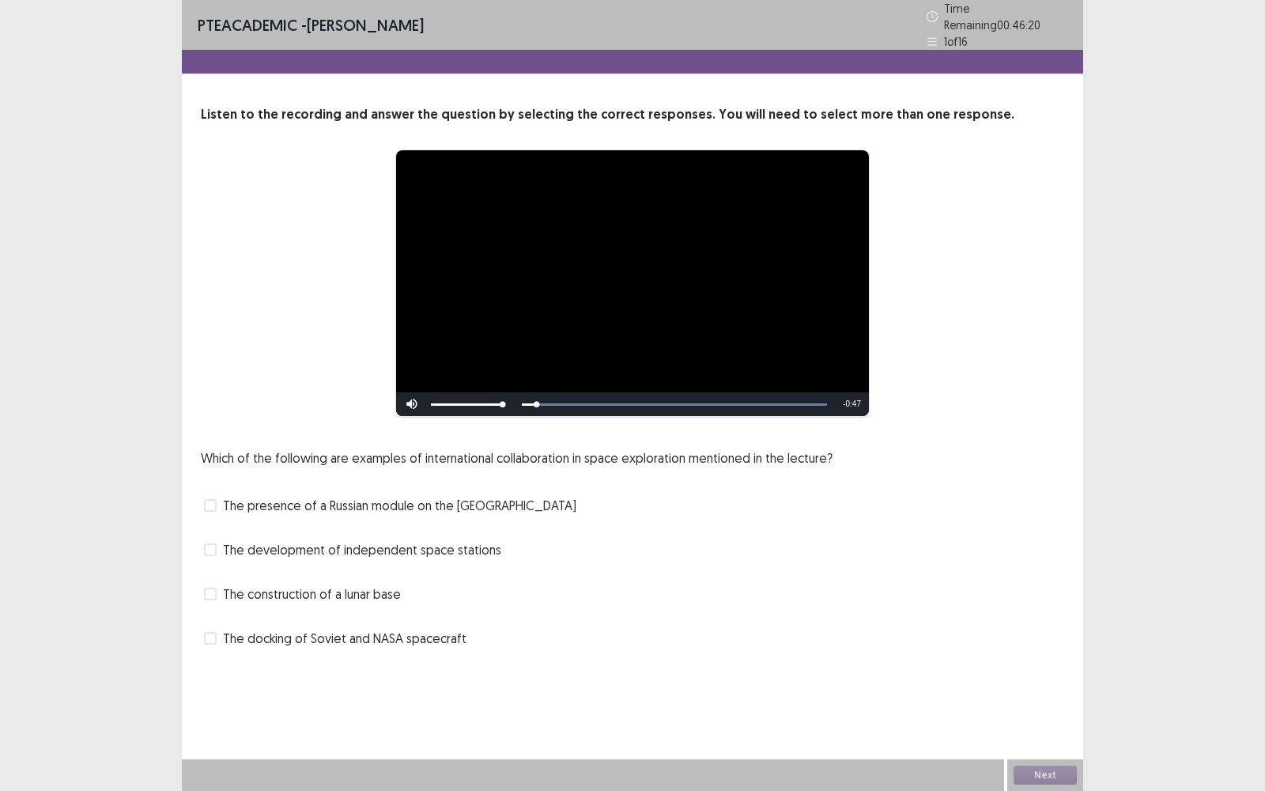
click at [880, 566] on div "The docking of Soviet and NASA spacecraft" at bounding box center [632, 637] width 863 height 25
click at [389, 566] on span "The docking of Soviet and NASA spacecraft" at bounding box center [344, 637] width 243 height 19
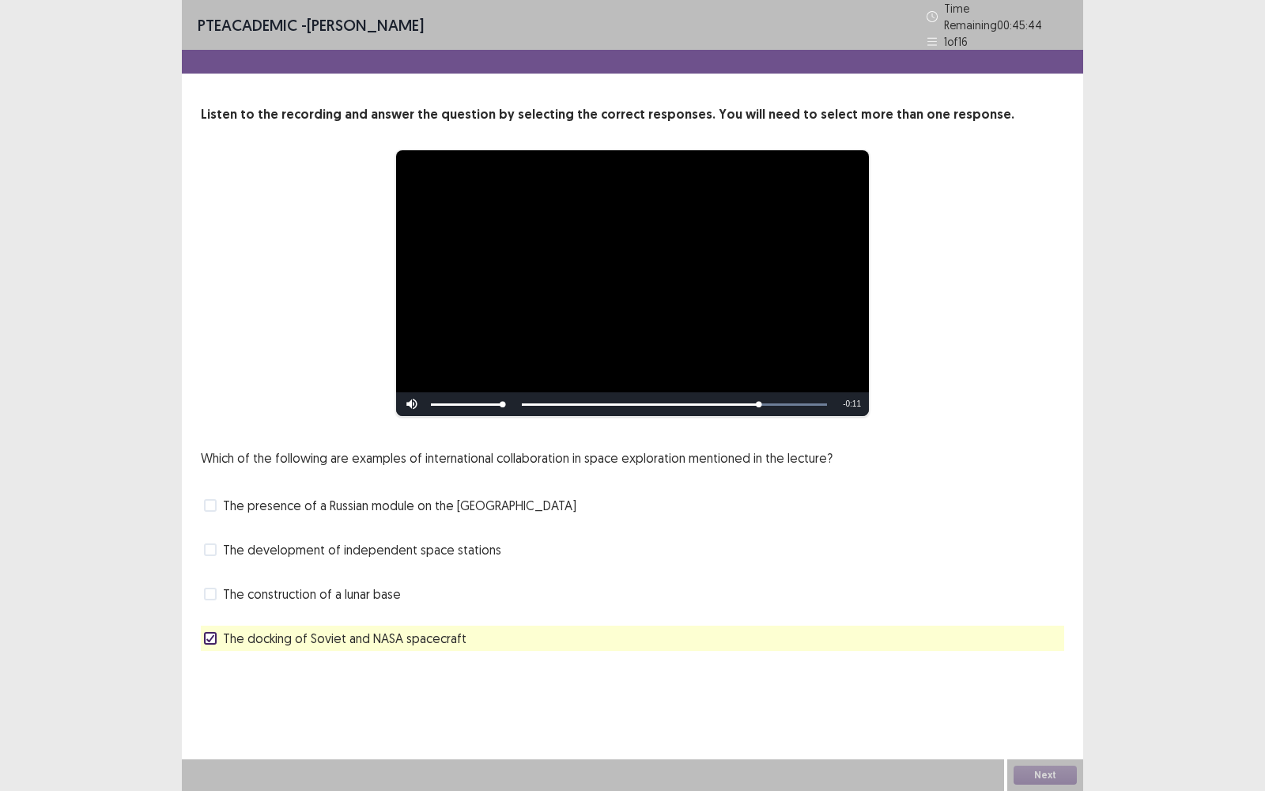
click at [563, 539] on div "The development of independent space stations" at bounding box center [632, 549] width 863 height 25
click at [532, 550] on div "The development of independent space stations" at bounding box center [632, 549] width 863 height 25
click at [472, 540] on span "The development of independent space stations" at bounding box center [362, 549] width 278 height 19
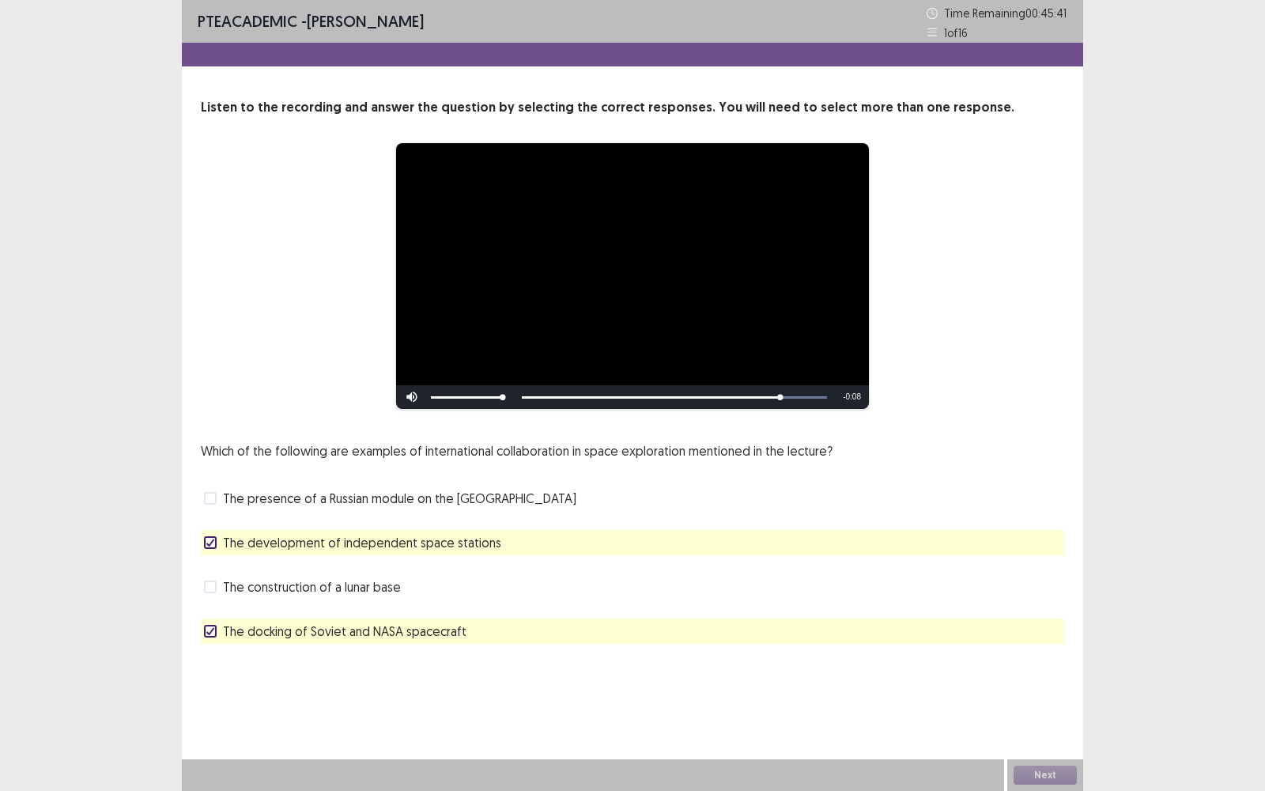
click at [557, 501] on span "The presence of a Russian module on the [GEOGRAPHIC_DATA]" at bounding box center [399, 498] width 353 height 19
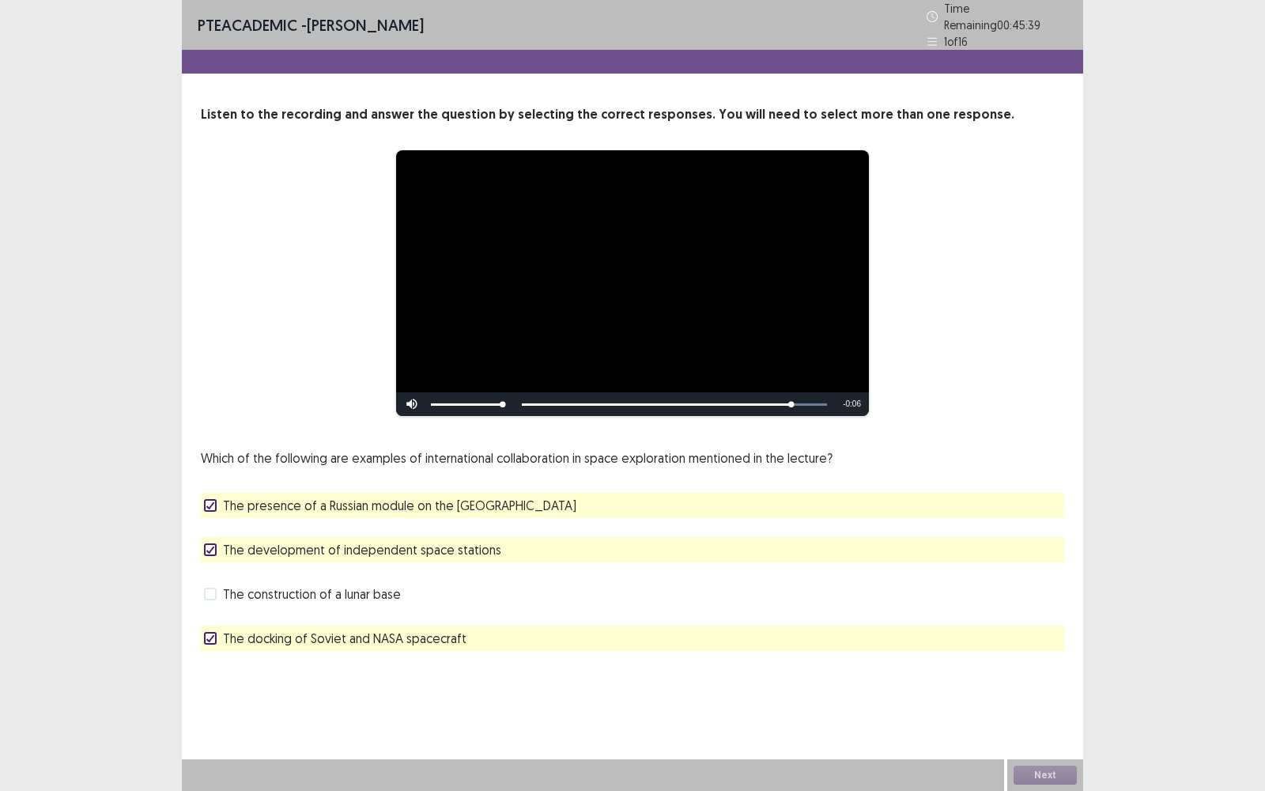
click at [546, 546] on div "The development of independent space stations" at bounding box center [632, 549] width 863 height 25
click at [527, 541] on div "The development of independent space stations" at bounding box center [632, 549] width 863 height 25
click at [319, 546] on span "The development of independent space stations" at bounding box center [362, 549] width 278 height 19
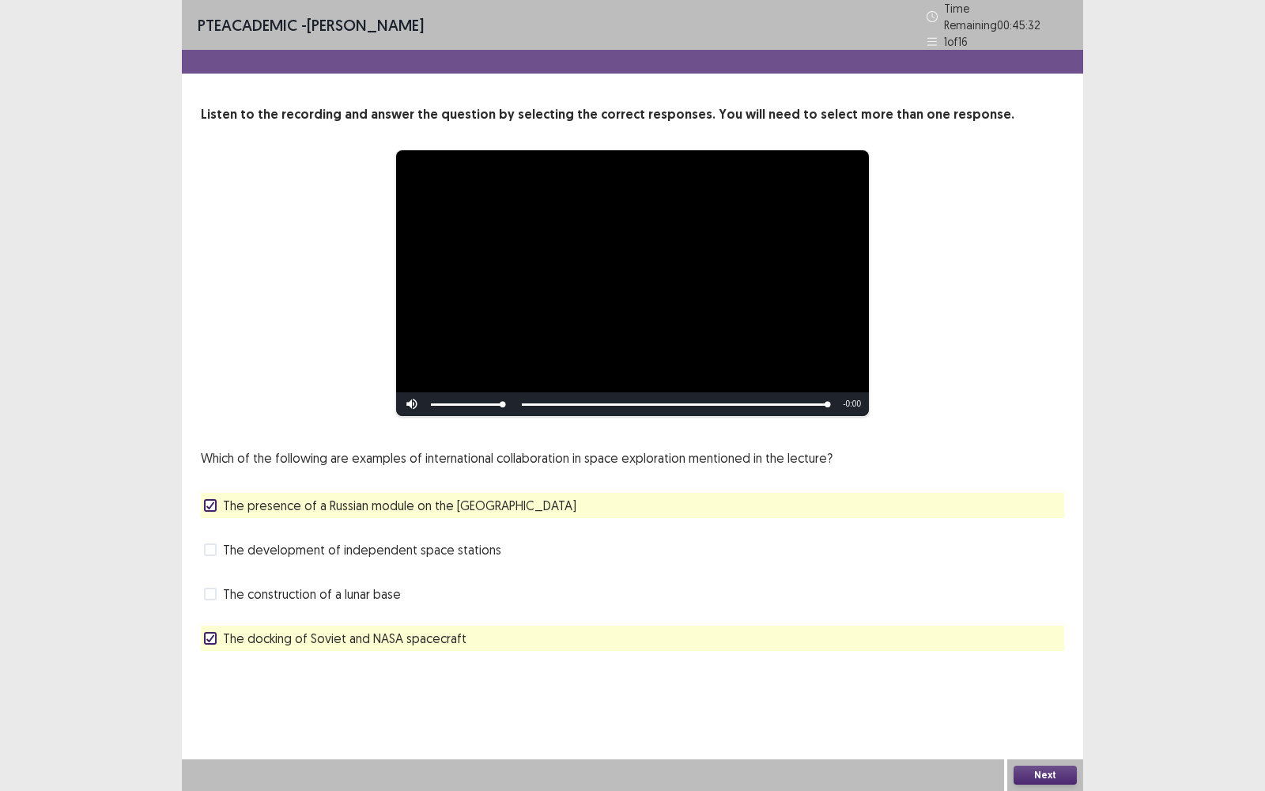
click at [1055, 566] on div "Next" at bounding box center [1045, 775] width 76 height 32
click at [1039, 566] on button "Next" at bounding box center [1044, 774] width 63 height 19
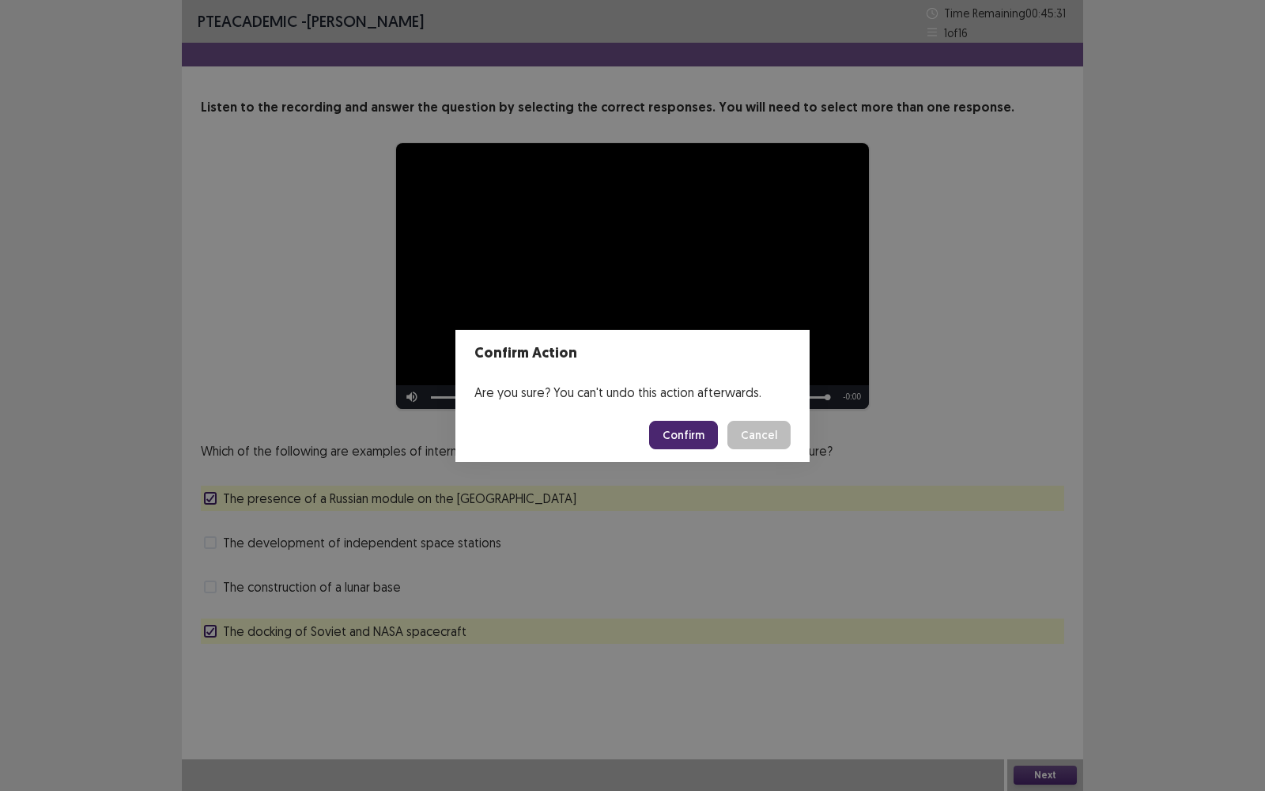
click at [692, 435] on button "Confirm" at bounding box center [683, 435] width 69 height 28
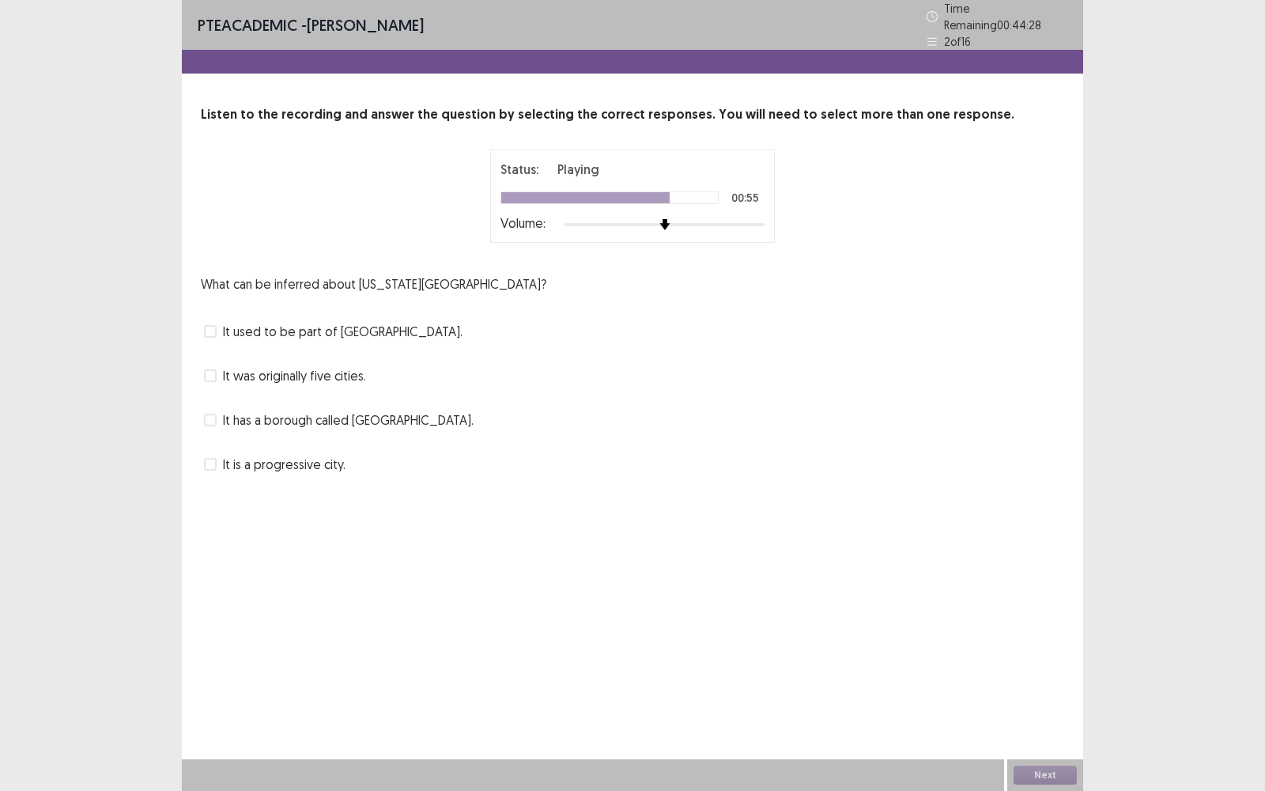
click at [320, 455] on span "It is a progressive city." at bounding box center [284, 464] width 123 height 19
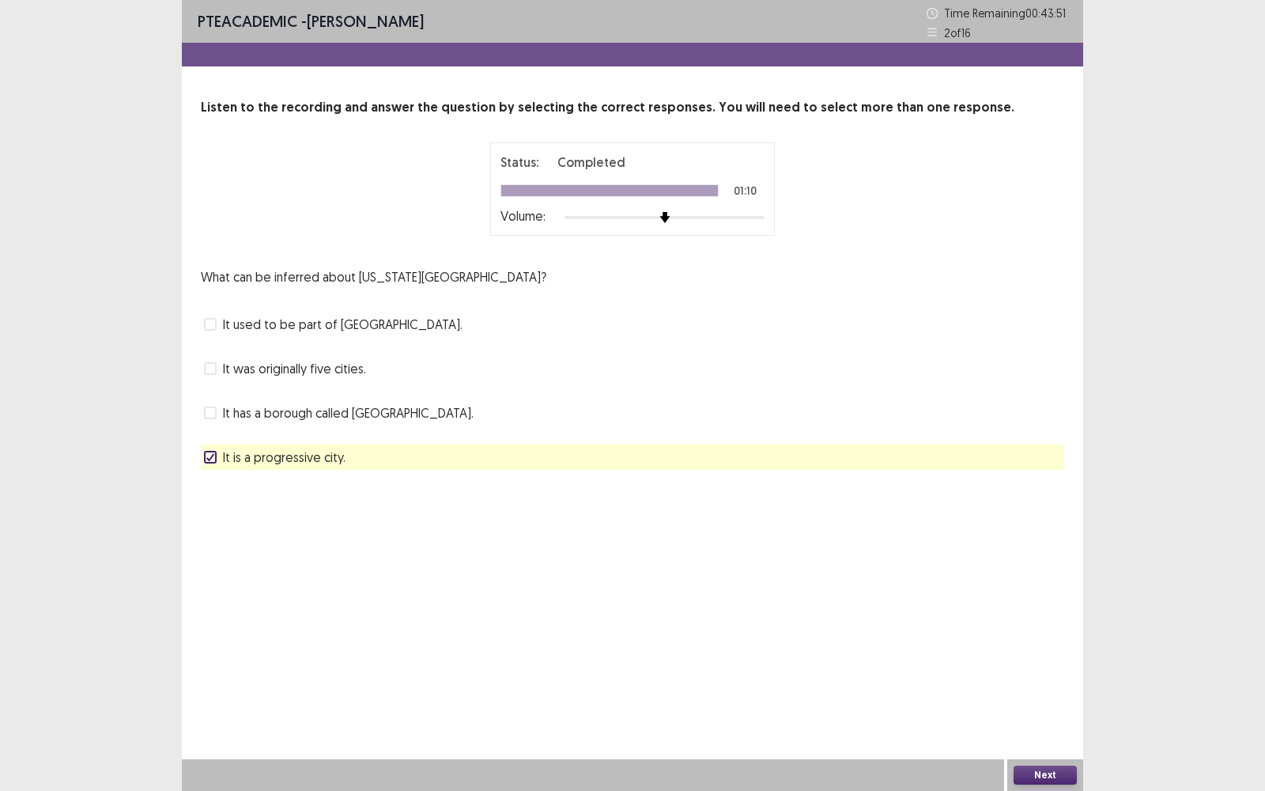
click at [351, 414] on span "It has a borough called [GEOGRAPHIC_DATA]." at bounding box center [348, 412] width 251 height 19
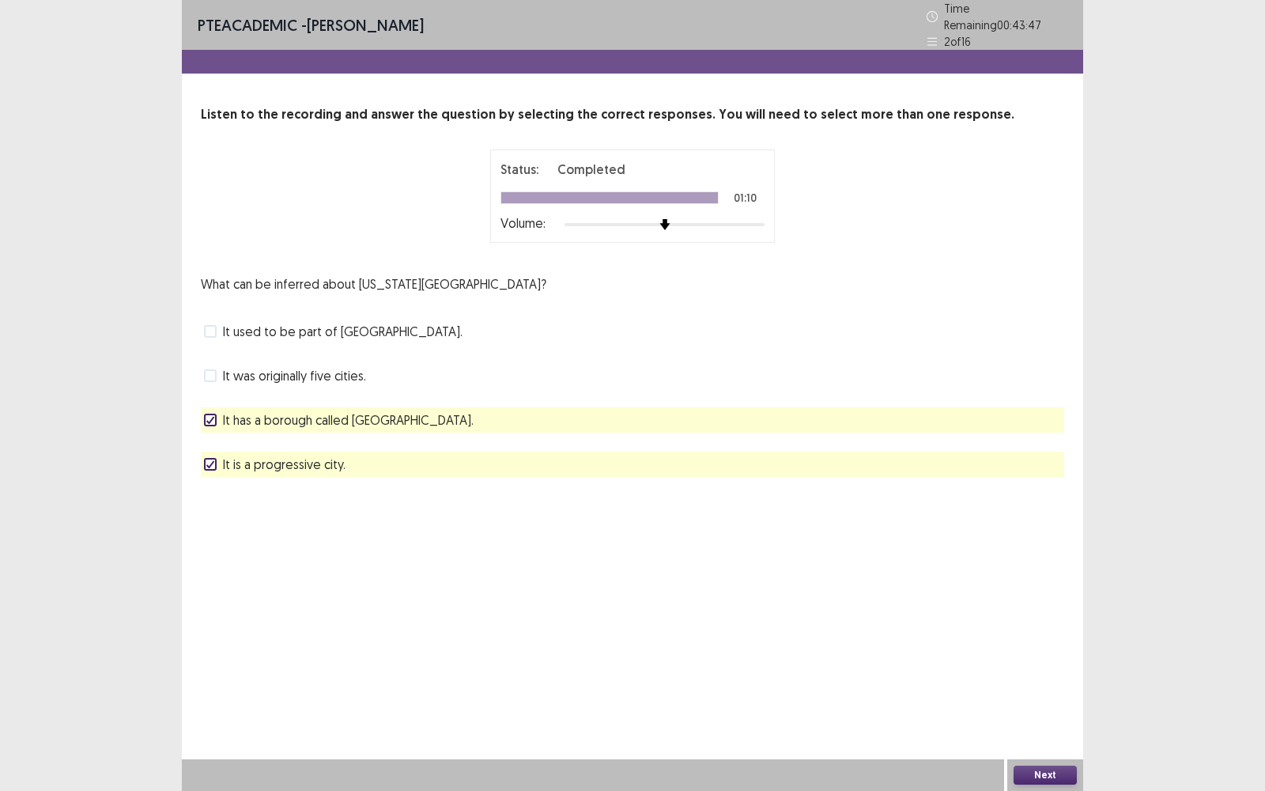
click at [1053, 566] on button "Next" at bounding box center [1044, 774] width 63 height 19
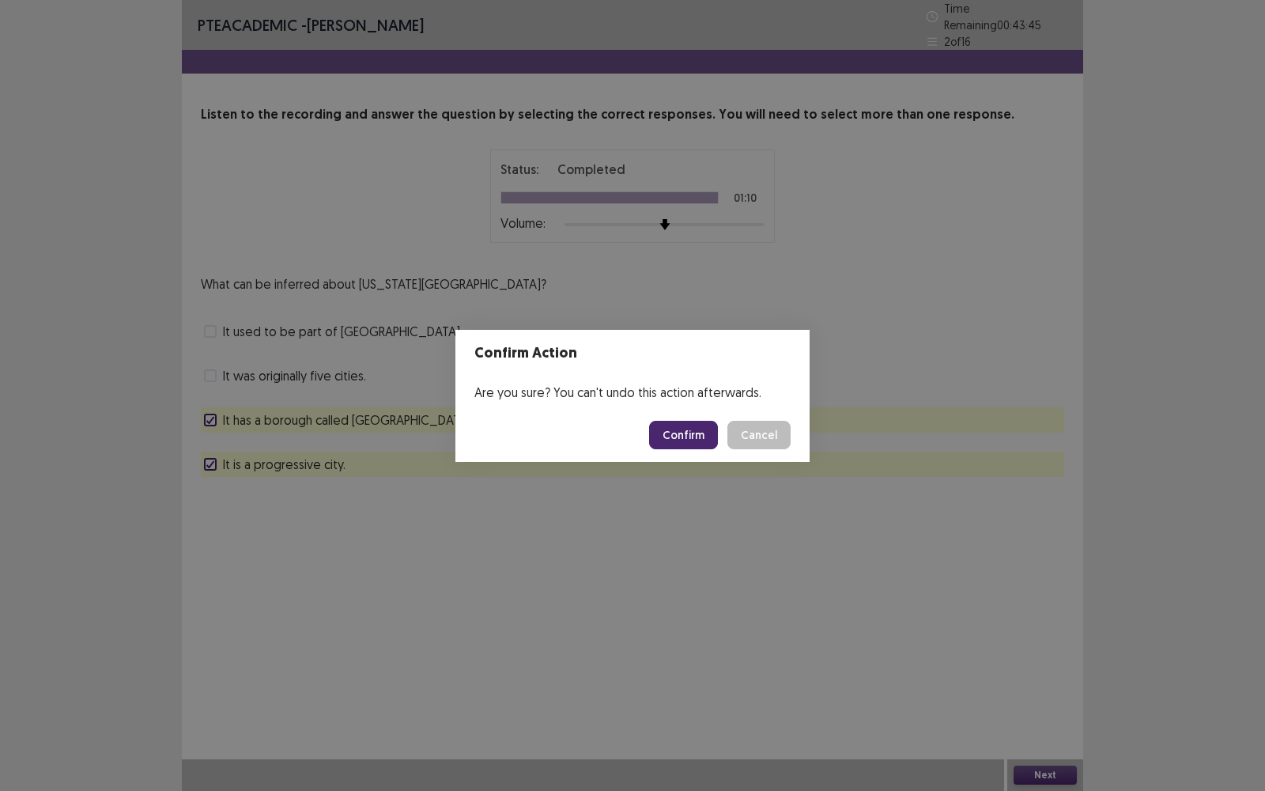
click at [761, 444] on button "Cancel" at bounding box center [758, 435] width 63 height 28
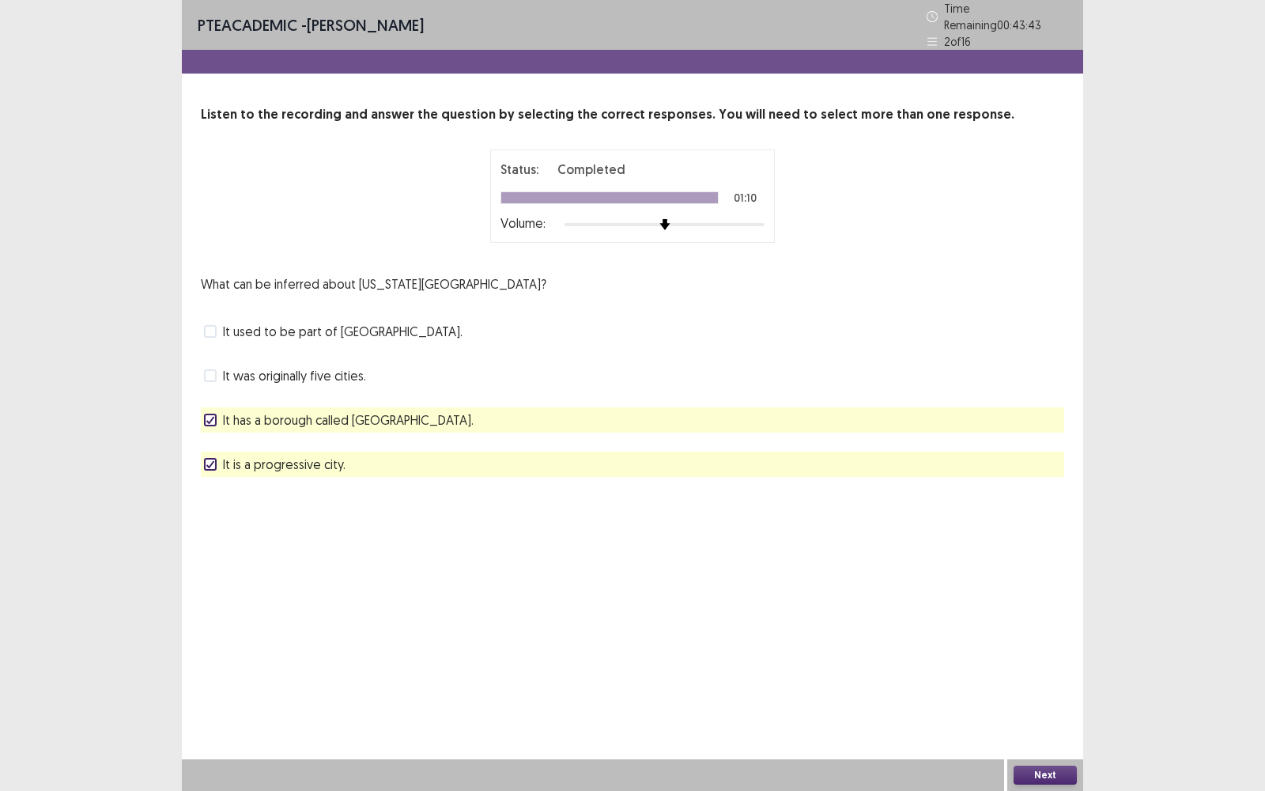
click at [512, 416] on div "It has a borough called [GEOGRAPHIC_DATA]." at bounding box center [632, 419] width 863 height 25
click at [215, 413] on span at bounding box center [210, 419] width 13 height 13
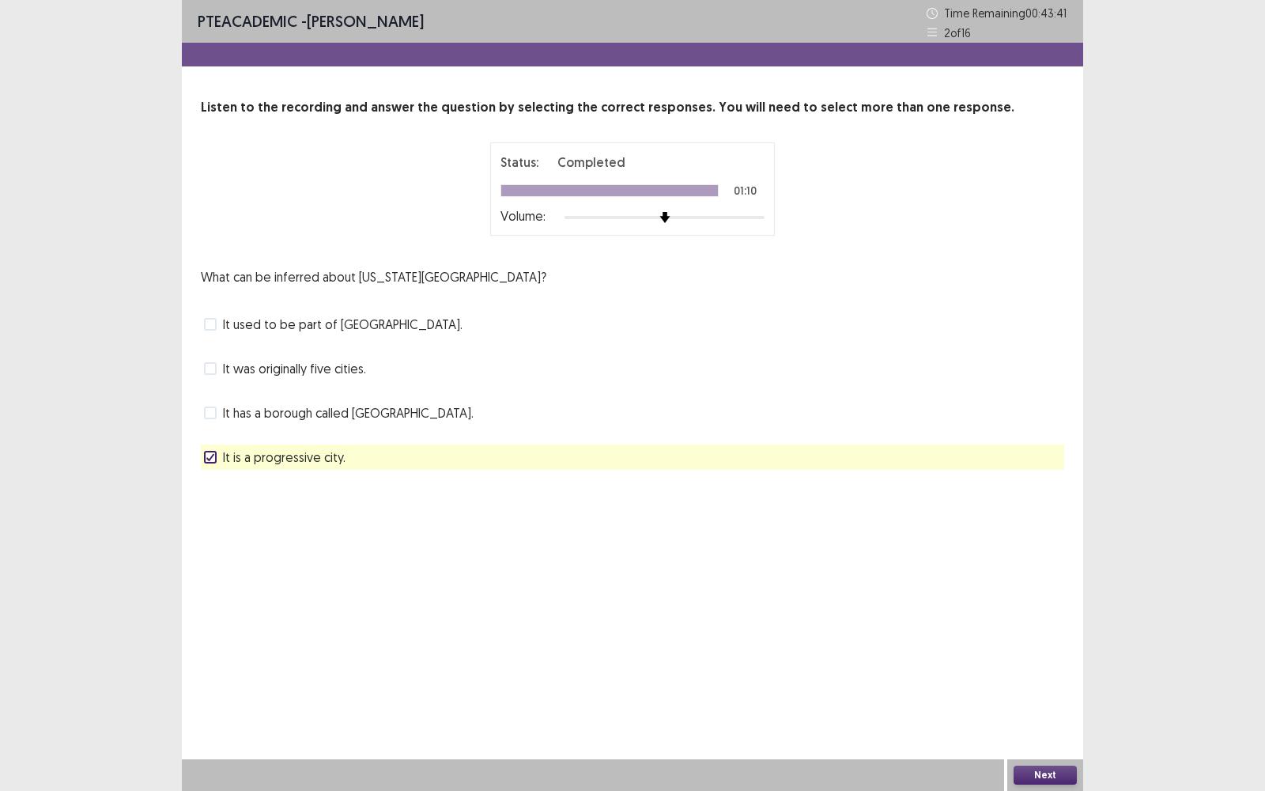
click at [240, 362] on span "It was originally five cities." at bounding box center [294, 368] width 143 height 19
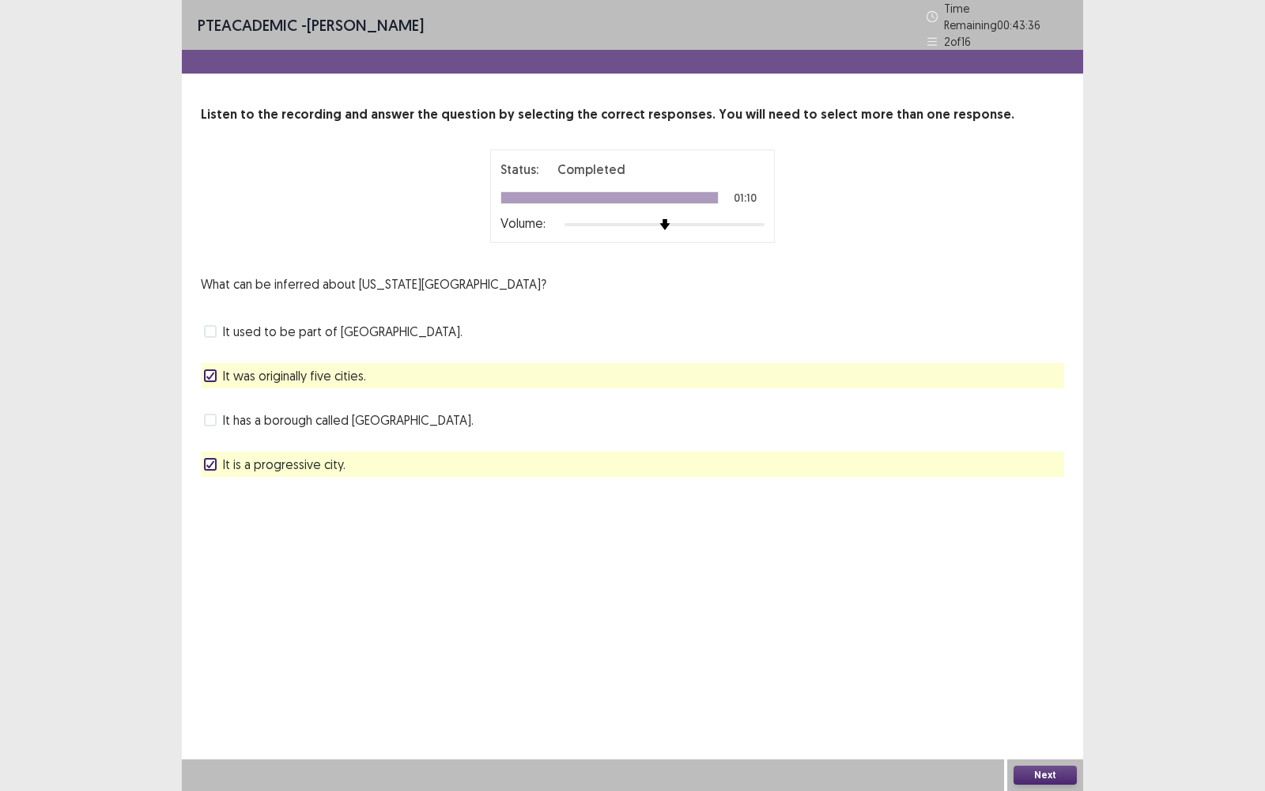
click at [323, 372] on span "It was originally five cities." at bounding box center [294, 375] width 143 height 19
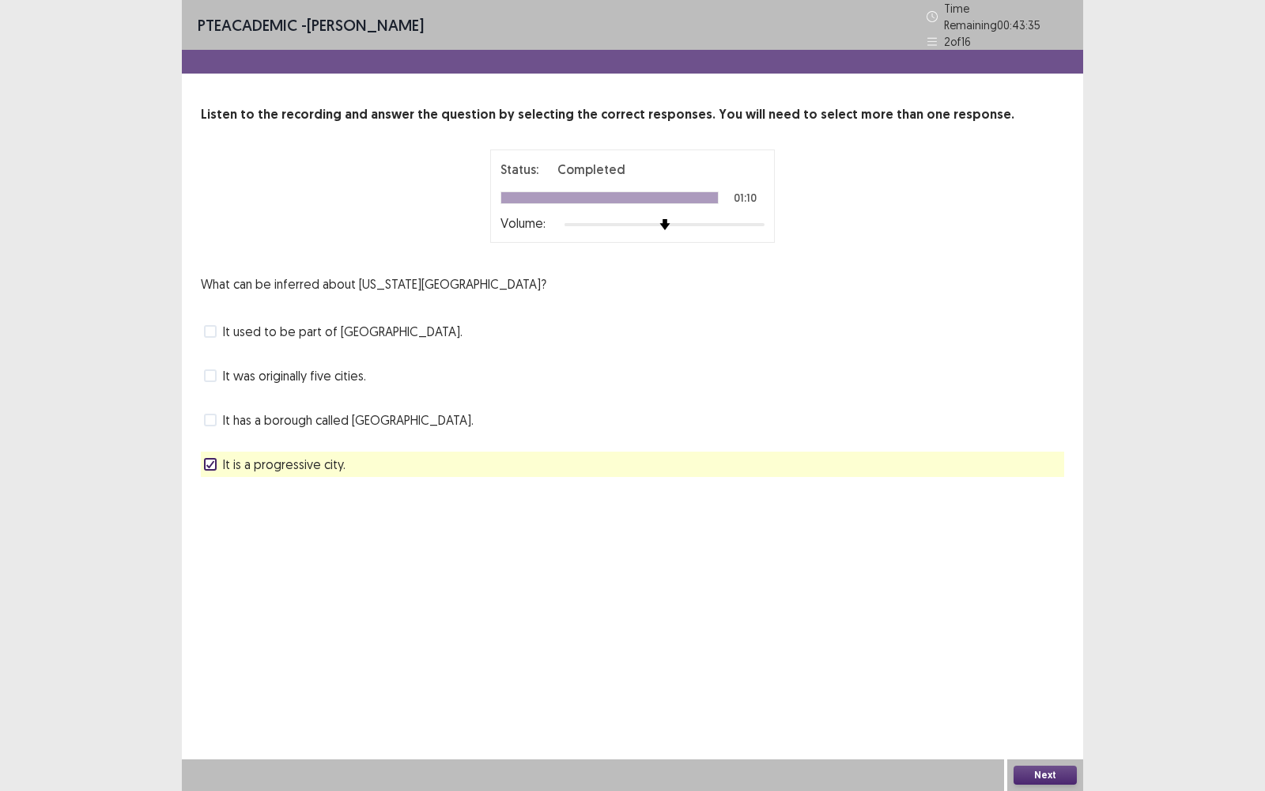
click at [323, 338] on div "What can be inferred about [US_STATE][GEOGRAPHIC_DATA]? It used to be part of […" at bounding box center [632, 375] width 863 height 202
click at [333, 330] on span "It used to be part of [GEOGRAPHIC_DATA]." at bounding box center [343, 331] width 240 height 19
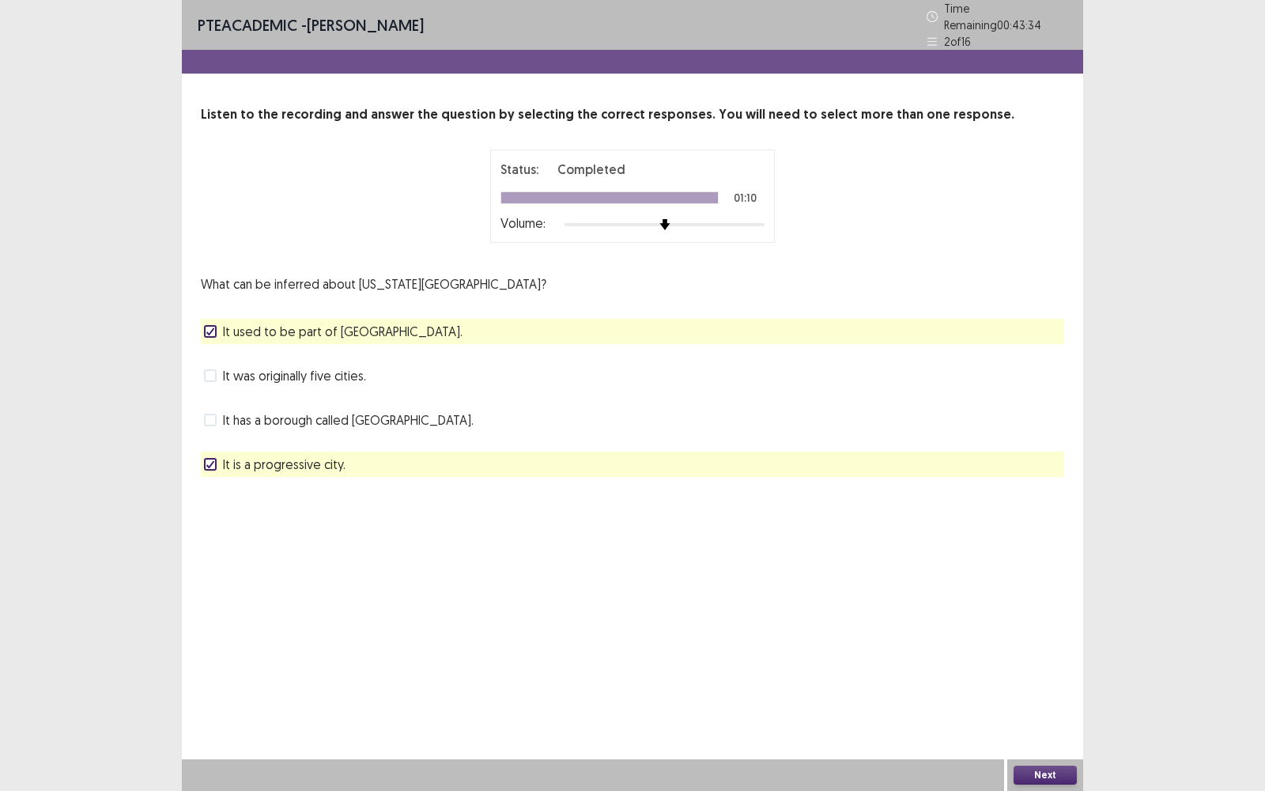
click at [1055, 566] on button "Next" at bounding box center [1044, 774] width 63 height 19
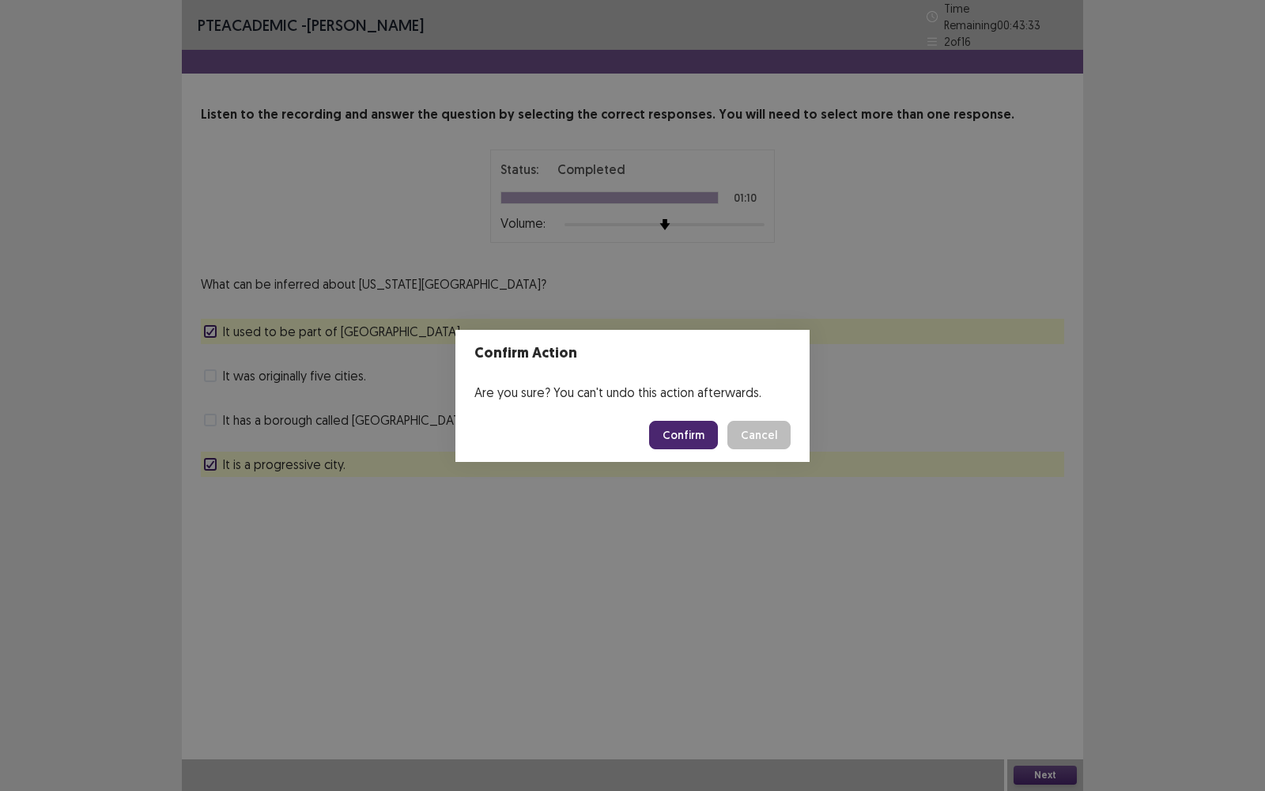
click at [683, 433] on button "Confirm" at bounding box center [683, 435] width 69 height 28
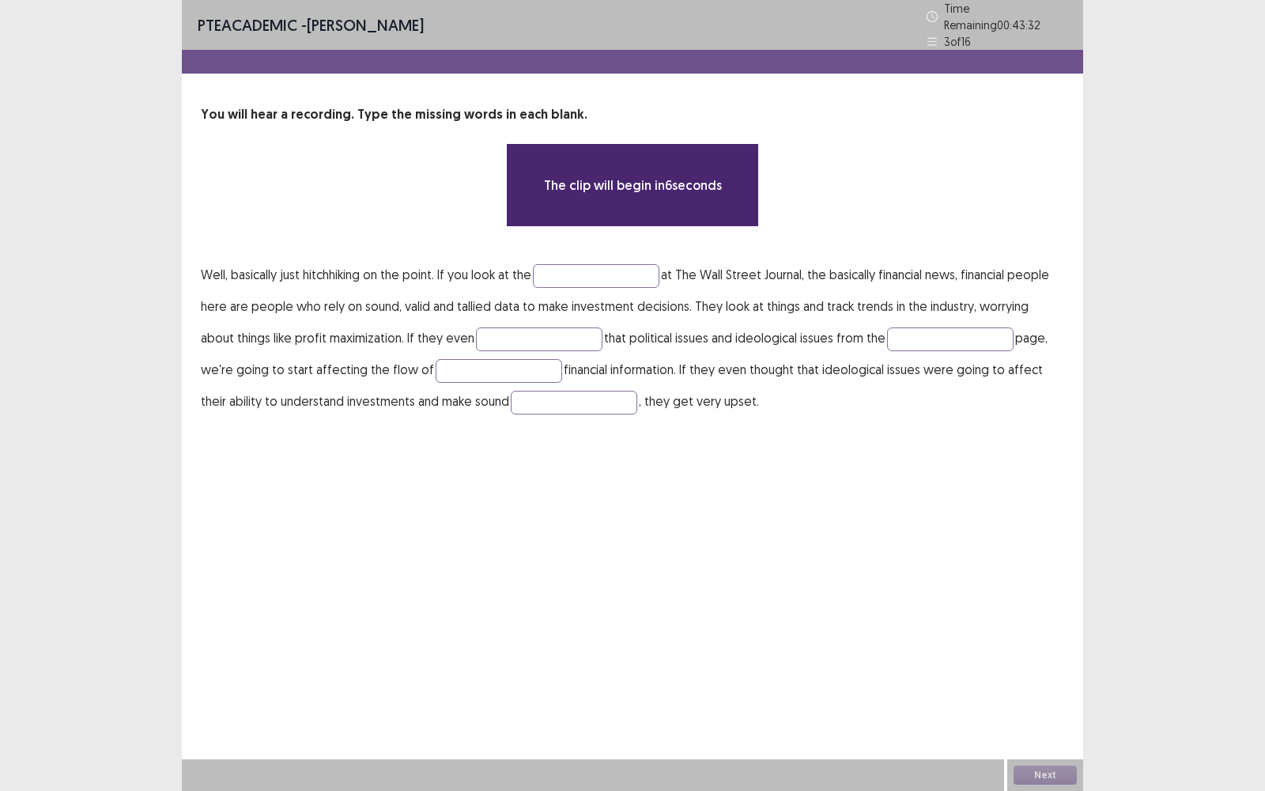
click at [625, 286] on p "Well, basically just hitchhiking on the point. If you look at the at The Wall S…" at bounding box center [632, 338] width 863 height 158
click at [624, 277] on input "text" at bounding box center [596, 276] width 126 height 24
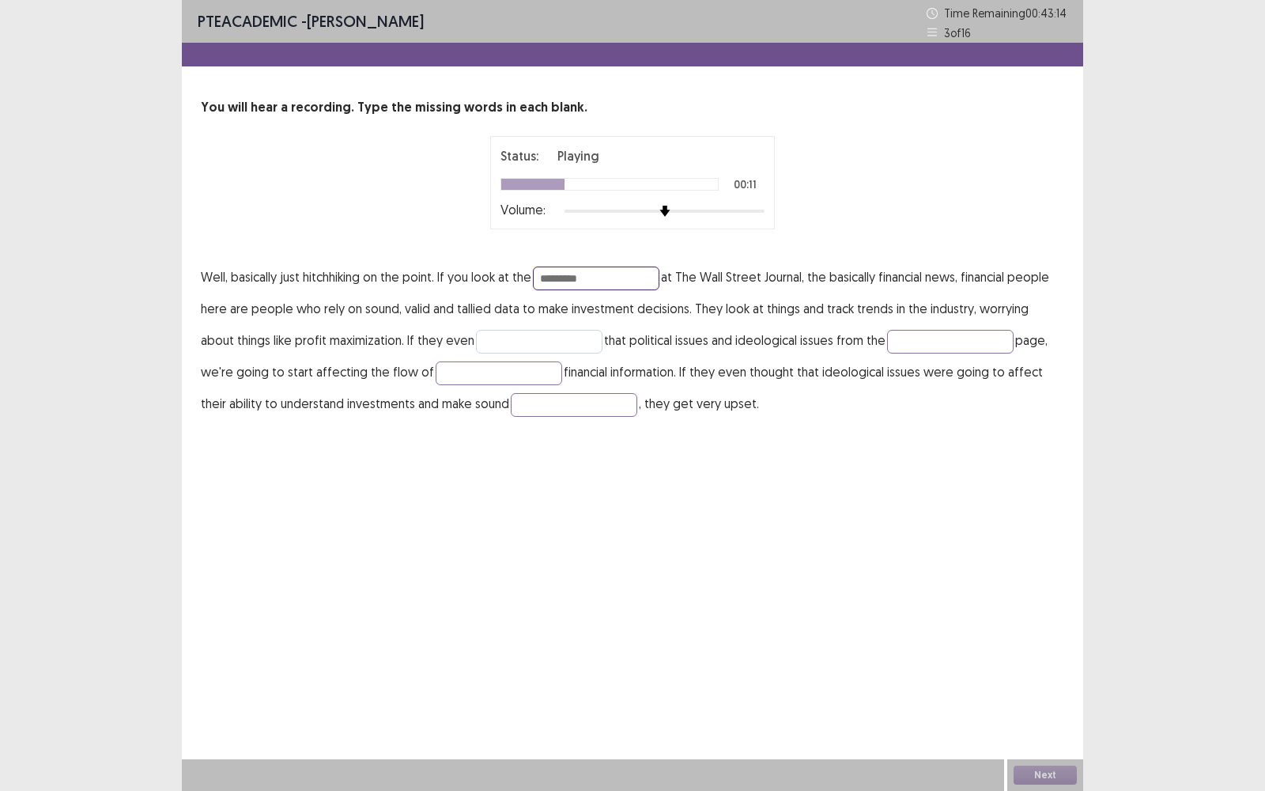
type input "*********"
click at [508, 332] on input "text" at bounding box center [539, 342] width 126 height 24
type input "*******"
click at [915, 333] on input "text" at bounding box center [950, 342] width 126 height 24
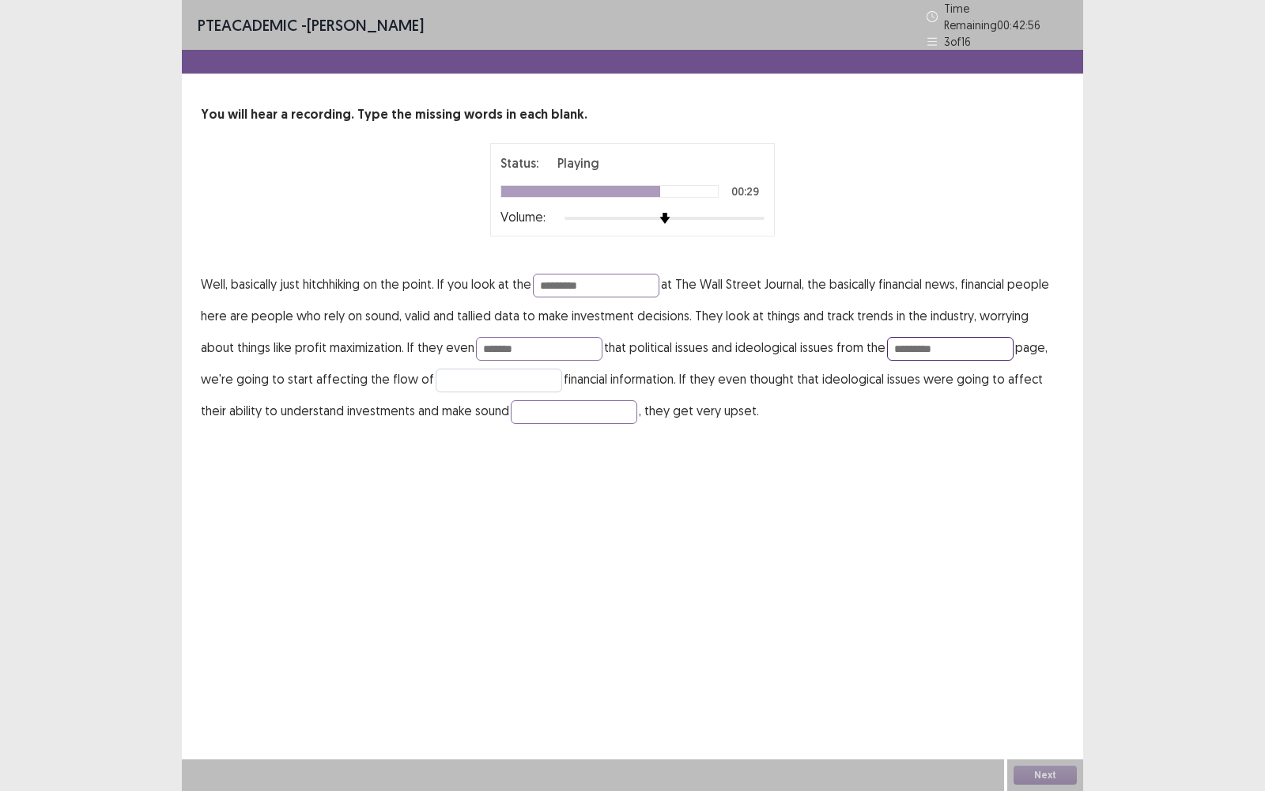
type input "*********"
click at [484, 373] on input "text" at bounding box center [499, 380] width 126 height 24
type input "*****"
click at [501, 482] on div "PTE academic - [PERSON_NAME] Time Remaining 00 : 42 : 54 3 of 16 You will hear …" at bounding box center [632, 395] width 901 height 791
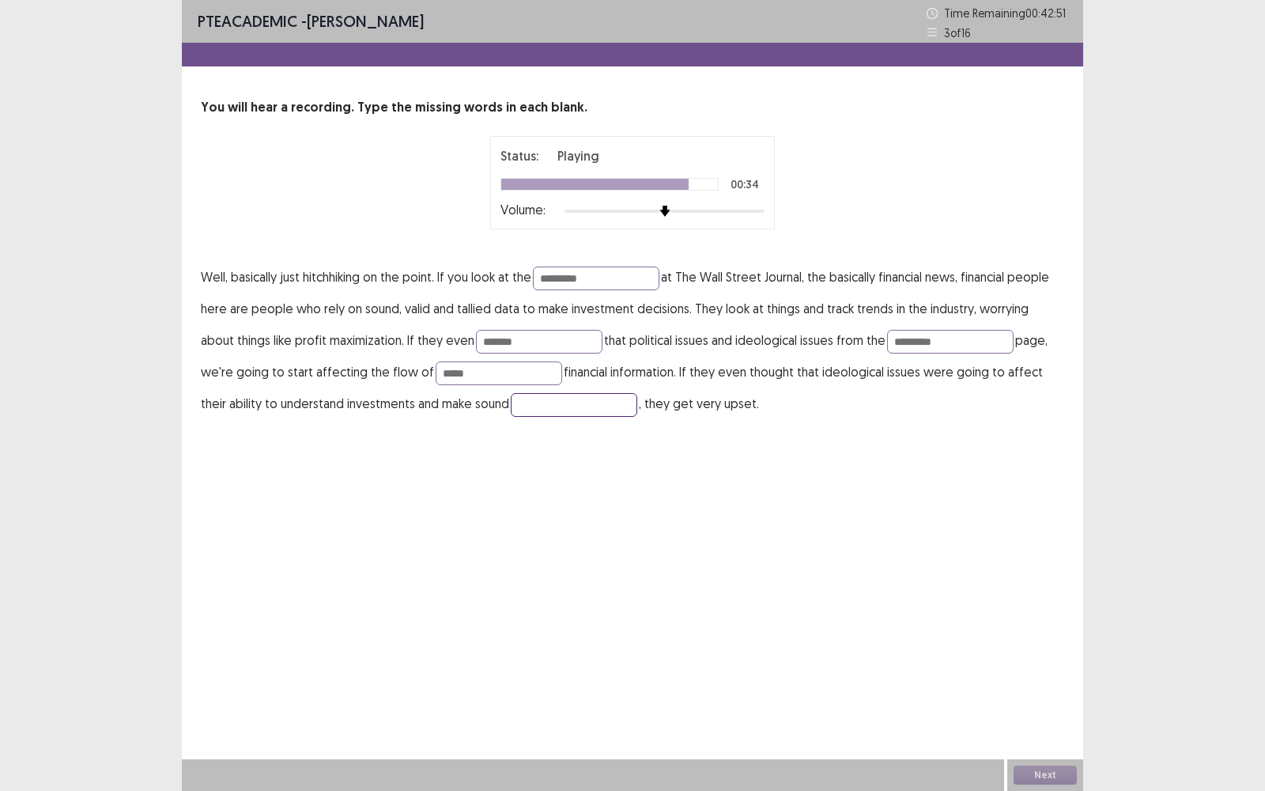
click at [534, 407] on input "text" at bounding box center [574, 405] width 126 height 24
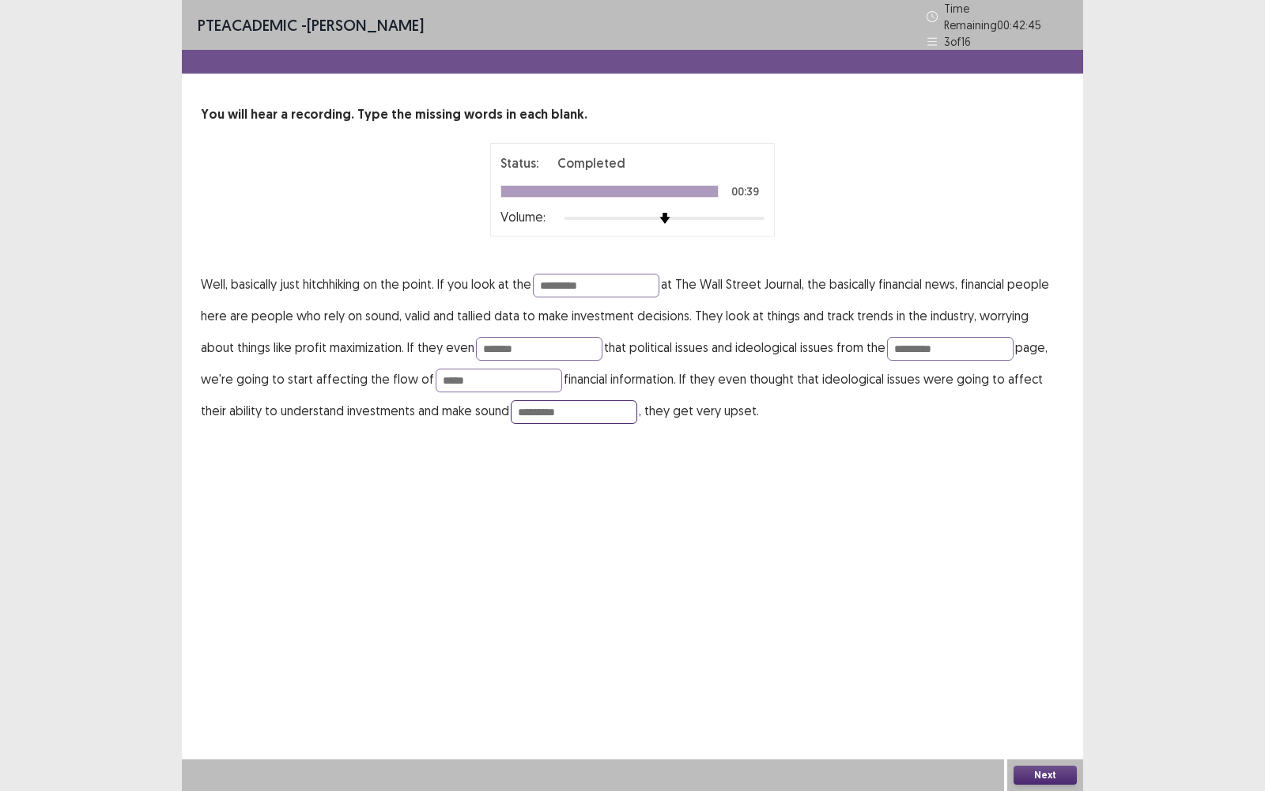
type input "*********"
click at [576, 465] on div "PTE academic - [PERSON_NAME] Time Remaining 00 : 42 : 45 3 of 16 You will hear …" at bounding box center [632, 395] width 901 height 791
click at [918, 340] on input "*********" at bounding box center [950, 349] width 126 height 24
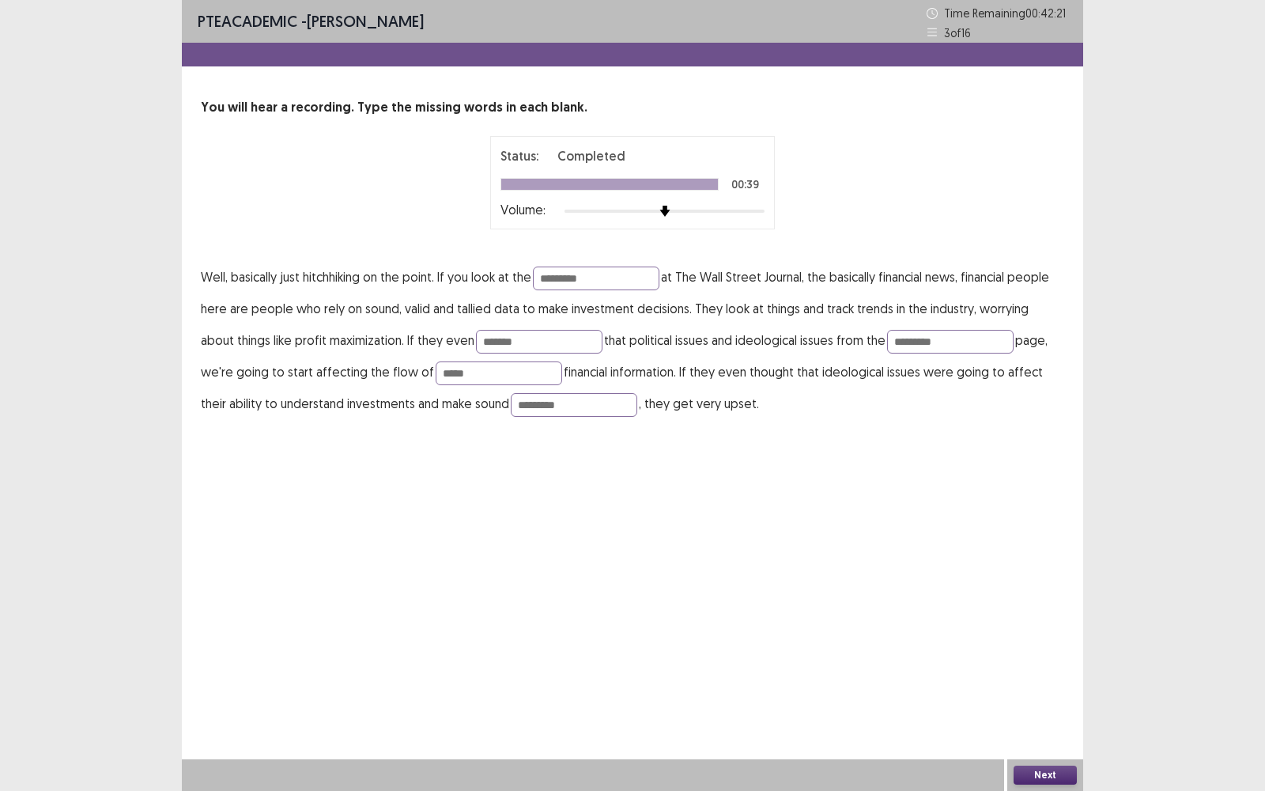
click at [969, 474] on div "PTE academic - [PERSON_NAME] Time Remaining 00 : 42 : 21 3 of 16 You will hear …" at bounding box center [632, 395] width 901 height 791
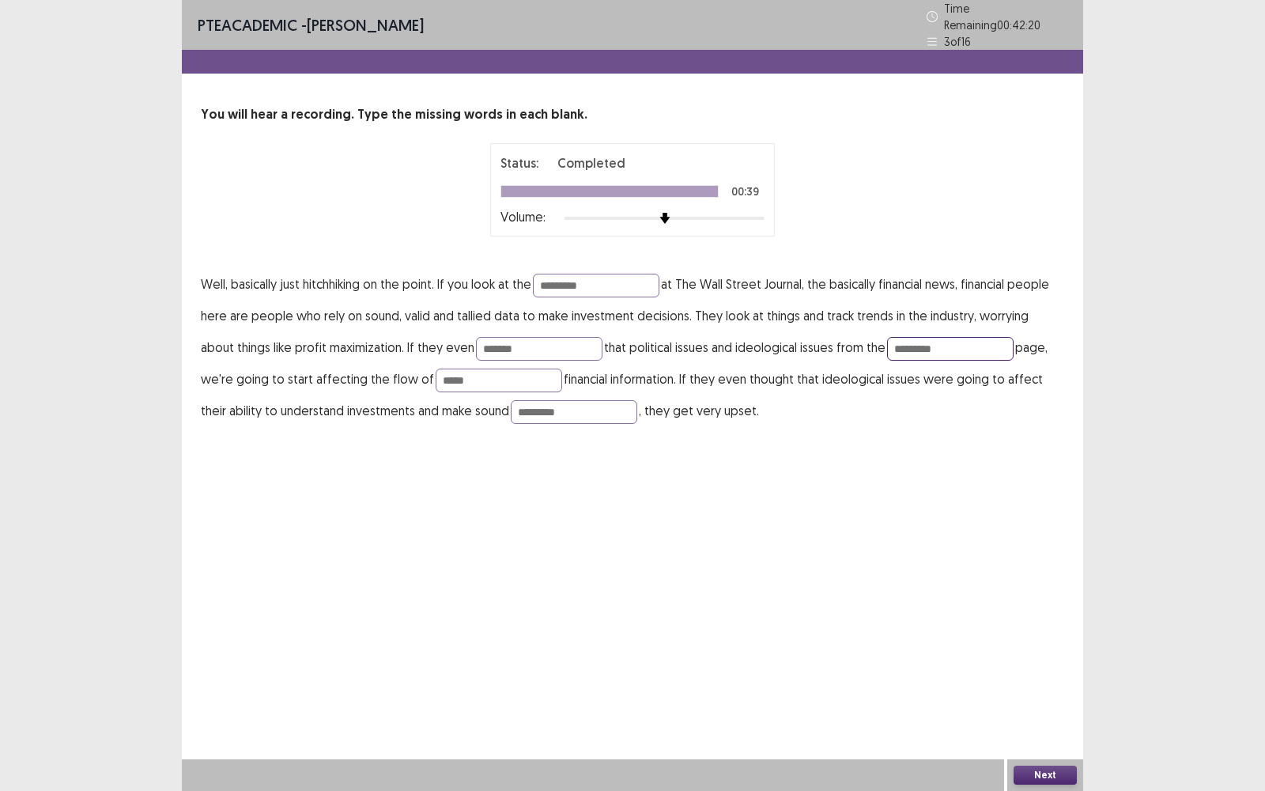
click at [887, 345] on input "*********" at bounding box center [950, 349] width 126 height 24
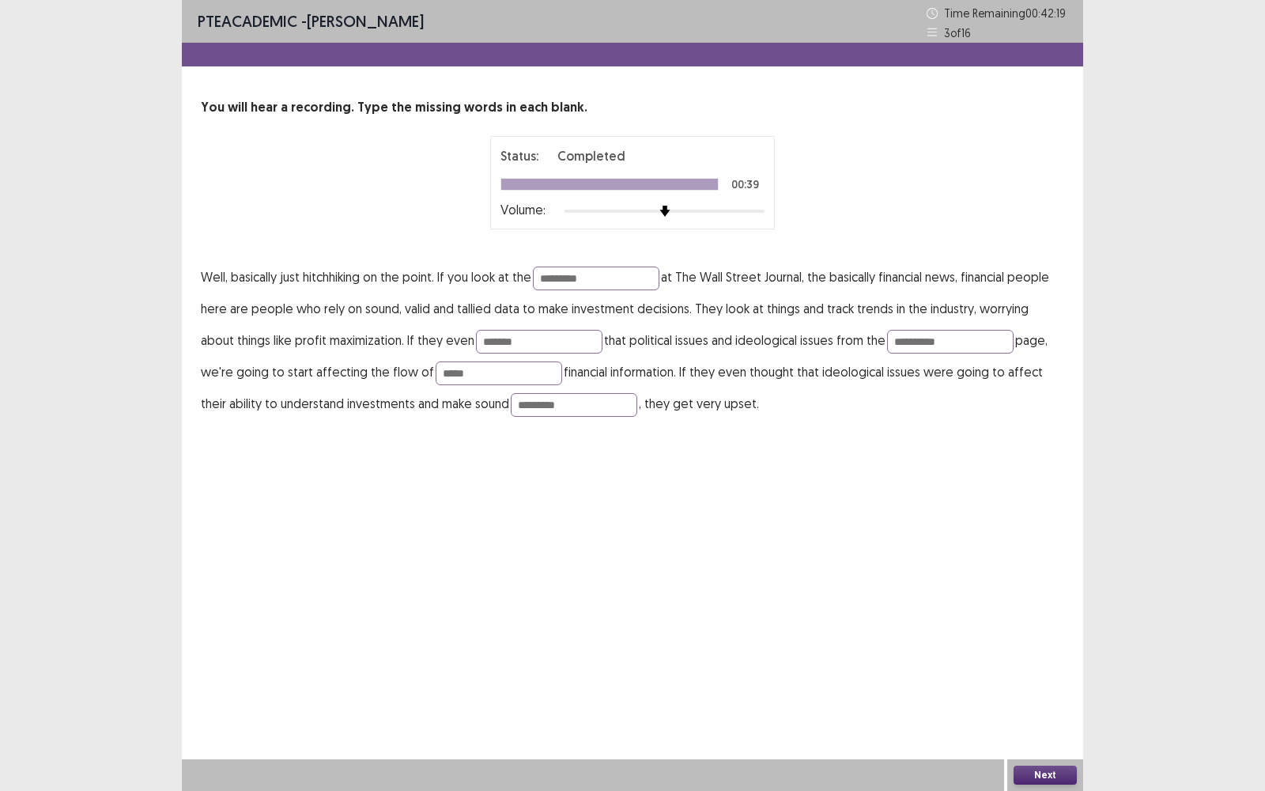
click at [934, 487] on div "**********" at bounding box center [632, 395] width 901 height 791
click at [887, 343] on input "**********" at bounding box center [950, 342] width 126 height 24
click at [891, 339] on input "*********" at bounding box center [950, 342] width 126 height 24
type input "**********"
click at [934, 459] on div "**********" at bounding box center [632, 395] width 901 height 791
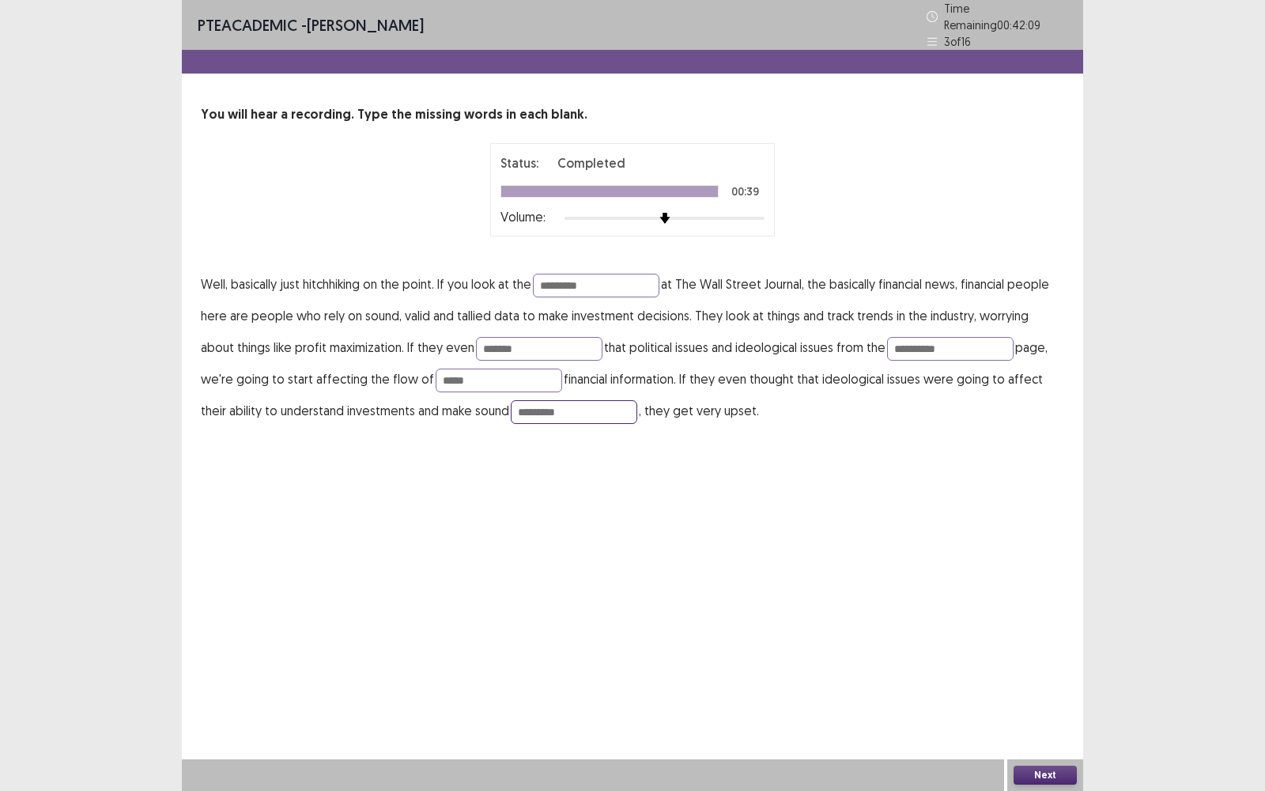
click at [537, 409] on input "*********" at bounding box center [574, 412] width 126 height 24
type input "*********"
click at [605, 497] on div "**********" at bounding box center [632, 395] width 901 height 791
click at [1033, 566] on button "Next" at bounding box center [1044, 774] width 63 height 19
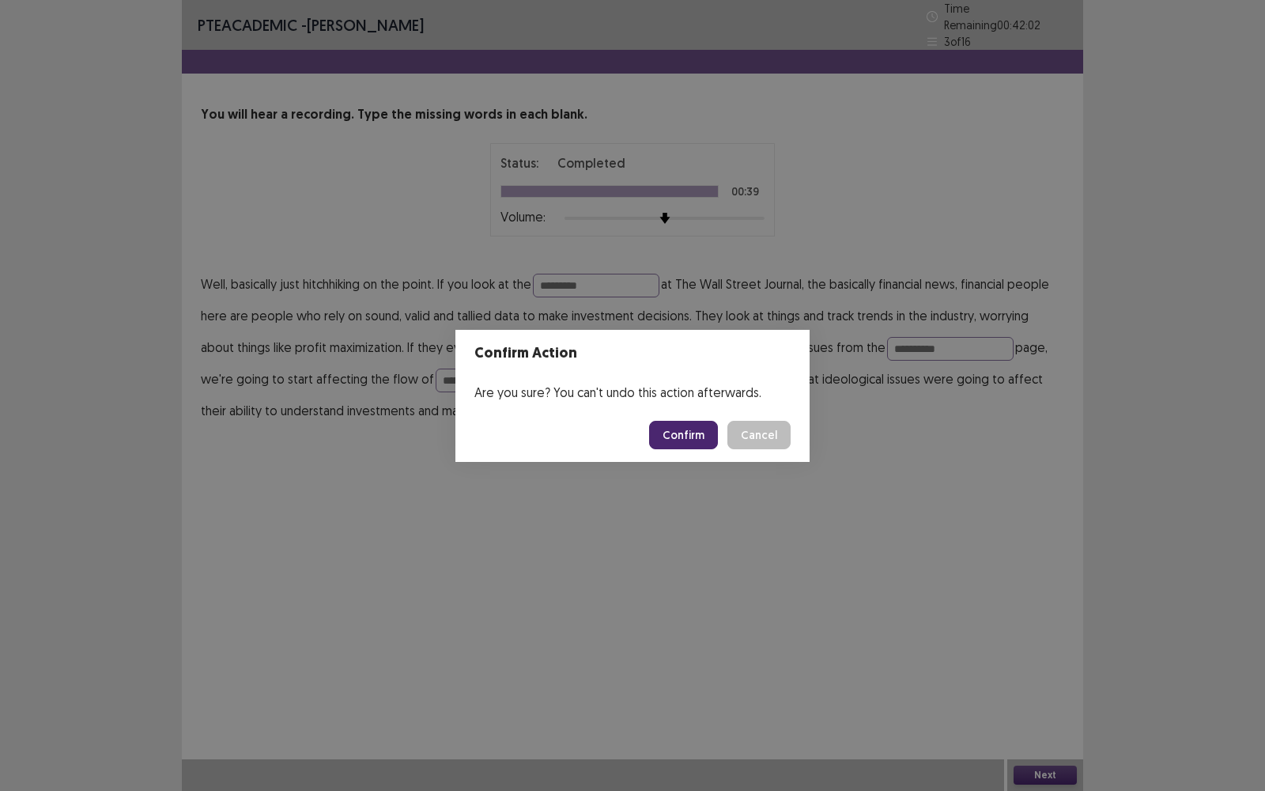
click at [685, 443] on button "Confirm" at bounding box center [683, 435] width 69 height 28
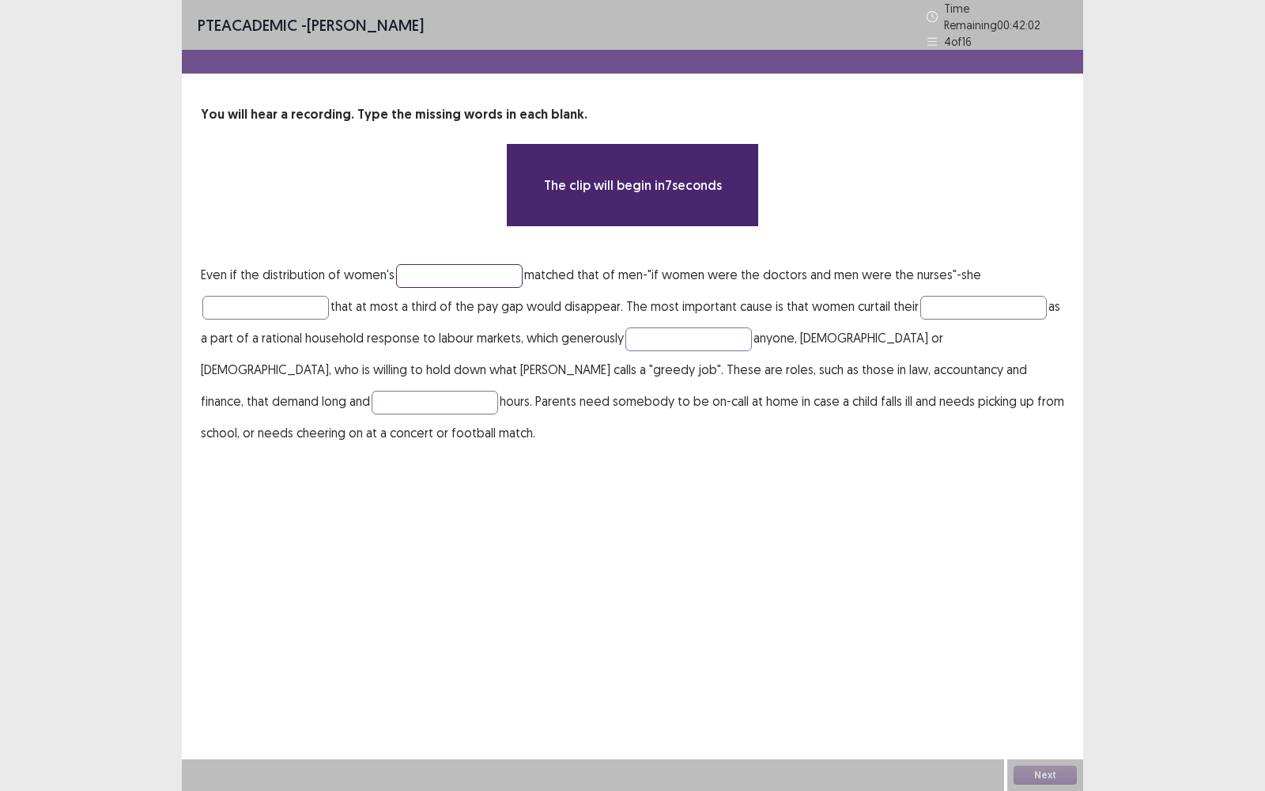
click at [465, 275] on input "text" at bounding box center [459, 276] width 126 height 24
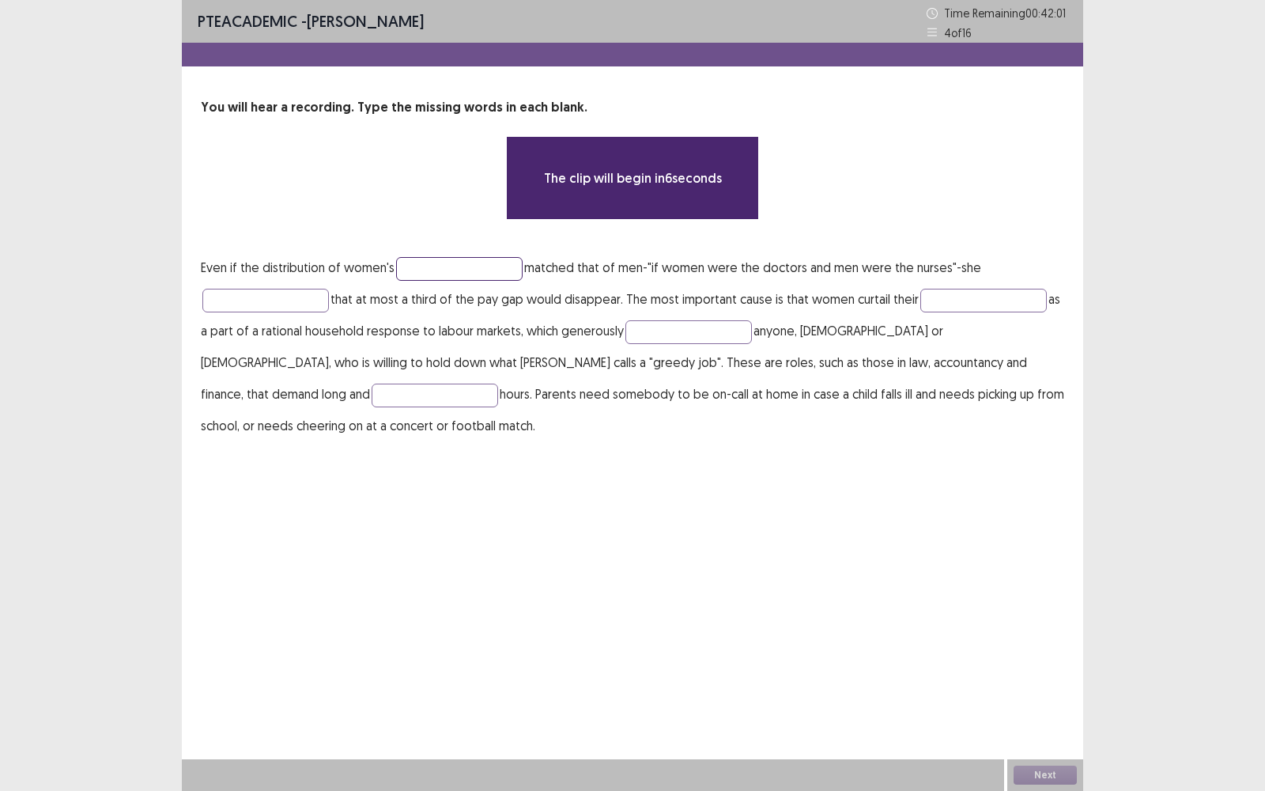
click at [465, 275] on input "text" at bounding box center [459, 269] width 126 height 24
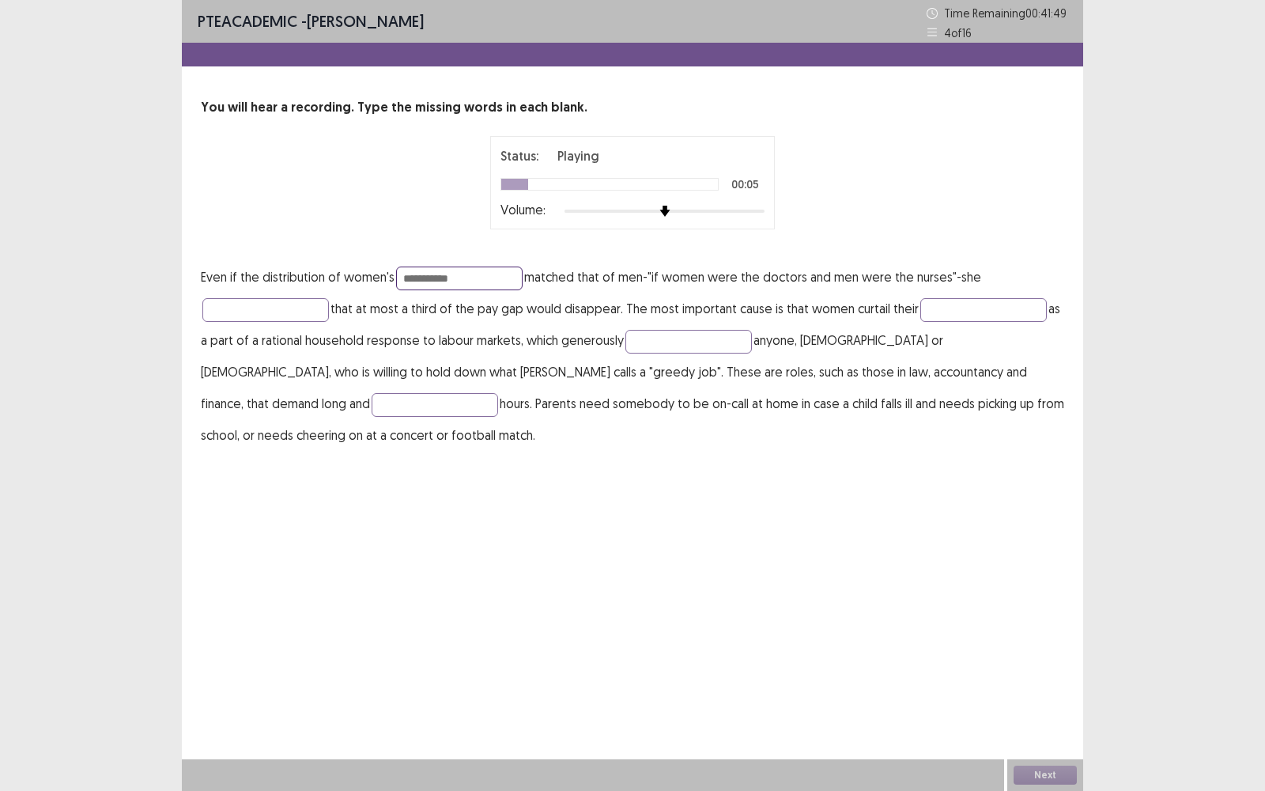
type input "**********"
click at [248, 325] on p "**********" at bounding box center [632, 356] width 863 height 190
click at [254, 315] on input "text" at bounding box center [265, 310] width 126 height 24
type input "**********"
click at [993, 294] on p "**********" at bounding box center [632, 356] width 863 height 190
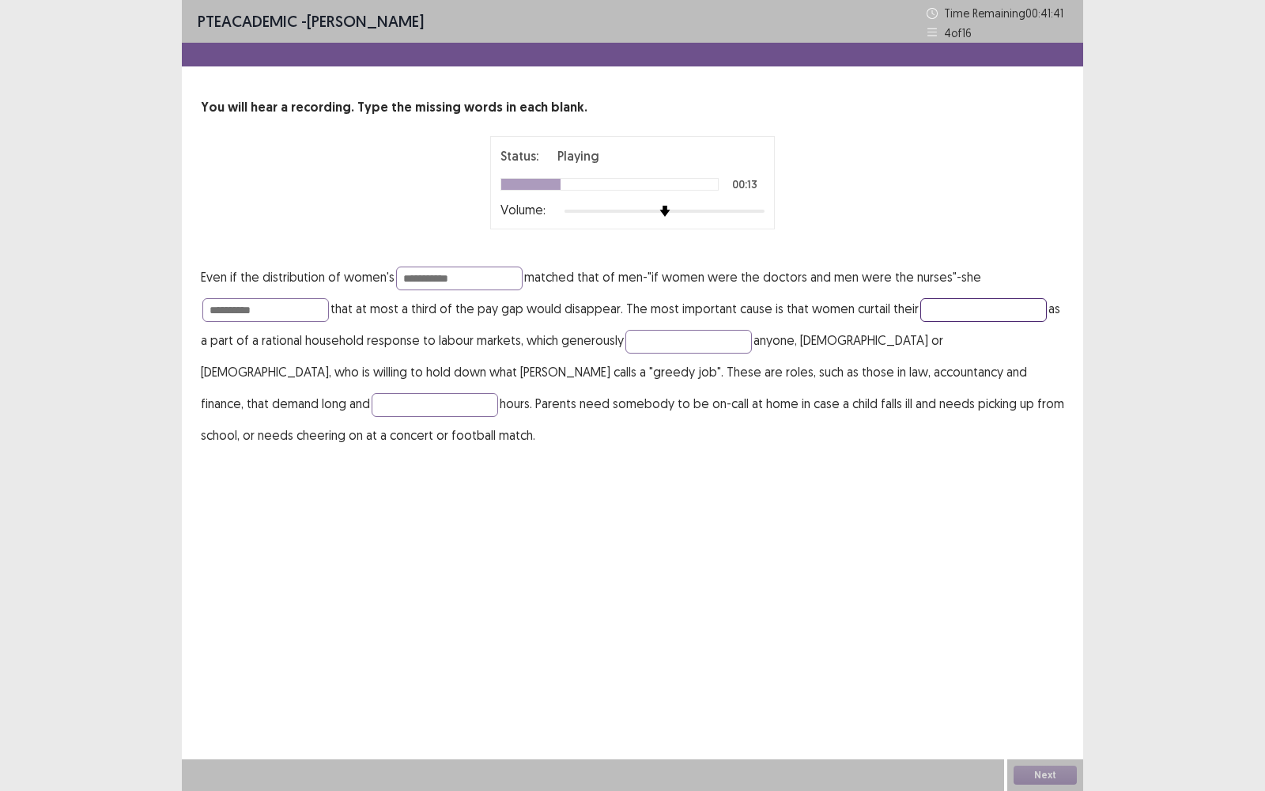
click at [945, 308] on input "text" at bounding box center [983, 310] width 126 height 24
type input "********"
click at [734, 336] on input "text" at bounding box center [688, 342] width 126 height 24
type input "******"
click at [498, 393] on input "text" at bounding box center [435, 405] width 126 height 24
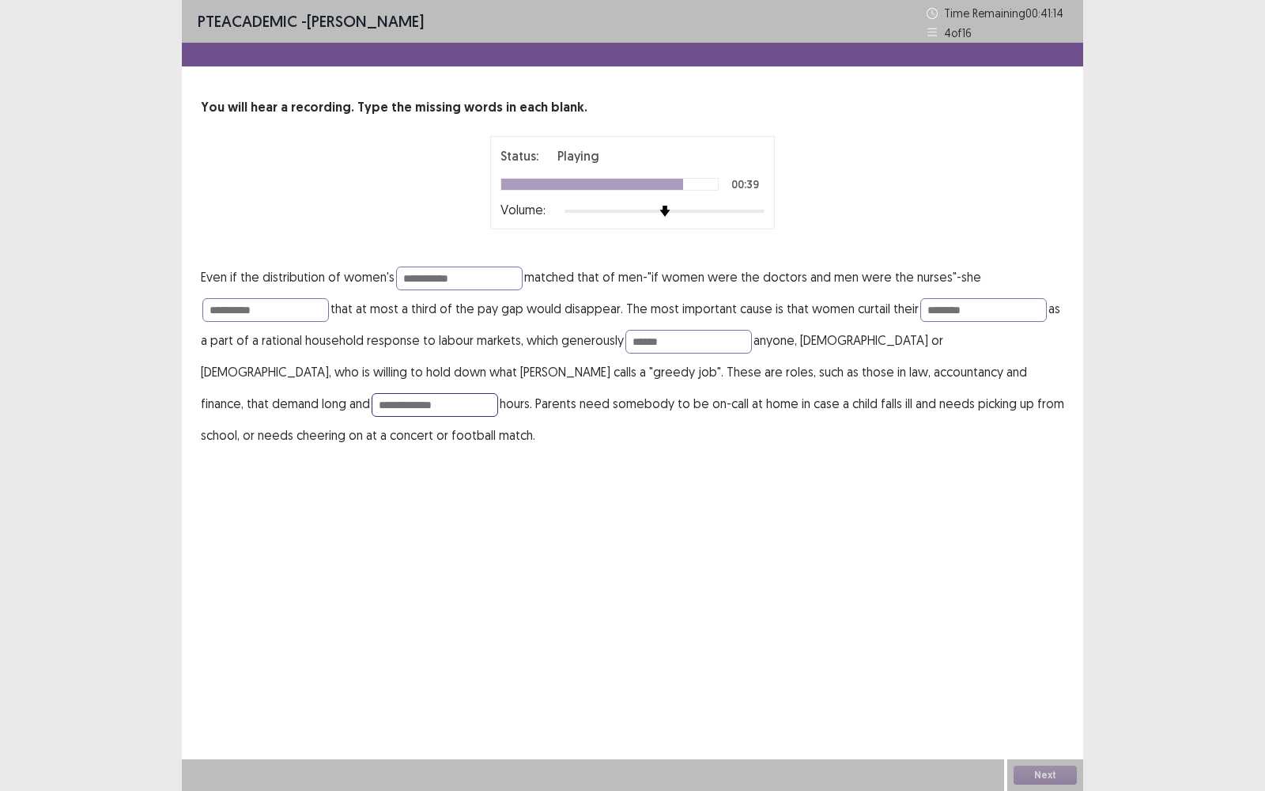
type input "**********"
click at [905, 436] on div "**********" at bounding box center [632, 241] width 901 height 482
click at [1051, 566] on button "Next" at bounding box center [1044, 774] width 63 height 19
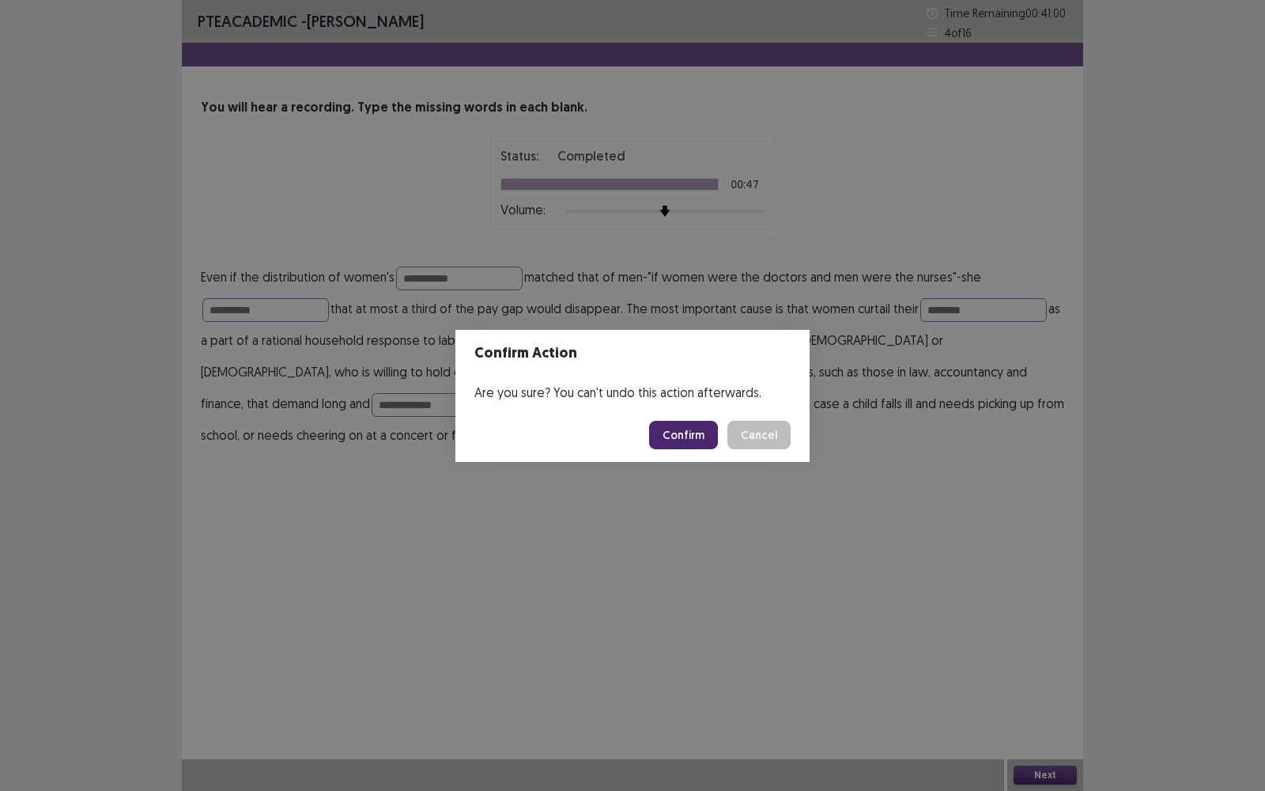
click at [694, 431] on button "Confirm" at bounding box center [683, 435] width 69 height 28
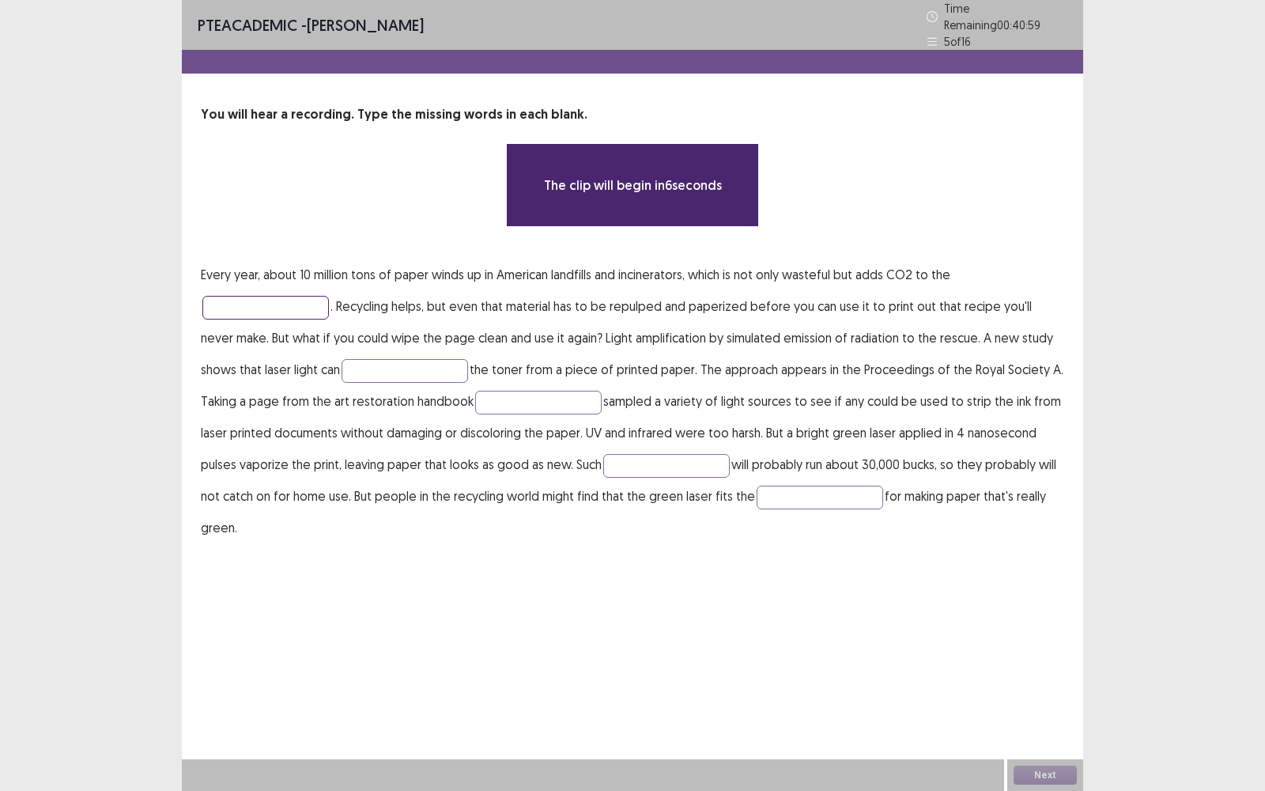
click at [256, 307] on input "text" at bounding box center [265, 308] width 126 height 24
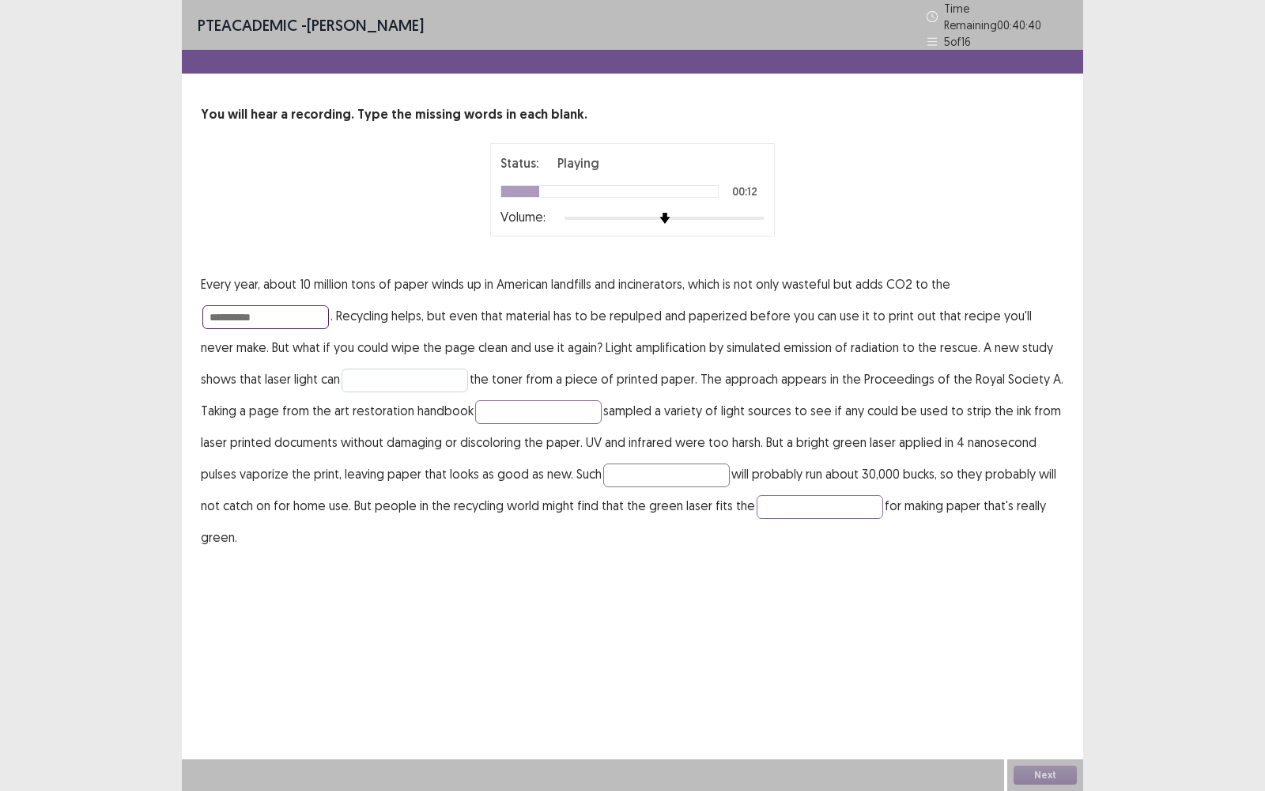
type input "**********"
click at [378, 372] on input "text" at bounding box center [405, 380] width 126 height 24
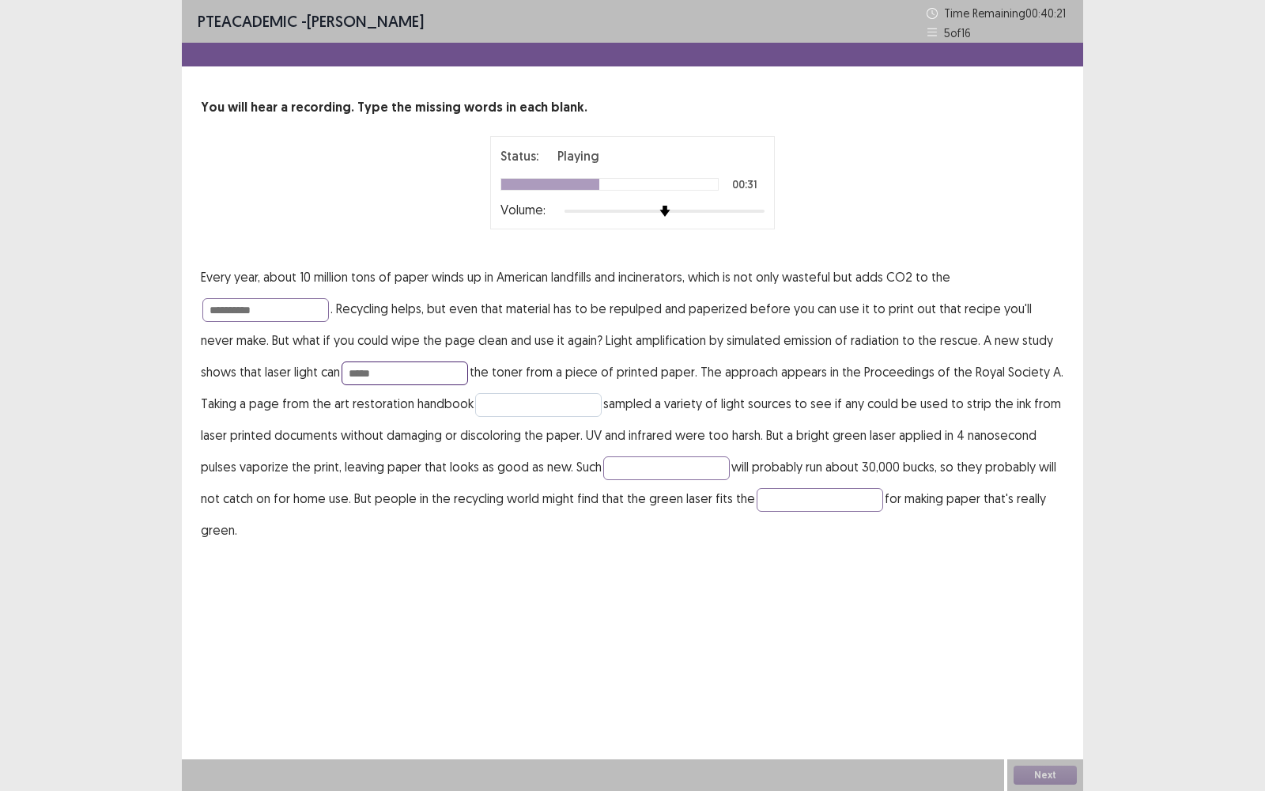
type input "*****"
click at [506, 403] on input "text" at bounding box center [538, 405] width 126 height 24
type input "**********"
click at [603, 471] on input "text" at bounding box center [666, 468] width 126 height 24
type input "**********"
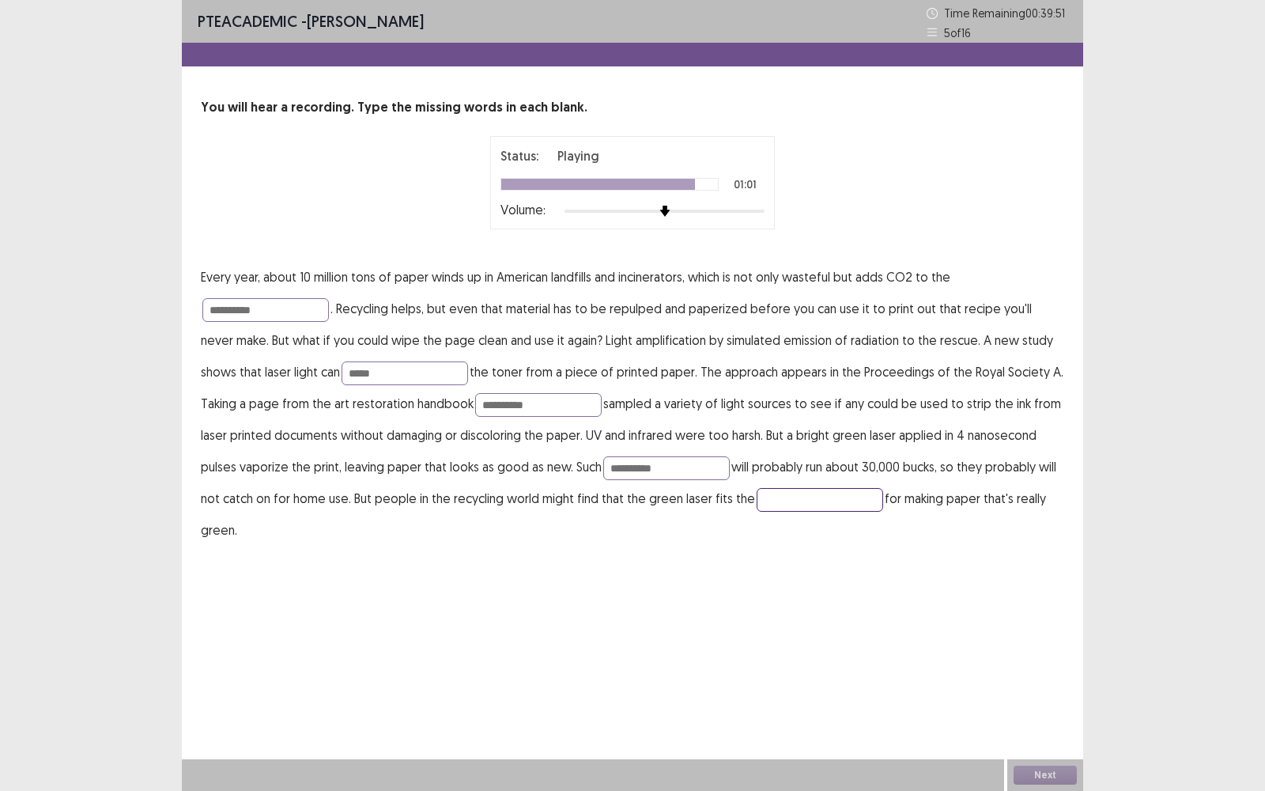
click at [768, 508] on input "text" at bounding box center [820, 500] width 126 height 24
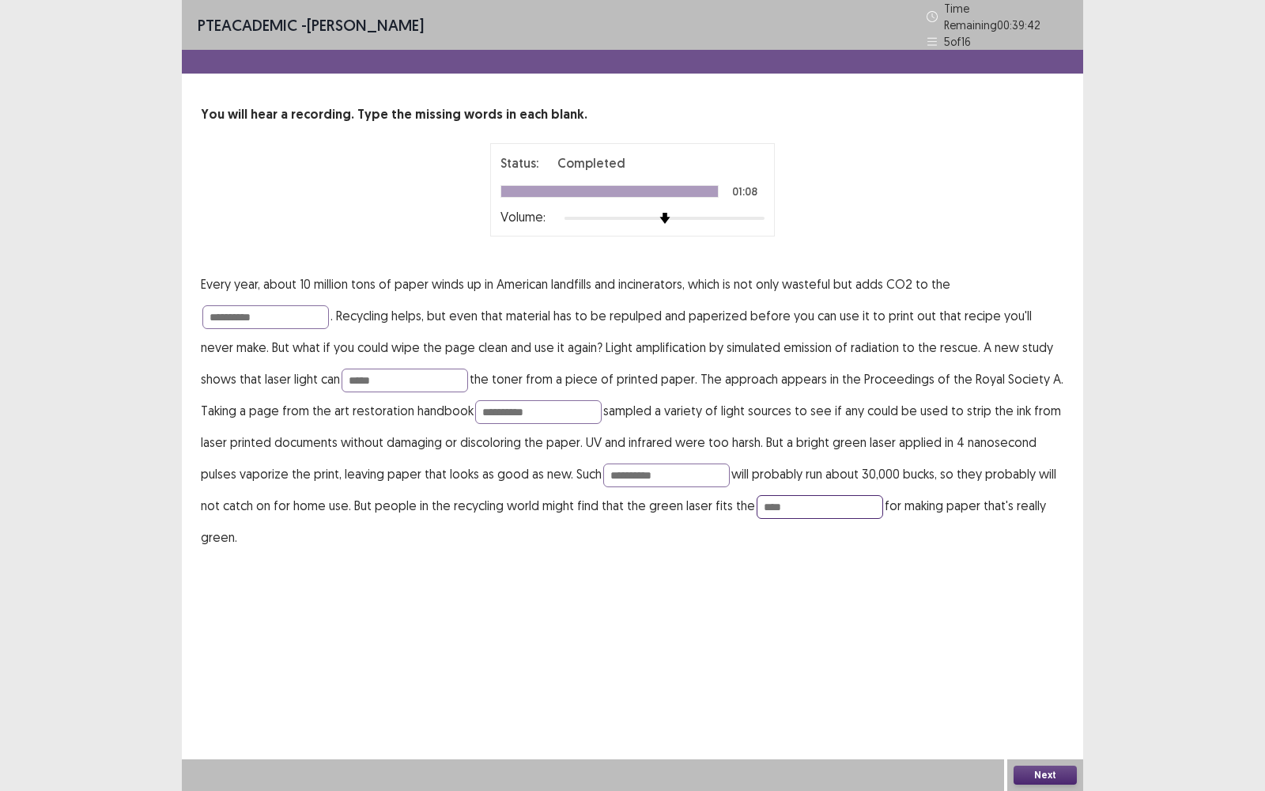
type input "****"
click at [724, 566] on div "**********" at bounding box center [632, 395] width 901 height 791
click at [1033, 566] on button "Next" at bounding box center [1044, 774] width 63 height 19
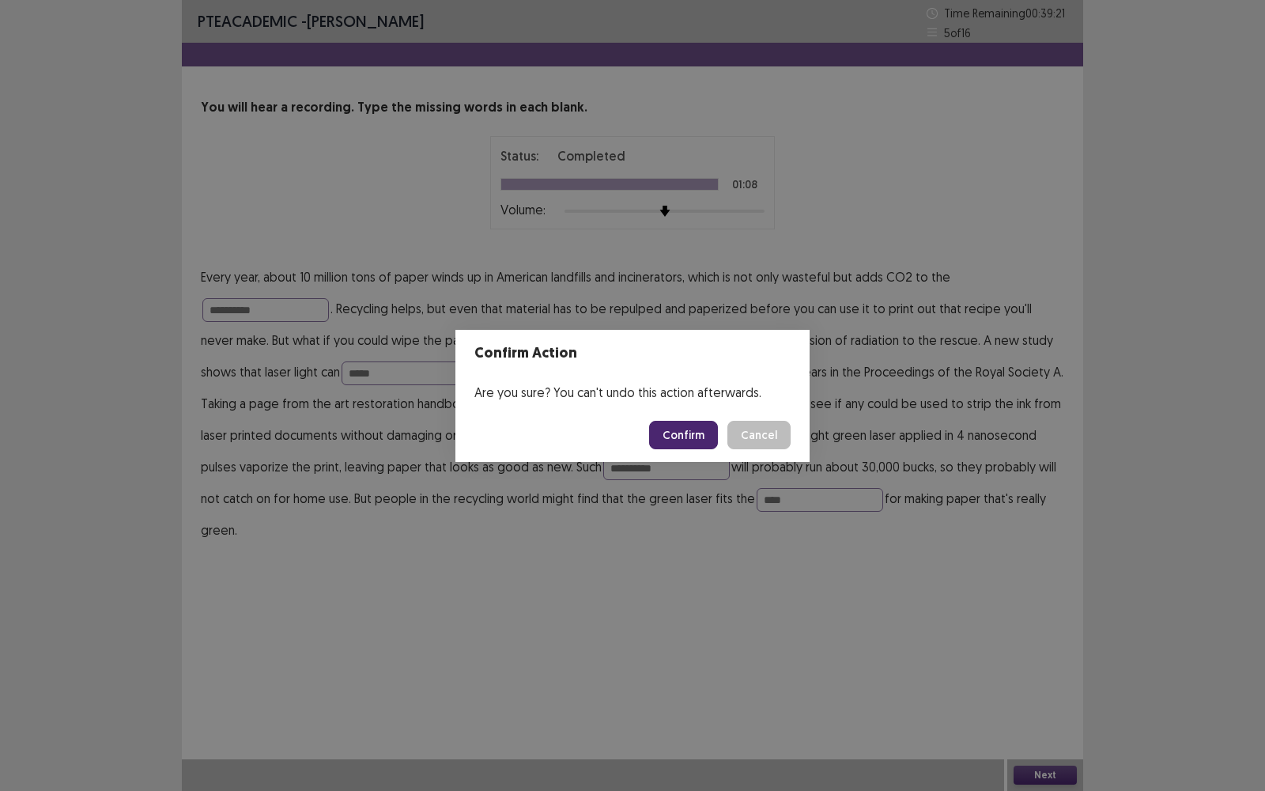
click at [696, 443] on button "Confirm" at bounding box center [683, 435] width 69 height 28
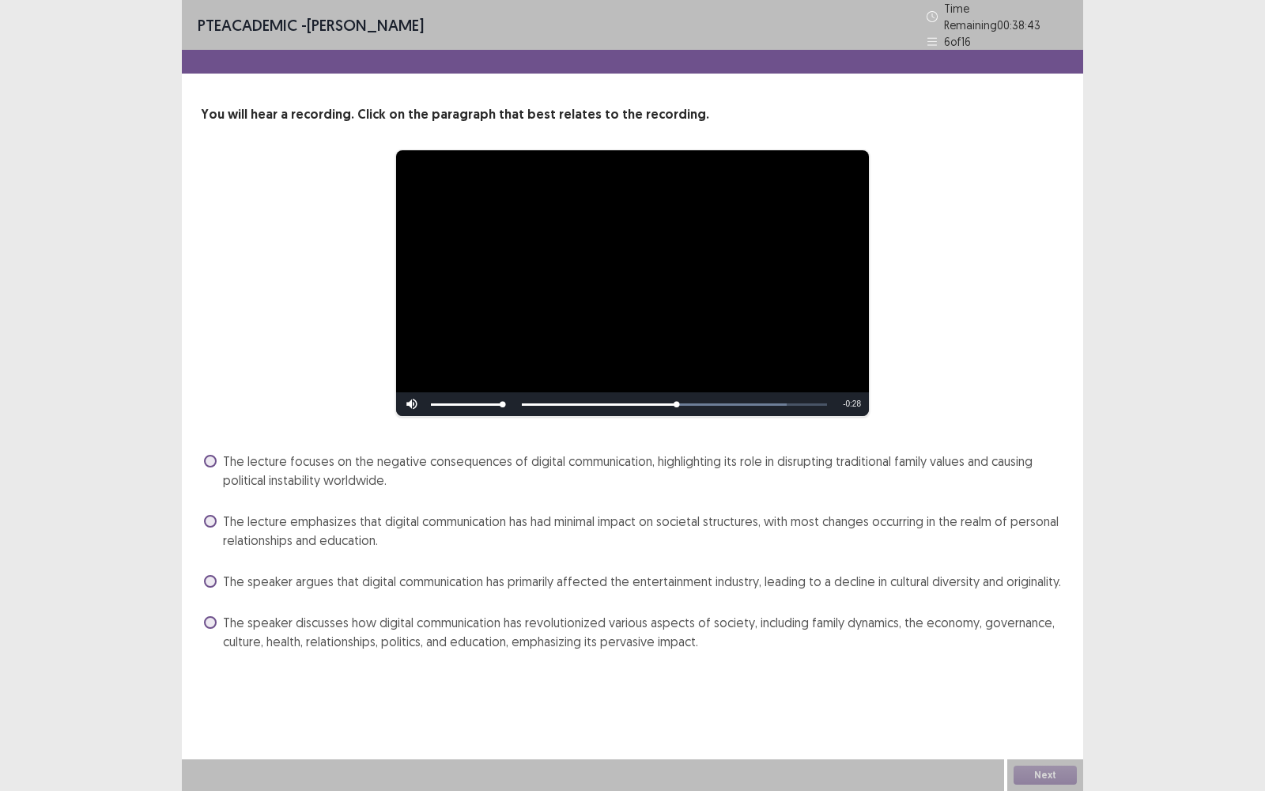
click at [504, 566] on span "The speaker discusses how digital communication has revolutionized various aspe…" at bounding box center [643, 632] width 841 height 38
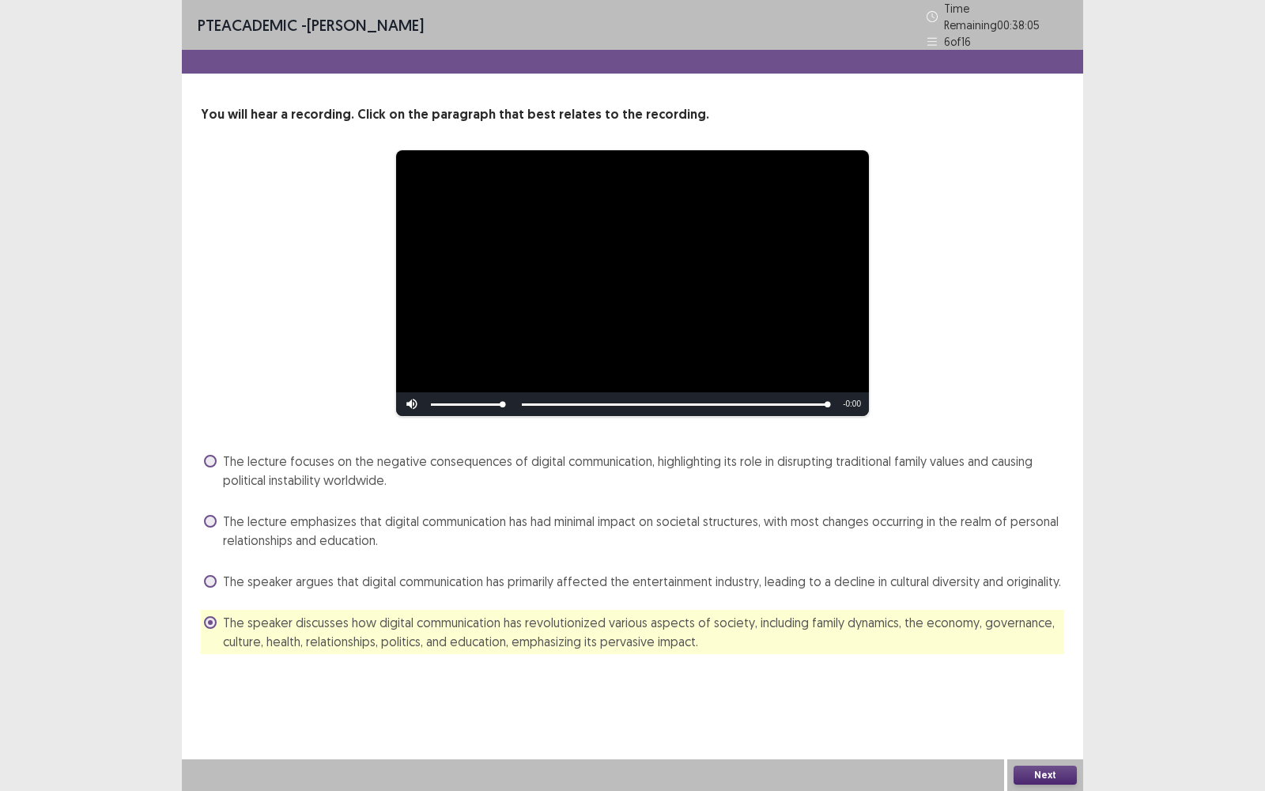
click at [1036, 566] on button "Next" at bounding box center [1044, 774] width 63 height 19
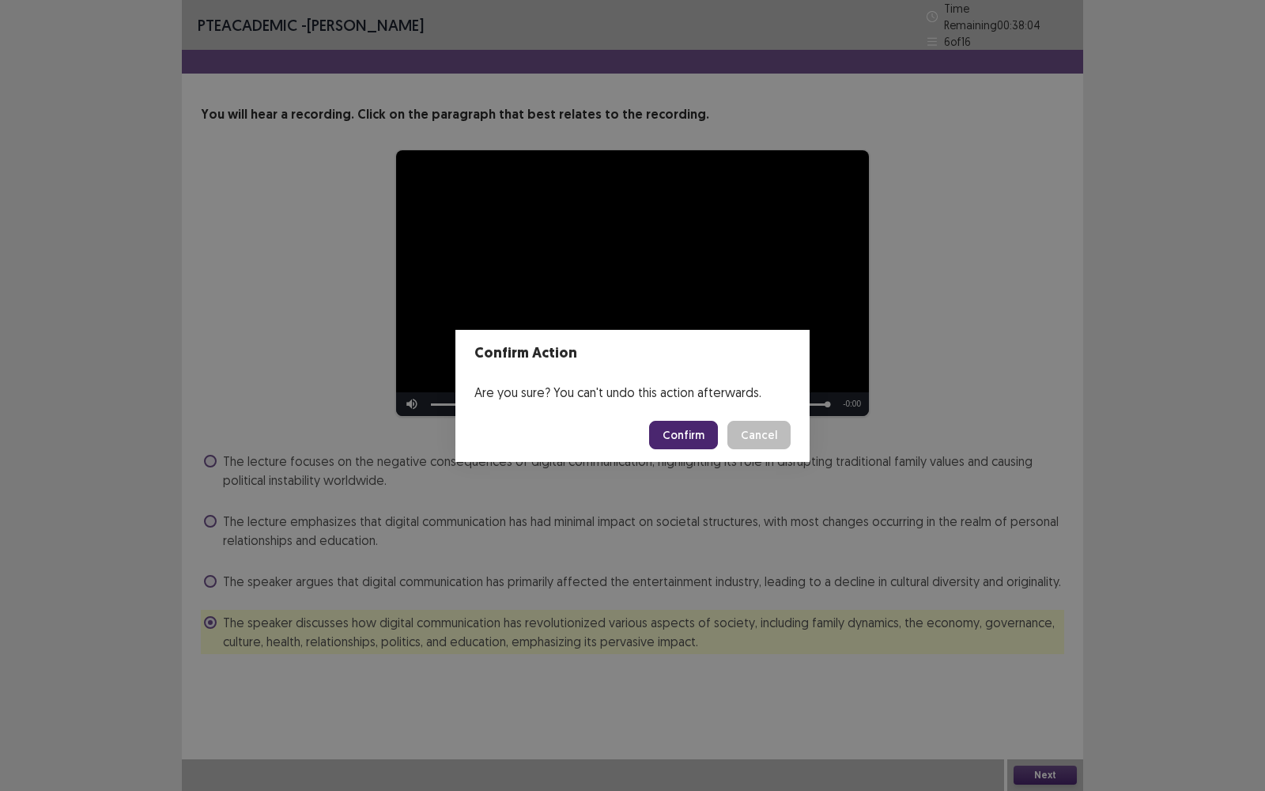
click at [674, 424] on button "Confirm" at bounding box center [683, 435] width 69 height 28
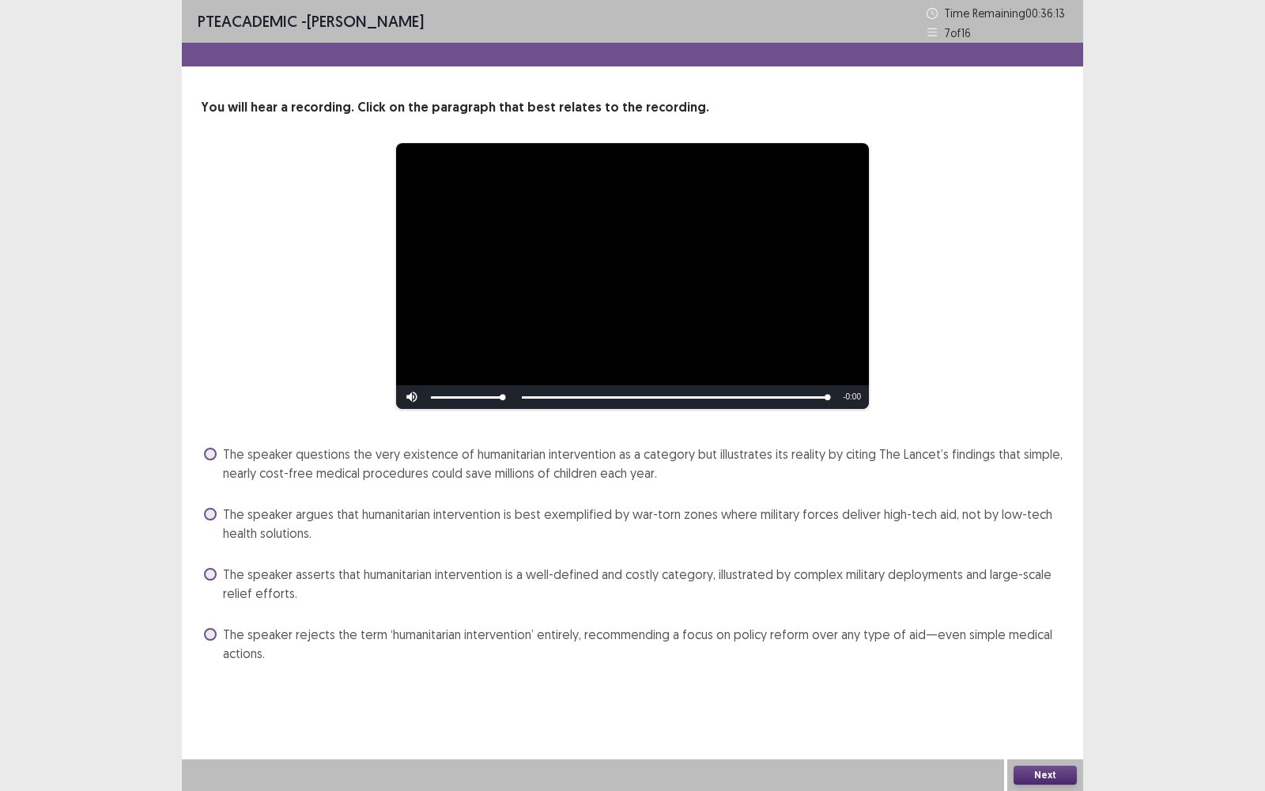
click at [549, 566] on span "The speaker rejects the term ‘humanitarian intervention’ entirely, recommending…" at bounding box center [643, 644] width 841 height 38
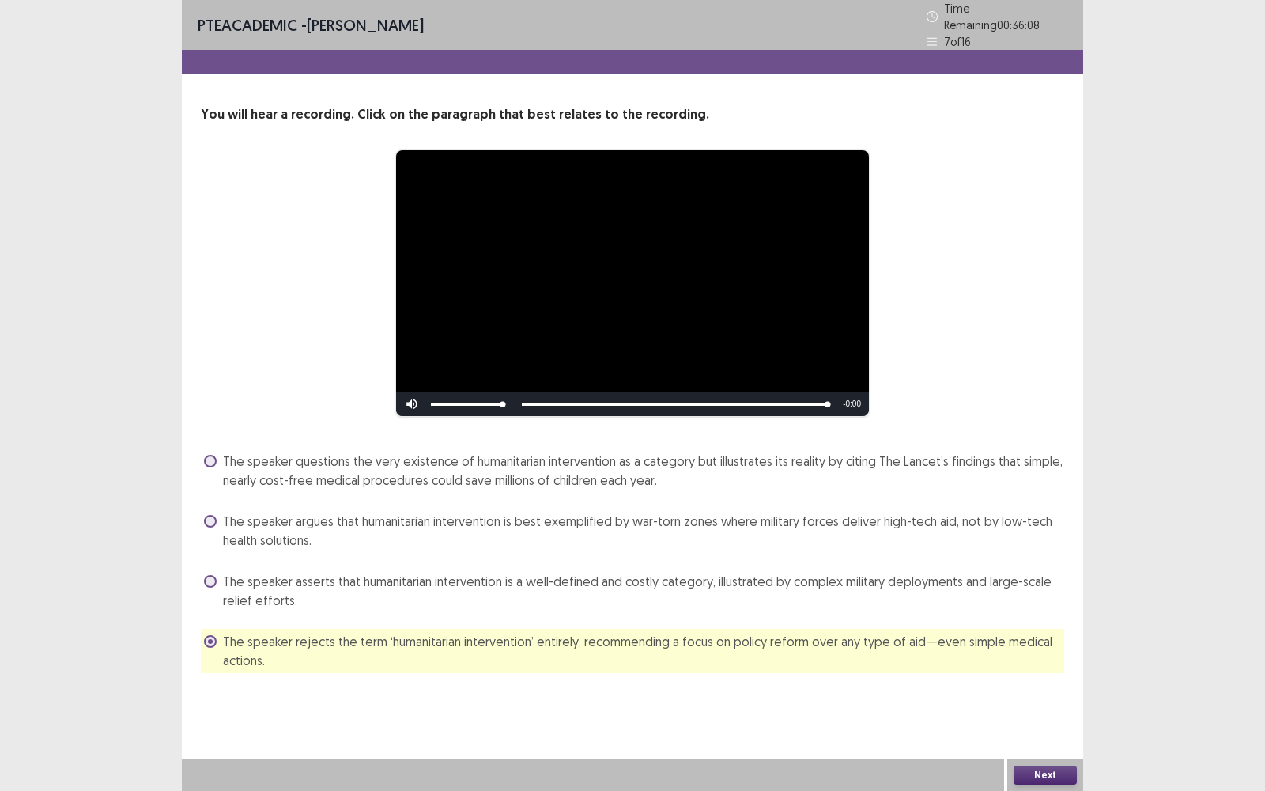
click at [1050, 566] on div "Next" at bounding box center [1045, 775] width 76 height 32
click at [1044, 566] on button "Next" at bounding box center [1044, 774] width 63 height 19
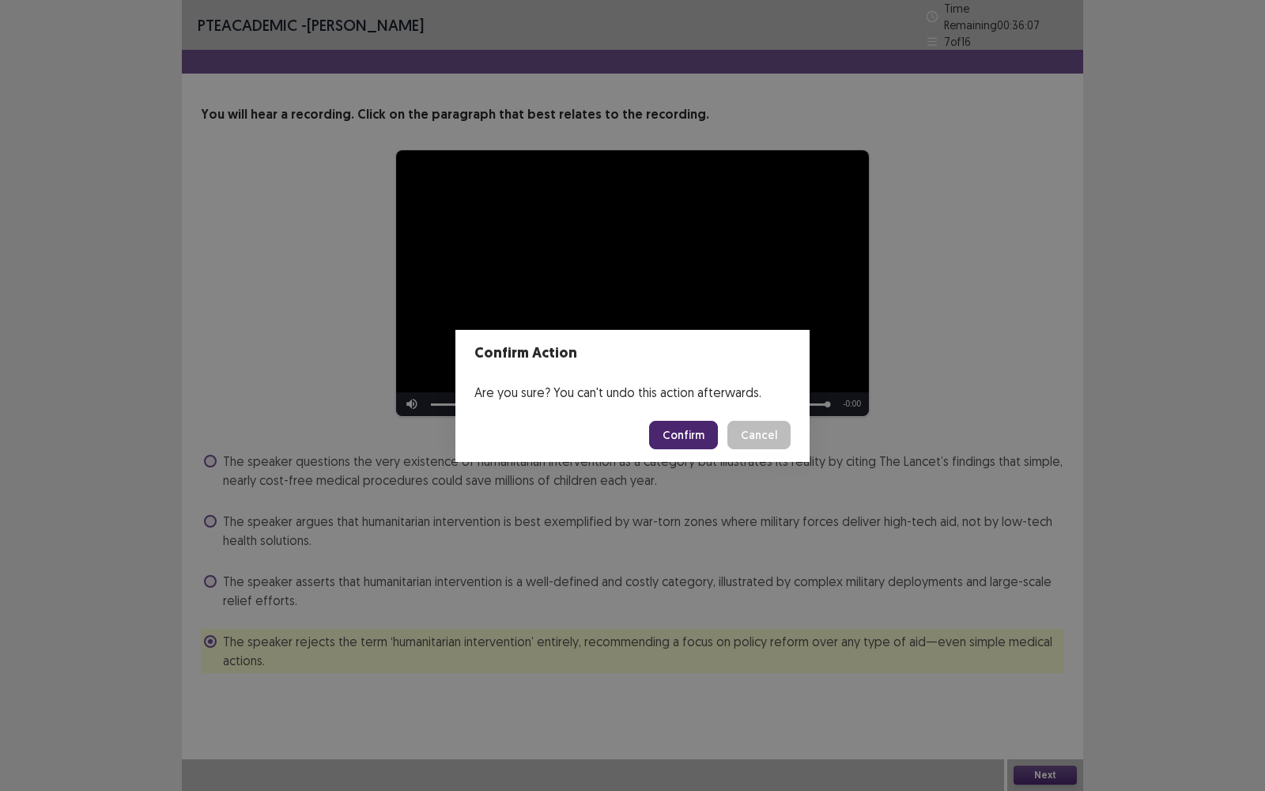
click at [685, 431] on button "Confirm" at bounding box center [683, 435] width 69 height 28
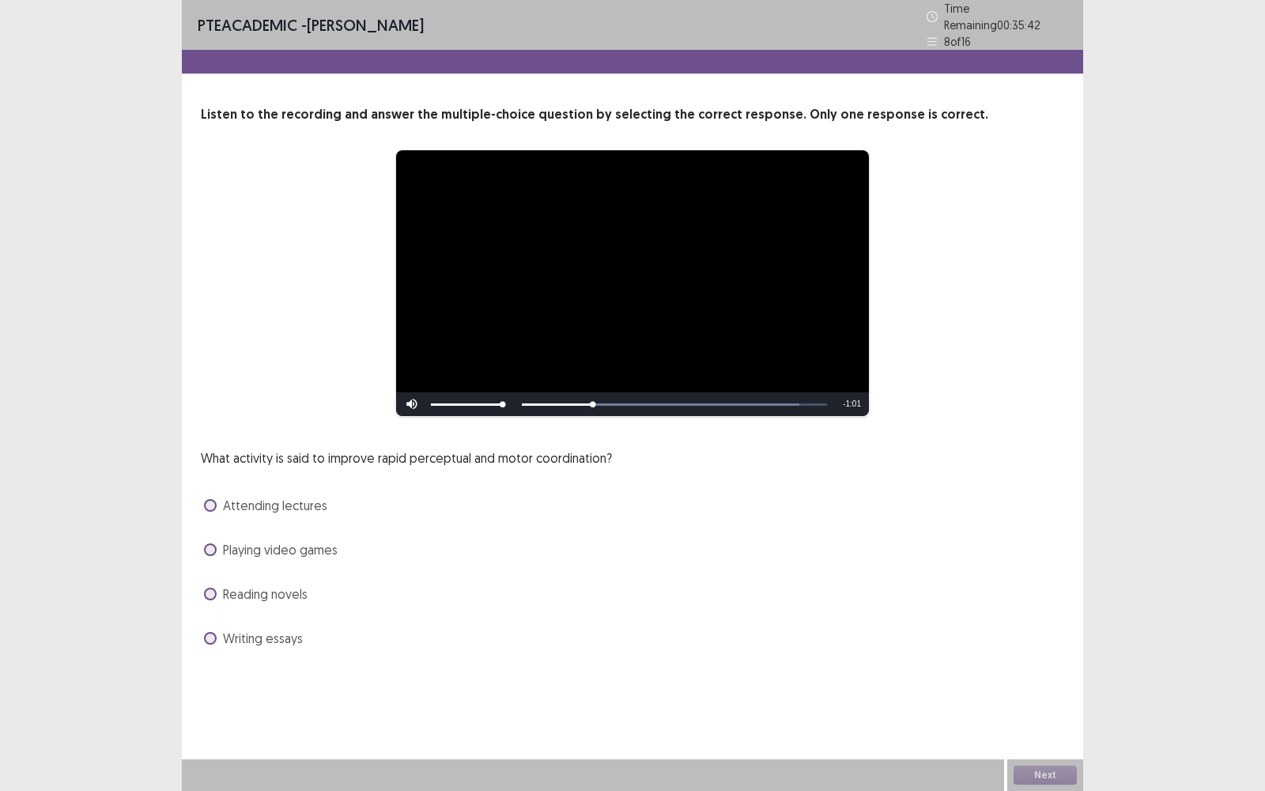
click at [318, 542] on span "Playing video games" at bounding box center [280, 549] width 115 height 19
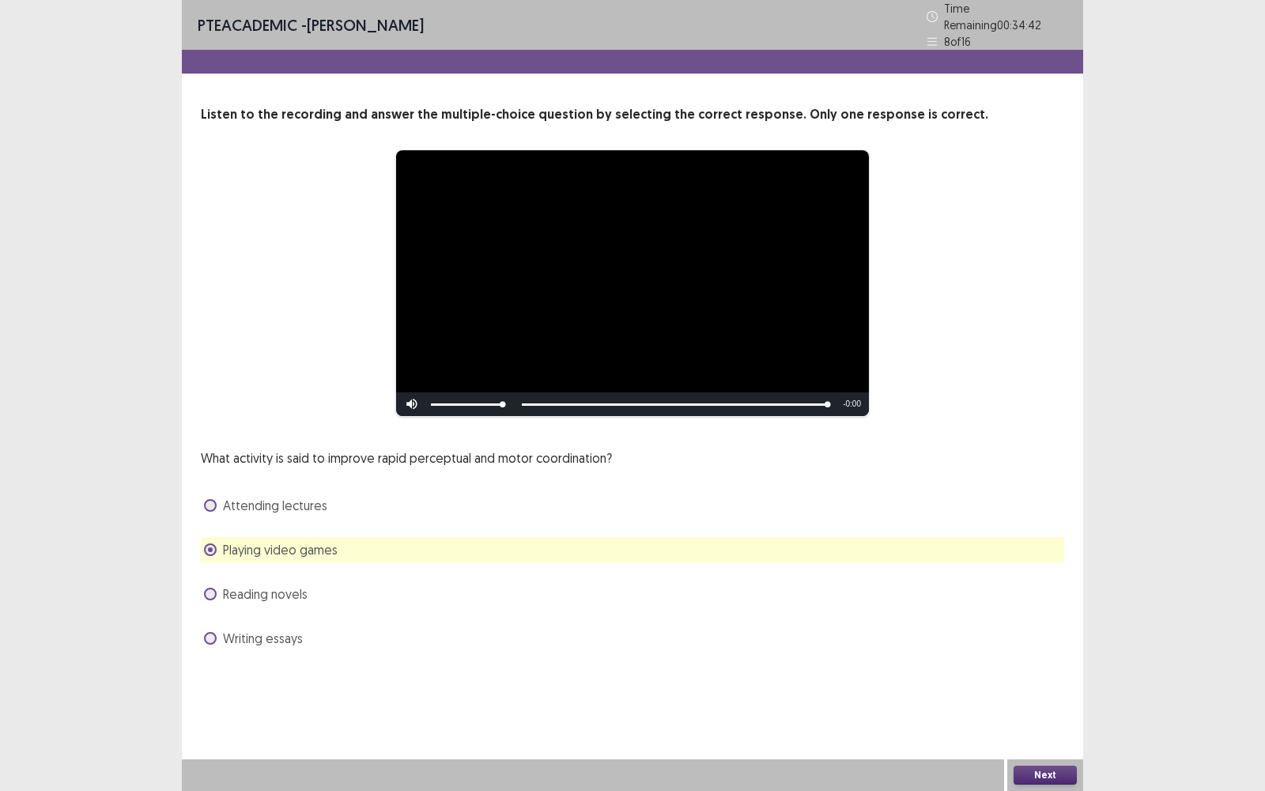
click at [1063, 566] on button "Next" at bounding box center [1044, 774] width 63 height 19
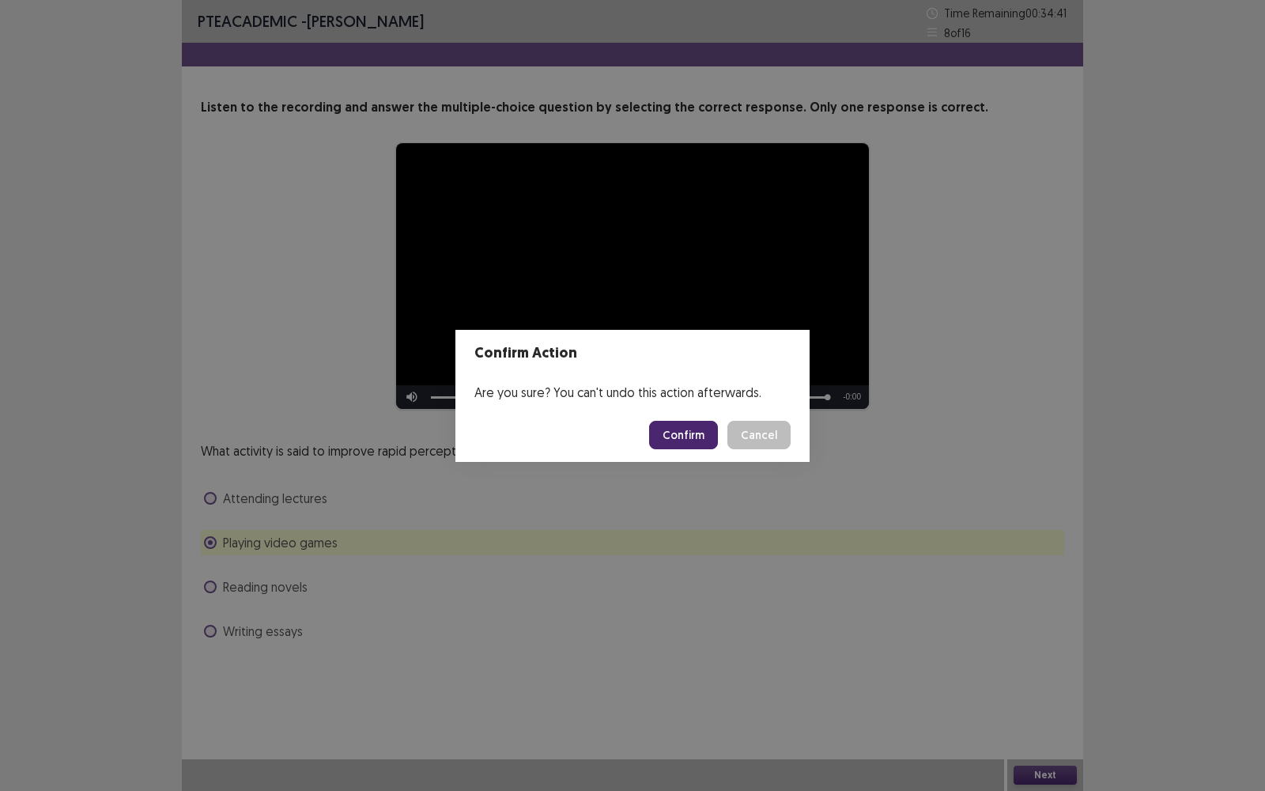
click at [689, 442] on button "Confirm" at bounding box center [683, 435] width 69 height 28
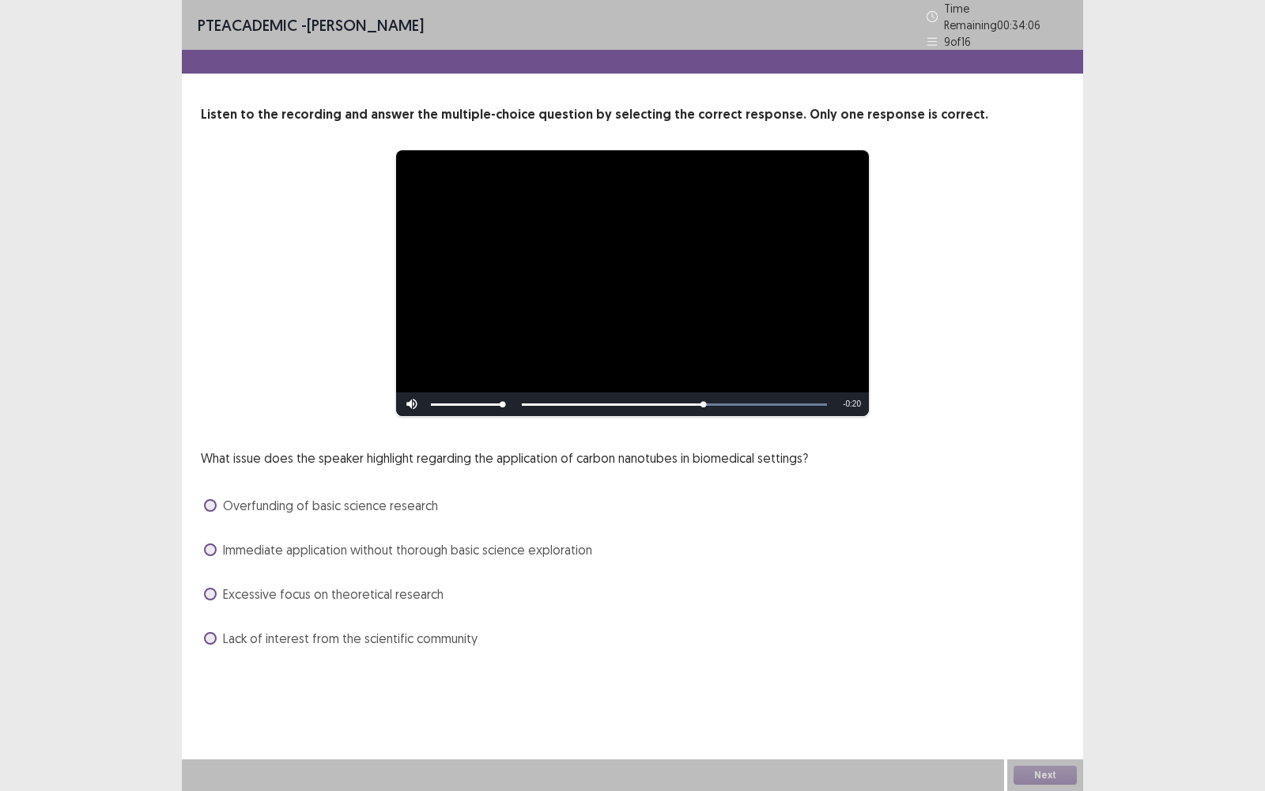
click at [549, 540] on span "Immediate application without thorough basic science exploration" at bounding box center [407, 549] width 369 height 19
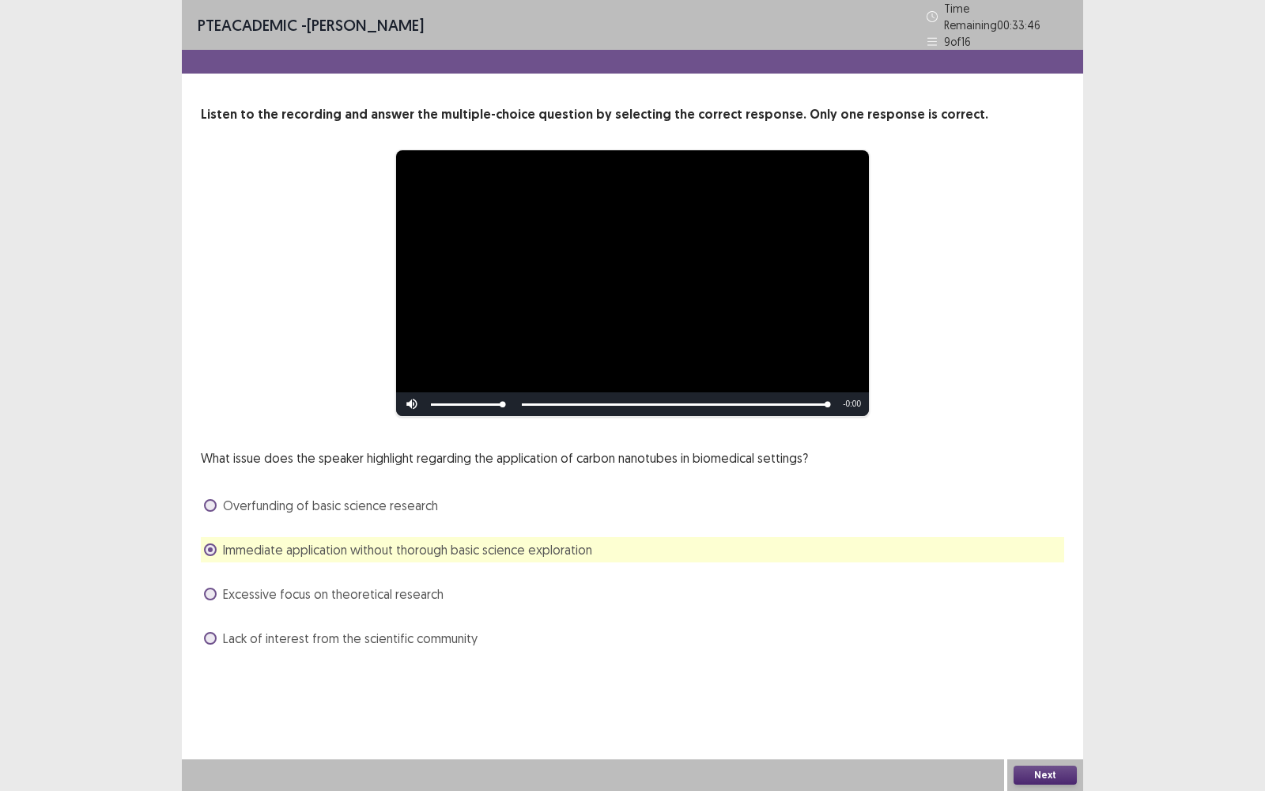
click at [1043, 566] on button "Next" at bounding box center [1044, 774] width 63 height 19
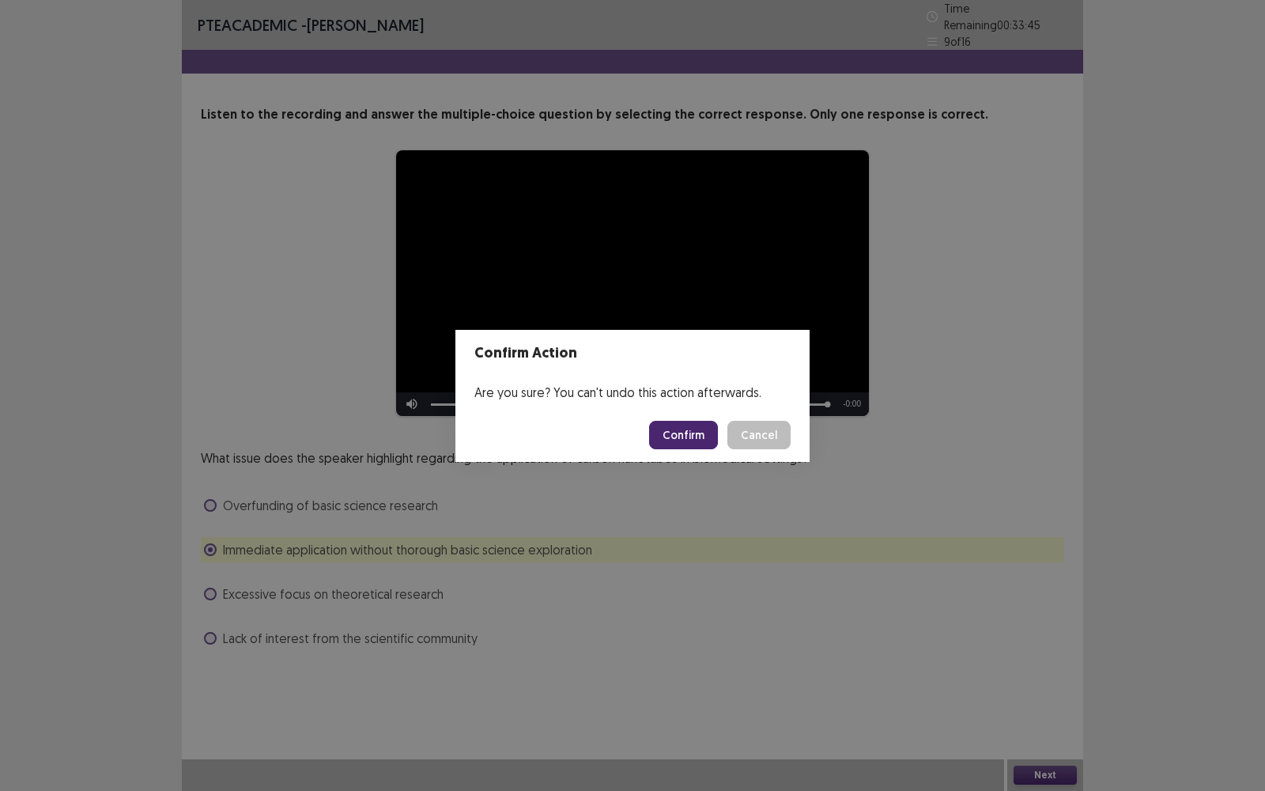
click at [696, 440] on button "Confirm" at bounding box center [683, 435] width 69 height 28
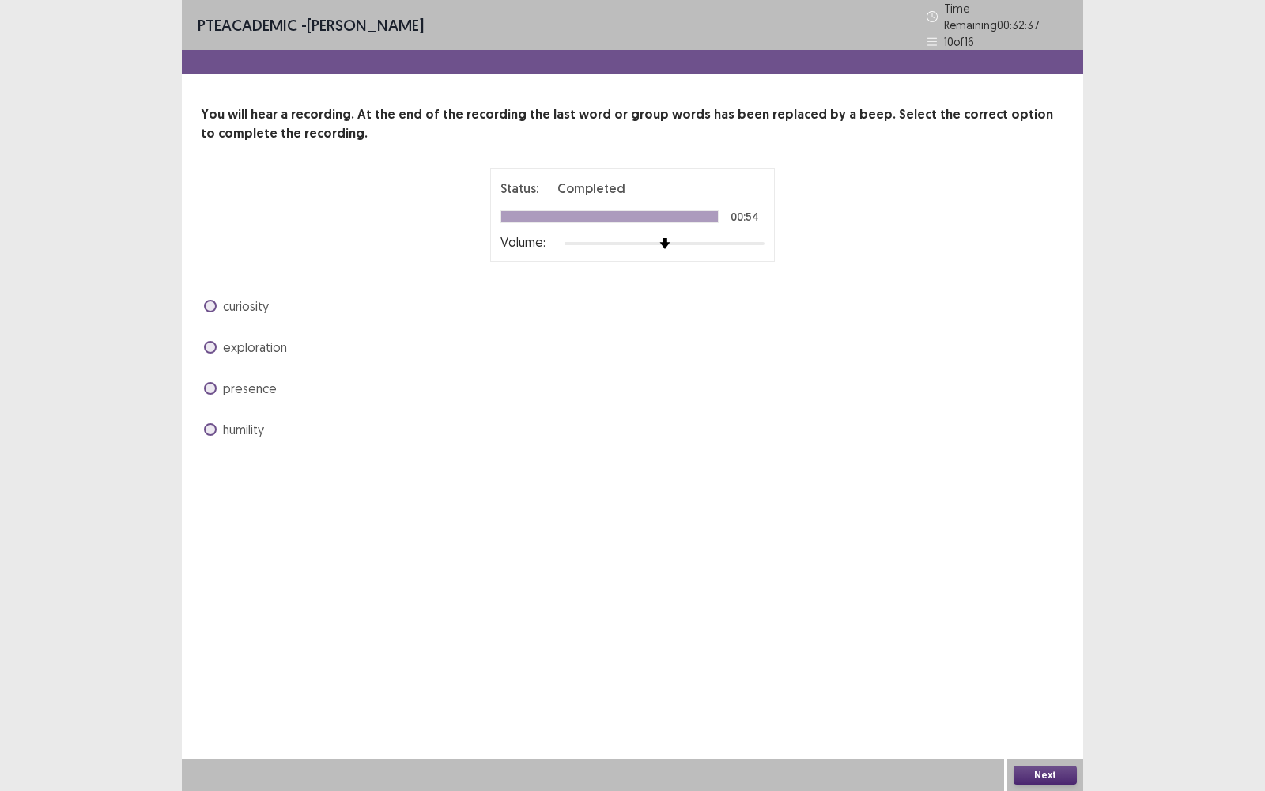
click at [234, 303] on span "curiosity" at bounding box center [246, 305] width 46 height 19
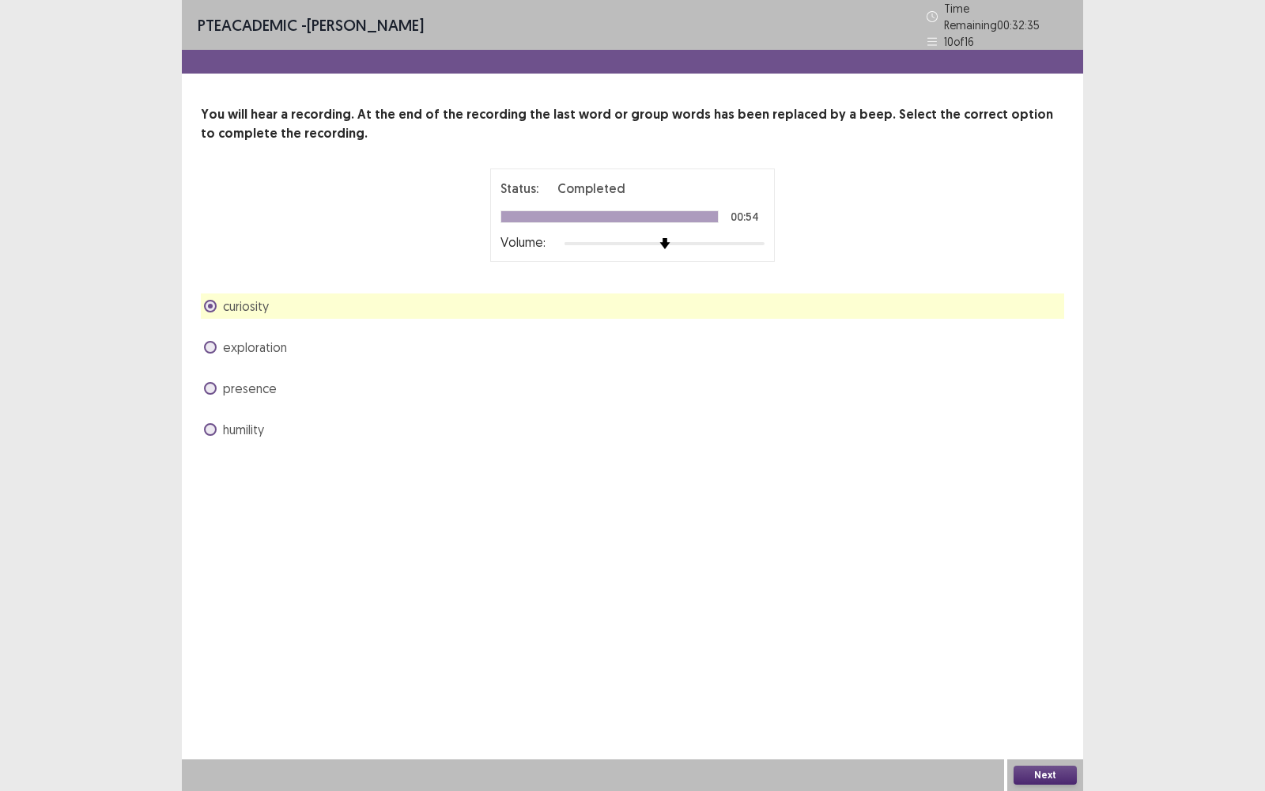
click at [1053, 566] on button "Next" at bounding box center [1044, 774] width 63 height 19
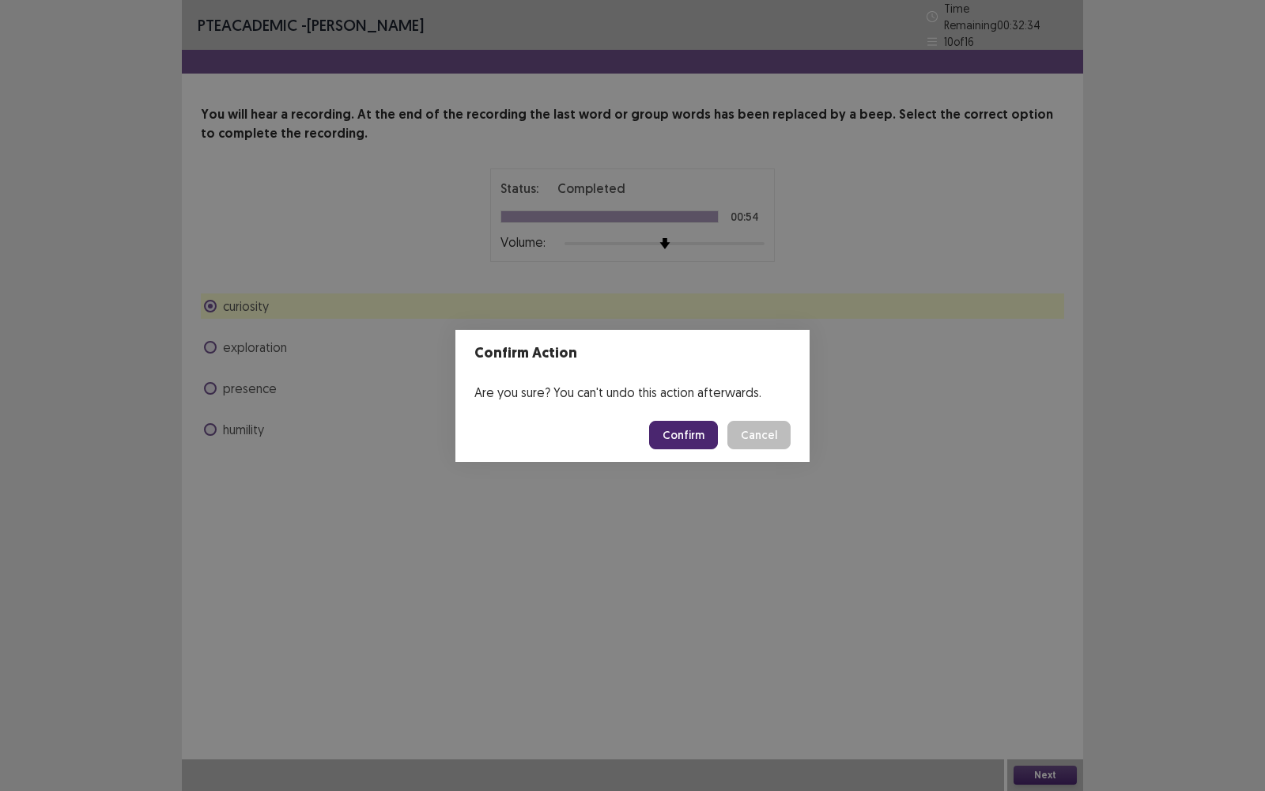
click at [705, 436] on button "Confirm" at bounding box center [683, 435] width 69 height 28
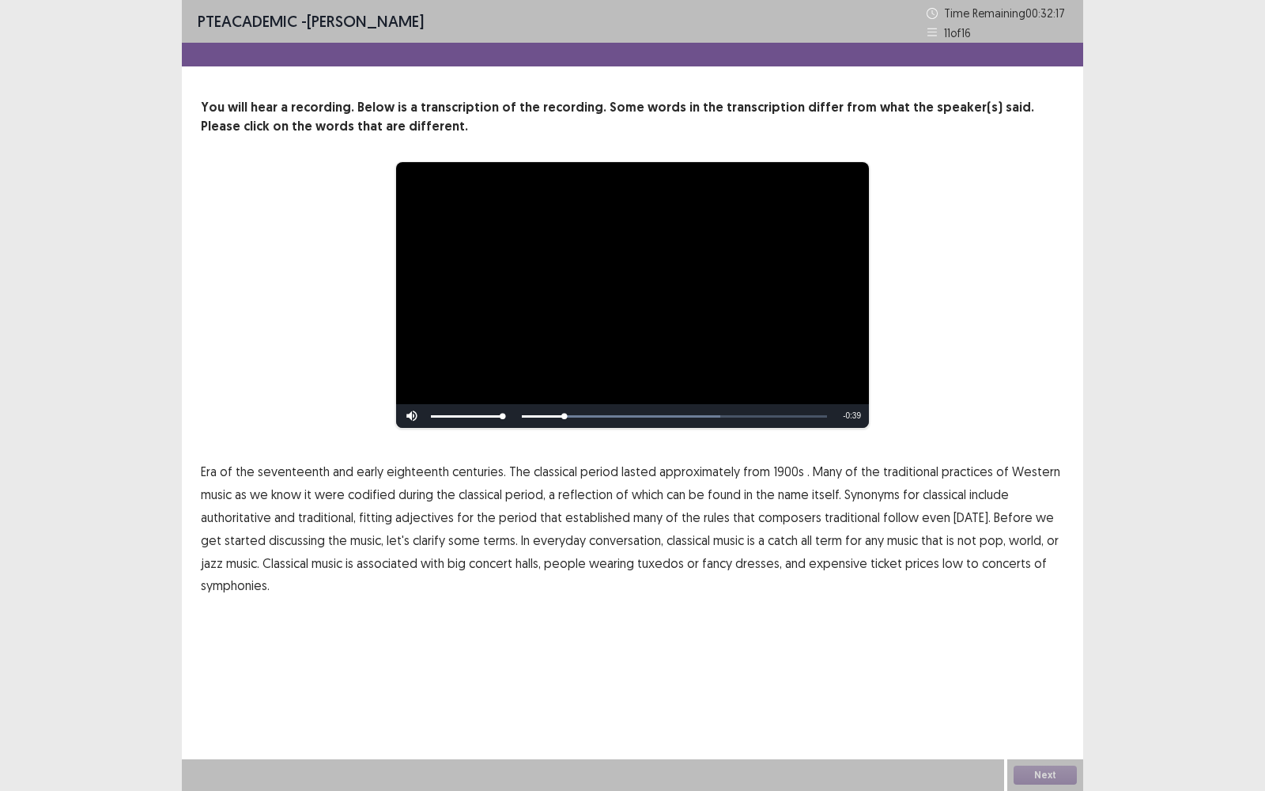
click at [776, 470] on span "1900s" at bounding box center [788, 471] width 31 height 19
click at [828, 521] on span "traditional" at bounding box center [852, 517] width 55 height 19
click at [1040, 566] on button "Next" at bounding box center [1044, 774] width 63 height 19
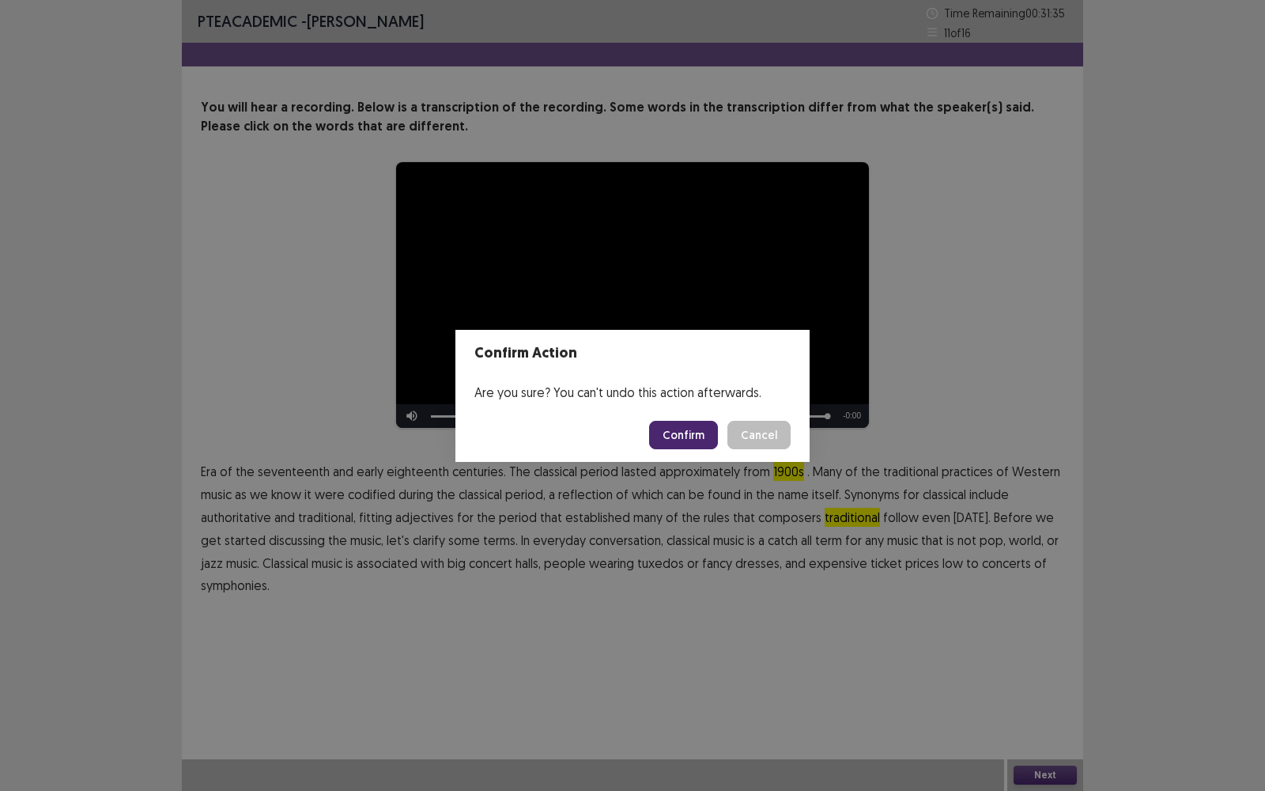
click at [676, 432] on button "Confirm" at bounding box center [683, 435] width 69 height 28
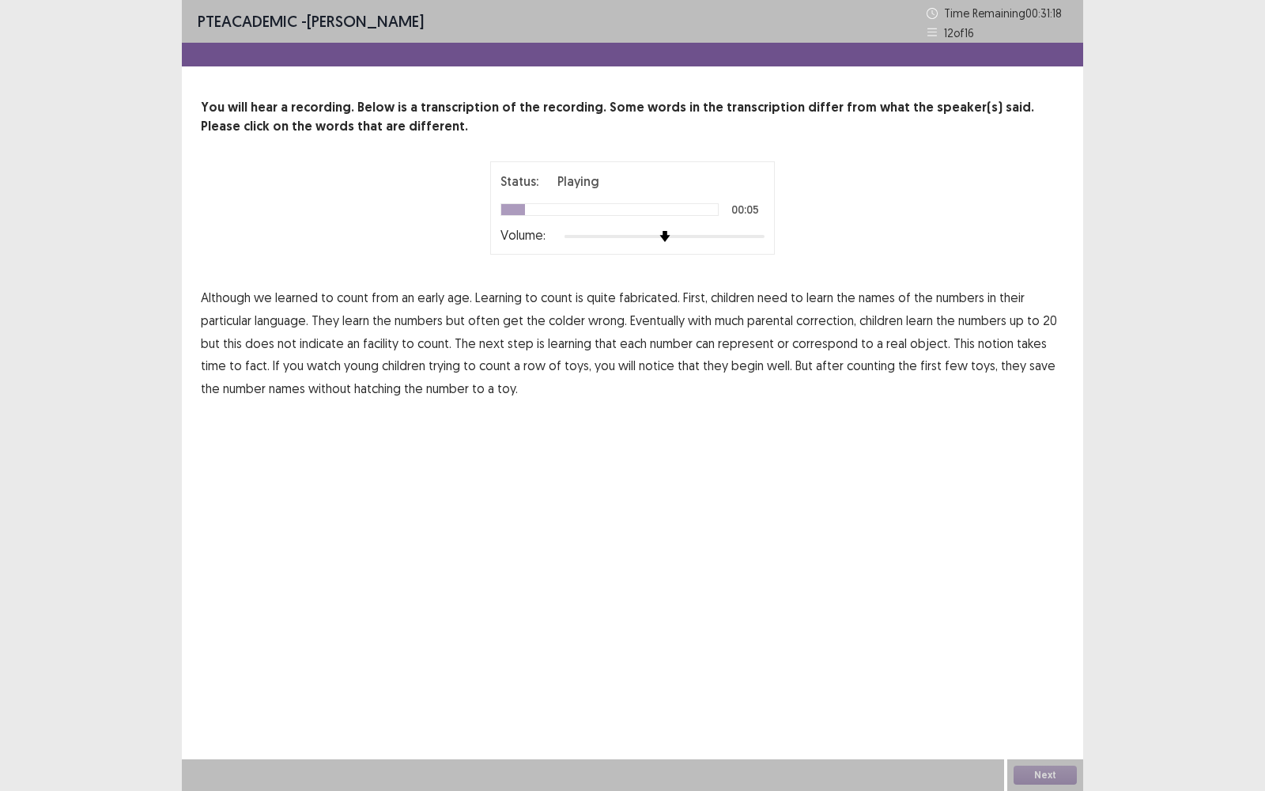
click at [635, 296] on span "fabricated." at bounding box center [649, 297] width 61 height 19
click at [568, 321] on span "colder" at bounding box center [567, 320] width 36 height 19
click at [371, 345] on span "facility" at bounding box center [381, 343] width 36 height 19
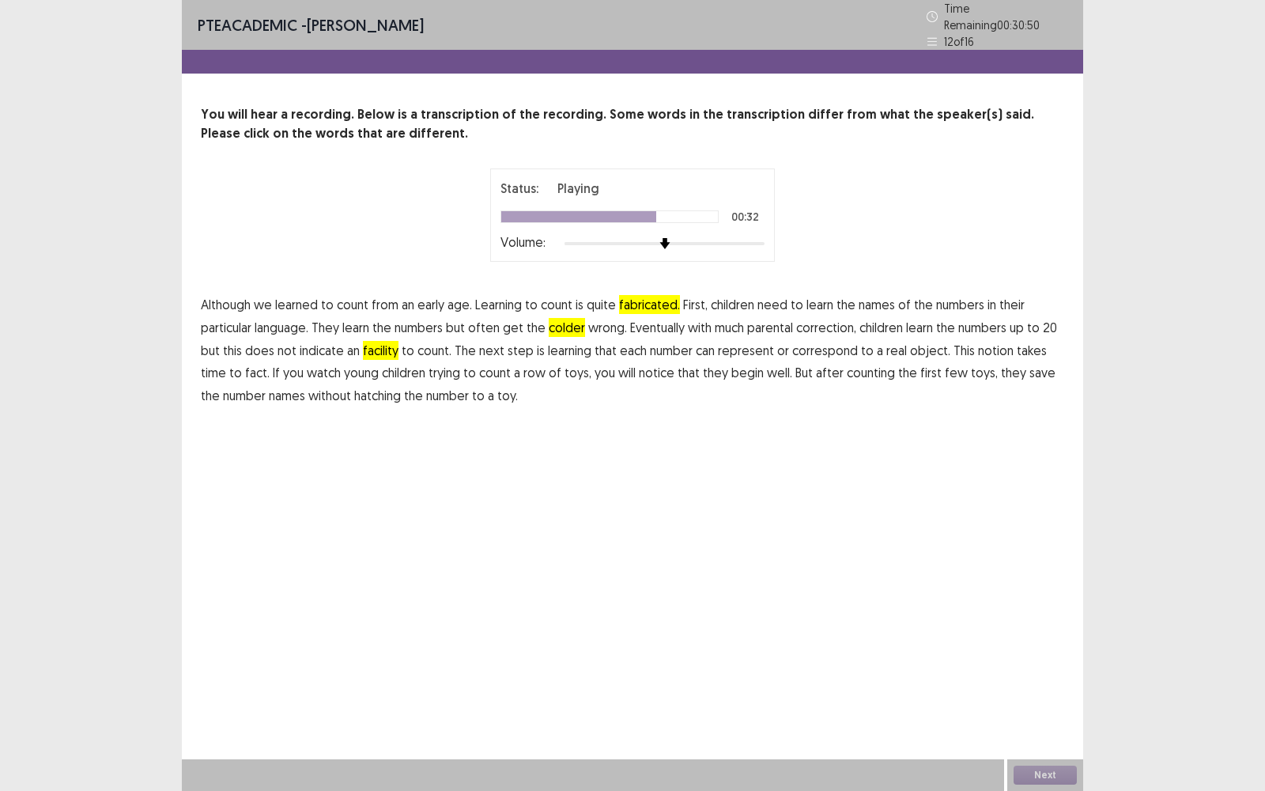
click at [245, 369] on span "fact." at bounding box center [257, 372] width 25 height 19
click at [354, 390] on span "hatching" at bounding box center [377, 395] width 47 height 19
click at [1051, 566] on div "PTE academic - [PERSON_NAME] Time Remaining 00 : 30 : 37 12 of 16 You will hear…" at bounding box center [632, 395] width 901 height 791
click at [1049, 566] on button "Next" at bounding box center [1044, 774] width 63 height 19
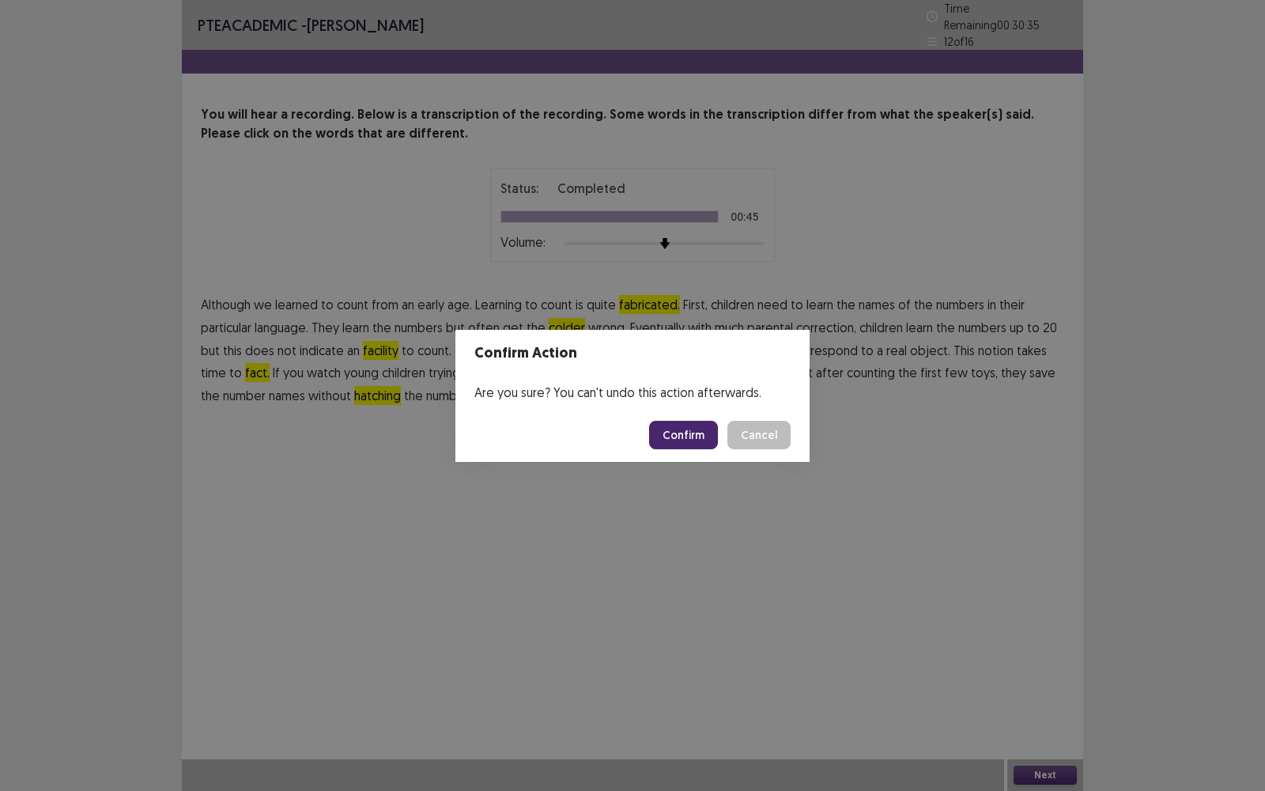
click at [691, 453] on footer "Confirm Cancel" at bounding box center [632, 435] width 354 height 54
click at [691, 438] on button "Confirm" at bounding box center [683, 435] width 69 height 28
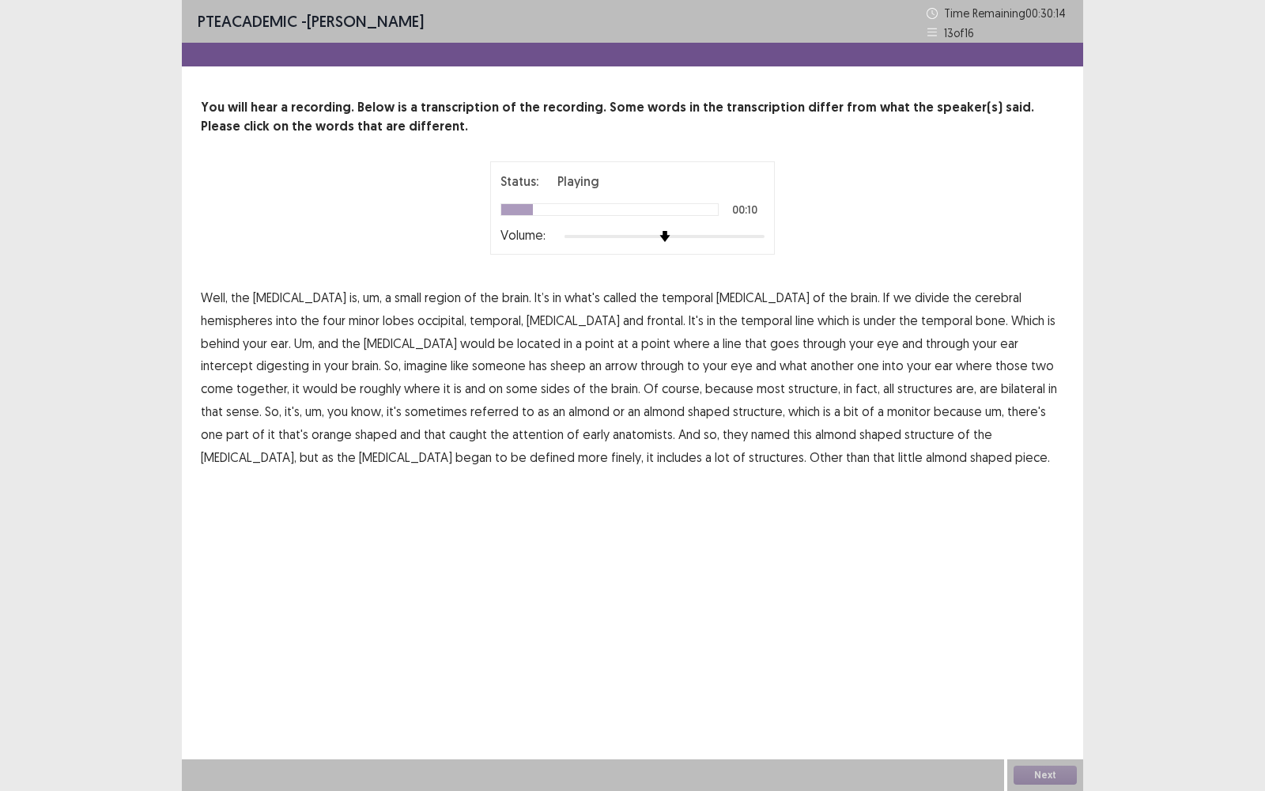
click at [349, 323] on span "minor" at bounding box center [364, 320] width 31 height 19
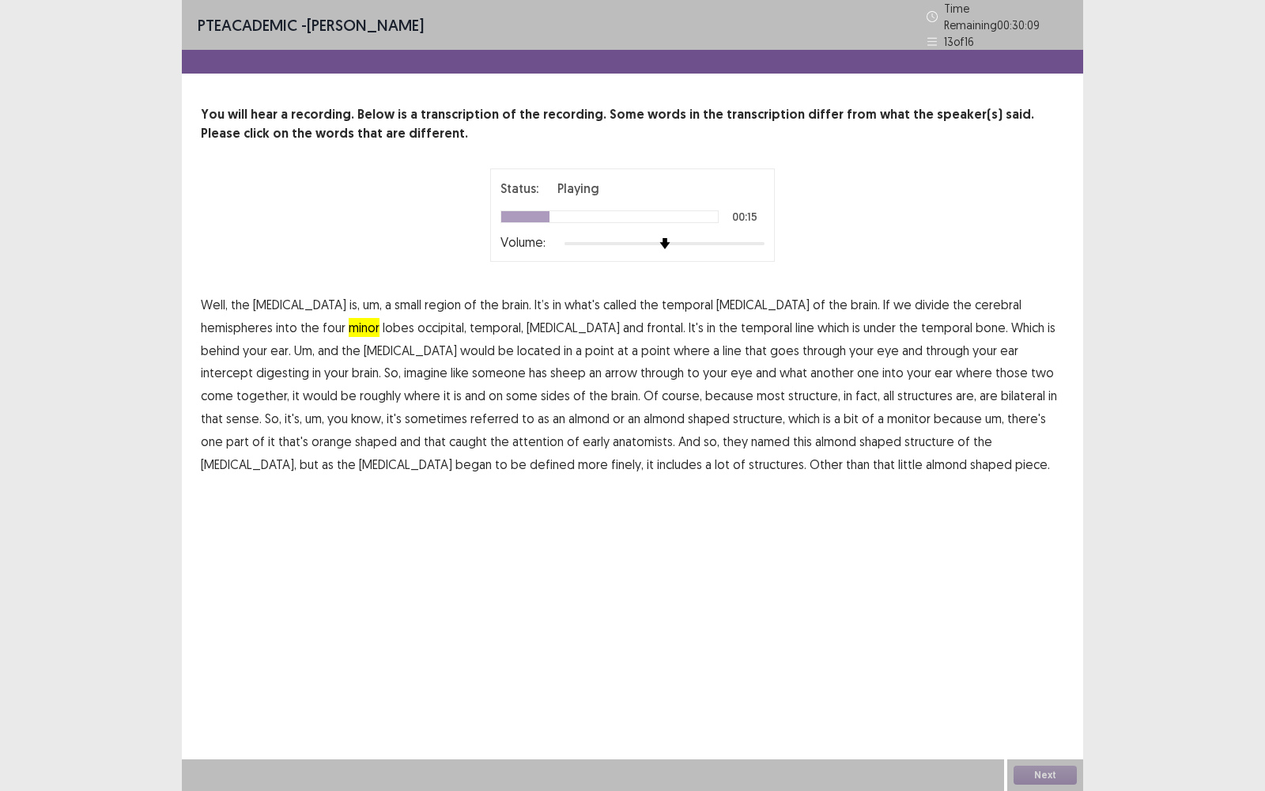
click at [795, 325] on span "line" at bounding box center [804, 327] width 19 height 19
click at [550, 368] on span "sheep" at bounding box center [568, 372] width 36 height 19
click at [506, 393] on span "some" at bounding box center [522, 395] width 32 height 19
click at [887, 414] on span "monitor" at bounding box center [908, 418] width 43 height 19
click at [352, 432] on span "orange" at bounding box center [331, 441] width 40 height 19
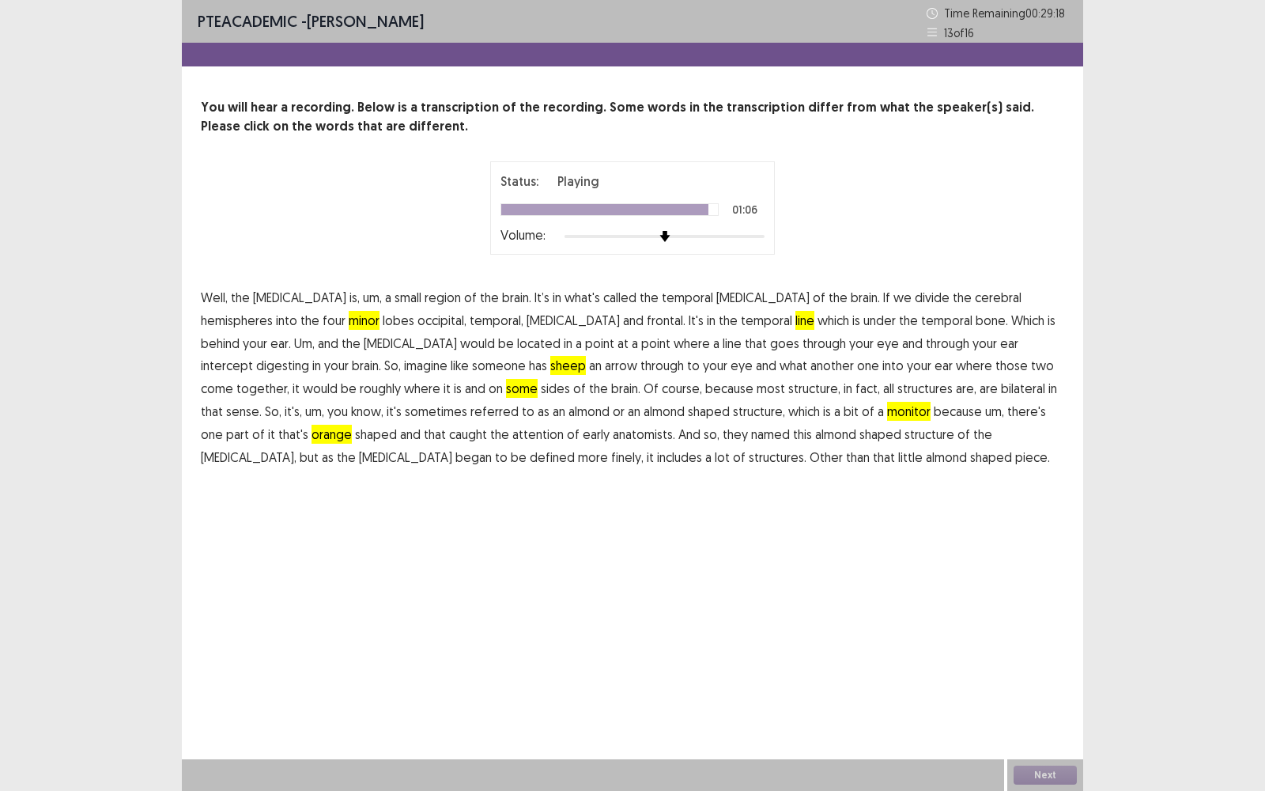
click at [643, 447] on span "finely," at bounding box center [627, 456] width 32 height 19
click at [1047, 566] on button "Next" at bounding box center [1044, 774] width 63 height 19
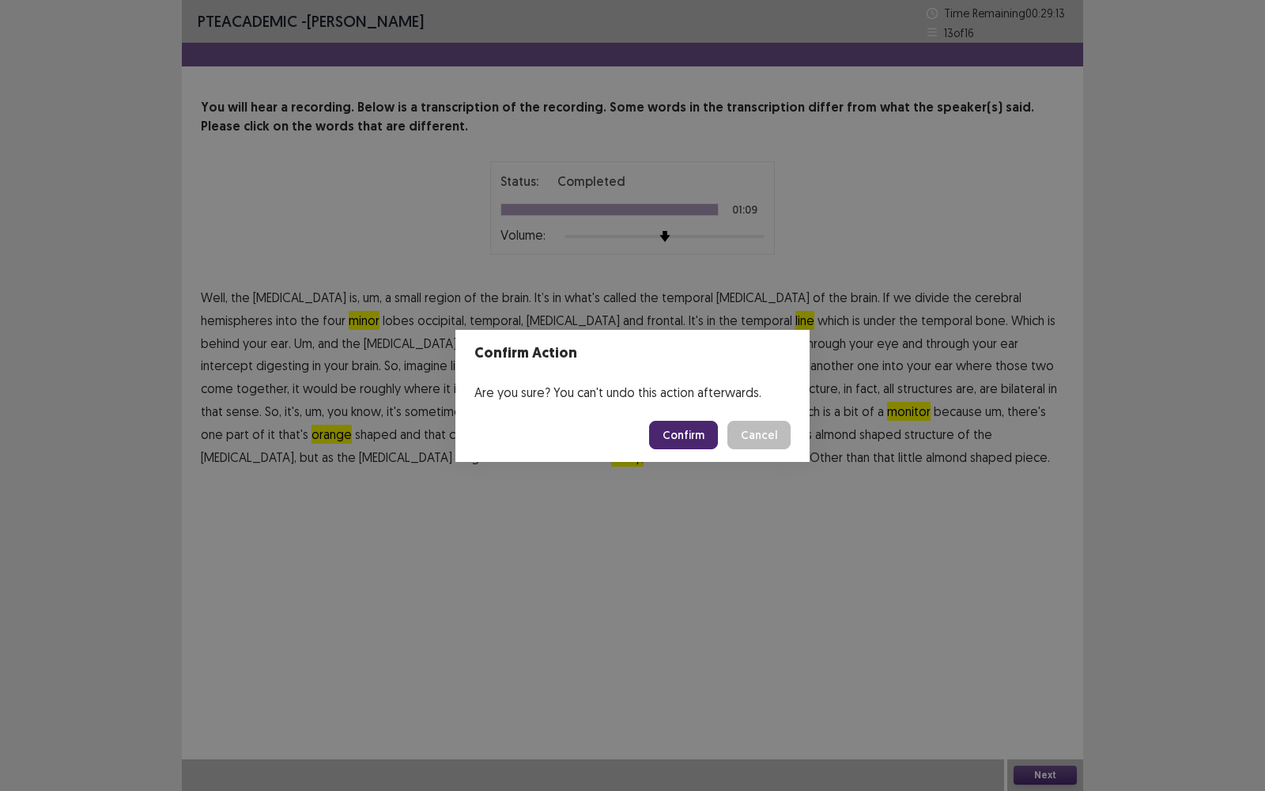
click at [680, 426] on button "Confirm" at bounding box center [683, 435] width 69 height 28
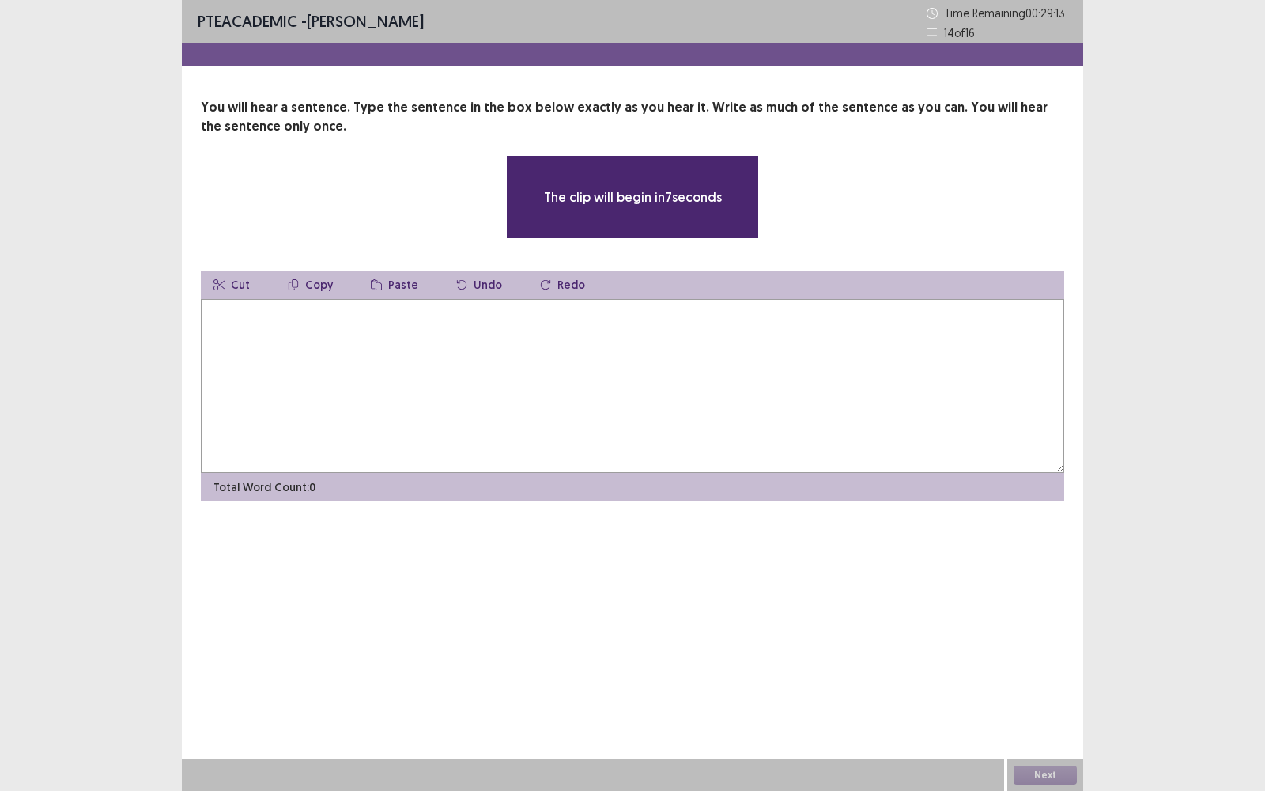
click at [663, 417] on textarea at bounding box center [632, 386] width 863 height 174
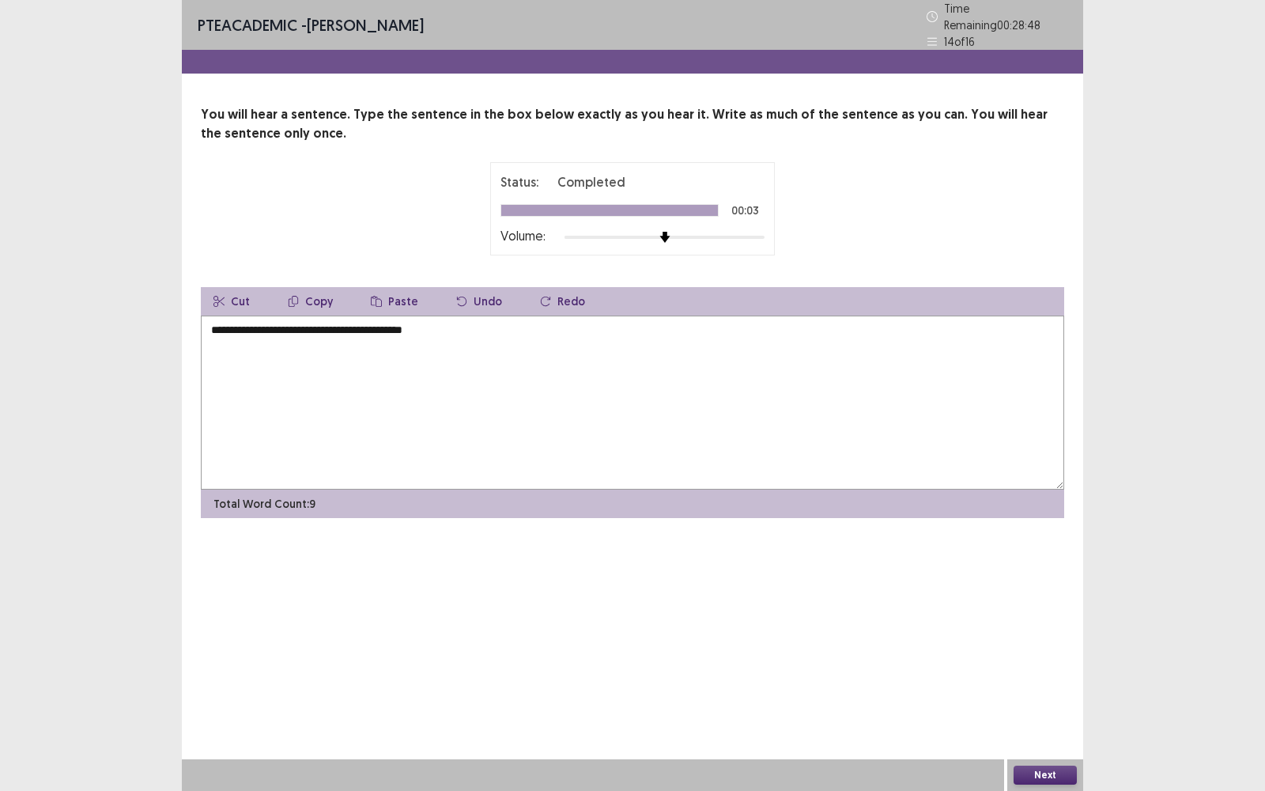
click at [213, 324] on textarea "**********" at bounding box center [632, 402] width 863 height 174
type textarea "**********"
click at [265, 321] on textarea "**********" at bounding box center [632, 402] width 863 height 174
click at [314, 326] on textarea "**********" at bounding box center [632, 402] width 863 height 174
click at [432, 428] on textarea "**********" at bounding box center [632, 402] width 863 height 174
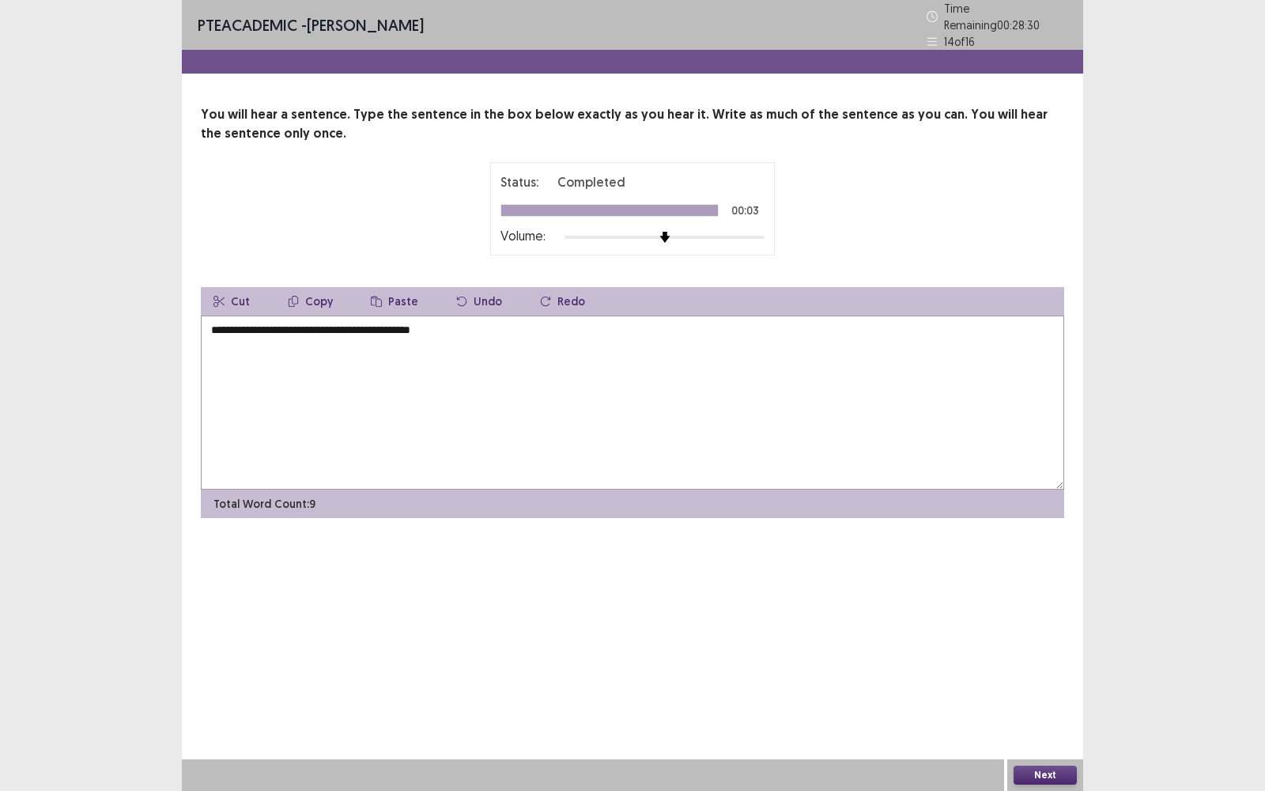
click at [308, 315] on textarea "**********" at bounding box center [632, 402] width 863 height 174
click at [314, 325] on textarea "**********" at bounding box center [632, 402] width 863 height 174
click at [417, 405] on textarea "**********" at bounding box center [632, 402] width 863 height 174
type textarea "**********"
click at [1037, 778] on button "Next" at bounding box center [1044, 774] width 63 height 19
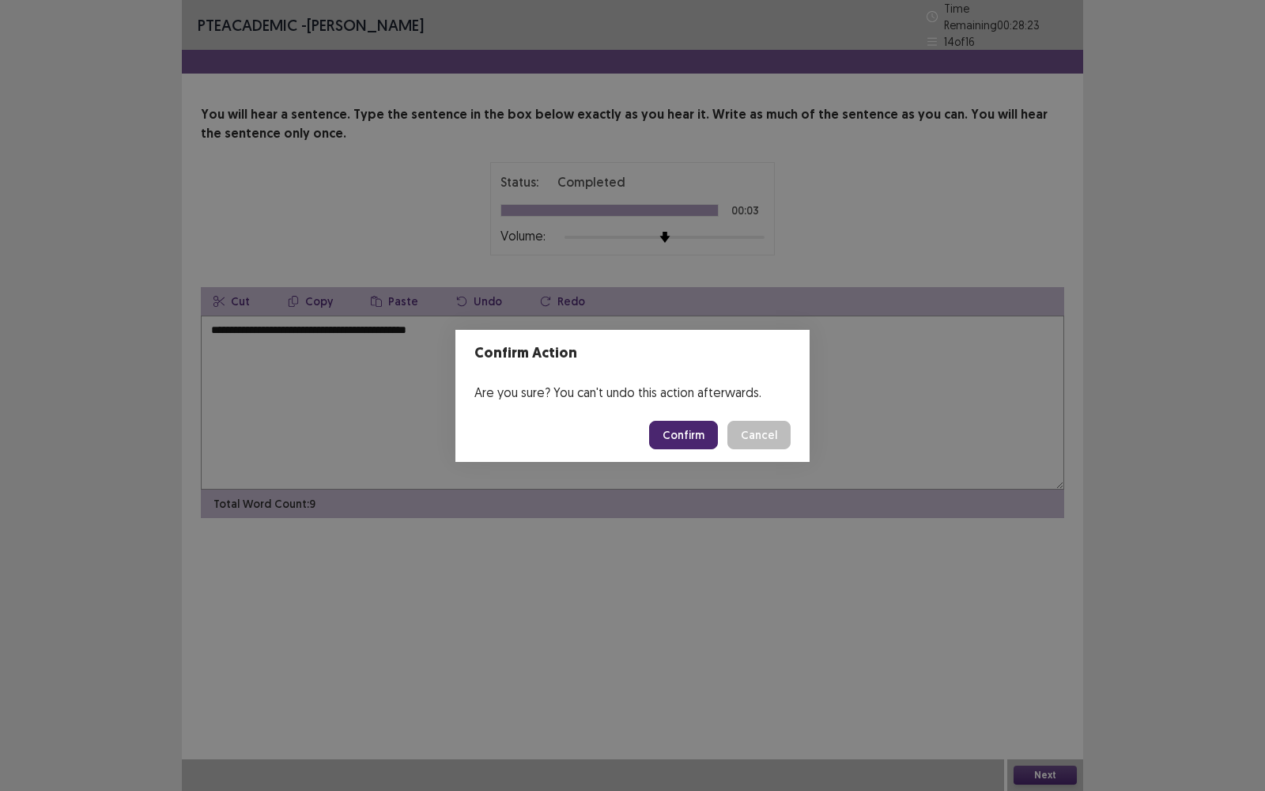
click at [680, 440] on button "Confirm" at bounding box center [683, 435] width 69 height 28
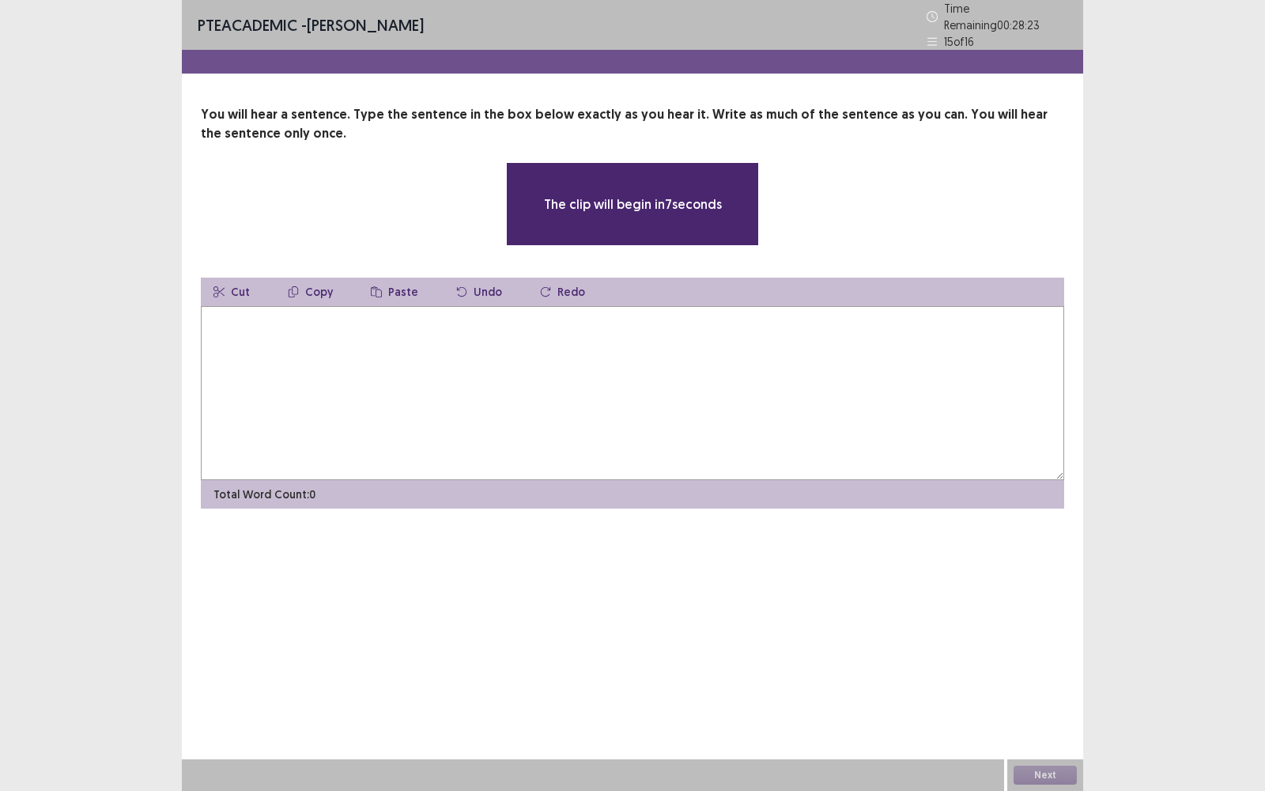
click at [647, 421] on textarea at bounding box center [632, 393] width 863 height 174
click at [583, 378] on textarea at bounding box center [632, 393] width 863 height 174
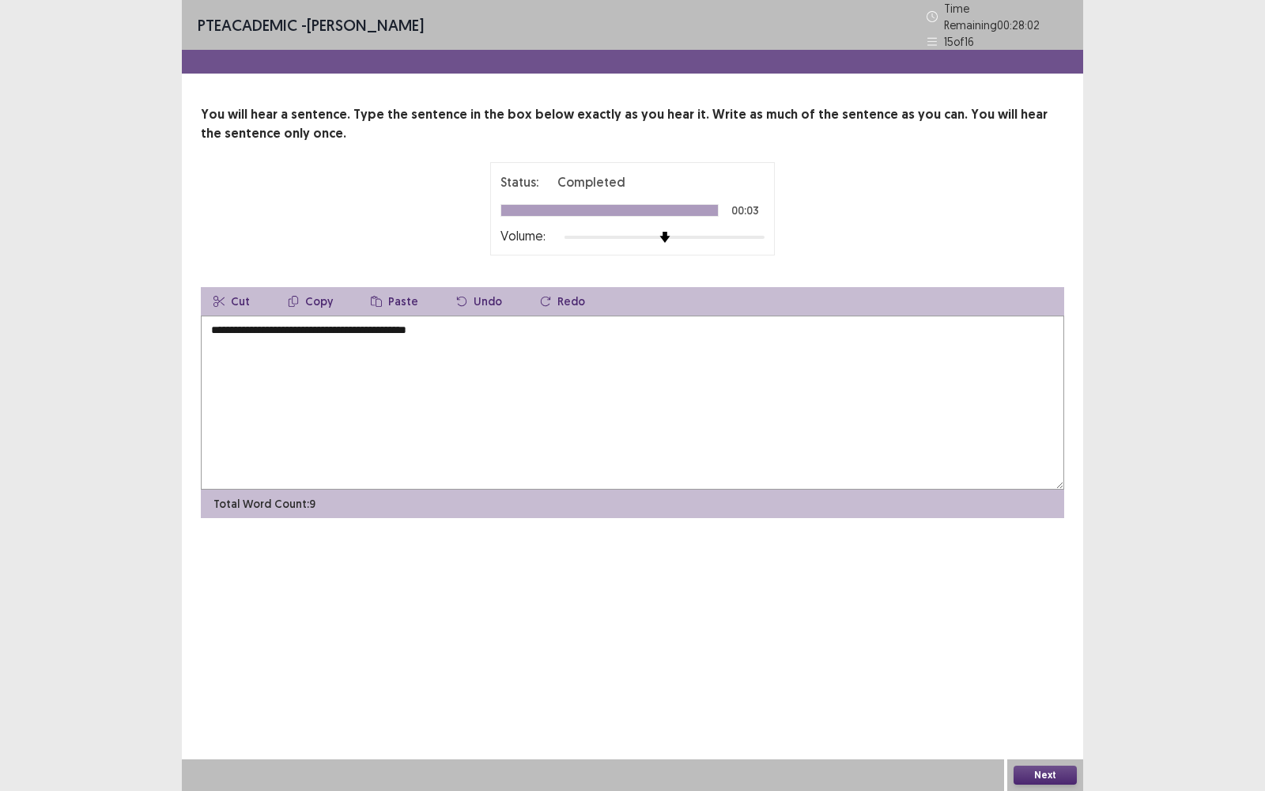
click at [213, 324] on textarea "**********" at bounding box center [632, 402] width 863 height 174
click at [276, 323] on textarea "**********" at bounding box center [632, 402] width 863 height 174
click at [338, 362] on textarea "**********" at bounding box center [632, 402] width 863 height 174
click at [406, 322] on textarea "**********" at bounding box center [632, 402] width 863 height 174
click at [442, 324] on textarea "**********" at bounding box center [632, 402] width 863 height 174
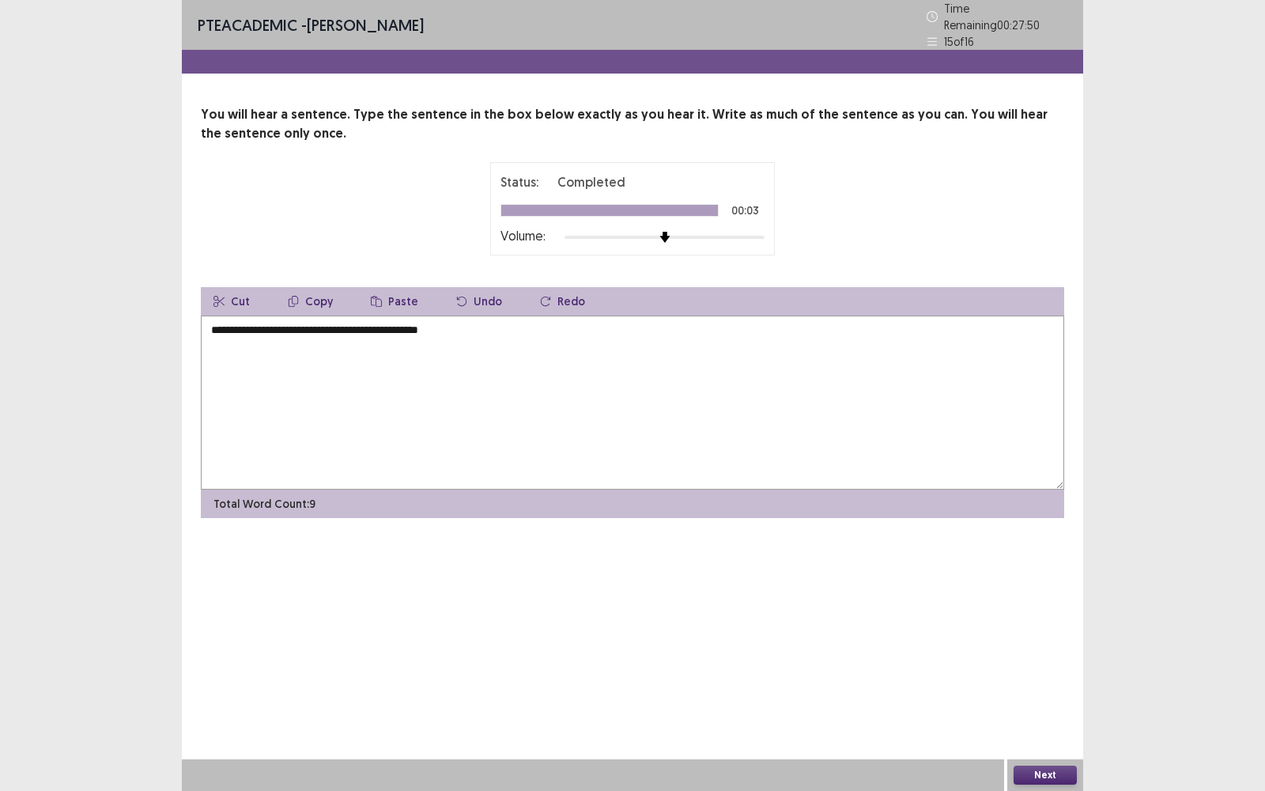
click at [244, 323] on textarea "**********" at bounding box center [632, 402] width 863 height 174
click at [247, 325] on textarea "**********" at bounding box center [632, 402] width 863 height 174
click at [251, 324] on textarea "**********" at bounding box center [632, 402] width 863 height 174
click at [298, 436] on textarea "**********" at bounding box center [632, 402] width 863 height 174
type textarea "**********"
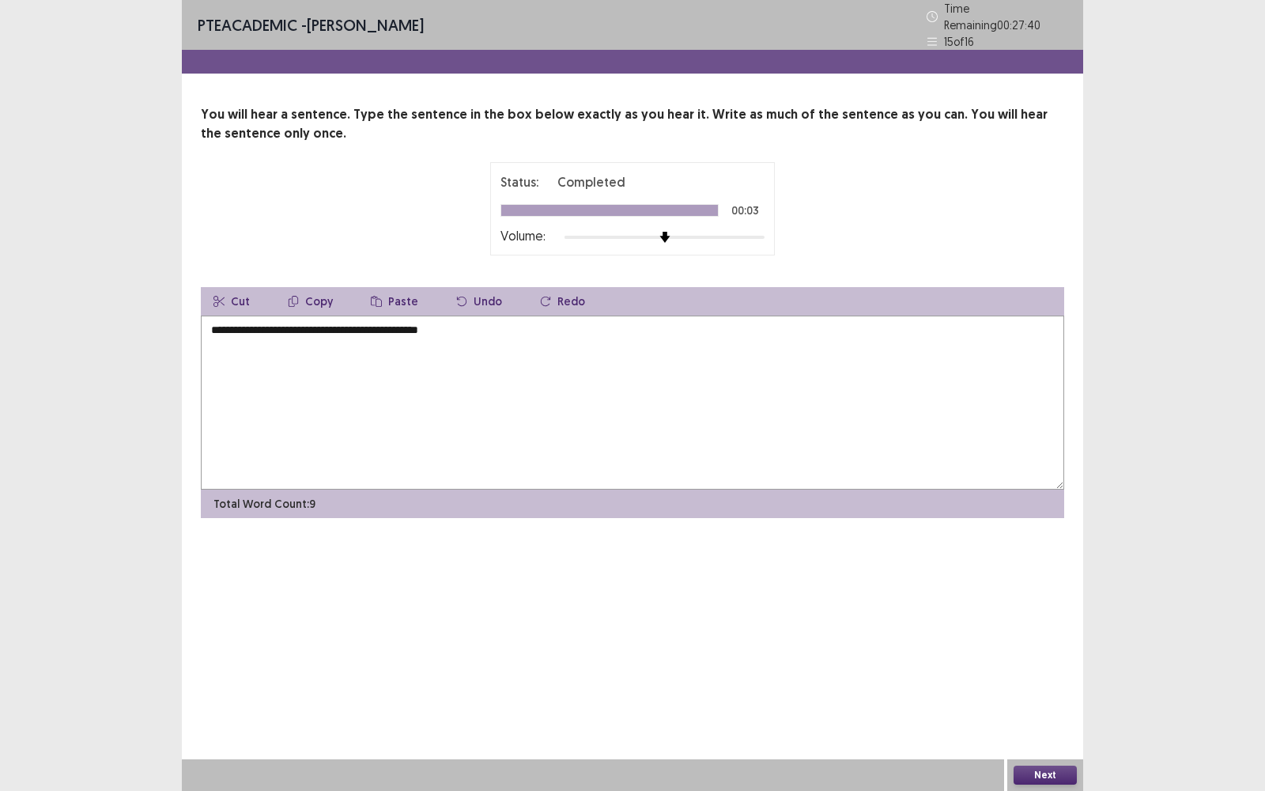
click at [1078, 777] on div "Next" at bounding box center [1045, 775] width 76 height 32
click at [1055, 773] on button "Next" at bounding box center [1044, 774] width 63 height 19
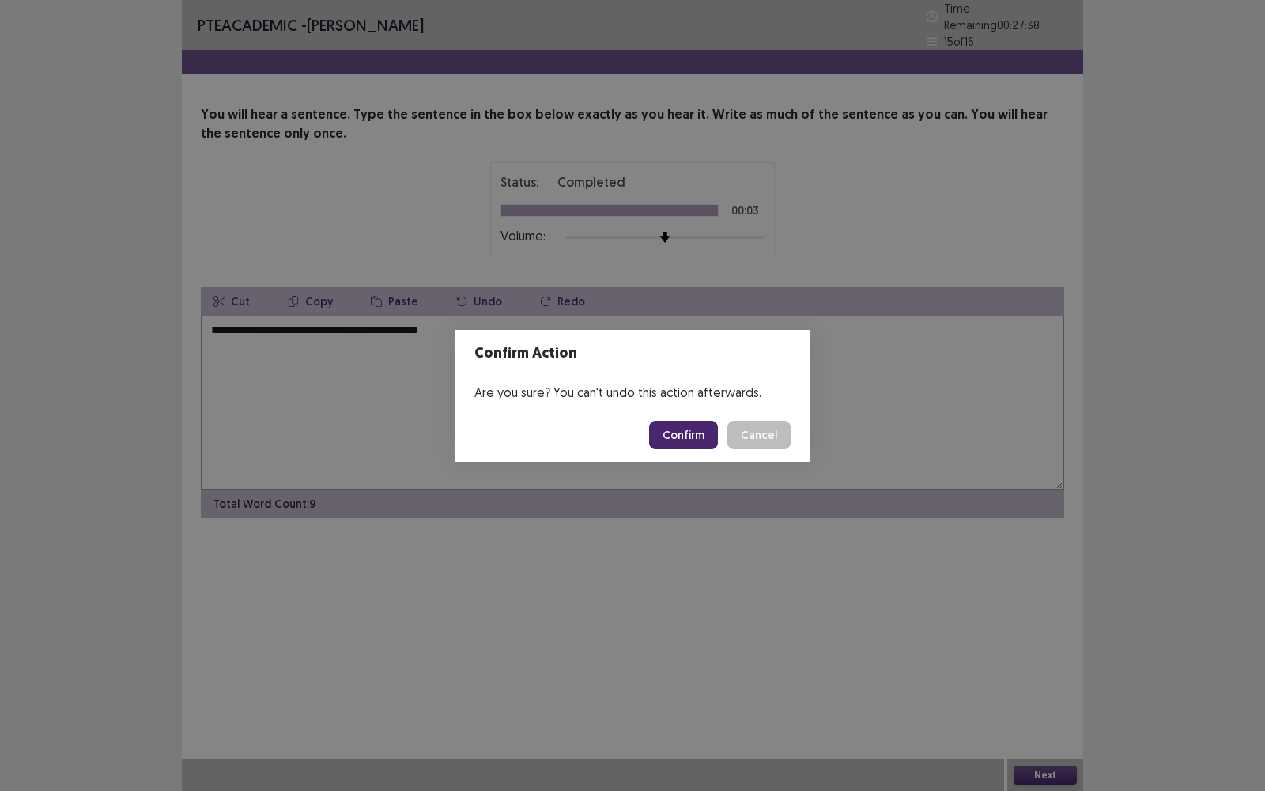
click at [695, 440] on button "Confirm" at bounding box center [683, 435] width 69 height 28
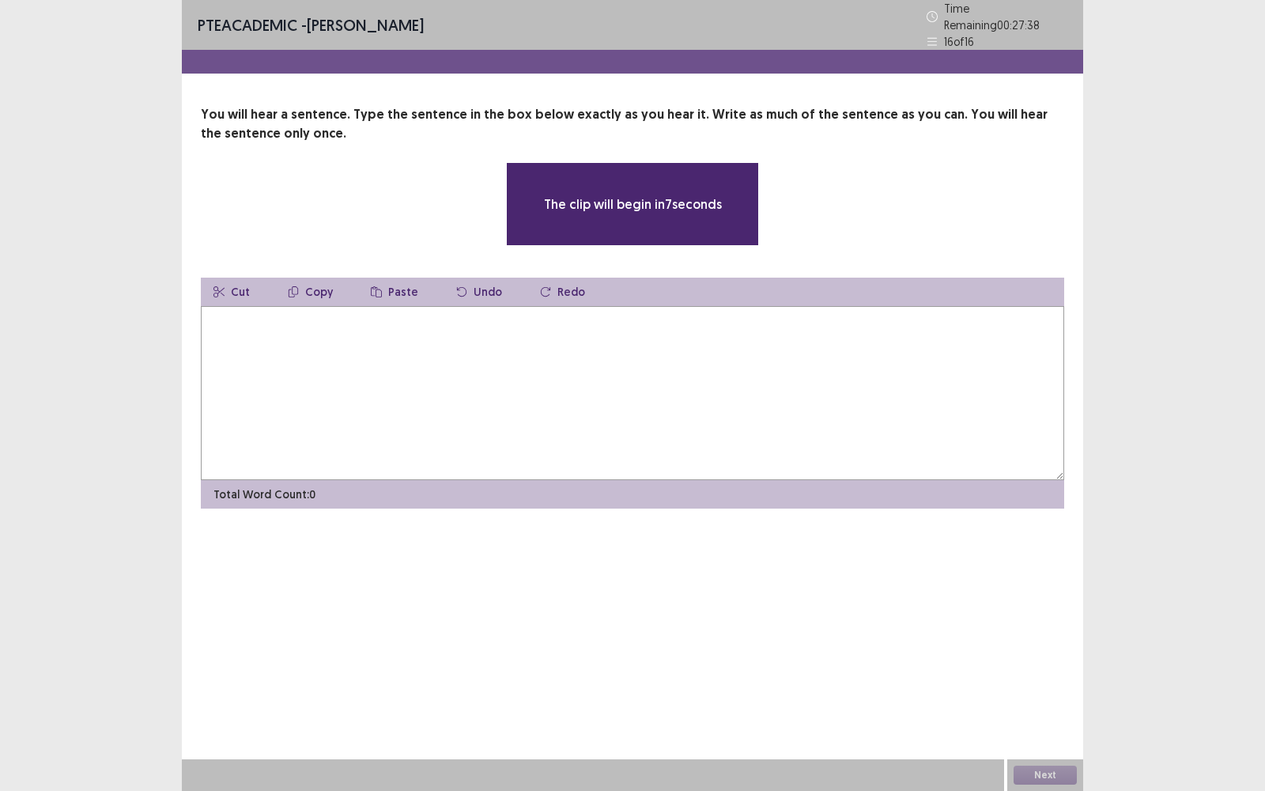
click at [655, 399] on textarea at bounding box center [632, 393] width 863 height 174
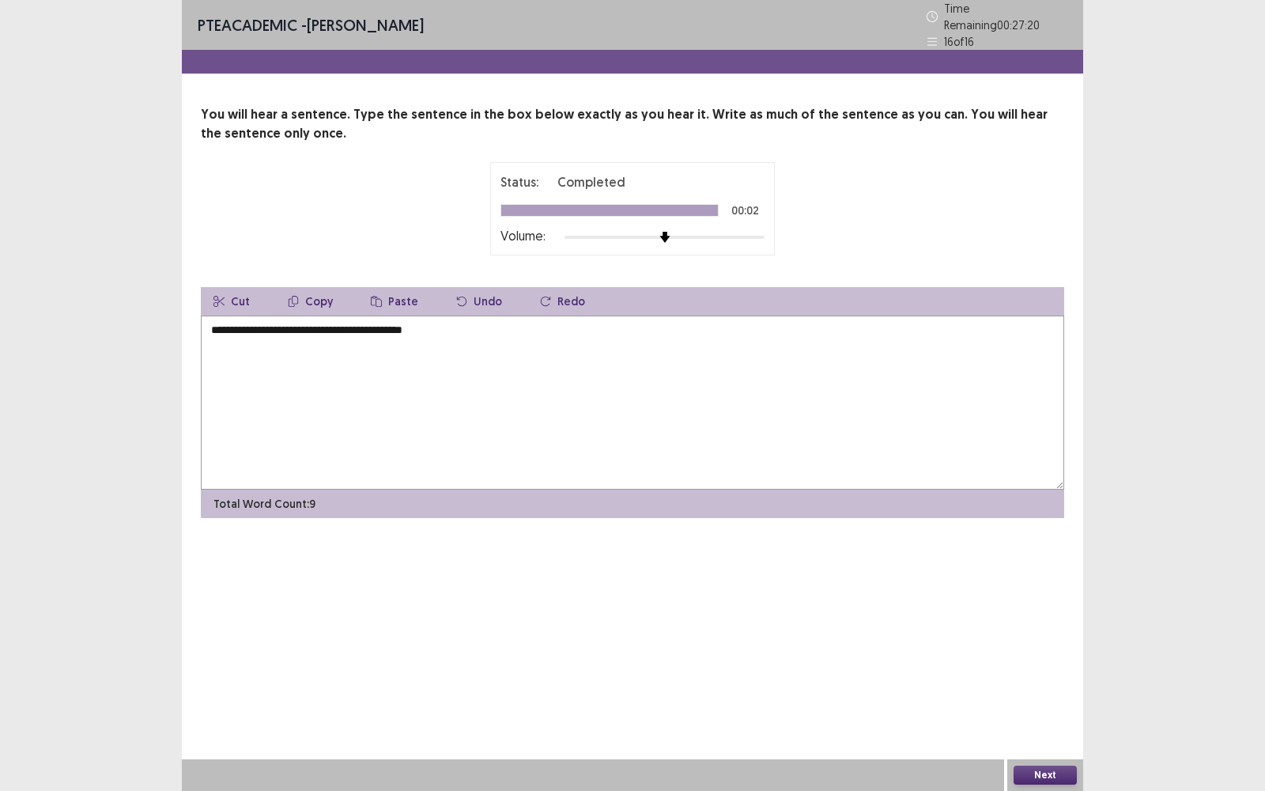
click at [217, 319] on textarea "**********" at bounding box center [632, 402] width 863 height 174
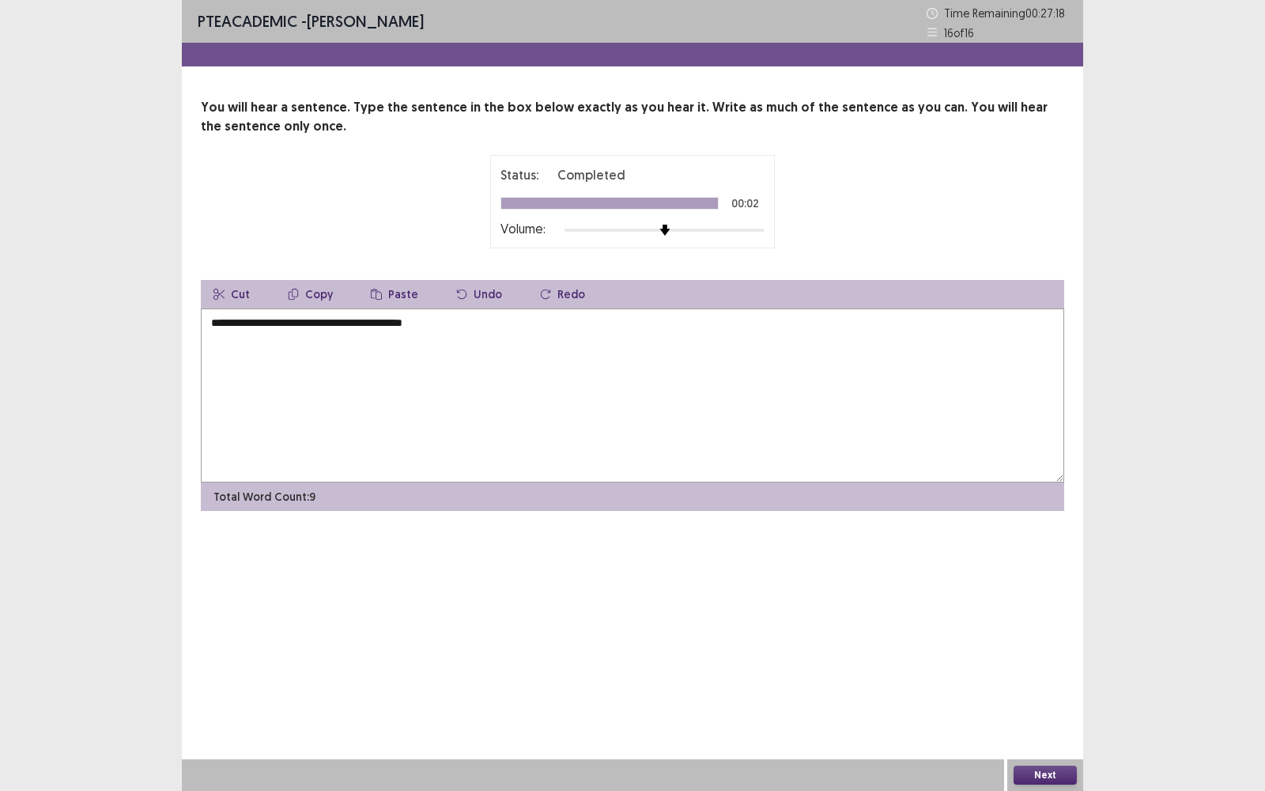
click at [244, 342] on textarea "**********" at bounding box center [632, 395] width 863 height 174
click at [249, 323] on textarea "**********" at bounding box center [632, 395] width 863 height 174
click at [314, 321] on textarea "**********" at bounding box center [632, 395] width 863 height 174
click at [319, 323] on textarea "**********" at bounding box center [632, 395] width 863 height 174
click at [338, 348] on textarea "**********" at bounding box center [632, 395] width 863 height 174
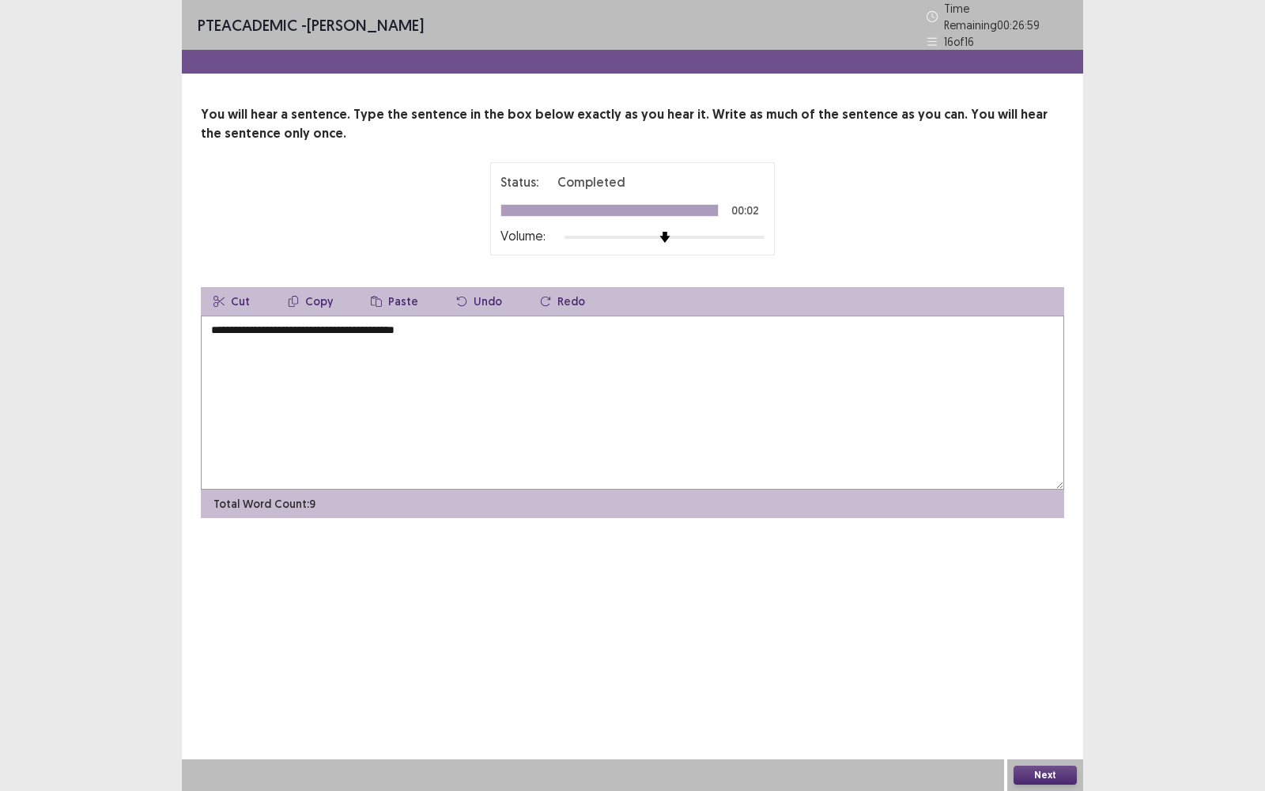
type textarea "**********"
click at [1057, 788] on div "Next" at bounding box center [1045, 775] width 76 height 32
click at [1057, 782] on button "Next" at bounding box center [1044, 774] width 63 height 19
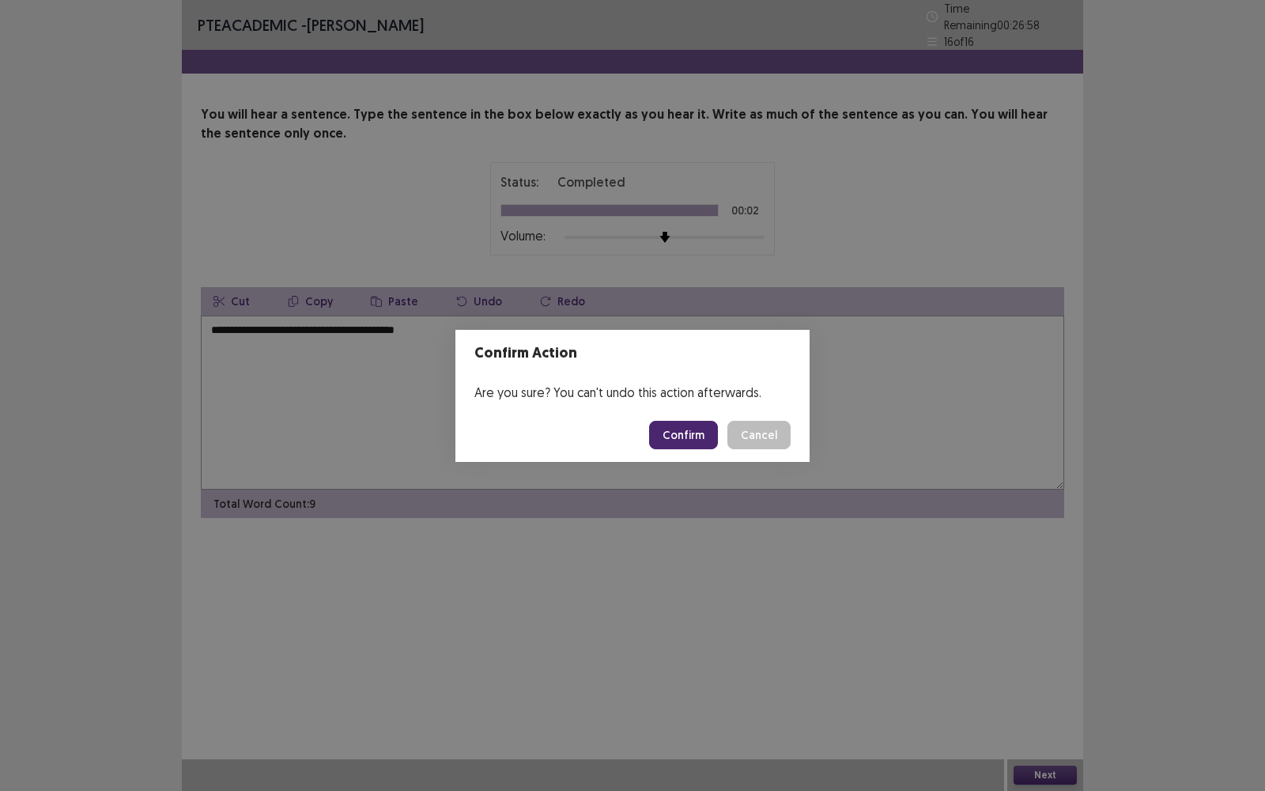
click at [682, 449] on footer "Confirm Cancel" at bounding box center [632, 435] width 354 height 54
click at [685, 439] on button "Confirm" at bounding box center [683, 435] width 69 height 28
